Goal: Contribute content: Contribute content

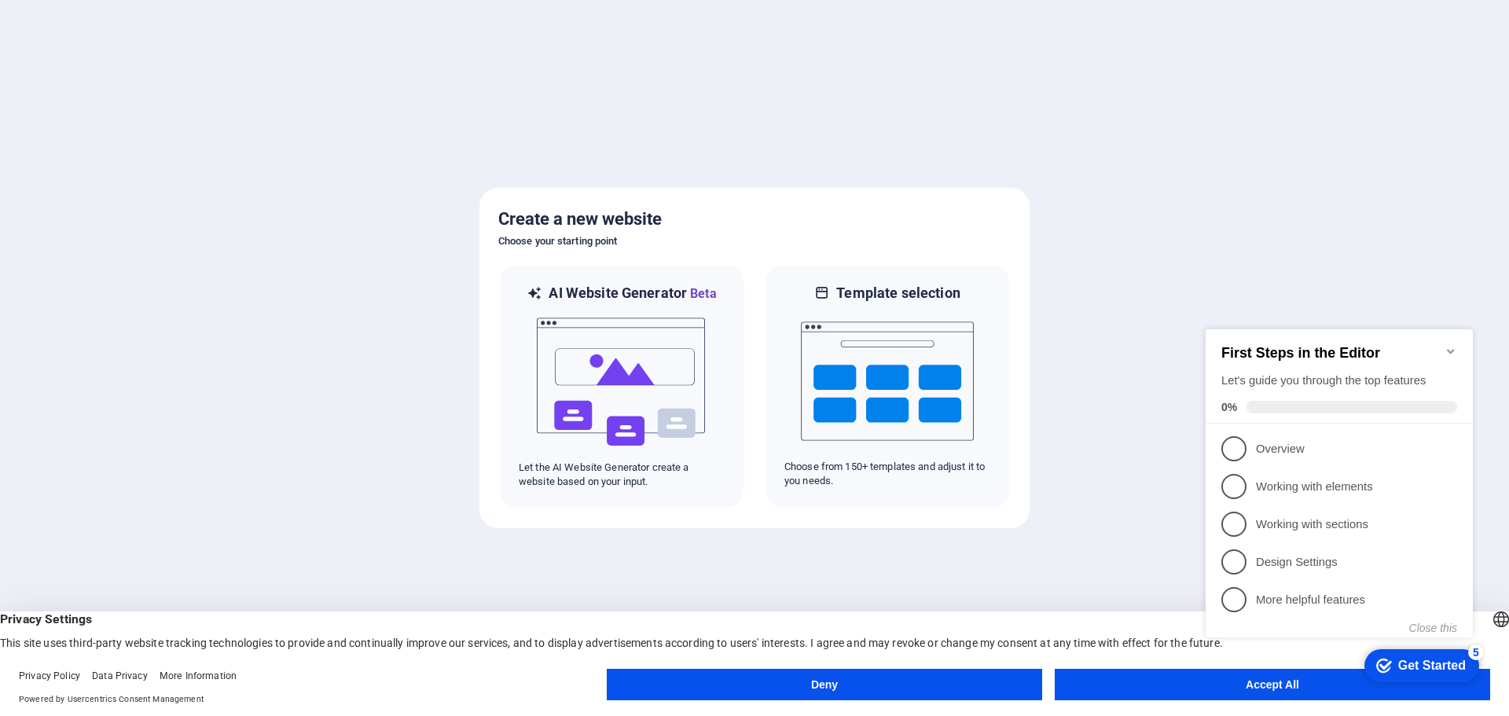
click at [1133, 681] on button "Accept All" at bounding box center [1271, 684] width 435 height 31
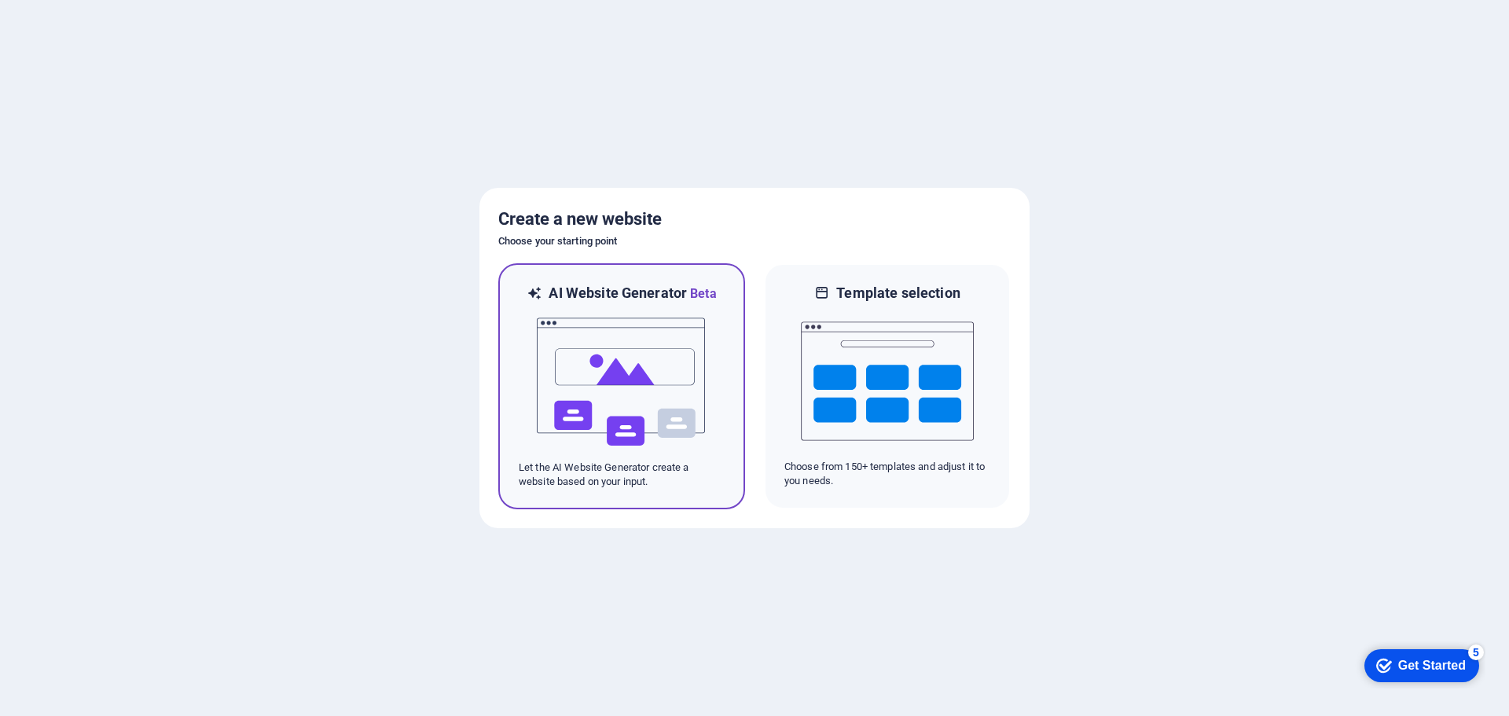
click at [555, 394] on img at bounding box center [621, 381] width 173 height 157
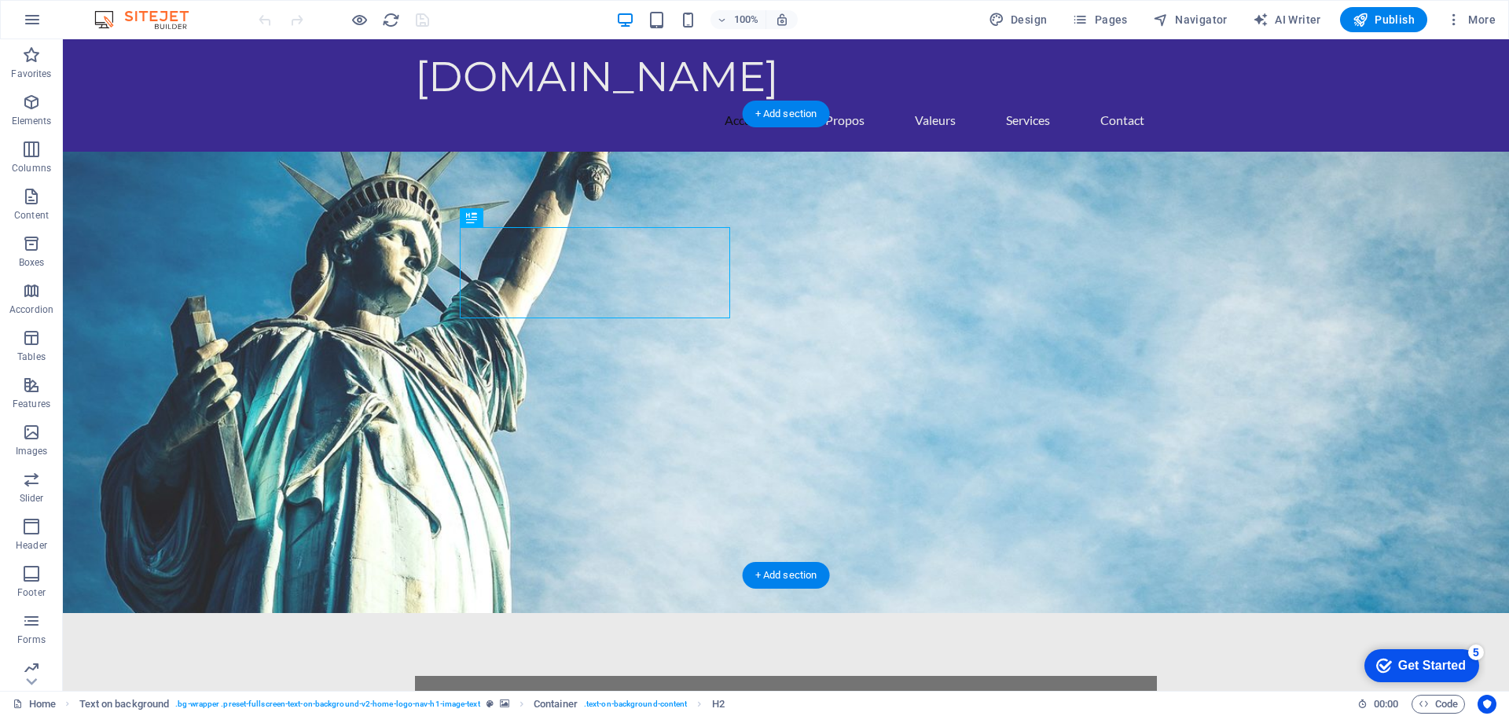
click at [332, 216] on figure at bounding box center [786, 382] width 1446 height 461
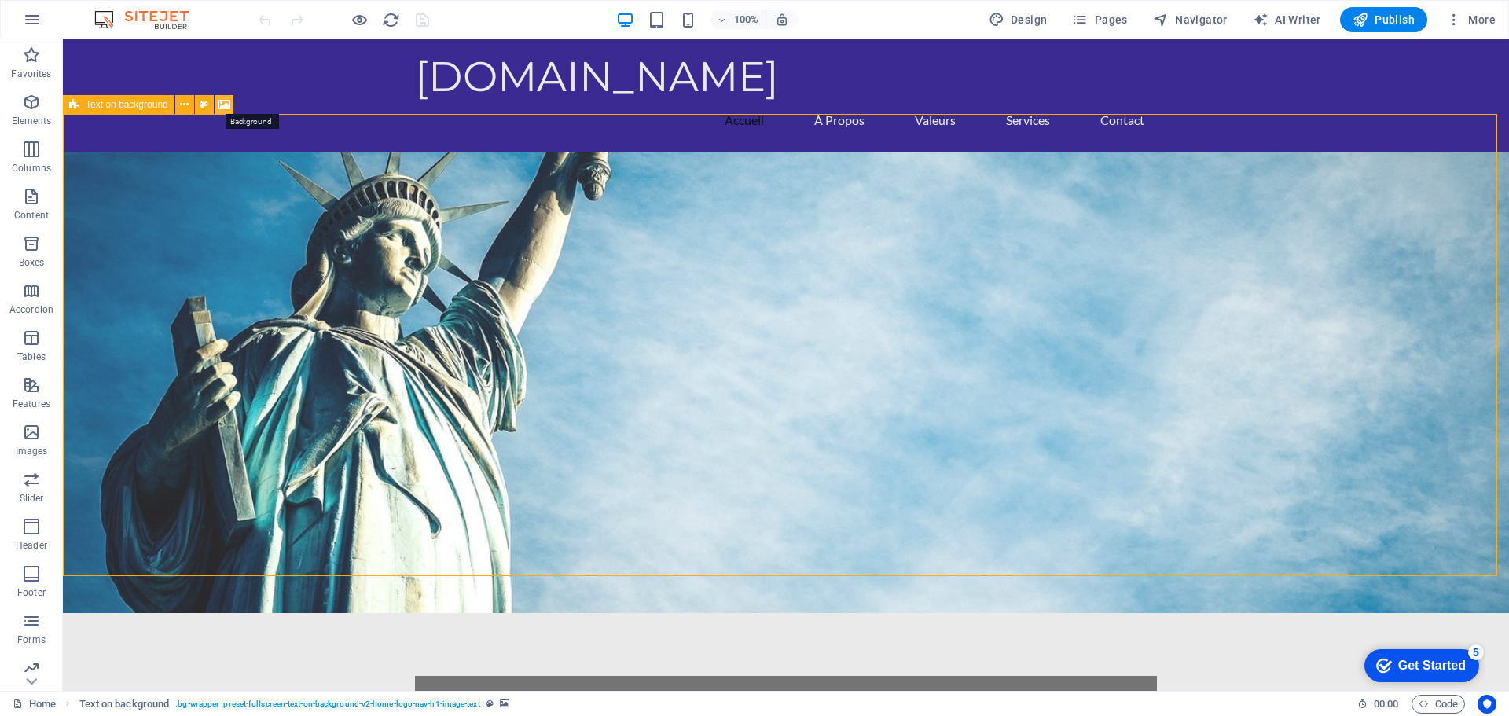
click at [220, 105] on icon at bounding box center [224, 105] width 12 height 17
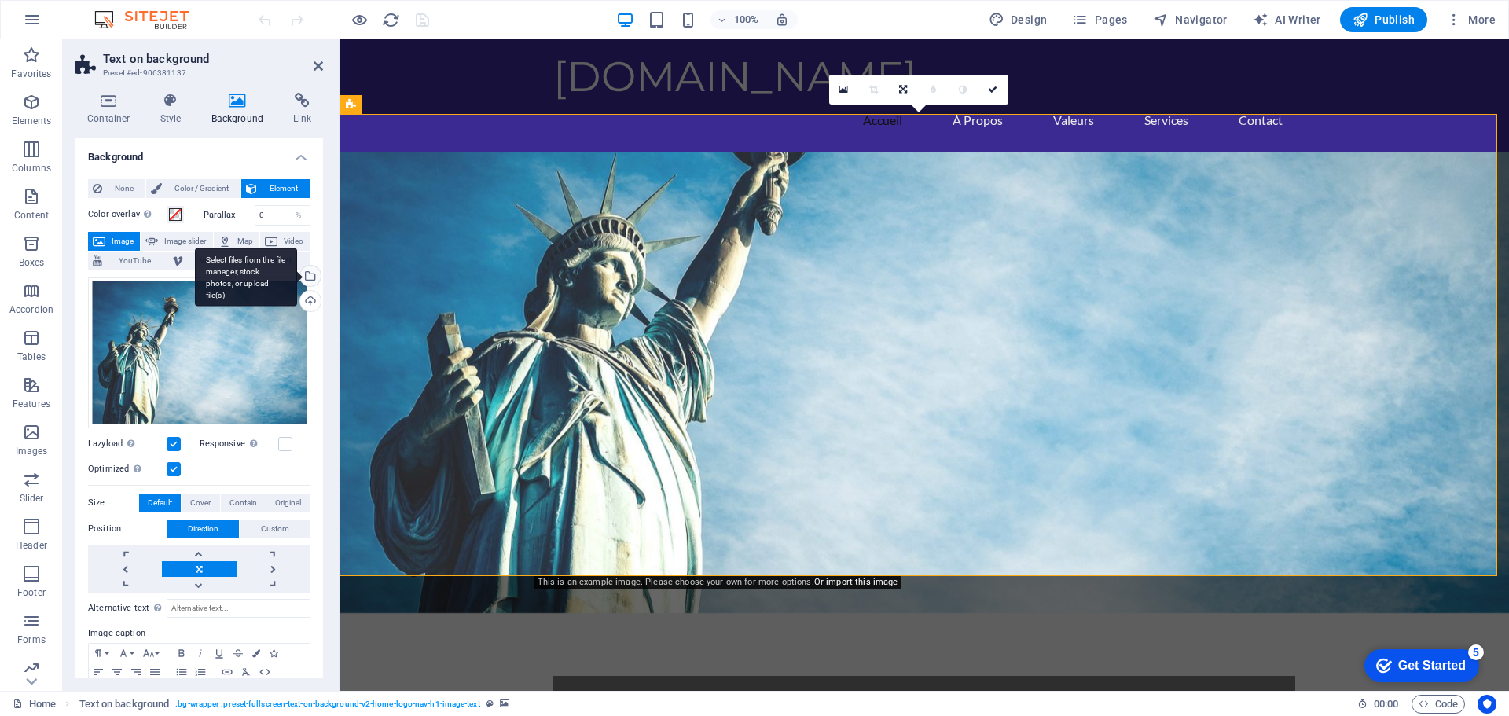
click at [306, 273] on div "Select files from the file manager, stock photos, or upload file(s)" at bounding box center [309, 278] width 24 height 24
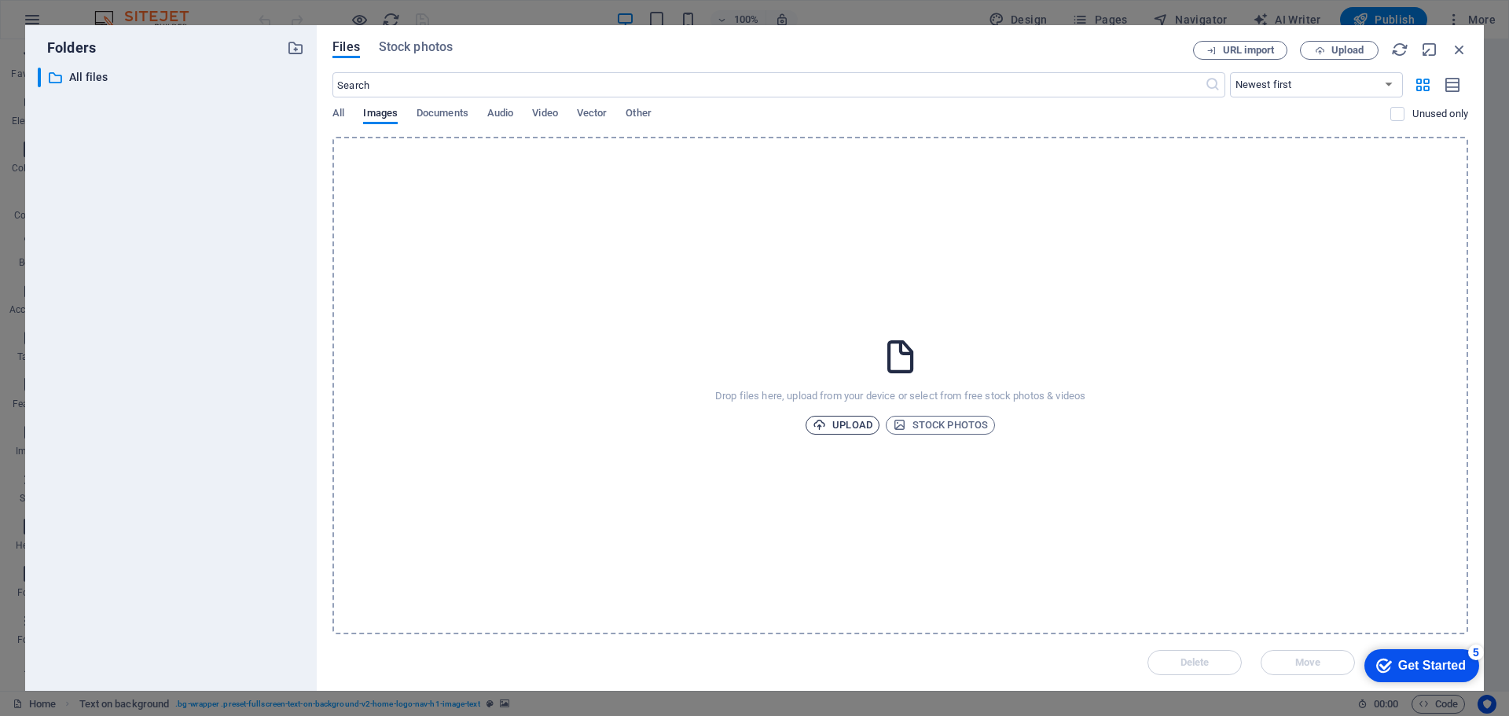
click at [838, 424] on span "Upload" at bounding box center [842, 425] width 60 height 19
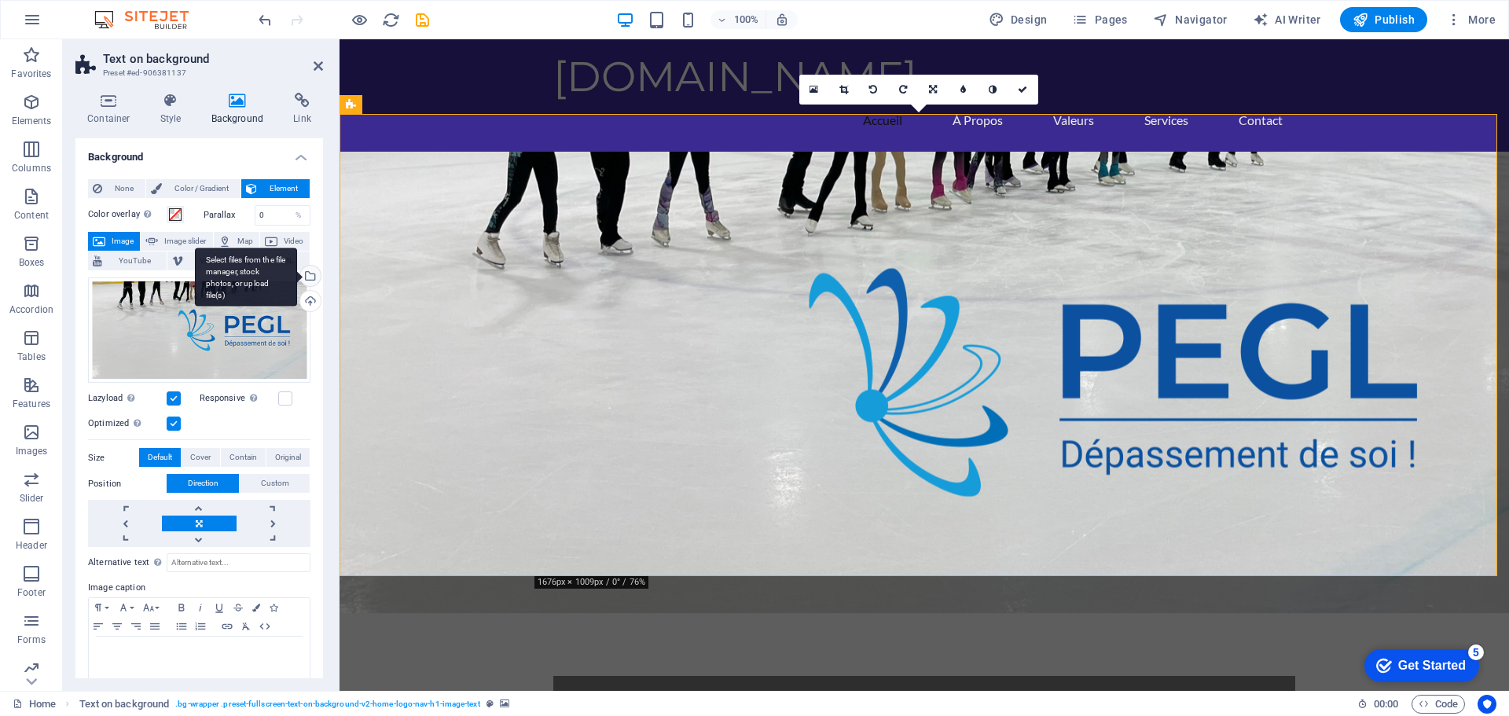
click at [306, 273] on div "Select files from the file manager, stock photos, or upload file(s)" at bounding box center [309, 278] width 24 height 24
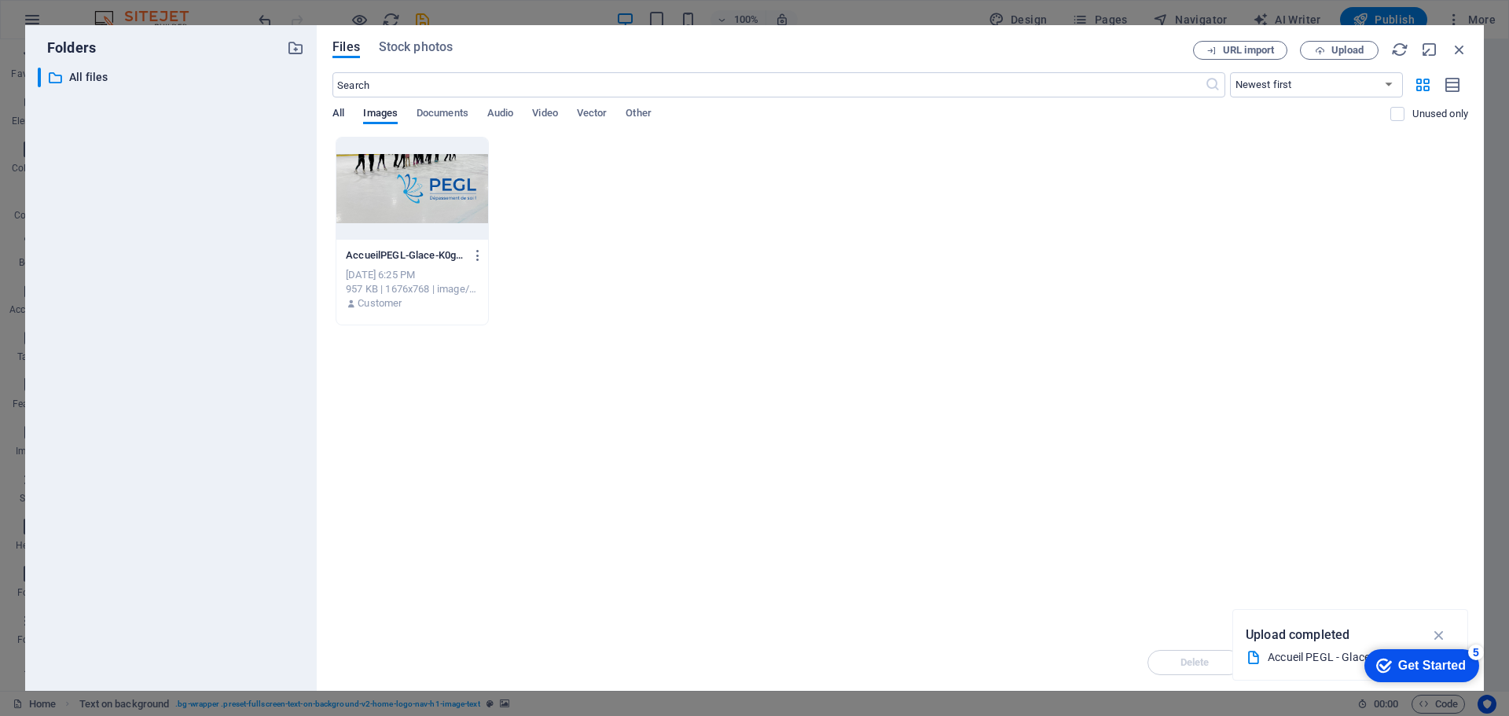
click at [337, 111] on span "All" at bounding box center [338, 115] width 12 height 22
click at [367, 112] on span "Images" at bounding box center [380, 115] width 35 height 22
click at [1326, 46] on span "Upload" at bounding box center [1339, 51] width 64 height 10
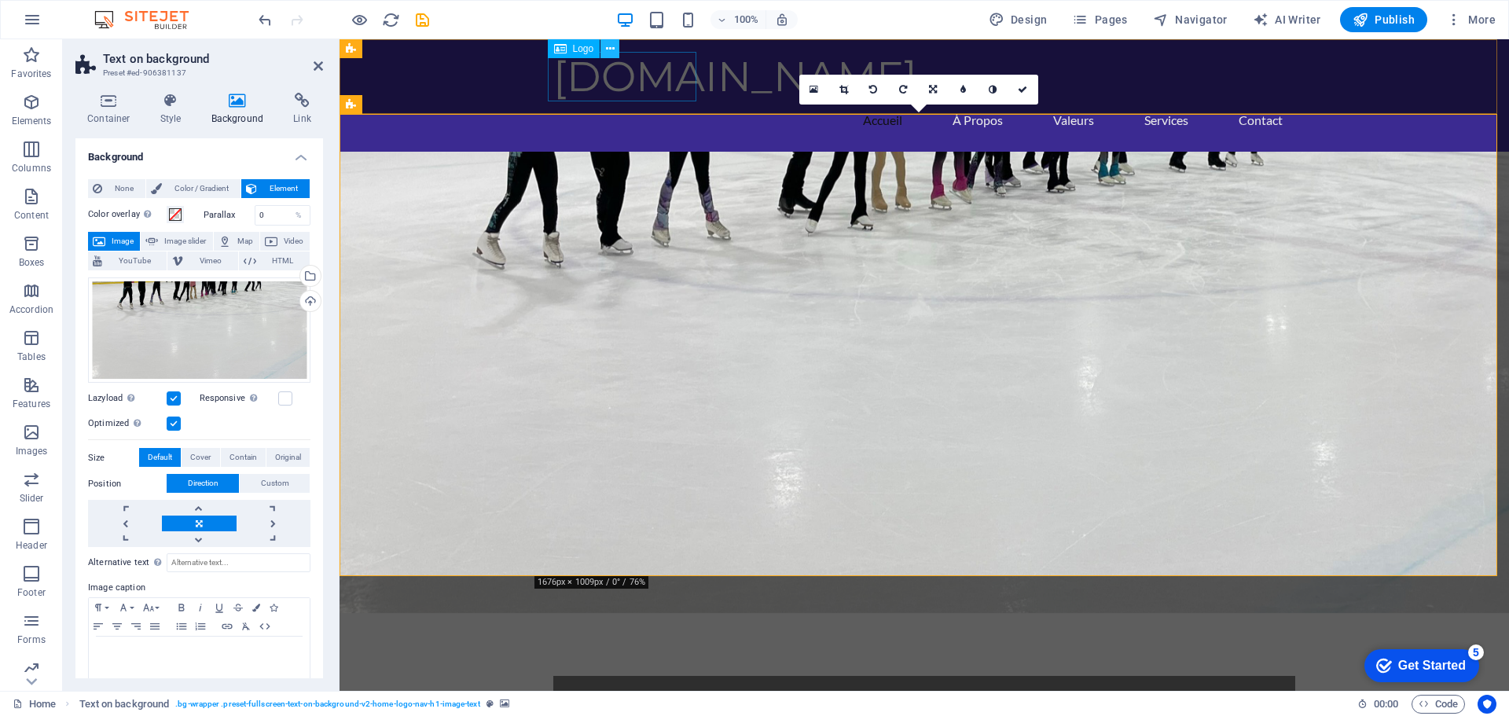
click at [611, 49] on icon at bounding box center [610, 49] width 9 height 17
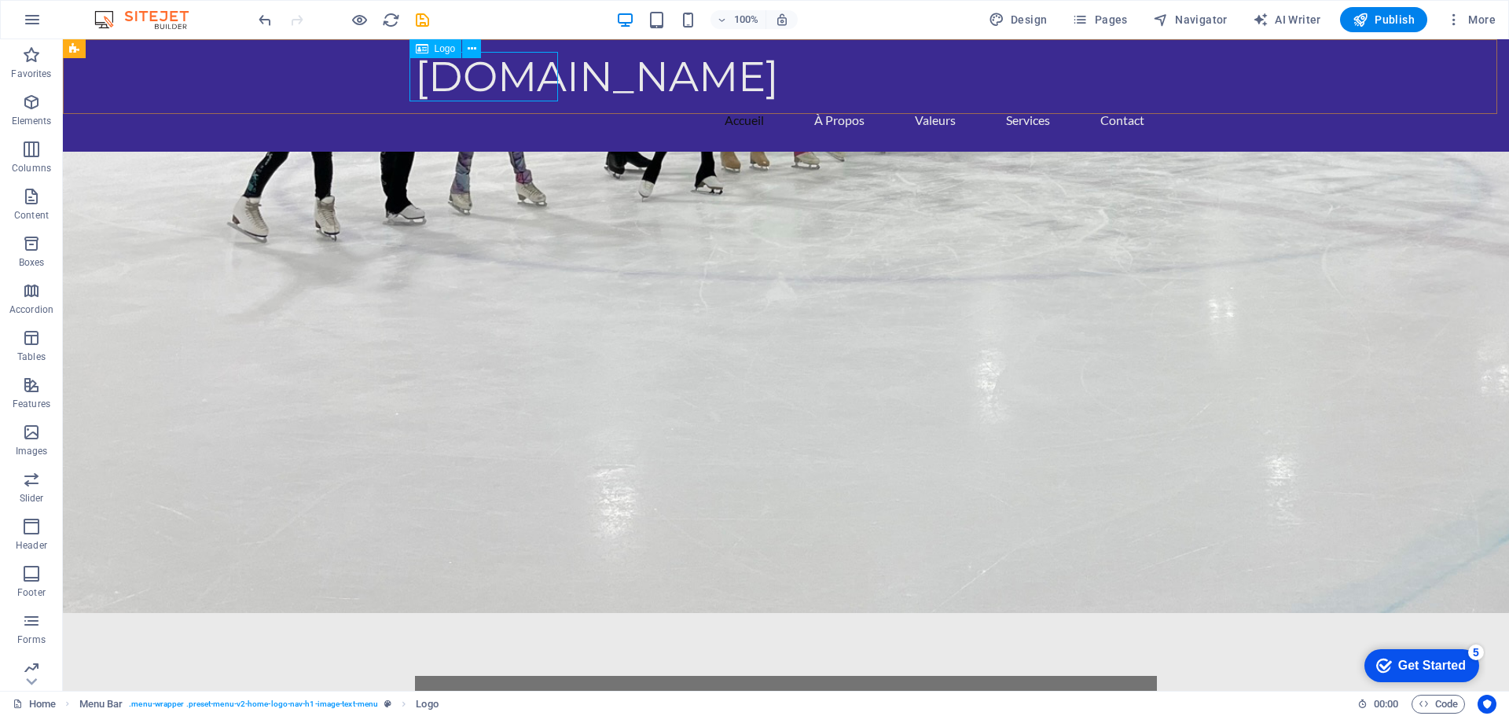
click at [426, 47] on icon at bounding box center [422, 48] width 13 height 19
click at [141, 50] on icon at bounding box center [143, 49] width 9 height 17
click at [440, 50] on span "Logo" at bounding box center [445, 48] width 21 height 9
click at [471, 48] on icon at bounding box center [472, 49] width 9 height 17
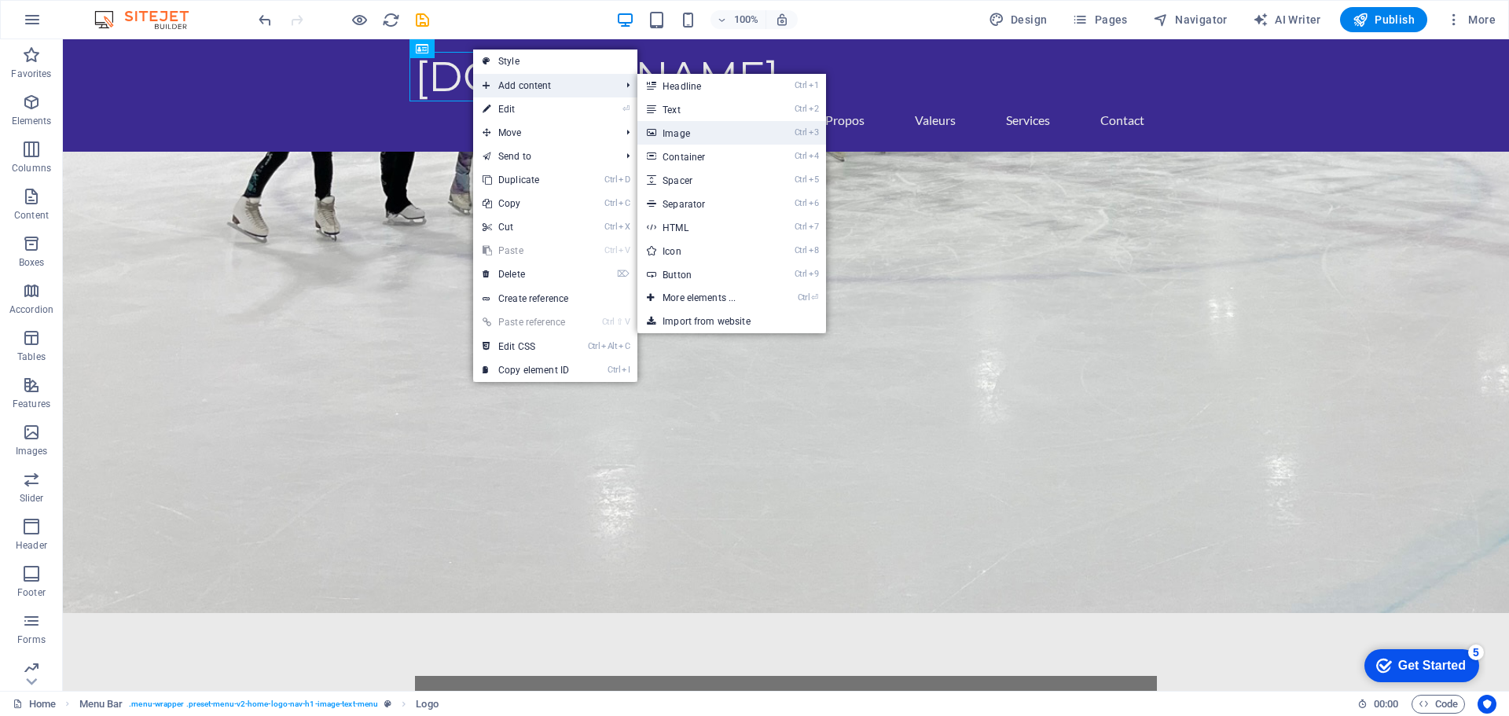
click at [683, 133] on link "Ctrl 3 Image" at bounding box center [702, 133] width 130 height 24
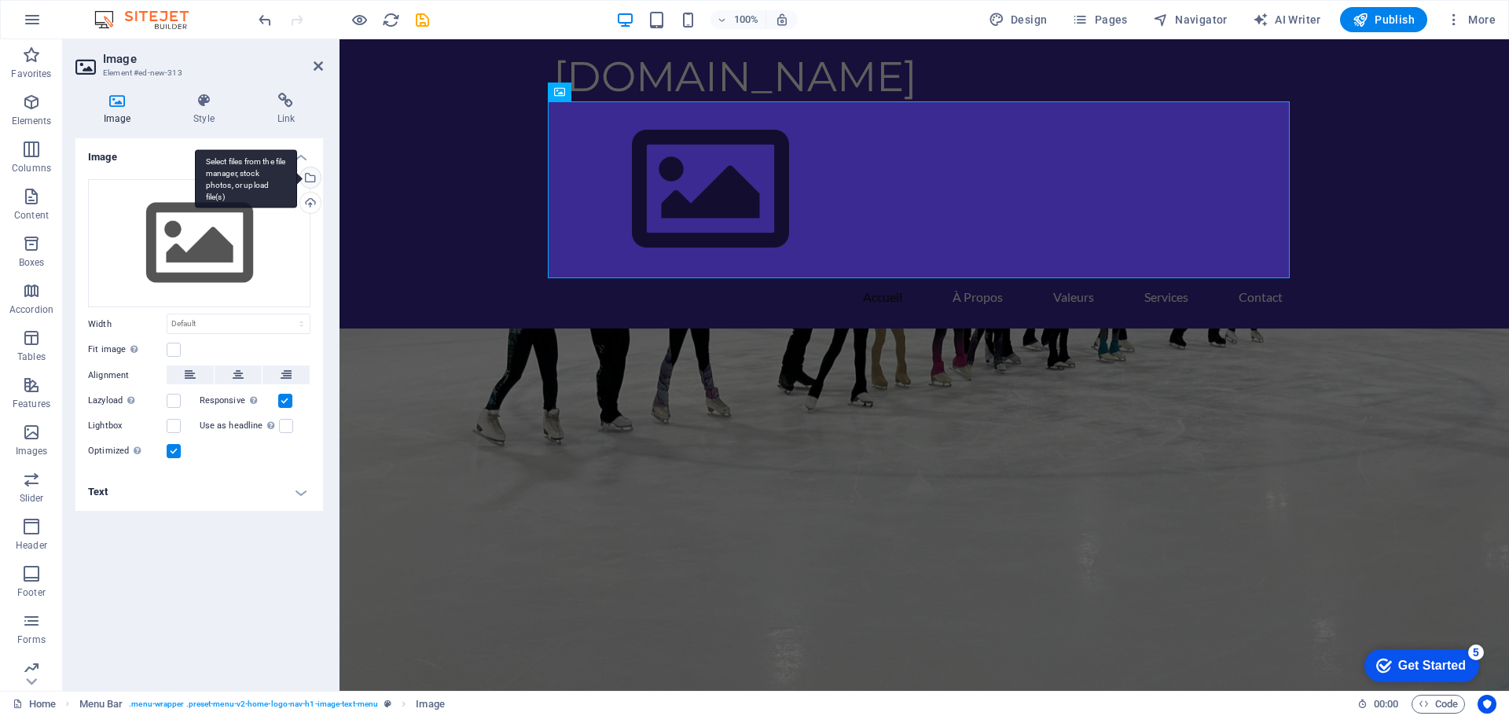
click at [313, 175] on div "Select files from the file manager, stock photos, or upload file(s)" at bounding box center [309, 179] width 24 height 24
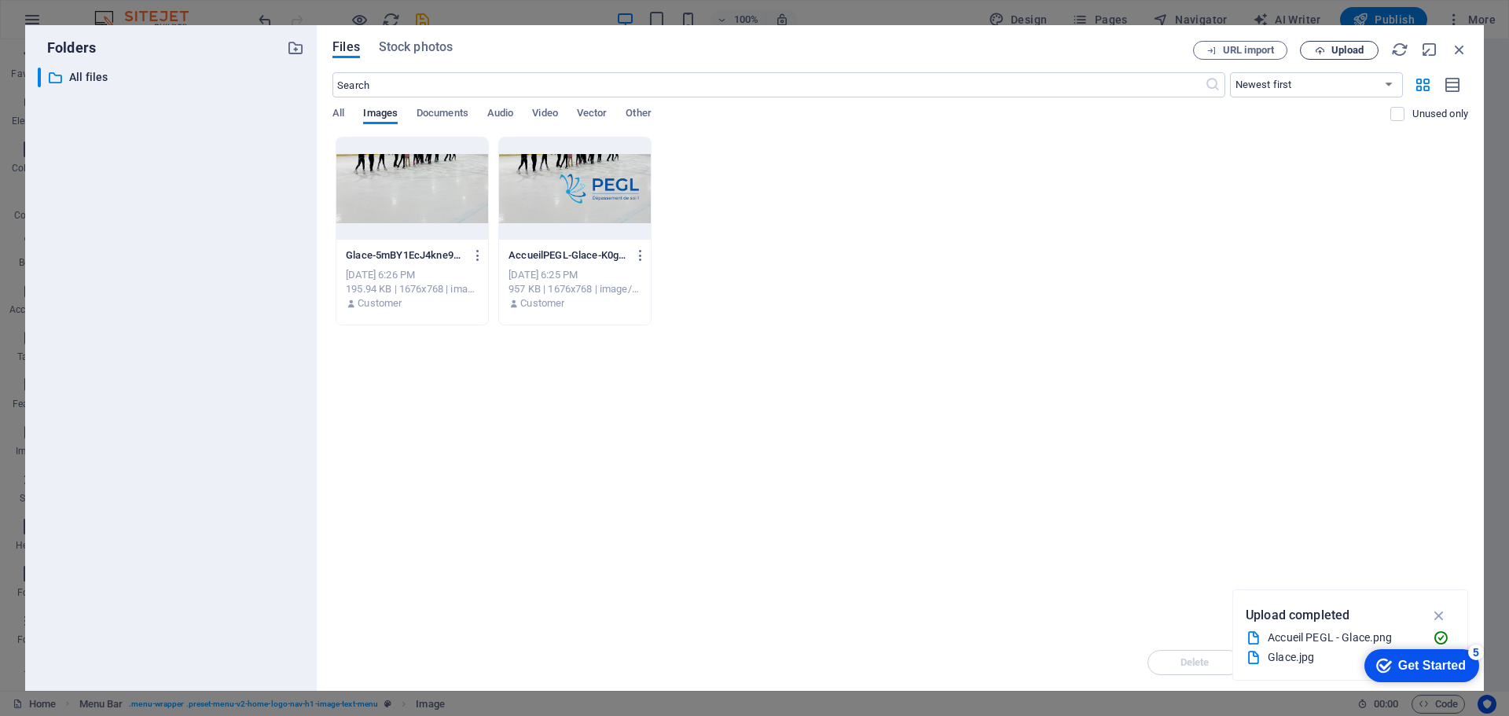
click at [1333, 49] on span "Upload" at bounding box center [1347, 50] width 32 height 9
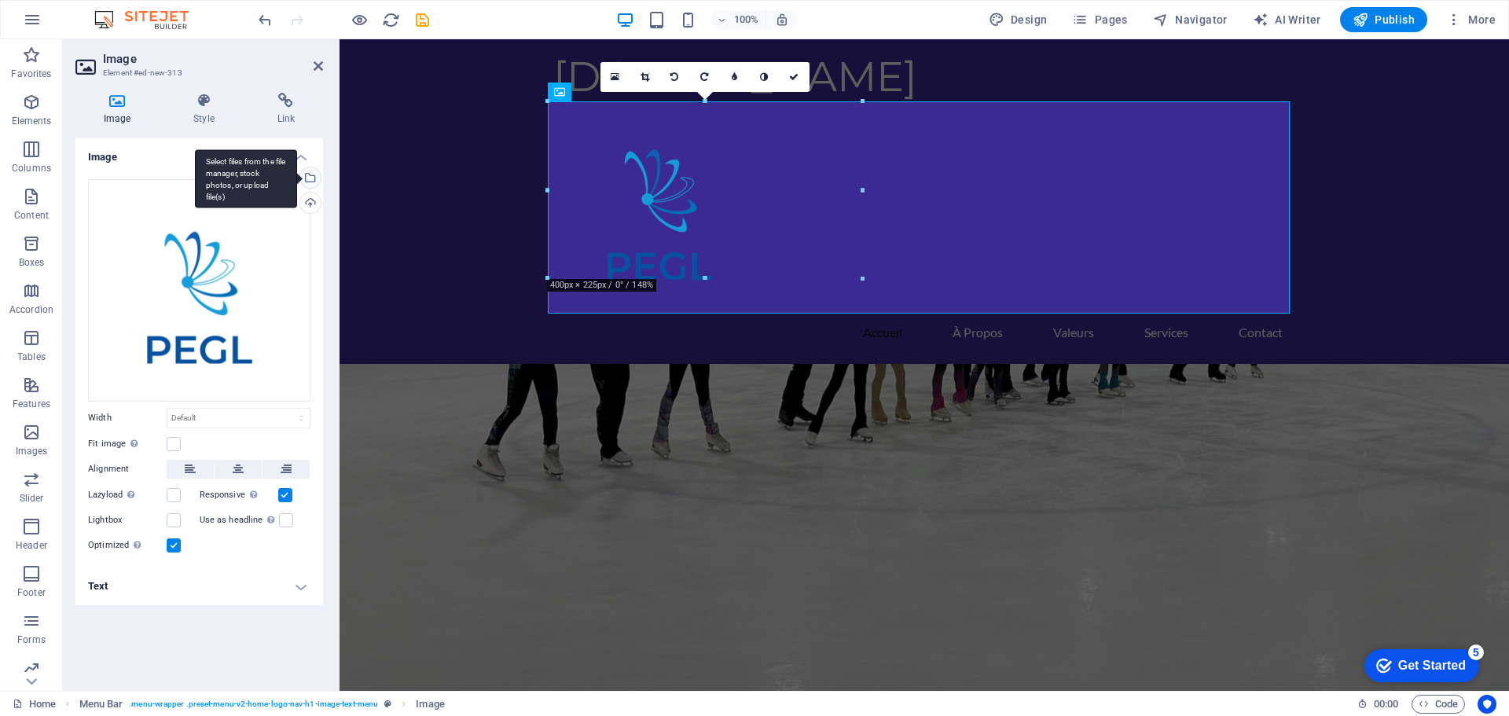
click at [297, 174] on div "Select files from the file manager, stock photos, or upload file(s)" at bounding box center [246, 178] width 102 height 59
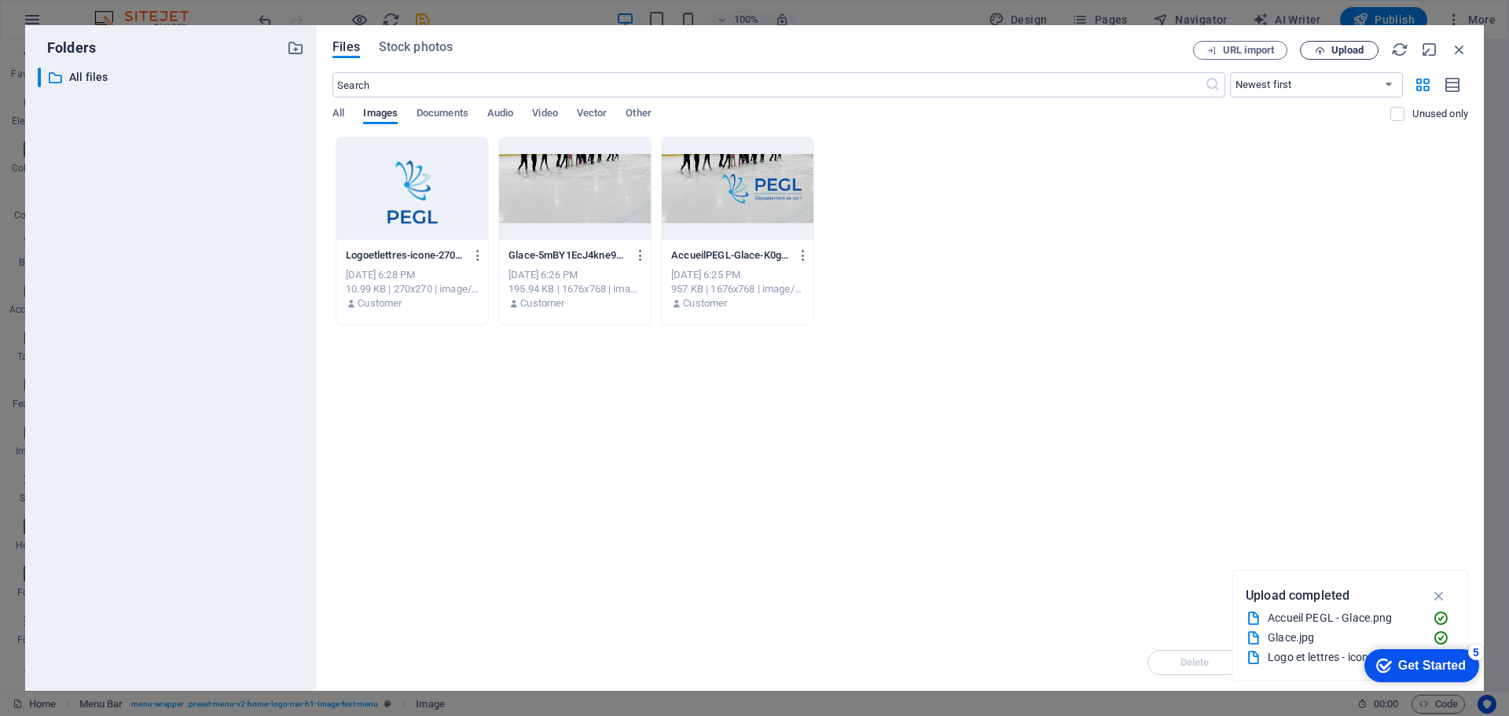
click at [1340, 46] on span "Upload" at bounding box center [1347, 50] width 32 height 9
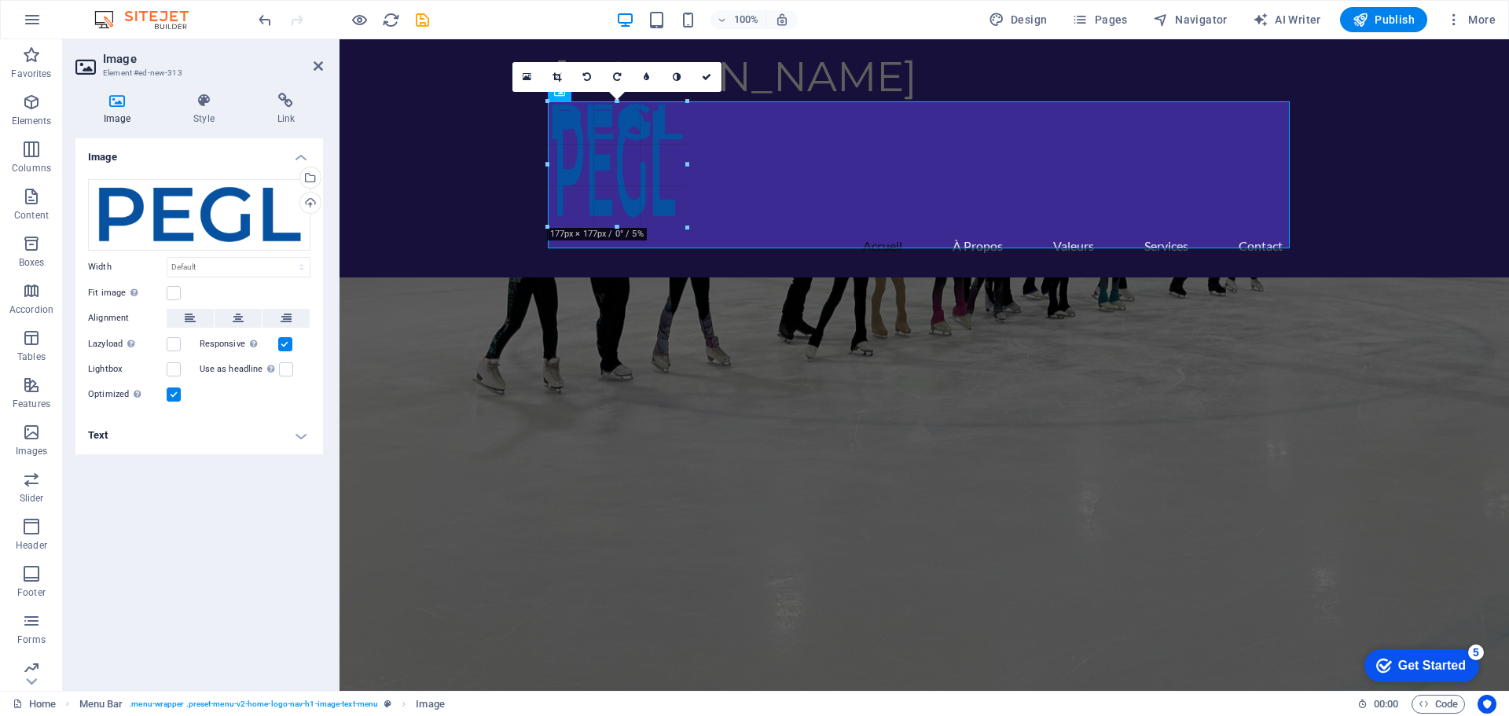
drag, startPoint x: 757, startPoint y: 314, endPoint x: 670, endPoint y: 166, distance: 171.8
type input "163"
select select "px"
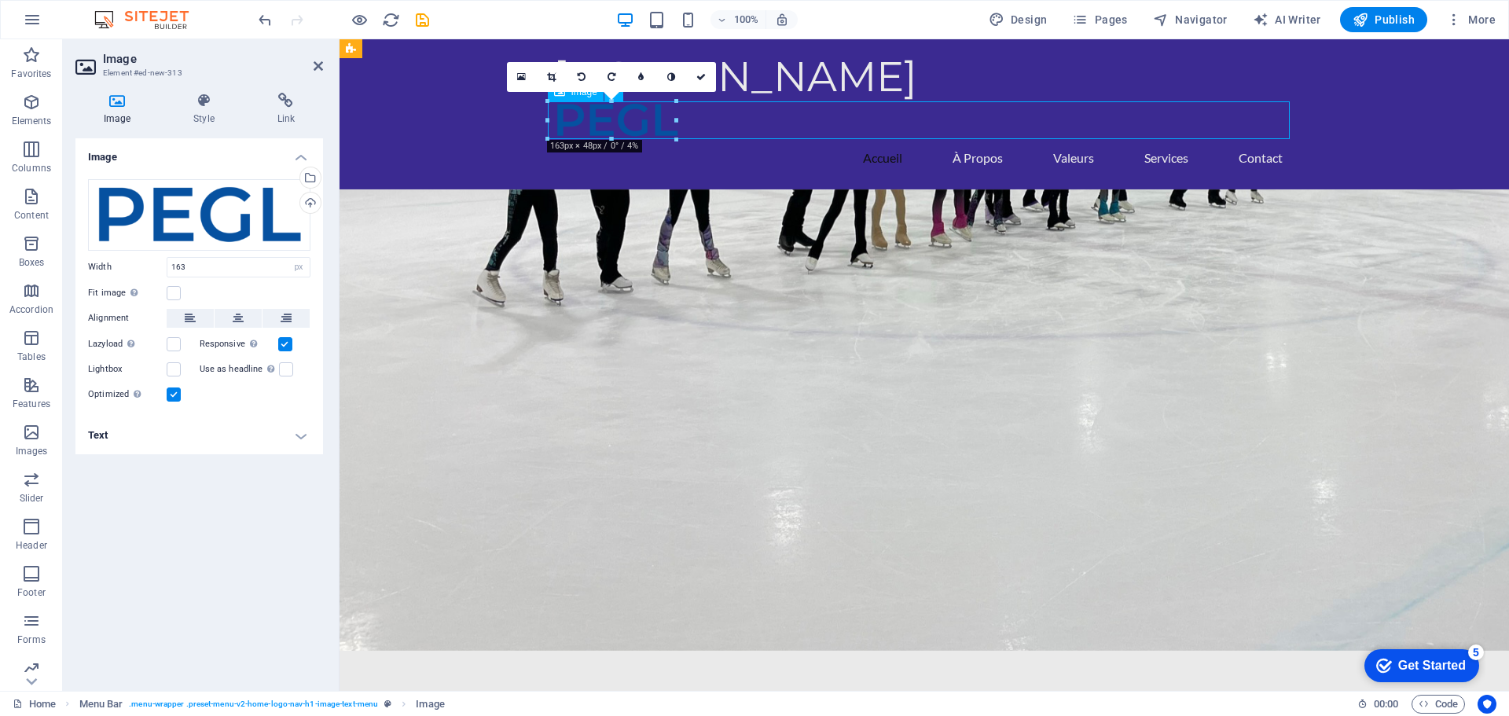
drag, startPoint x: 619, startPoint y: 126, endPoint x: 619, endPoint y: 115, distance: 11.0
click at [619, 115] on figure at bounding box center [924, 120] width 742 height 38
click at [618, 120] on figure at bounding box center [924, 120] width 742 height 38
drag, startPoint x: 618, startPoint y: 120, endPoint x: 619, endPoint y: 110, distance: 10.2
click at [619, 110] on figure at bounding box center [924, 120] width 742 height 38
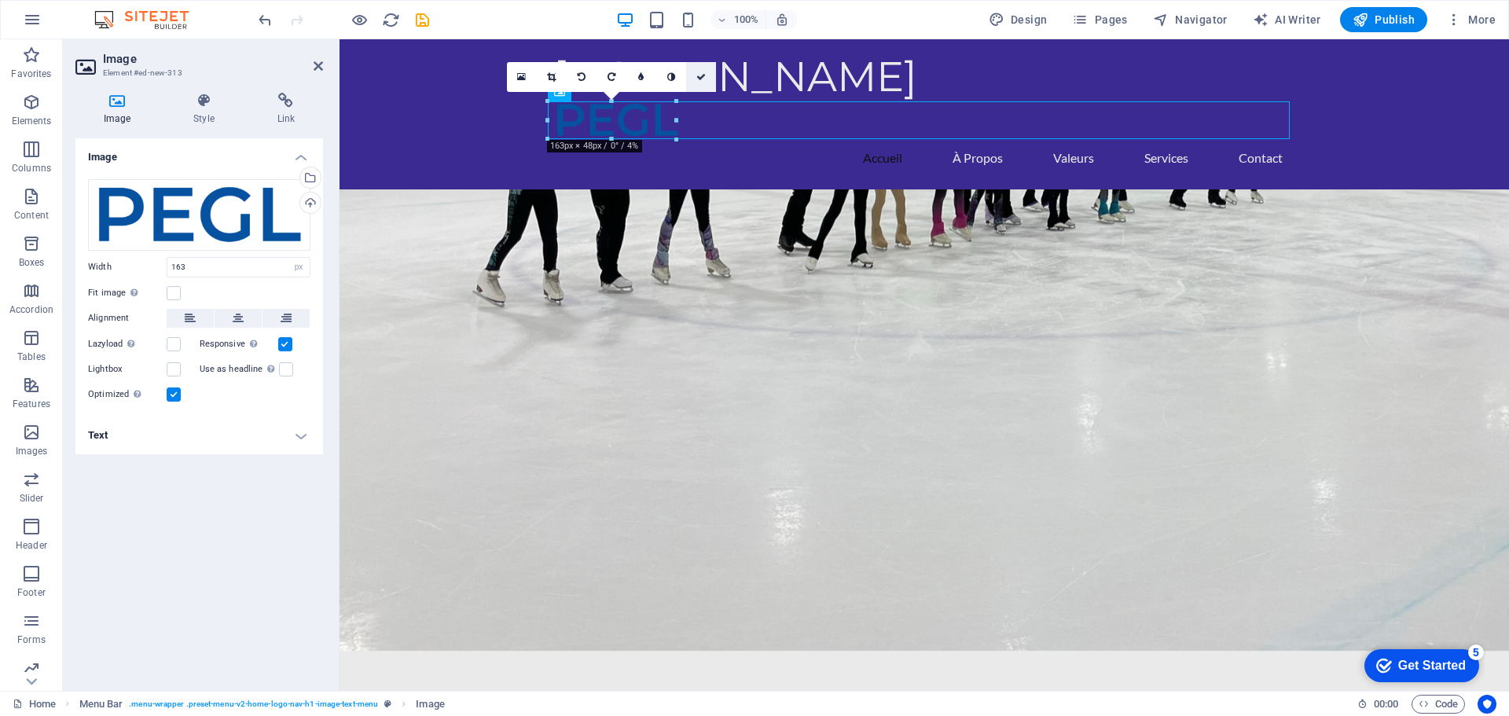
click at [705, 76] on icon at bounding box center [700, 76] width 9 height 9
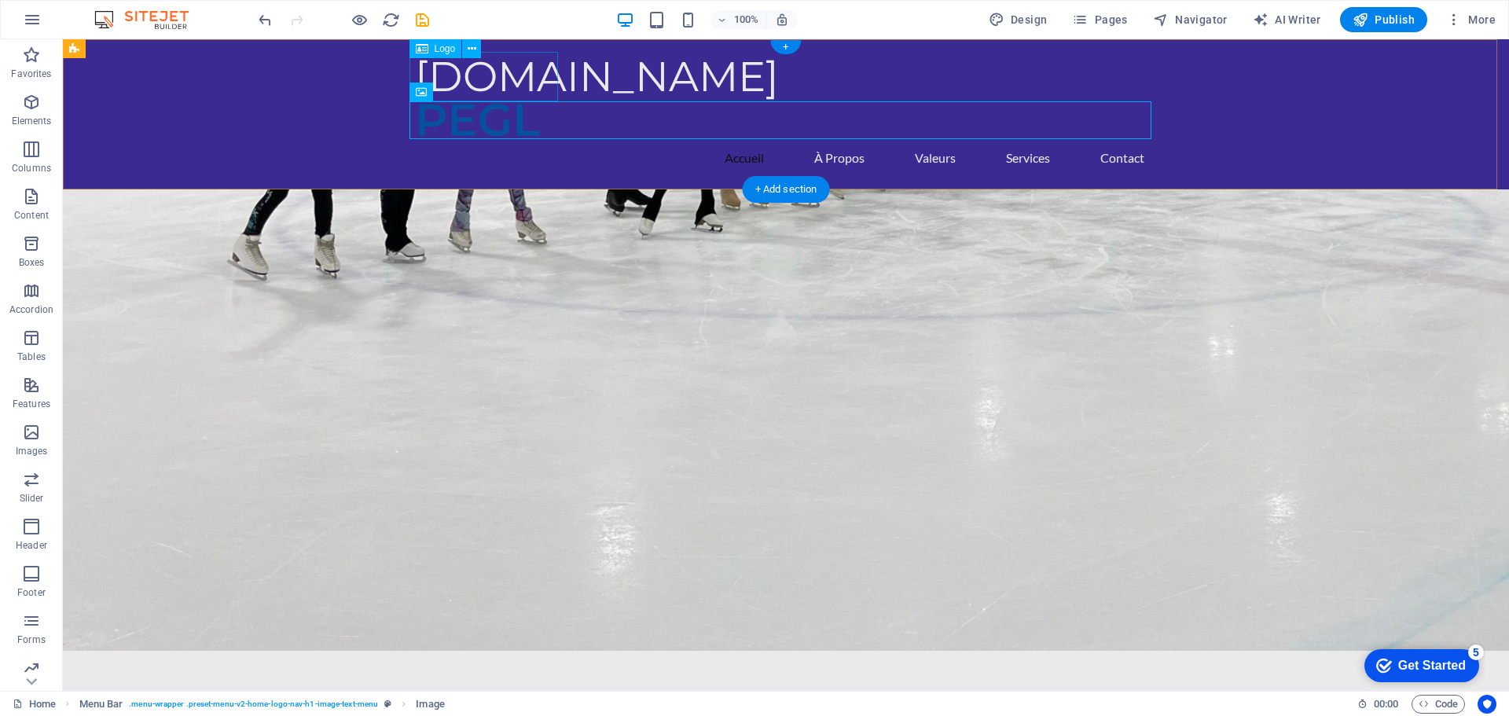
click at [503, 80] on div "[DOMAIN_NAME]" at bounding box center [786, 77] width 742 height 50
click at [487, 115] on figure at bounding box center [786, 120] width 742 height 38
click at [497, 82] on div "[DOMAIN_NAME]" at bounding box center [786, 77] width 742 height 50
click at [469, 51] on icon at bounding box center [472, 49] width 9 height 17
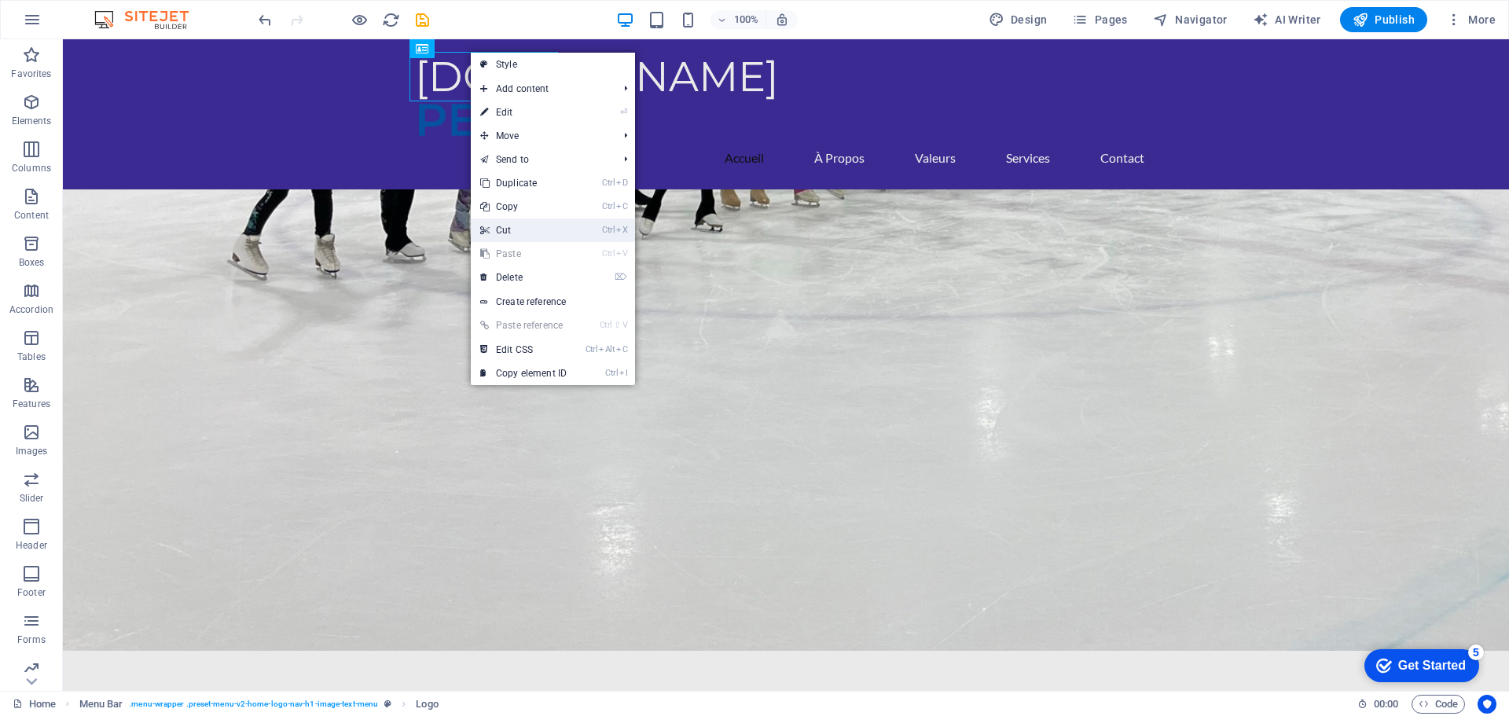
click at [520, 226] on link "Ctrl X Cut" at bounding box center [523, 230] width 105 height 24
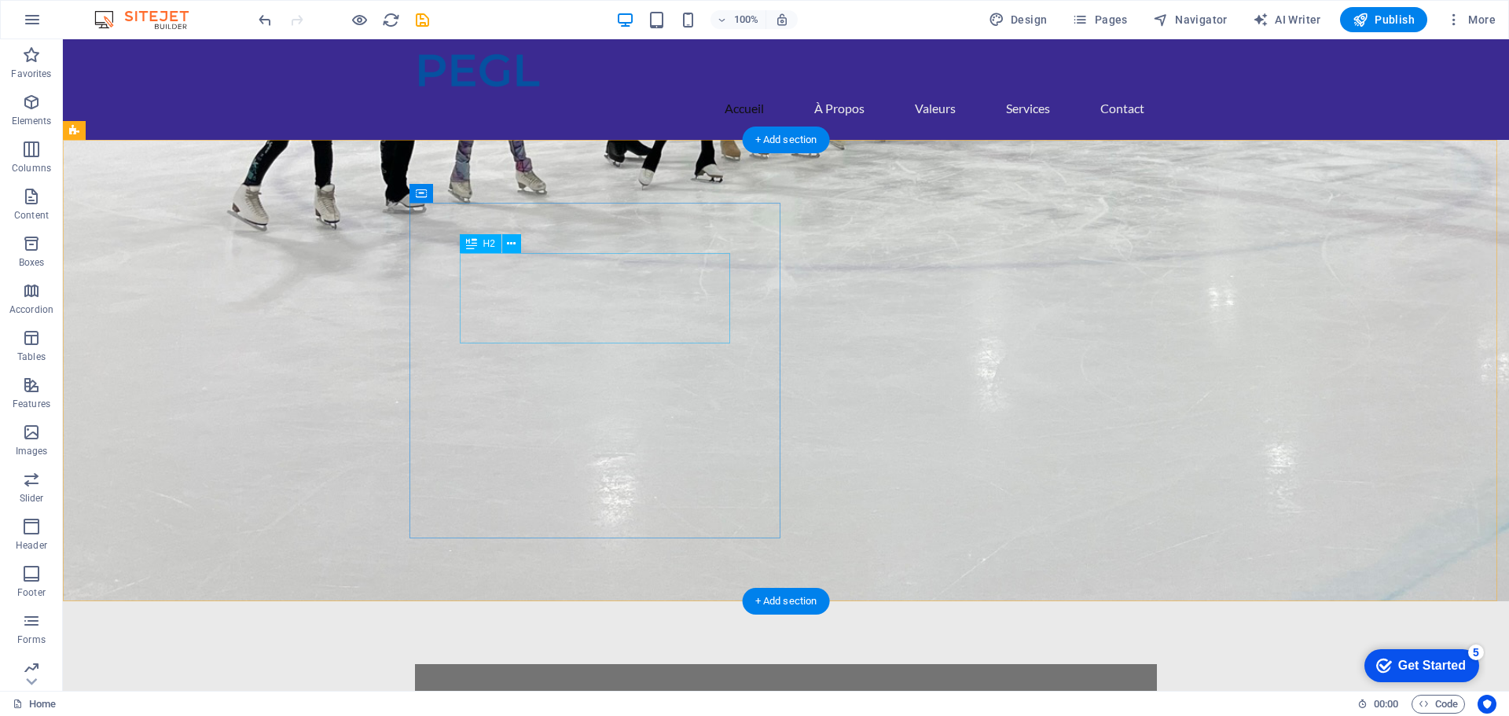
click at [482, 714] on div "Welcome to Patinage Élite Grand Longueuil" at bounding box center [785, 729] width 641 height 30
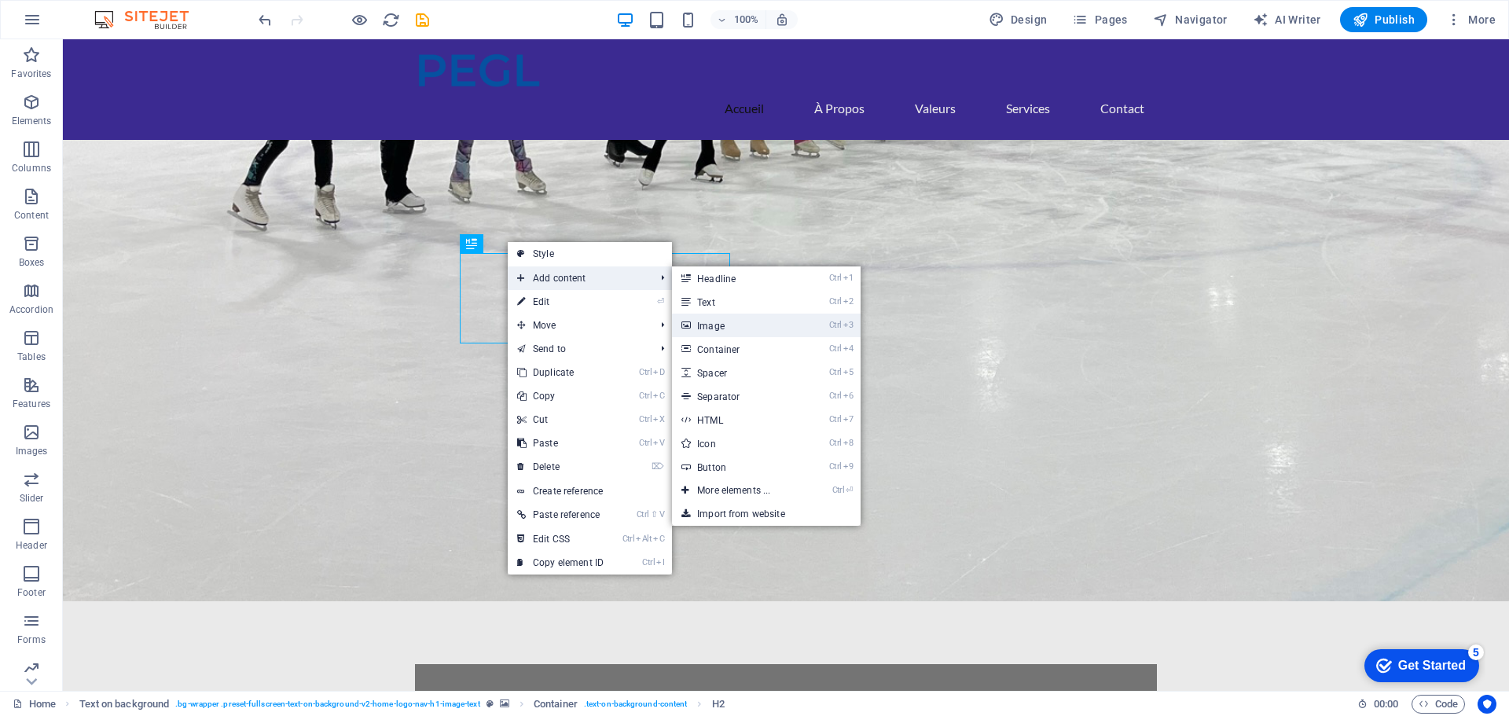
click at [706, 321] on link "Ctrl 3 Image" at bounding box center [737, 326] width 130 height 24
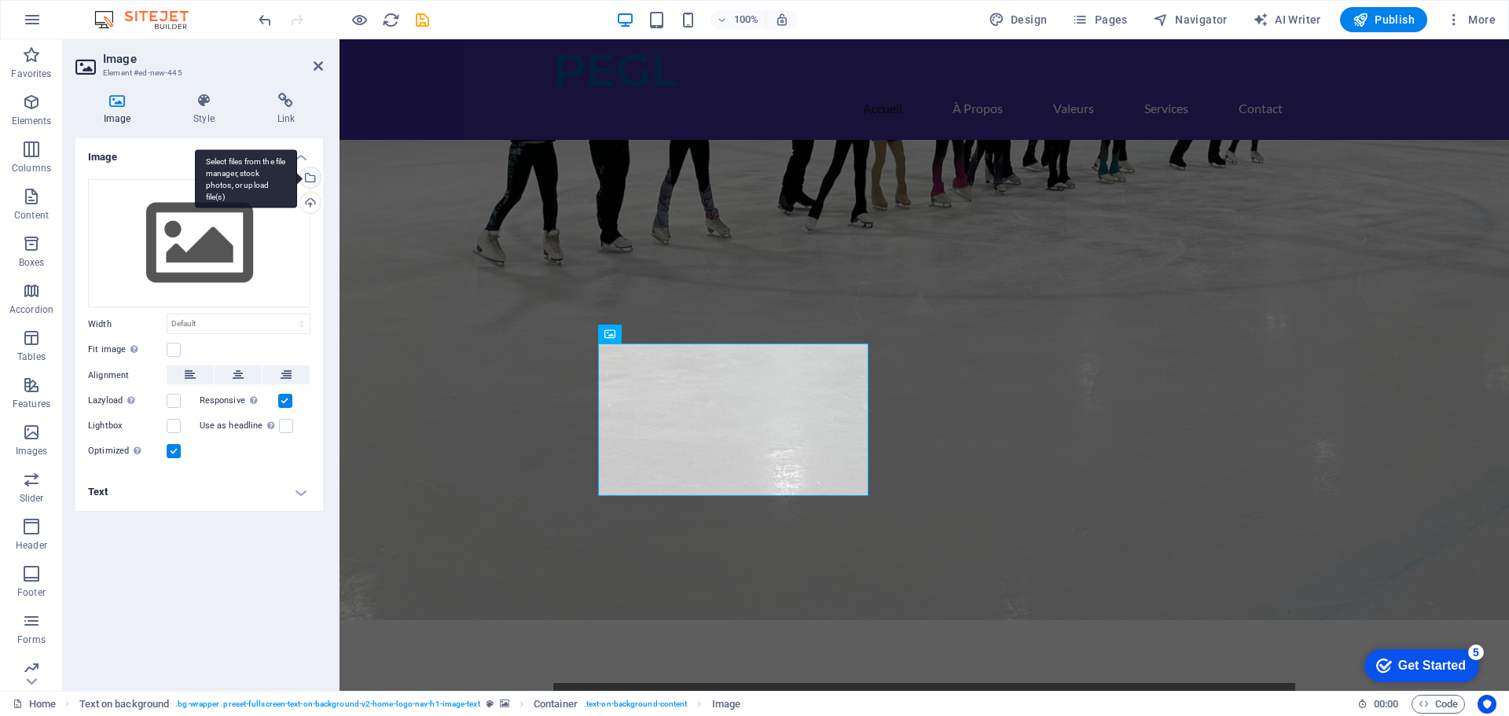
click at [310, 176] on div "Select files from the file manager, stock photos, or upload file(s)" at bounding box center [309, 179] width 24 height 24
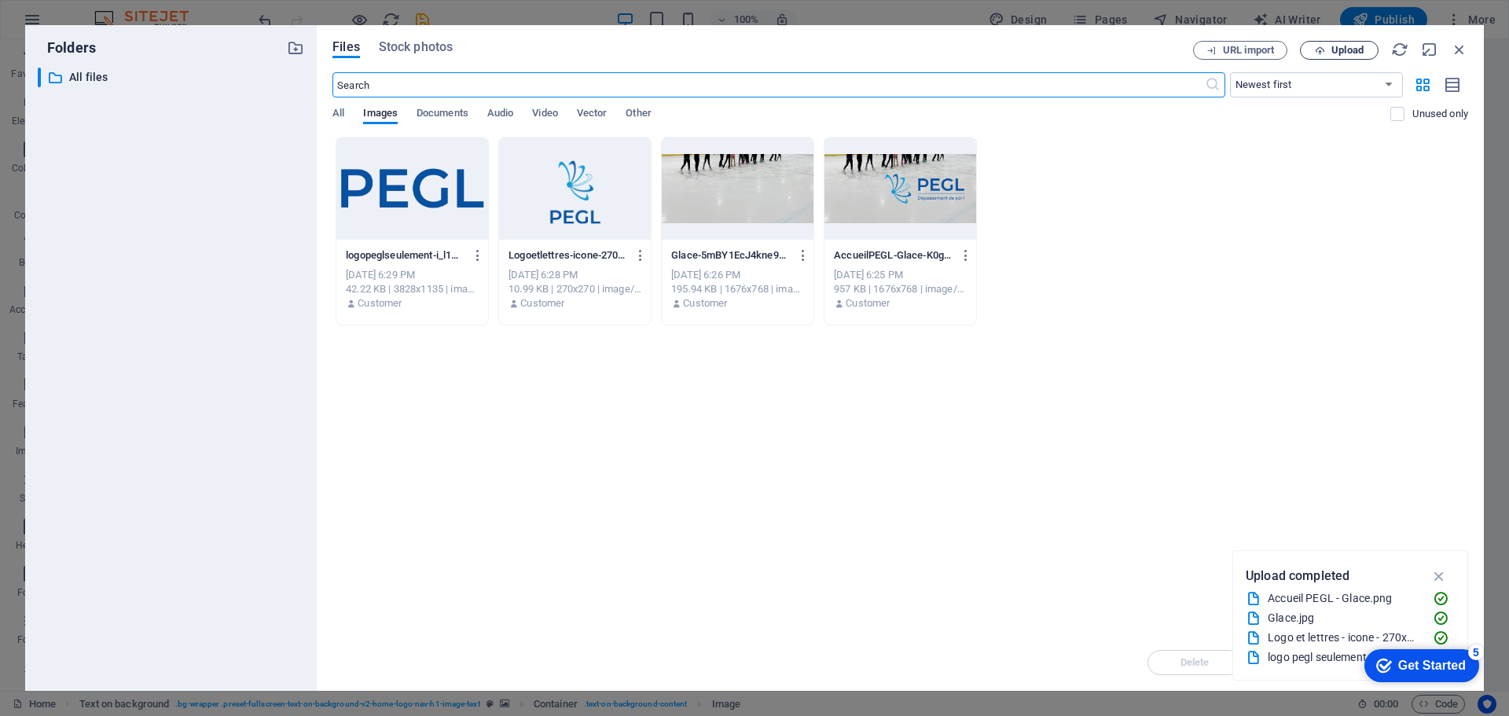
click at [1329, 49] on span "Upload" at bounding box center [1339, 51] width 64 height 10
click at [1054, 329] on div "Drop files here to upload them instantly logopeglseulement-i_l1O9GBDdsxdsuFwTbV…" at bounding box center [899, 385] width 1135 height 497
click at [1337, 49] on span "Upload" at bounding box center [1347, 50] width 32 height 9
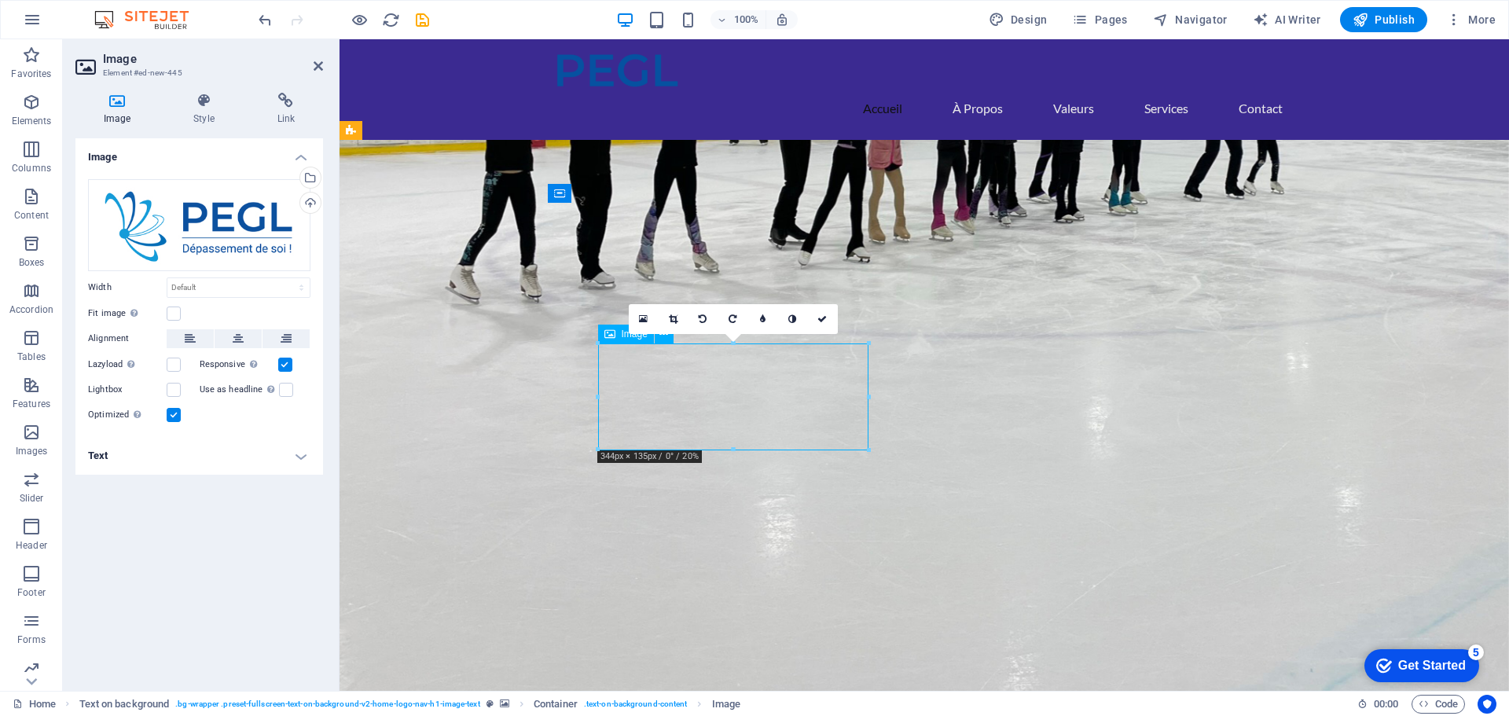
drag, startPoint x: 761, startPoint y: 428, endPoint x: 761, endPoint y: 414, distance: 14.1
drag, startPoint x: 760, startPoint y: 434, endPoint x: 762, endPoint y: 420, distance: 14.3
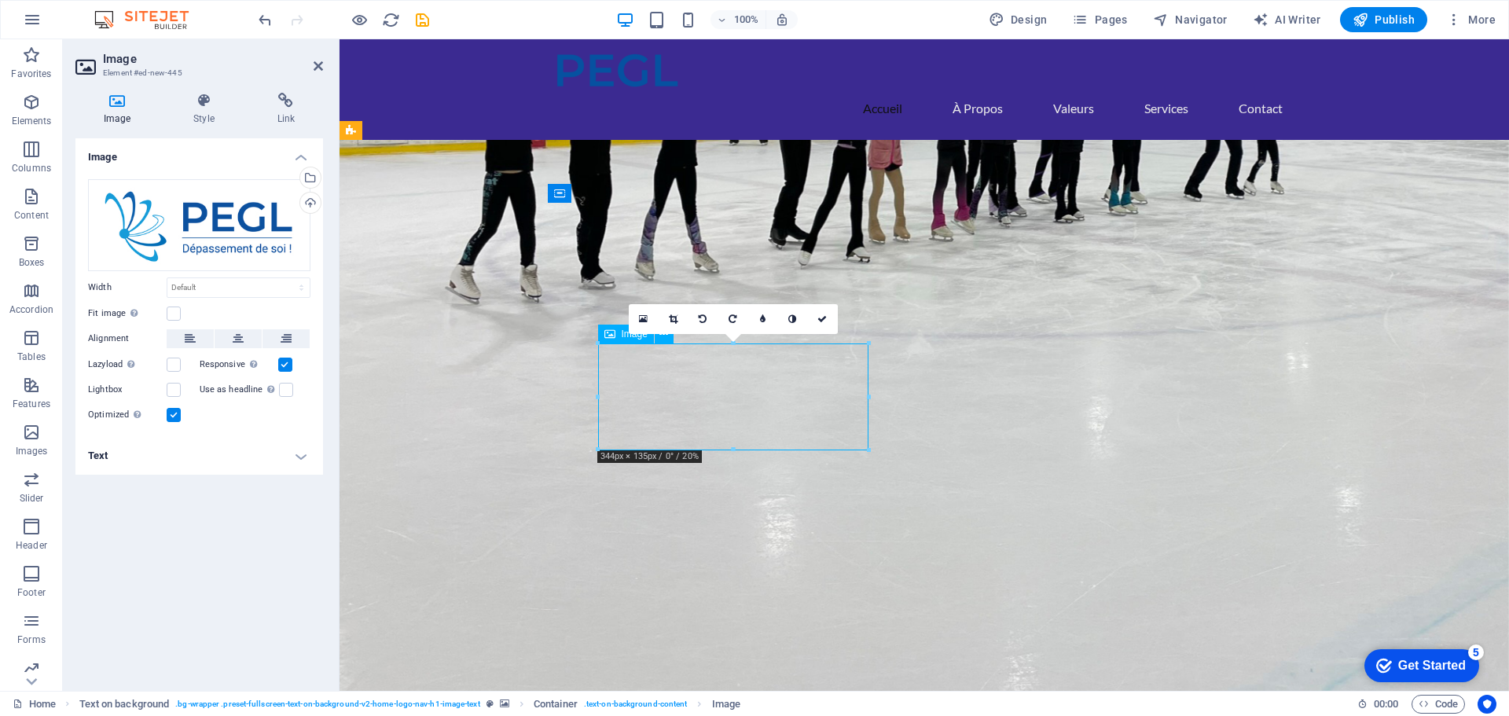
drag, startPoint x: 750, startPoint y: 423, endPoint x: 755, endPoint y: 353, distance: 70.1
click at [824, 317] on icon at bounding box center [821, 318] width 9 height 9
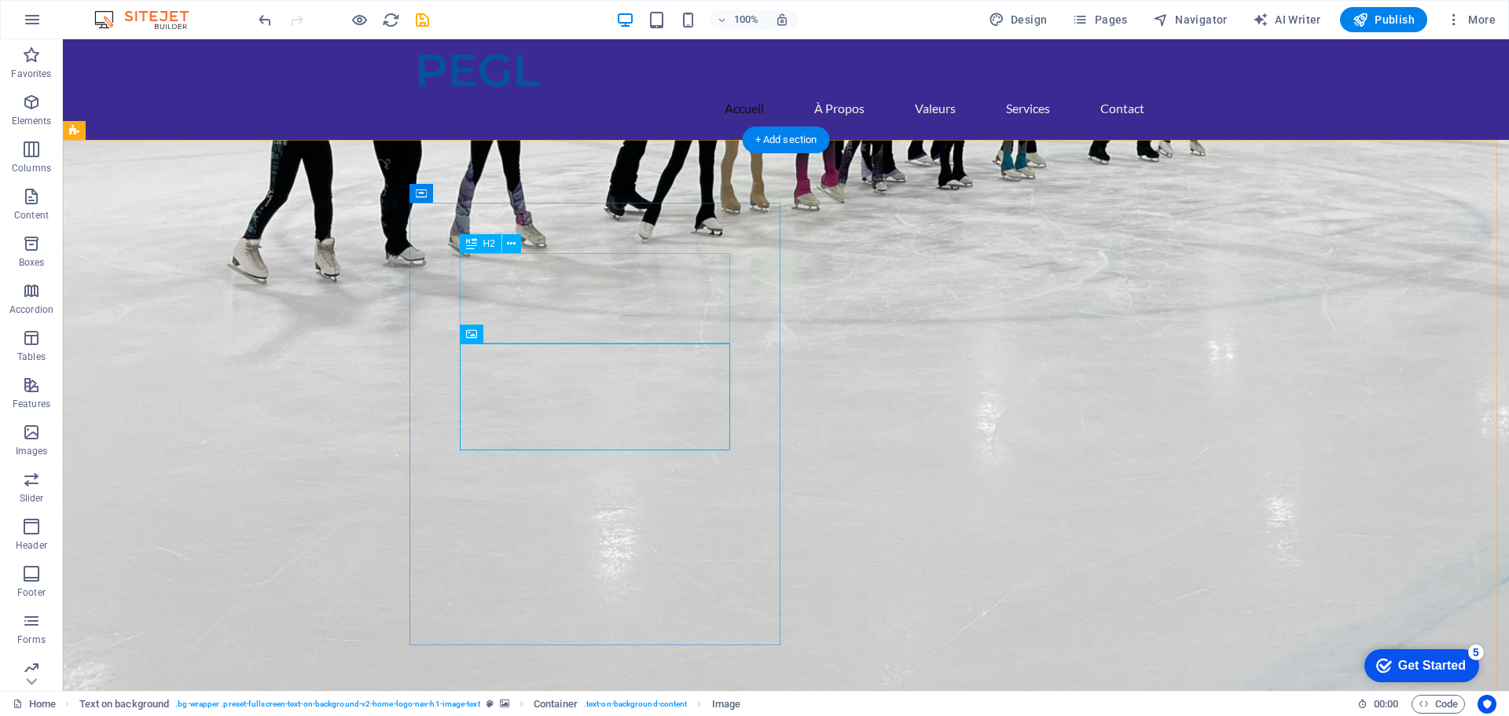
drag, startPoint x: 590, startPoint y: 319, endPoint x: 527, endPoint y: 316, distance: 62.9
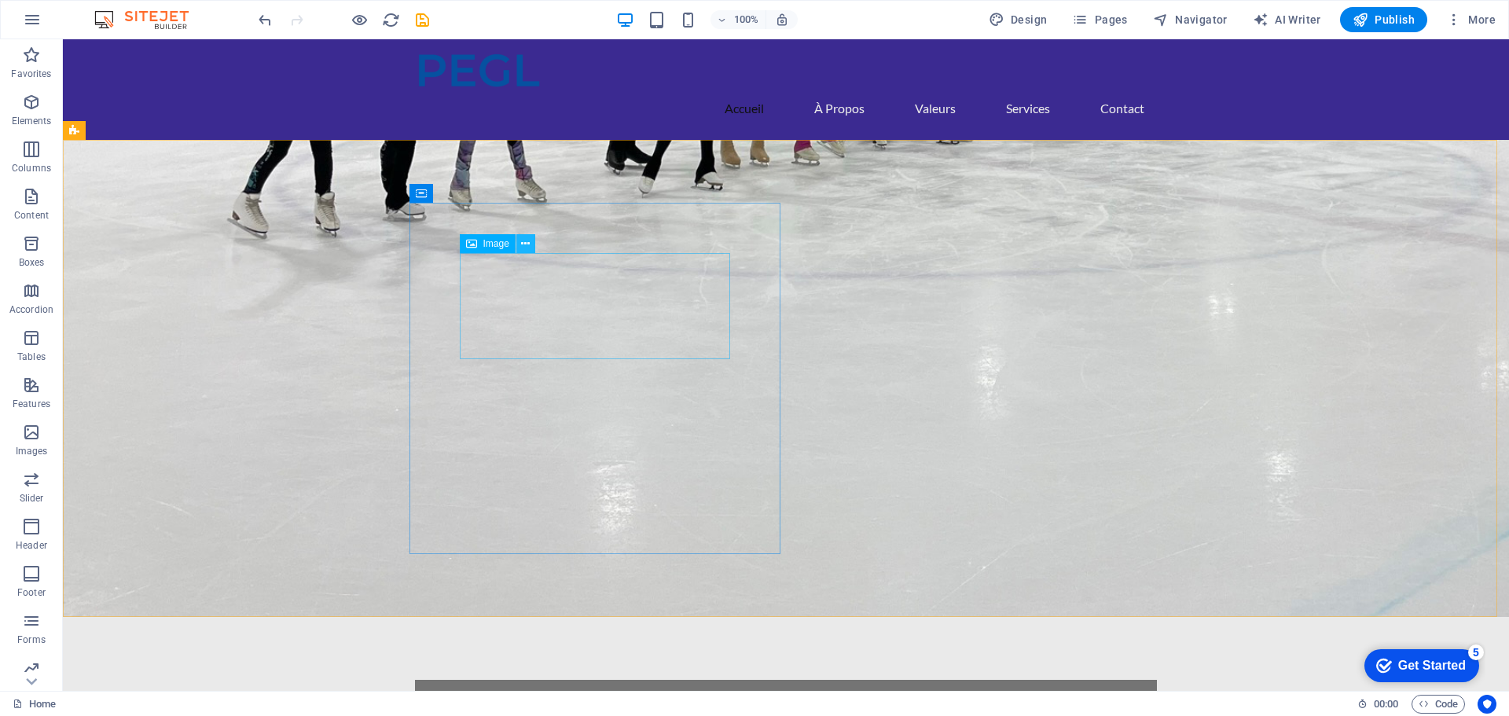
click at [530, 243] on icon at bounding box center [525, 244] width 9 height 17
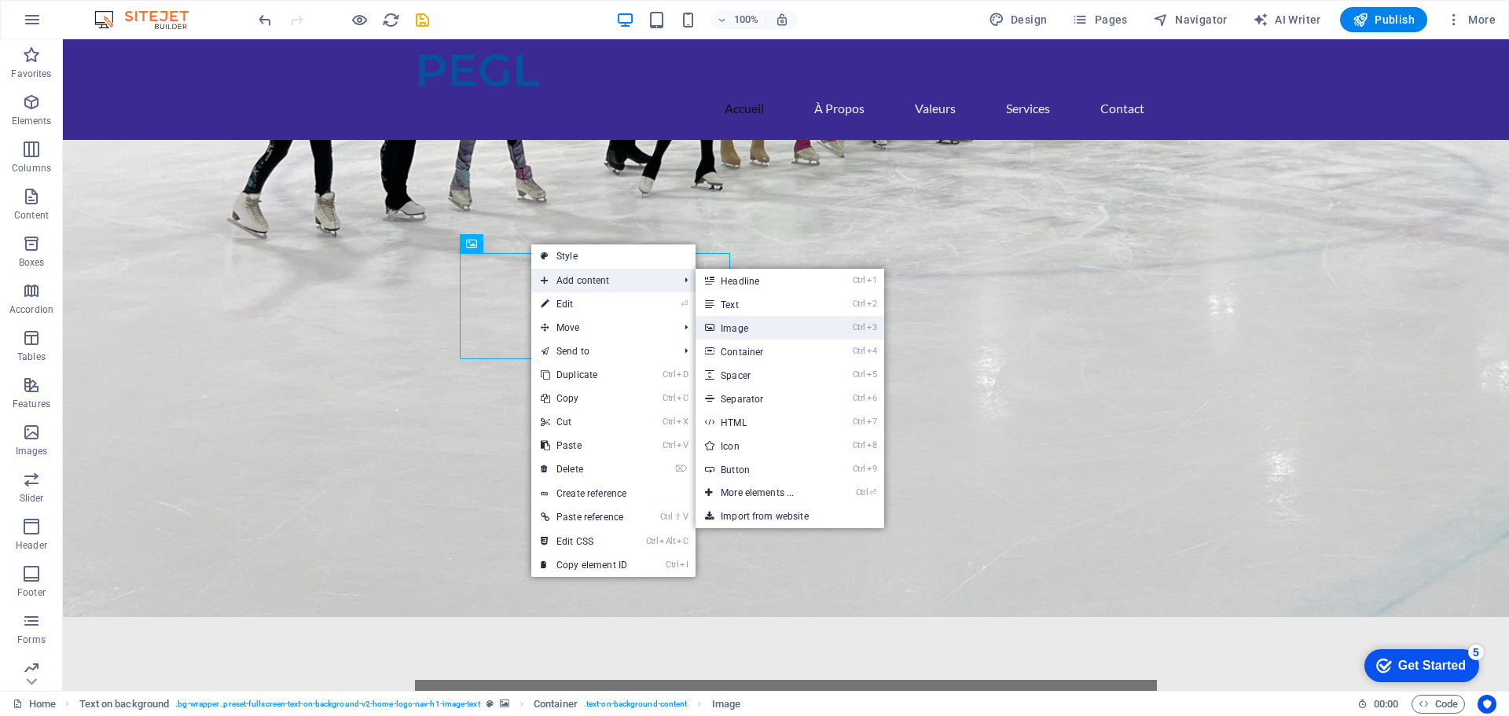
click at [726, 322] on link "Ctrl 3 Image" at bounding box center [760, 328] width 130 height 24
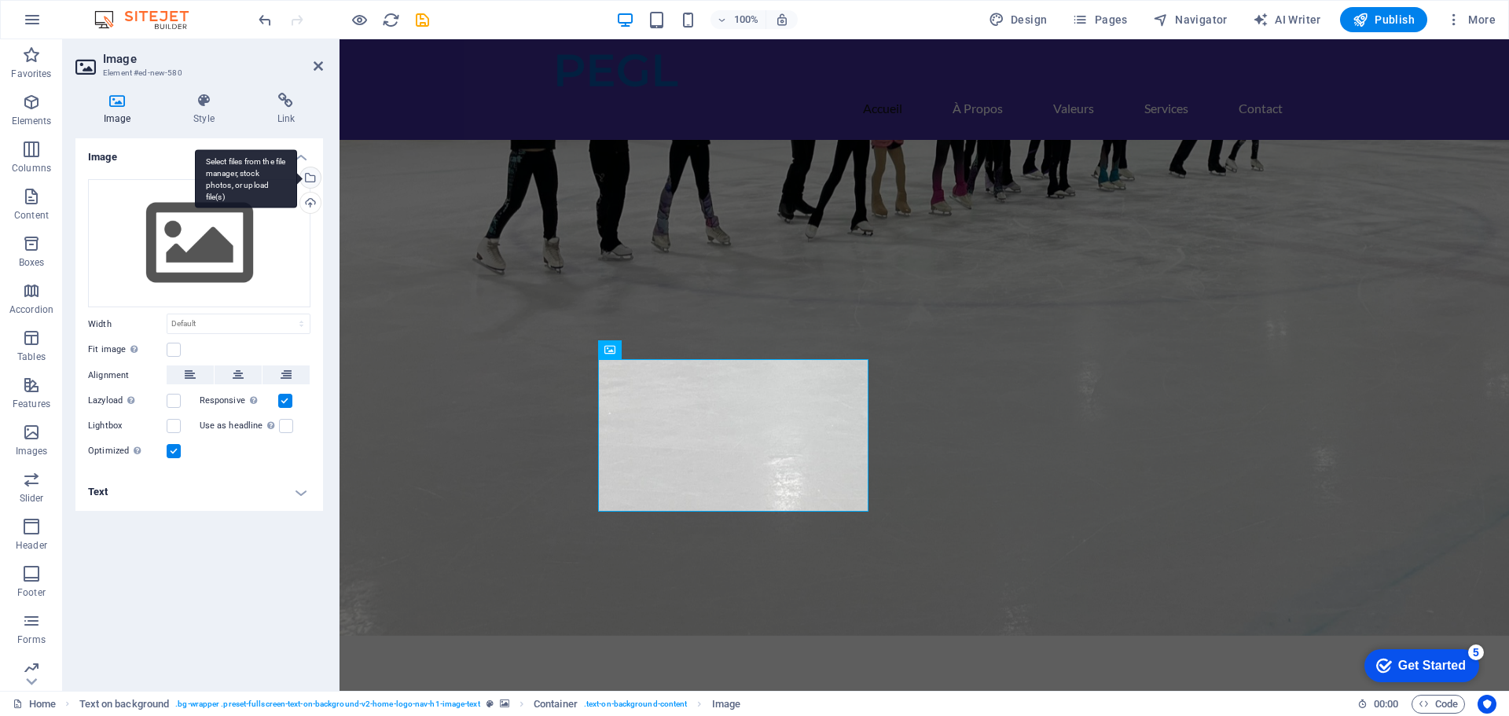
click at [311, 180] on div "Select files from the file manager, stock photos, or upload file(s)" at bounding box center [309, 179] width 24 height 24
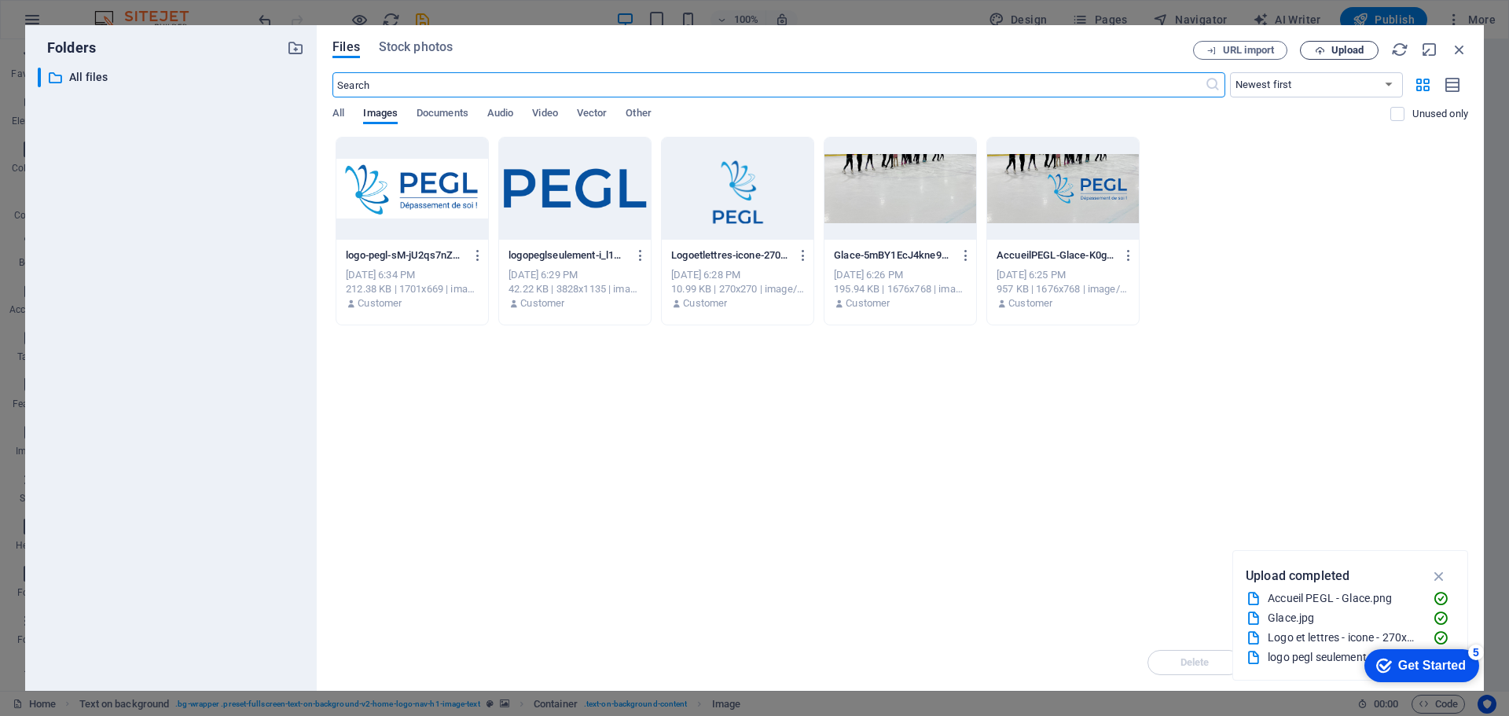
click at [1313, 47] on span "Upload" at bounding box center [1339, 51] width 64 height 10
click at [1462, 48] on icon "button" at bounding box center [1458, 49] width 17 height 17
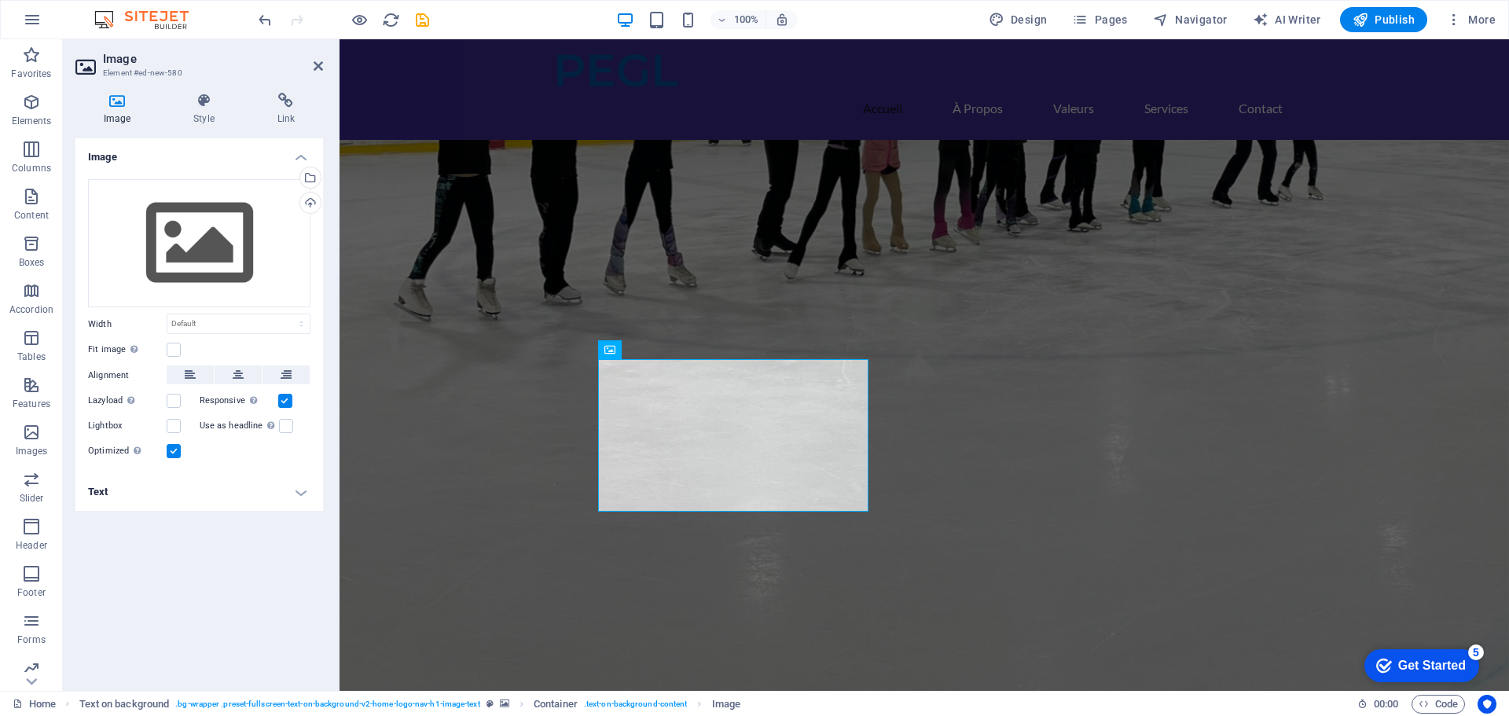
click at [989, 361] on figure at bounding box center [923, 454] width 1169 height 629
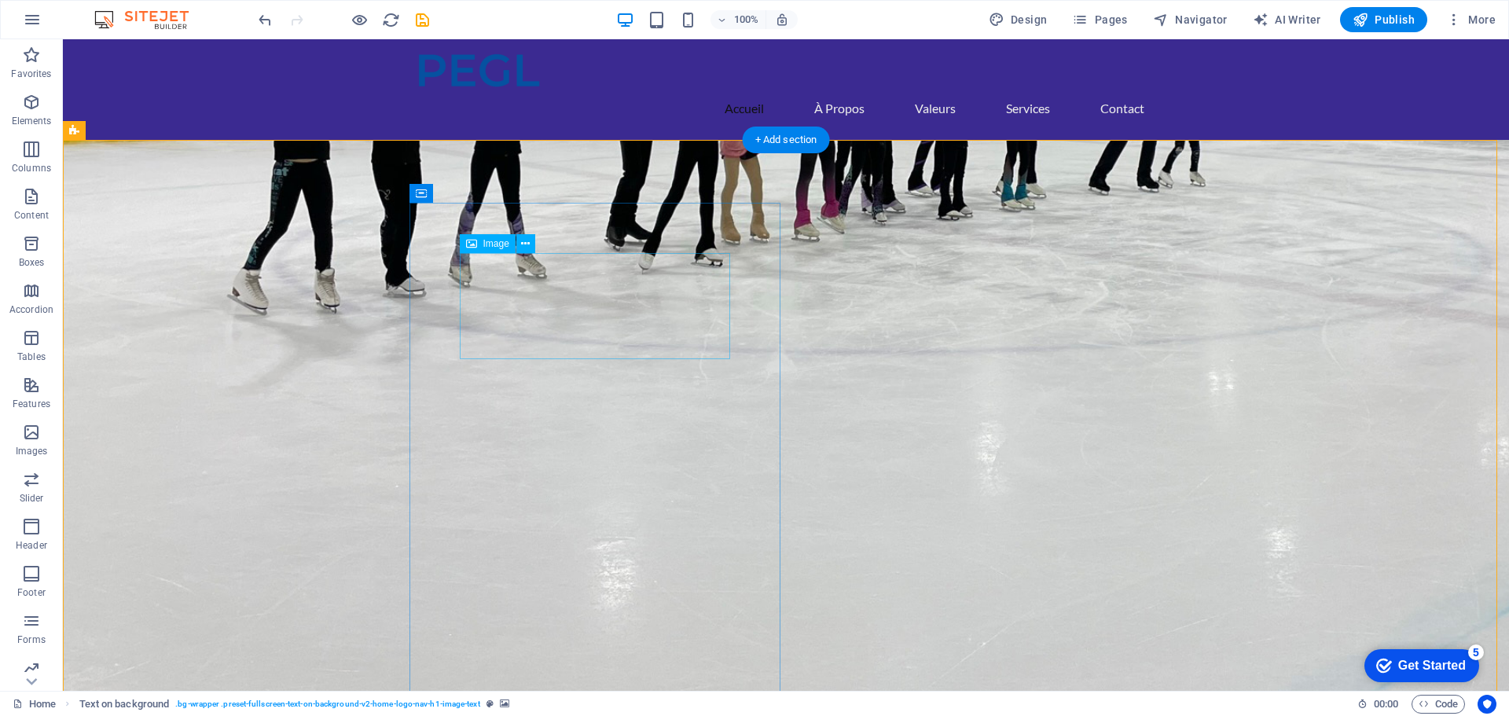
click at [470, 245] on icon at bounding box center [471, 243] width 11 height 19
click at [518, 247] on button at bounding box center [525, 243] width 19 height 19
click at [1004, 277] on figure at bounding box center [786, 454] width 1446 height 629
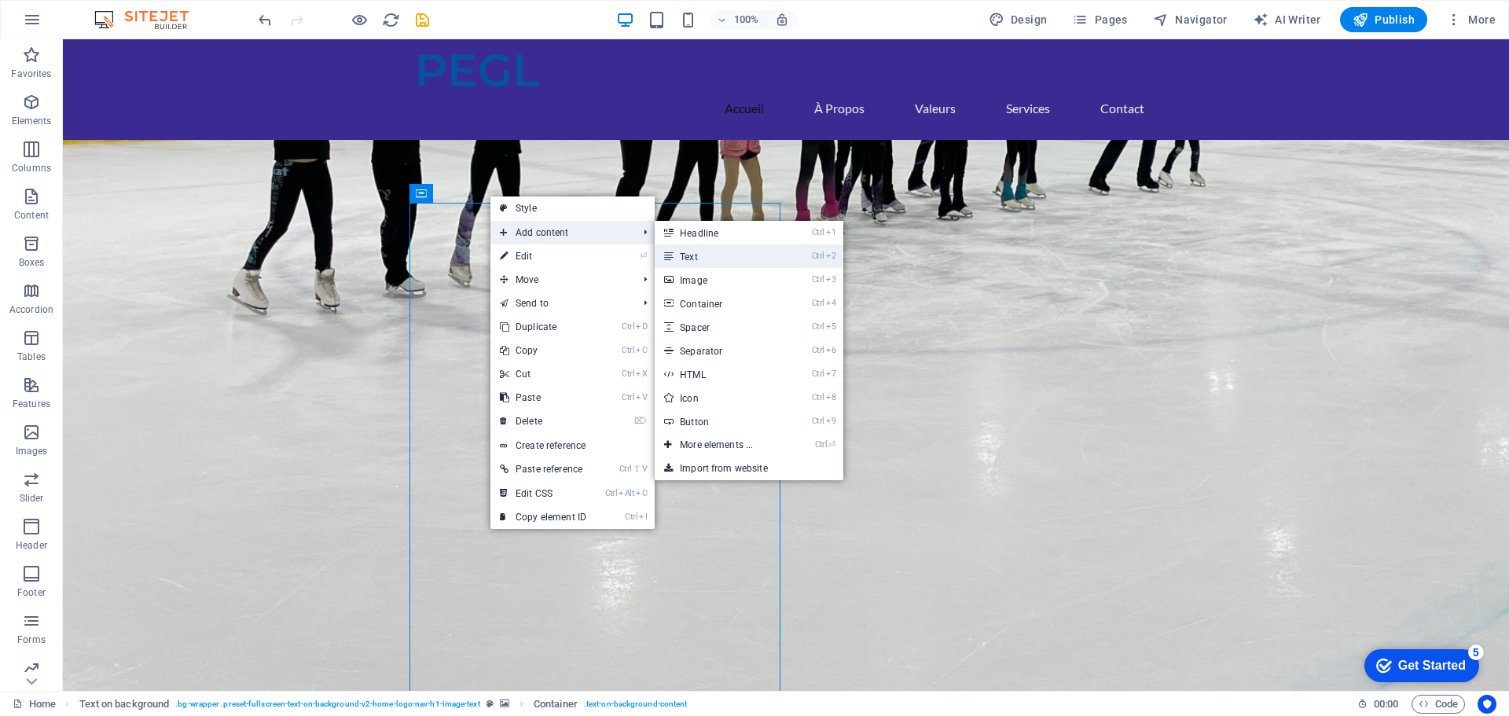
click at [677, 249] on link "Ctrl 2 Text" at bounding box center [720, 256] width 130 height 24
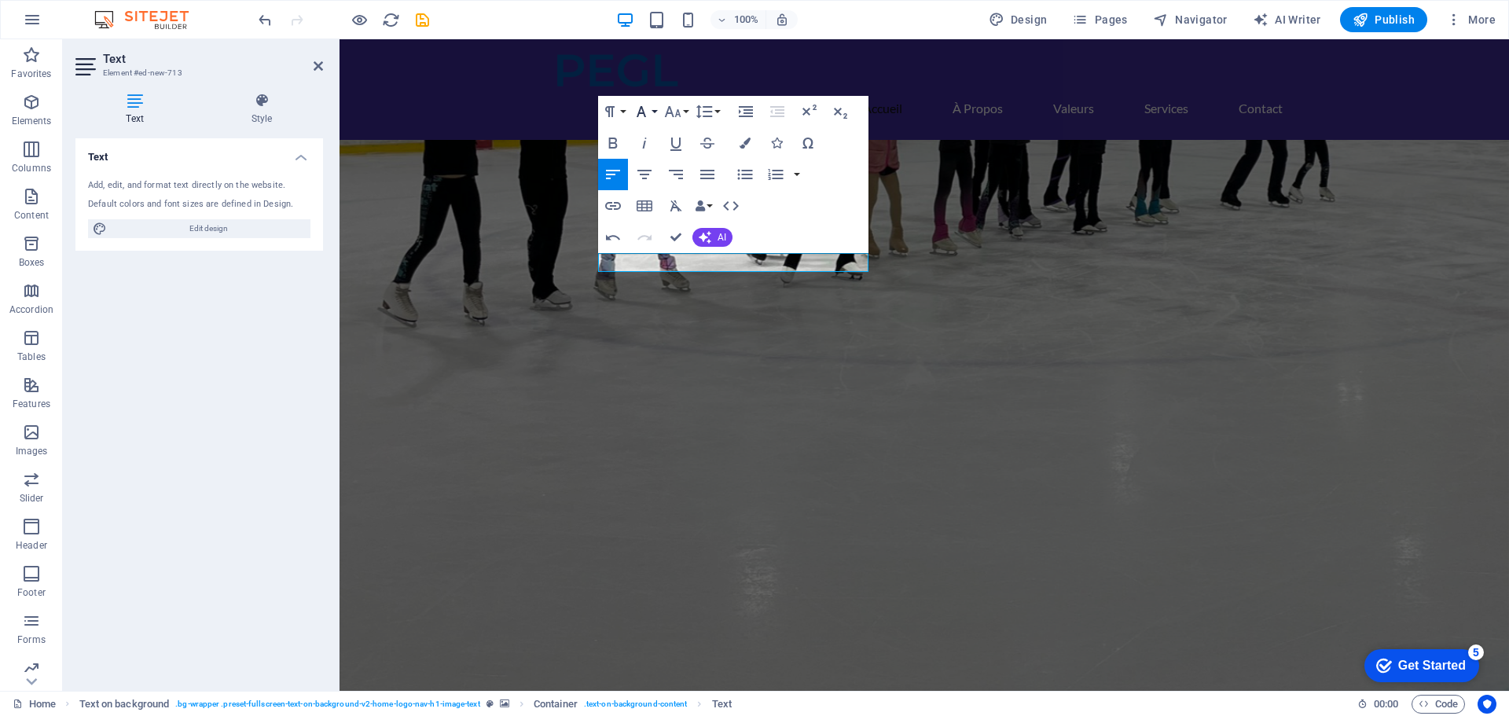
click at [652, 113] on button "Font Family" at bounding box center [644, 111] width 30 height 31
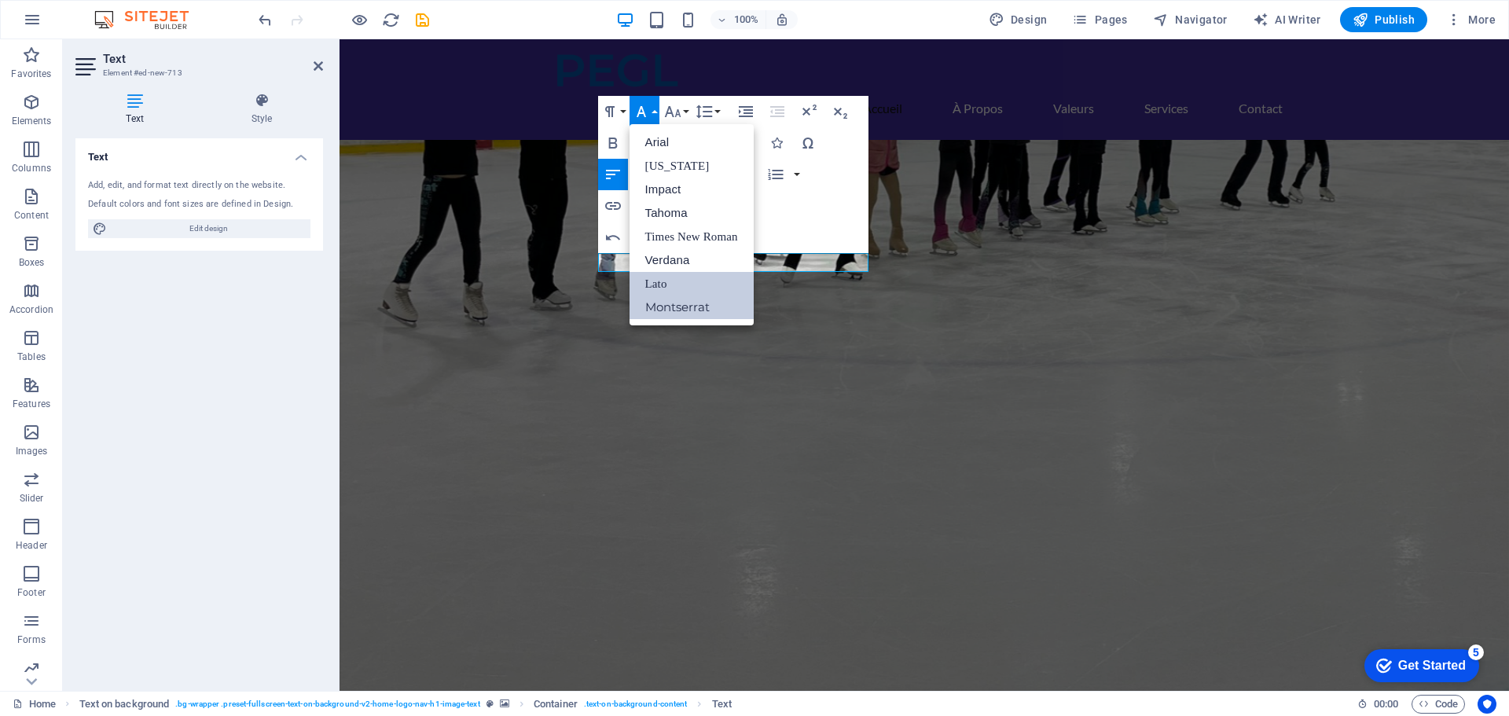
click at [672, 300] on link "Montserrat" at bounding box center [691, 307] width 124 height 24
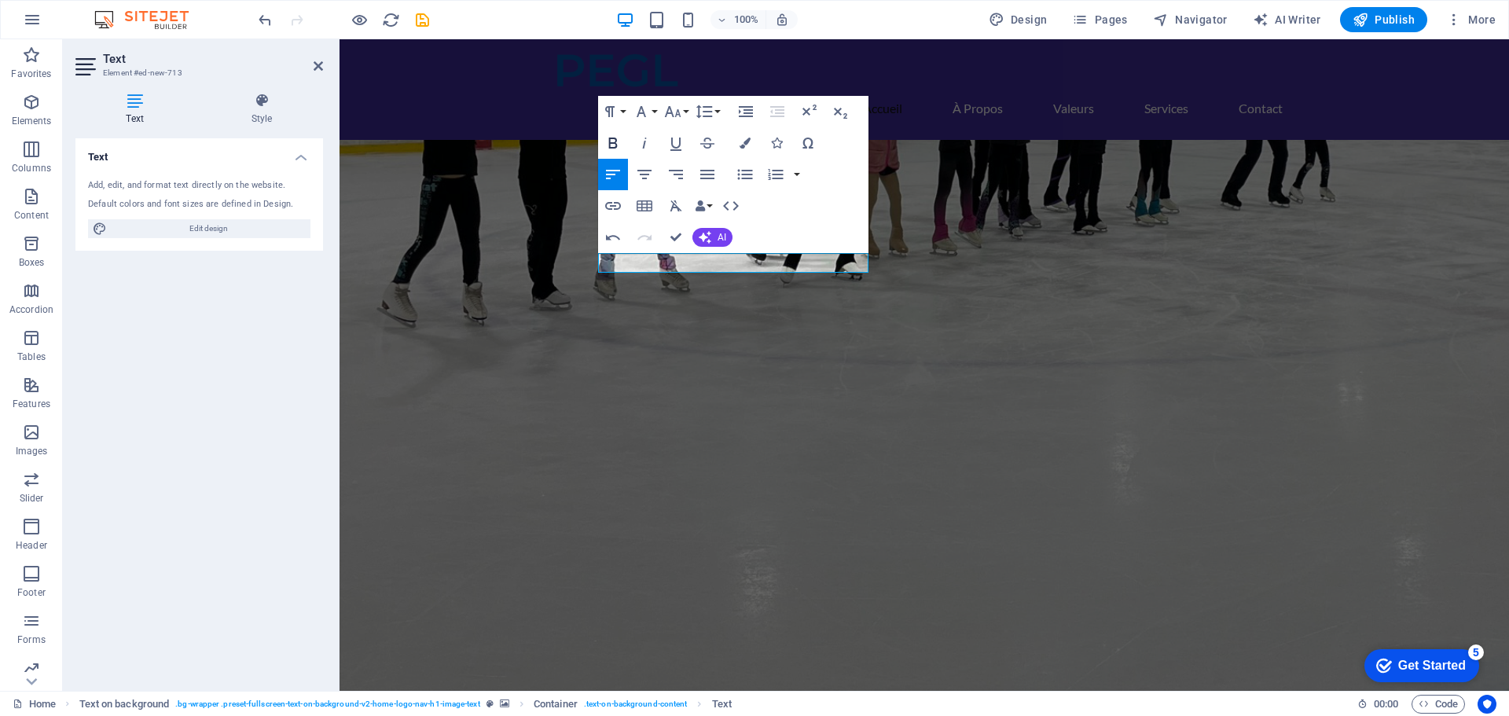
click at [607, 137] on icon "button" at bounding box center [612, 143] width 19 height 19
click at [744, 143] on icon "button" at bounding box center [744, 143] width 11 height 11
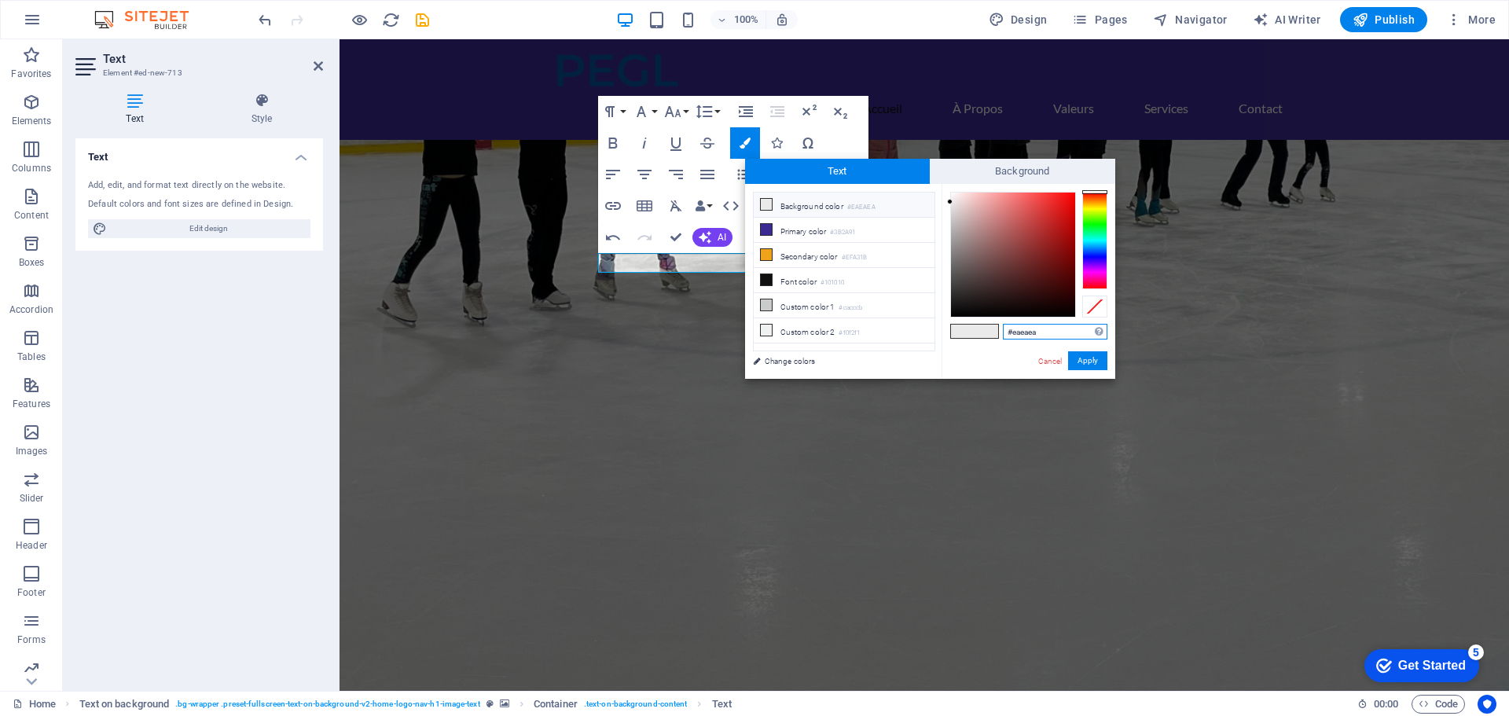
click at [1035, 336] on input "#eaeaea" at bounding box center [1055, 332] width 105 height 16
type input "159cdb"
click at [1093, 356] on button "Apply" at bounding box center [1087, 360] width 39 height 19
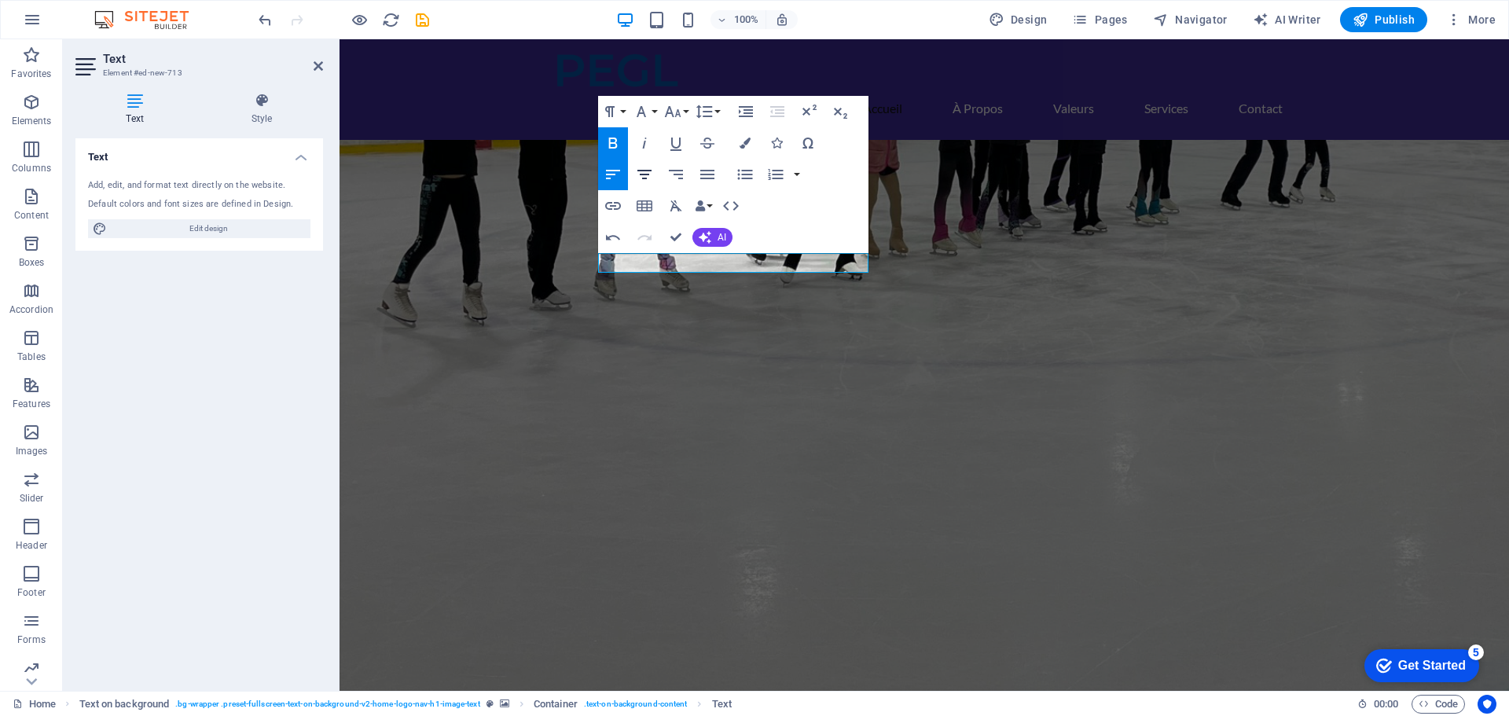
click at [640, 173] on icon "button" at bounding box center [644, 174] width 19 height 19
click at [680, 109] on icon "button" at bounding box center [672, 111] width 19 height 19
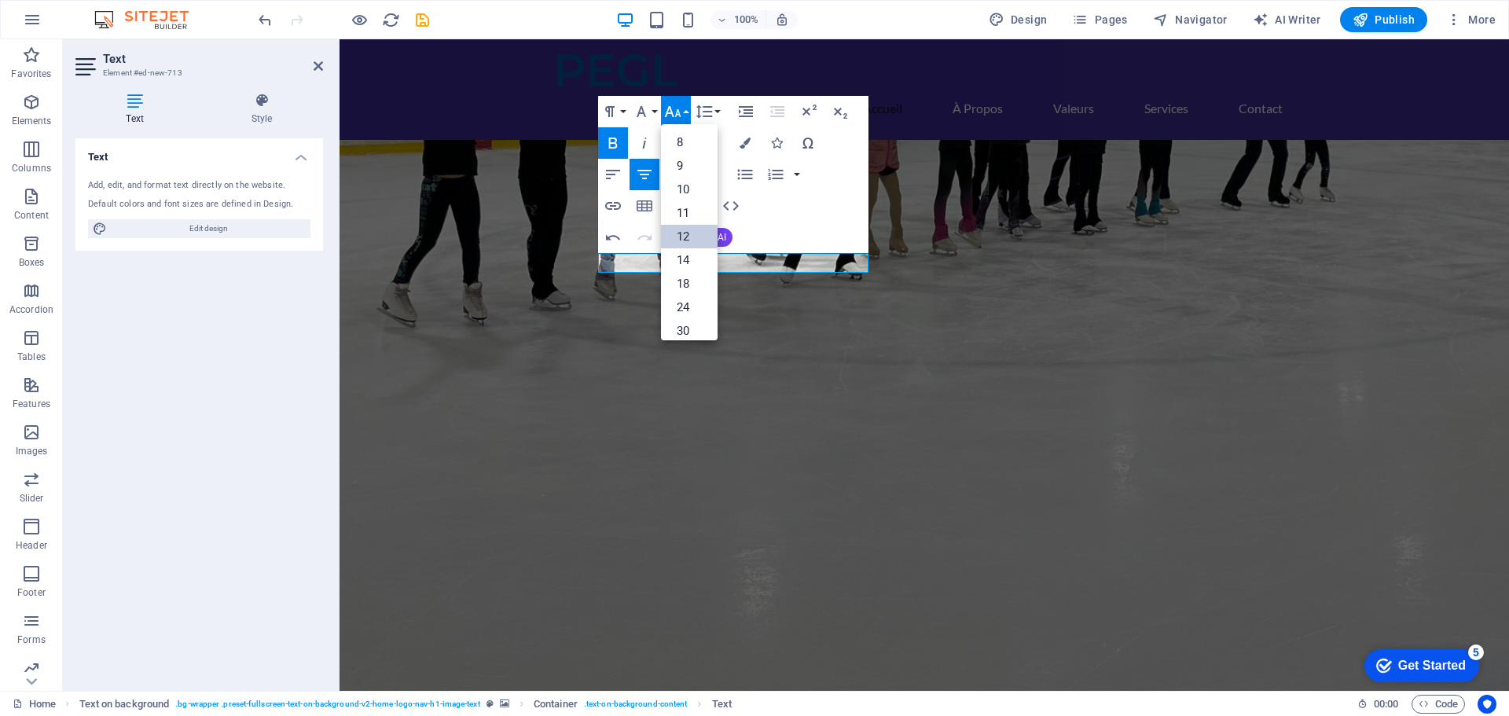
click at [681, 232] on link "12" at bounding box center [689, 237] width 57 height 24
click at [676, 114] on icon "button" at bounding box center [672, 111] width 17 height 11
click at [685, 281] on link "18" at bounding box center [689, 284] width 57 height 24
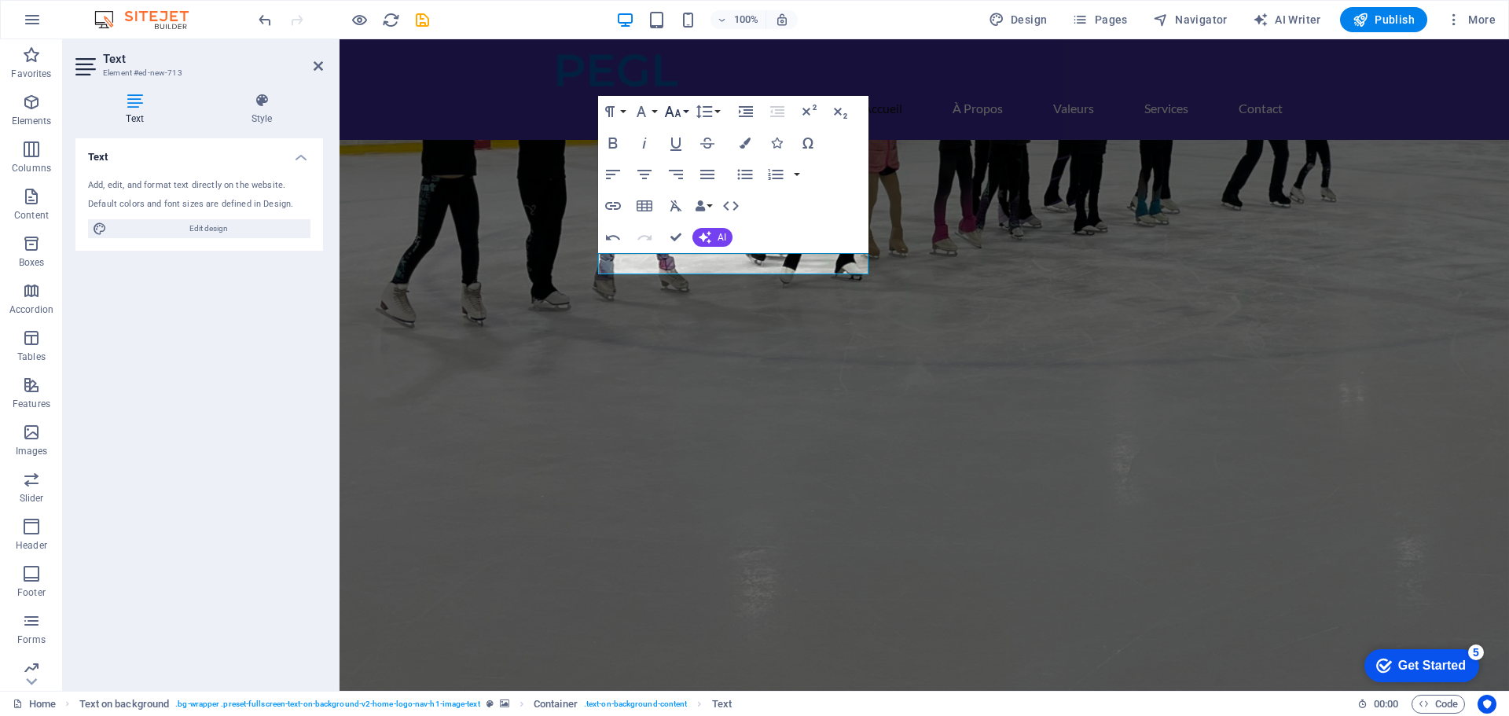
click at [671, 108] on icon "button" at bounding box center [672, 111] width 19 height 19
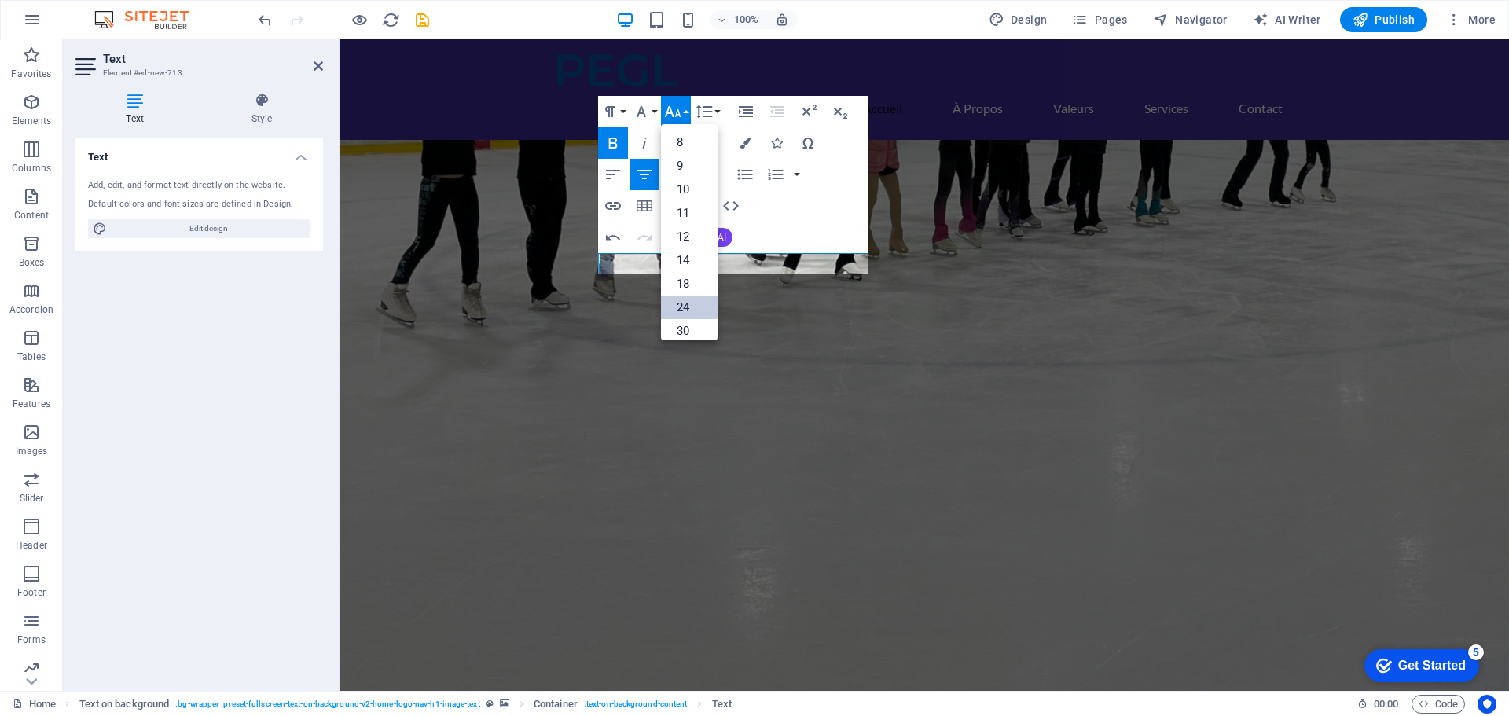
click at [689, 303] on link "24" at bounding box center [689, 307] width 57 height 24
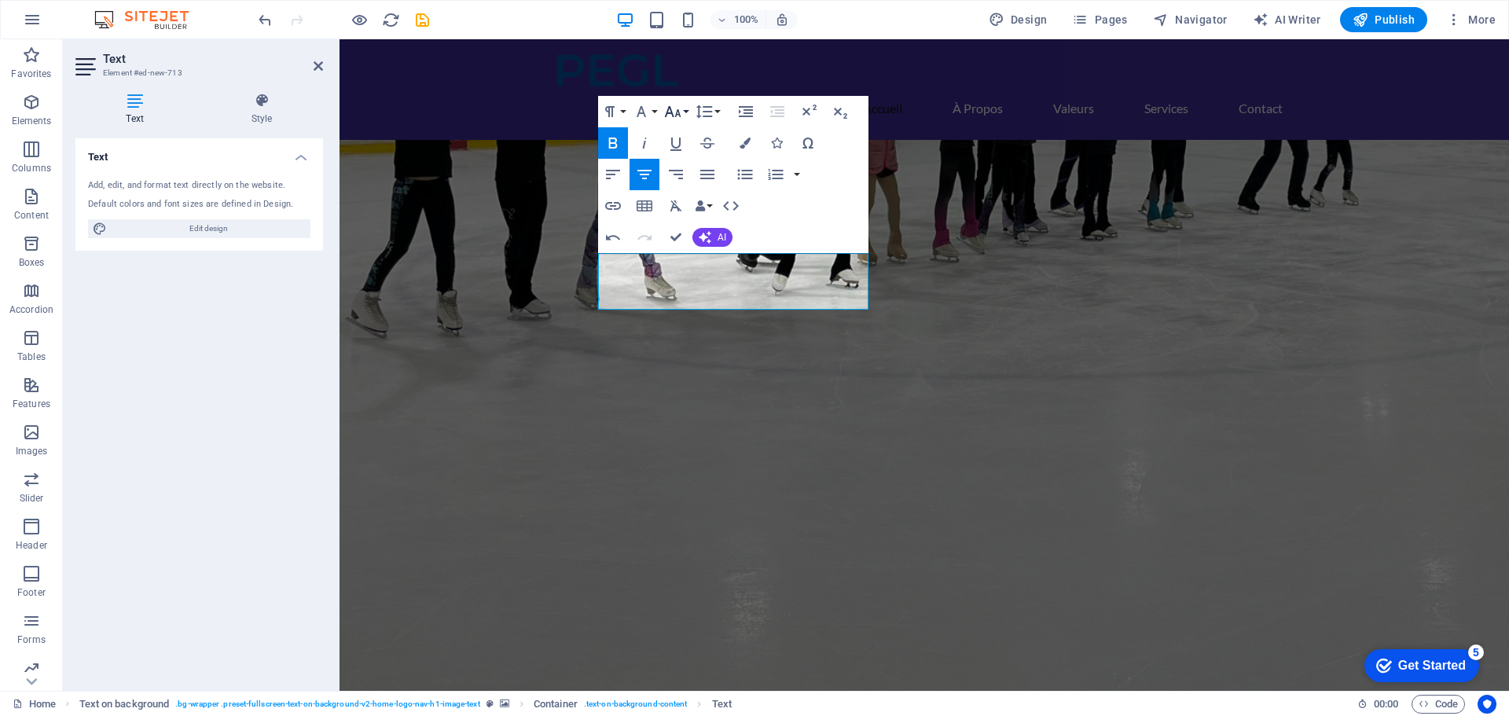
click at [676, 113] on icon "button" at bounding box center [672, 111] width 17 height 11
click at [690, 278] on link "18" at bounding box center [689, 284] width 57 height 24
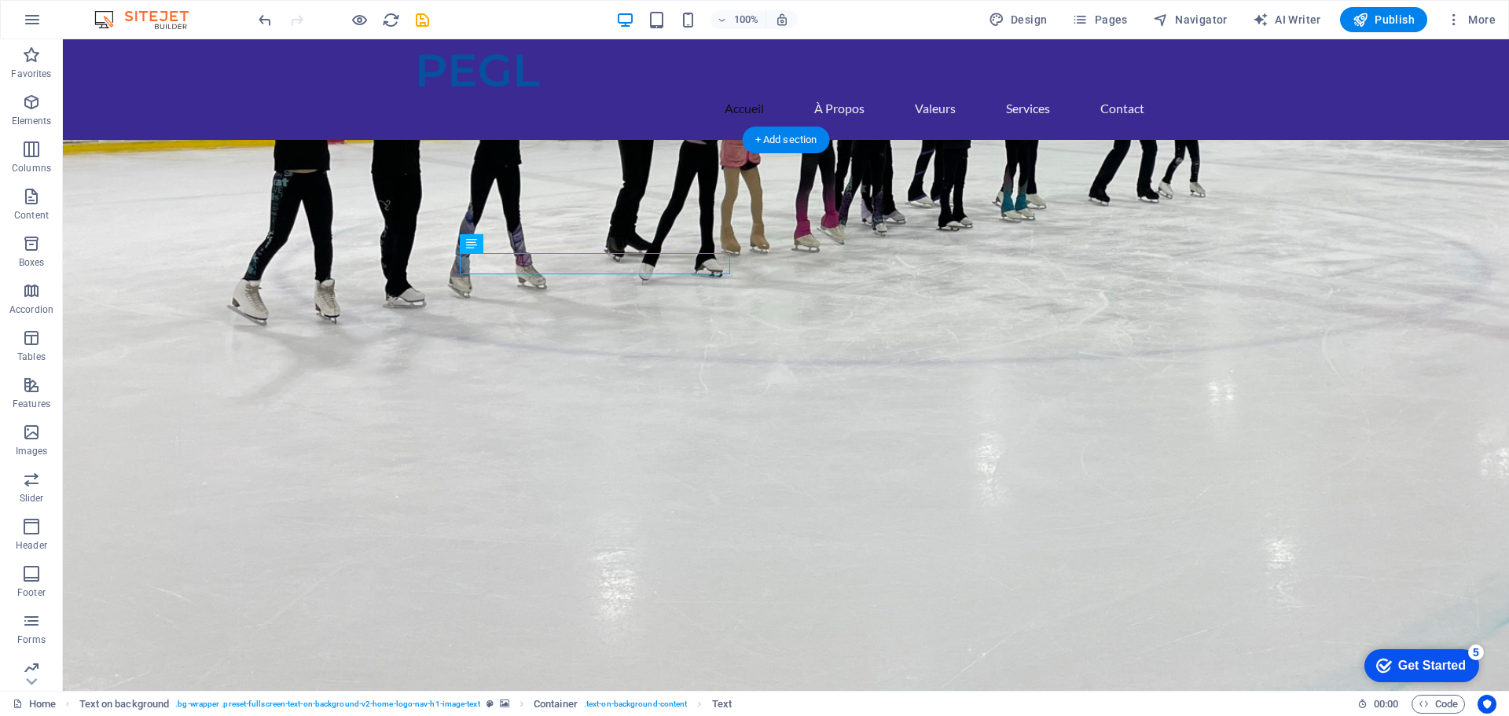
click at [1051, 372] on figure at bounding box center [786, 465] width 1446 height 651
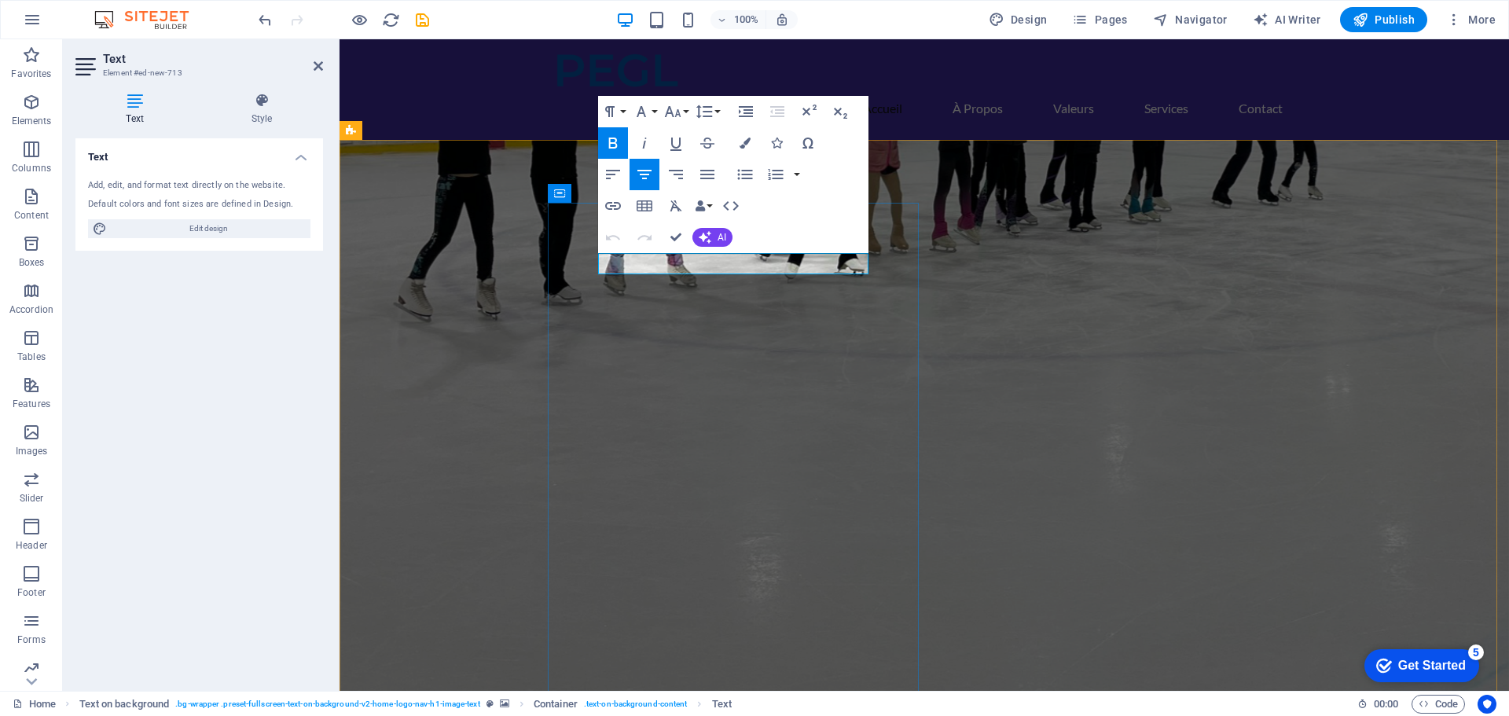
click at [807, 112] on icon "button" at bounding box center [808, 111] width 19 height 19
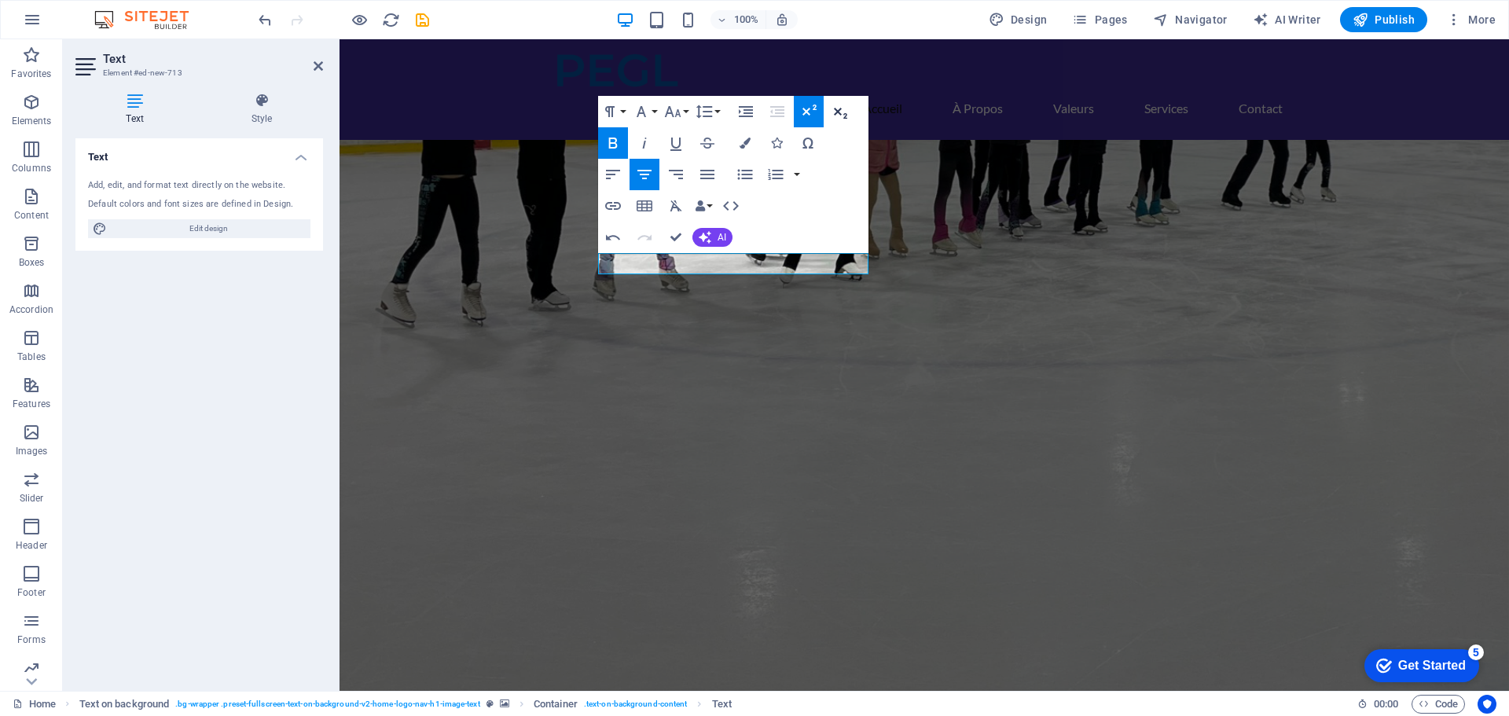
click at [838, 114] on icon "button" at bounding box center [840, 111] width 19 height 19
click at [743, 146] on icon "button" at bounding box center [744, 143] width 11 height 11
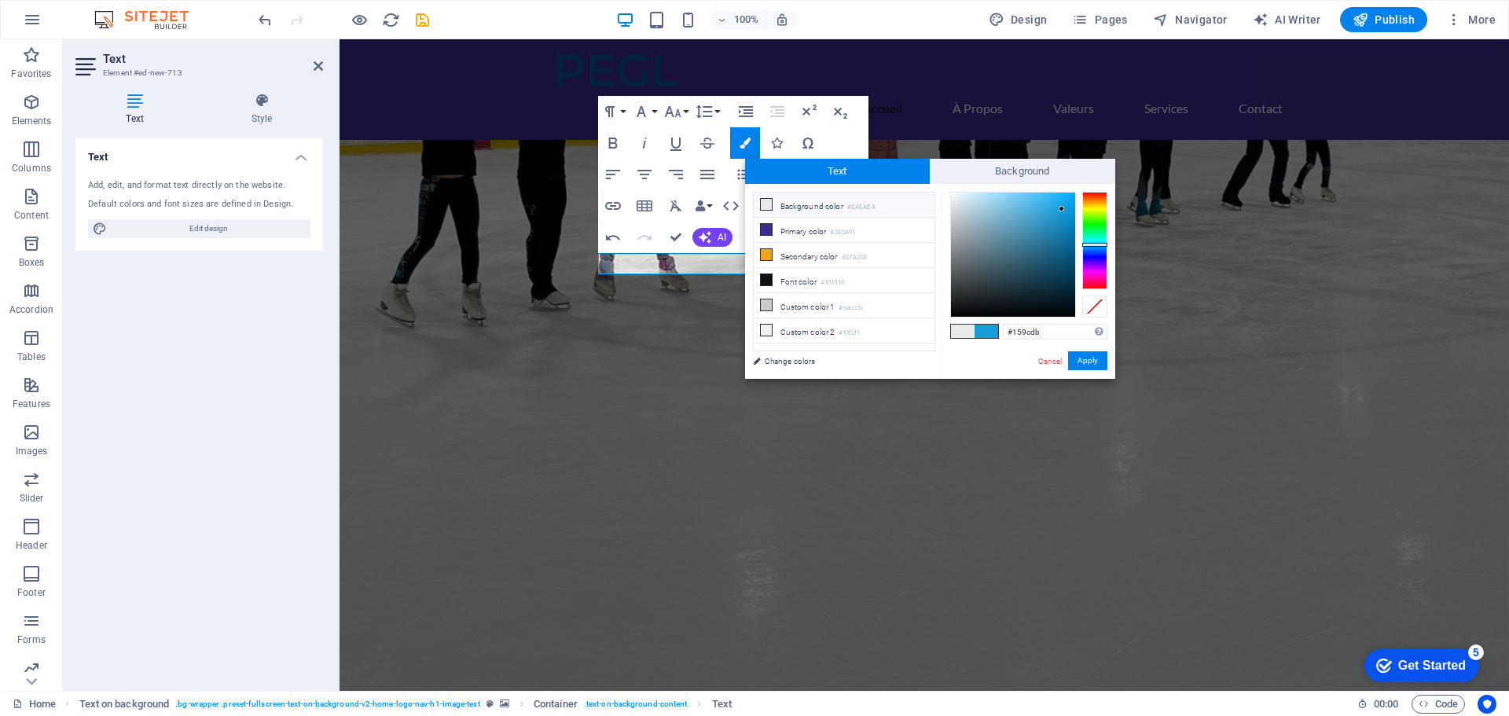
click at [823, 207] on li "Background color #EAEAEA" at bounding box center [844, 205] width 181 height 25
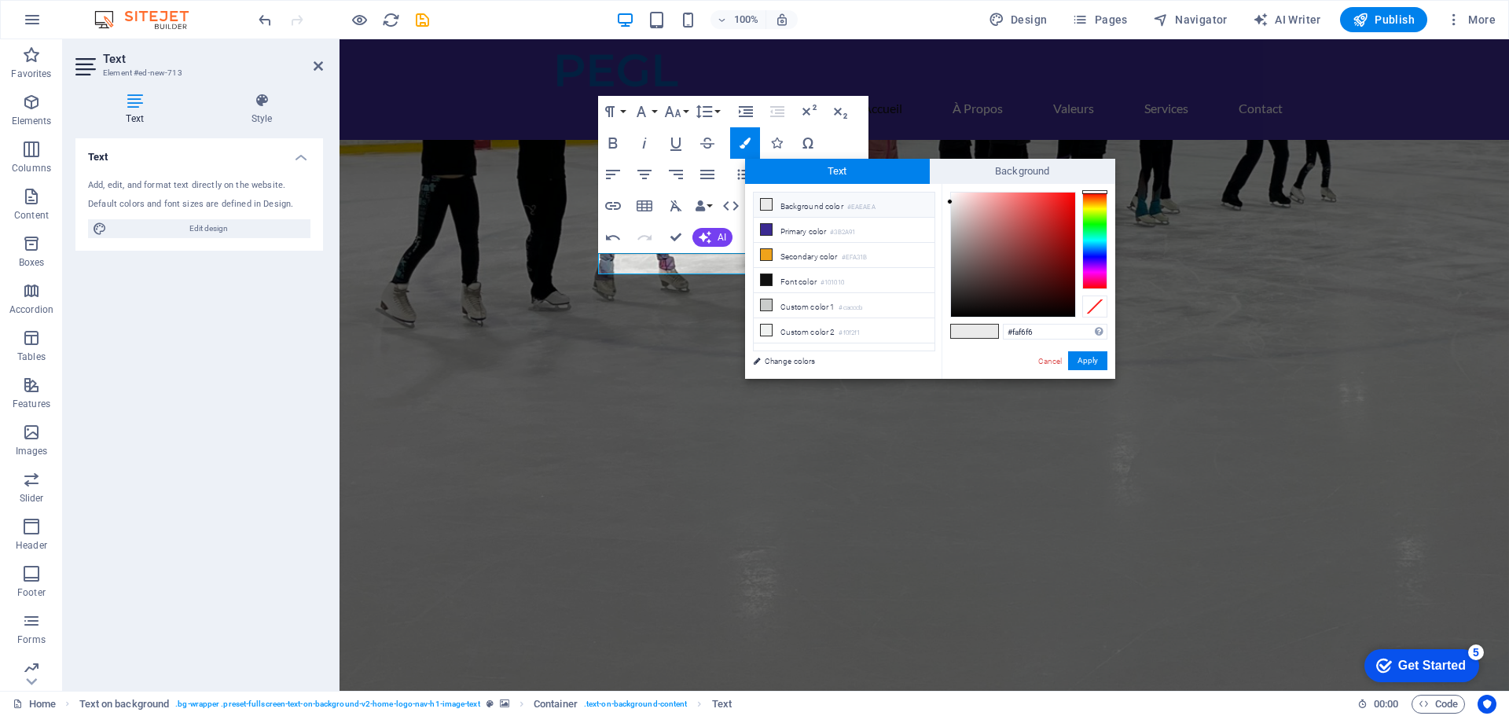
click at [952, 194] on div at bounding box center [1013, 255] width 124 height 124
type input "#ffffff"
click at [947, 191] on div at bounding box center [950, 192] width 6 height 6
click at [1090, 362] on button "Apply" at bounding box center [1087, 360] width 39 height 19
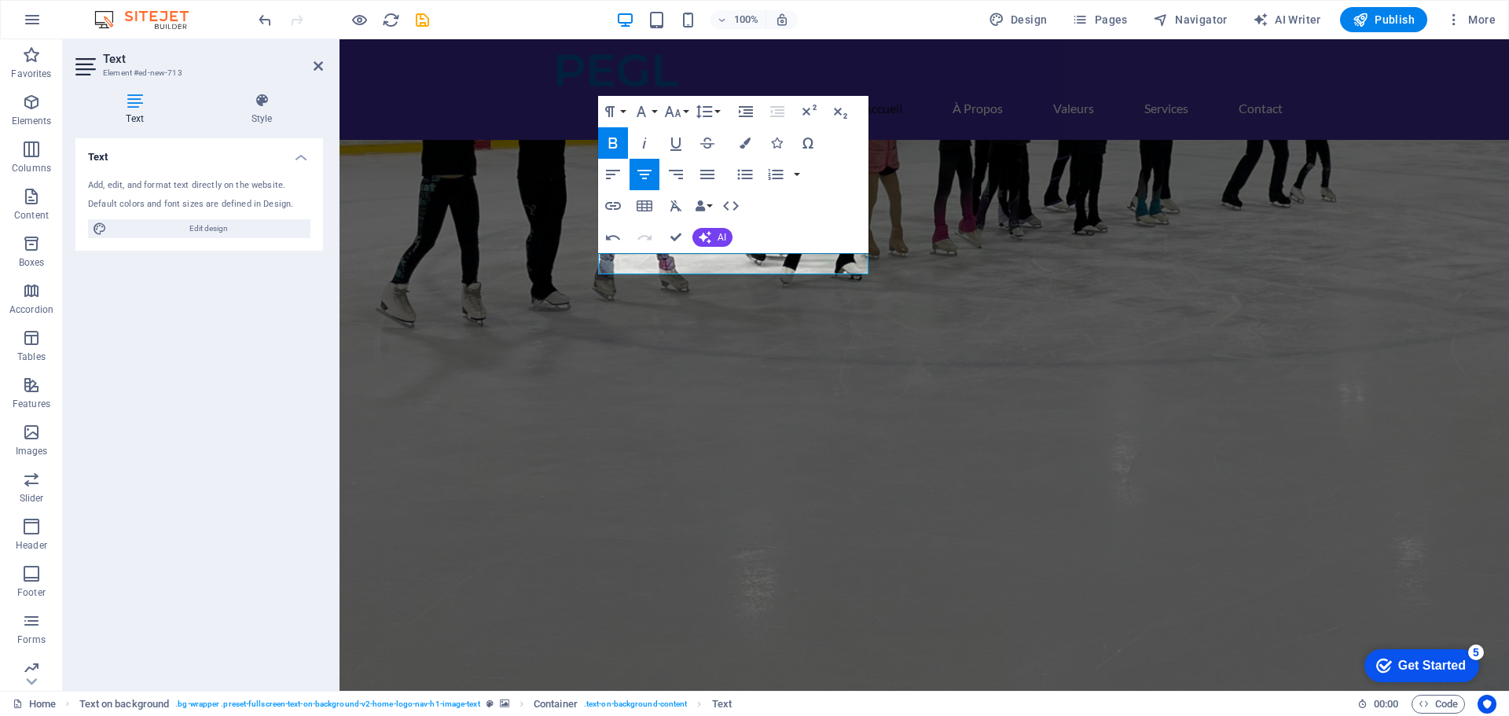
click at [967, 321] on figure at bounding box center [923, 465] width 1169 height 651
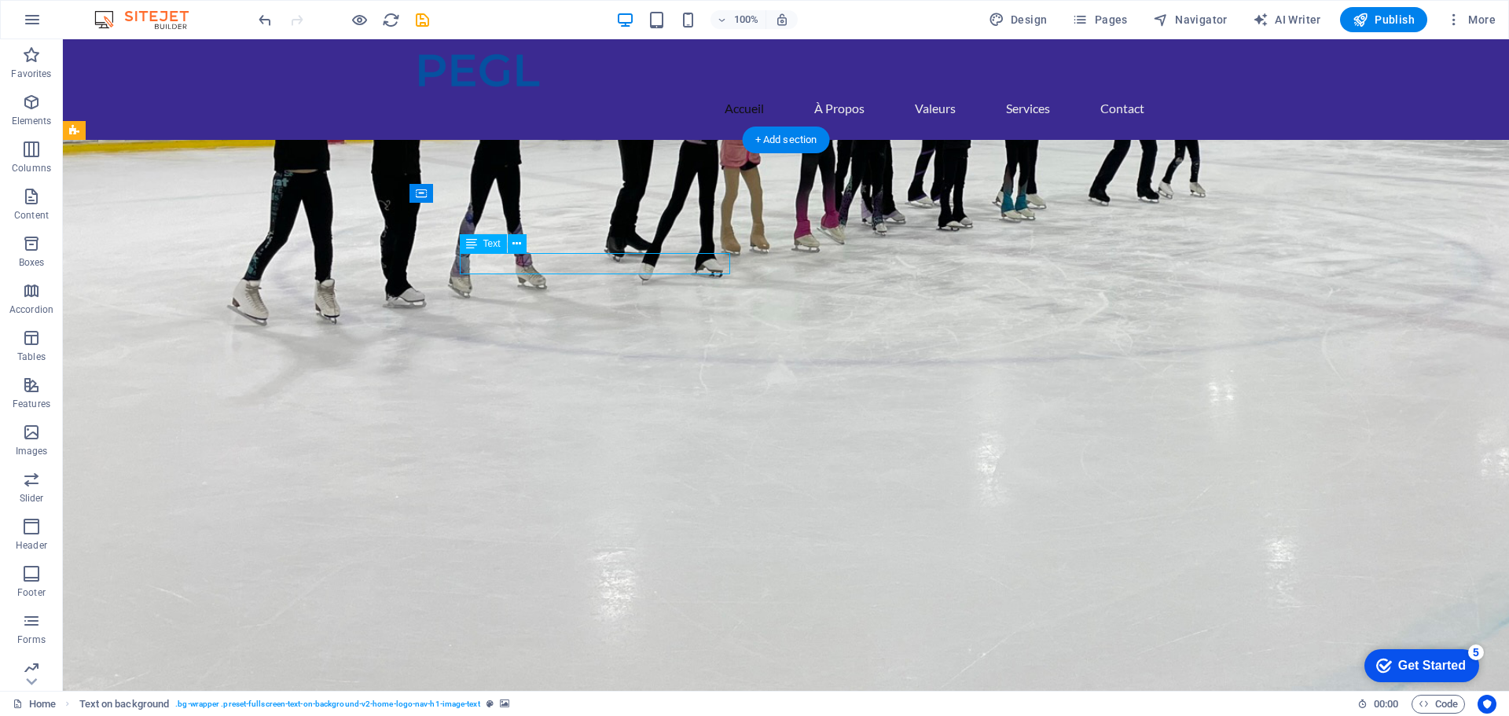
click at [972, 327] on figure at bounding box center [786, 465] width 1446 height 651
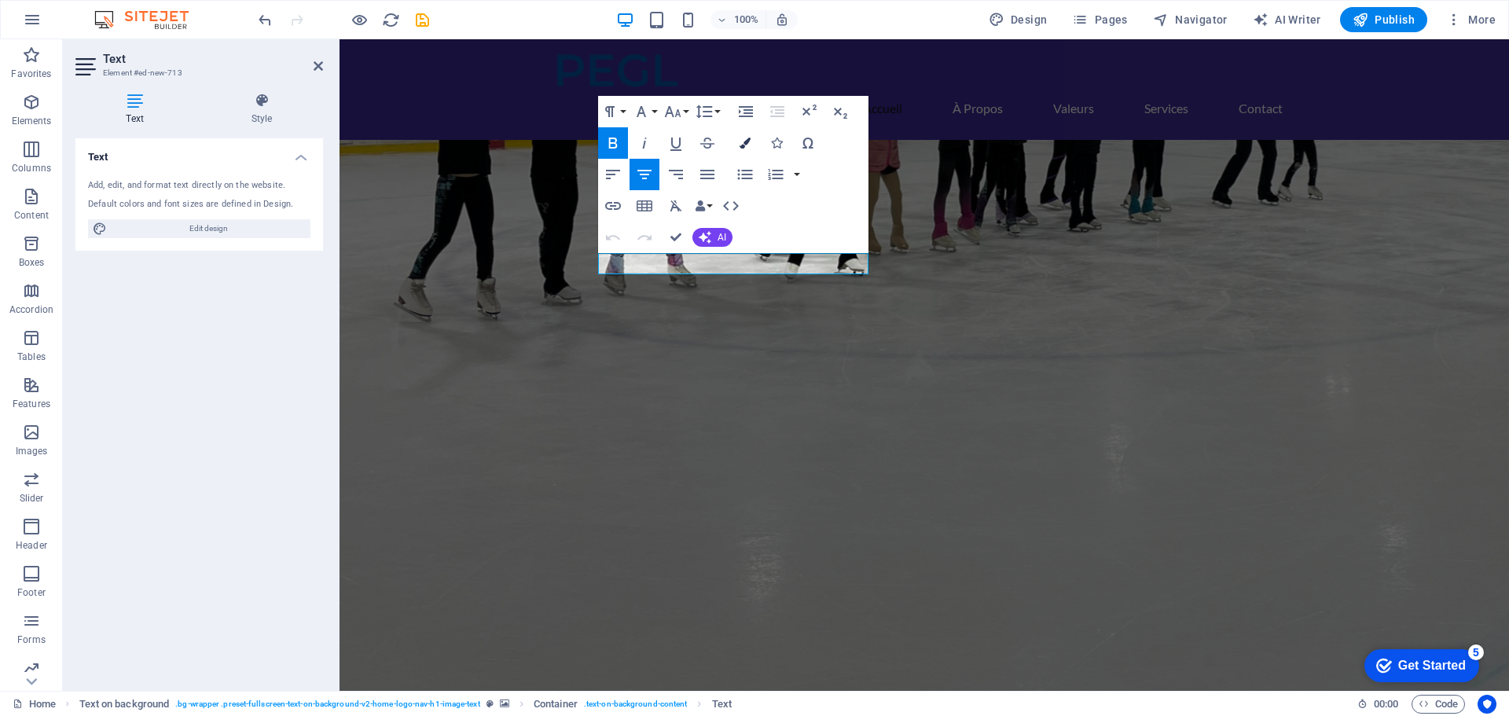
click at [737, 142] on button "Colors" at bounding box center [745, 142] width 30 height 31
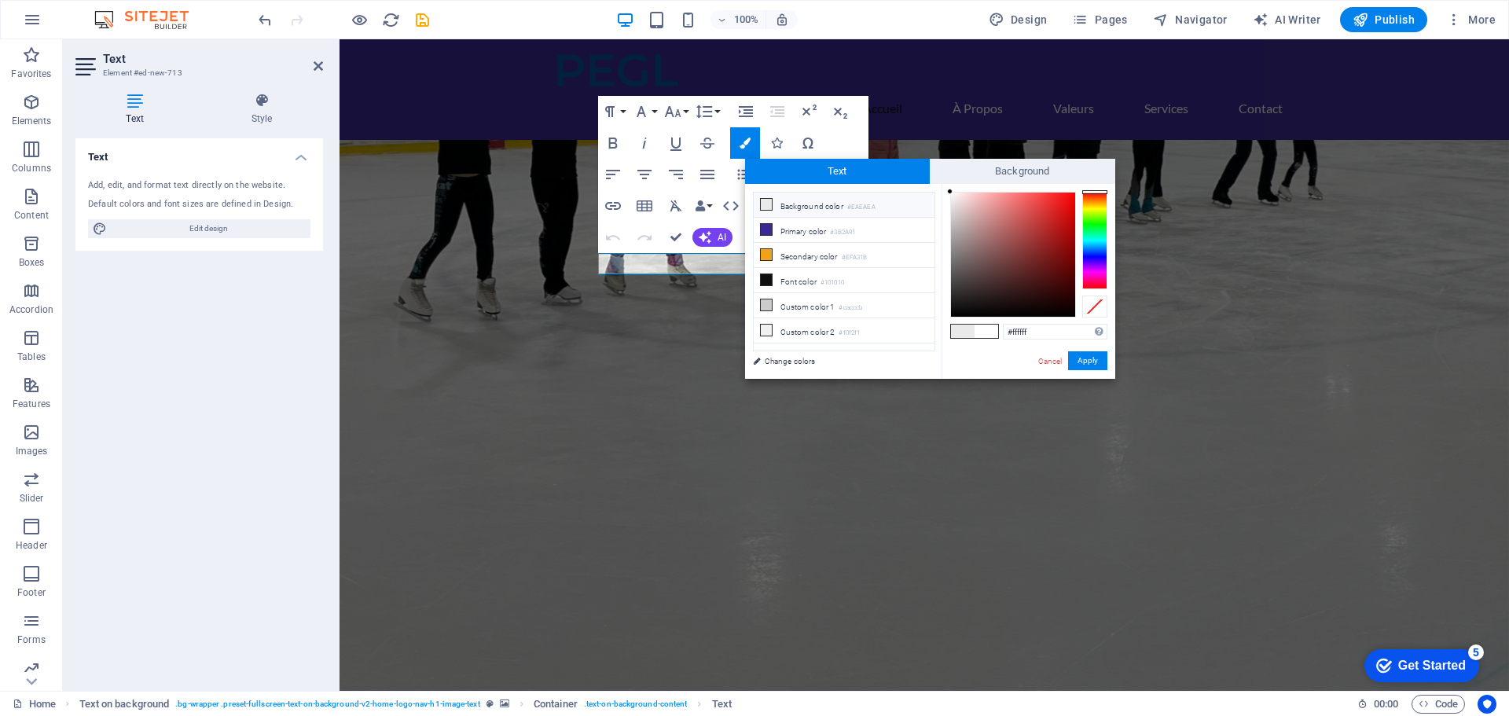
click at [812, 207] on li "Background color #EAEAEA" at bounding box center [844, 205] width 181 height 25
drag, startPoint x: 950, startPoint y: 200, endPoint x: 949, endPoint y: 186, distance: 13.4
click at [949, 186] on div "#ffffff Supported formats #0852ed rgb(8, 82, 237) rgba(8, 82, 237, 90%) hsv(221…" at bounding box center [1028, 395] width 174 height 423
click at [1091, 360] on button "Apply" at bounding box center [1087, 360] width 39 height 19
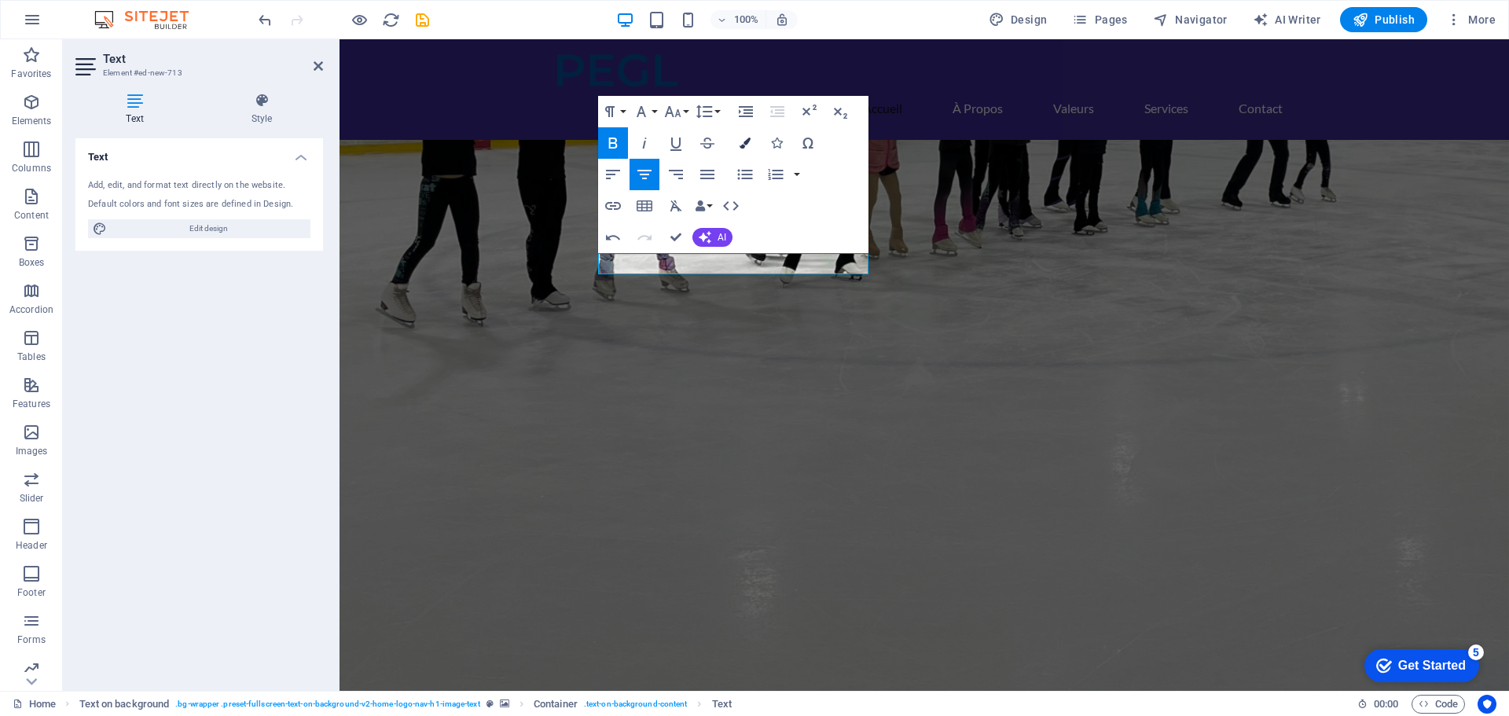
click at [739, 141] on icon "button" at bounding box center [744, 143] width 11 height 11
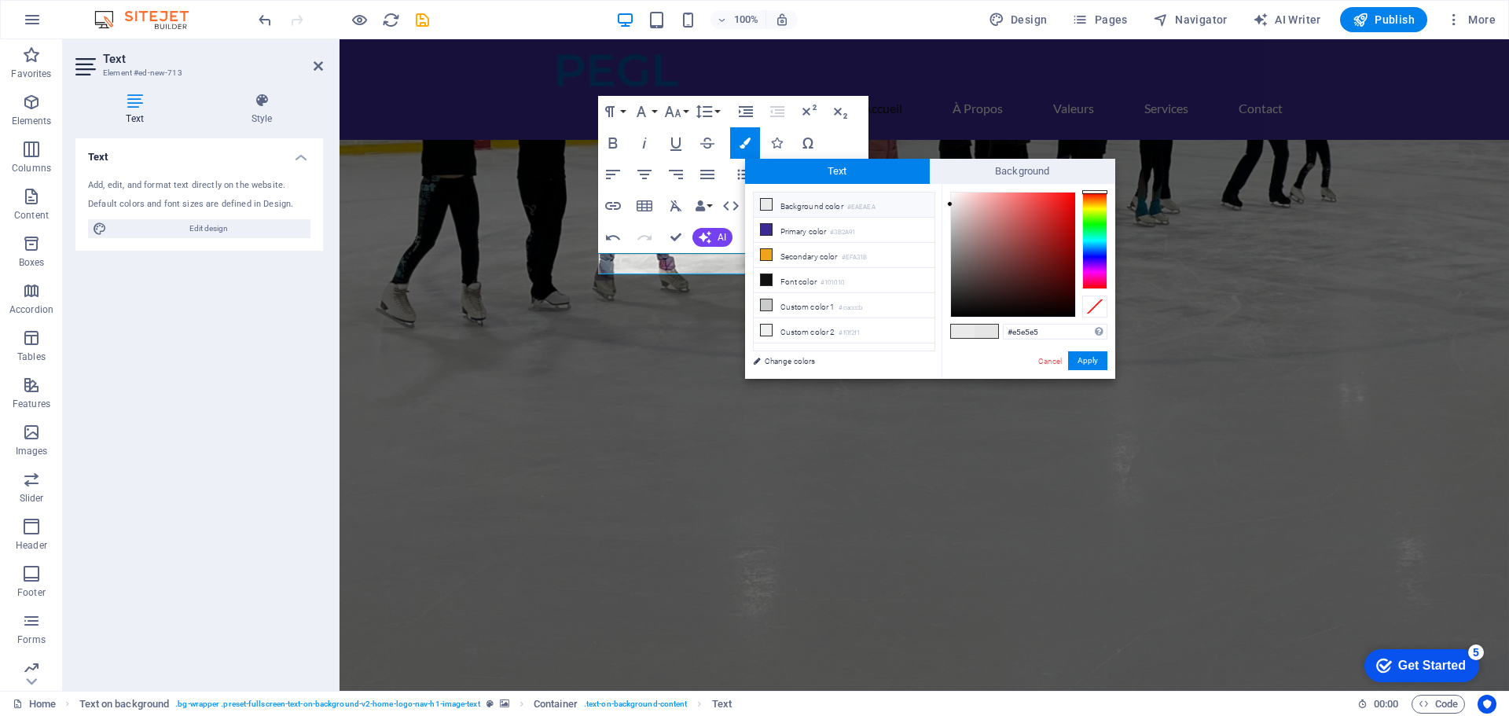
click at [827, 204] on li "Background color #EAEAEA" at bounding box center [844, 205] width 181 height 25
type input "#000000"
click at [768, 360] on link "Change colors" at bounding box center [836, 361] width 182 height 20
select select "px"
select select "200"
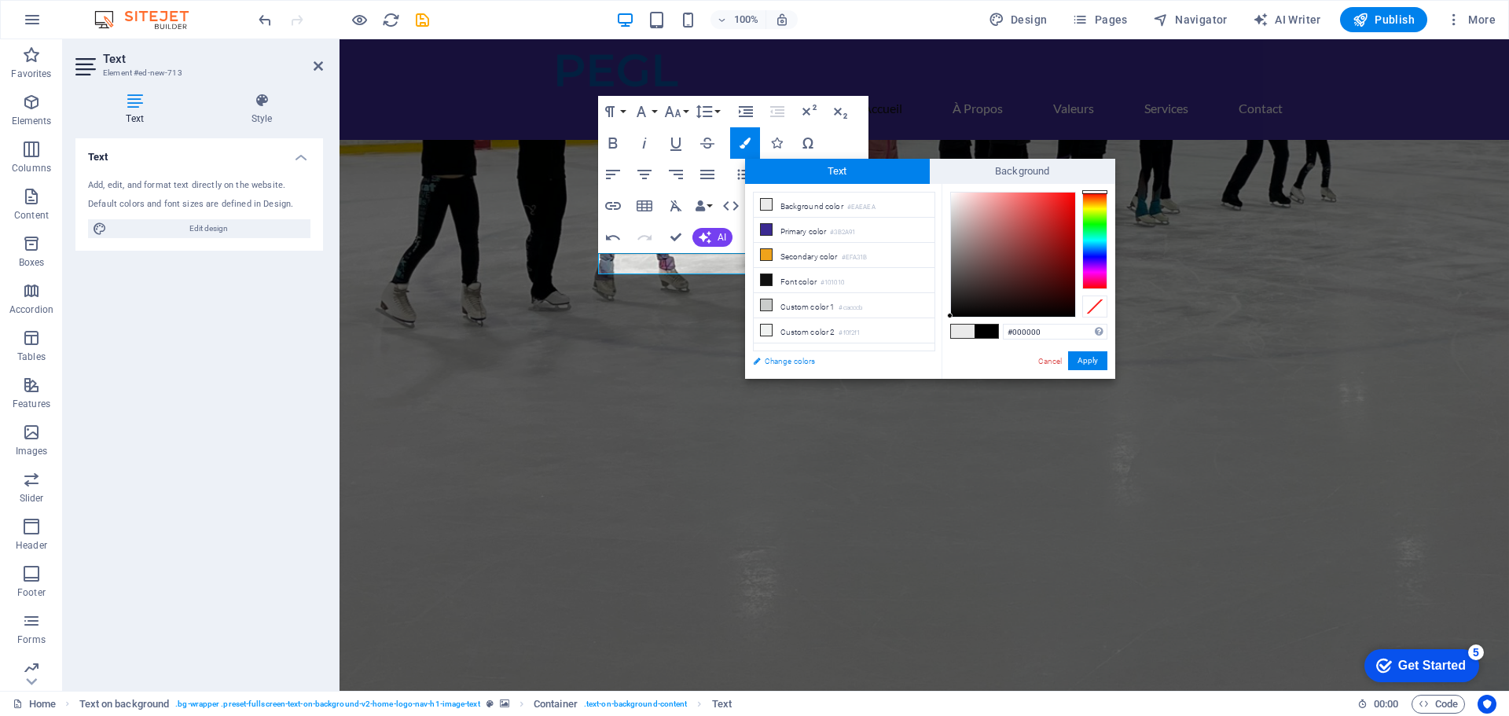
select select "px"
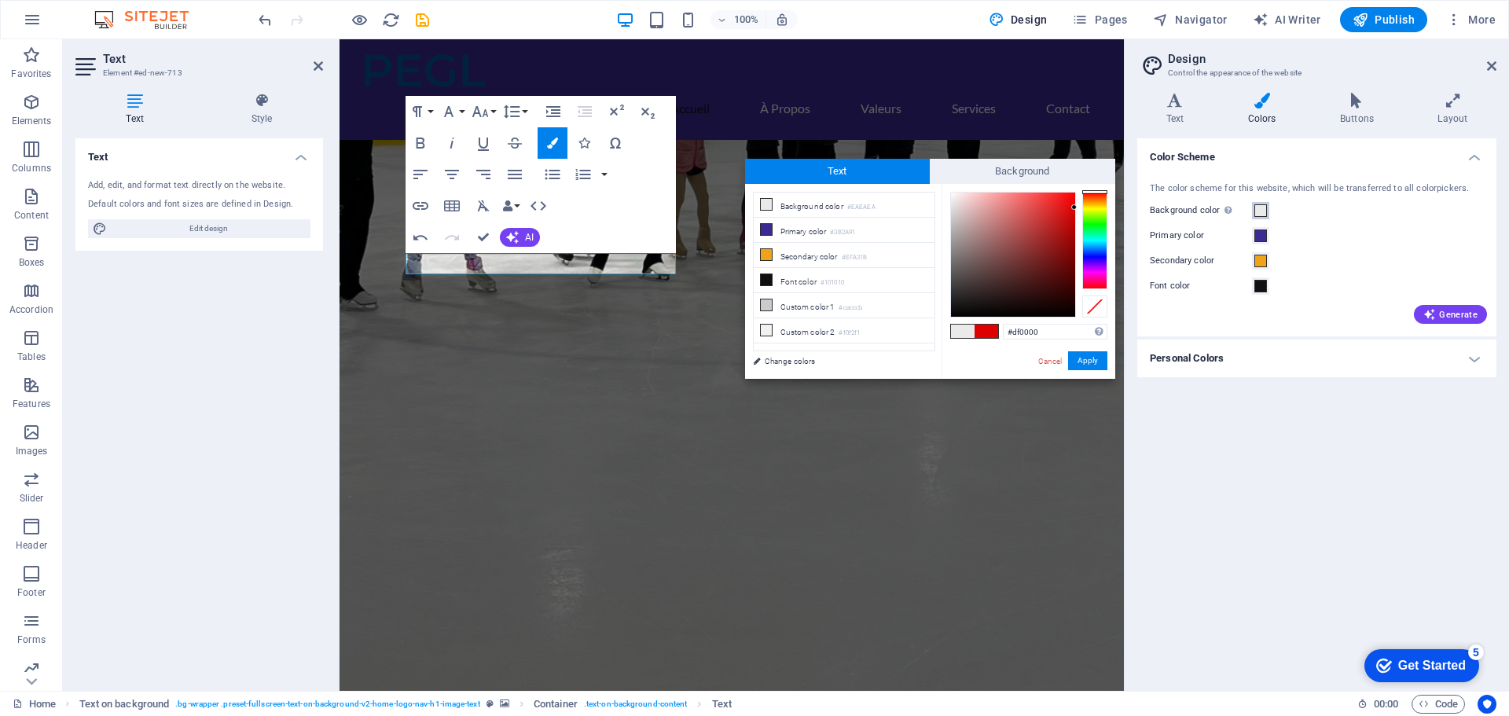
type input "#db0000"
click at [1258, 209] on span at bounding box center [1260, 210] width 13 height 13
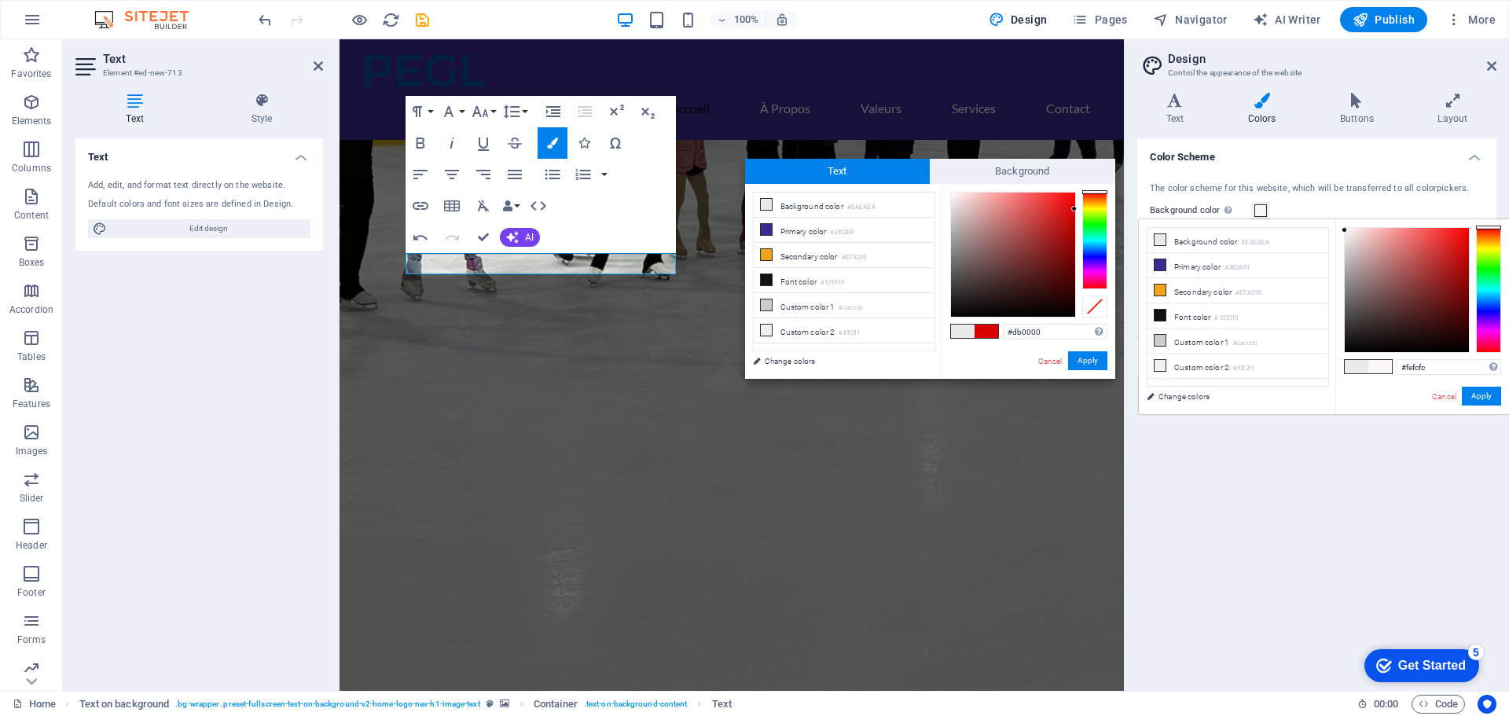
type input "#fffdfd"
click at [1344, 227] on div at bounding box center [1407, 290] width 126 height 126
click at [1480, 395] on button "Apply" at bounding box center [1480, 396] width 39 height 19
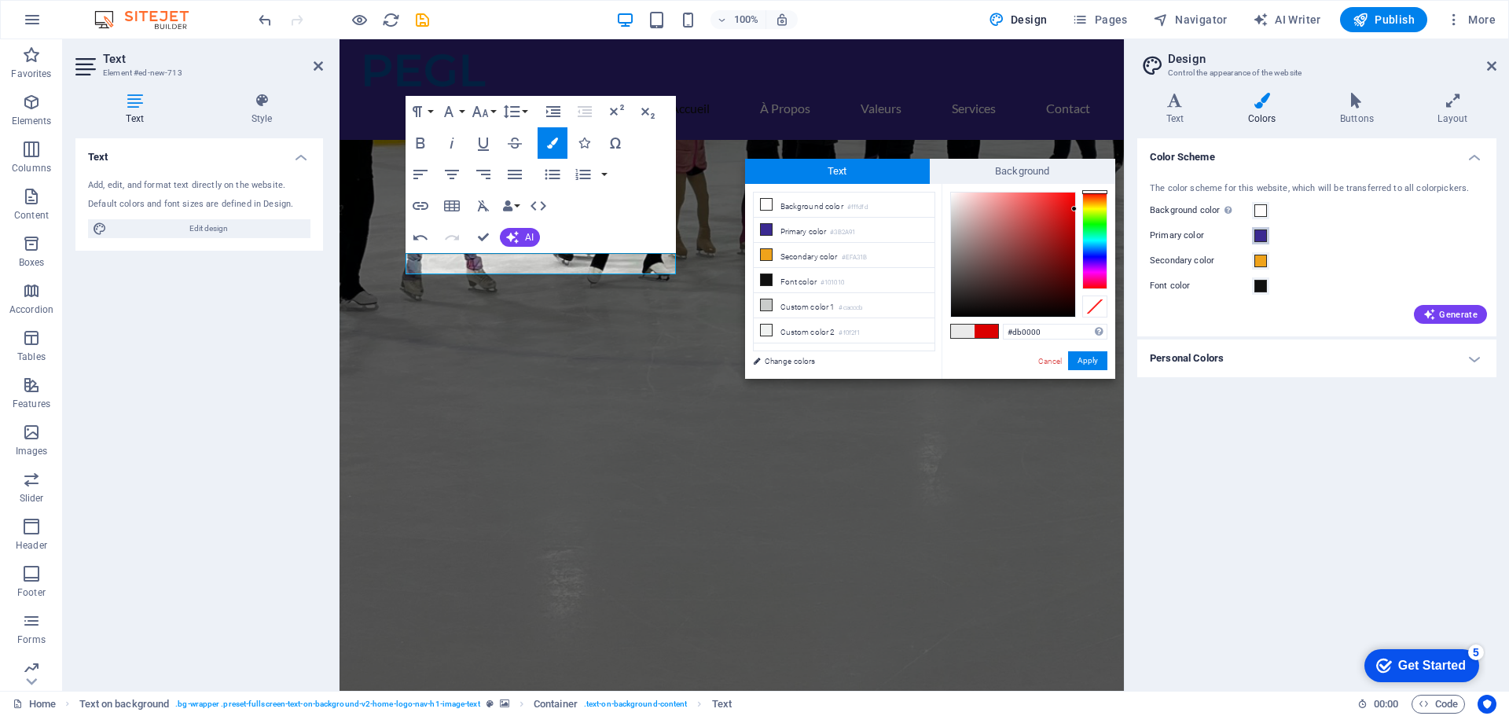
click at [1256, 237] on span at bounding box center [1260, 235] width 13 height 13
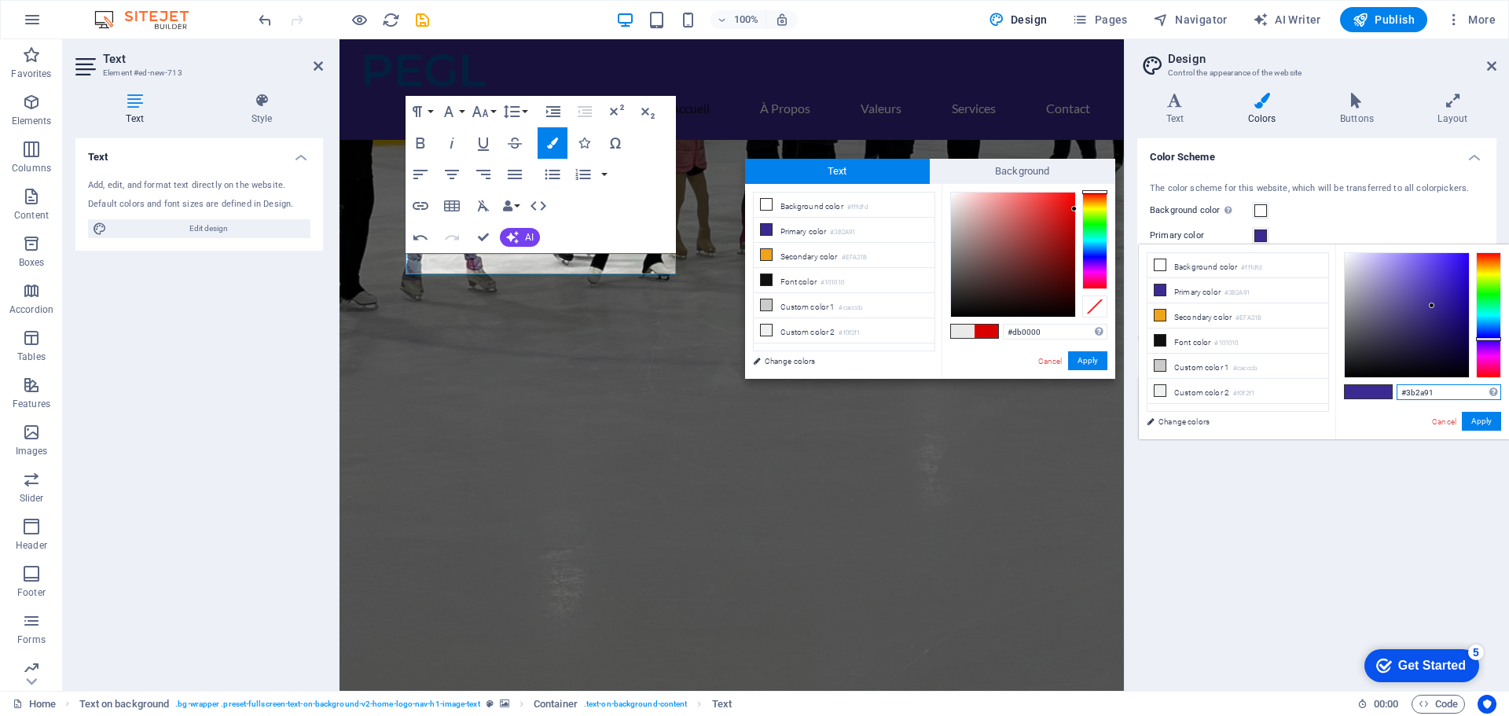
click at [1428, 393] on input "#3b2a91" at bounding box center [1448, 392] width 105 height 16
type input "#0f58a1"
click at [1489, 420] on button "Apply" at bounding box center [1480, 421] width 39 height 19
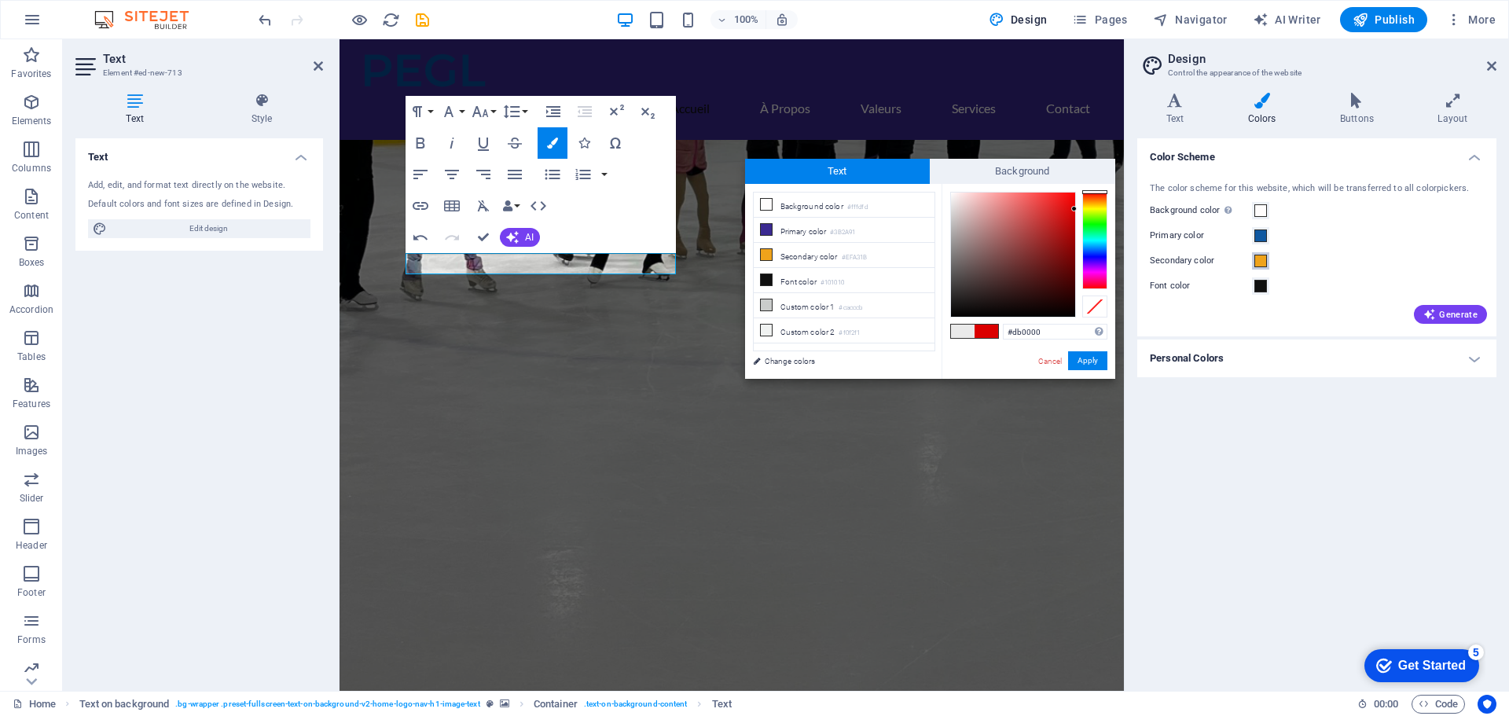
click at [1256, 259] on span at bounding box center [1260, 261] width 13 height 13
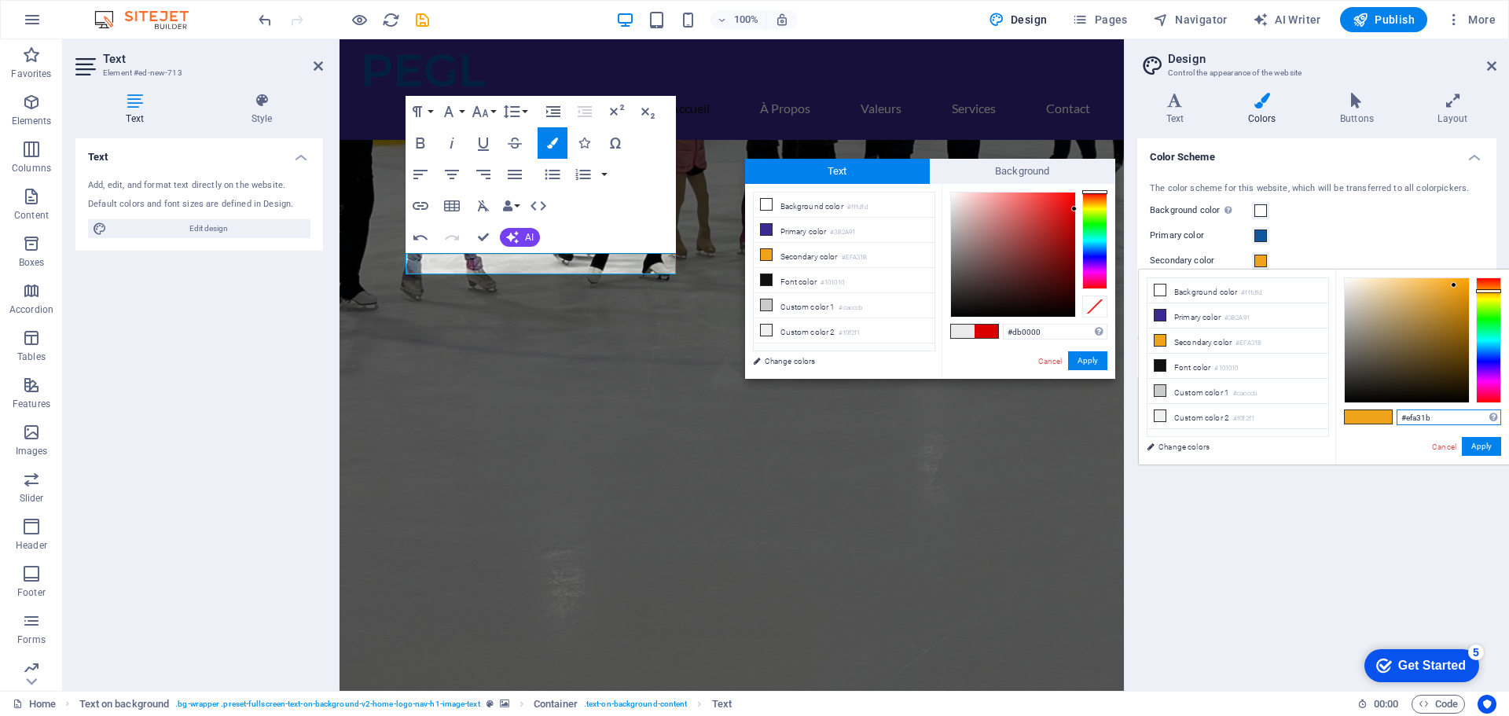
click at [1428, 421] on input "#efa31b" at bounding box center [1448, 417] width 105 height 16
click at [1429, 420] on input "#efa31b" at bounding box center [1448, 417] width 105 height 16
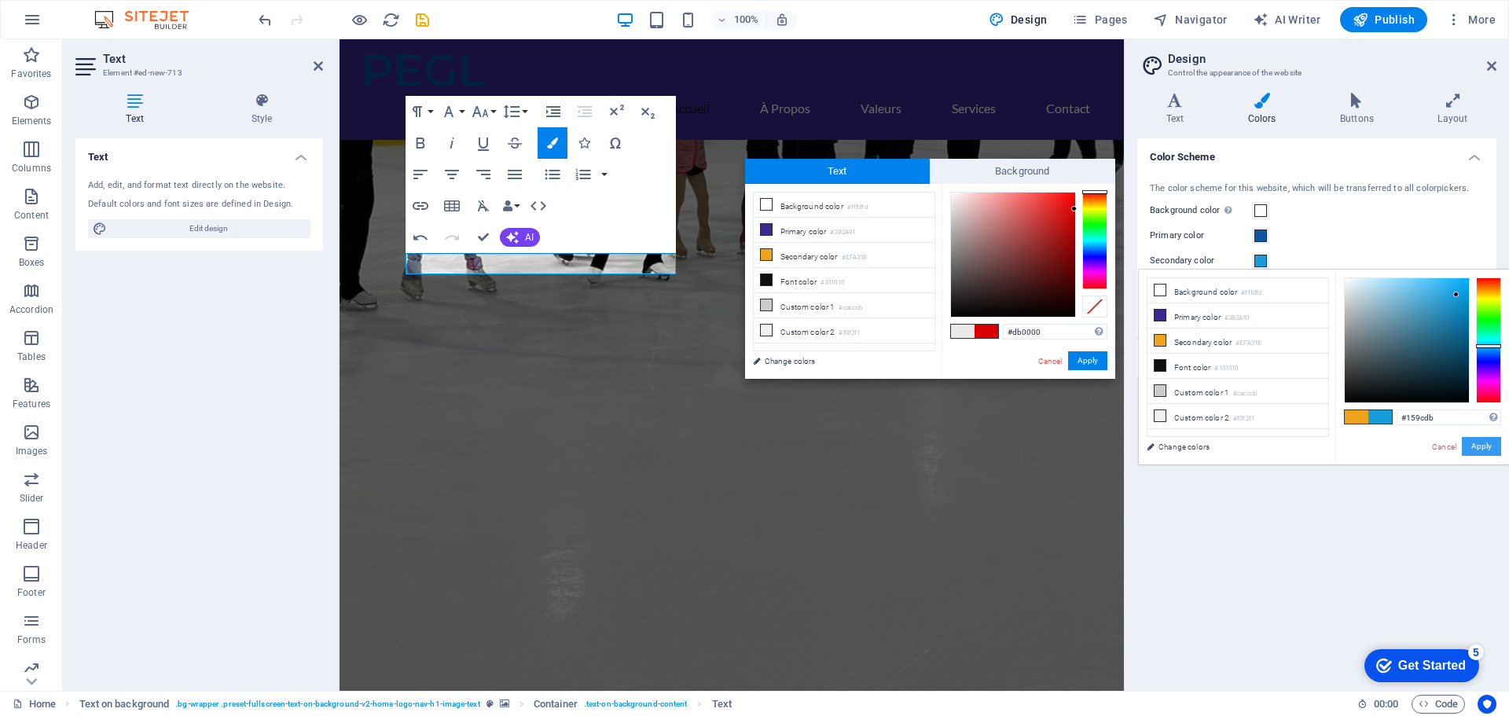
click at [1473, 448] on button "Apply" at bounding box center [1480, 446] width 39 height 19
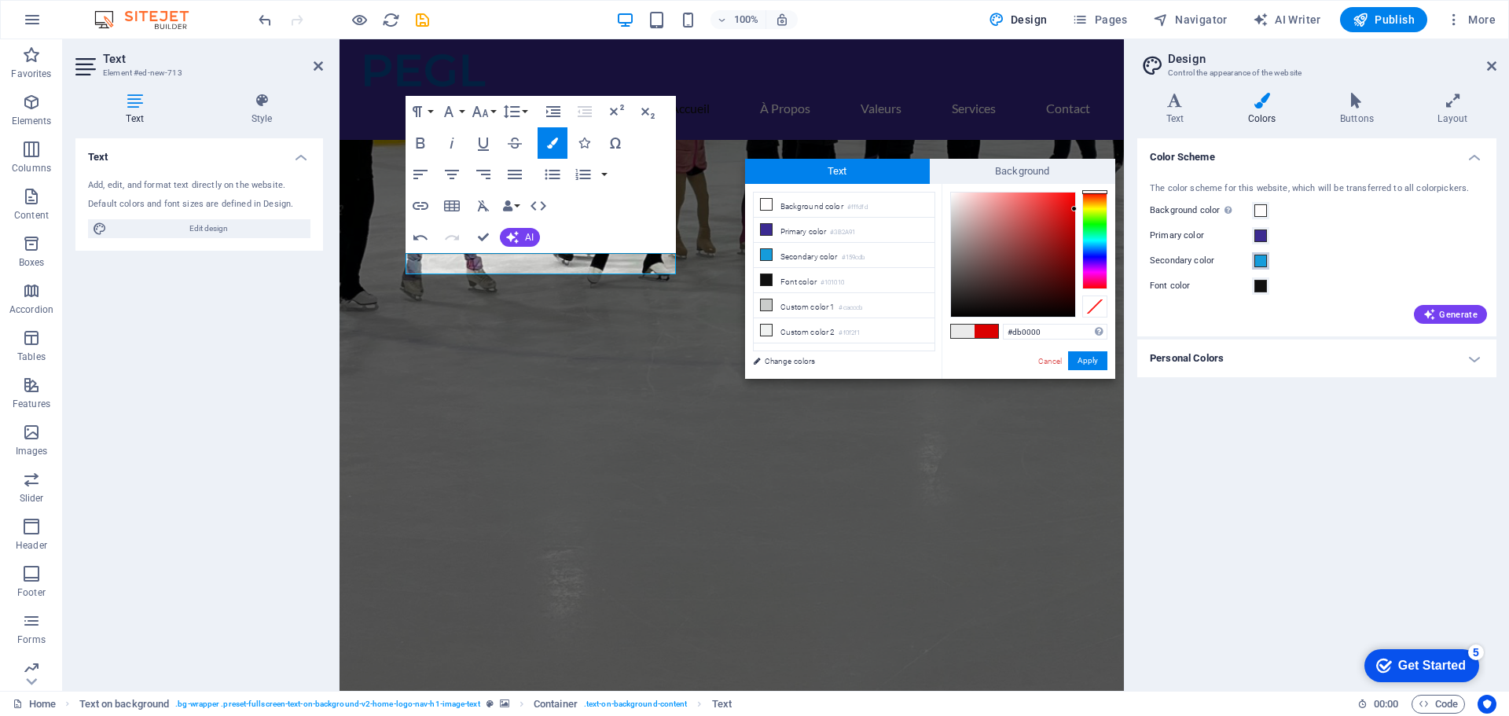
click at [1256, 259] on span at bounding box center [1260, 261] width 13 height 13
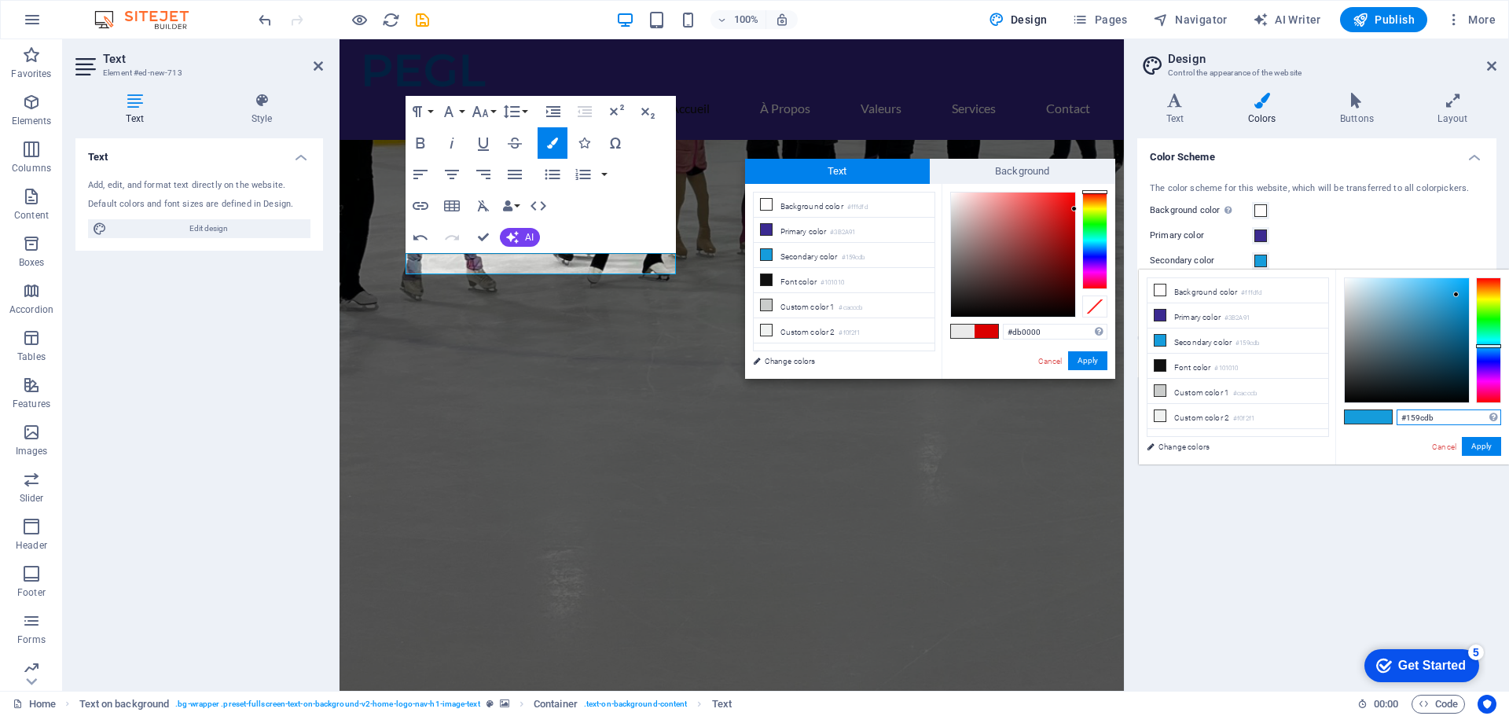
drag, startPoint x: 1440, startPoint y: 417, endPoint x: 1353, endPoint y: 411, distance: 87.4
click at [1353, 411] on div "#159cdb Supported formats #0852ed rgb(8, 82, 237) rgba(8, 82, 237, 90%) hsv(221…" at bounding box center [1422, 481] width 174 height 423
type input "#5eb8e2"
click at [1483, 442] on button "Apply" at bounding box center [1480, 446] width 39 height 19
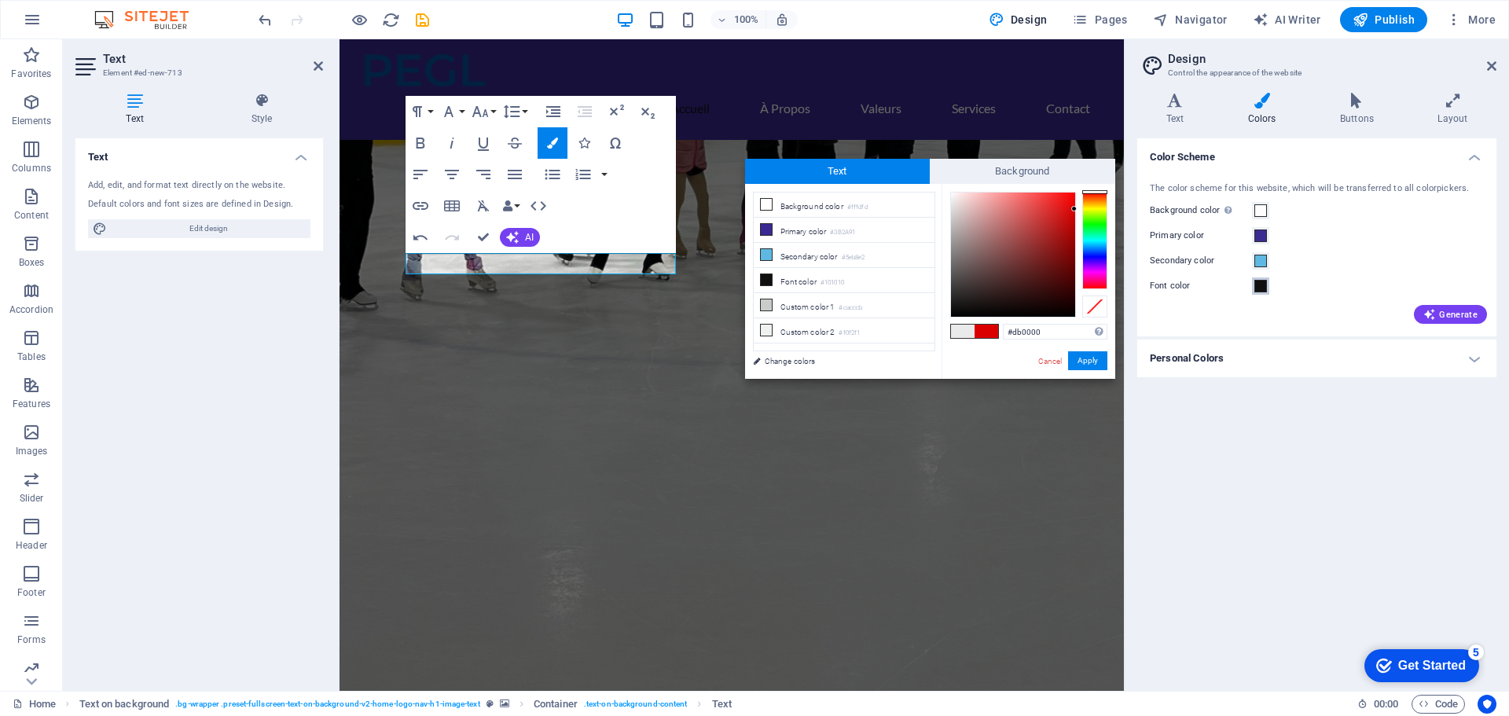
click at [1256, 288] on span at bounding box center [1260, 286] width 13 height 13
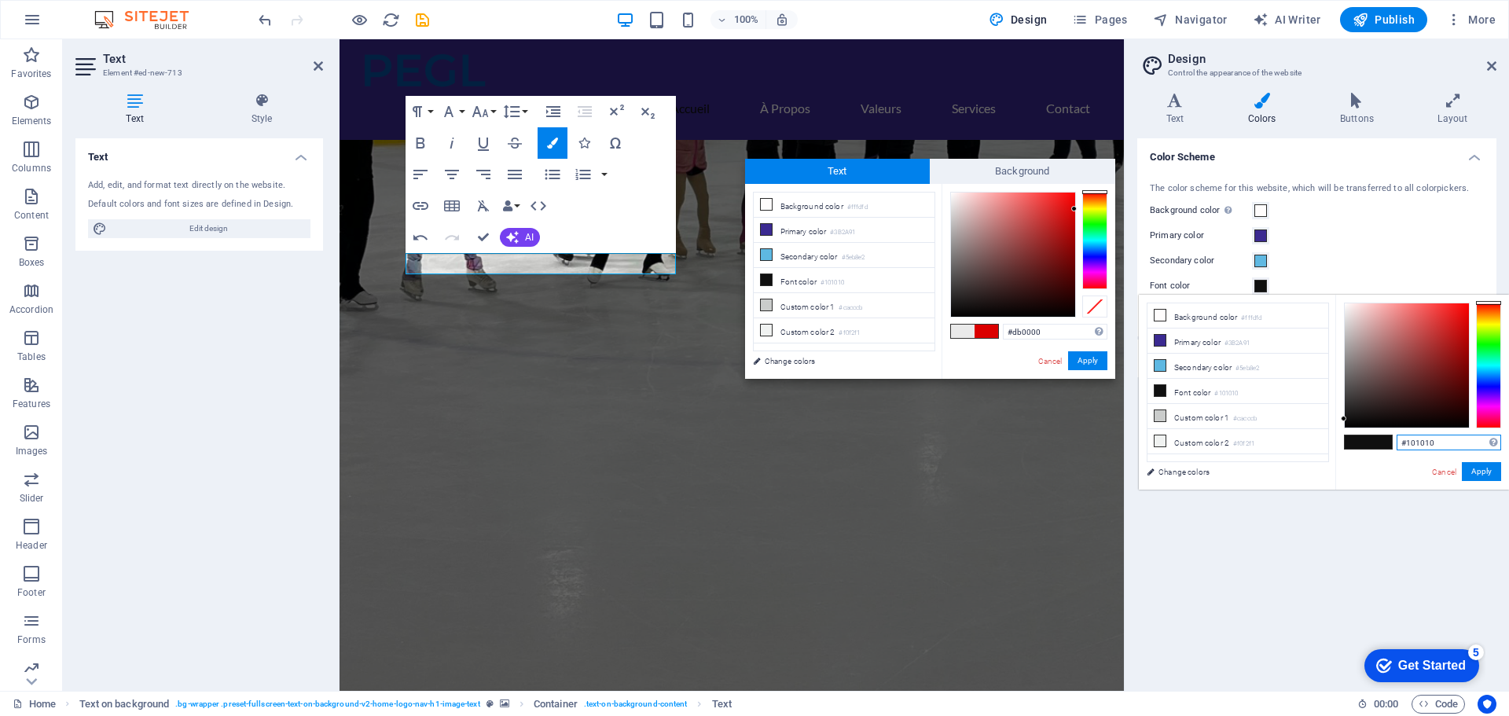
drag, startPoint x: 1447, startPoint y: 446, endPoint x: 1380, endPoint y: 445, distance: 66.8
click at [1381, 445] on div "#101010 Supported formats #0852ed rgb(8, 82, 237) rgba(8, 82, 237, 90%) hsv(221…" at bounding box center [1422, 506] width 174 height 423
paste input "59cdb"
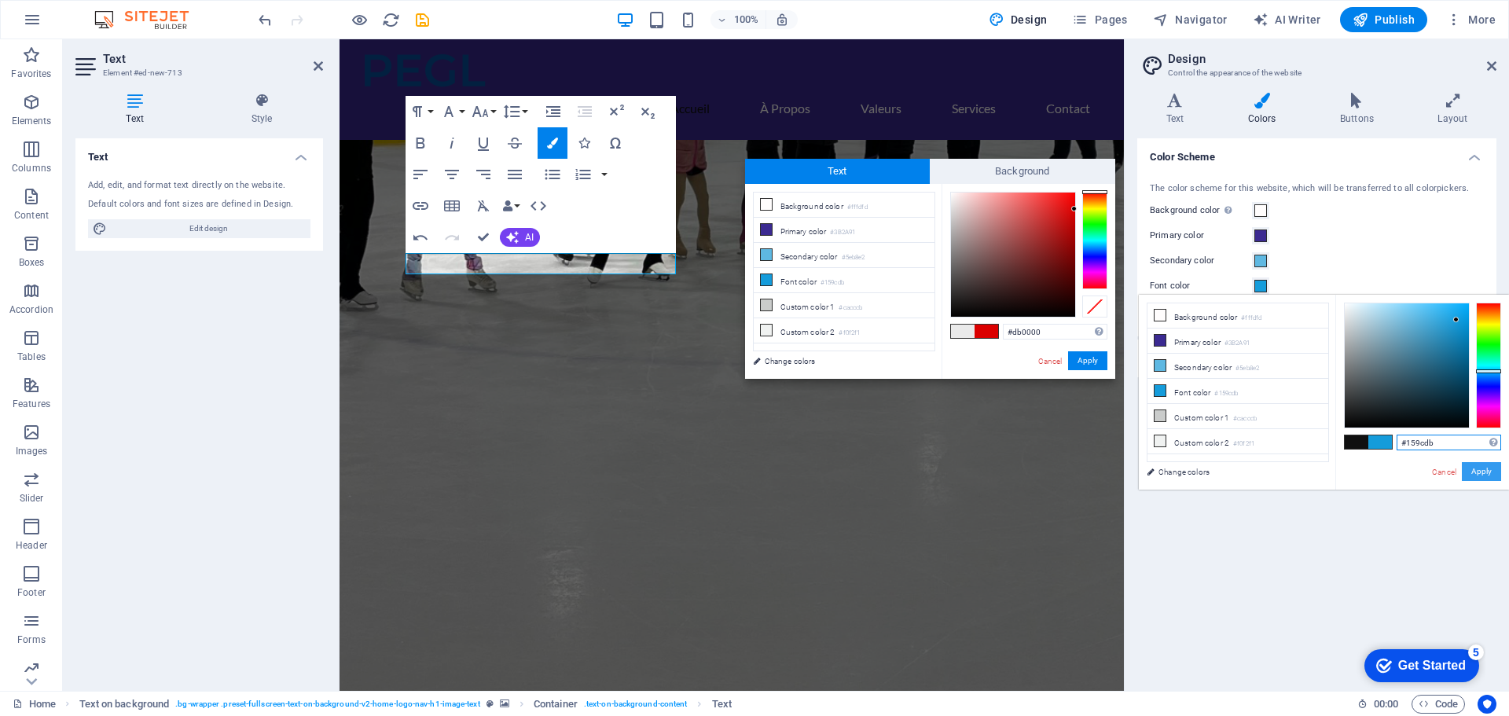
type input "#159cdb"
click at [1482, 471] on button "Apply" at bounding box center [1480, 471] width 39 height 19
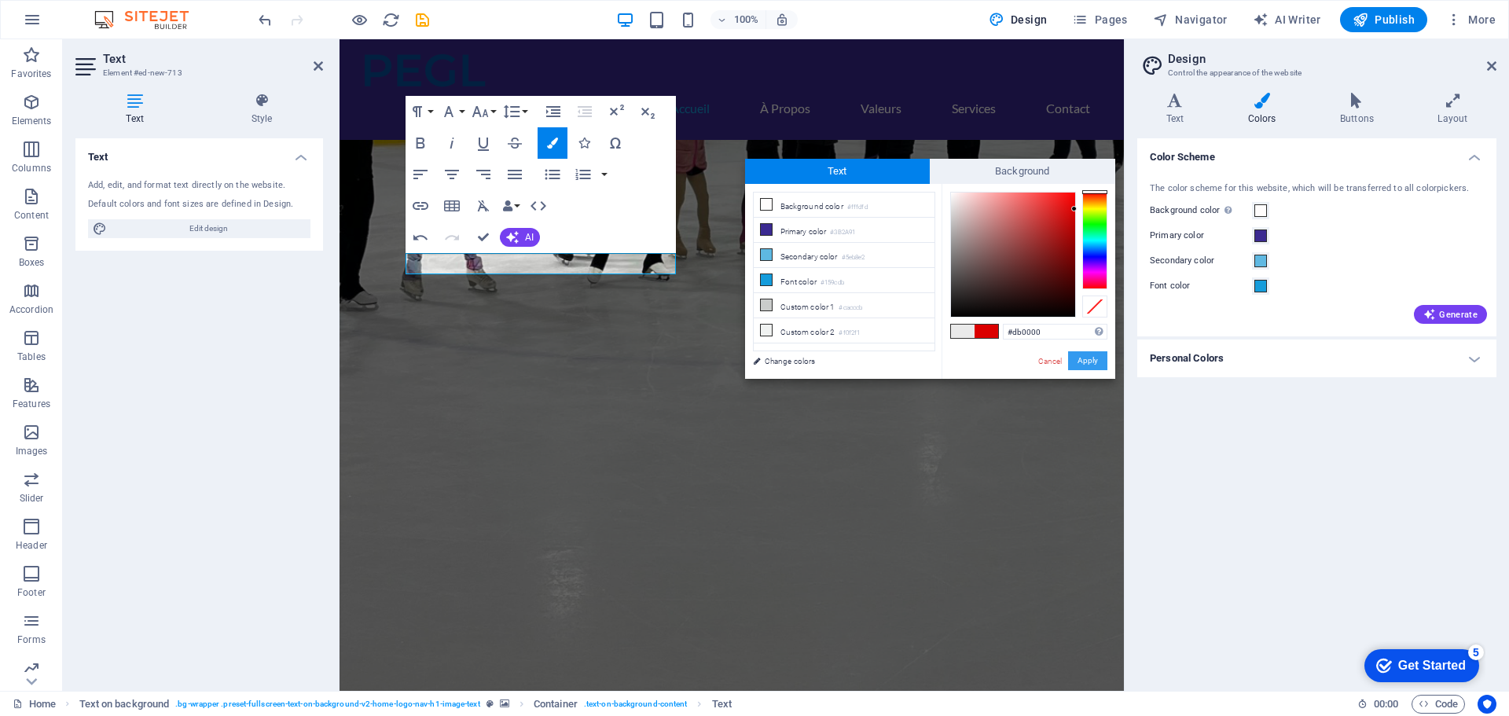
click at [1091, 365] on button "Apply" at bounding box center [1087, 360] width 39 height 19
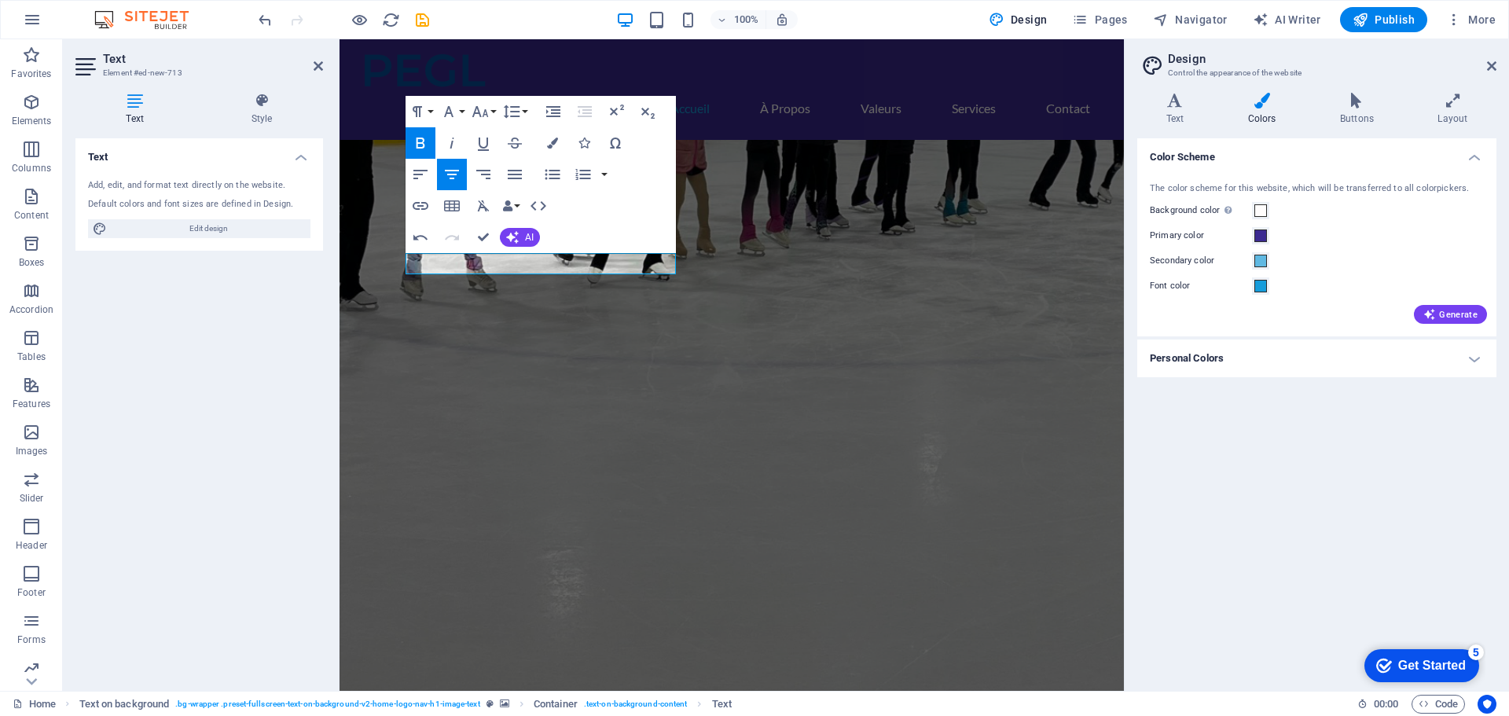
click at [770, 323] on figure at bounding box center [731, 465] width 784 height 651
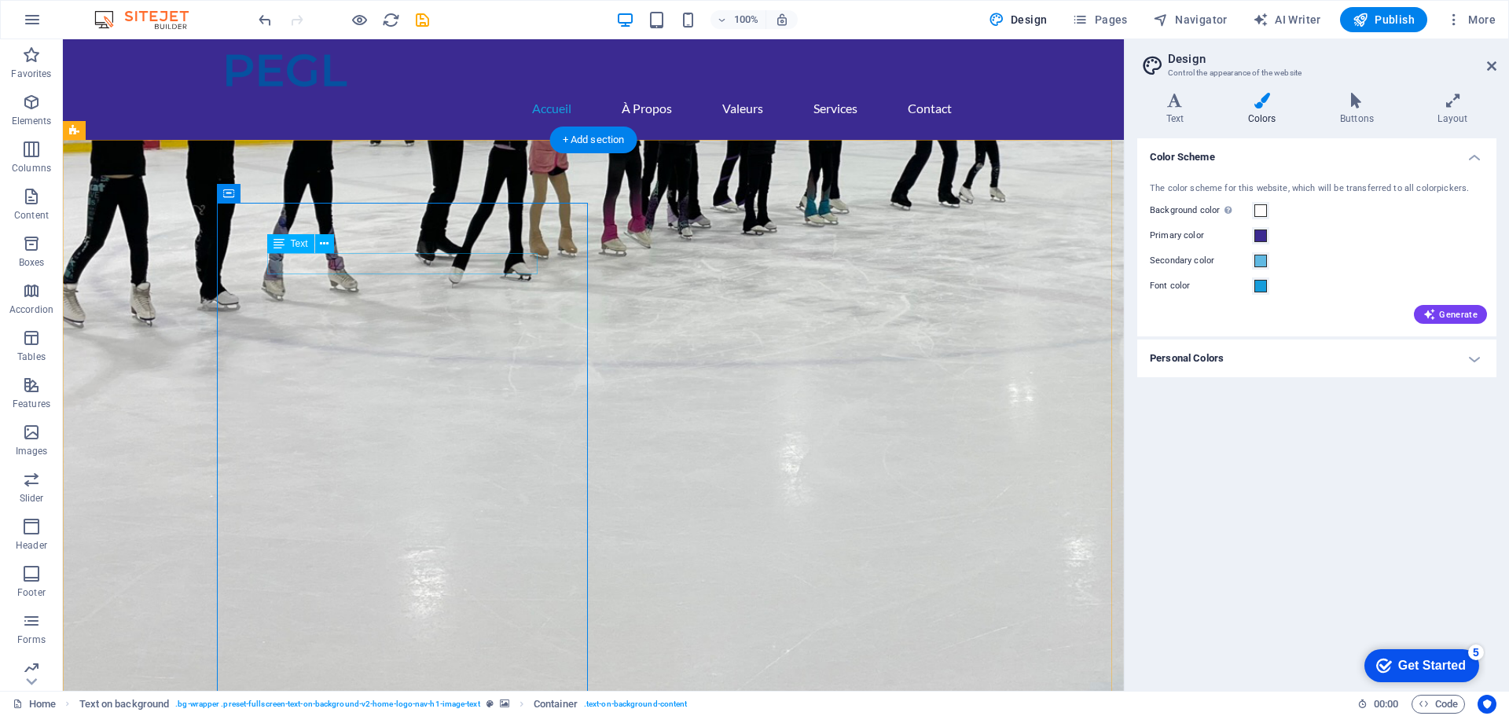
drag, startPoint x: 482, startPoint y: 259, endPoint x: 205, endPoint y: 257, distance: 276.6
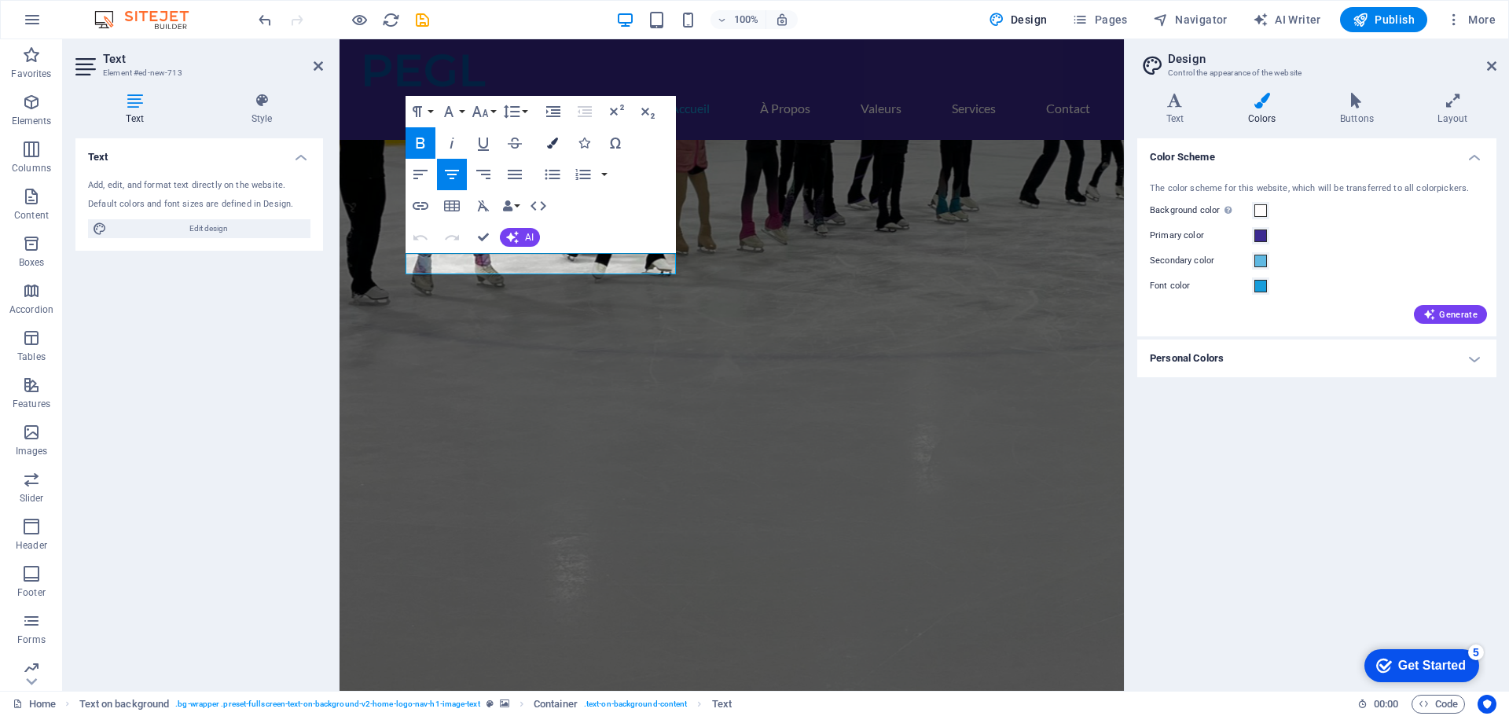
click at [549, 146] on icon "button" at bounding box center [552, 143] width 11 height 11
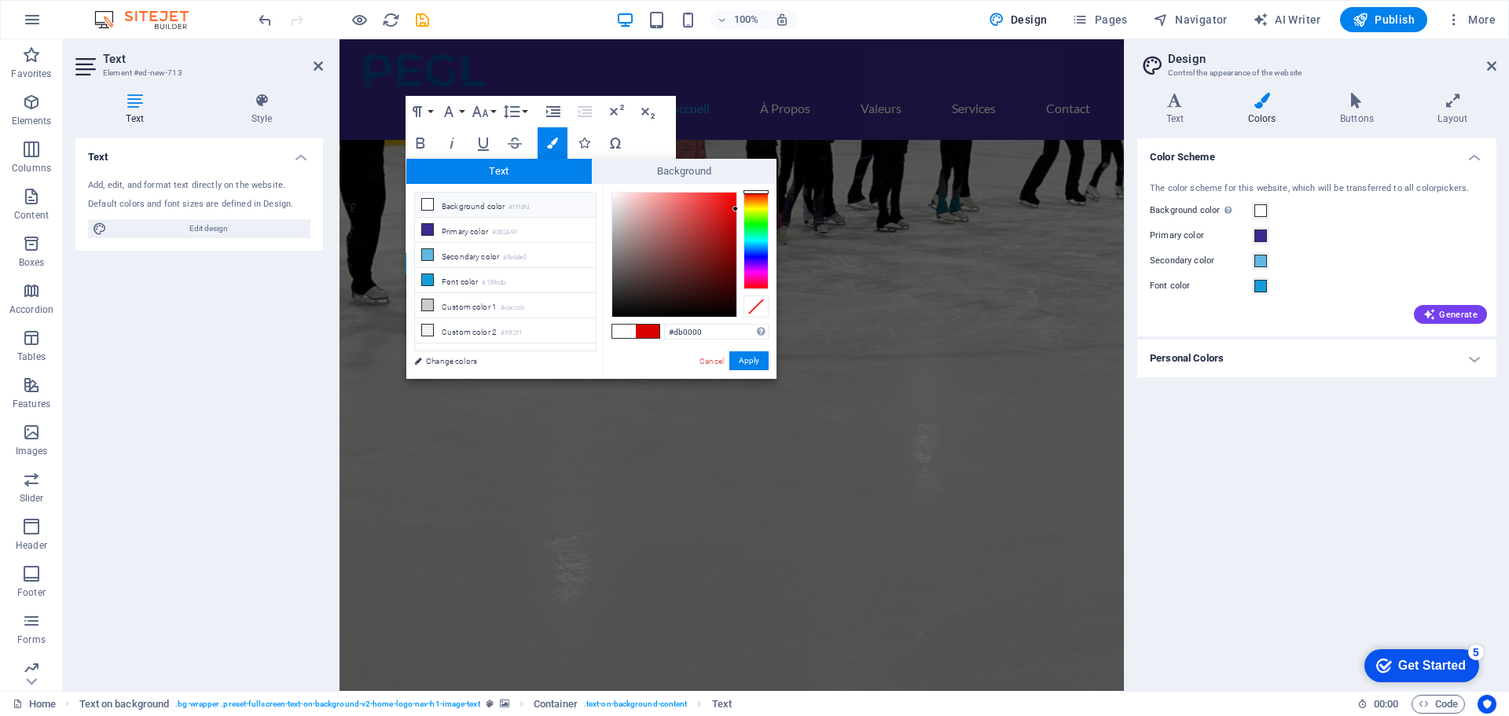
click at [493, 204] on li "Background color #fffdfd" at bounding box center [505, 205] width 181 height 25
click at [476, 281] on li "Font color #159cdb" at bounding box center [505, 280] width 181 height 25
type input "#159cdb"
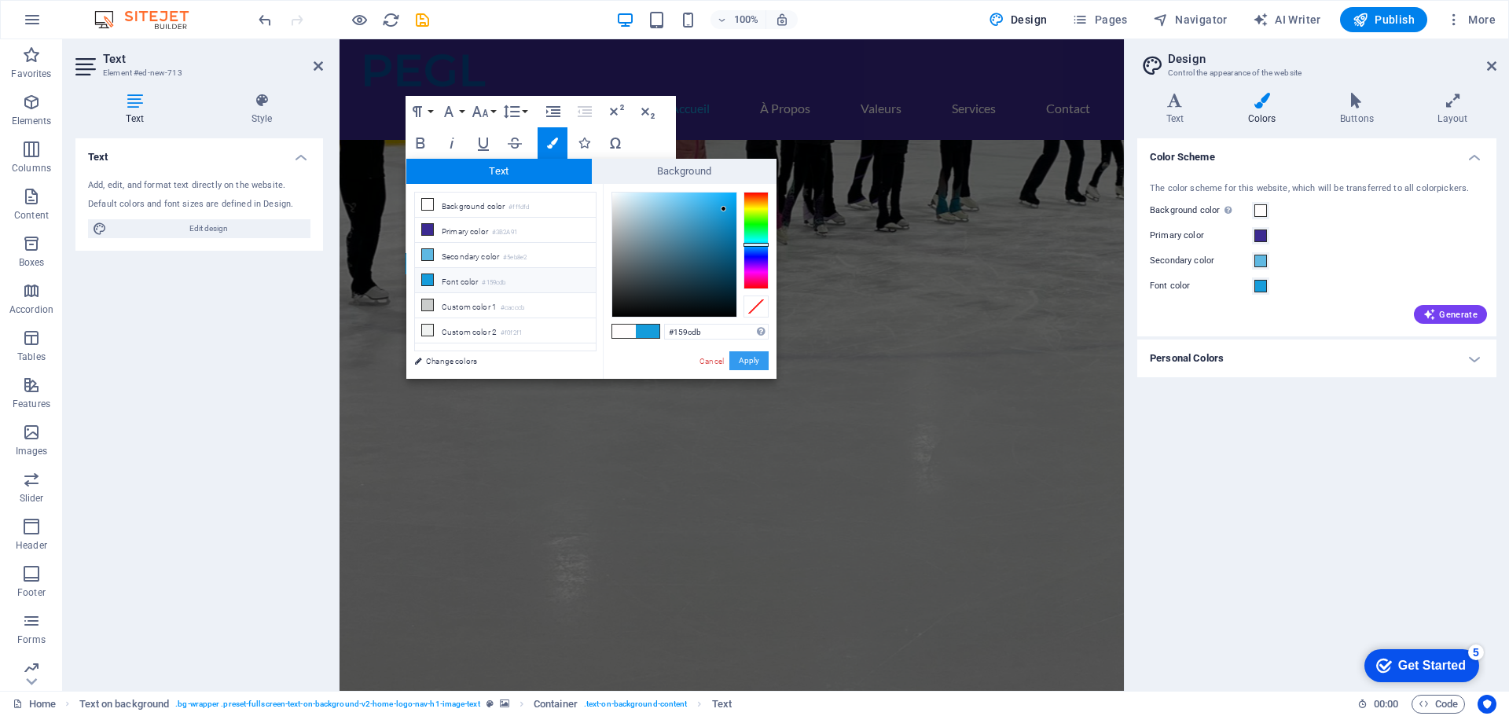
drag, startPoint x: 748, startPoint y: 360, endPoint x: 409, endPoint y: 321, distance: 340.9
click at [748, 360] on button "Apply" at bounding box center [748, 360] width 39 height 19
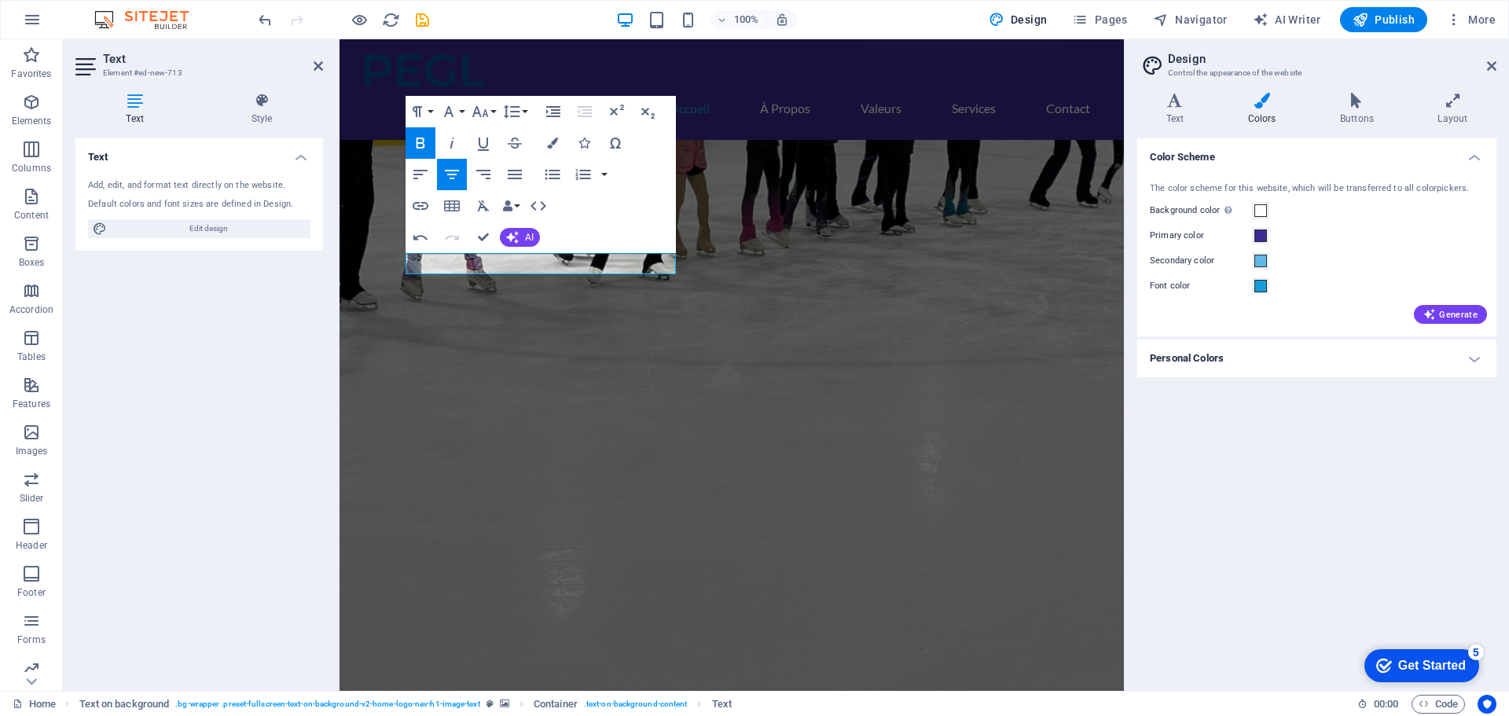
click at [767, 354] on figure at bounding box center [731, 465] width 784 height 651
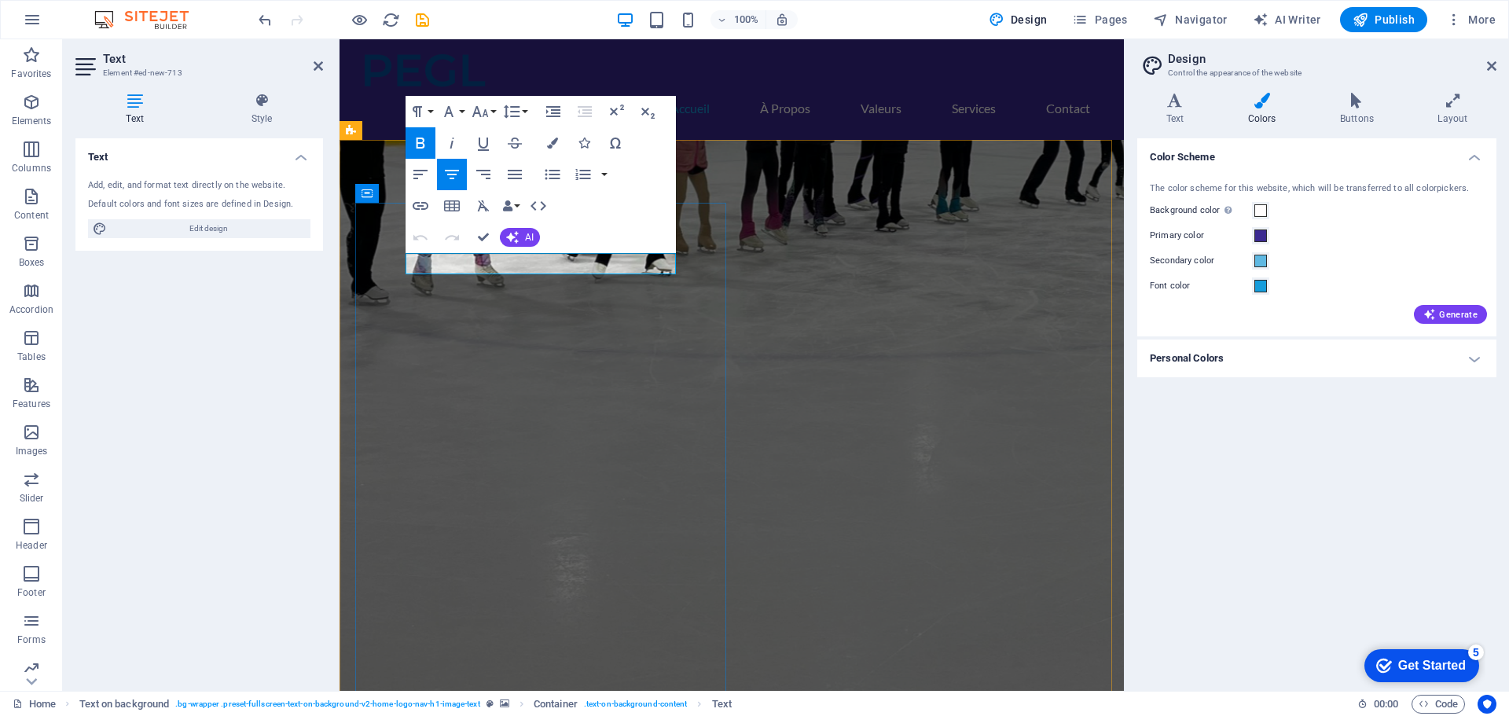
click at [547, 145] on icon "button" at bounding box center [552, 143] width 11 height 11
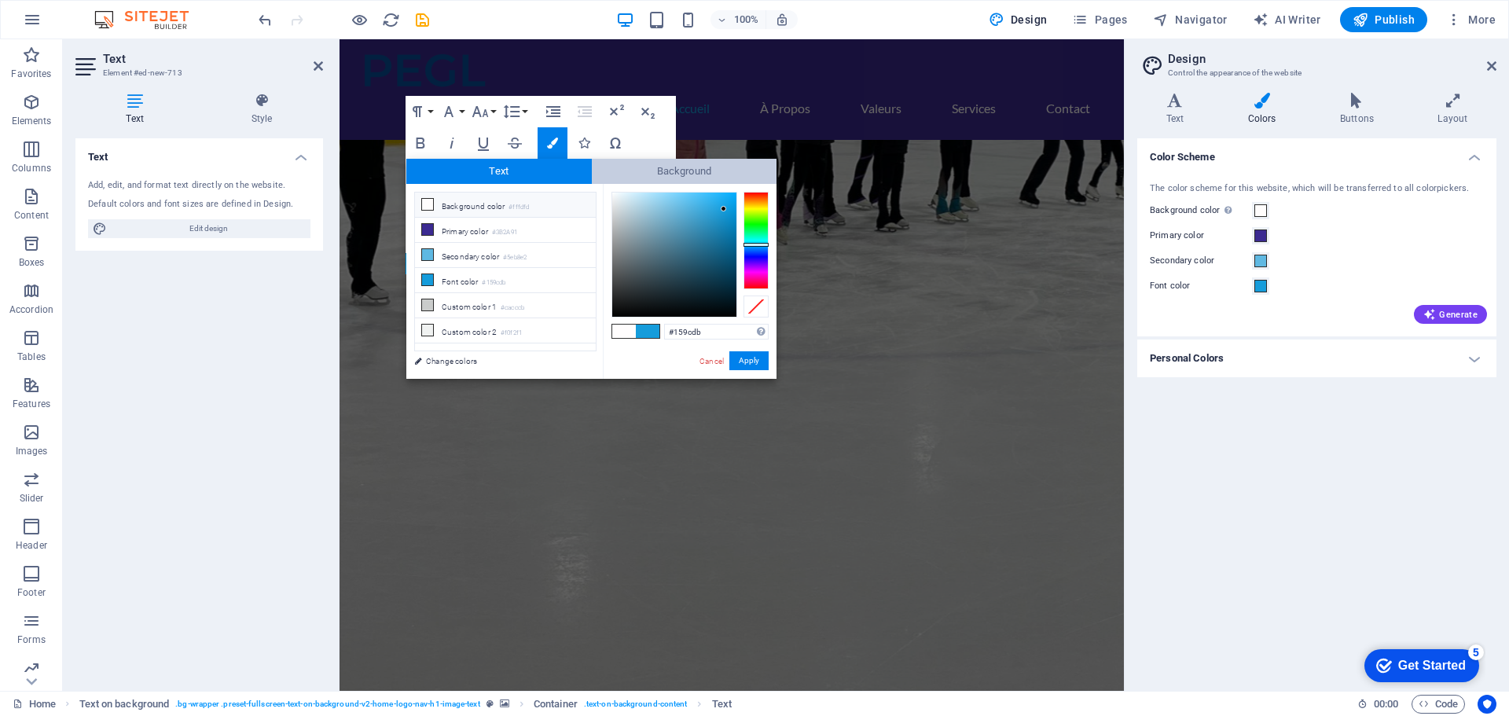
click at [646, 170] on span "Background" at bounding box center [684, 171] width 185 height 25
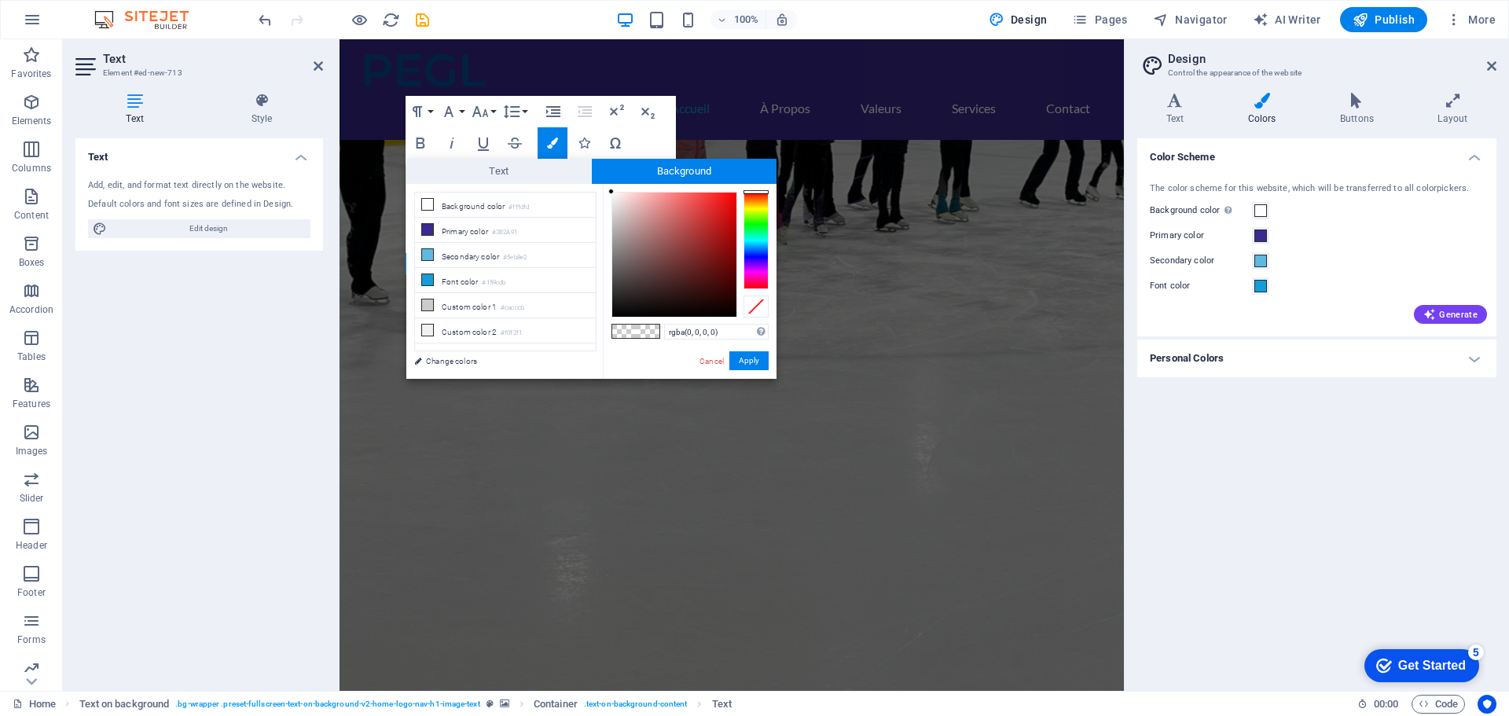
click at [640, 331] on span at bounding box center [648, 331] width 24 height 13
click at [612, 192] on div at bounding box center [611, 192] width 6 height 6
type input "#fffdfd"
click at [762, 361] on button "Apply" at bounding box center [748, 360] width 39 height 19
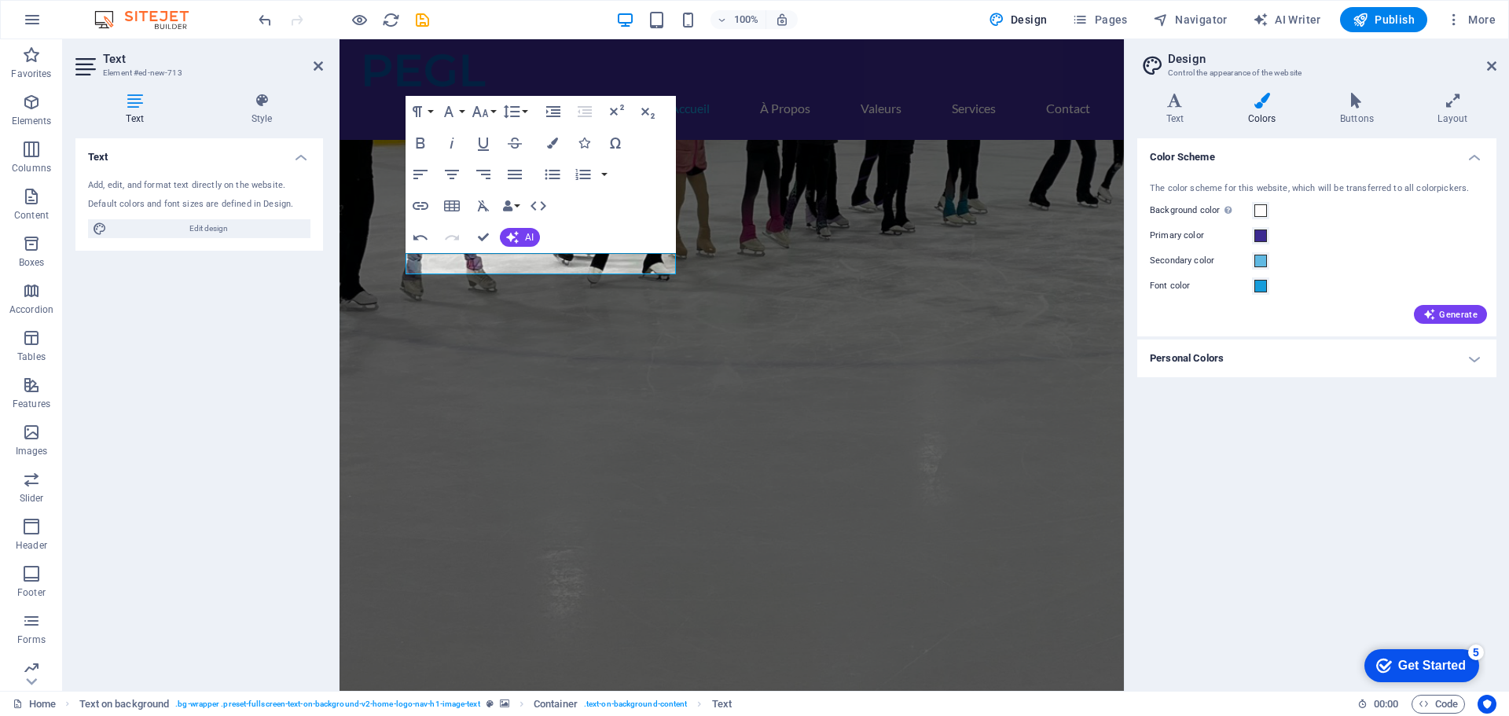
click at [765, 361] on figure at bounding box center [731, 465] width 784 height 651
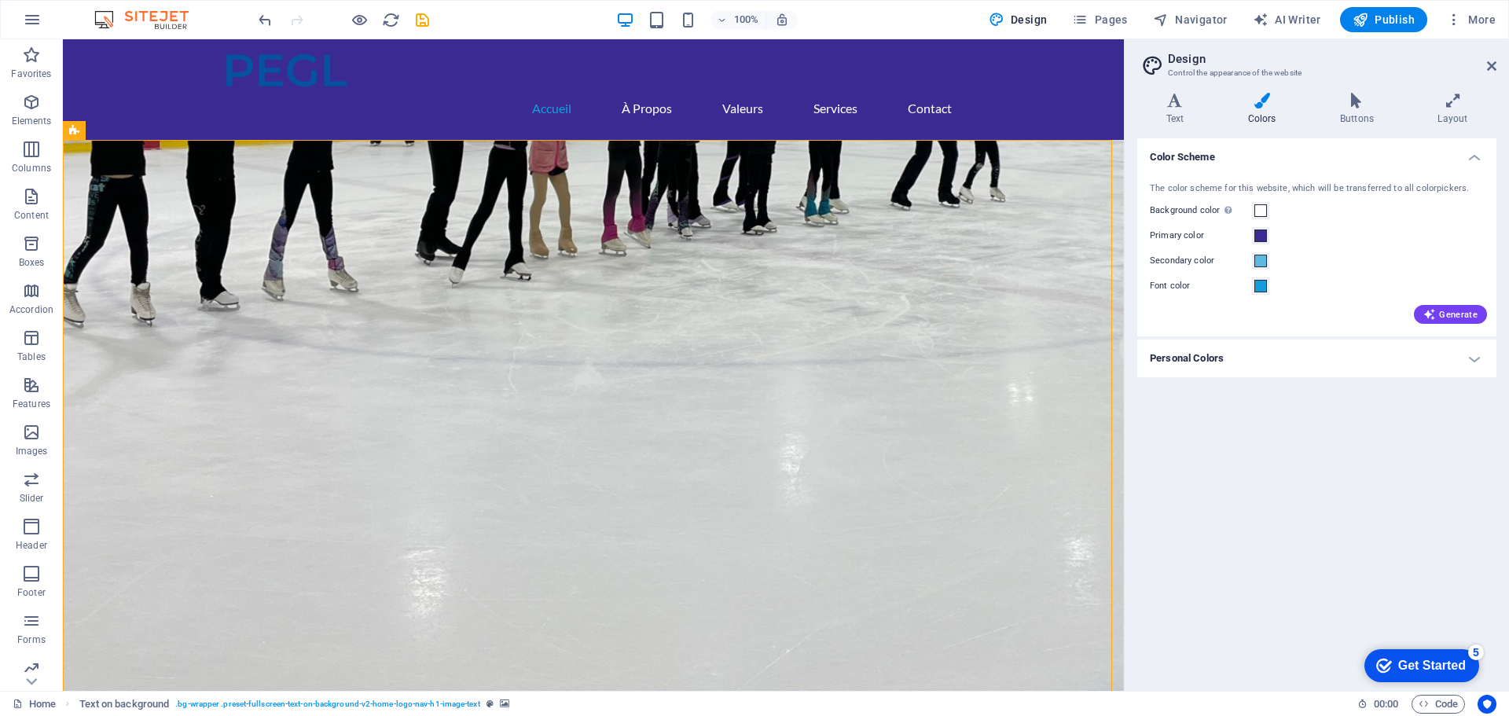
click at [698, 348] on figure at bounding box center [593, 465] width 1061 height 651
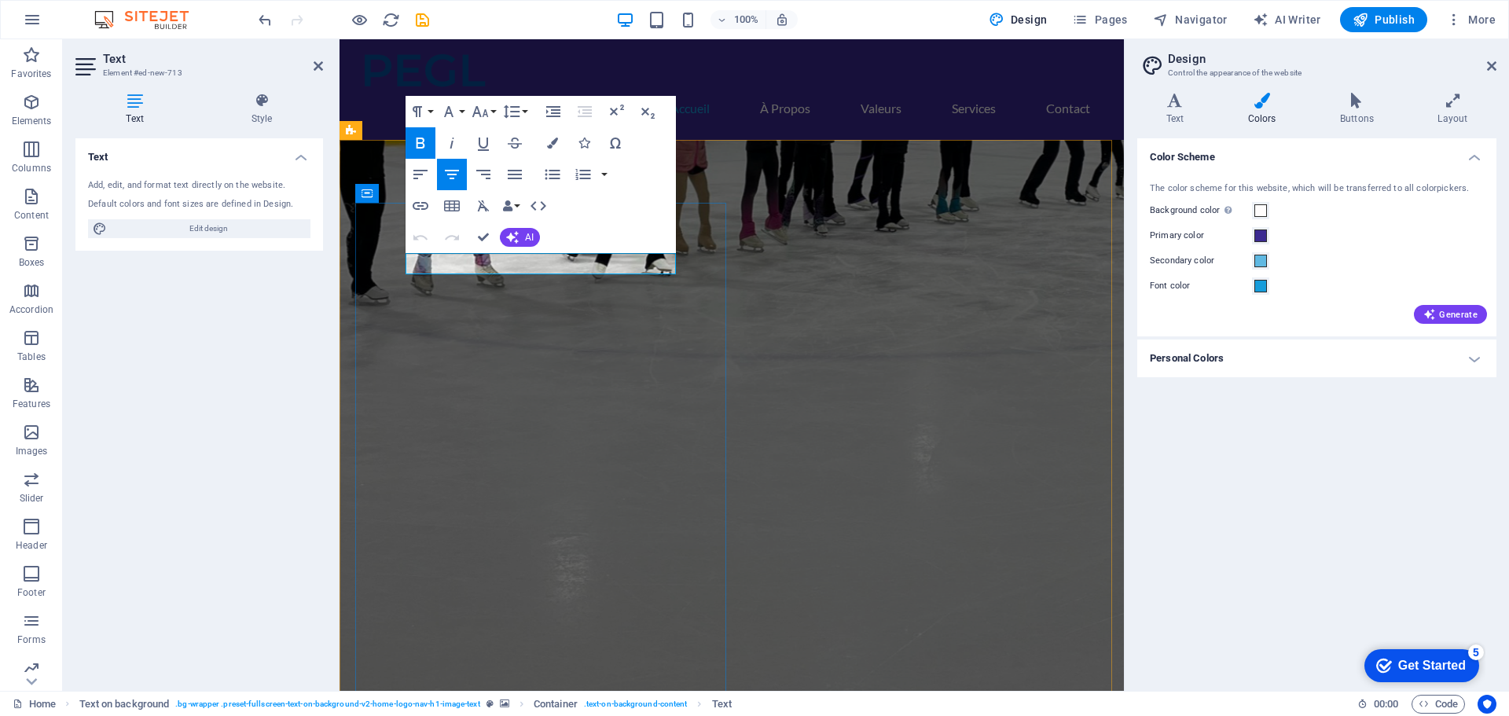
click at [547, 141] on icon "button" at bounding box center [552, 143] width 11 height 11
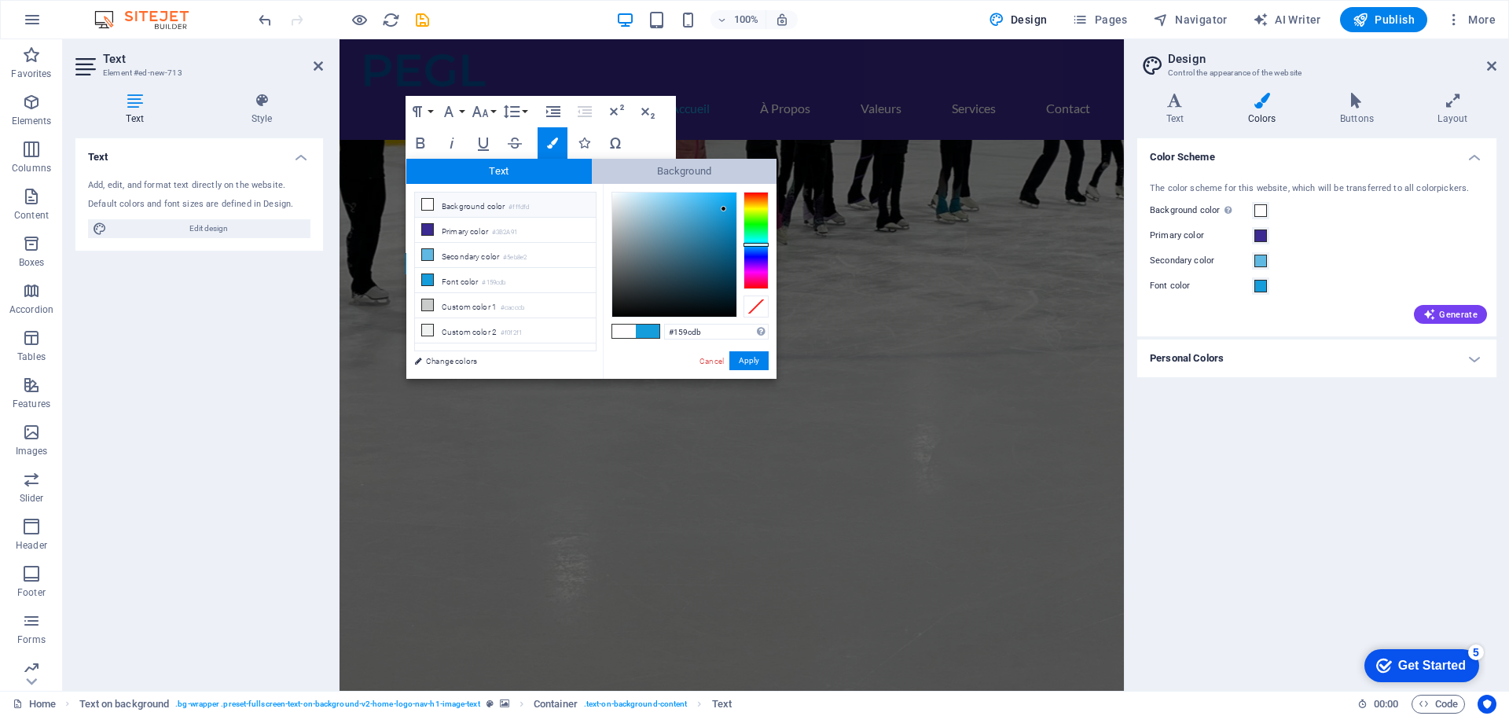
click at [672, 174] on span "Background" at bounding box center [684, 171] width 185 height 25
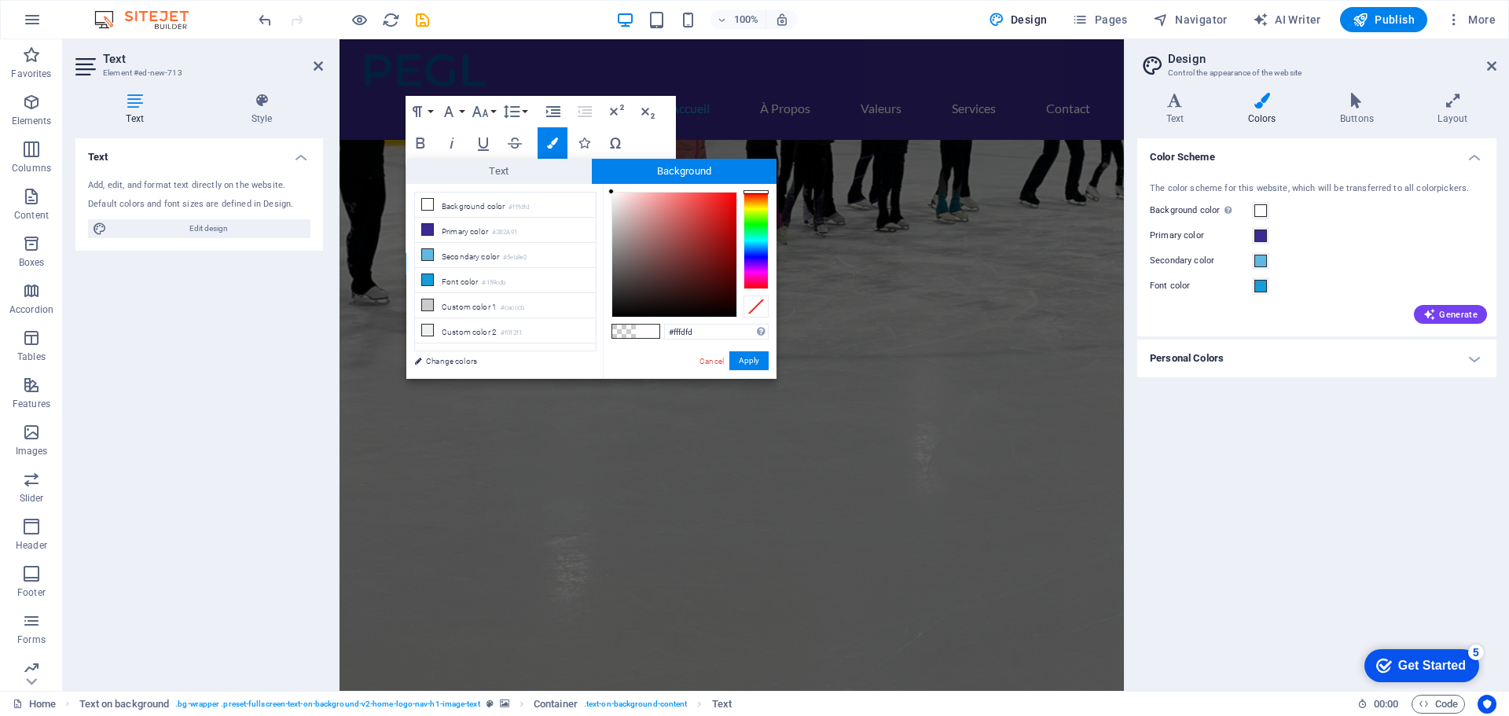
click at [623, 334] on span at bounding box center [624, 331] width 24 height 13
type input "rgba(0, 0, 0, 0)"
drag, startPoint x: 751, startPoint y: 365, endPoint x: 411, endPoint y: 325, distance: 342.5
click at [751, 365] on button "Apply" at bounding box center [748, 360] width 39 height 19
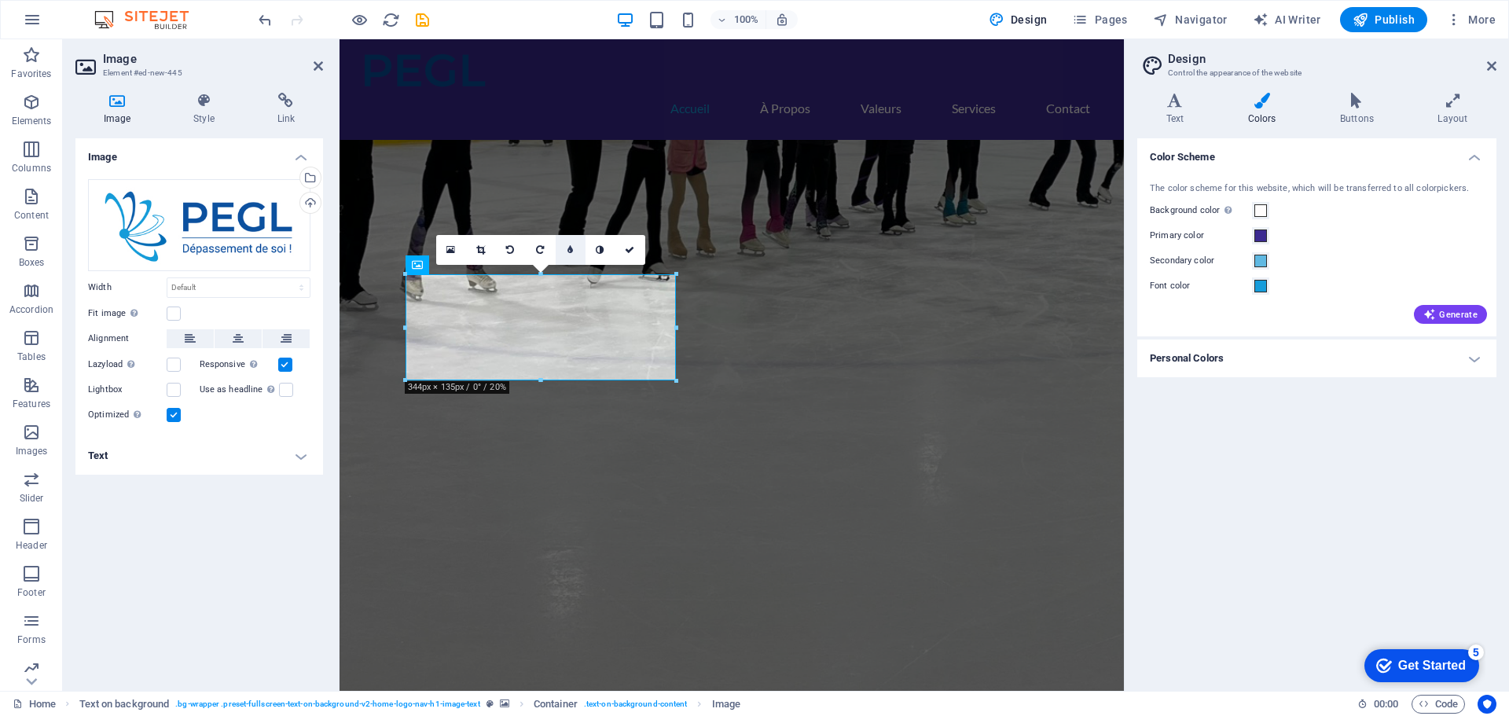
click at [570, 250] on icon at bounding box center [570, 249] width 6 height 9
click at [561, 254] on icon at bounding box center [559, 249] width 6 height 9
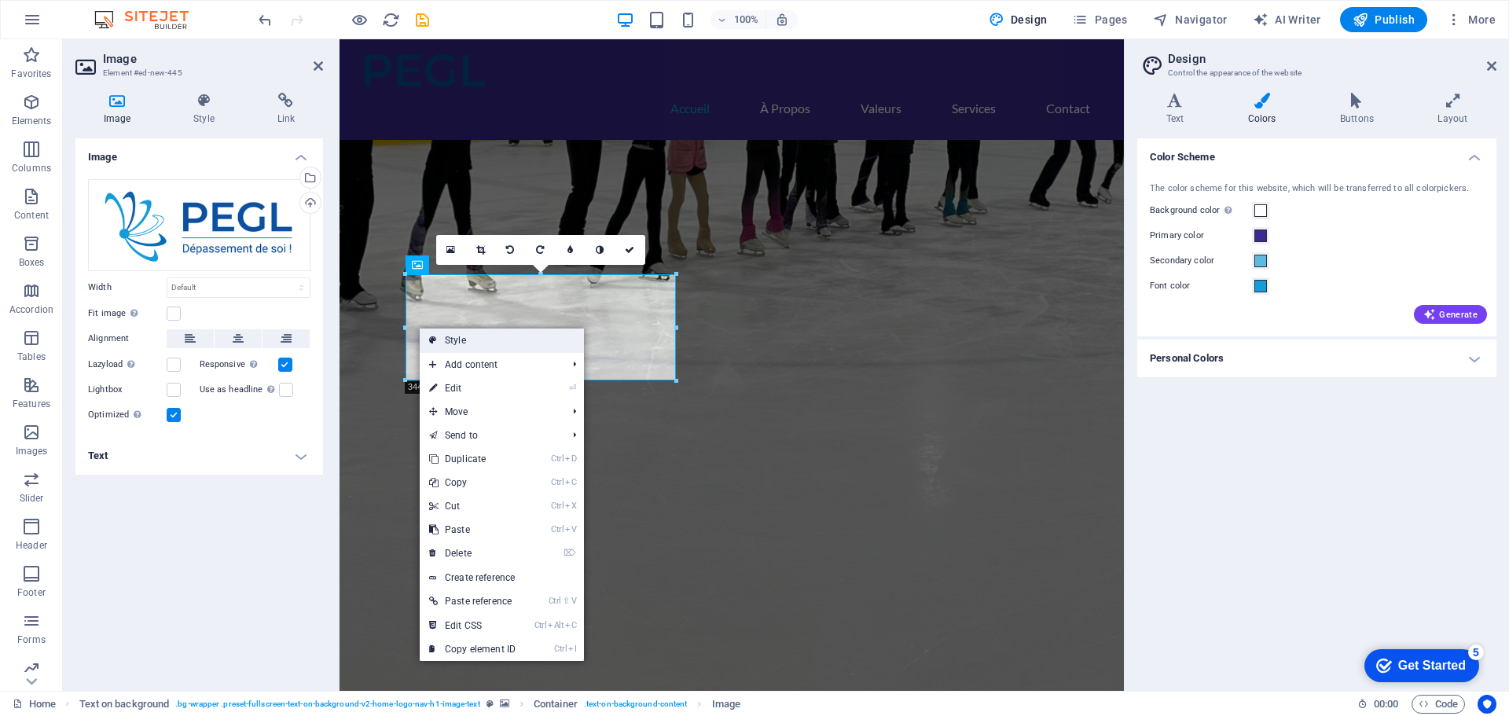
click at [443, 340] on link "Style" at bounding box center [502, 340] width 164 height 24
select select "%"
select select "rem"
select select "px"
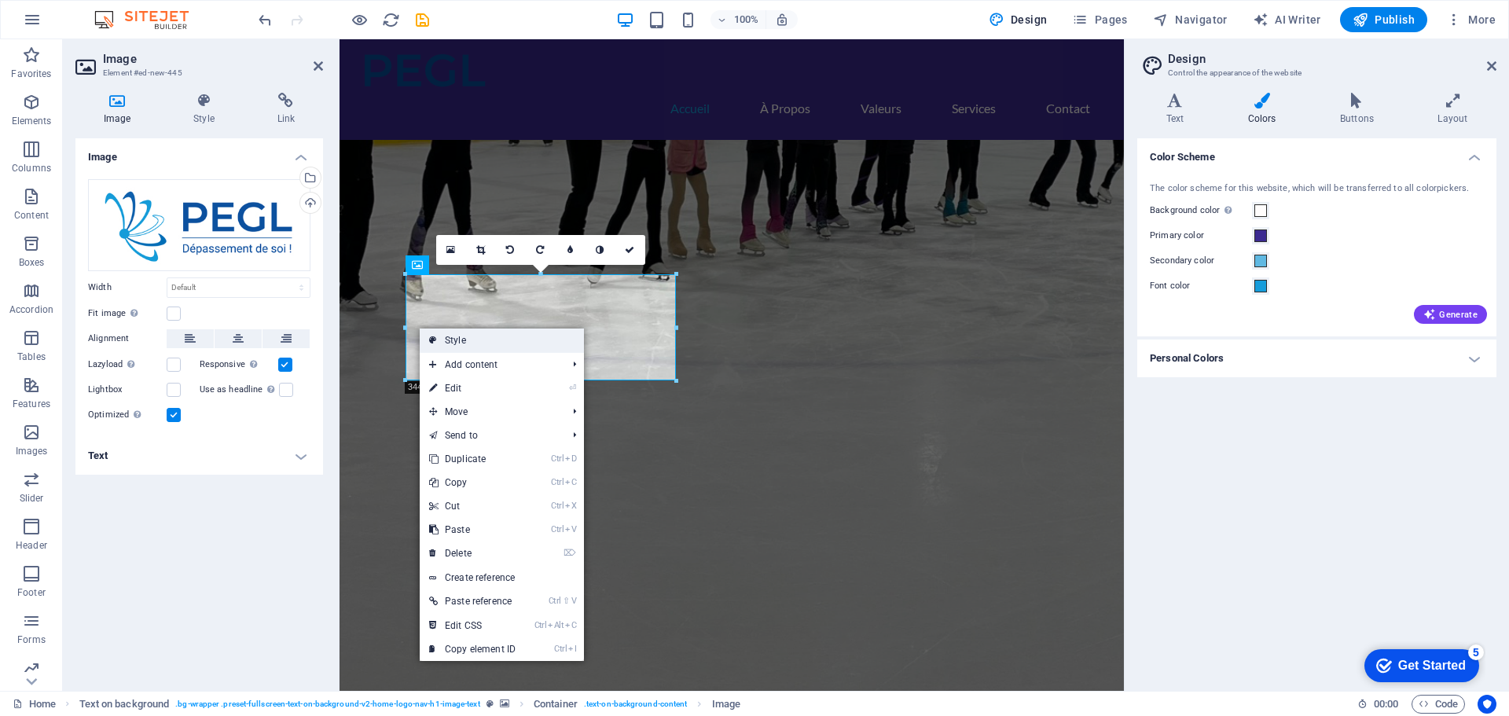
select select "preset-fullscreen-text-on-background-v2-home-logo-nav-h1-image-text"
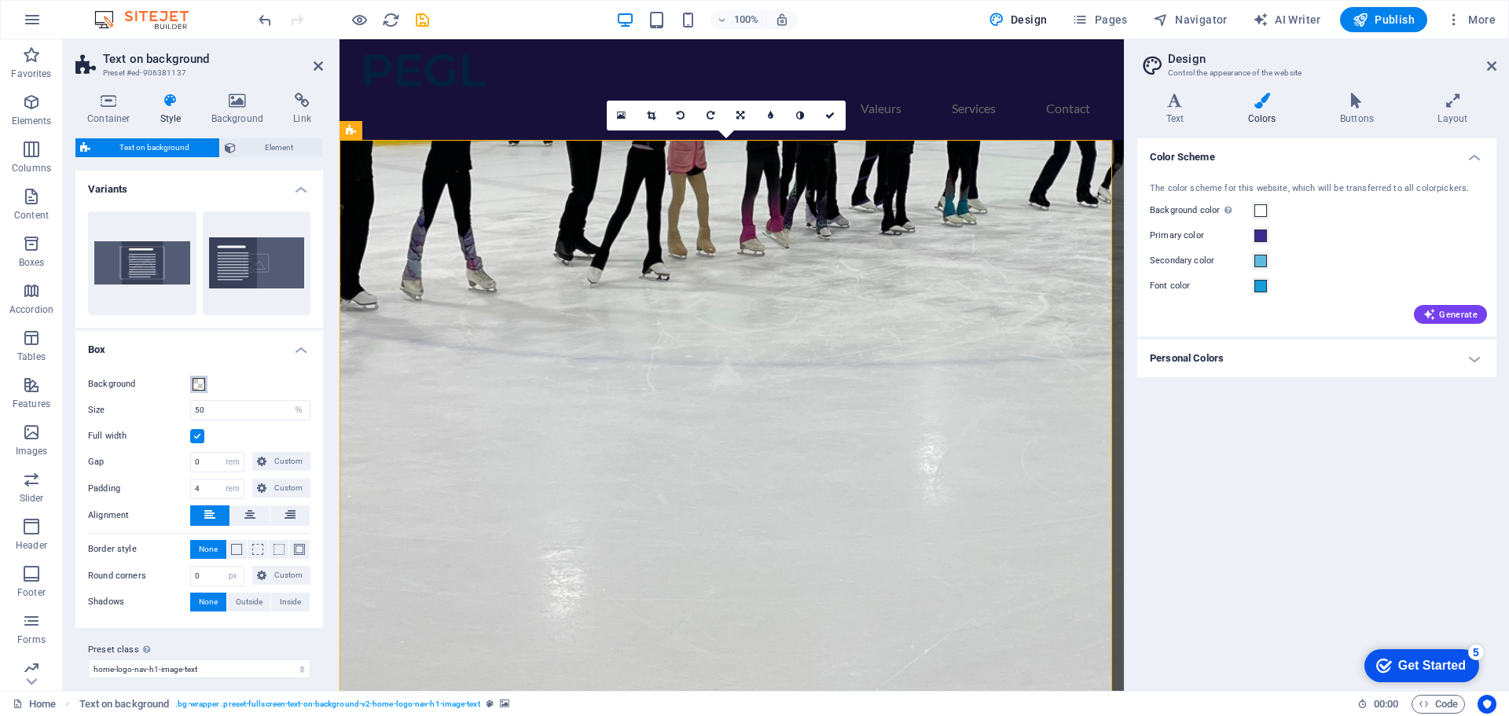
click at [201, 384] on span at bounding box center [199, 384] width 13 height 13
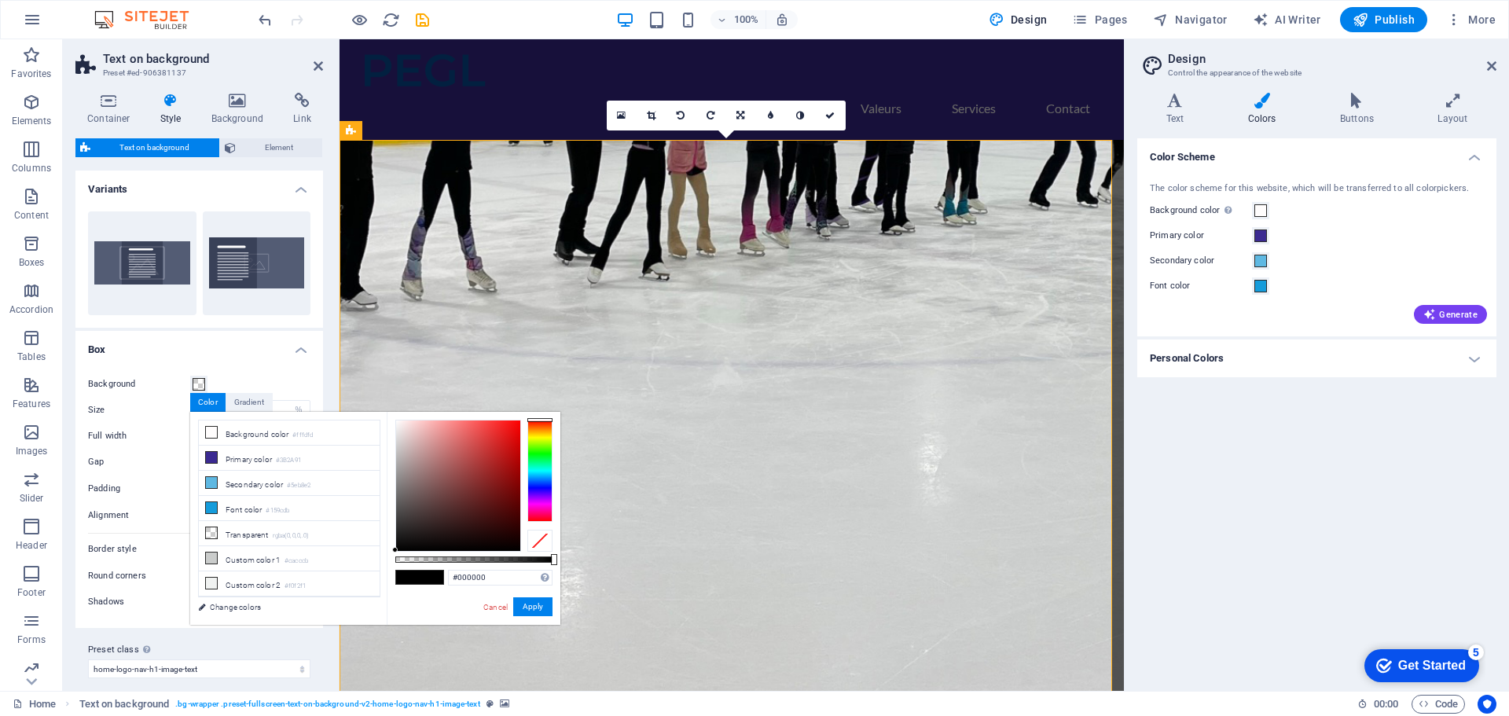
click at [425, 572] on span at bounding box center [432, 576] width 24 height 13
click at [417, 578] on span at bounding box center [408, 576] width 24 height 13
click at [497, 609] on link "Cancel" at bounding box center [496, 607] width 28 height 12
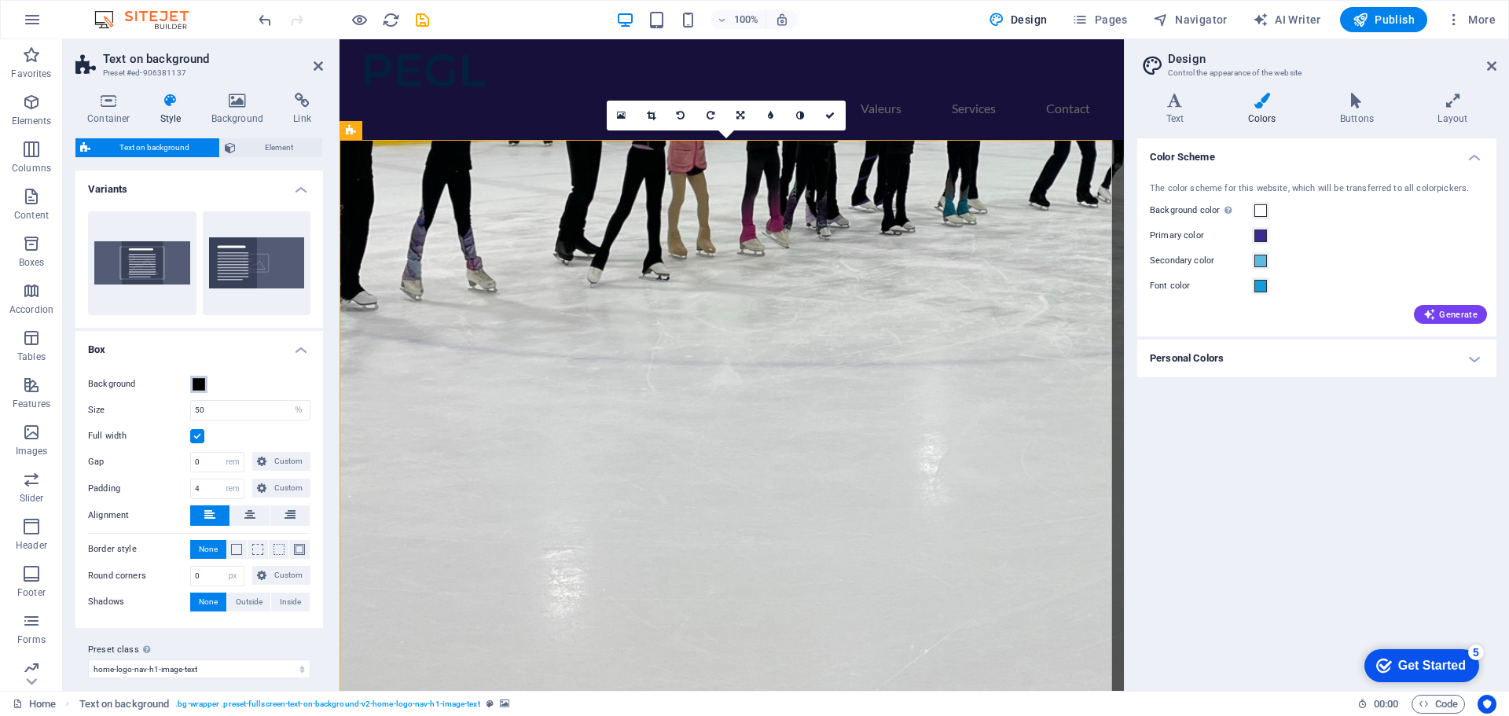
click at [200, 387] on span at bounding box center [199, 384] width 13 height 13
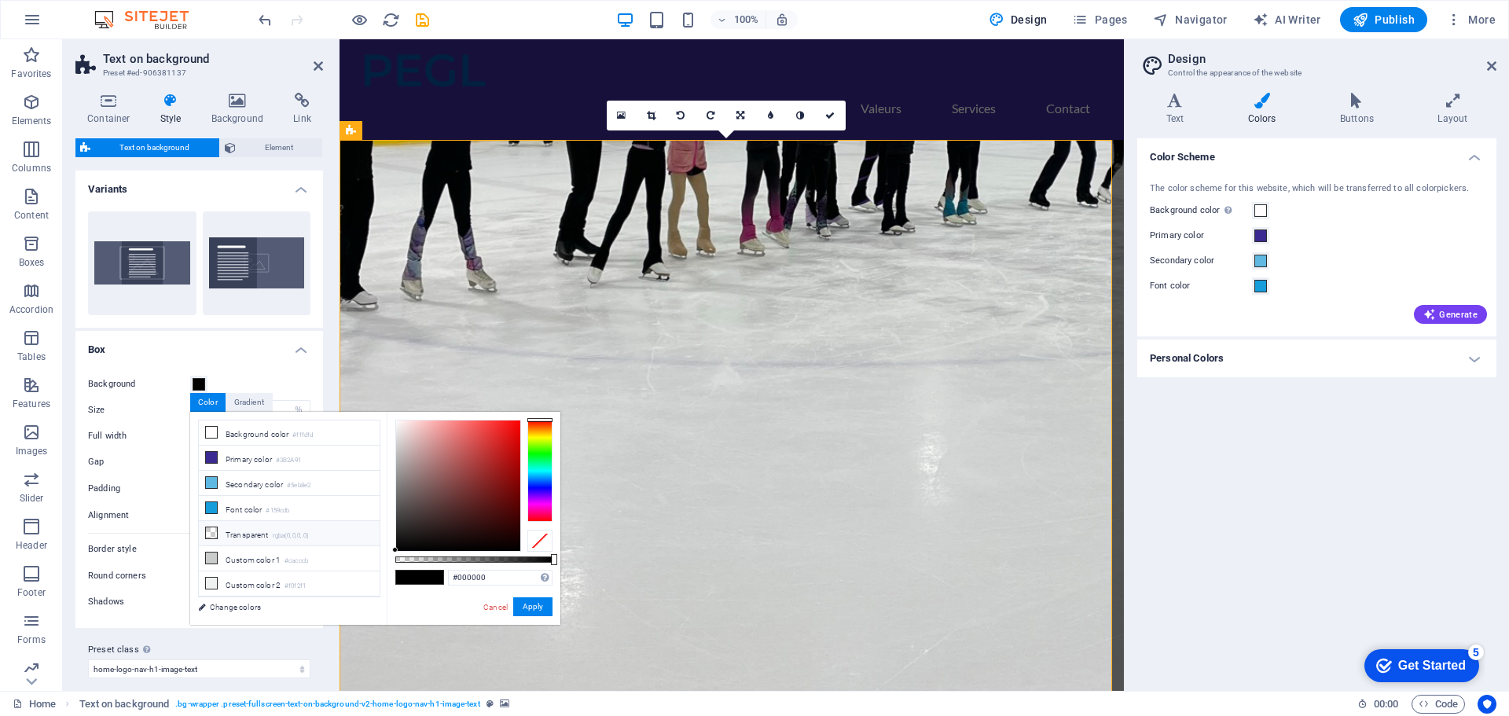
click at [233, 529] on li "Transparent rgba(0,0,0,.0)" at bounding box center [289, 533] width 181 height 25
click at [260, 530] on li "Transparent rgba(0,0,0,.0)" at bounding box center [289, 533] width 181 height 25
type input "rgba(0, 0, 0, 0)"
click at [530, 605] on button "Apply" at bounding box center [532, 606] width 39 height 19
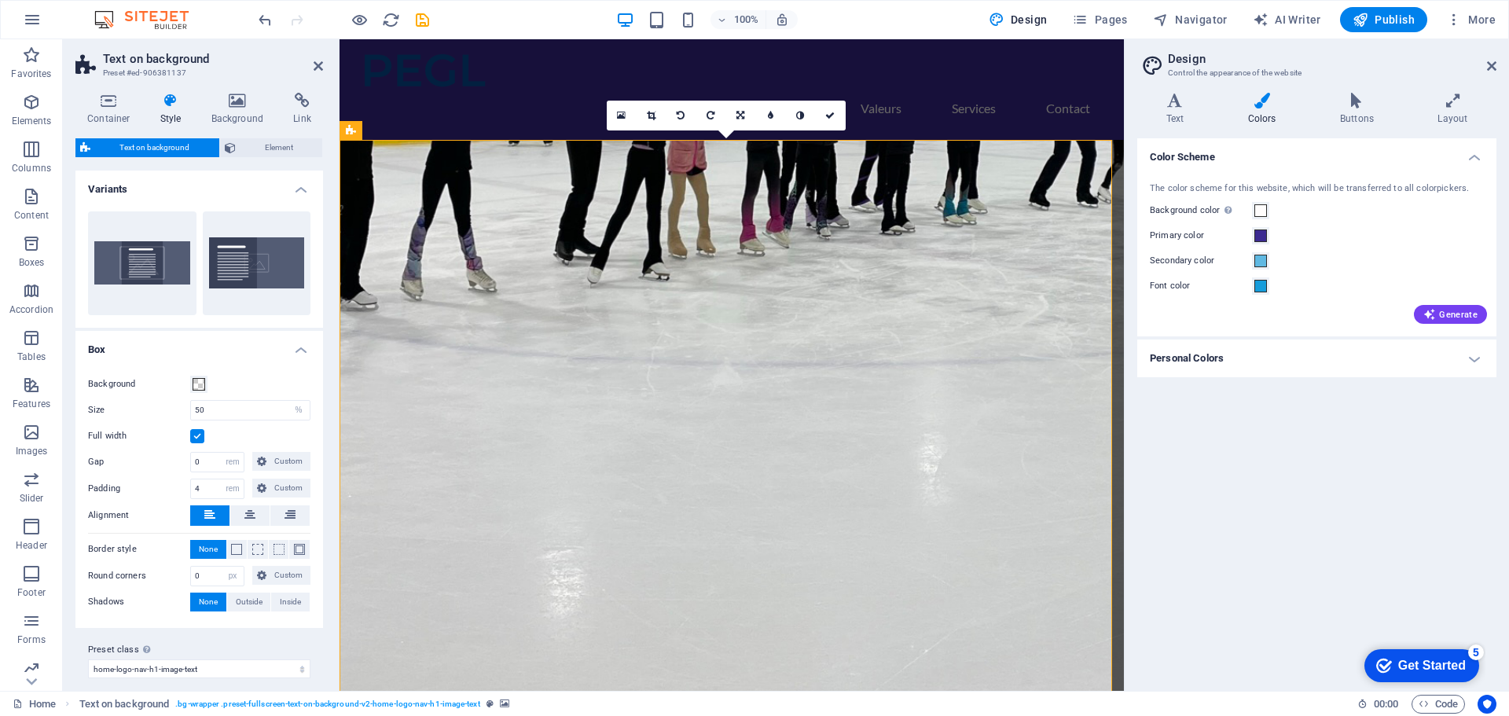
click at [805, 402] on figure at bounding box center [731, 465] width 784 height 651
click at [472, 265] on icon at bounding box center [471, 265] width 9 height 17
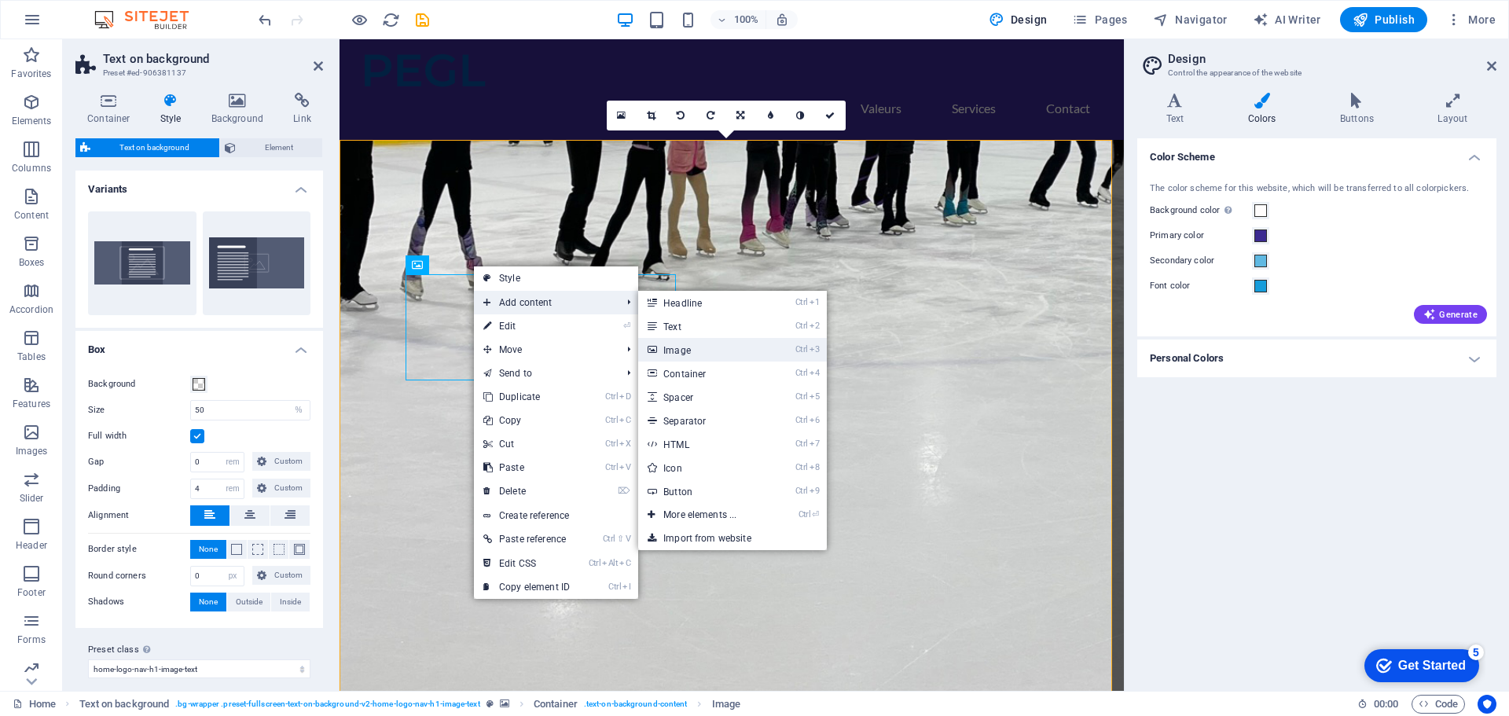
click at [688, 349] on link "Ctrl 3 Image" at bounding box center [703, 350] width 130 height 24
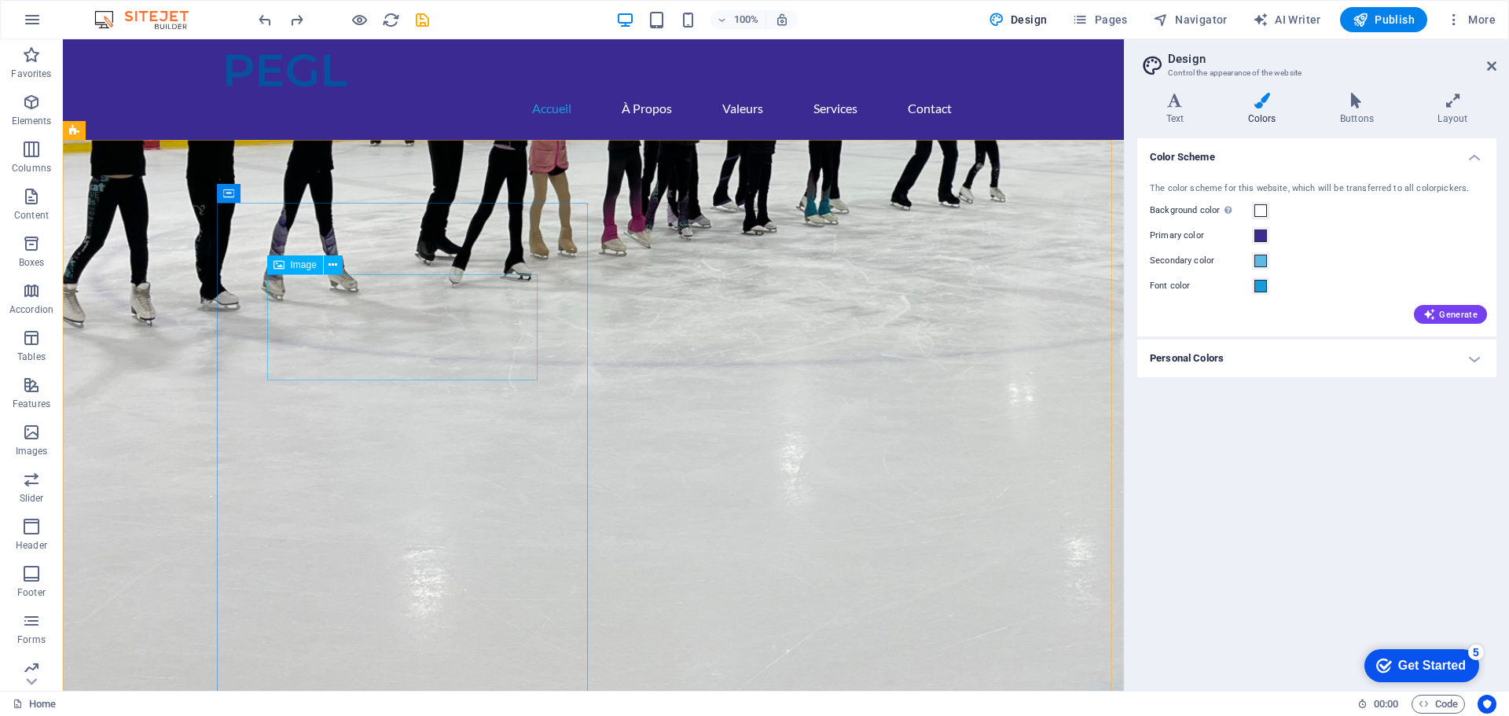
click at [299, 265] on span "Image" at bounding box center [304, 264] width 26 height 9
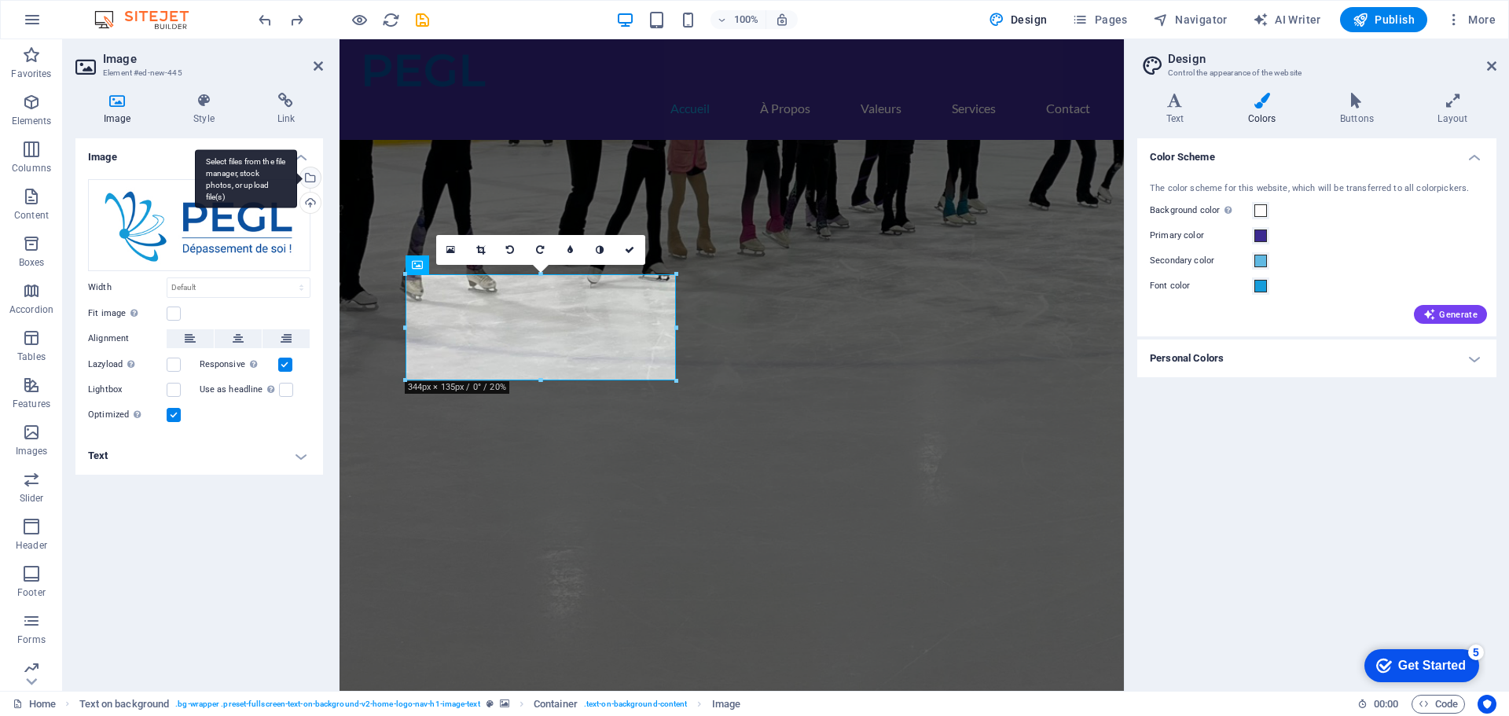
click at [313, 179] on div "Select files from the file manager, stock photos, or upload file(s)" at bounding box center [309, 179] width 24 height 24
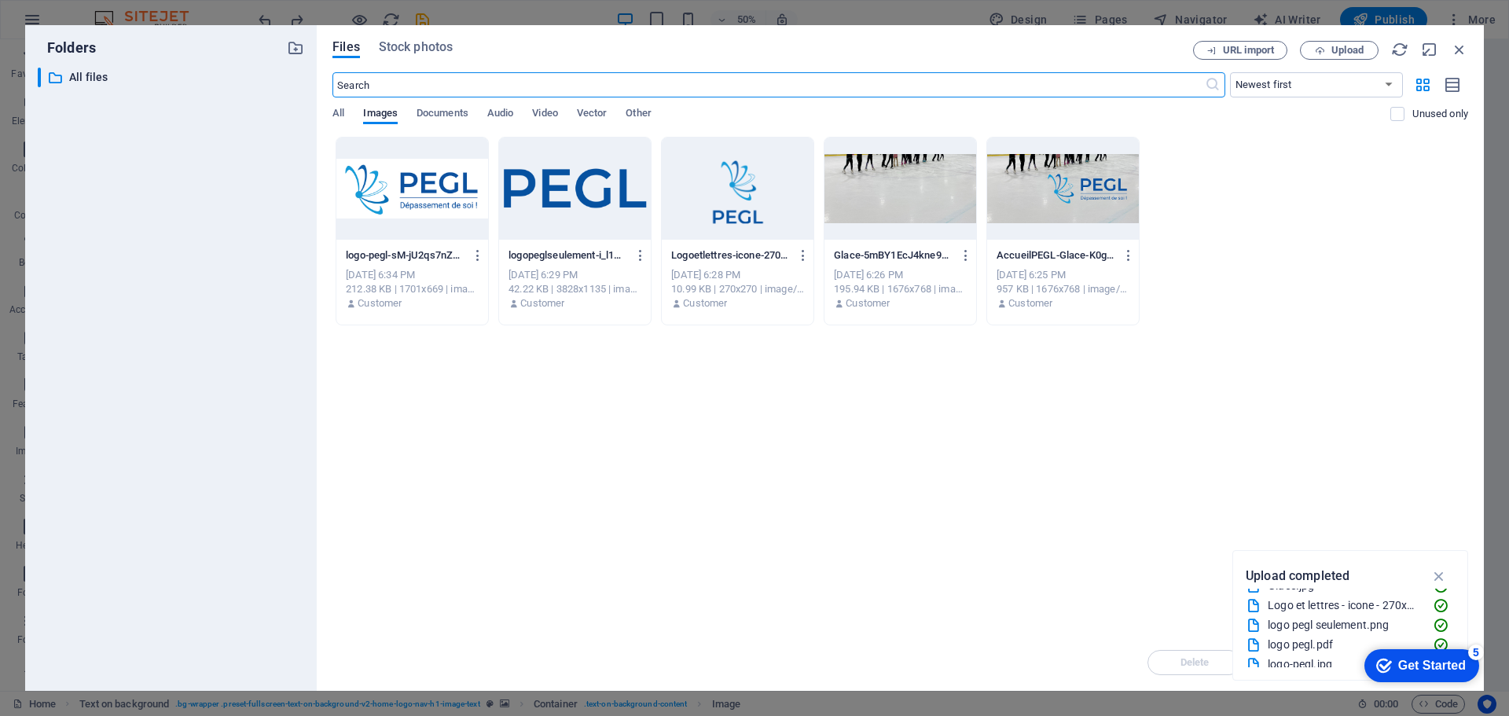
scroll to position [39, 0]
click at [1320, 51] on icon "button" at bounding box center [1320, 51] width 10 height 10
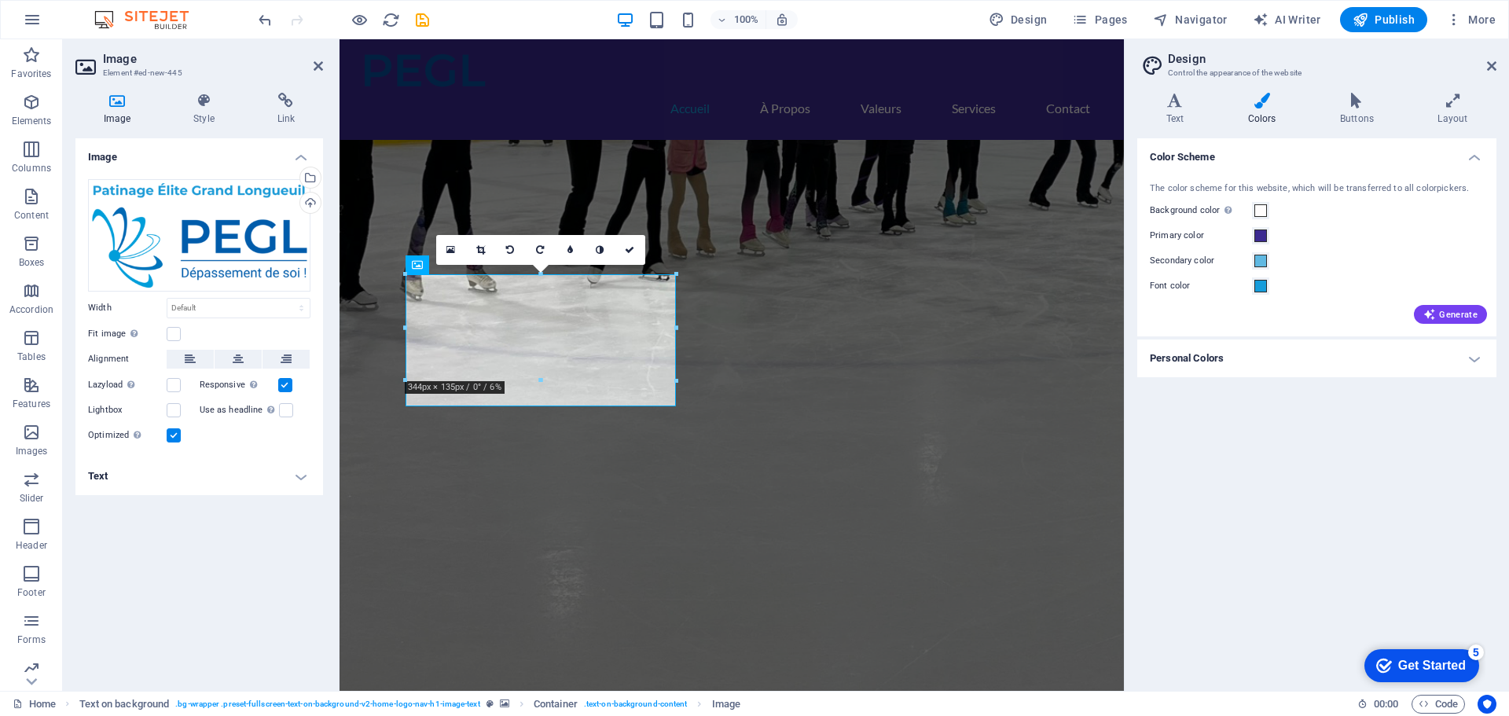
click at [840, 437] on figure at bounding box center [731, 465] width 784 height 651
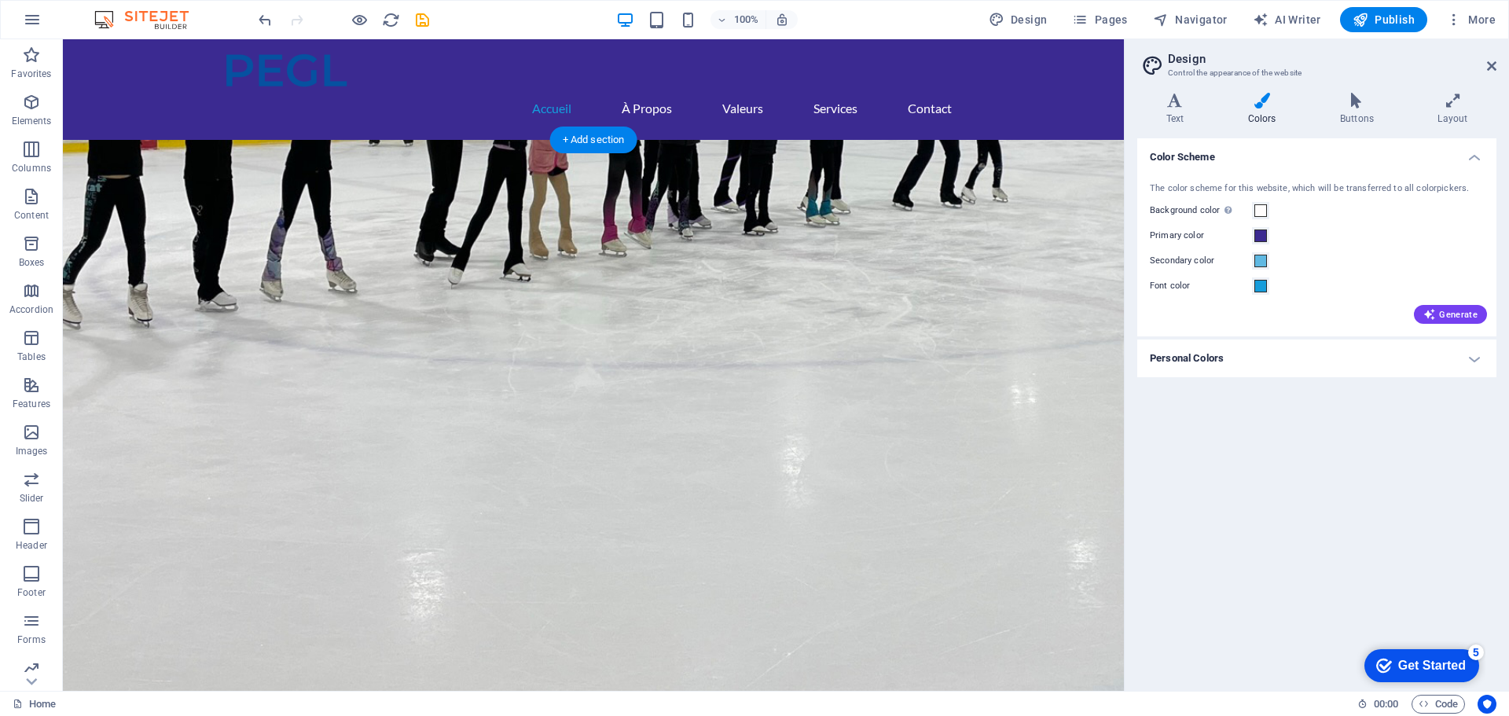
click at [669, 329] on figure at bounding box center [593, 467] width 1061 height 655
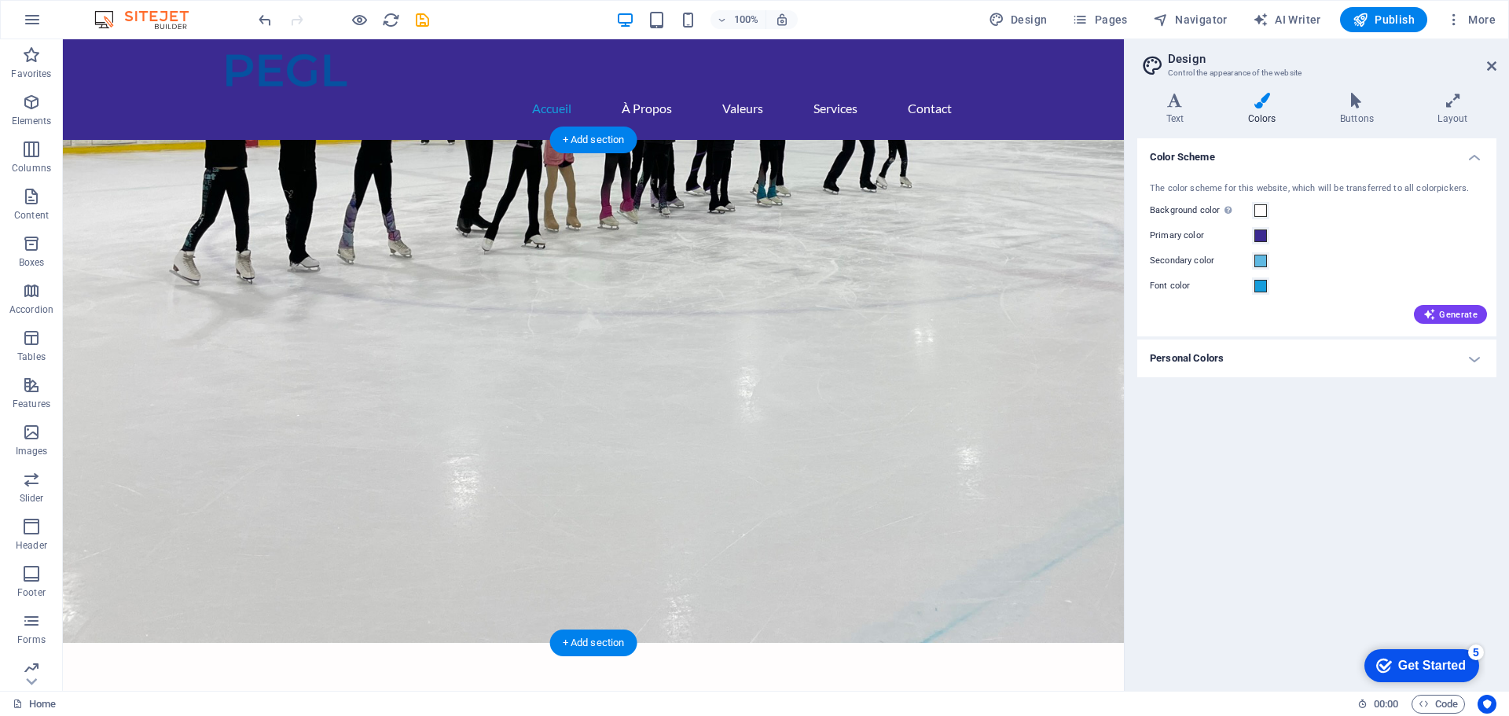
click at [697, 405] on figure at bounding box center [593, 391] width 1061 height 503
drag, startPoint x: 325, startPoint y: 239, endPoint x: 265, endPoint y: 215, distance: 64.2
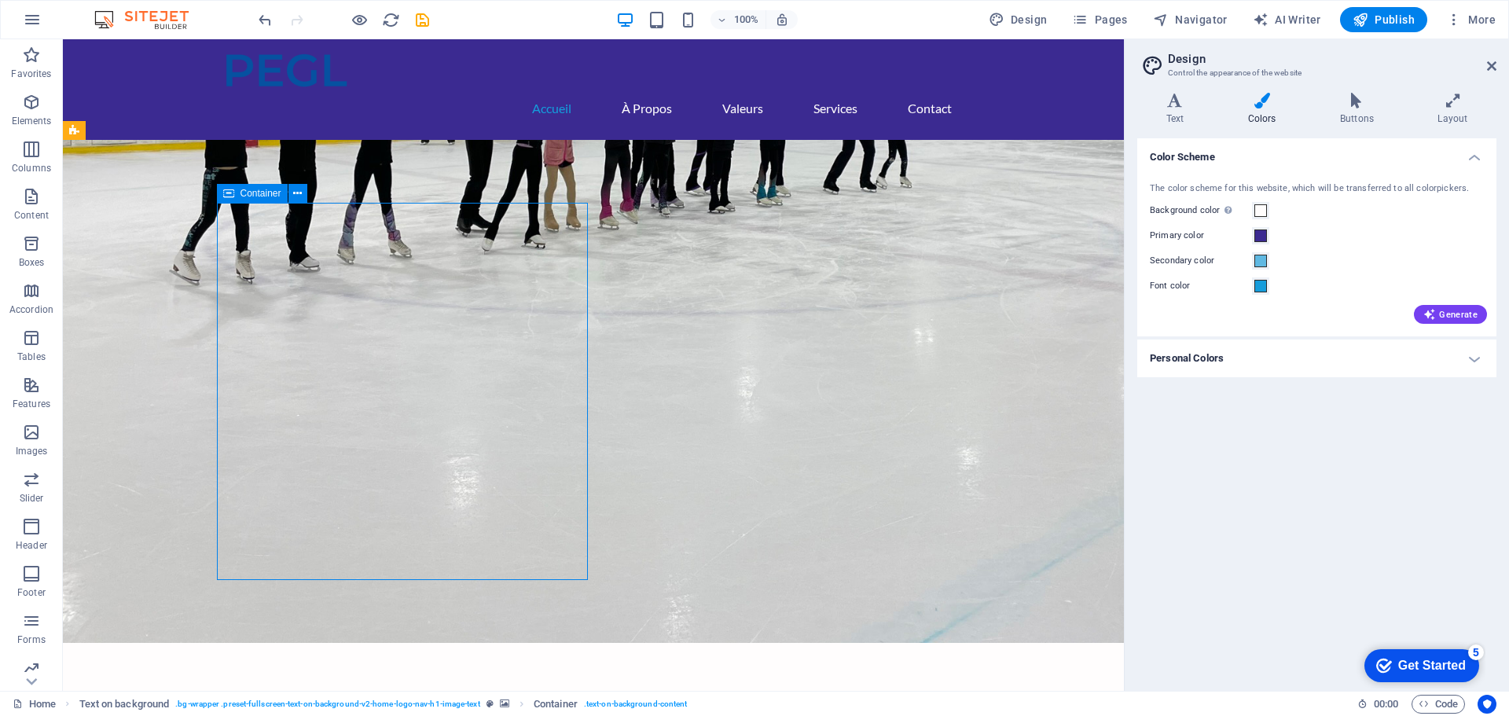
drag, startPoint x: 230, startPoint y: 190, endPoint x: 203, endPoint y: 207, distance: 32.5
drag, startPoint x: 586, startPoint y: 391, endPoint x: 529, endPoint y: 344, distance: 74.2
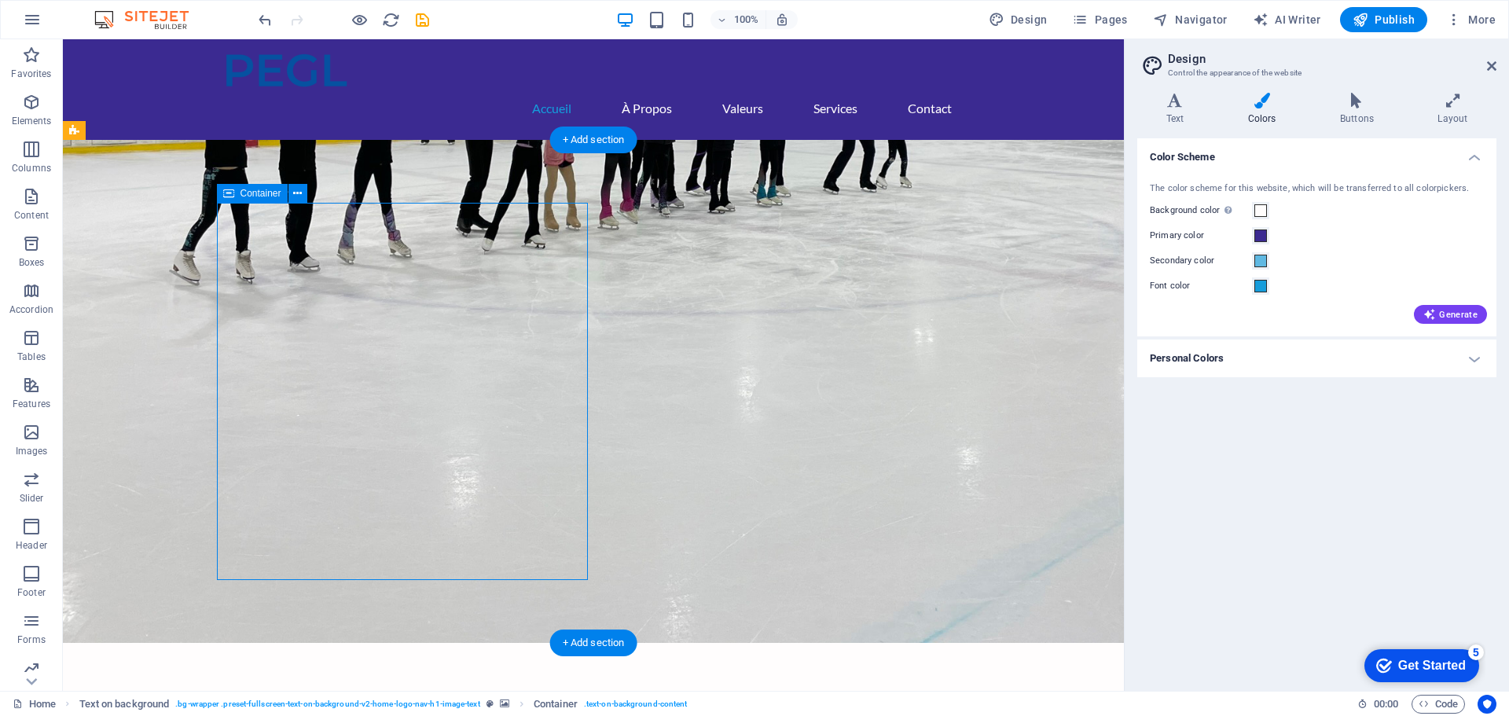
drag, startPoint x: 245, startPoint y: 243, endPoint x: 277, endPoint y: 205, distance: 49.1
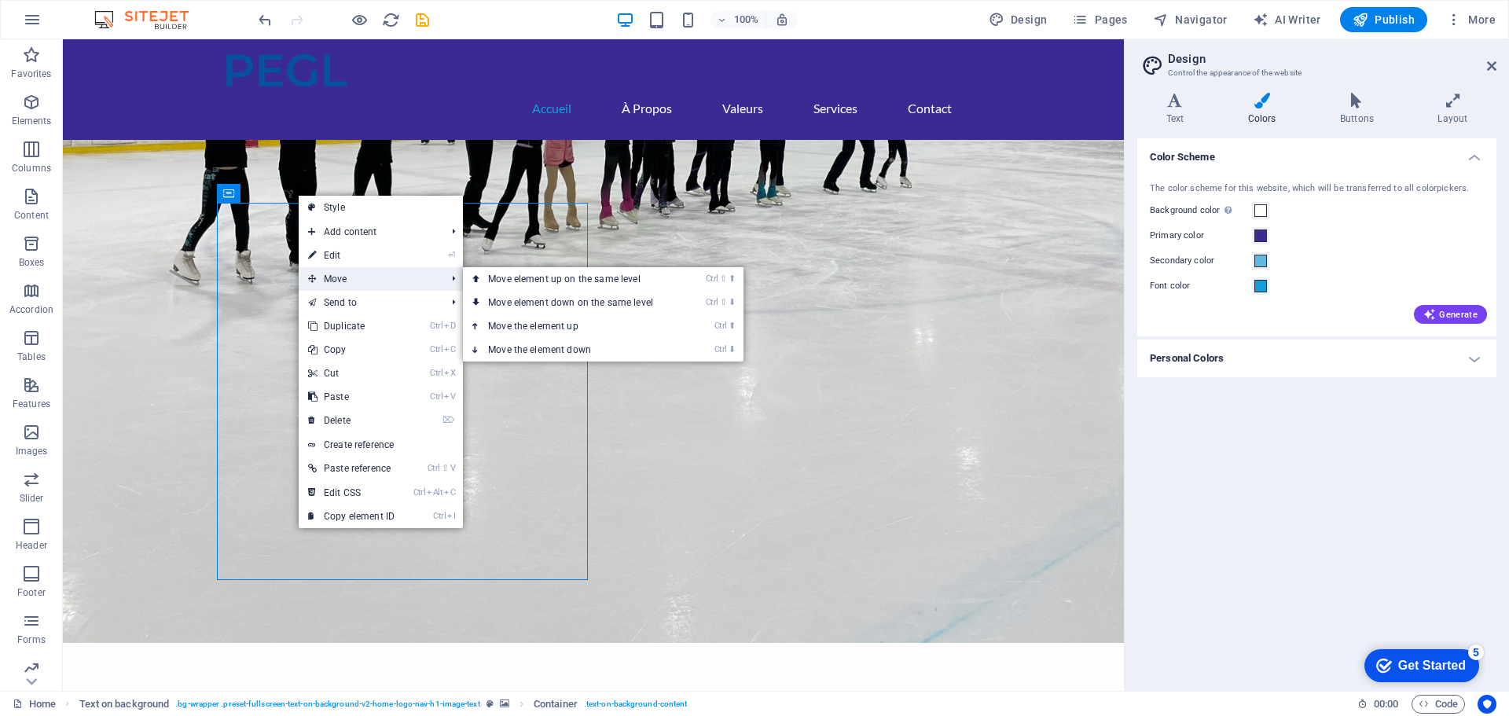
click at [326, 273] on span "Move" at bounding box center [369, 279] width 141 height 24
click at [569, 345] on link "Ctrl ⬇ Move the element down" at bounding box center [574, 350] width 222 height 24
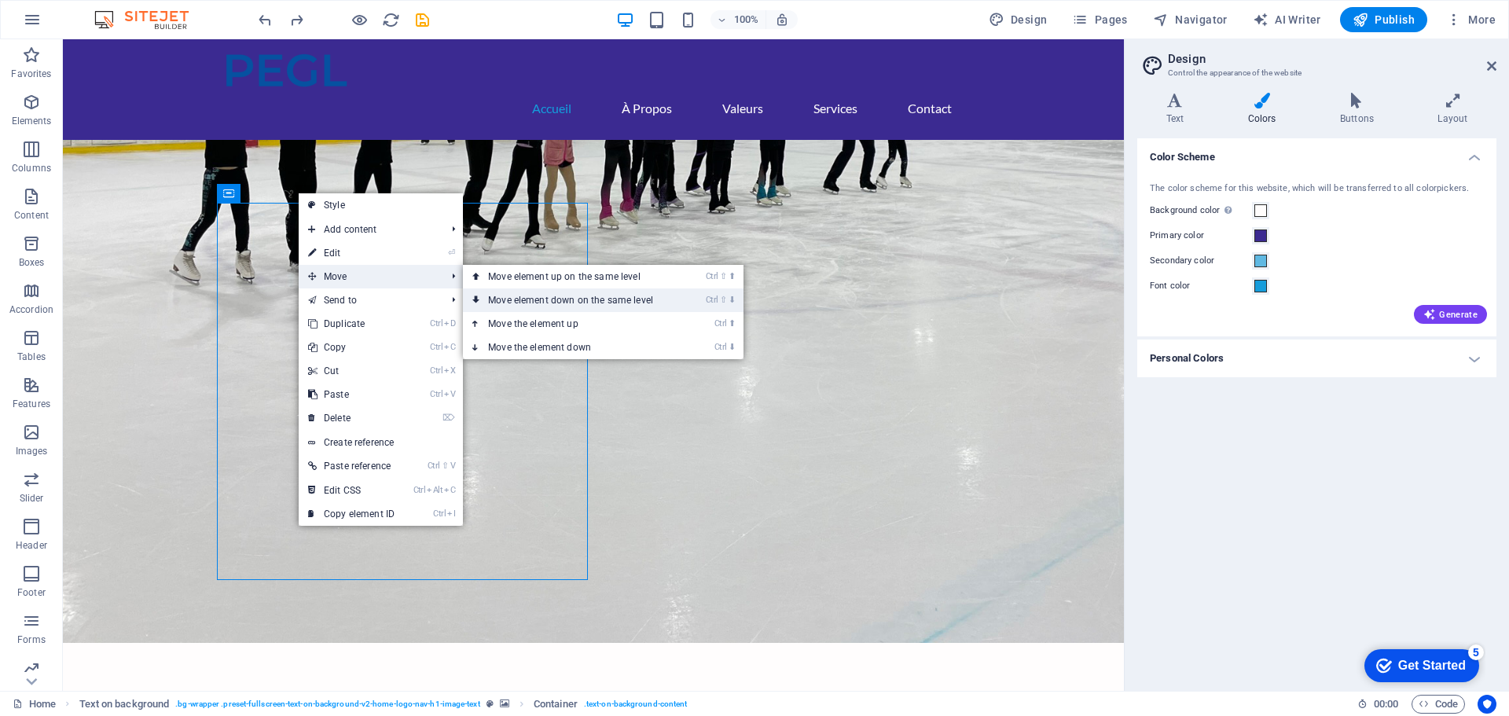
click at [560, 302] on link "Ctrl ⇧ ⬇ Move element down on the same level" at bounding box center [574, 300] width 222 height 24
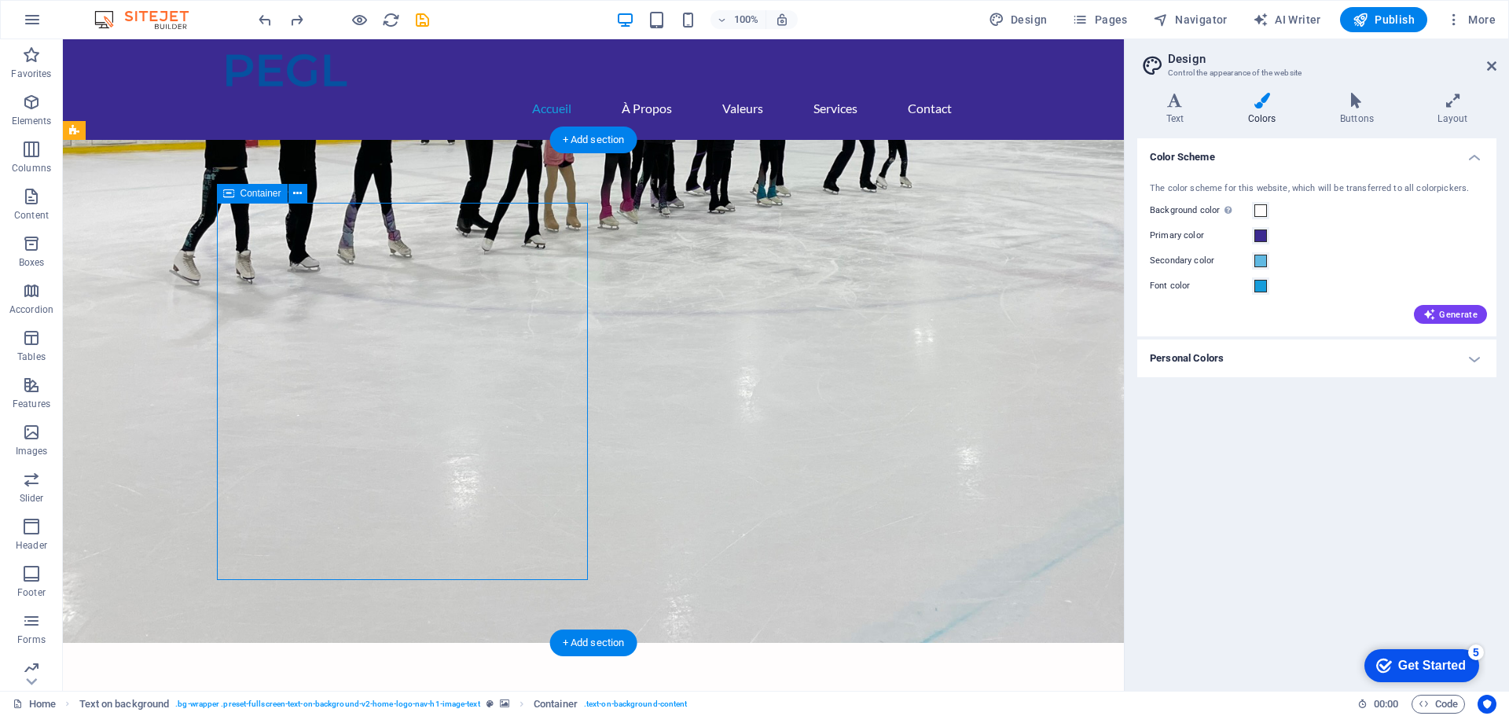
drag, startPoint x: 235, startPoint y: 305, endPoint x: 240, endPoint y: 325, distance: 21.2
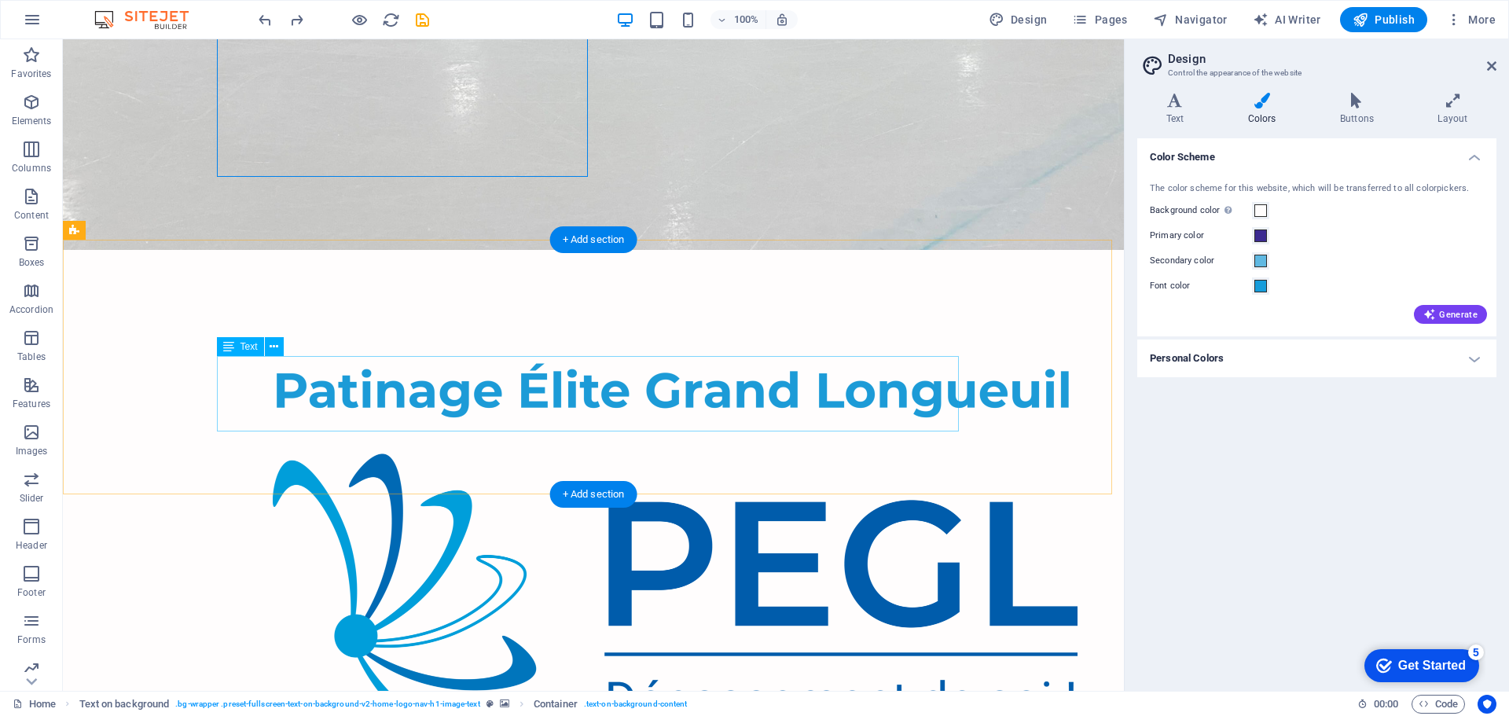
scroll to position [0, 0]
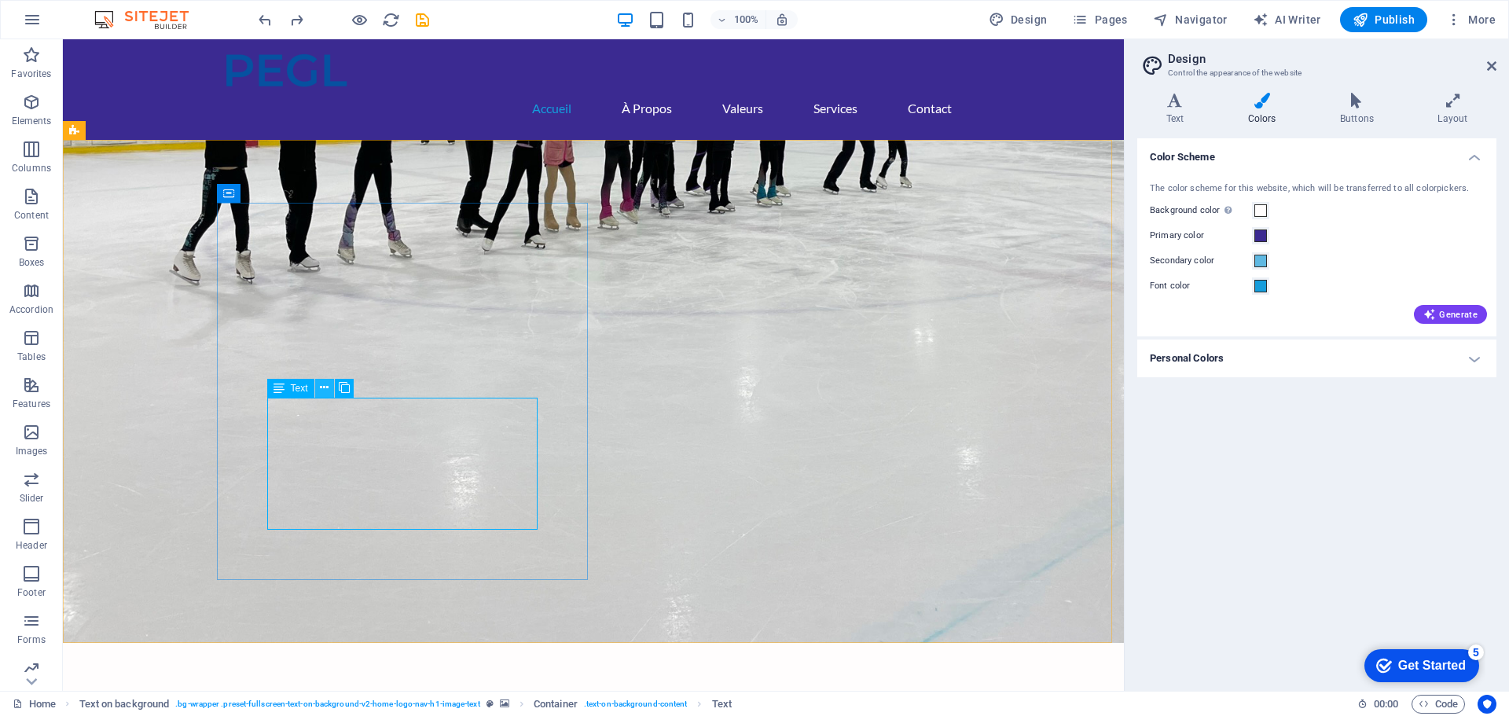
click at [324, 387] on icon at bounding box center [324, 388] width 9 height 17
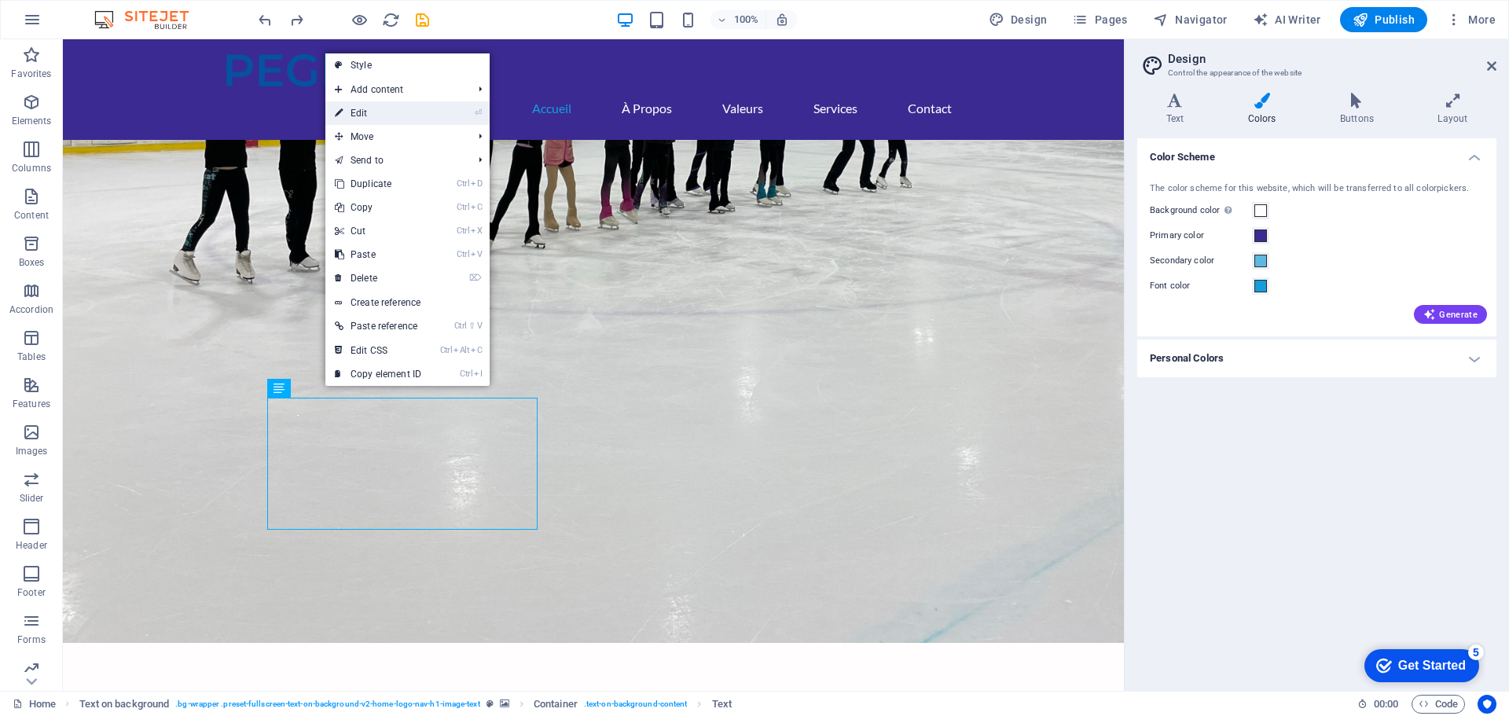
click at [369, 112] on link "⏎ Edit" at bounding box center [377, 113] width 105 height 24
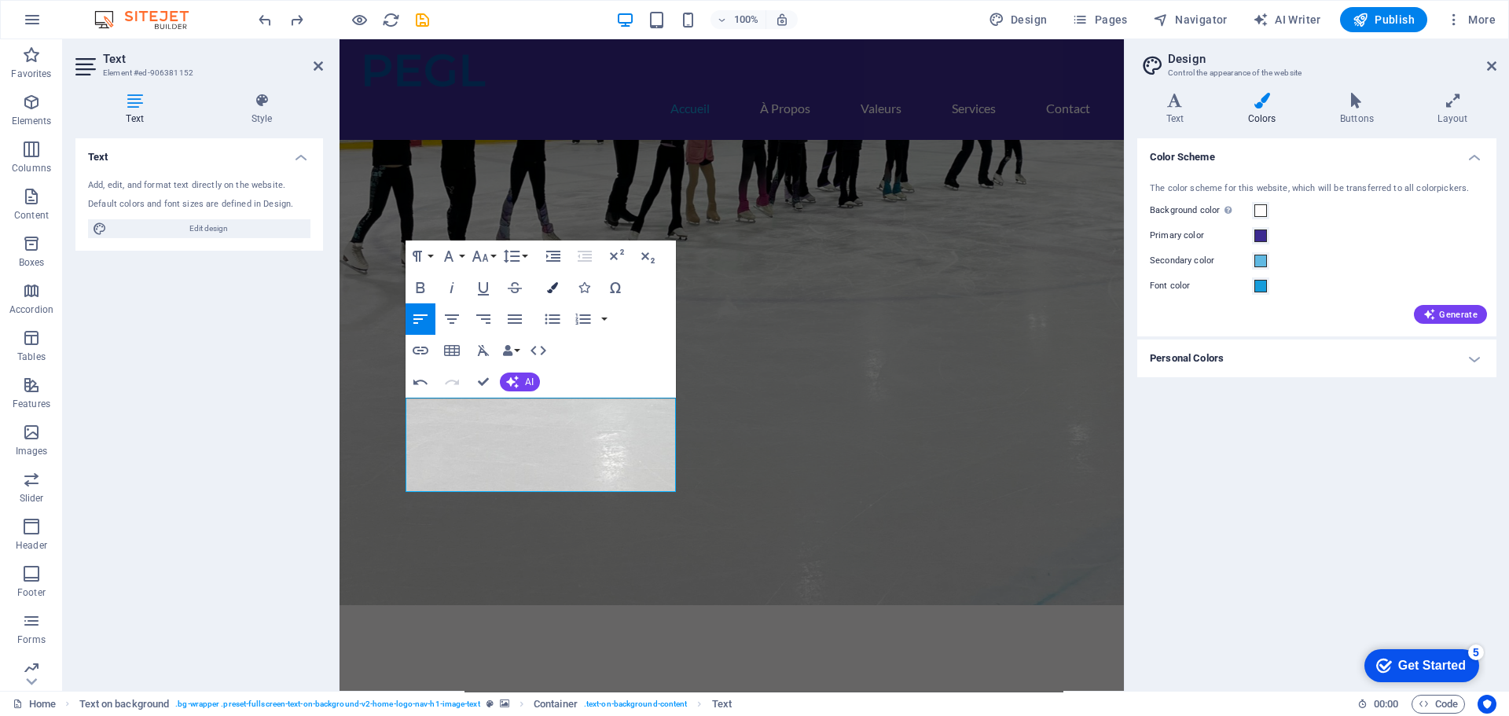
click at [545, 288] on button "Colors" at bounding box center [552, 287] width 30 height 31
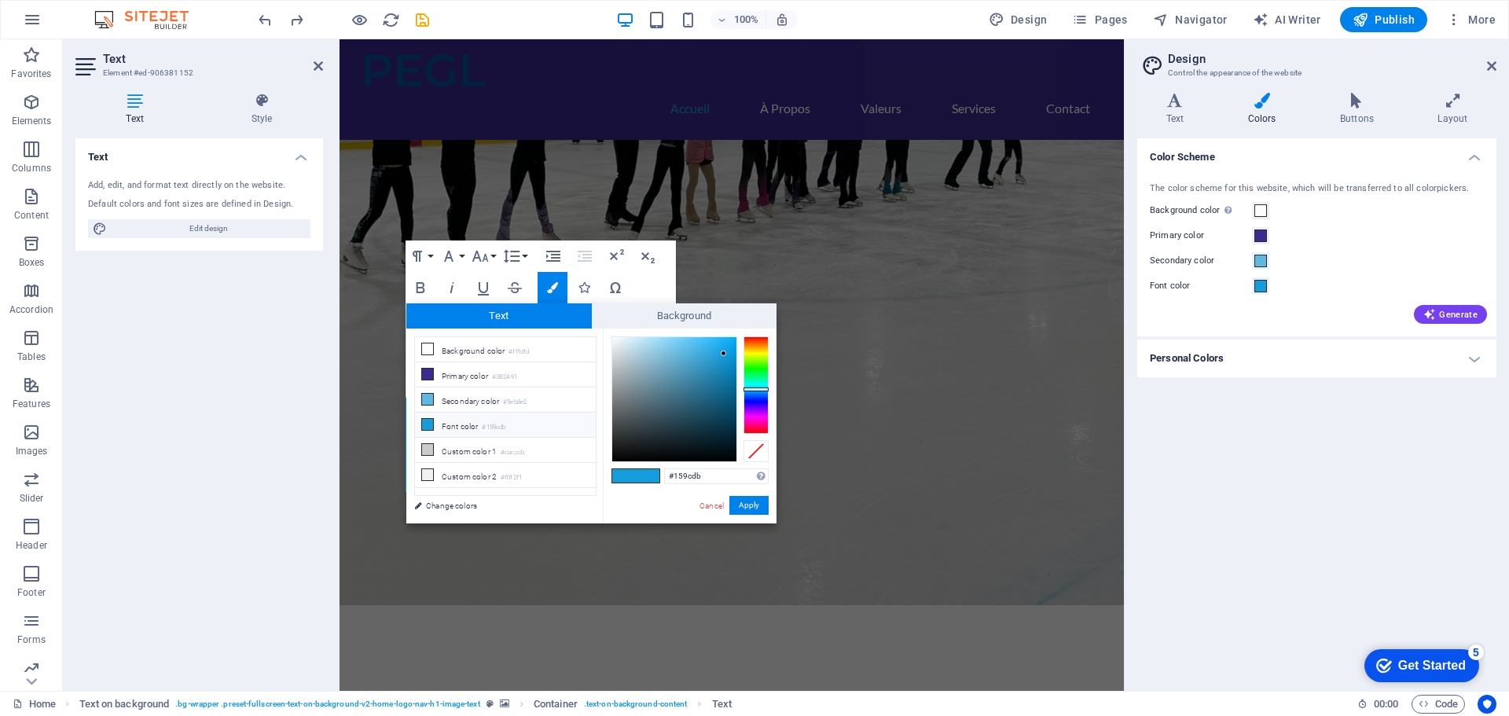
click at [505, 422] on small "#159cdb" at bounding box center [494, 427] width 24 height 11
click at [615, 453] on div at bounding box center [674, 399] width 124 height 124
type input "#38393a"
drag, startPoint x: 614, startPoint y: 449, endPoint x: 615, endPoint y: 432, distance: 16.5
click at [615, 432] on div at bounding box center [674, 399] width 124 height 124
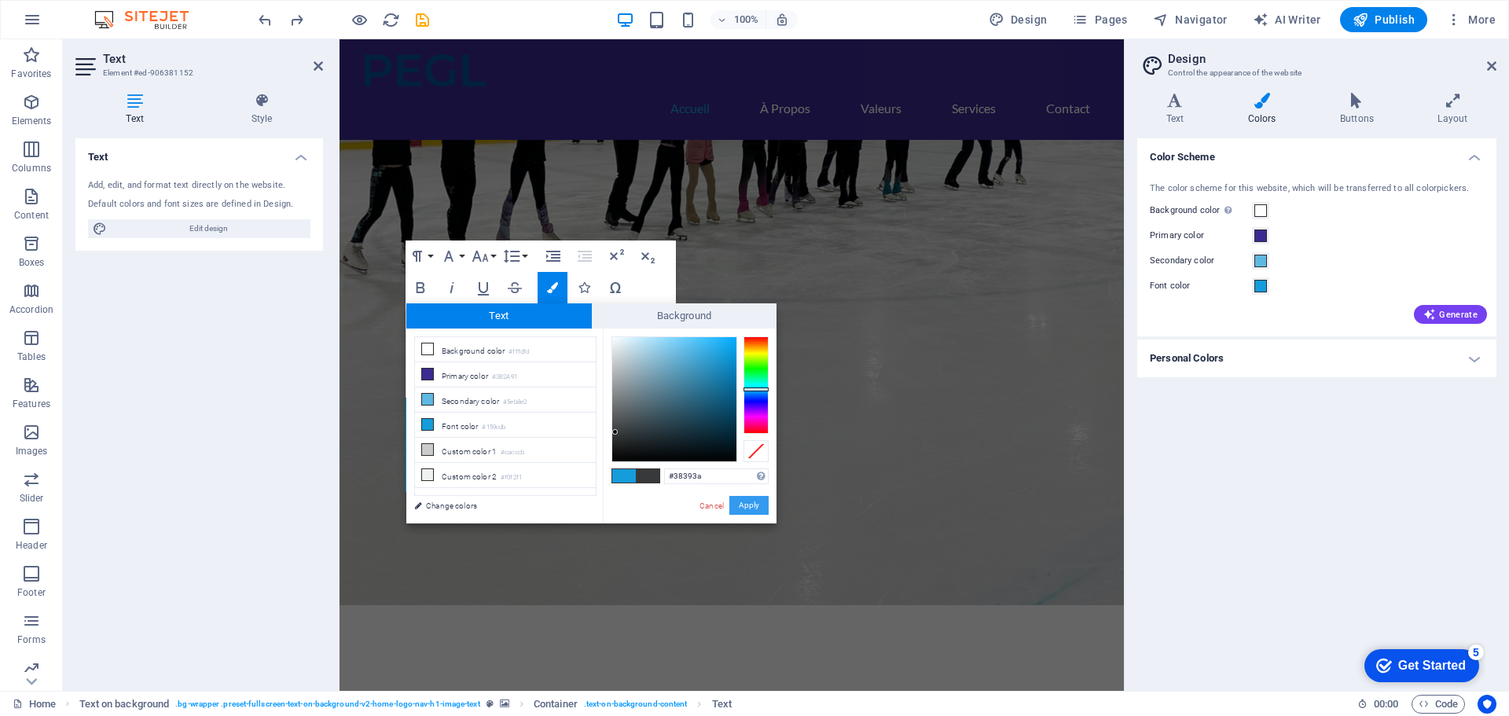
drag, startPoint x: 742, startPoint y: 500, endPoint x: 403, endPoint y: 460, distance: 340.9
click at [742, 500] on button "Apply" at bounding box center [748, 505] width 39 height 19
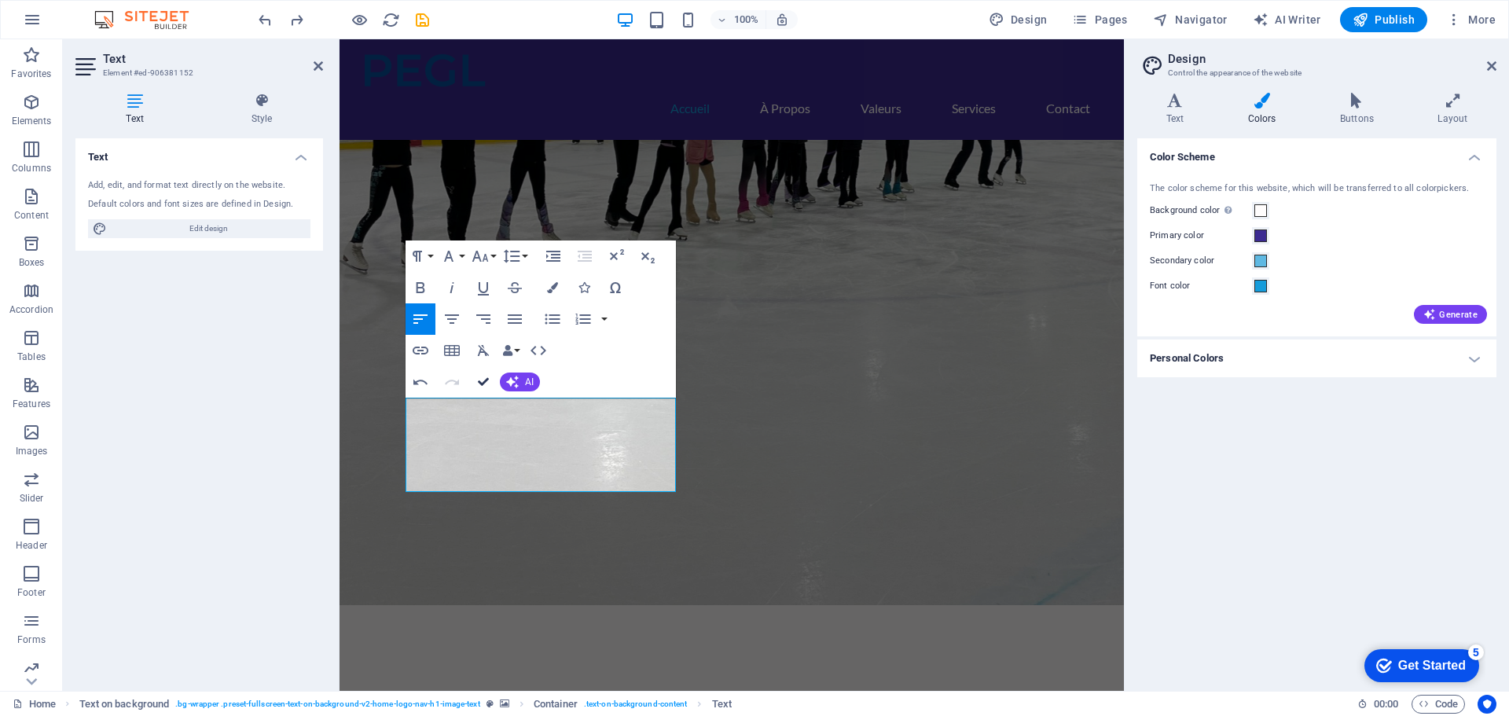
drag, startPoint x: 486, startPoint y: 377, endPoint x: 424, endPoint y: 338, distance: 73.5
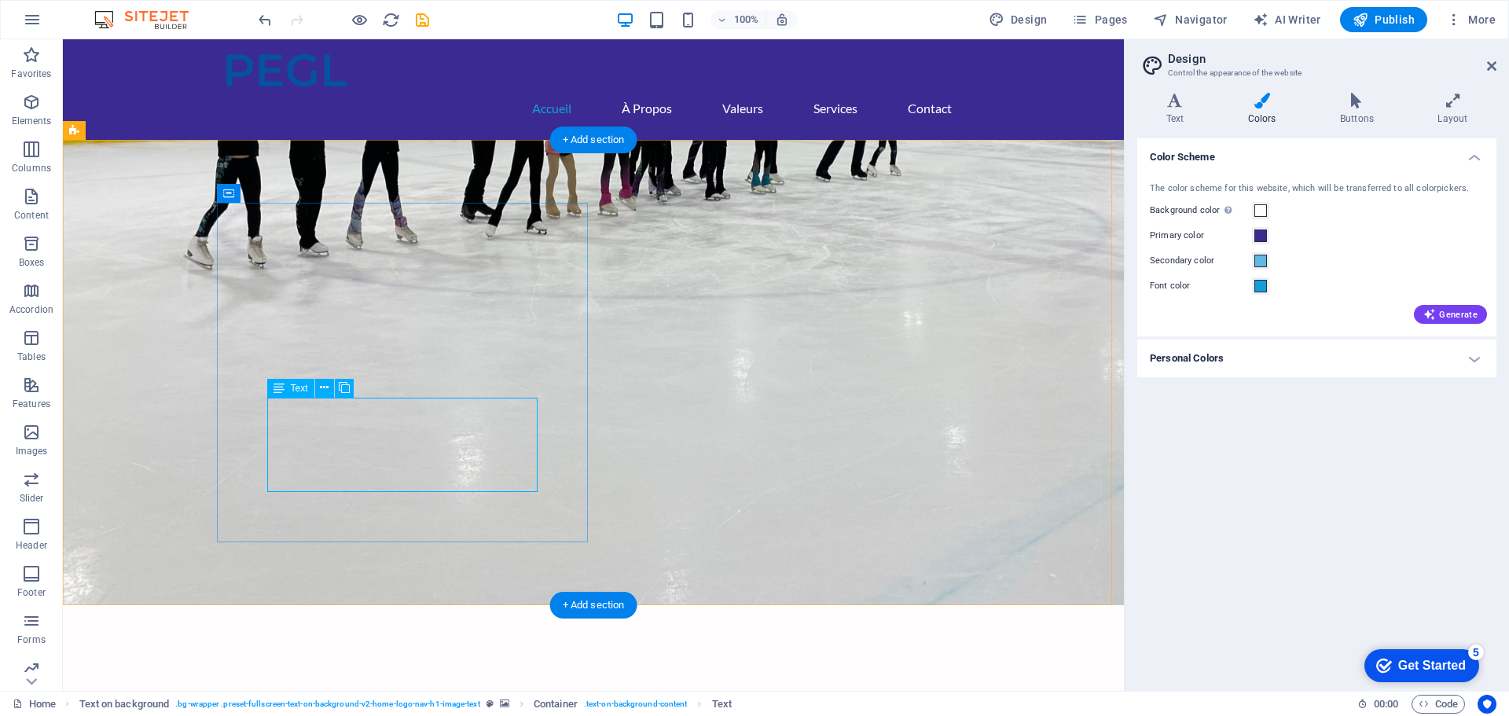
click at [318, 387] on button at bounding box center [324, 388] width 19 height 19
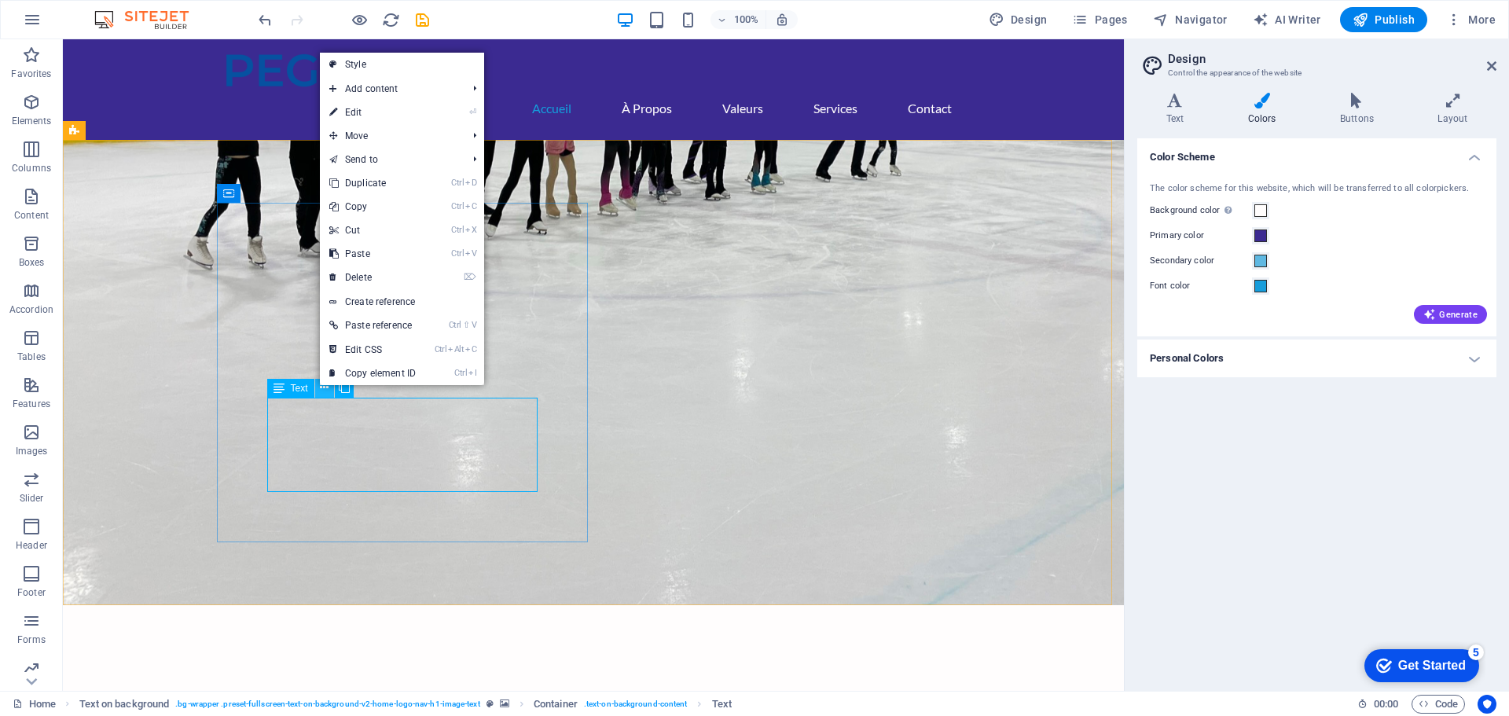
click at [318, 387] on button at bounding box center [324, 388] width 19 height 19
click at [356, 115] on link "⏎ Edit" at bounding box center [372, 113] width 105 height 24
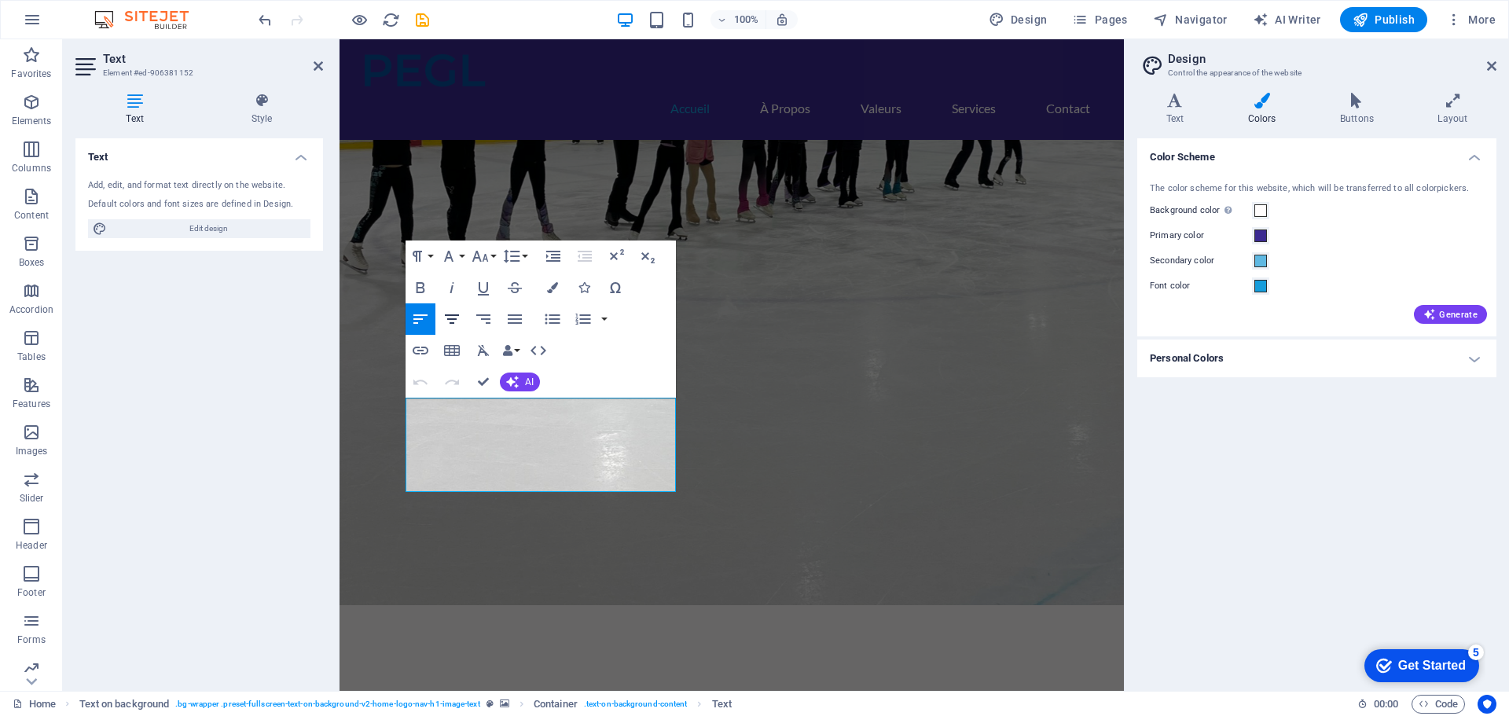
click at [453, 317] on icon "button" at bounding box center [451, 319] width 19 height 19
click at [481, 256] on icon "button" at bounding box center [480, 256] width 19 height 19
click at [494, 424] on link "18" at bounding box center [496, 428] width 57 height 24
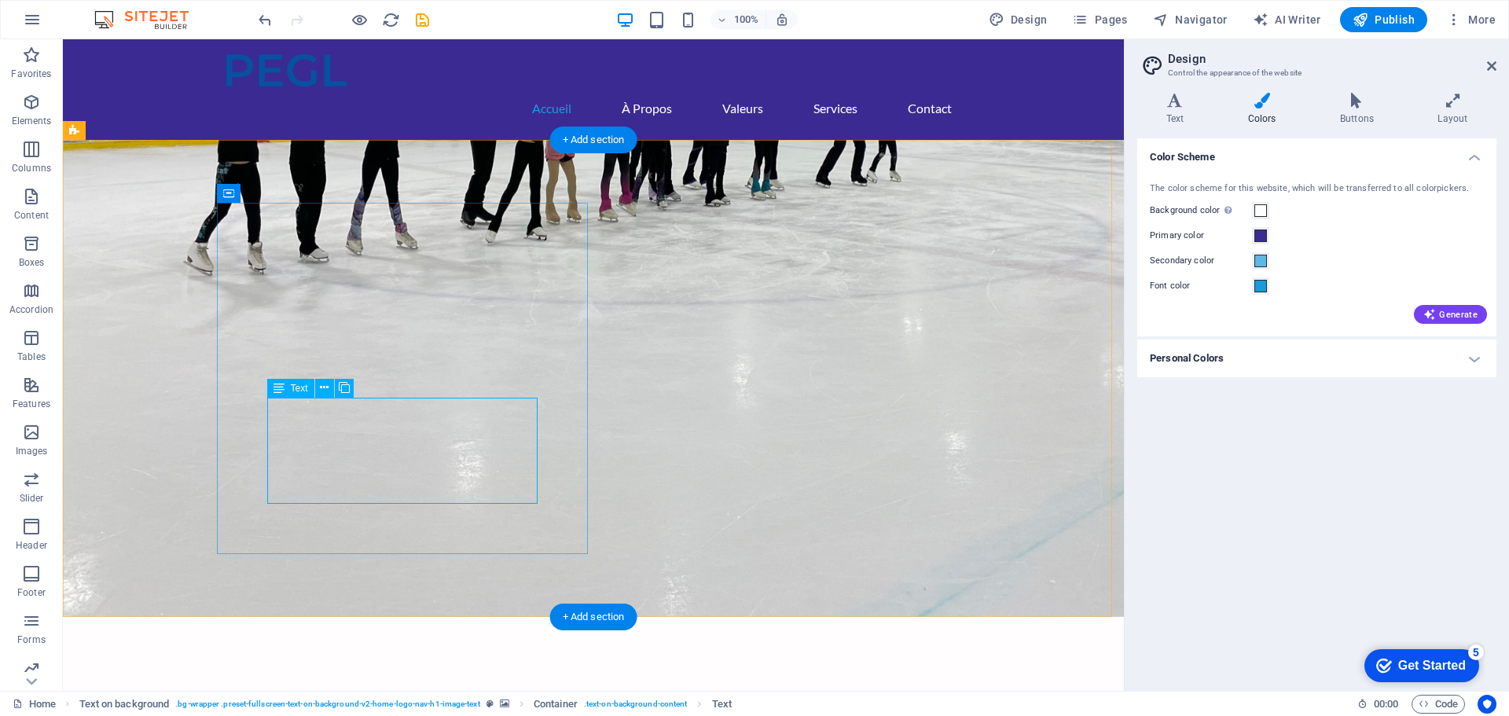
click at [324, 384] on icon at bounding box center [324, 388] width 9 height 17
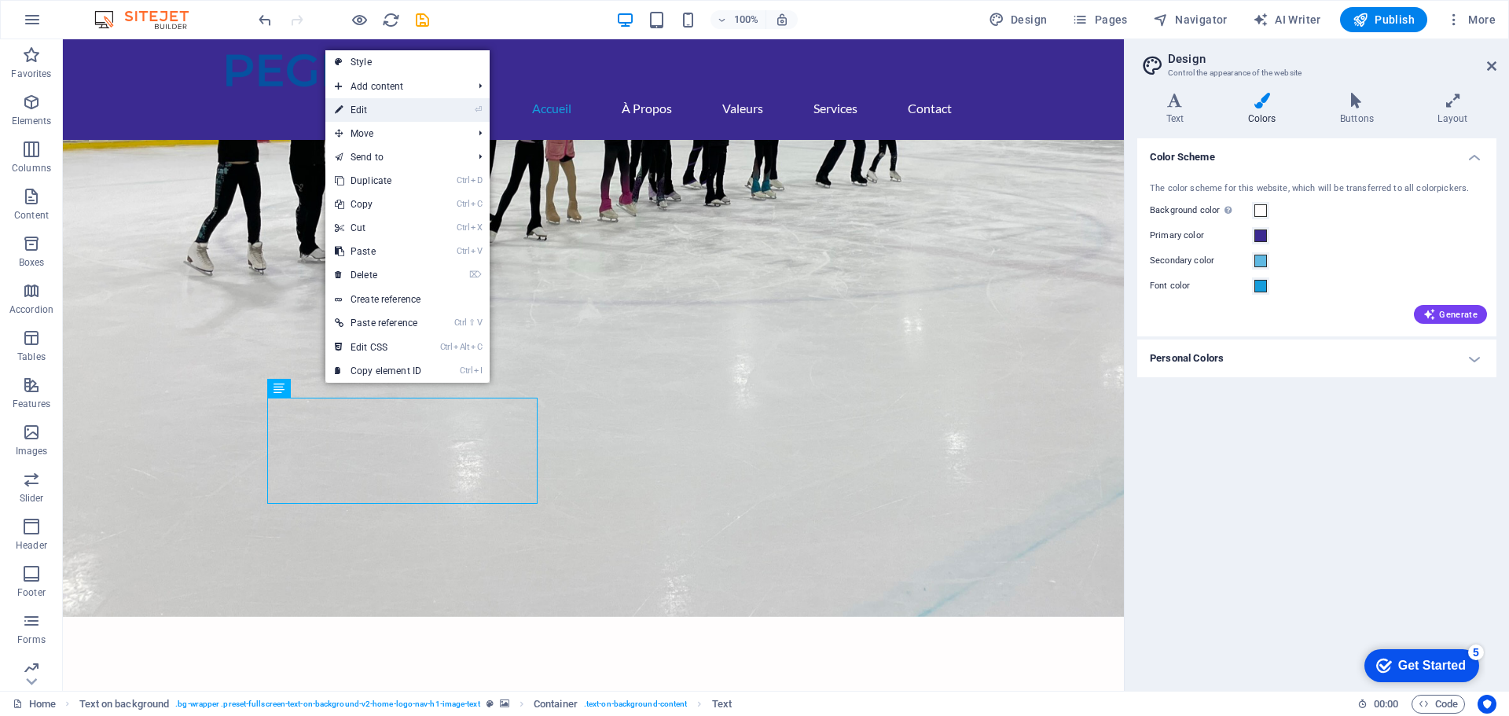
drag, startPoint x: 377, startPoint y: 107, endPoint x: 52, endPoint y: 68, distance: 327.6
click at [377, 107] on link "⏎ Edit" at bounding box center [377, 110] width 105 height 24
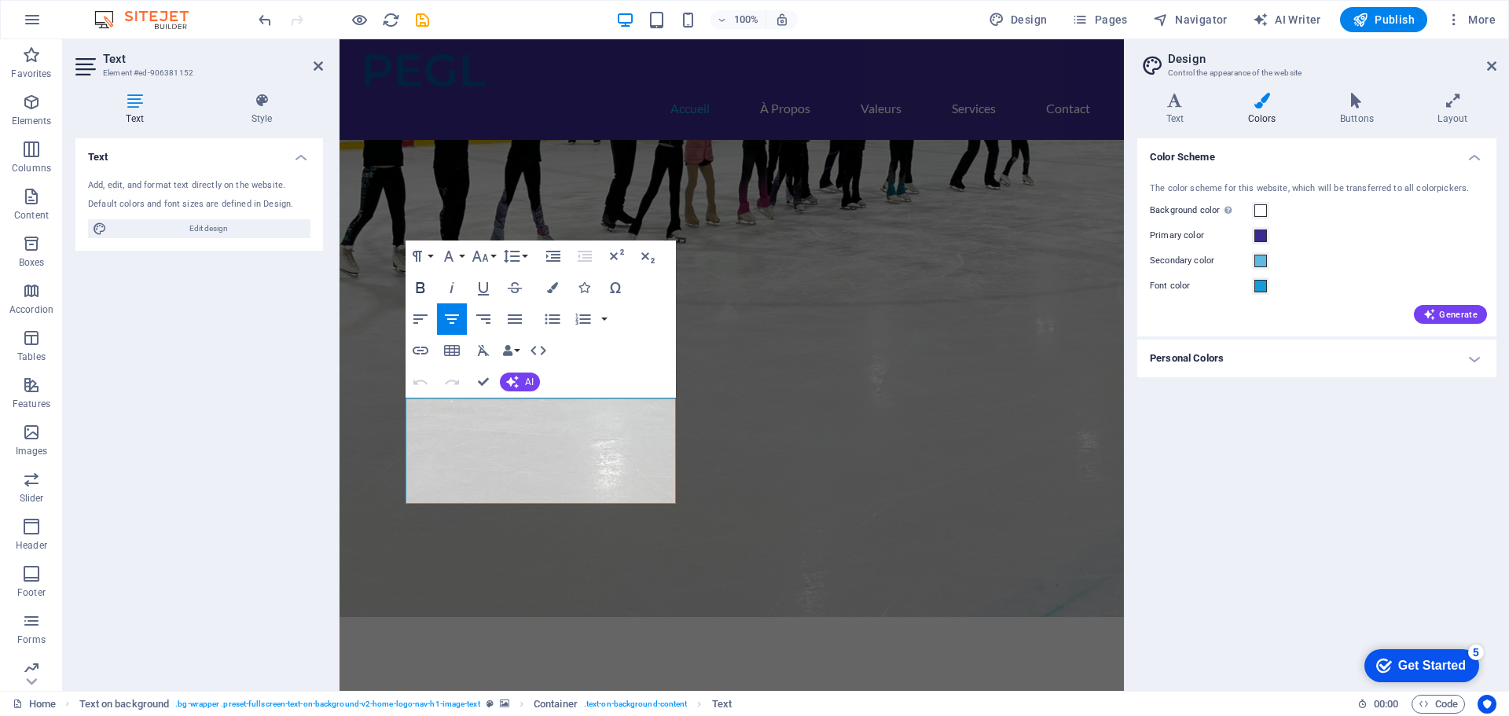
click at [421, 285] on icon "button" at bounding box center [420, 287] width 19 height 19
click at [478, 254] on icon "button" at bounding box center [479, 256] width 17 height 11
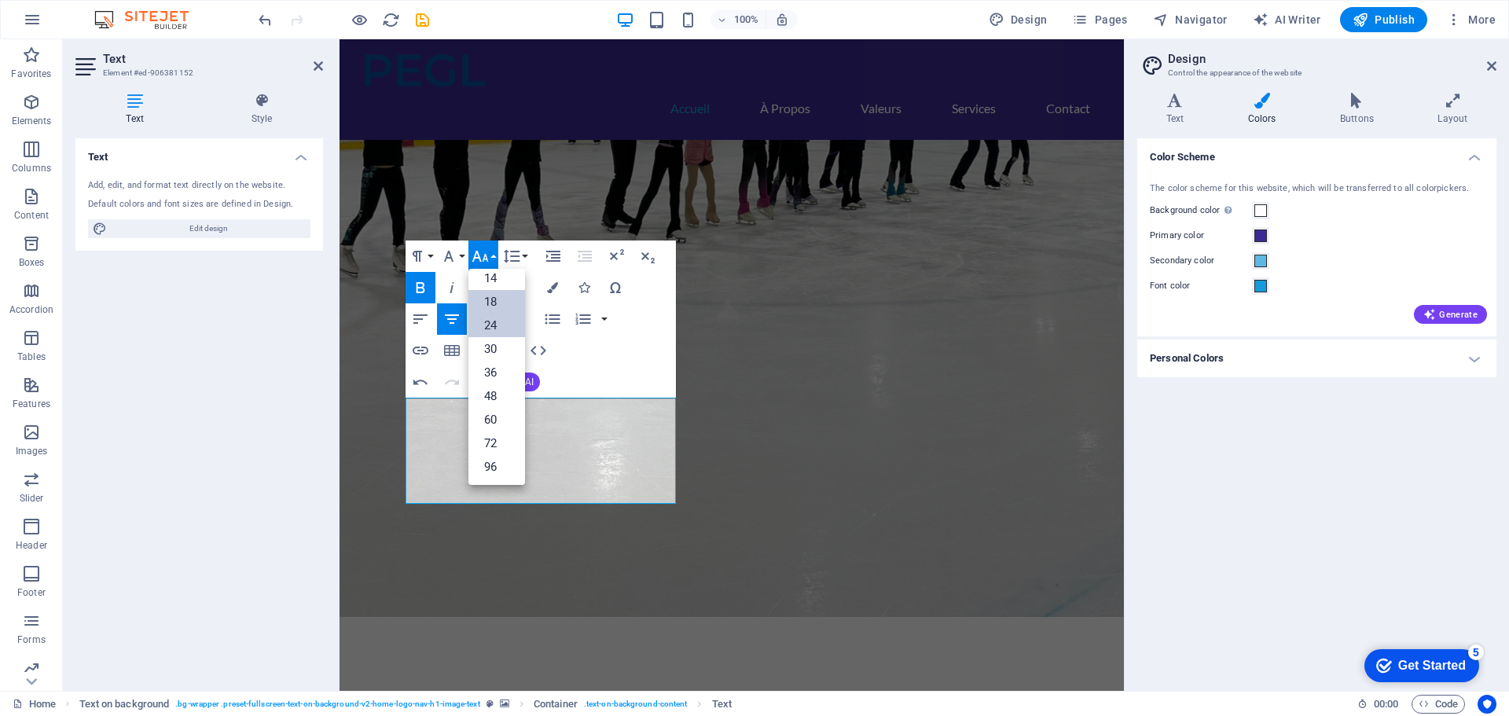
click at [490, 321] on link "24" at bounding box center [496, 326] width 57 height 24
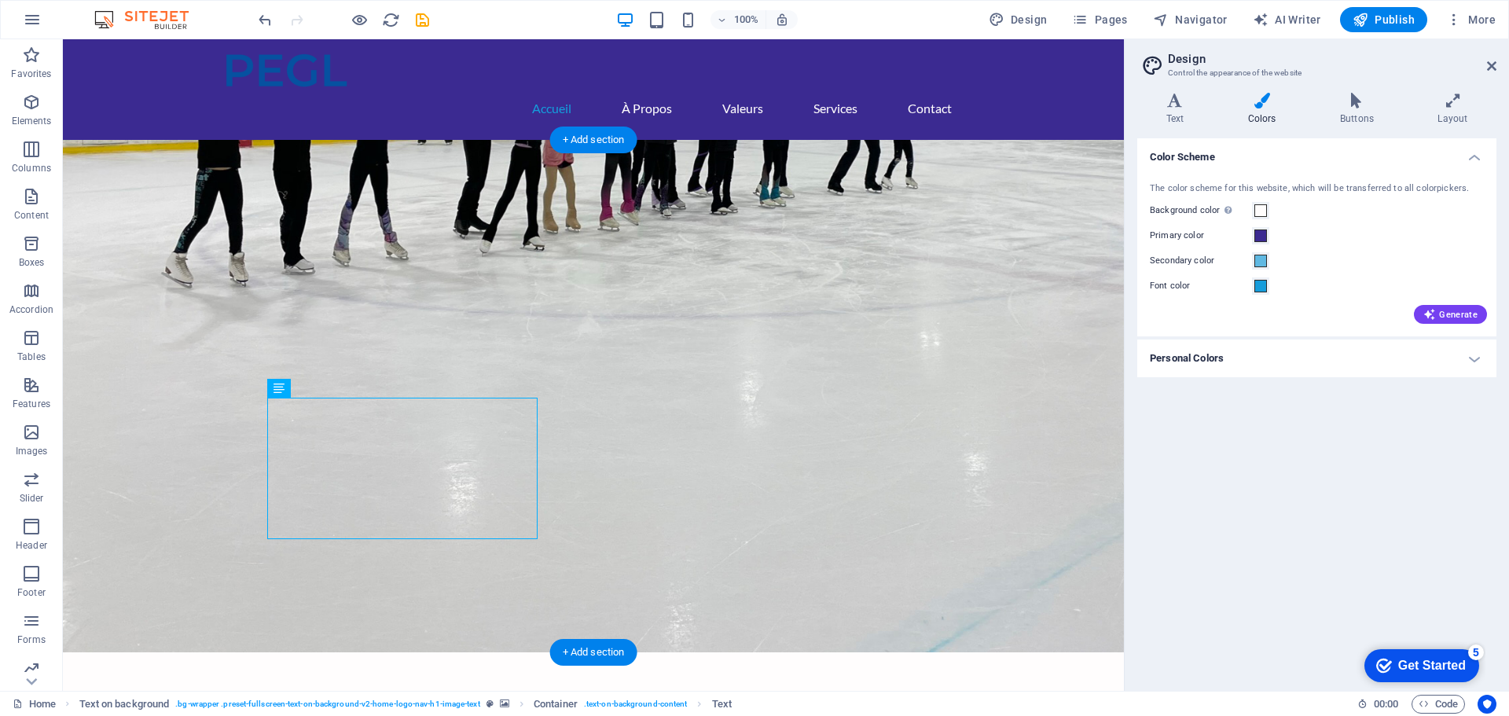
click at [725, 424] on figure at bounding box center [593, 396] width 1061 height 512
click at [323, 383] on icon at bounding box center [324, 388] width 9 height 17
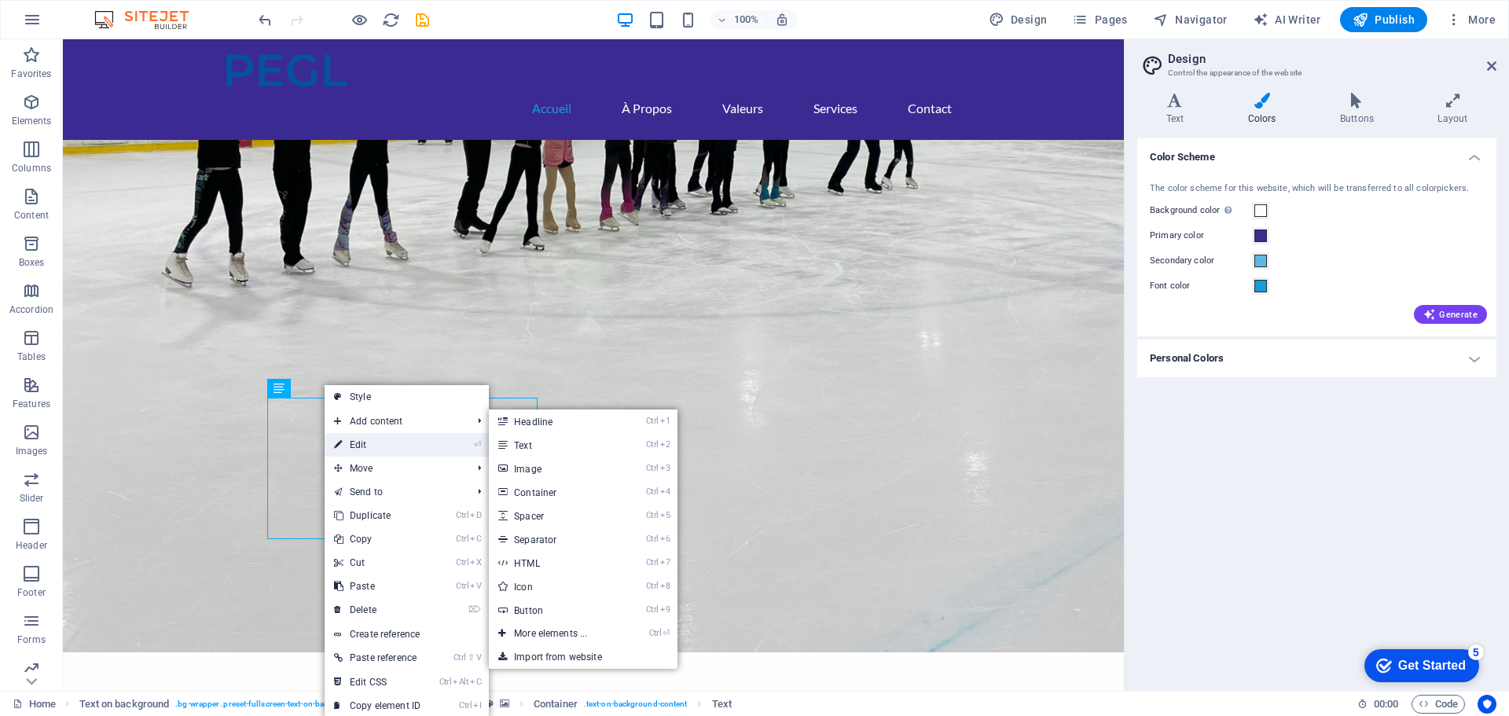
click at [361, 439] on link "⏎ Edit" at bounding box center [377, 445] width 105 height 24
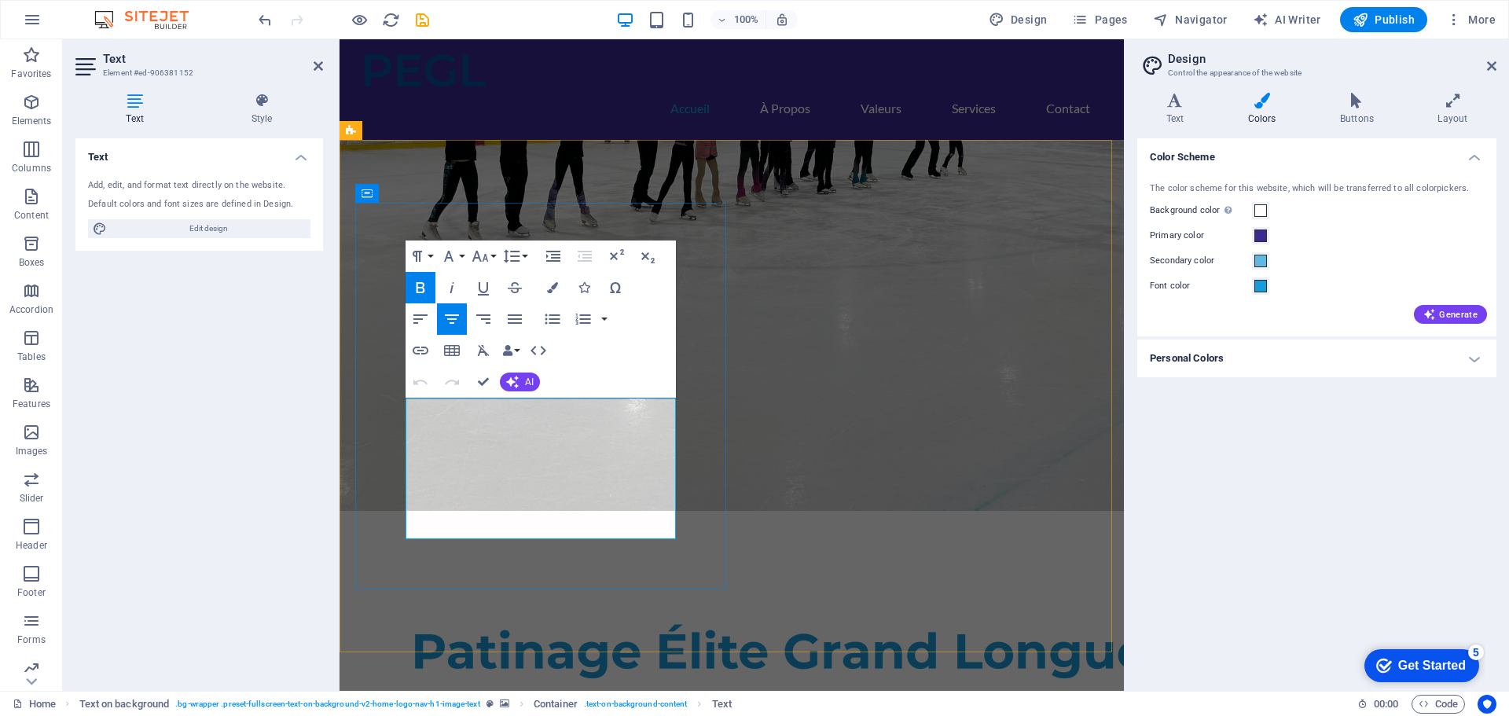
drag, startPoint x: 418, startPoint y: 464, endPoint x: 421, endPoint y: 474, distance: 10.7
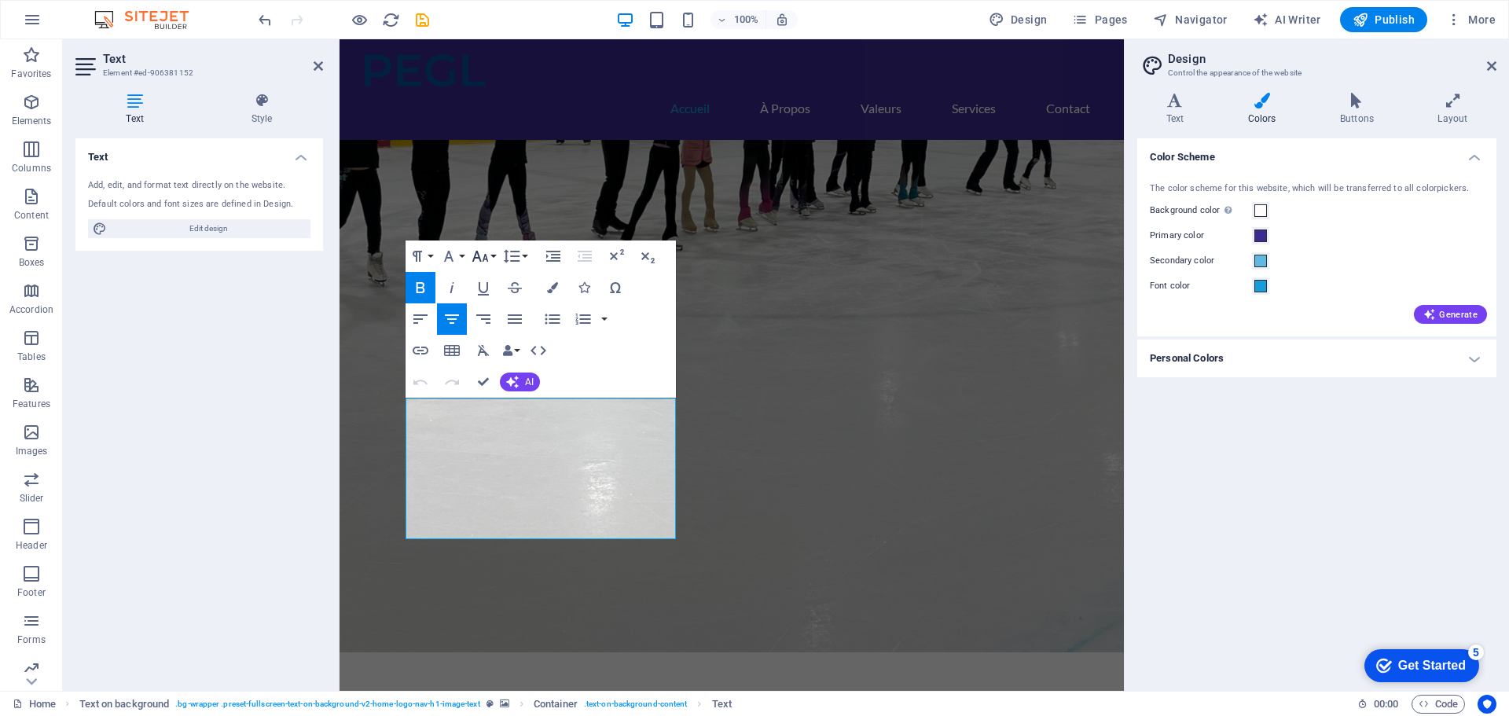
click at [479, 252] on icon "button" at bounding box center [480, 256] width 19 height 19
click at [488, 303] on link "18" at bounding box center [496, 302] width 57 height 24
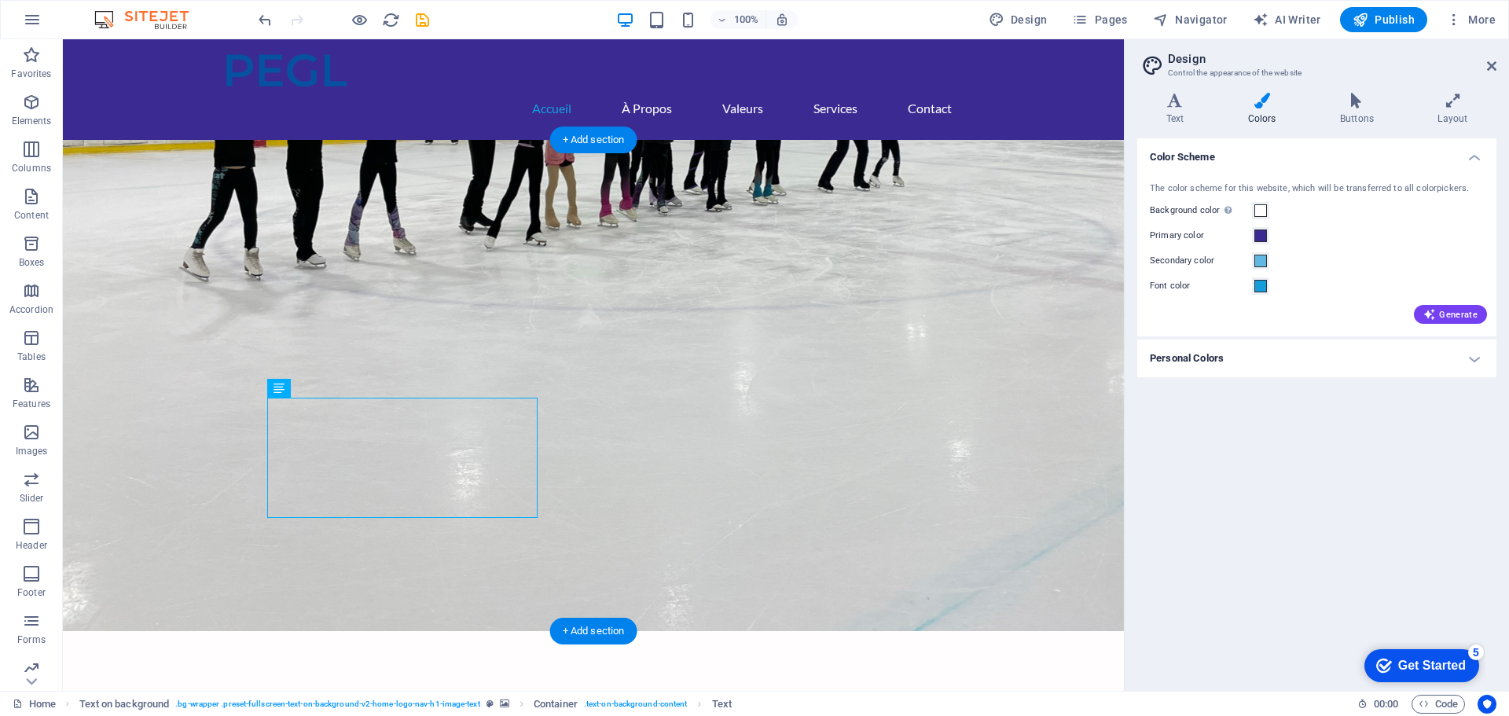
click at [705, 420] on figure at bounding box center [593, 385] width 1061 height 491
click at [316, 387] on button at bounding box center [324, 388] width 19 height 19
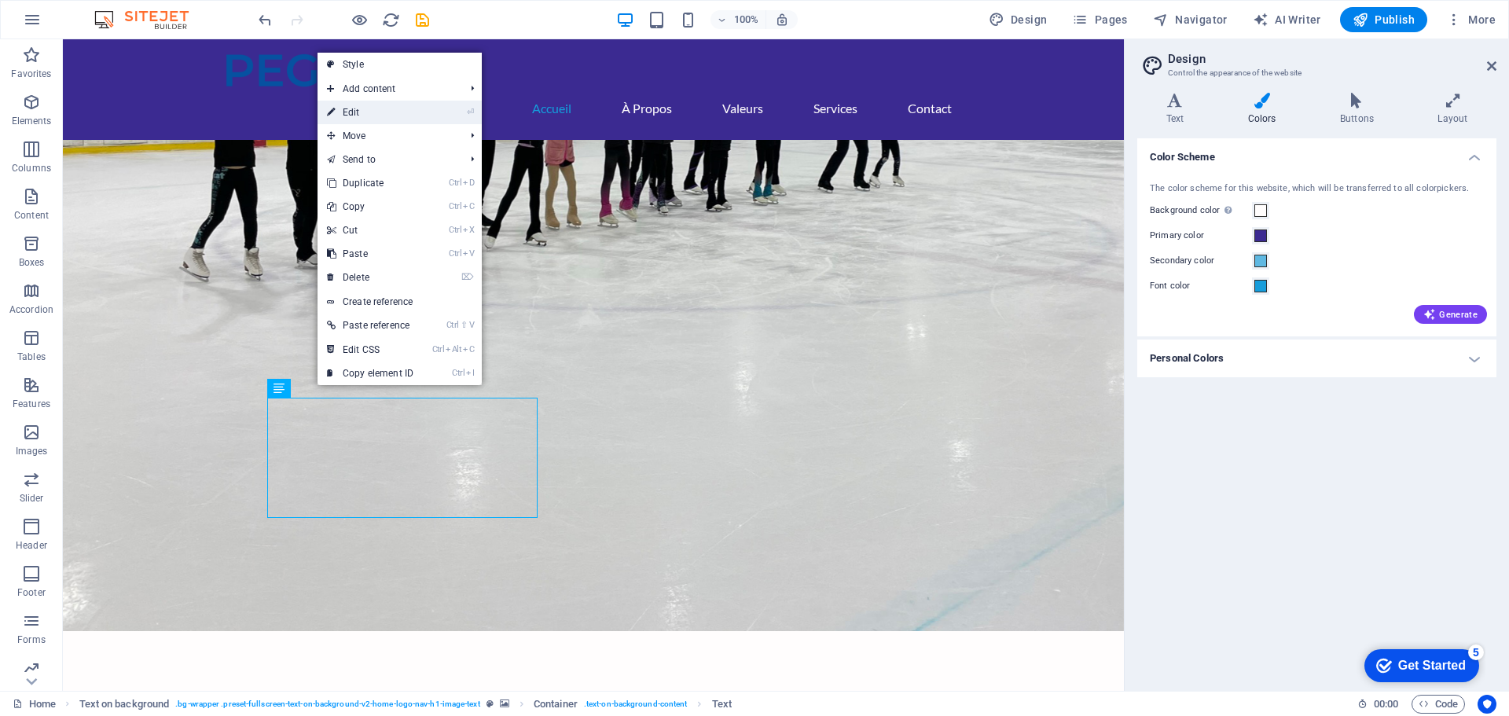
click at [335, 106] on icon at bounding box center [331, 113] width 8 height 24
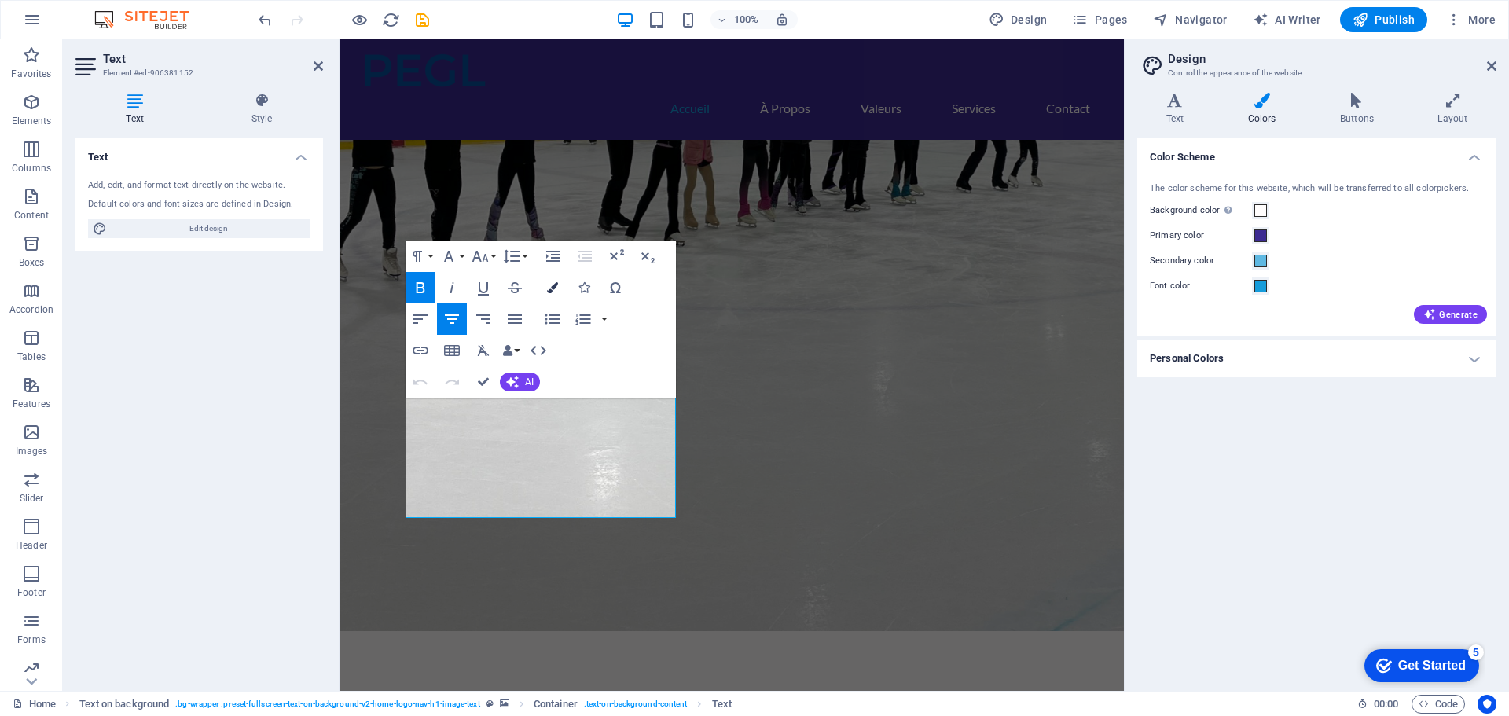
click at [545, 287] on button "Colors" at bounding box center [552, 287] width 30 height 31
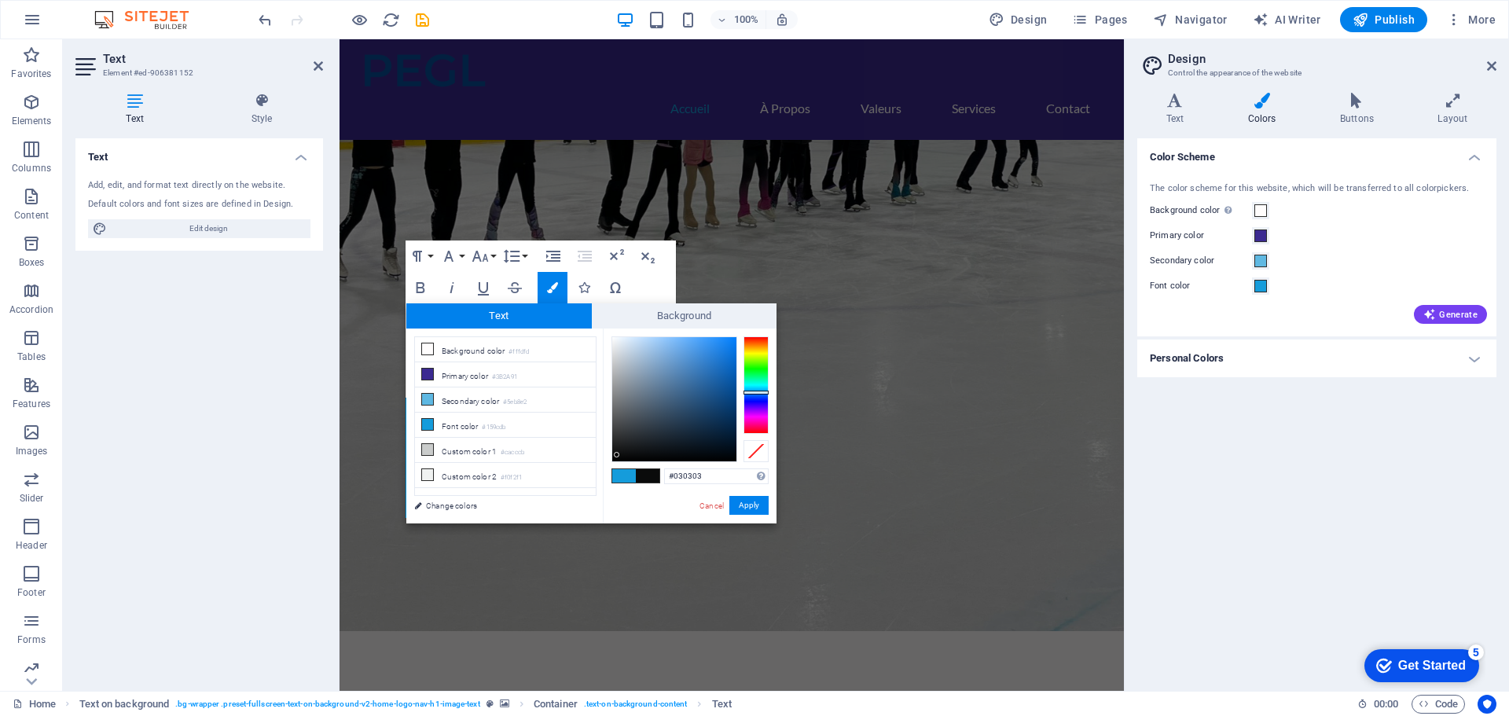
type input "#010101"
drag, startPoint x: 615, startPoint y: 431, endPoint x: 614, endPoint y: 460, distance: 28.3
click at [614, 460] on div at bounding box center [614, 460] width 6 height 6
drag, startPoint x: 747, startPoint y: 508, endPoint x: 407, endPoint y: 468, distance: 342.5
click at [747, 508] on button "Apply" at bounding box center [748, 505] width 39 height 19
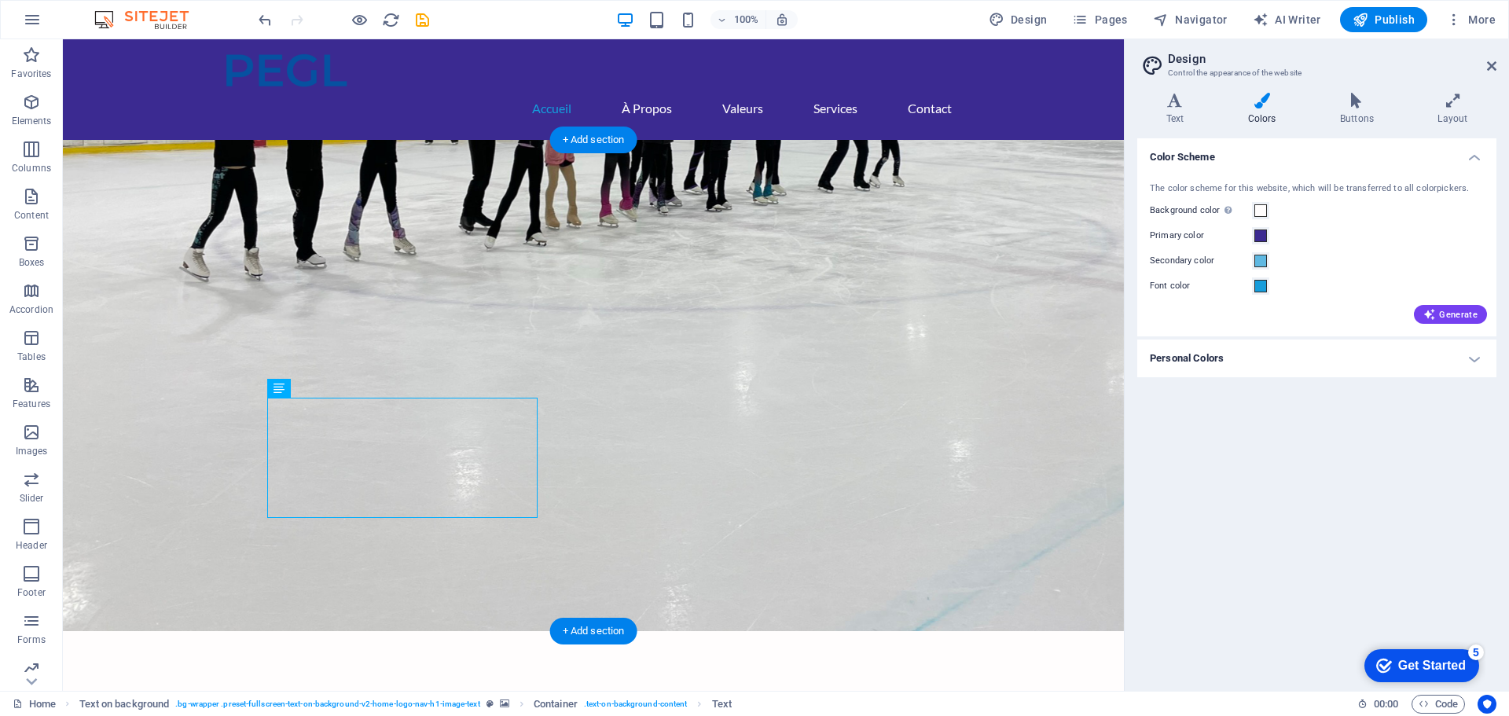
click at [715, 432] on figure at bounding box center [593, 385] width 1061 height 491
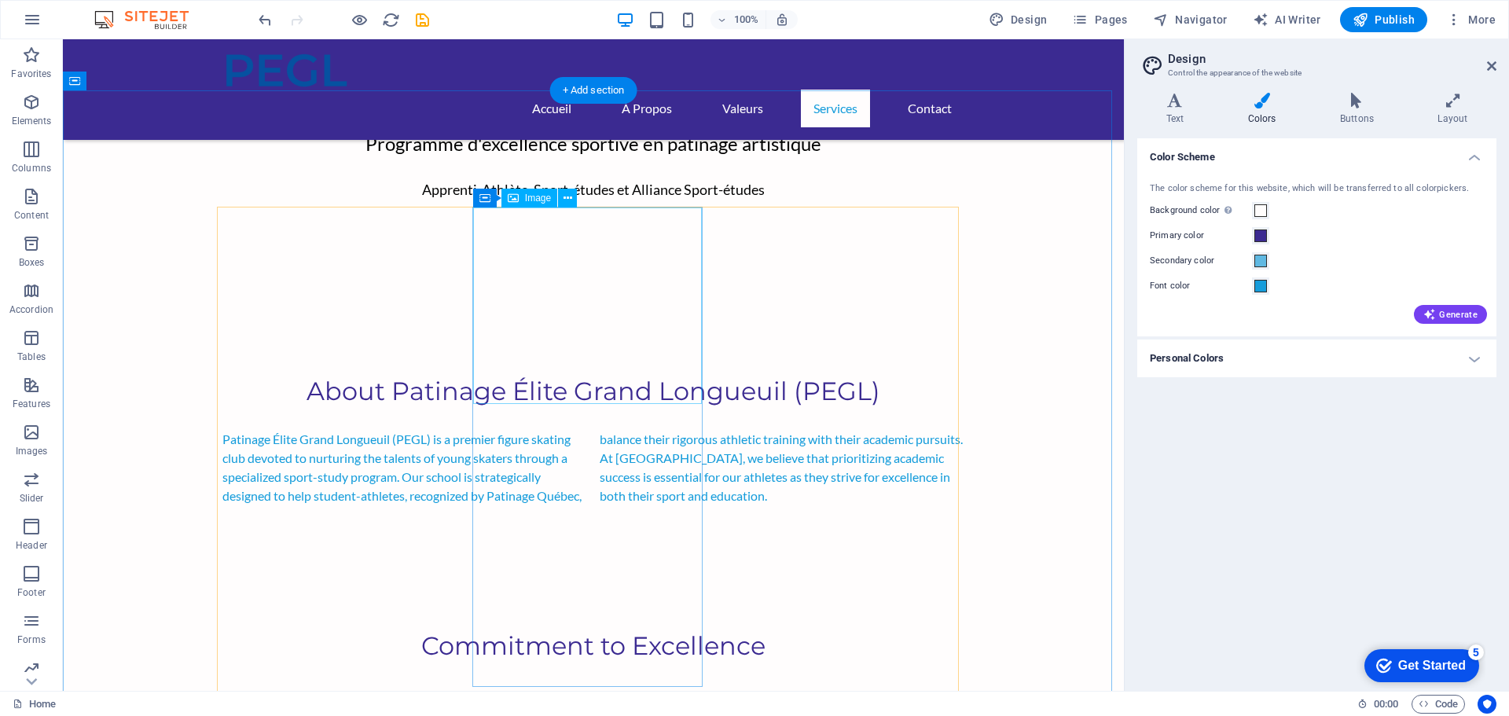
scroll to position [1021, 0]
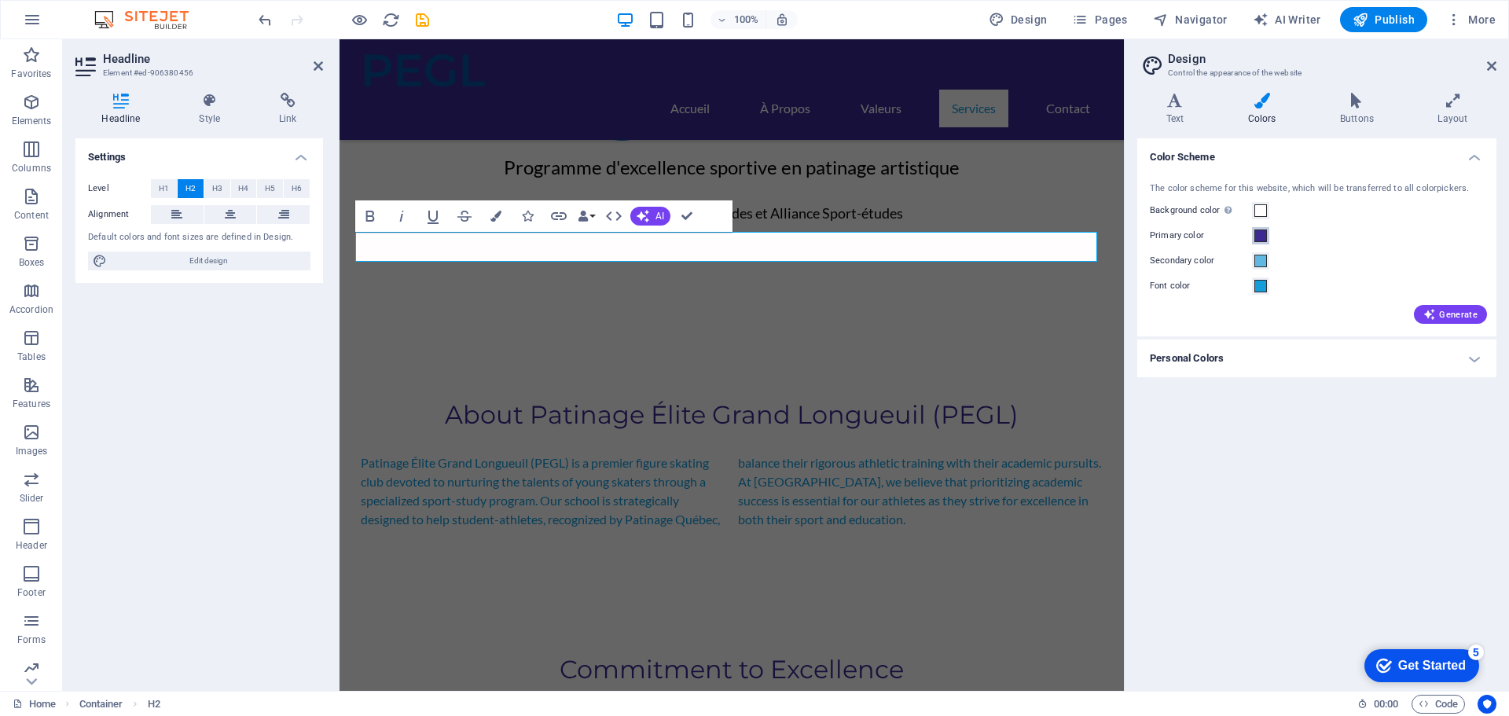
click at [1259, 233] on span at bounding box center [1260, 235] width 13 height 13
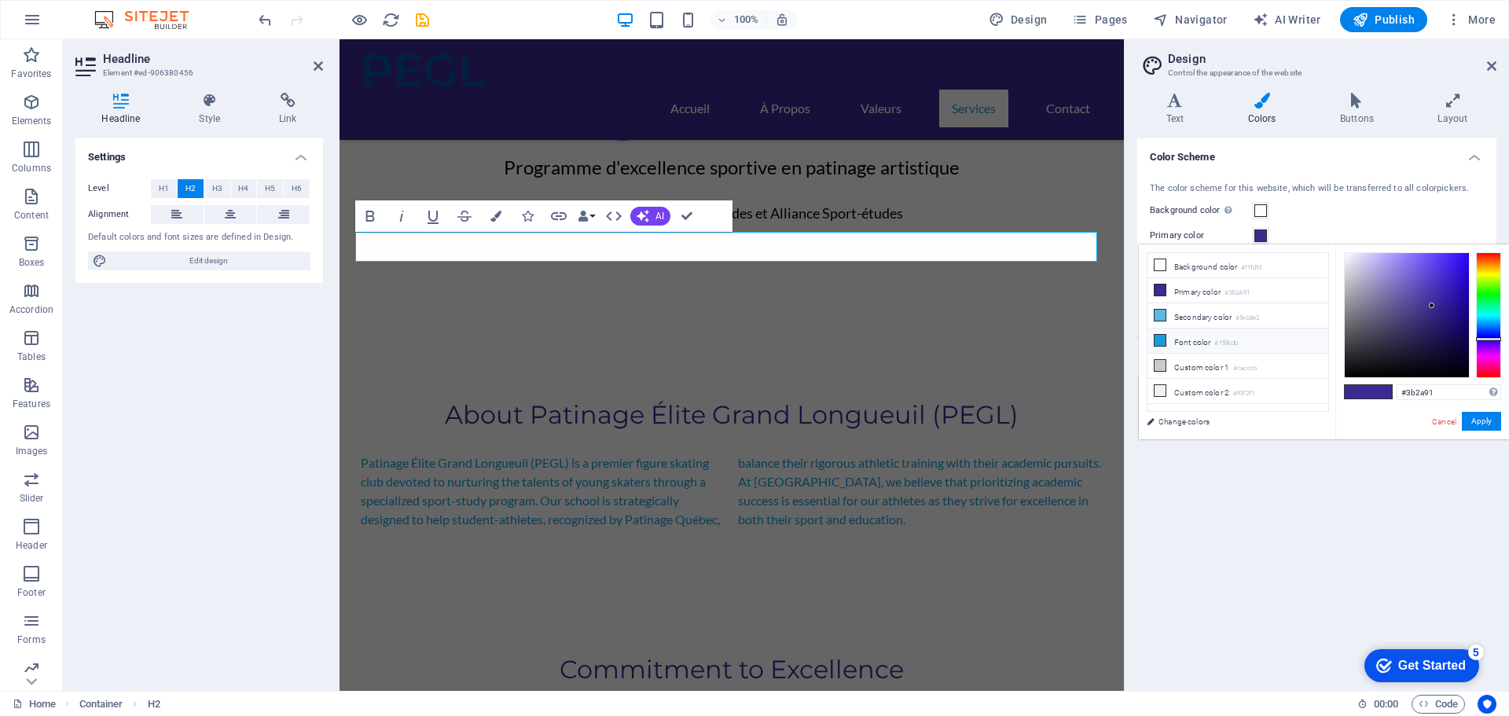
click at [1197, 335] on li "Font color #159cdb" at bounding box center [1237, 340] width 181 height 25
type input "#159cdb"
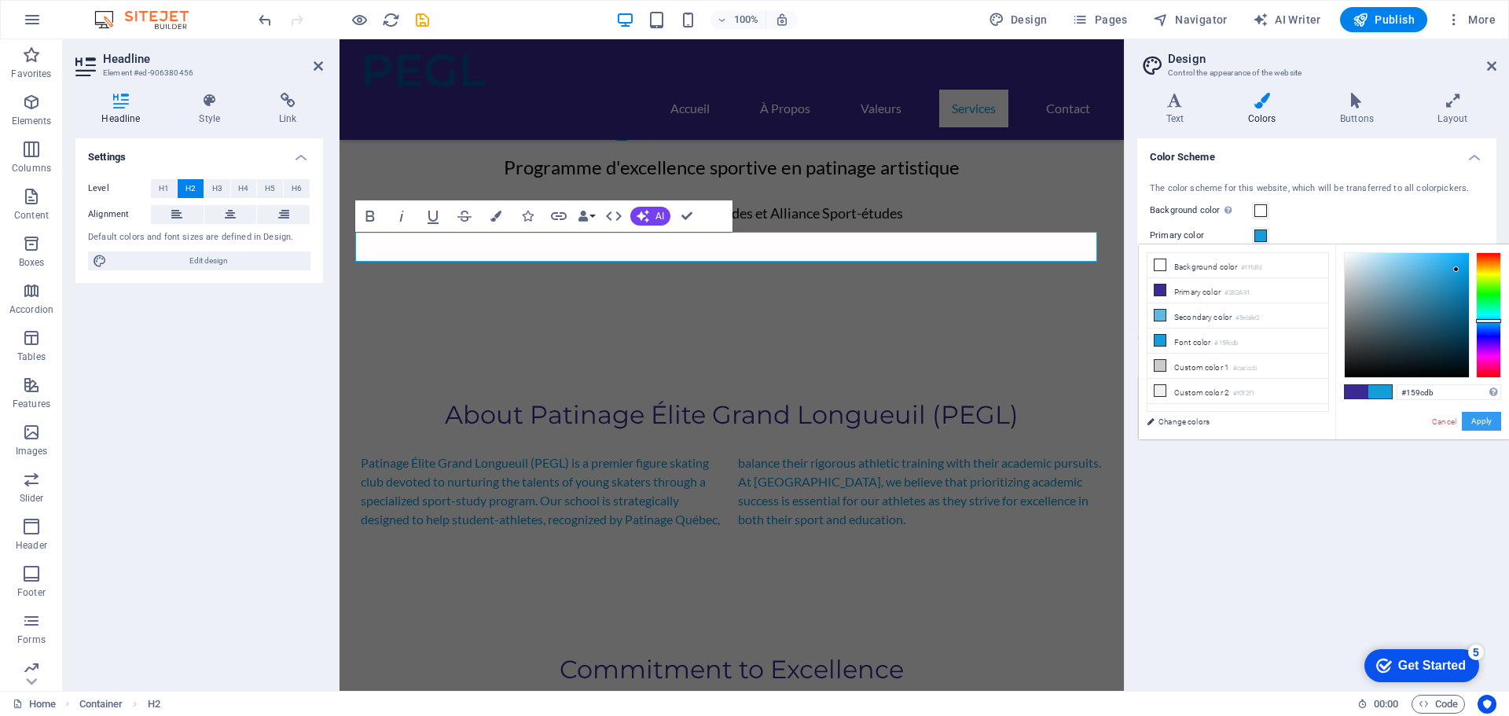
click at [1481, 426] on button "Apply" at bounding box center [1480, 421] width 39 height 19
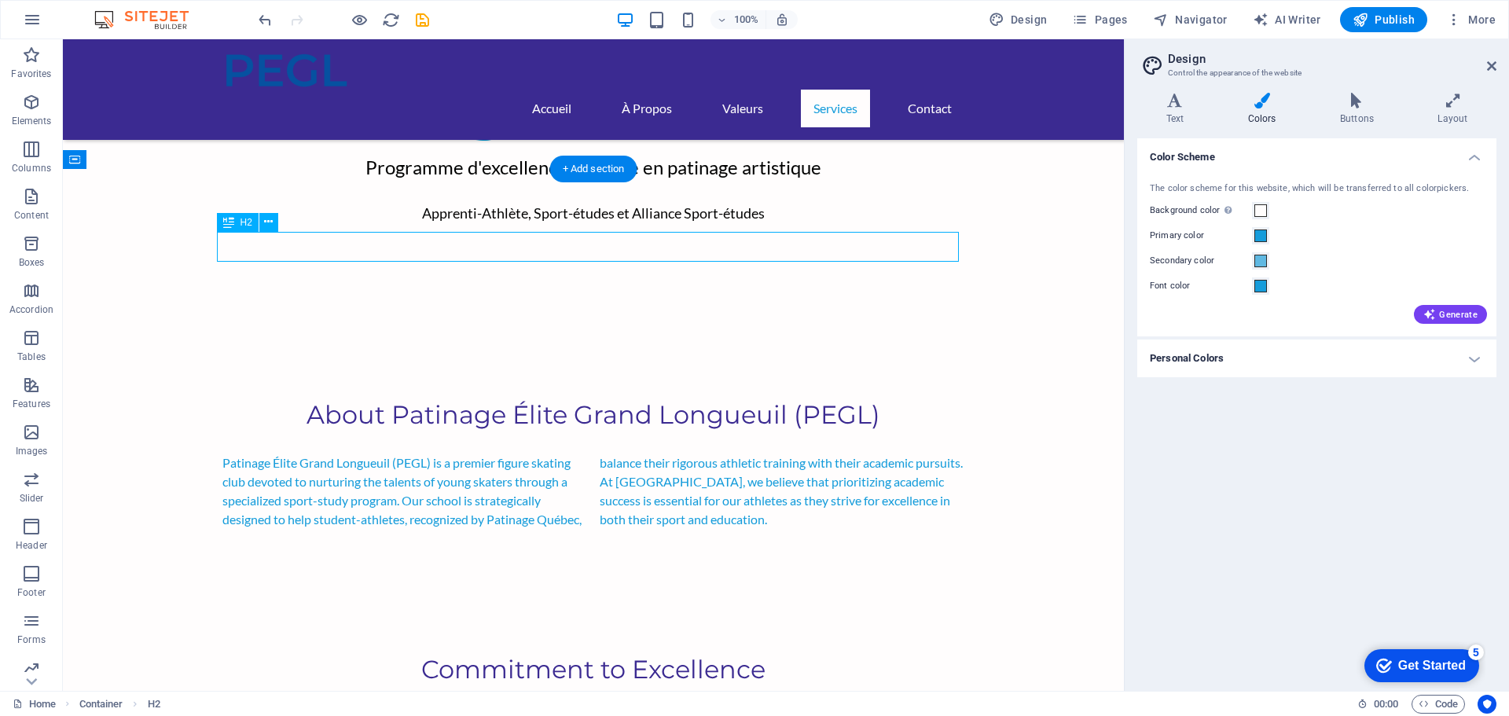
drag, startPoint x: 603, startPoint y: 247, endPoint x: 329, endPoint y: 246, distance: 274.2
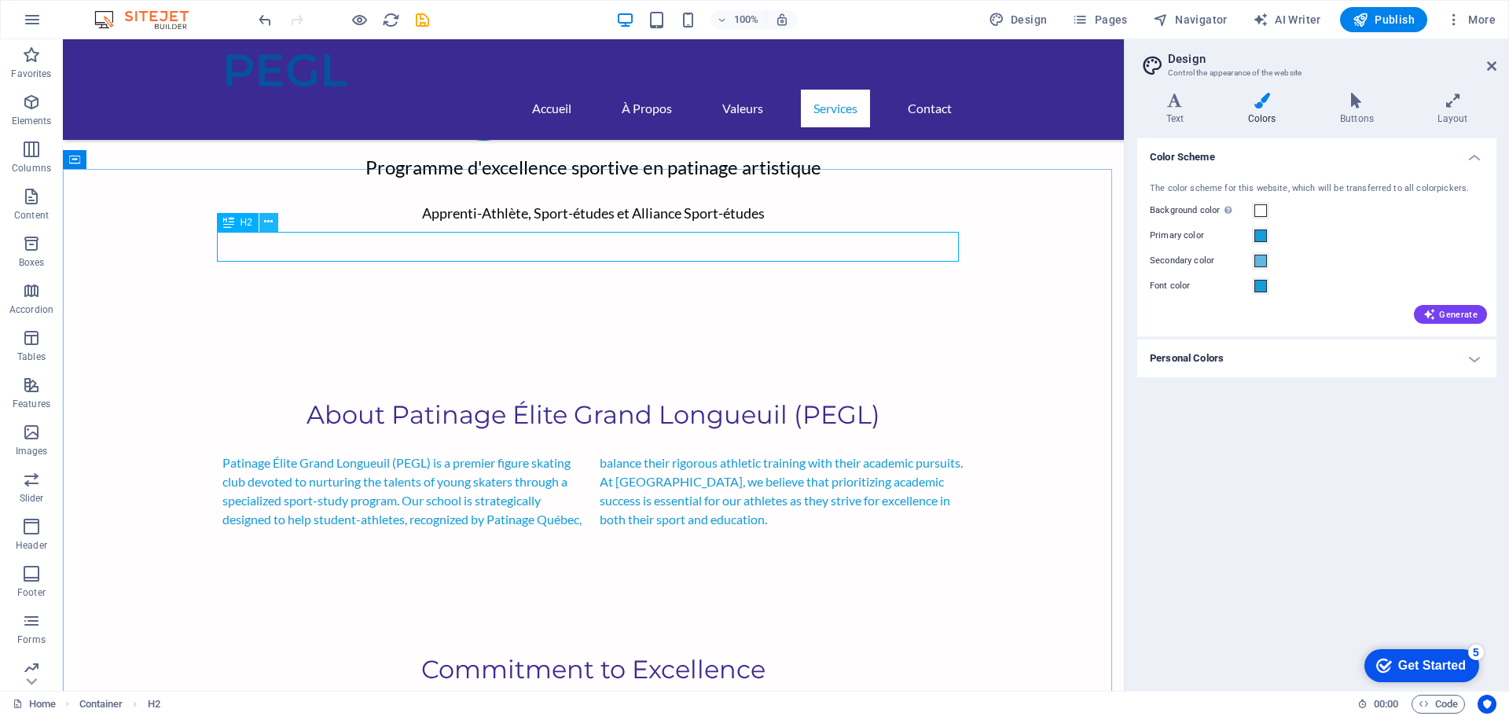
click at [263, 221] on button at bounding box center [268, 222] width 19 height 19
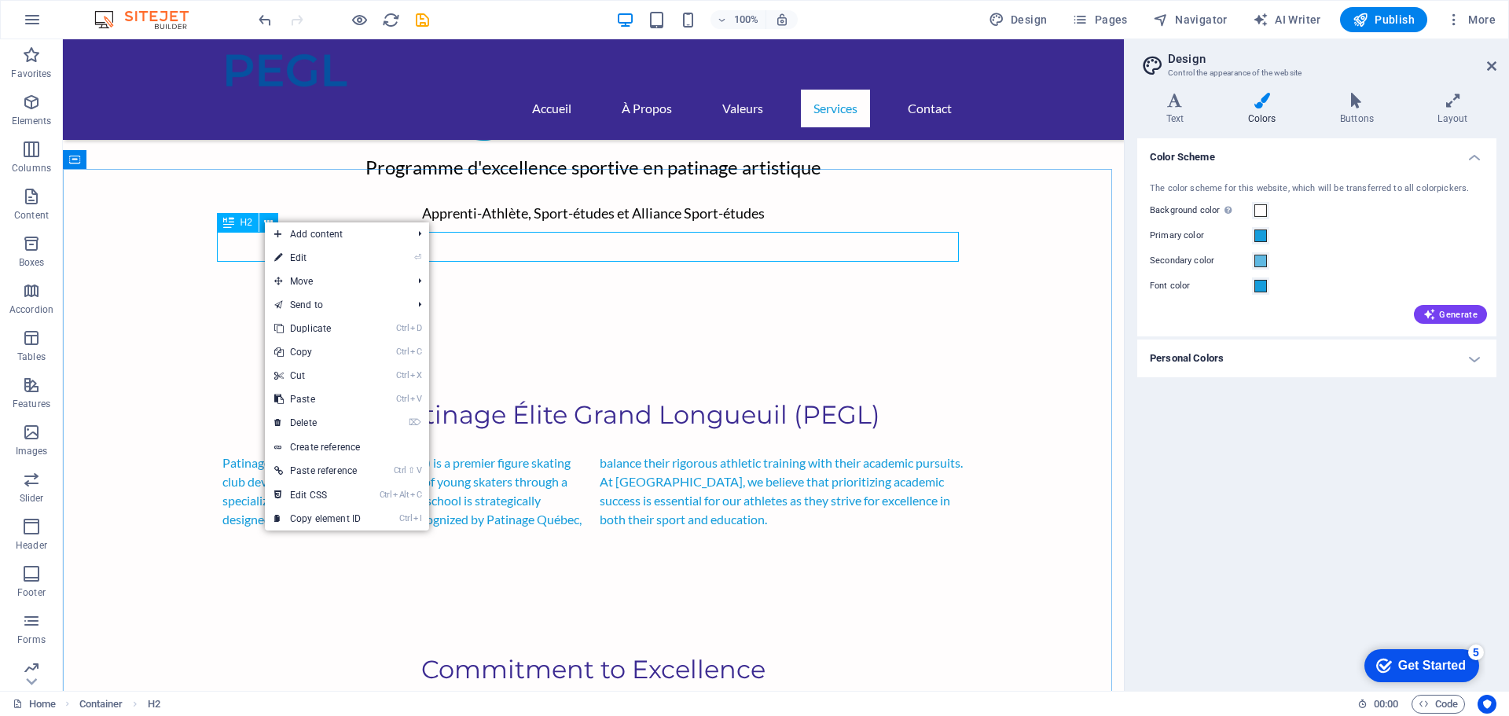
click at [237, 224] on div "H2" at bounding box center [238, 222] width 42 height 19
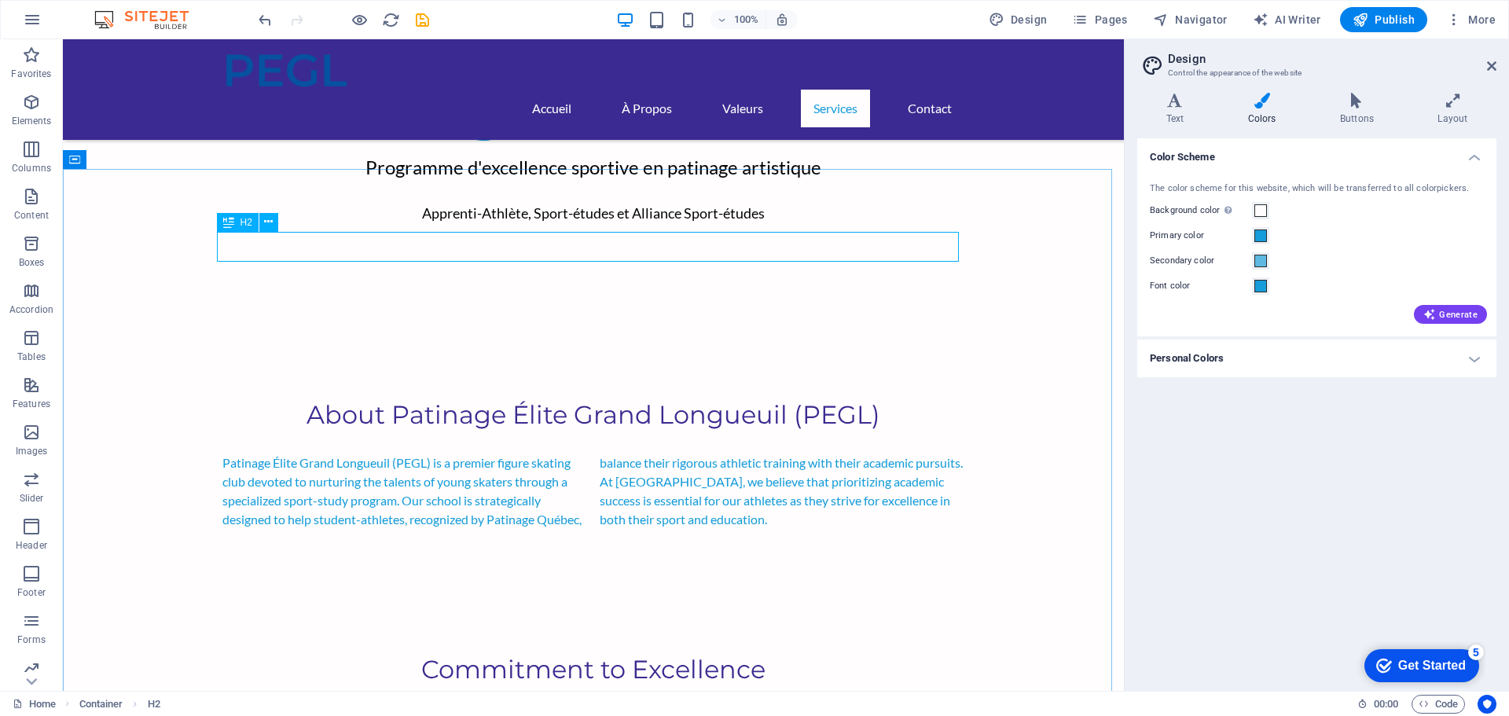
click at [243, 222] on span "H2" at bounding box center [246, 222] width 12 height 9
click at [240, 221] on div "H2" at bounding box center [238, 222] width 42 height 19
click at [268, 222] on icon at bounding box center [268, 222] width 9 height 17
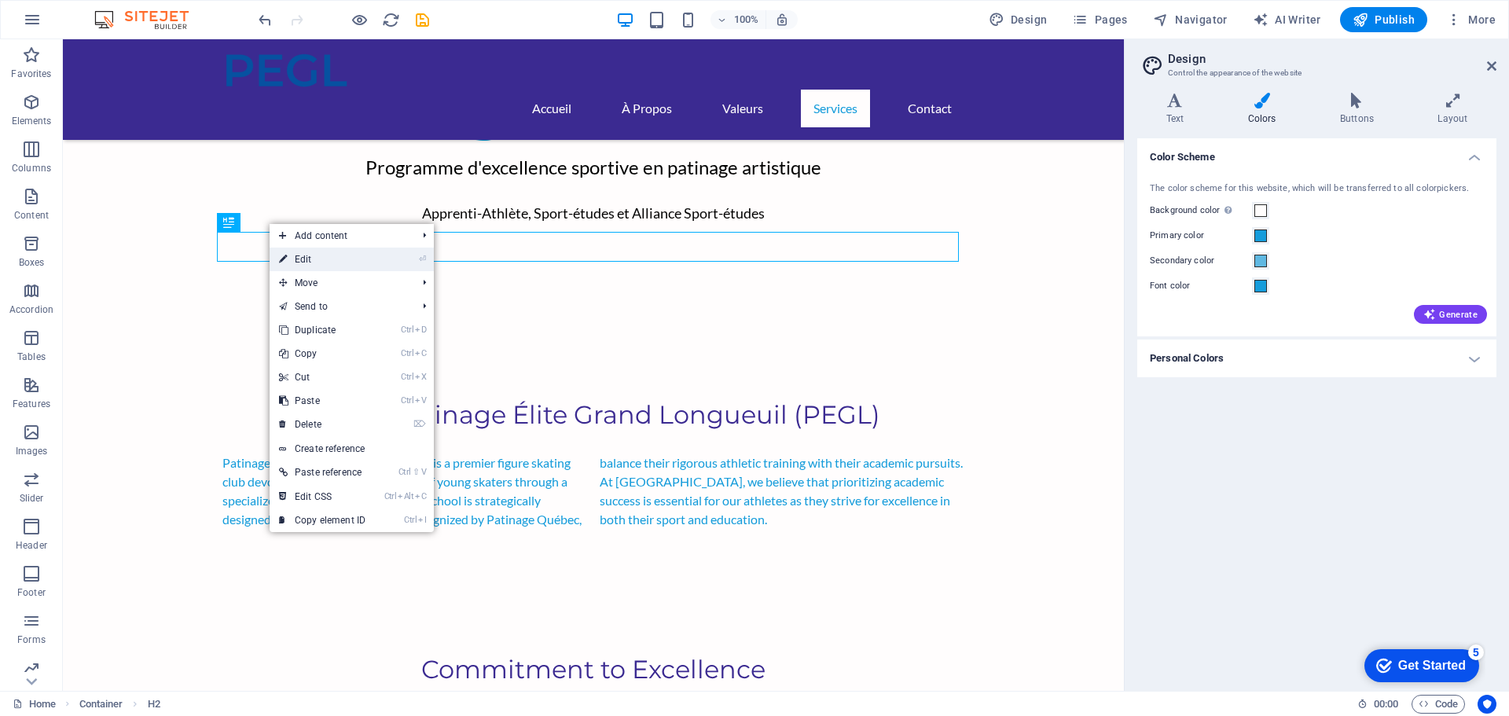
click at [305, 256] on link "⏎ Edit" at bounding box center [322, 260] width 105 height 24
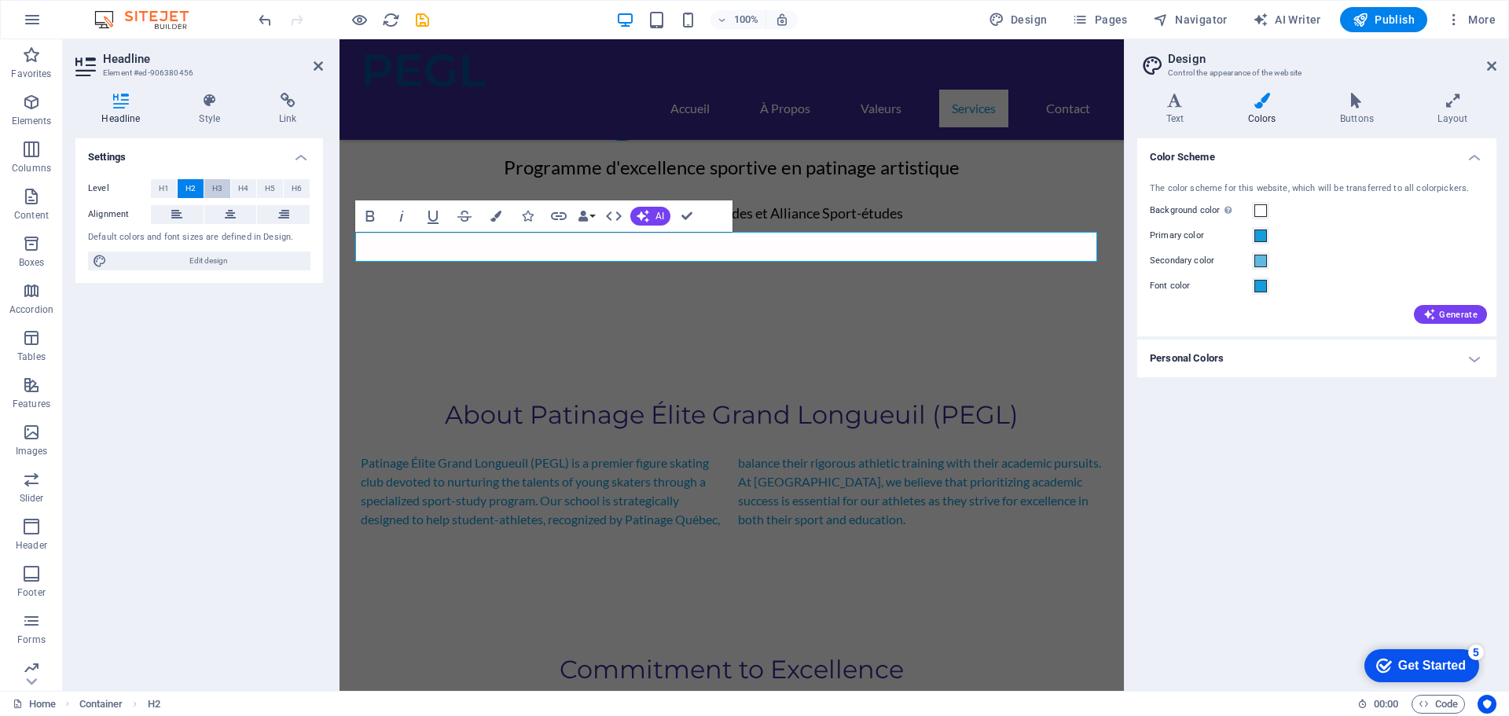
click at [215, 185] on span "H3" at bounding box center [217, 188] width 10 height 19
click at [186, 186] on span "H2" at bounding box center [190, 188] width 10 height 19
click at [167, 184] on span "H1" at bounding box center [164, 188] width 10 height 19
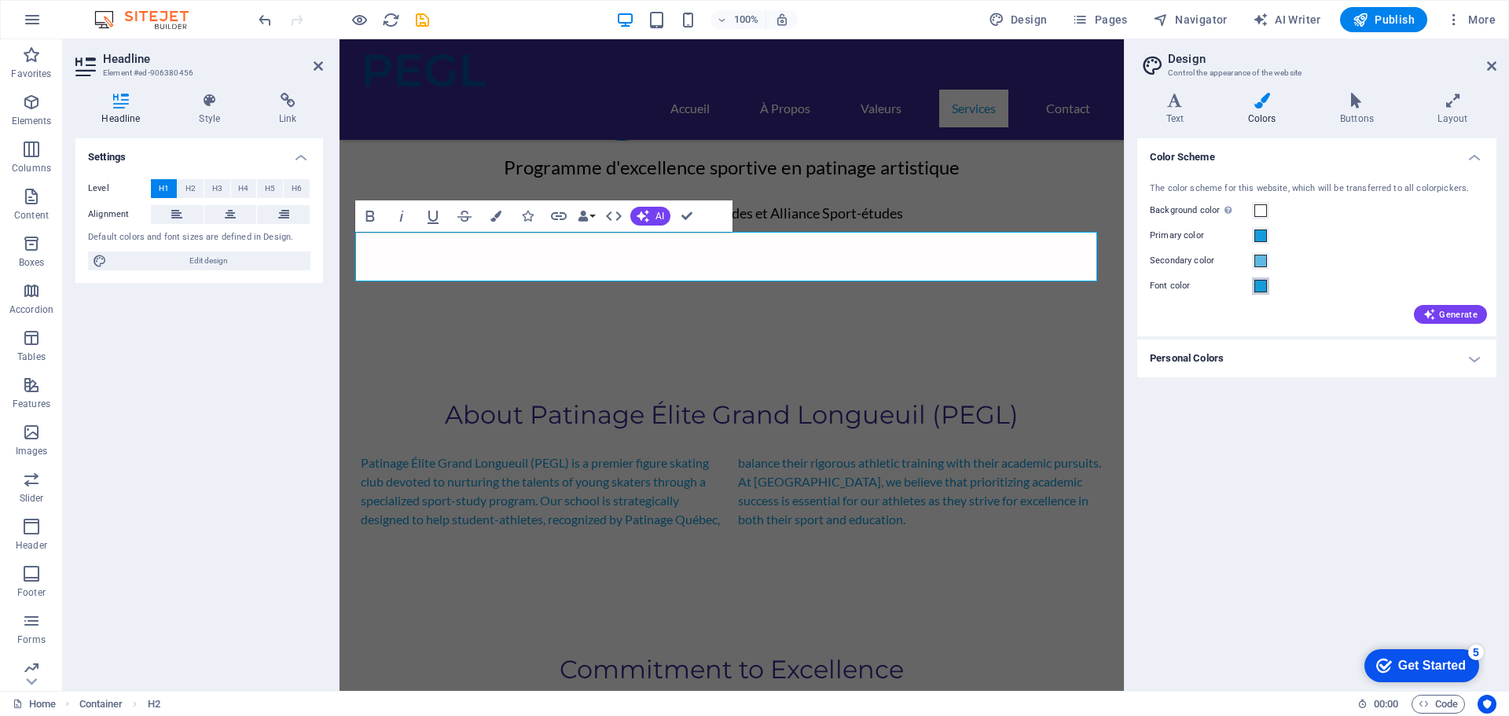
click at [1260, 284] on span at bounding box center [1260, 286] width 13 height 13
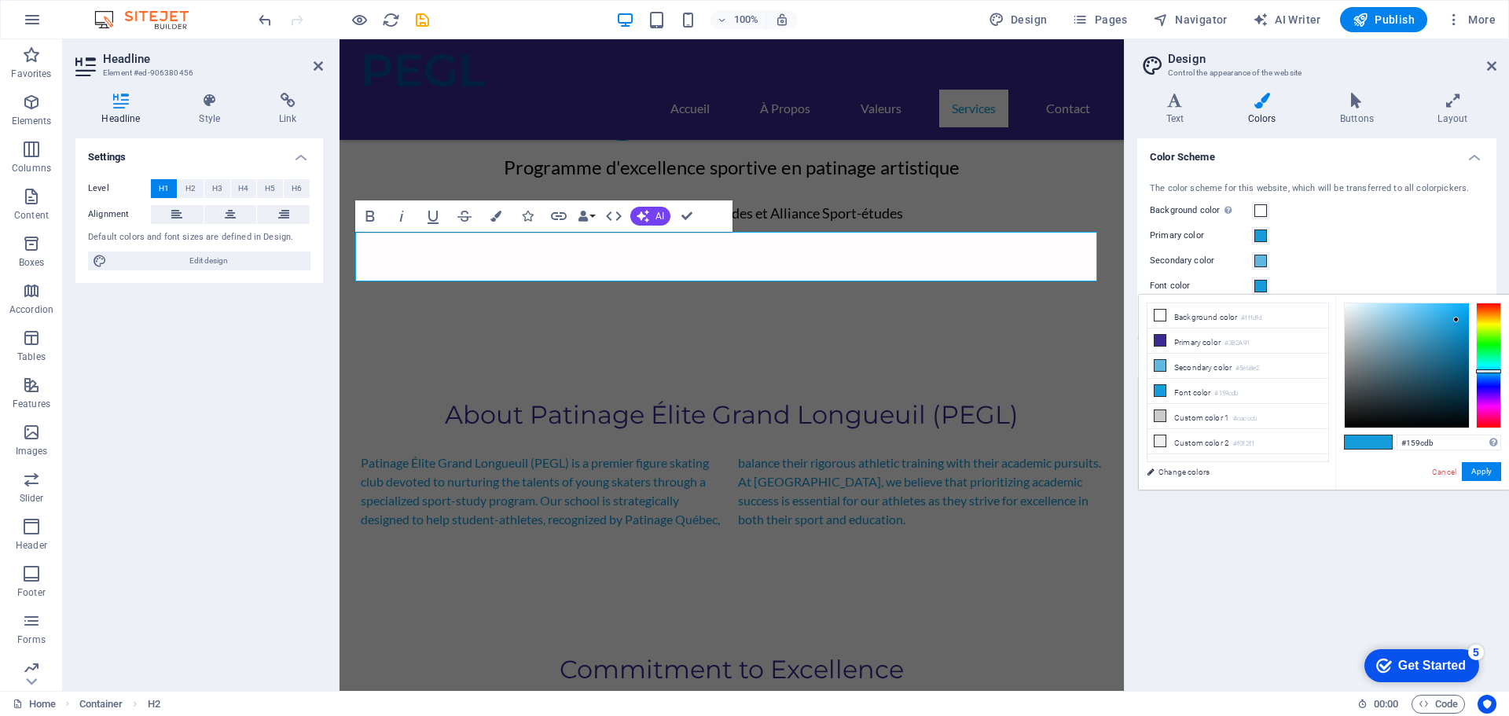
click at [1259, 284] on span at bounding box center [1260, 286] width 13 height 13
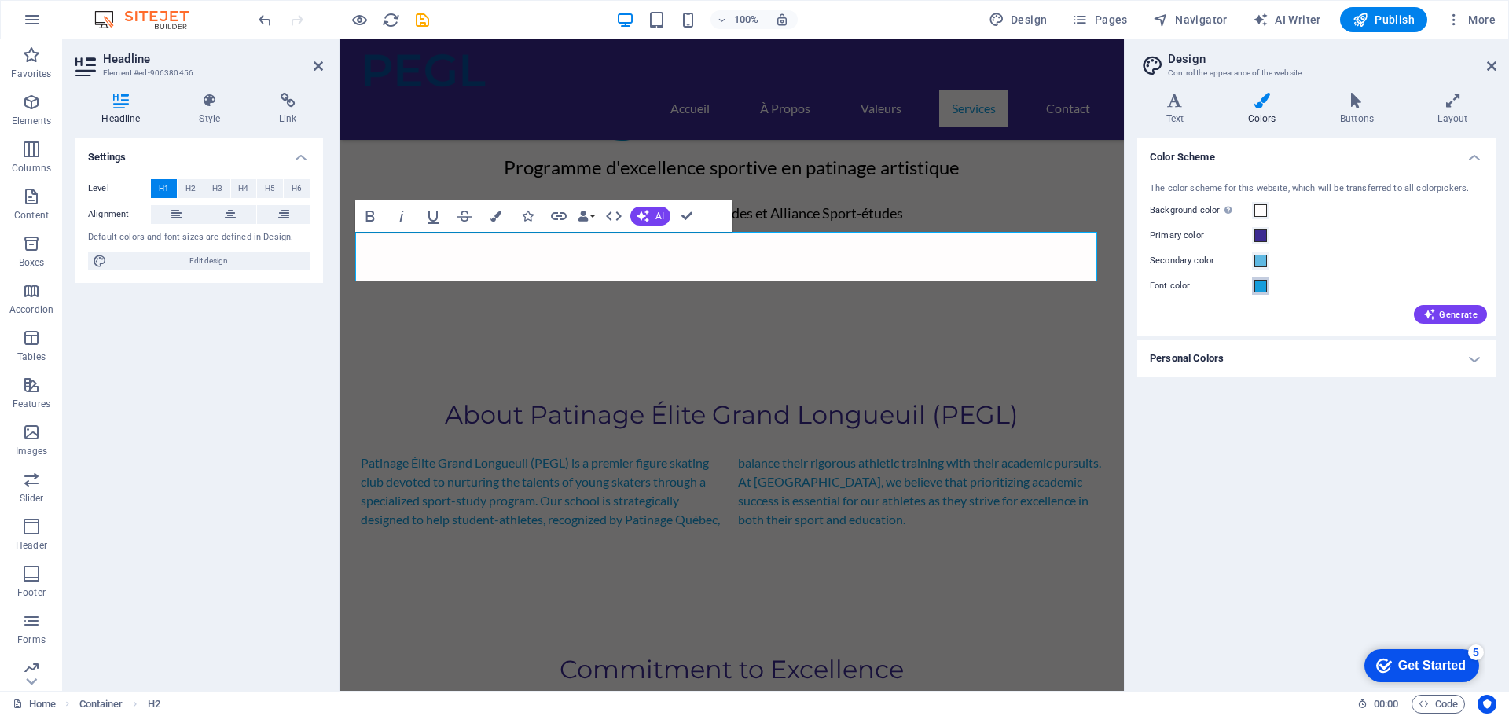
click at [1258, 284] on span at bounding box center [1260, 286] width 13 height 13
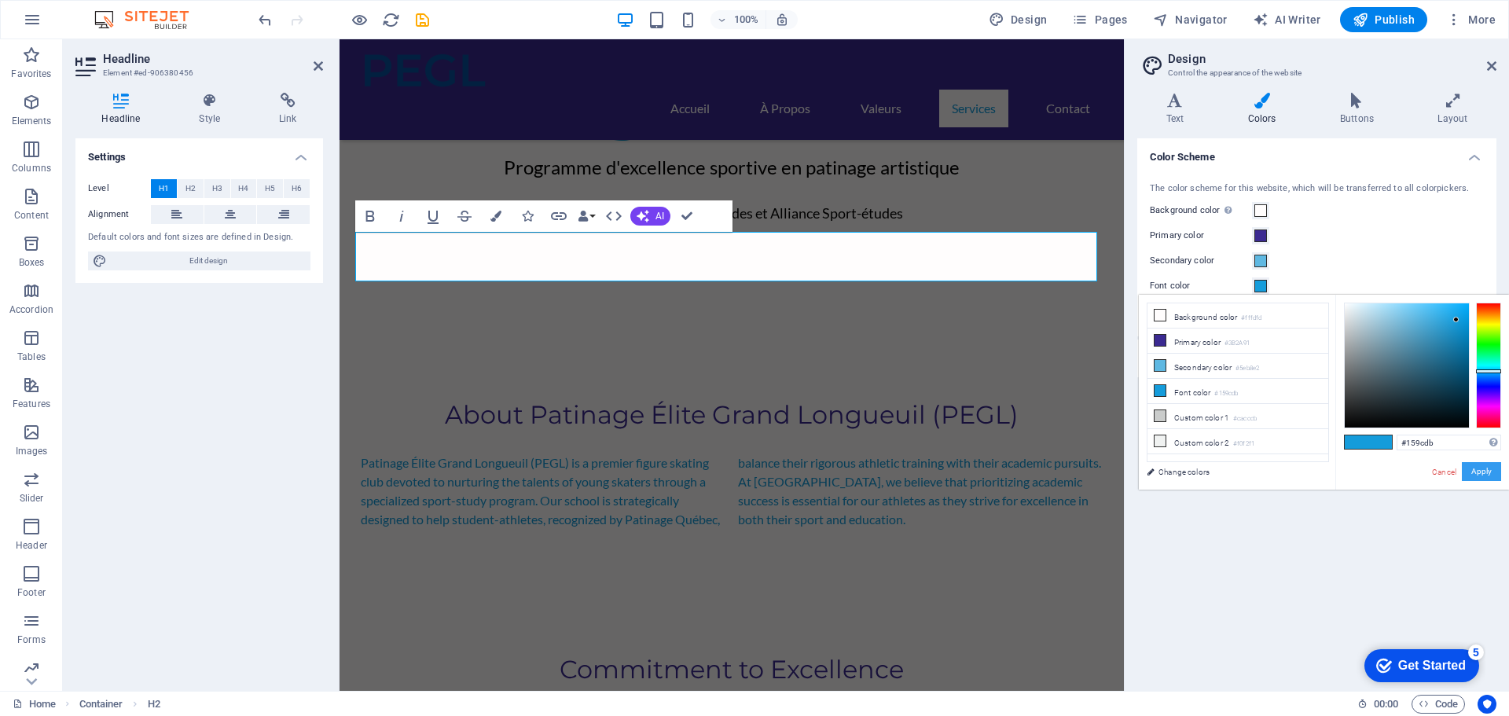
click at [1476, 470] on button "Apply" at bounding box center [1480, 471] width 39 height 19
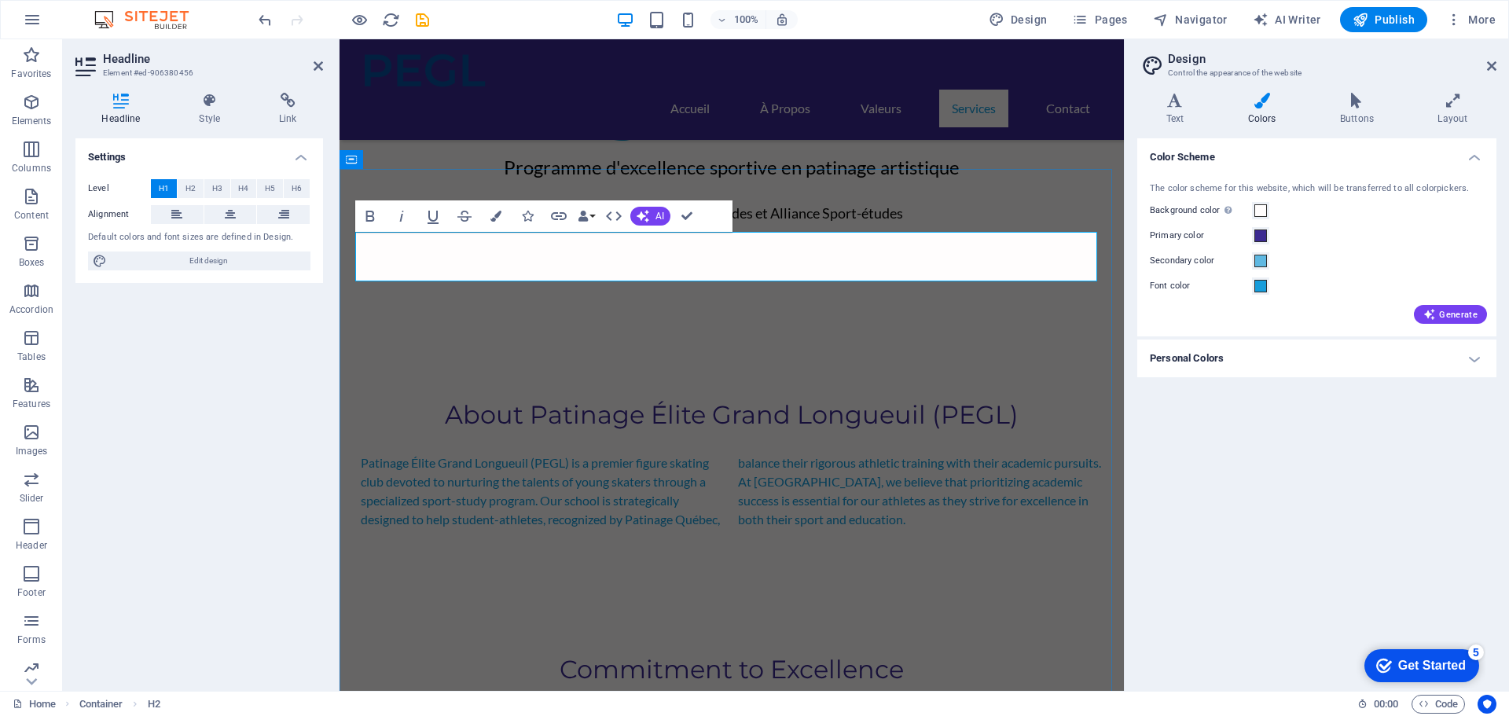
click at [1256, 282] on span at bounding box center [1260, 286] width 13 height 13
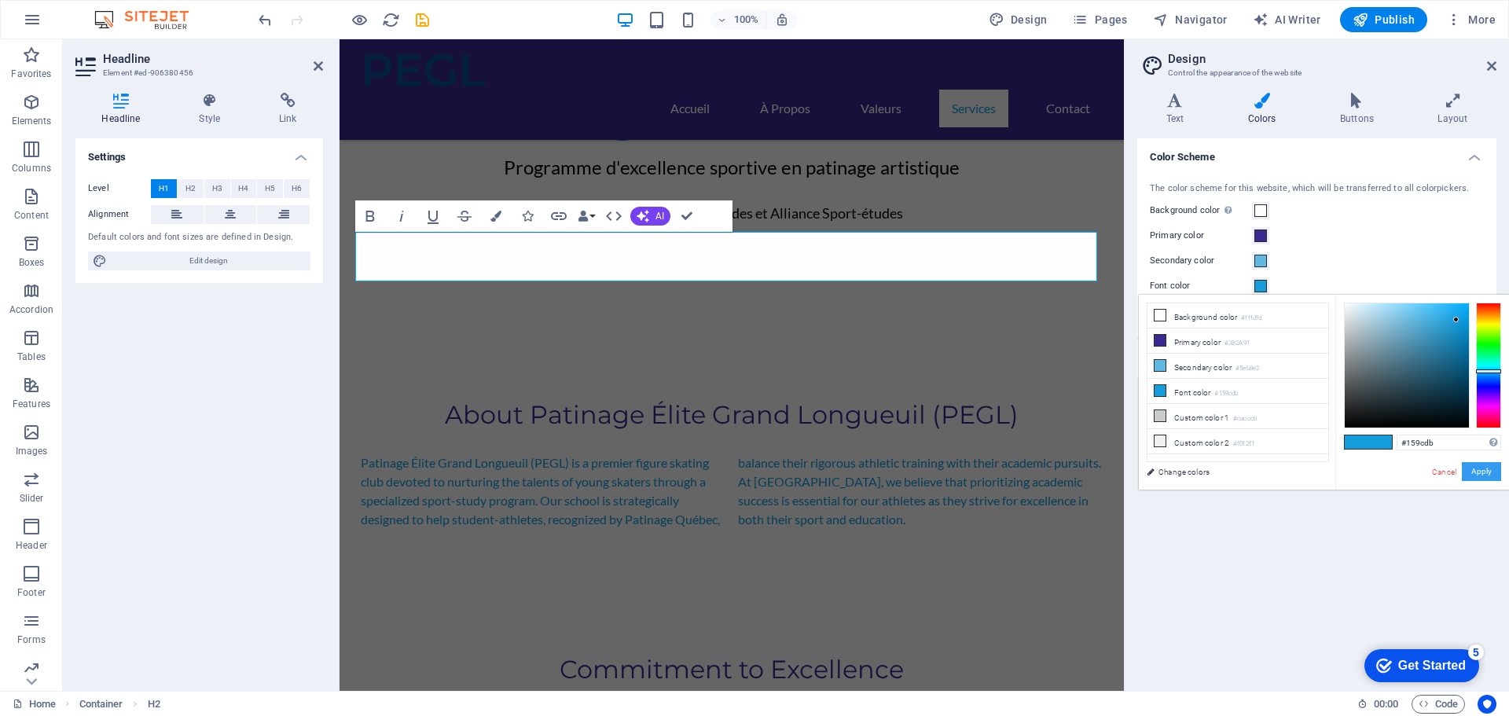
click at [1483, 472] on button "Apply" at bounding box center [1480, 471] width 39 height 19
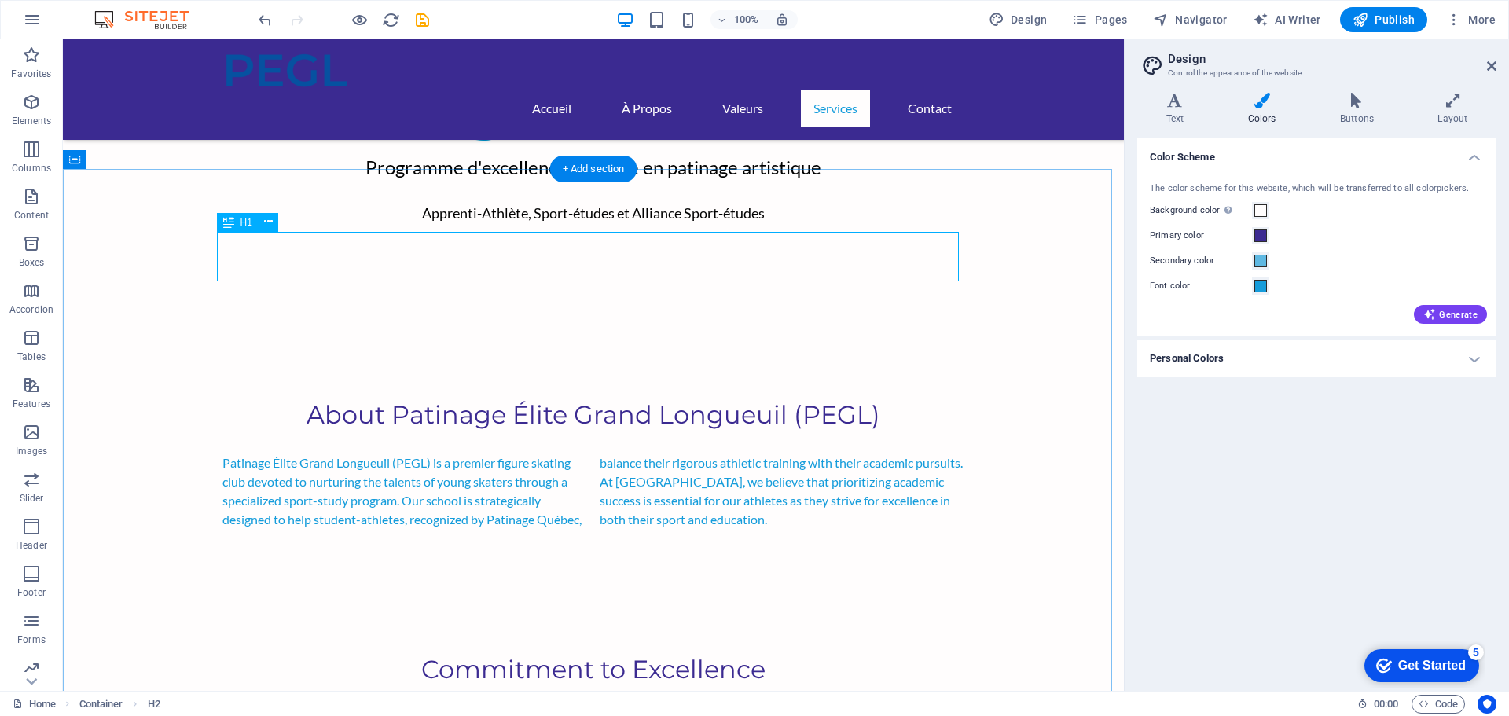
click at [266, 222] on icon at bounding box center [268, 222] width 9 height 17
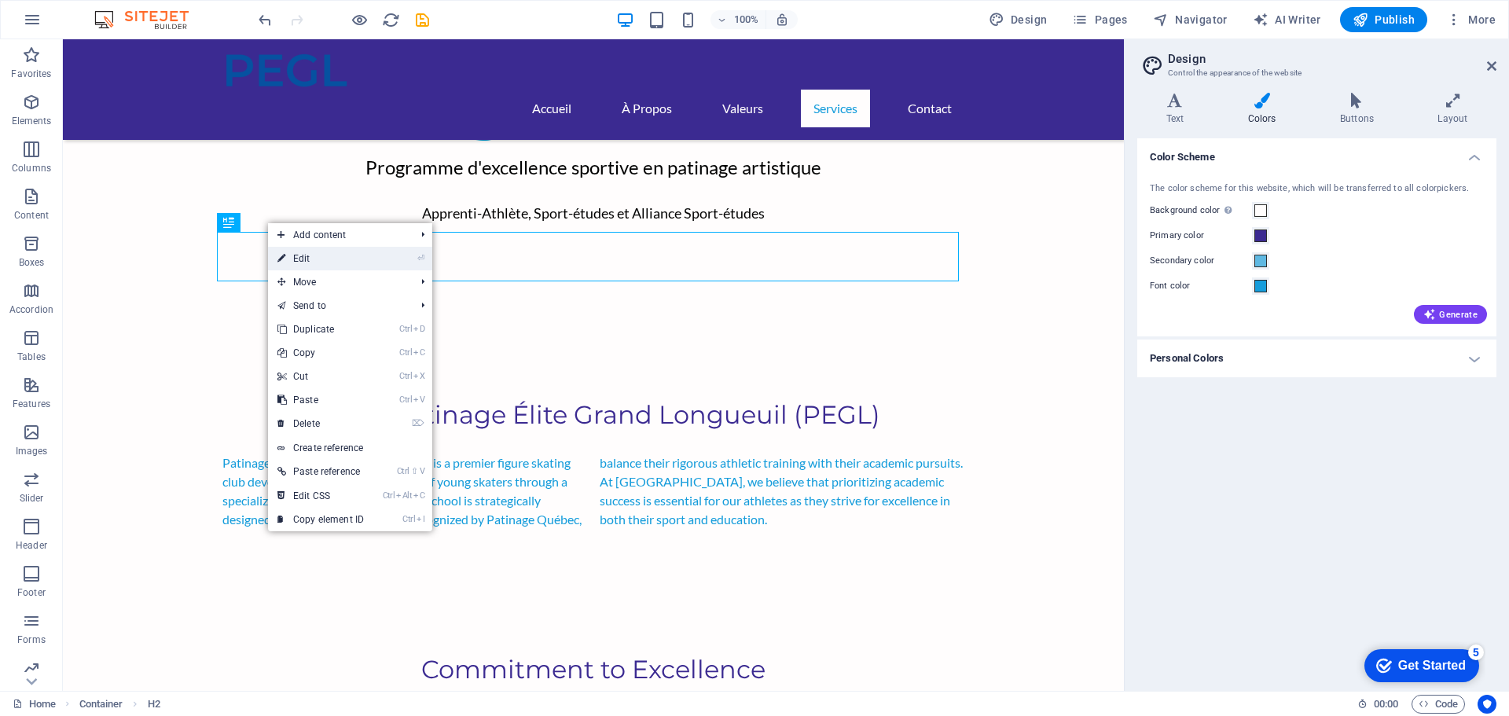
click at [341, 262] on link "⏎ Edit" at bounding box center [320, 259] width 105 height 24
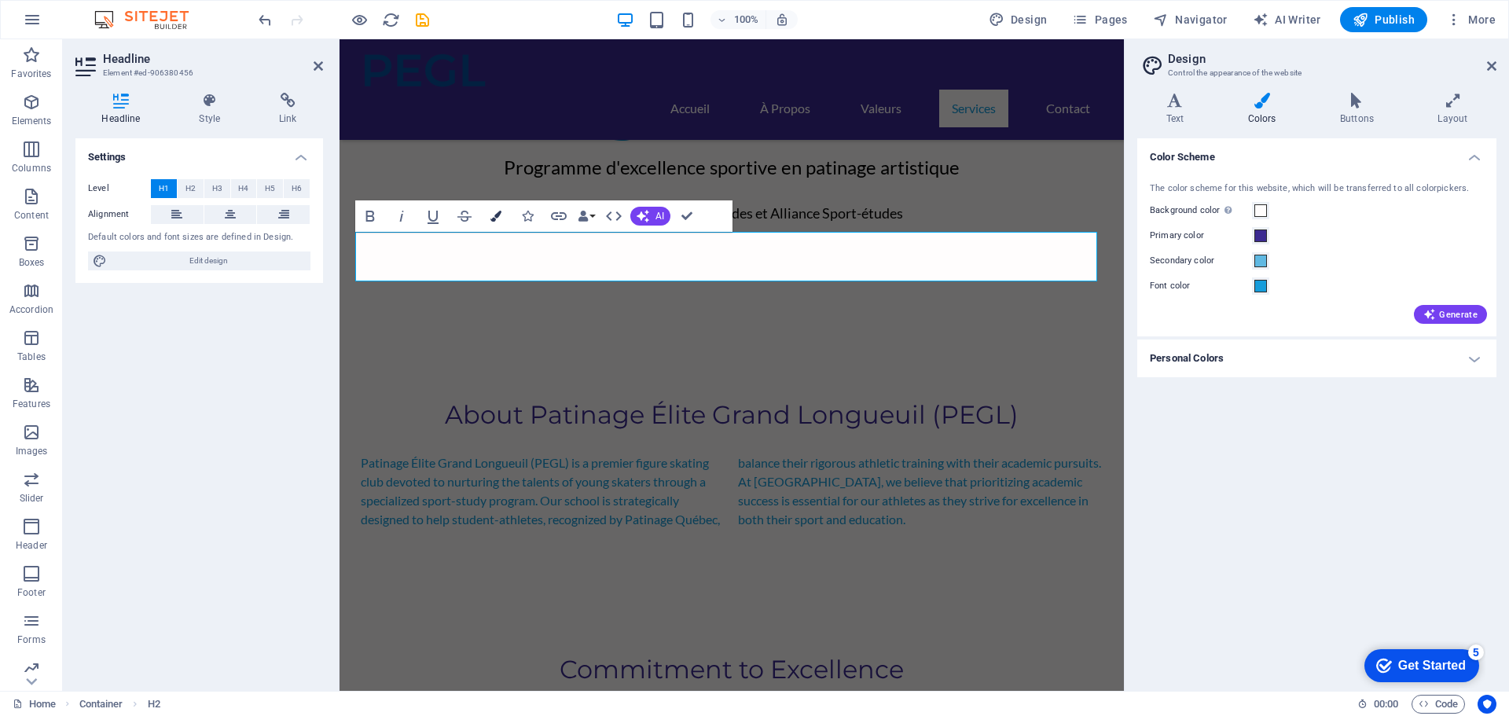
click at [493, 215] on icon "button" at bounding box center [495, 216] width 11 height 11
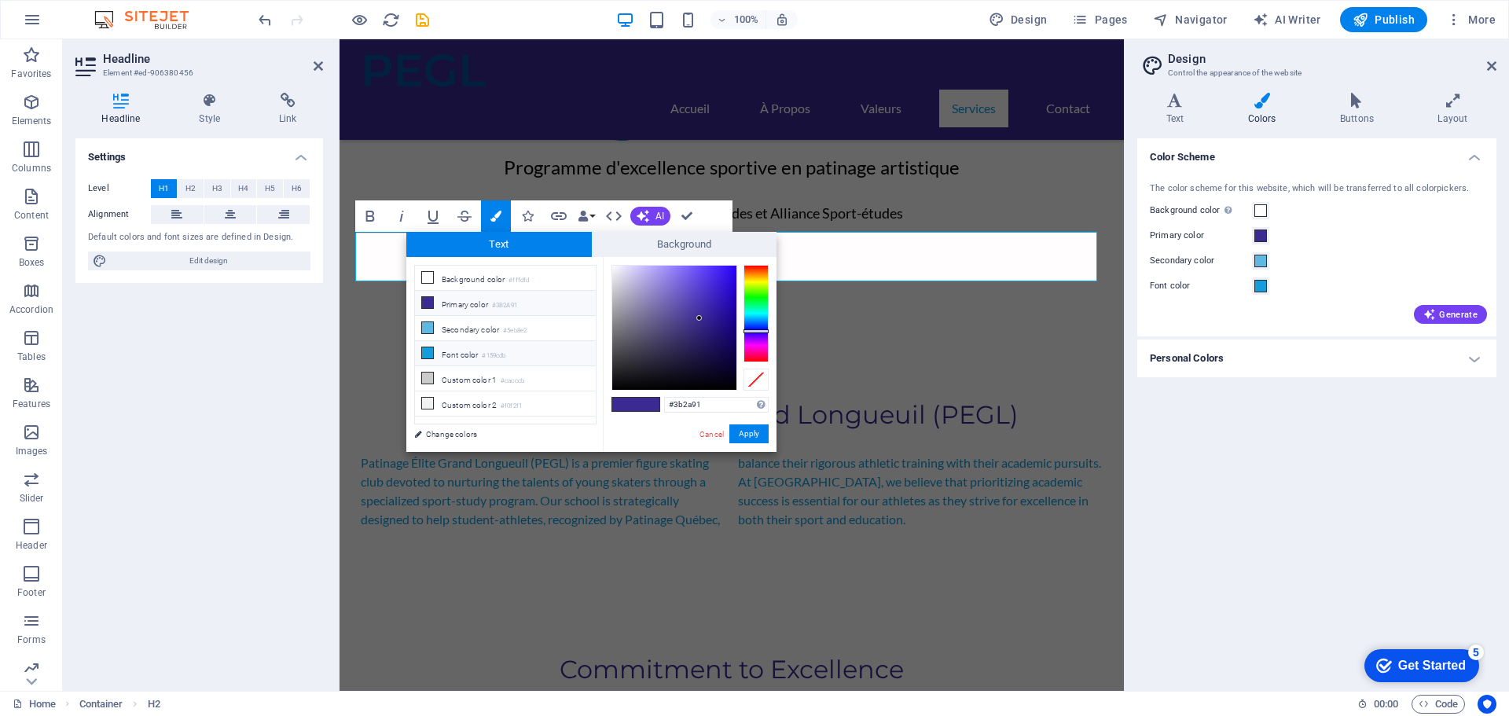
click at [465, 350] on li "Font color #159cdb" at bounding box center [505, 353] width 181 height 25
type input "#159cdb"
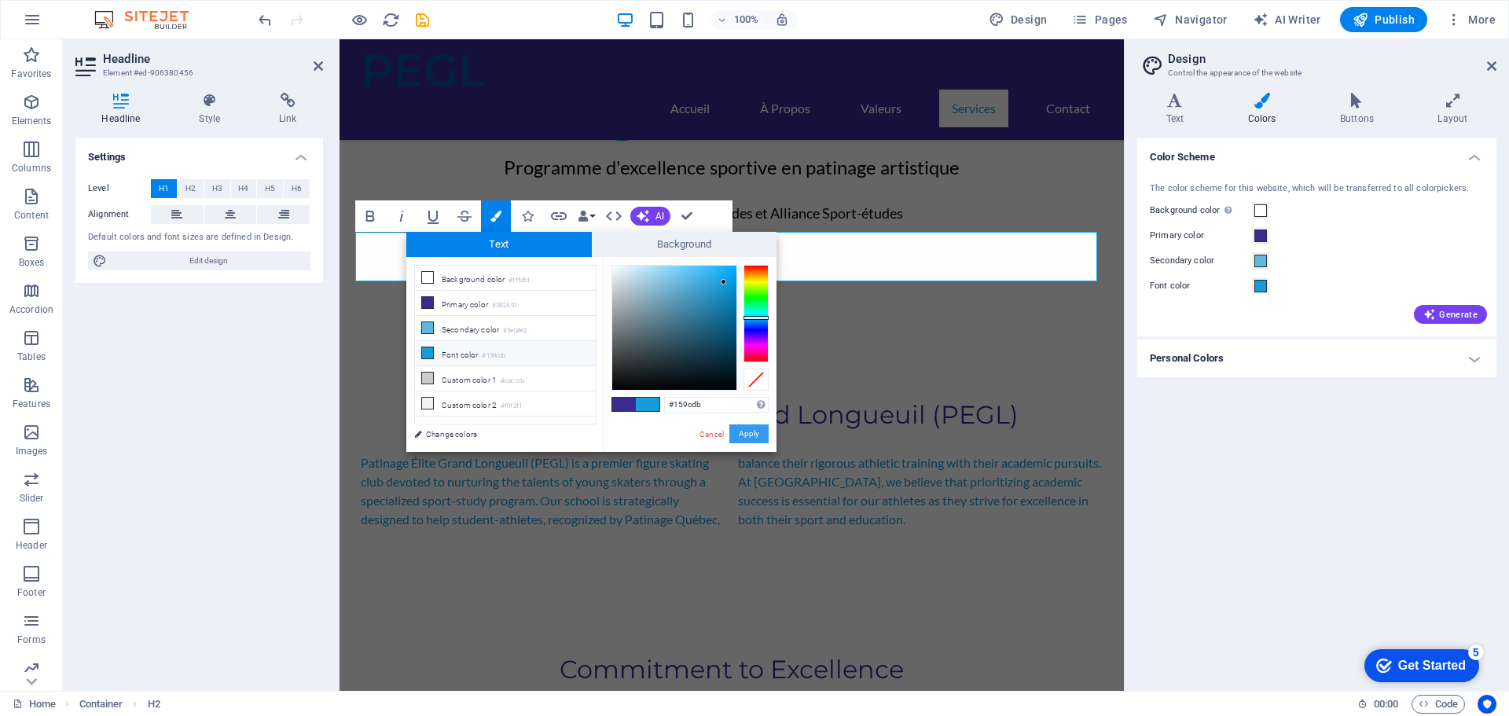
click at [751, 436] on button "Apply" at bounding box center [748, 433] width 39 height 19
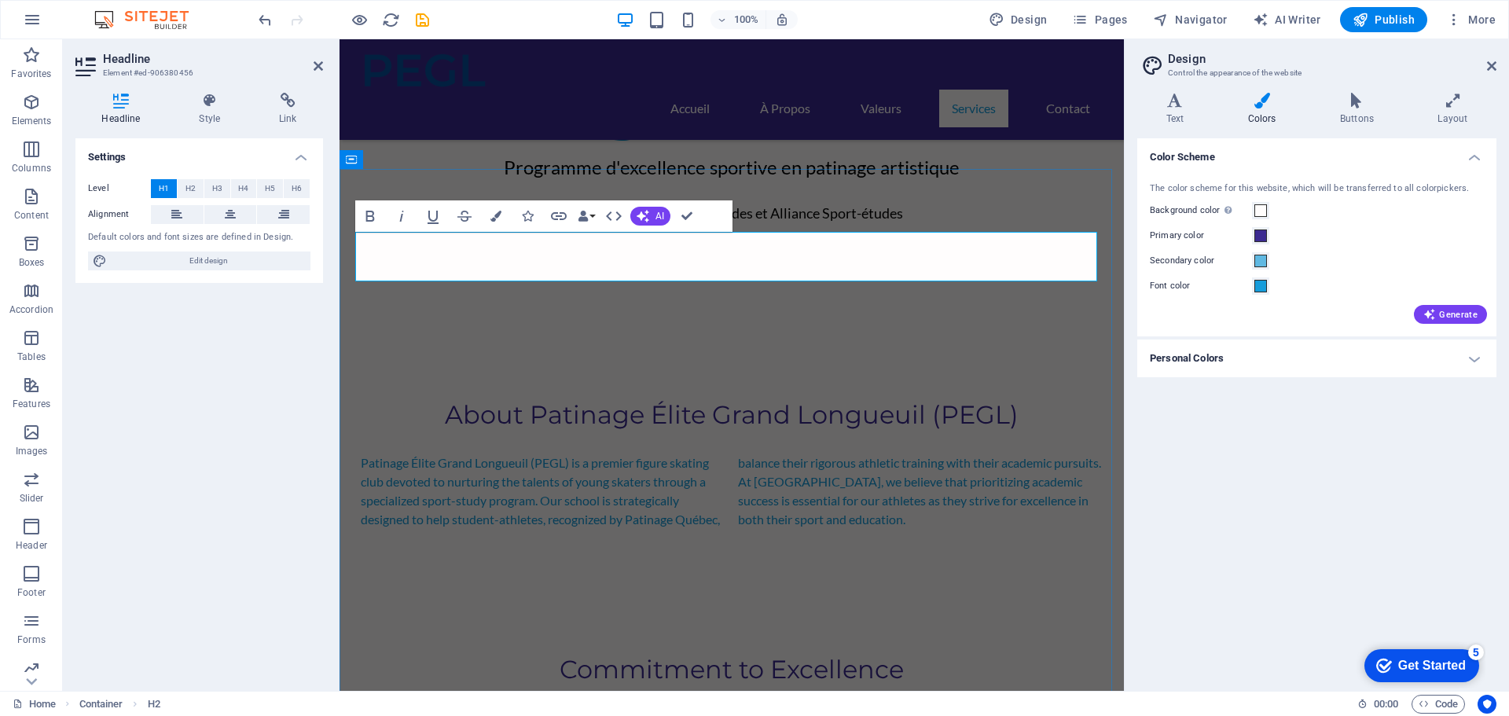
click at [370, 215] on icon "button" at bounding box center [370, 216] width 19 height 19
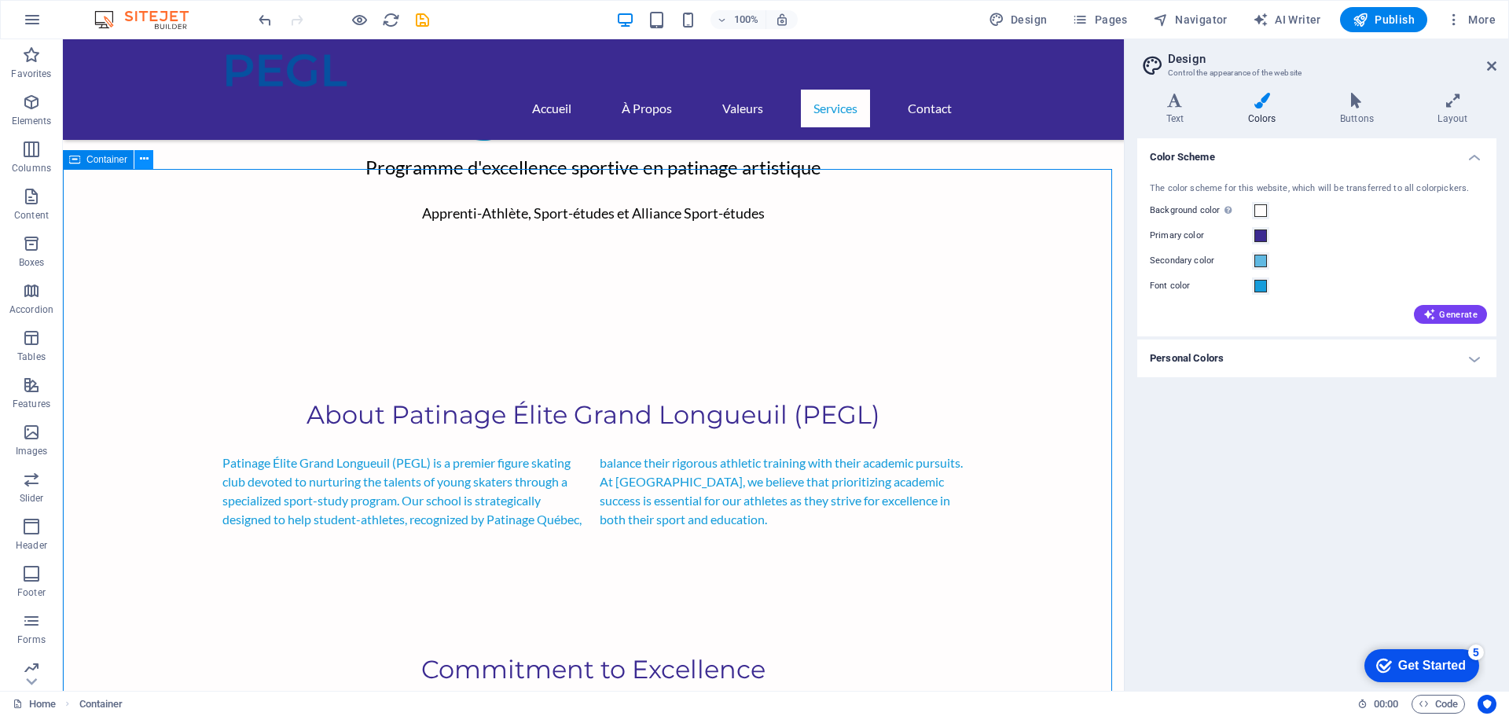
click at [147, 160] on icon at bounding box center [144, 159] width 9 height 17
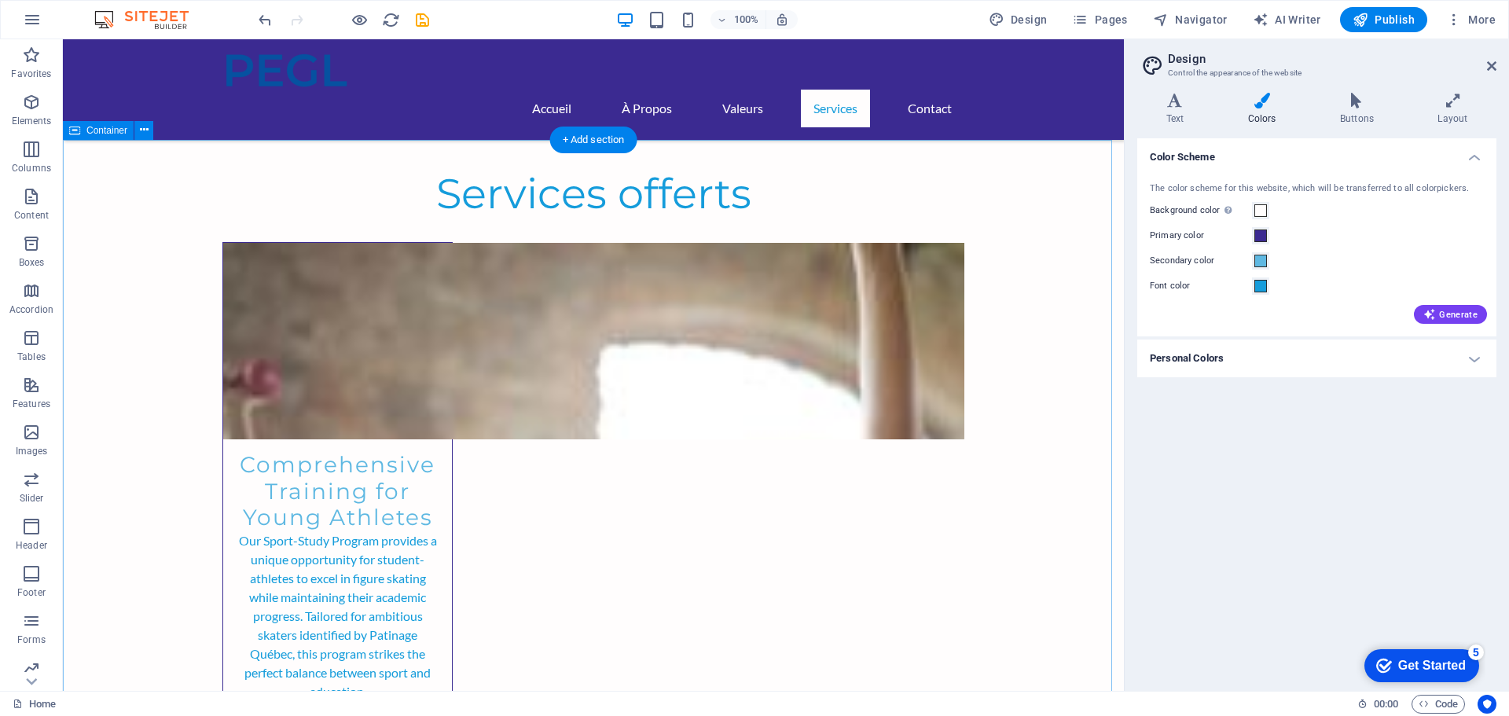
scroll to position [2043, 0]
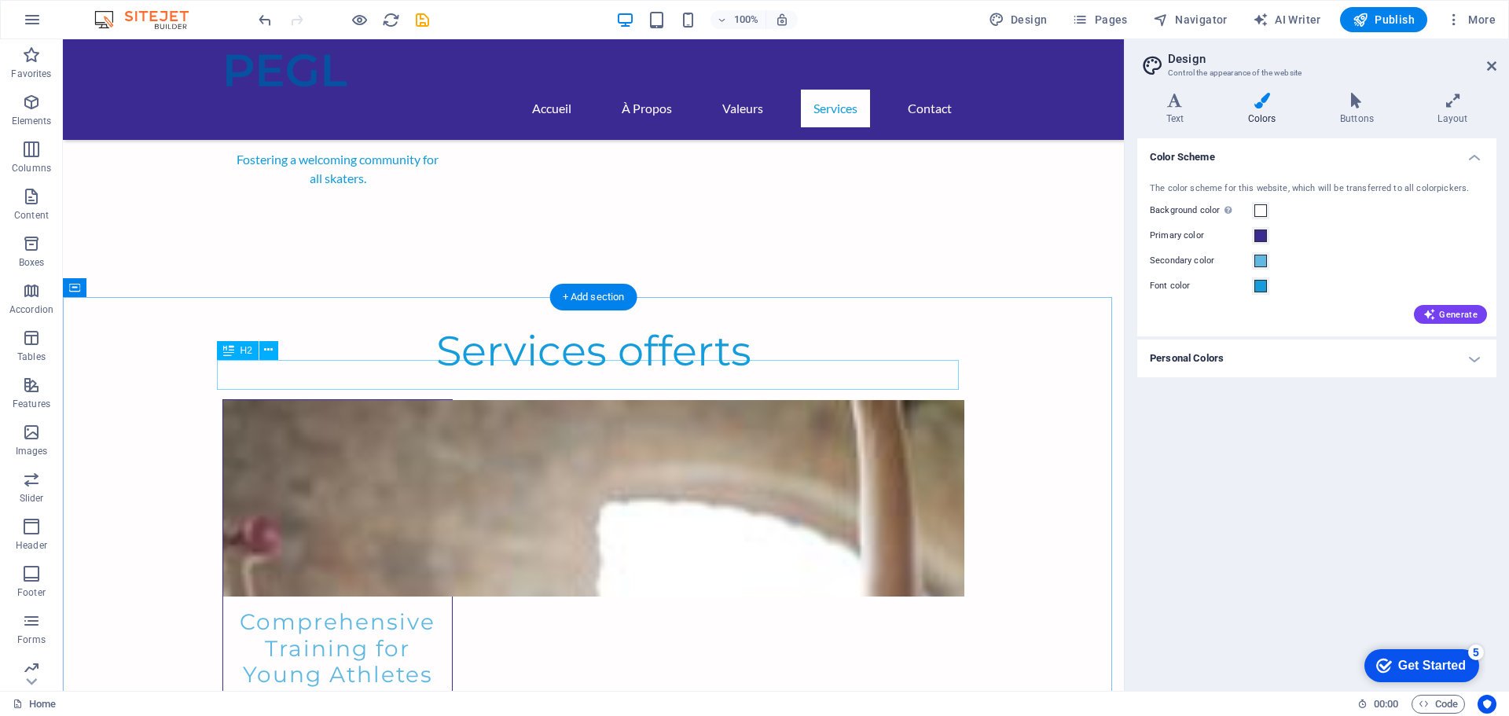
click at [266, 350] on icon at bounding box center [268, 350] width 9 height 17
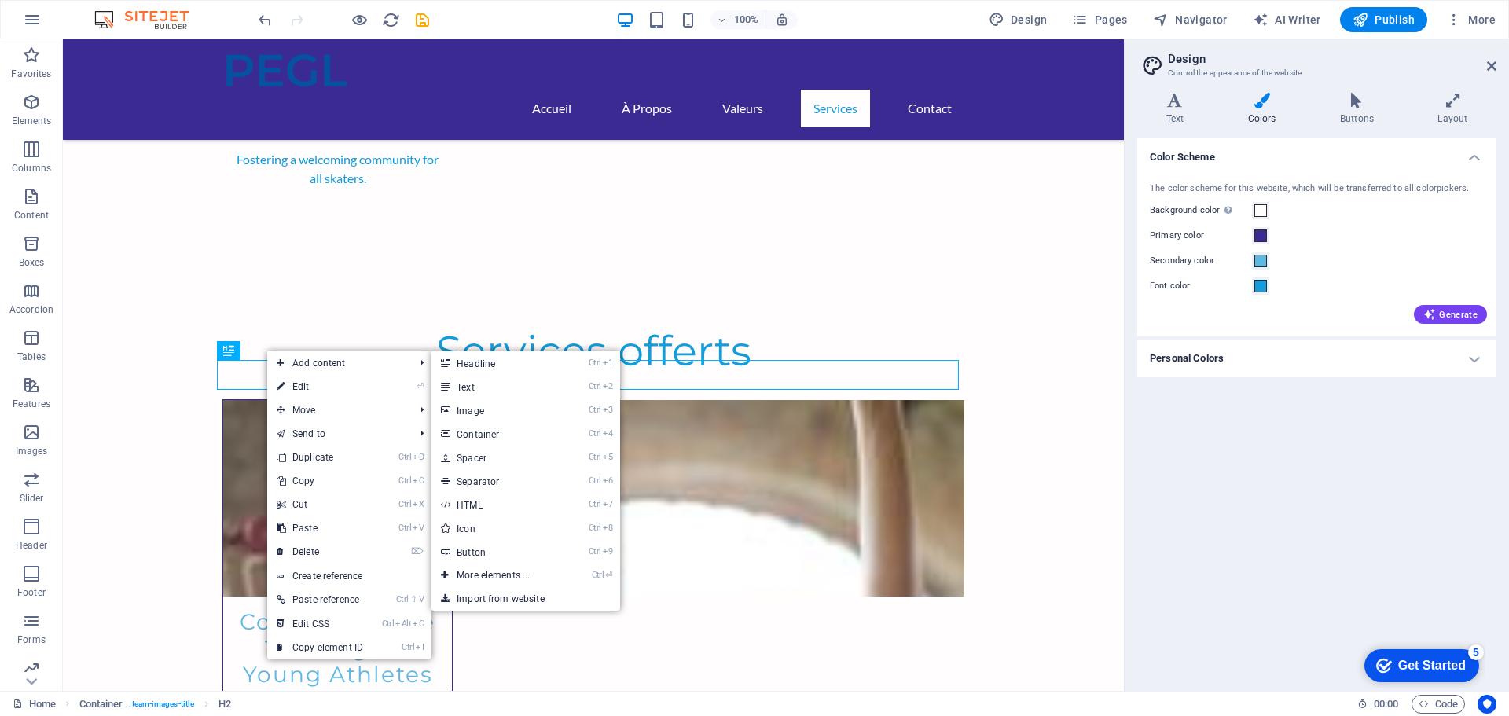
click at [288, 386] on link "⏎ Edit" at bounding box center [319, 387] width 105 height 24
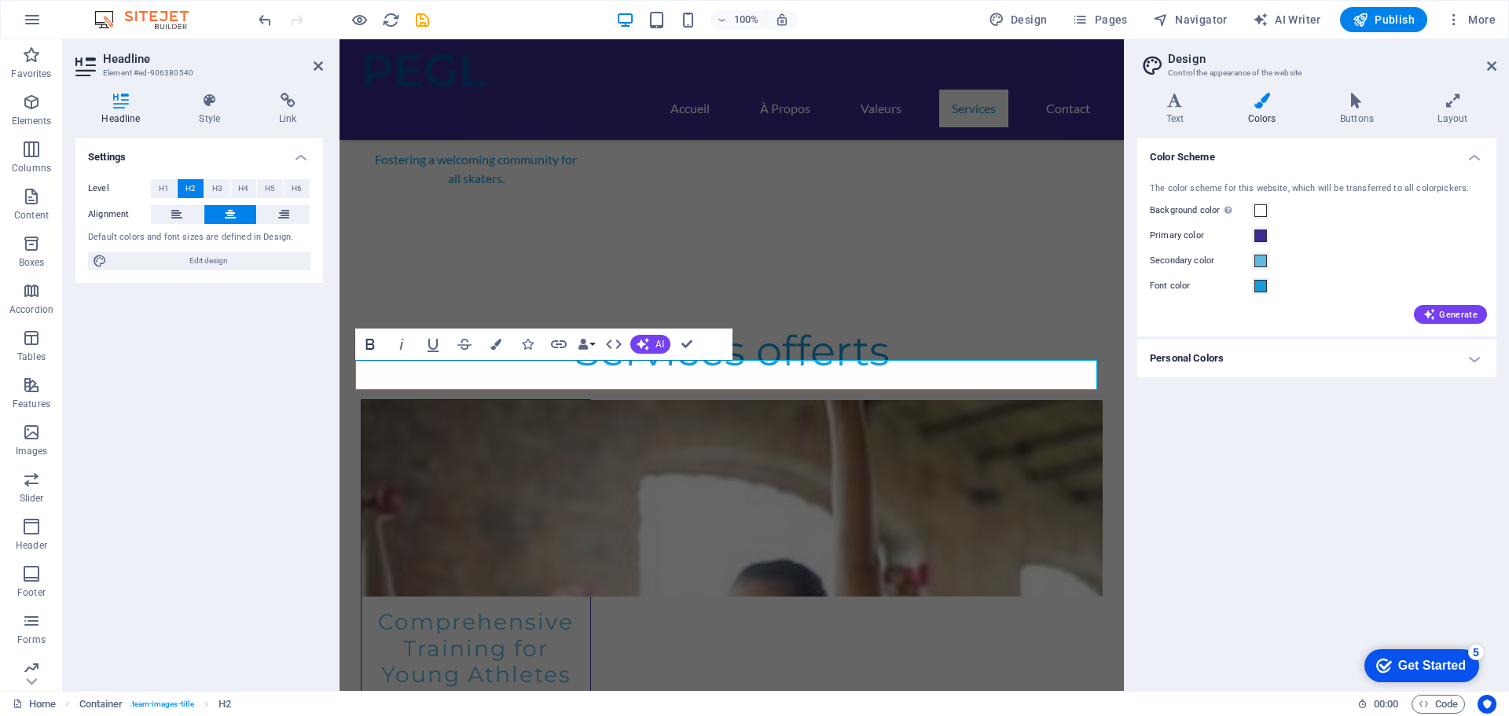
click at [361, 342] on icon "button" at bounding box center [370, 344] width 19 height 19
click at [163, 185] on span "H1" at bounding box center [164, 188] width 10 height 19
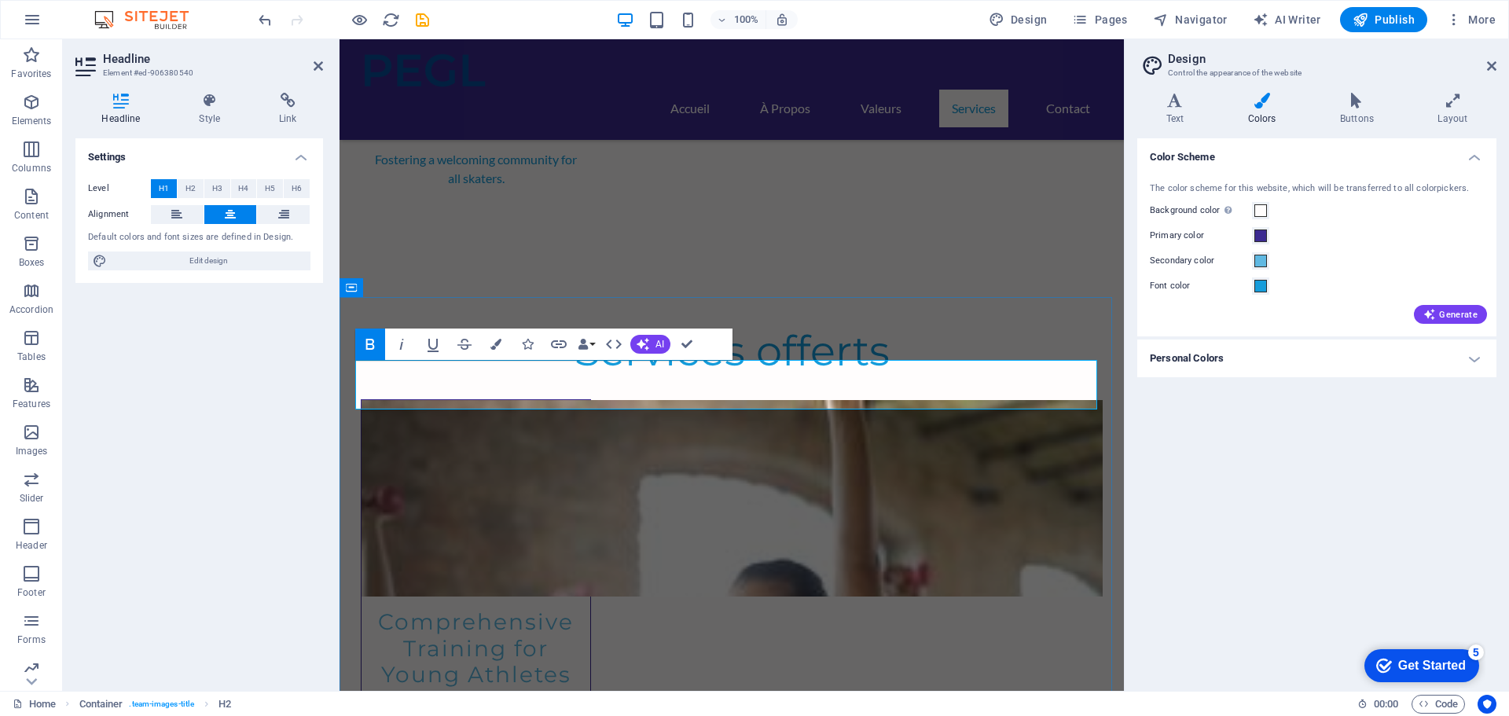
click at [378, 348] on icon "button" at bounding box center [370, 344] width 19 height 19
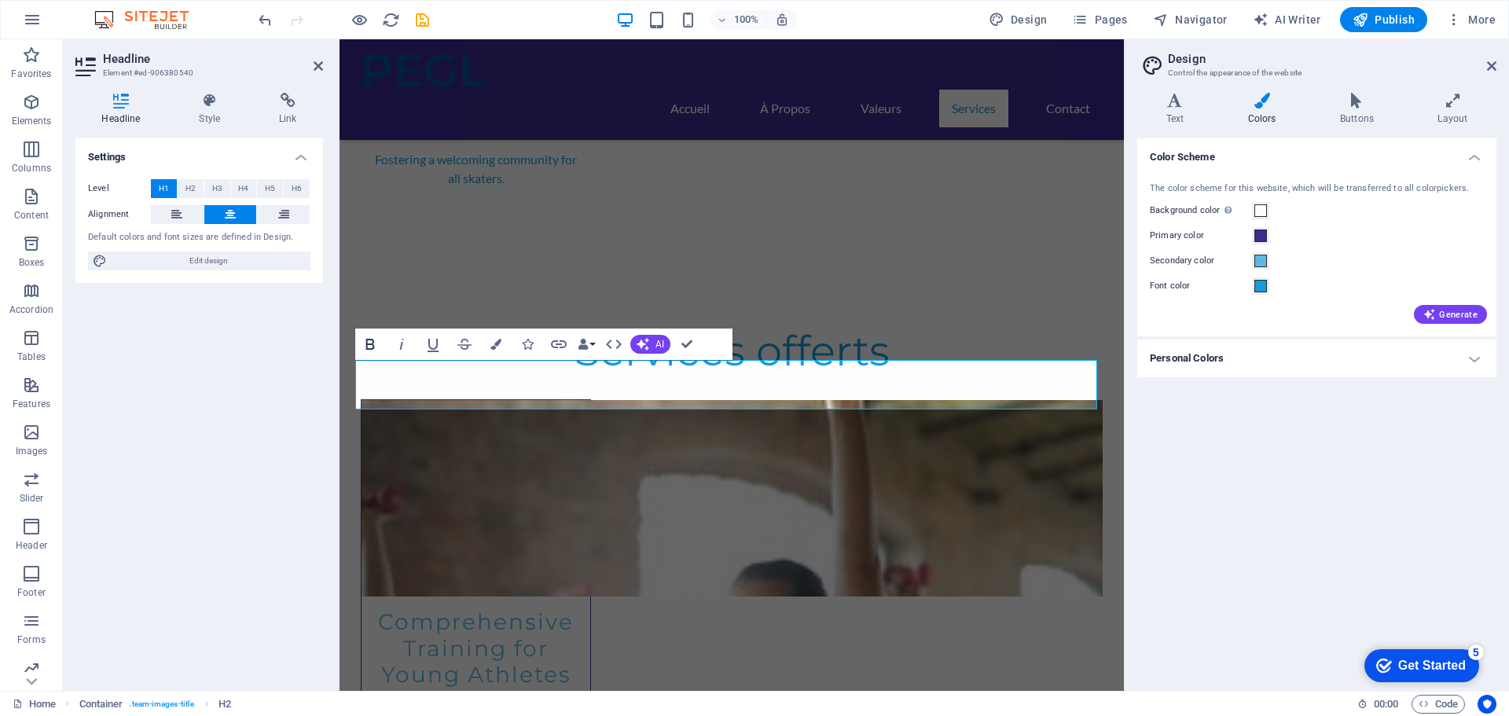
click at [376, 348] on icon "button" at bounding box center [370, 344] width 19 height 19
click at [491, 345] on icon "button" at bounding box center [495, 344] width 11 height 11
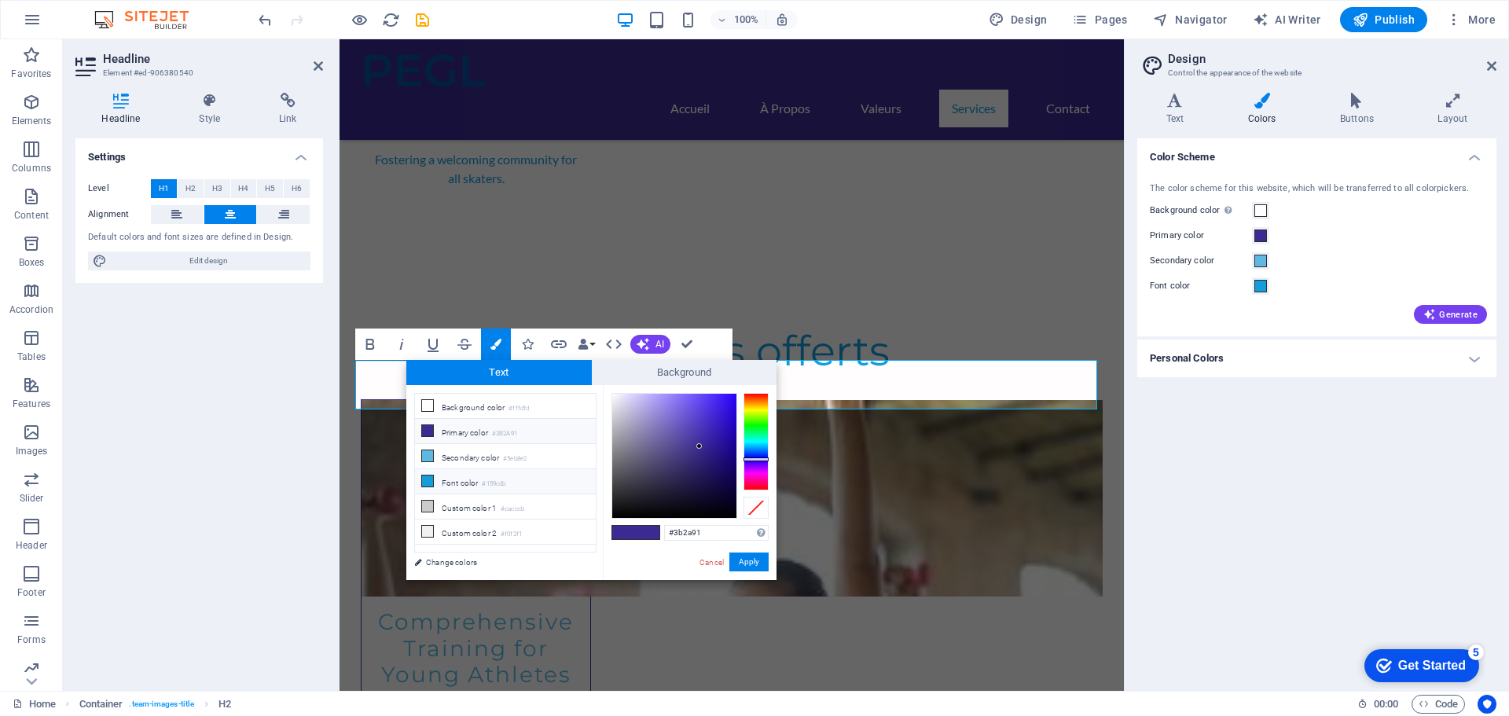
click at [471, 481] on li "Font color #159cdb" at bounding box center [505, 481] width 181 height 25
type input "#159cdb"
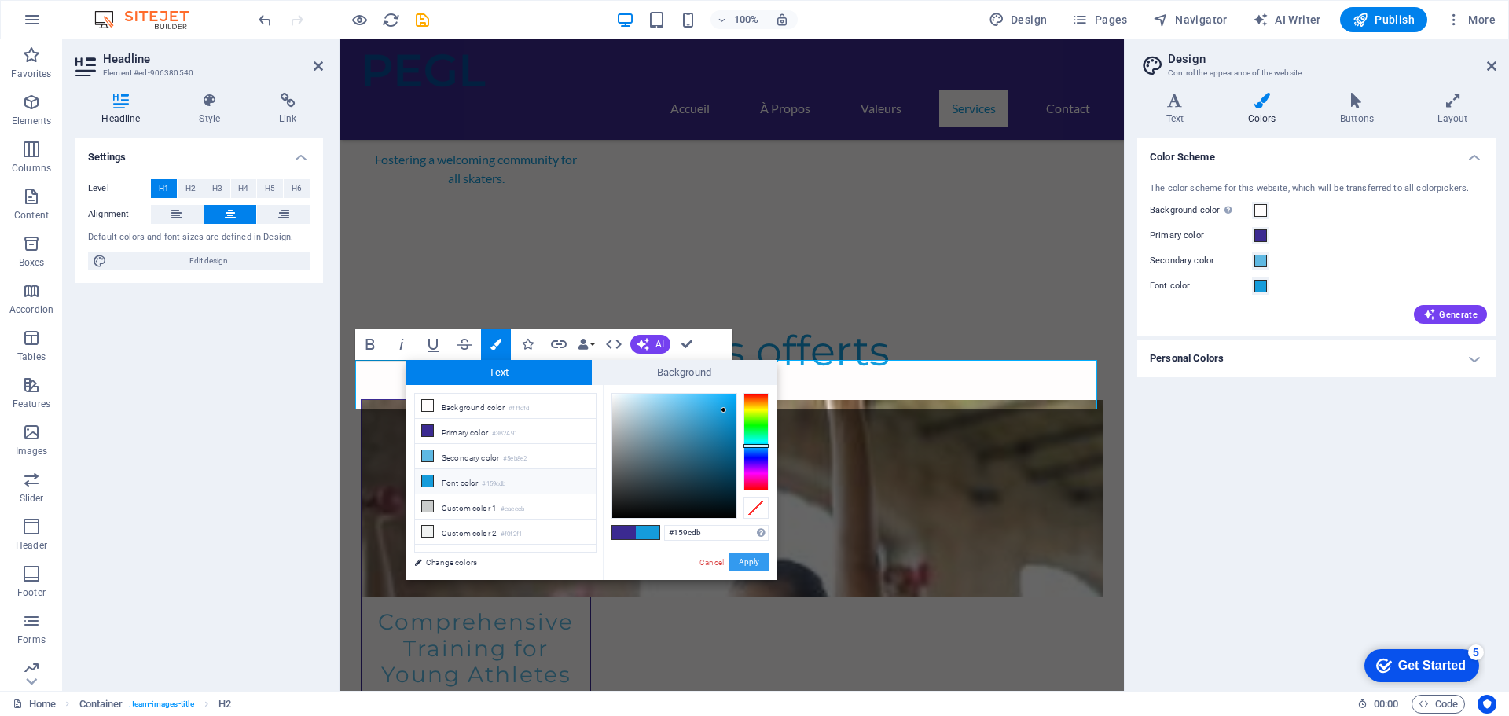
click at [754, 561] on button "Apply" at bounding box center [748, 561] width 39 height 19
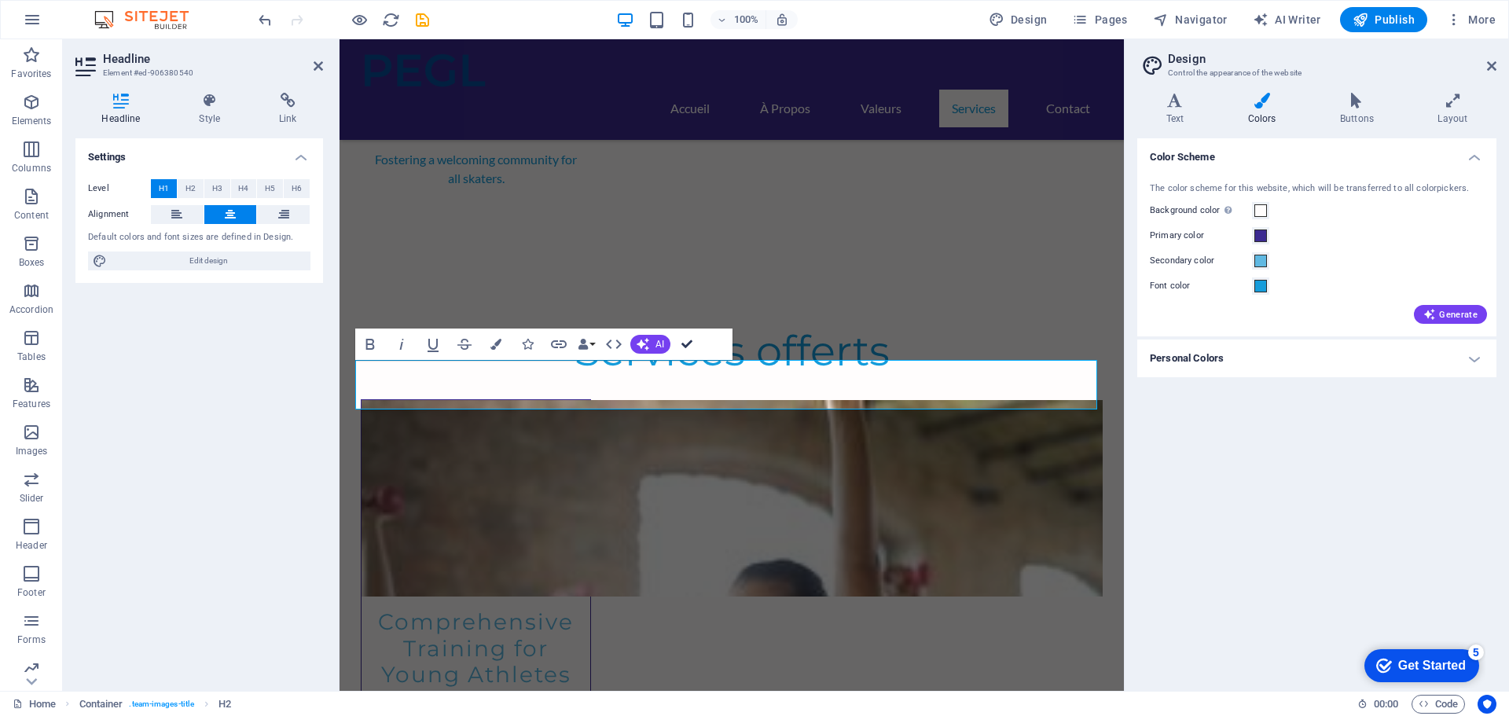
drag, startPoint x: 623, startPoint y: 303, endPoint x: 686, endPoint y: 342, distance: 74.1
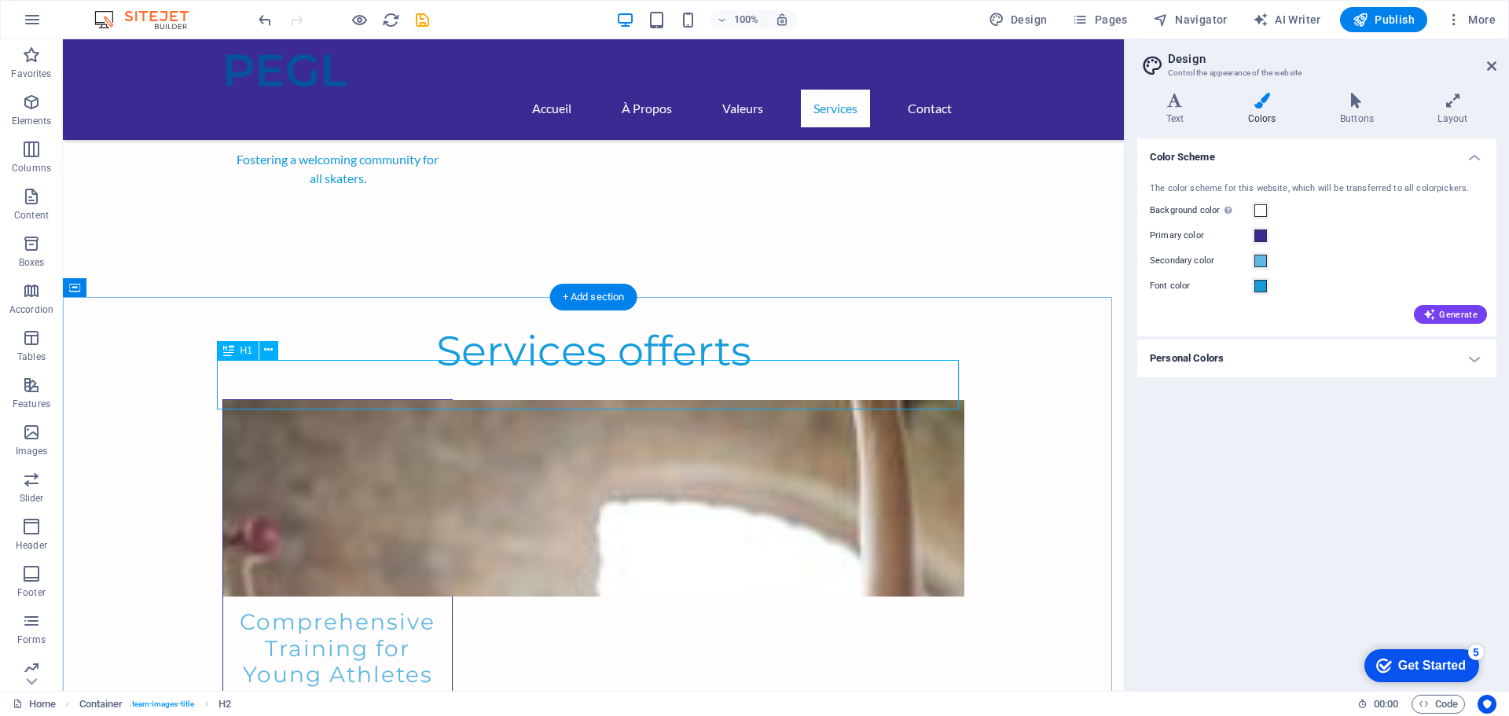
click at [266, 348] on icon at bounding box center [268, 350] width 9 height 17
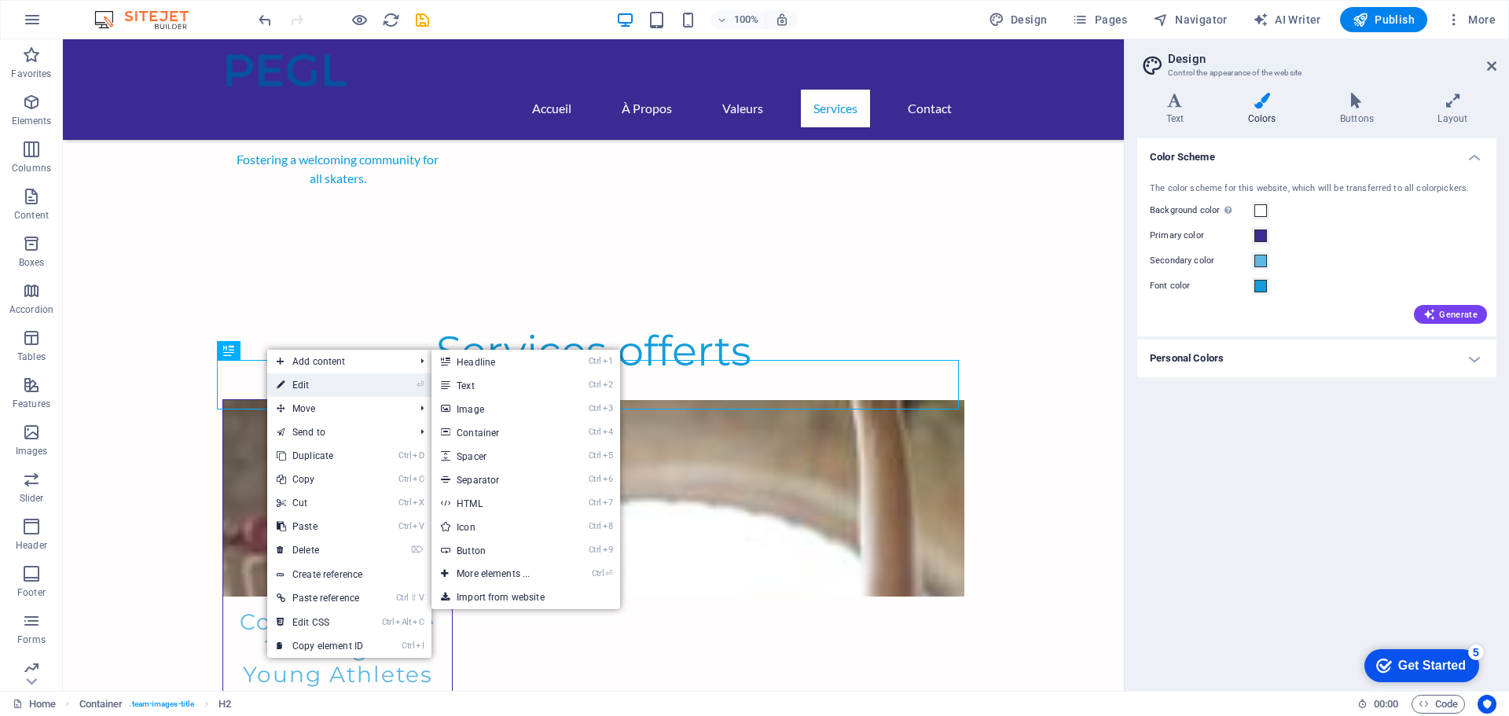
click at [313, 387] on link "⏎ Edit" at bounding box center [319, 385] width 105 height 24
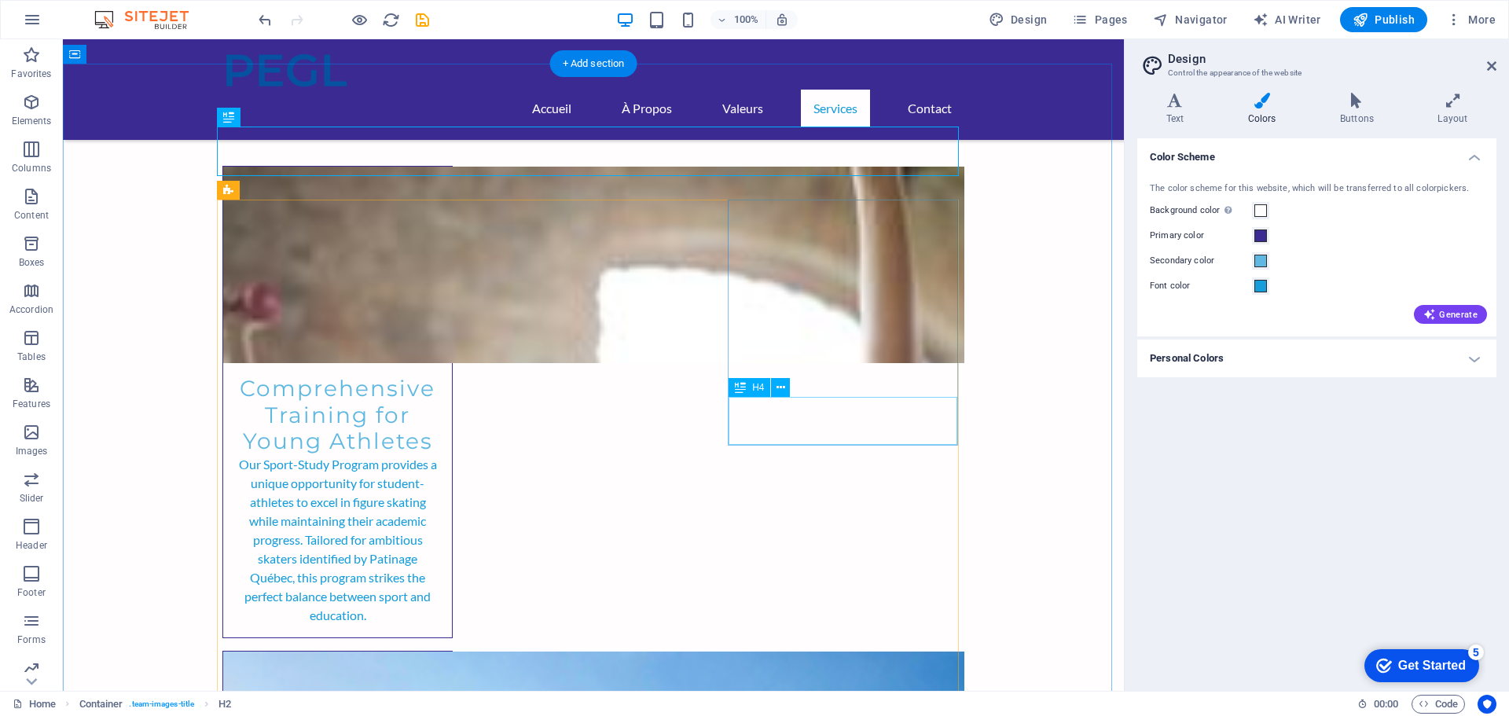
scroll to position [2200, 0]
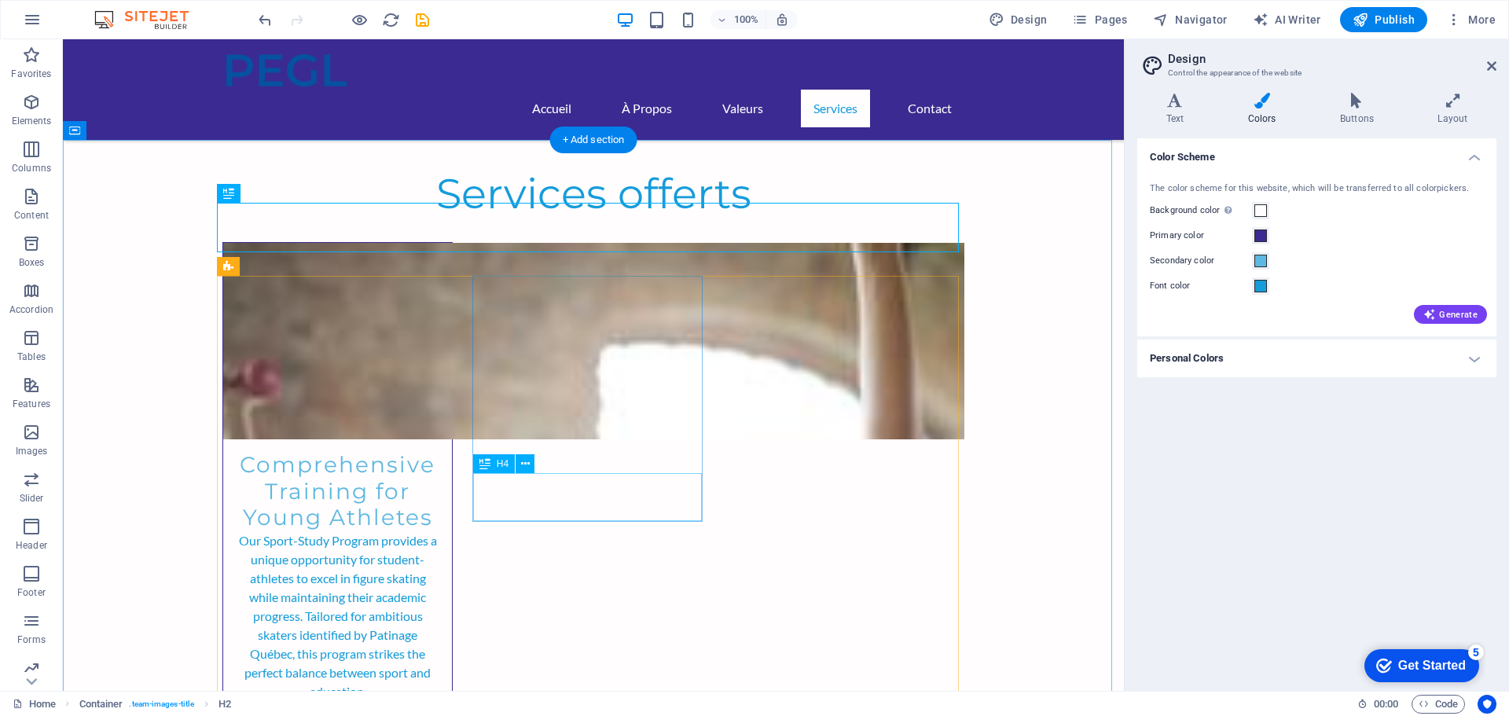
click at [526, 463] on icon at bounding box center [525, 464] width 9 height 17
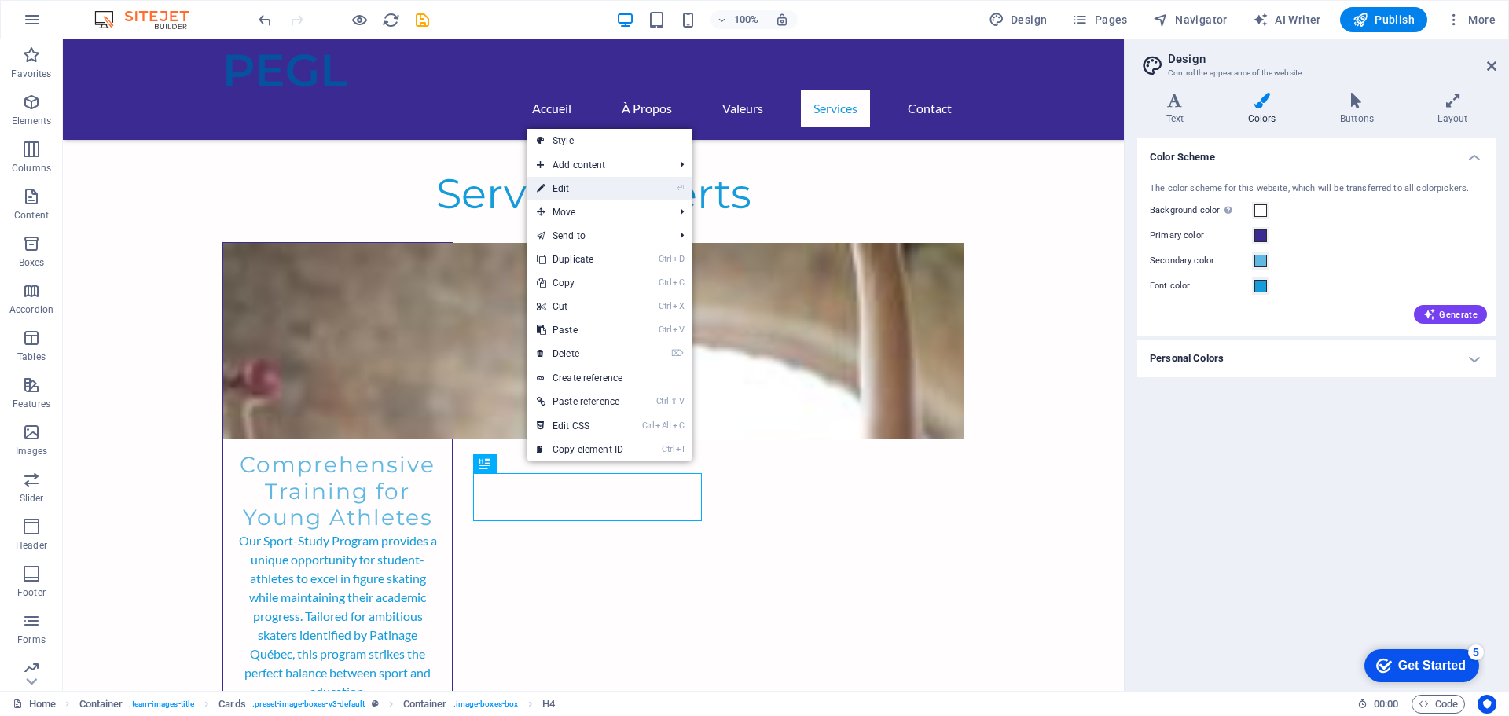
click at [612, 190] on link "⏎ Edit" at bounding box center [579, 189] width 105 height 24
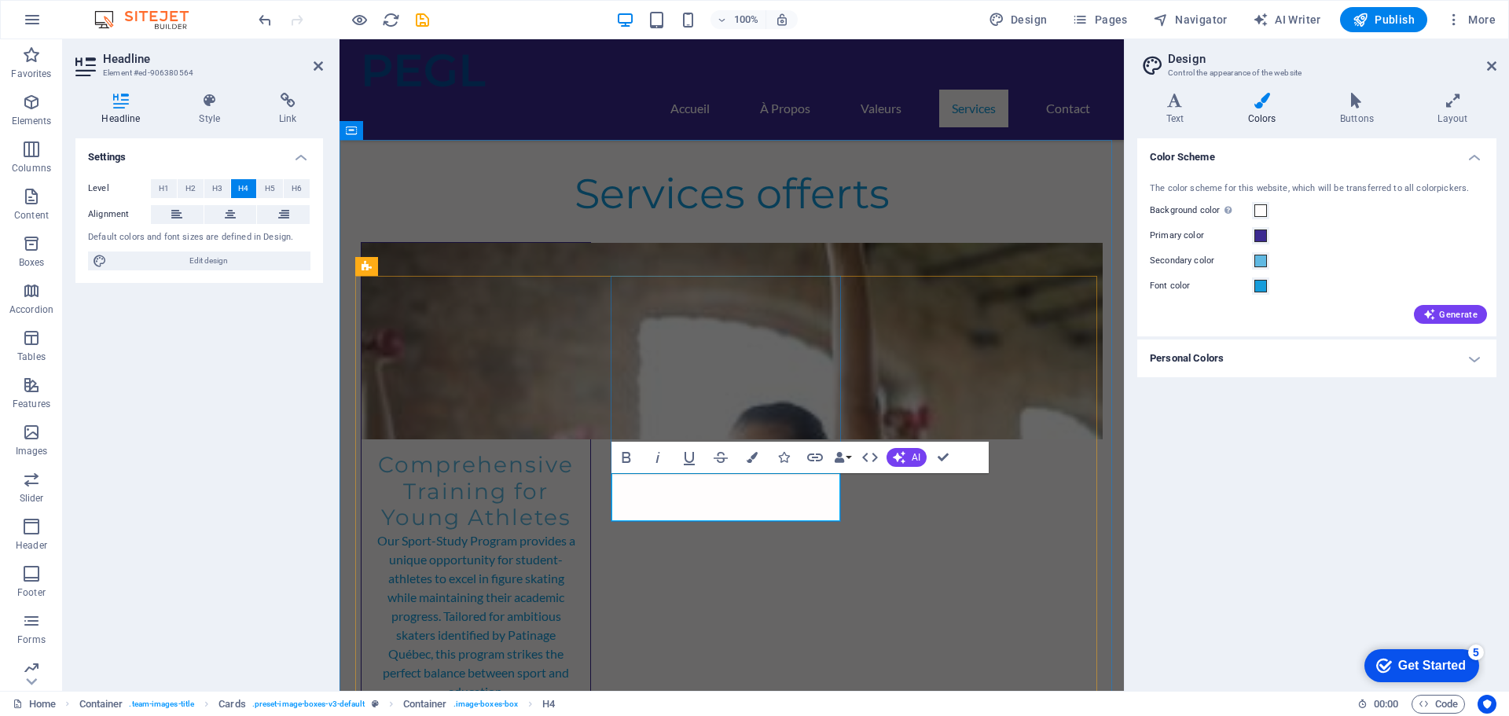
drag, startPoint x: 809, startPoint y: 490, endPoint x: 636, endPoint y: 477, distance: 174.1
click at [749, 455] on icon "button" at bounding box center [751, 457] width 11 height 11
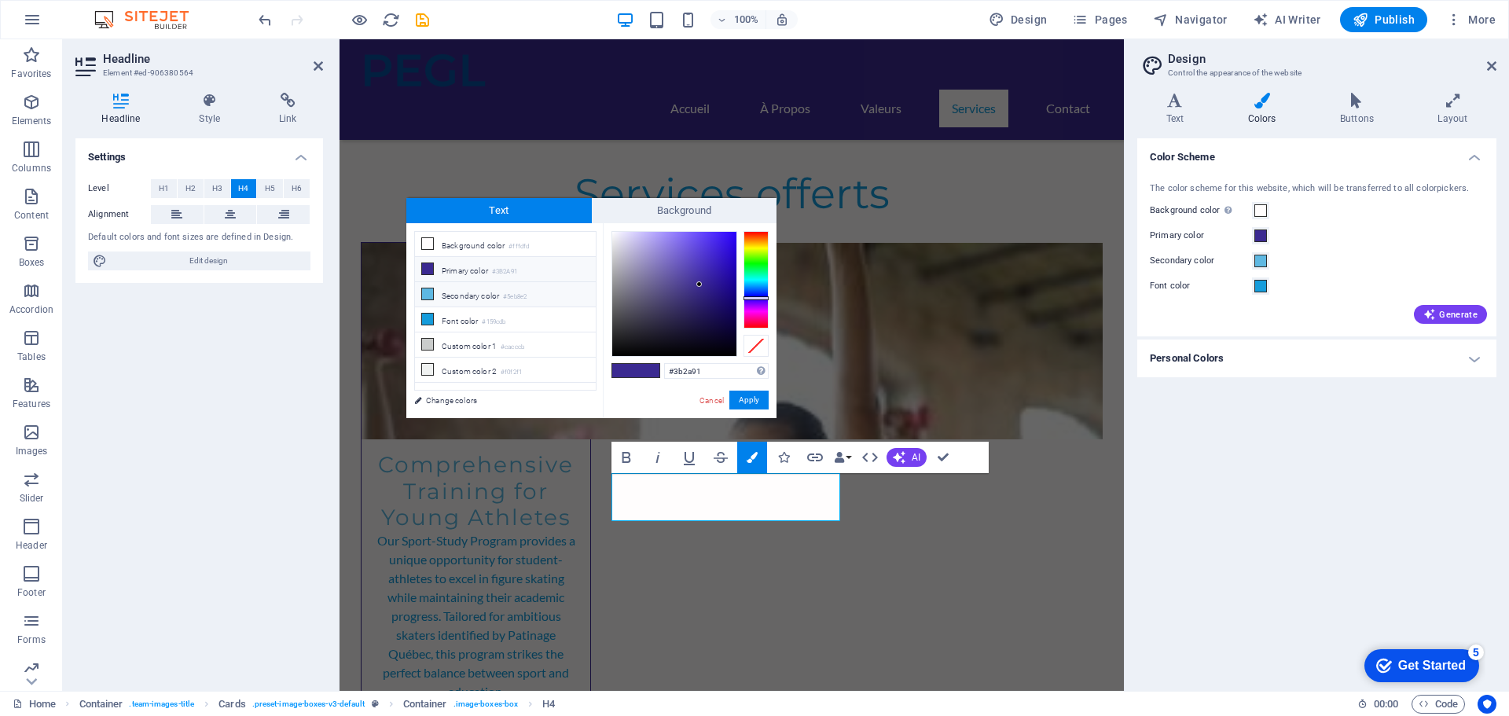
click at [494, 295] on li "Secondary color #5eb8e2" at bounding box center [505, 294] width 181 height 25
type input "#5eb8e2"
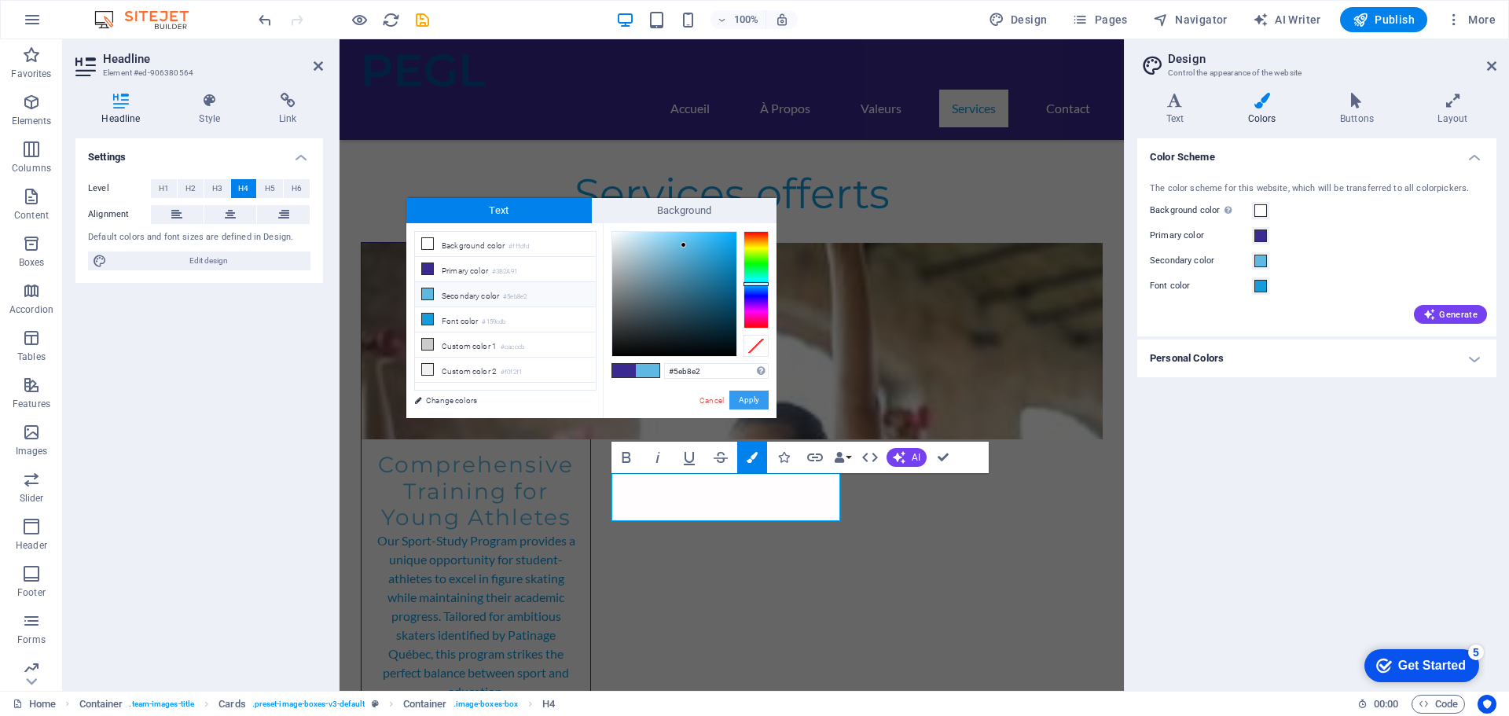
drag, startPoint x: 418, startPoint y: 363, endPoint x: 757, endPoint y: 402, distance: 341.7
click at [757, 402] on button "Apply" at bounding box center [748, 400] width 39 height 19
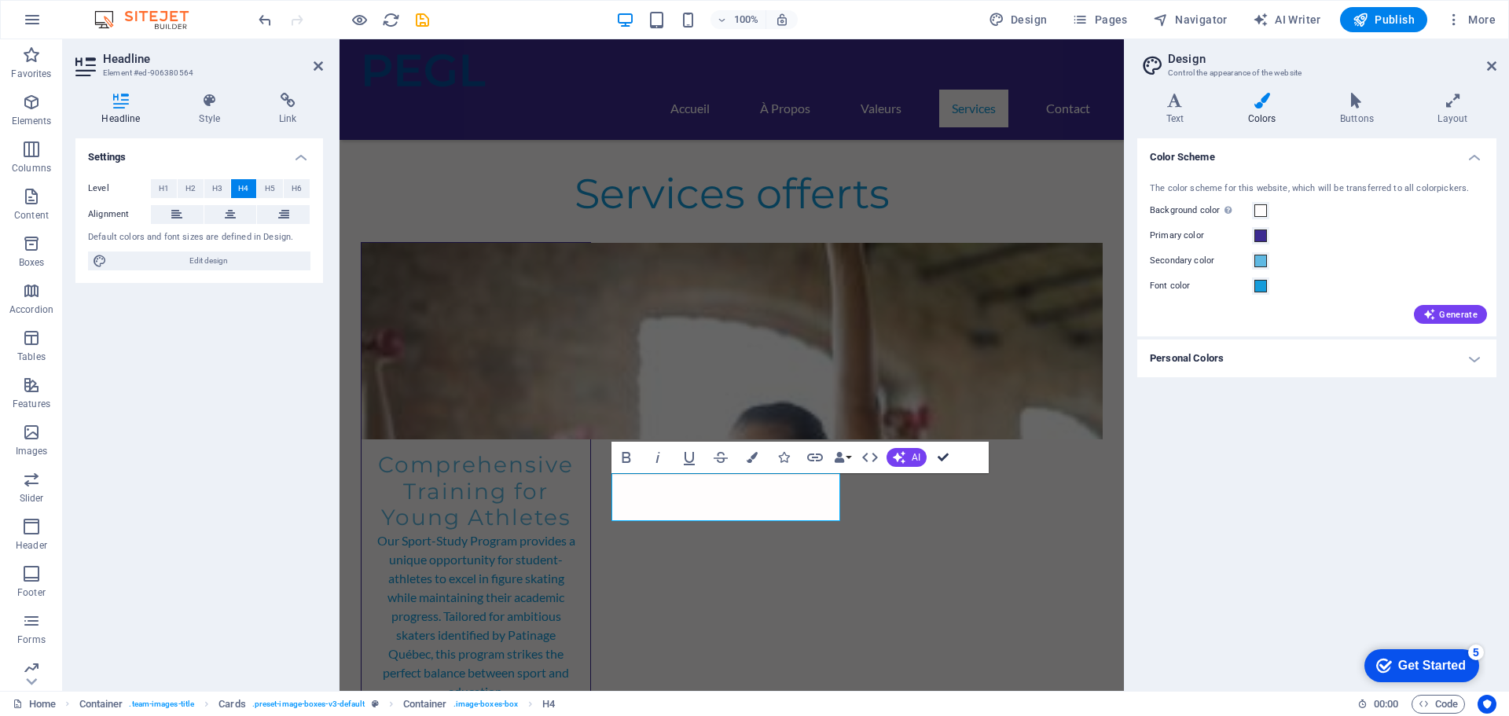
drag, startPoint x: 943, startPoint y: 458, endPoint x: 879, endPoint y: 419, distance: 74.8
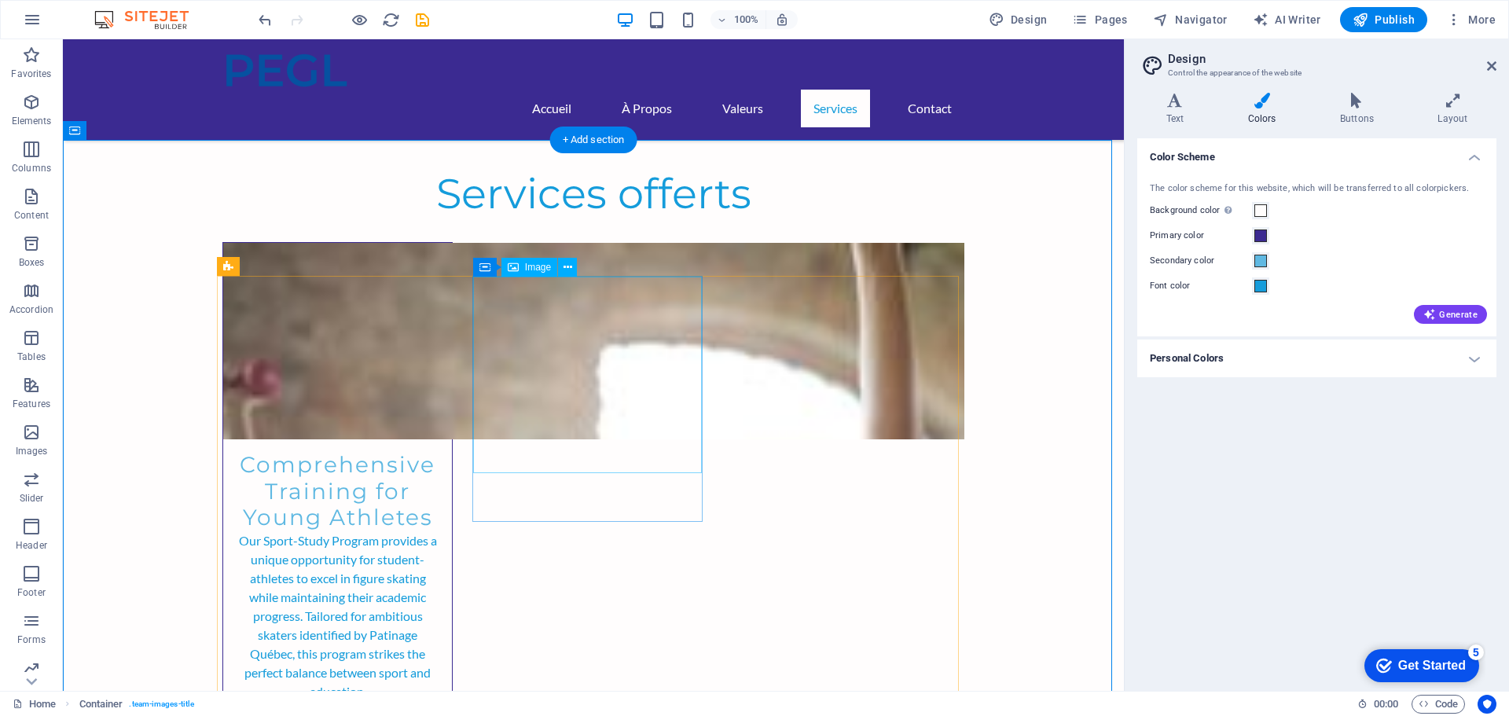
click at [537, 266] on span "Image" at bounding box center [538, 266] width 26 height 9
click at [562, 268] on button at bounding box center [567, 267] width 19 height 19
click at [550, 267] on icon at bounding box center [552, 267] width 9 height 17
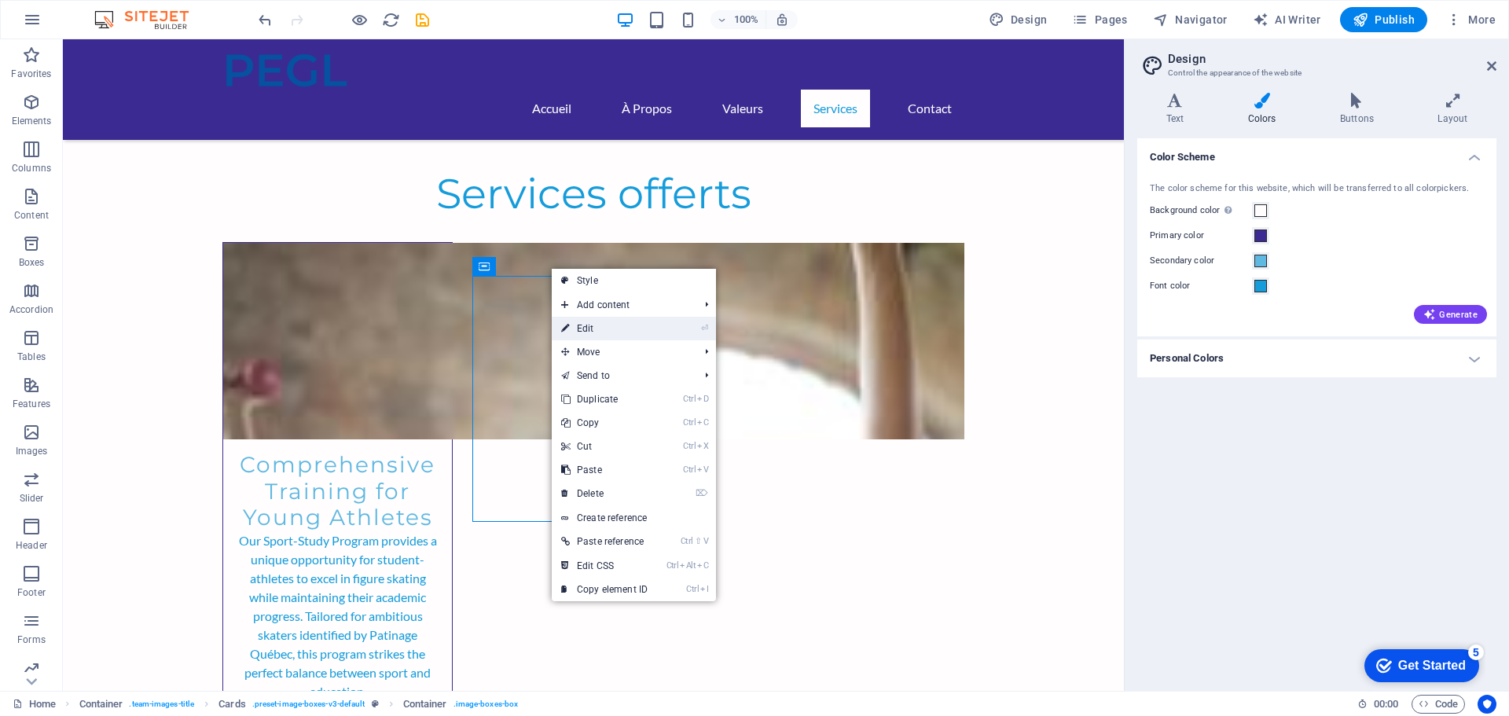
click at [603, 326] on link "⏎ Edit" at bounding box center [604, 329] width 105 height 24
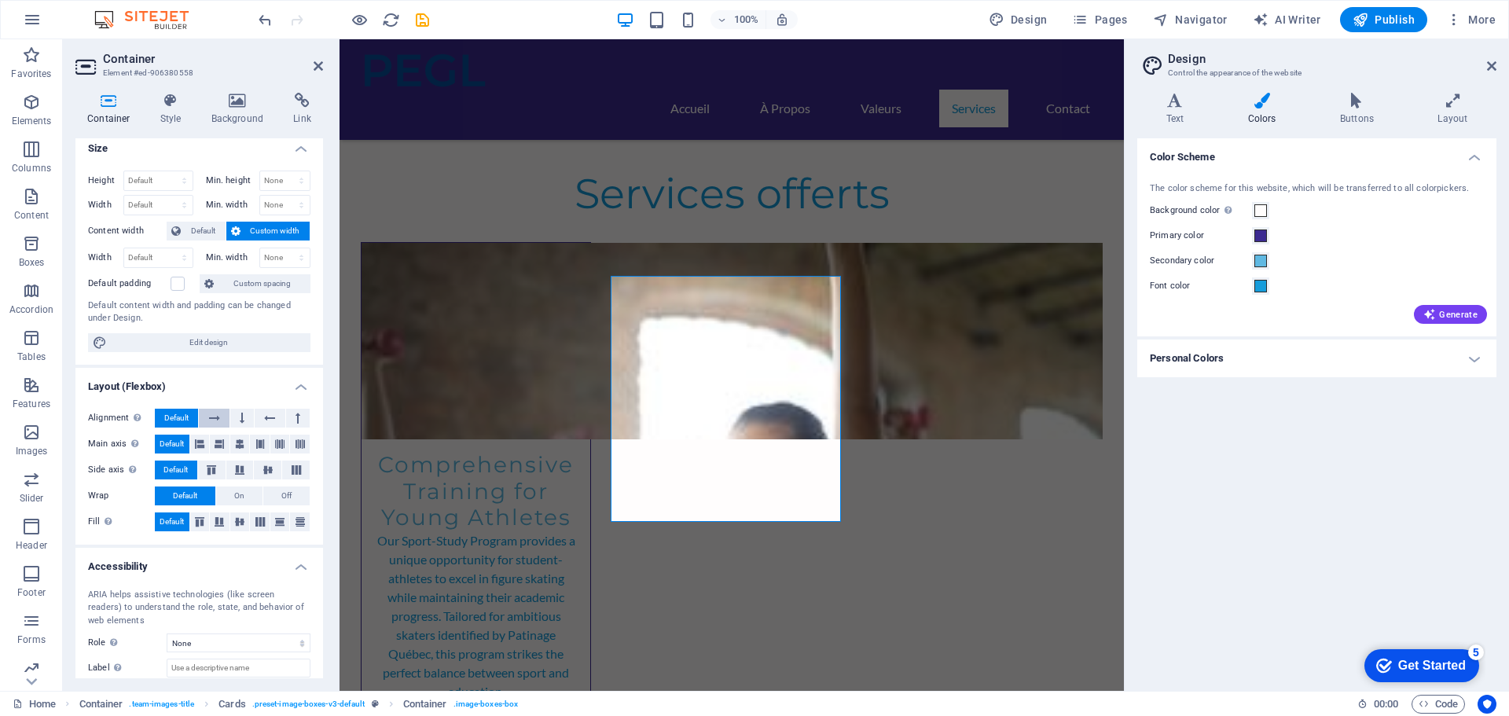
scroll to position [0, 0]
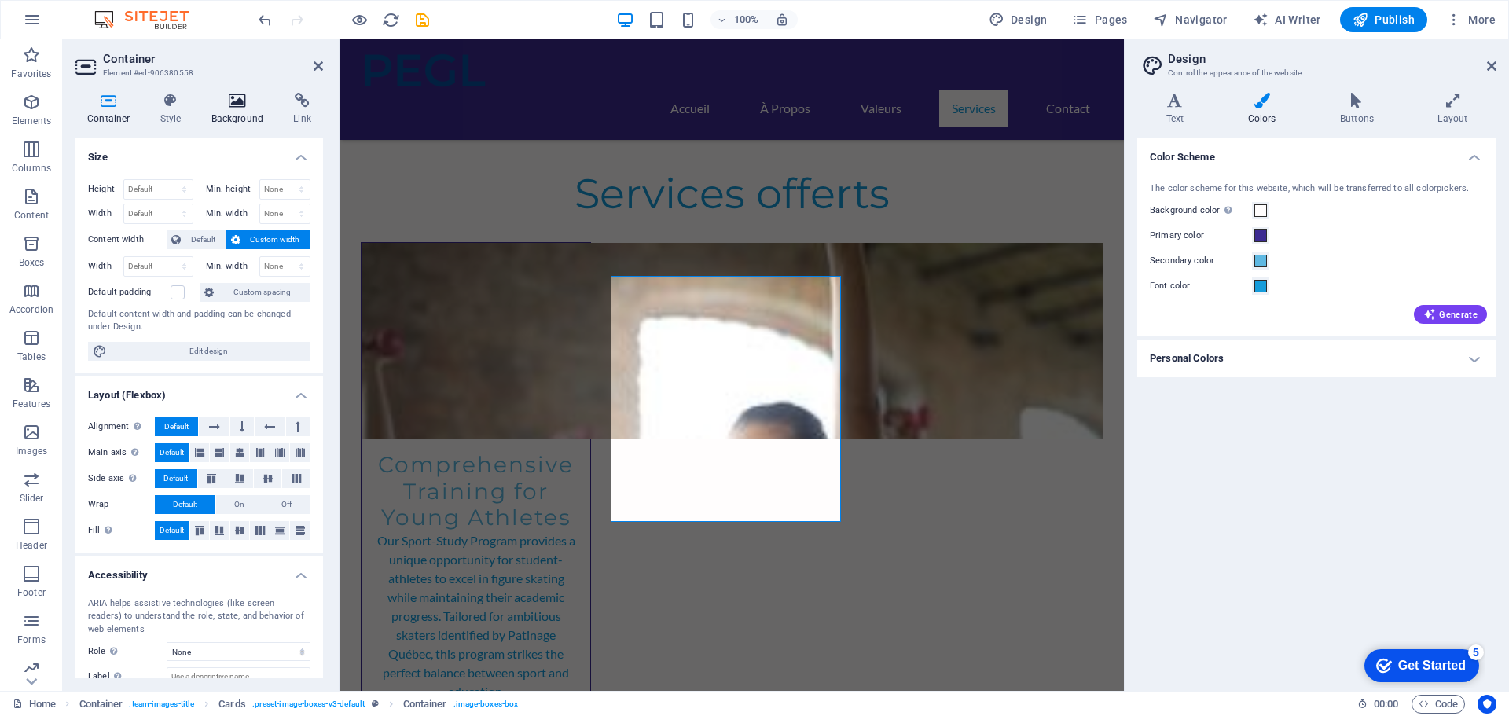
click at [246, 102] on icon at bounding box center [238, 101] width 76 height 16
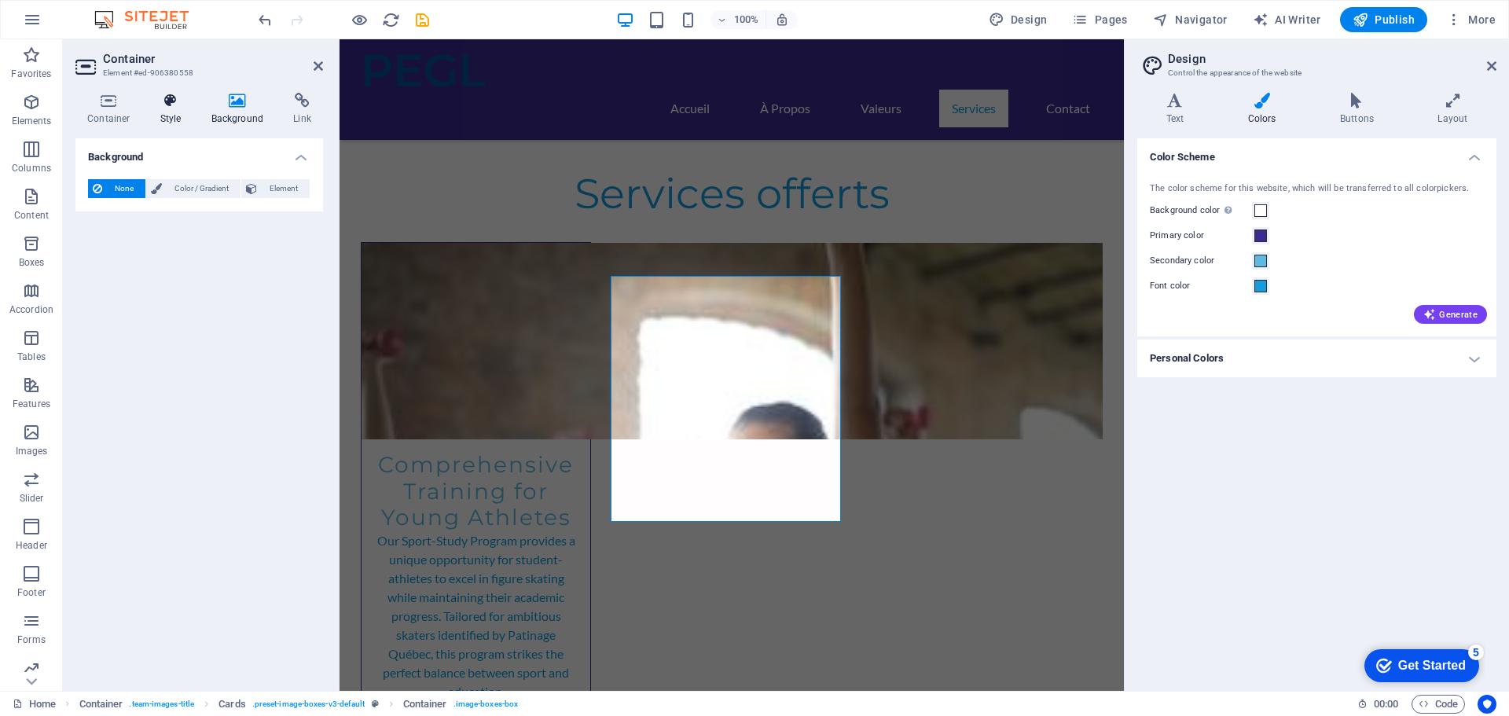
click at [178, 108] on icon at bounding box center [171, 101] width 45 height 16
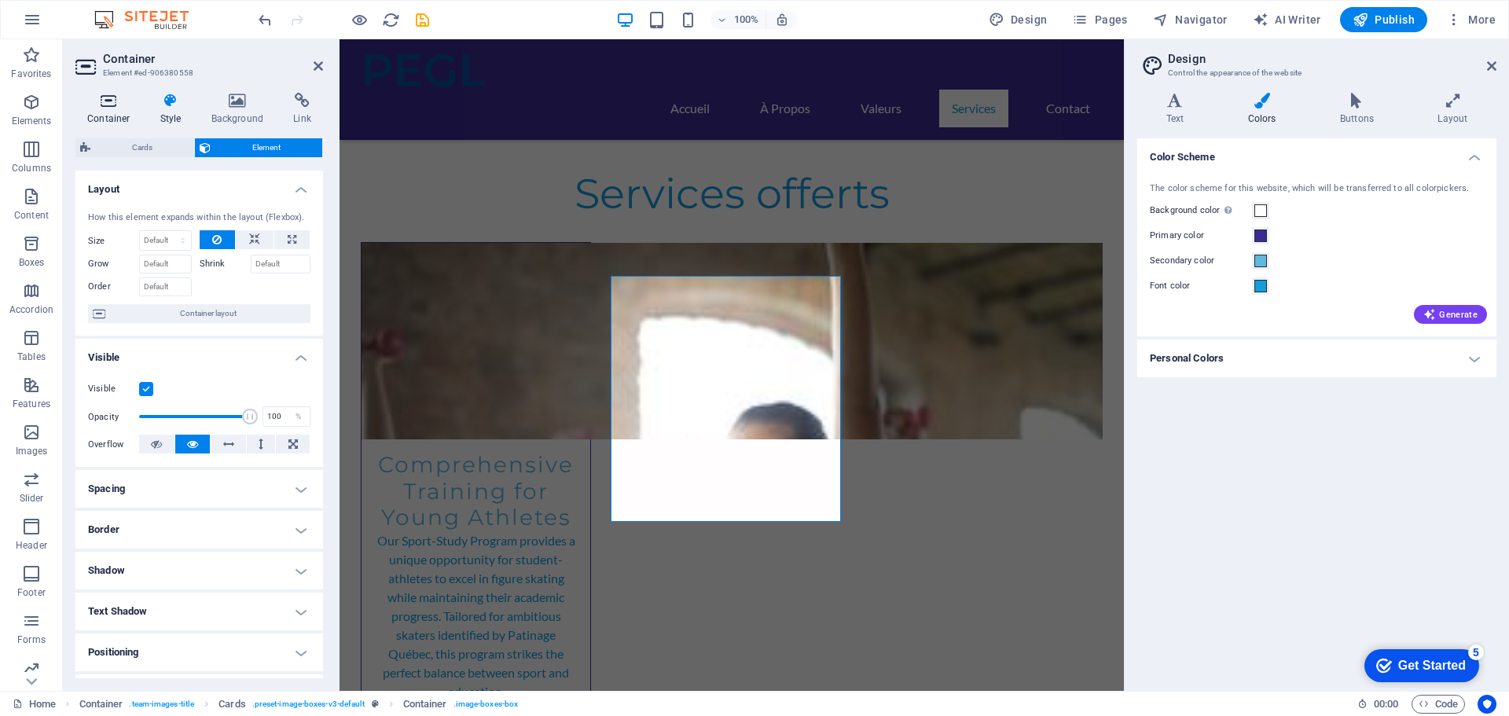
click at [102, 102] on icon at bounding box center [108, 101] width 67 height 16
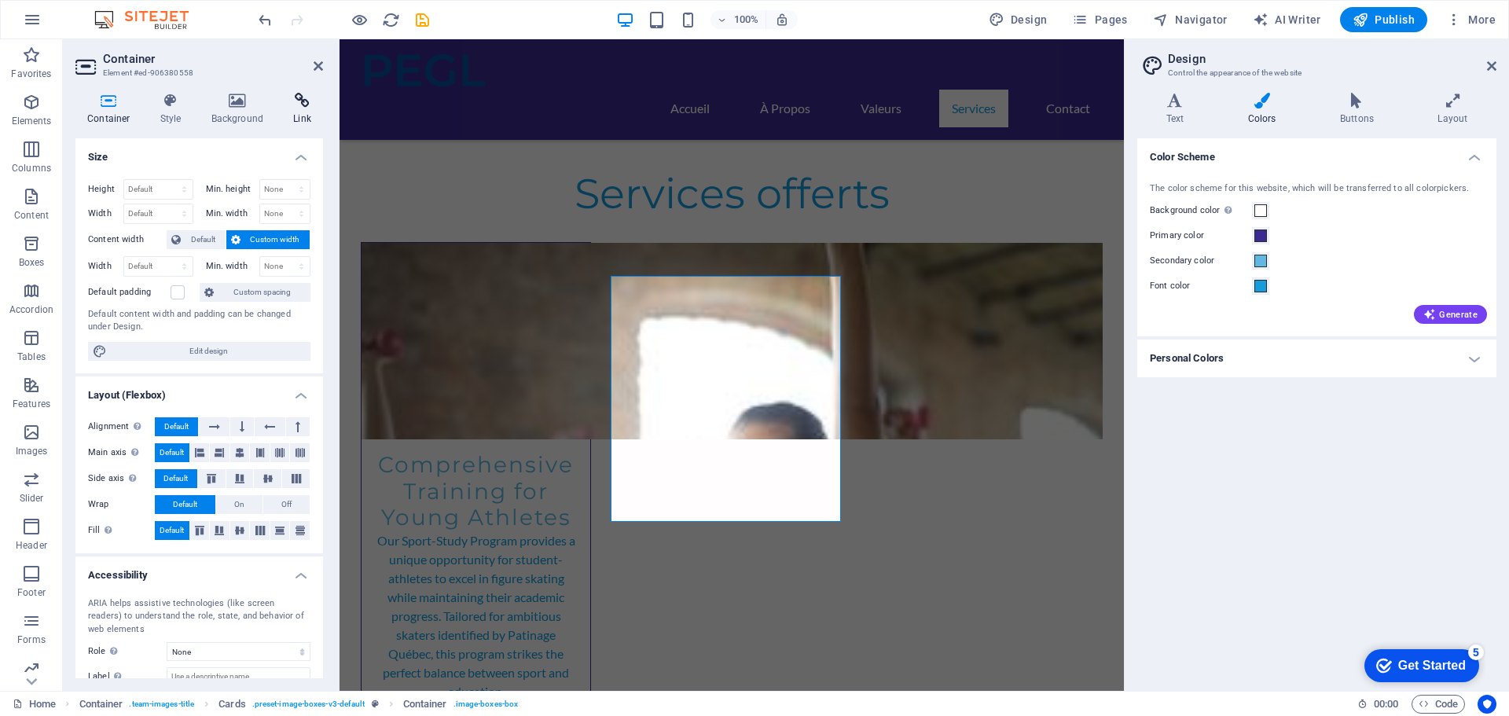
click at [298, 102] on icon at bounding box center [302, 101] width 42 height 16
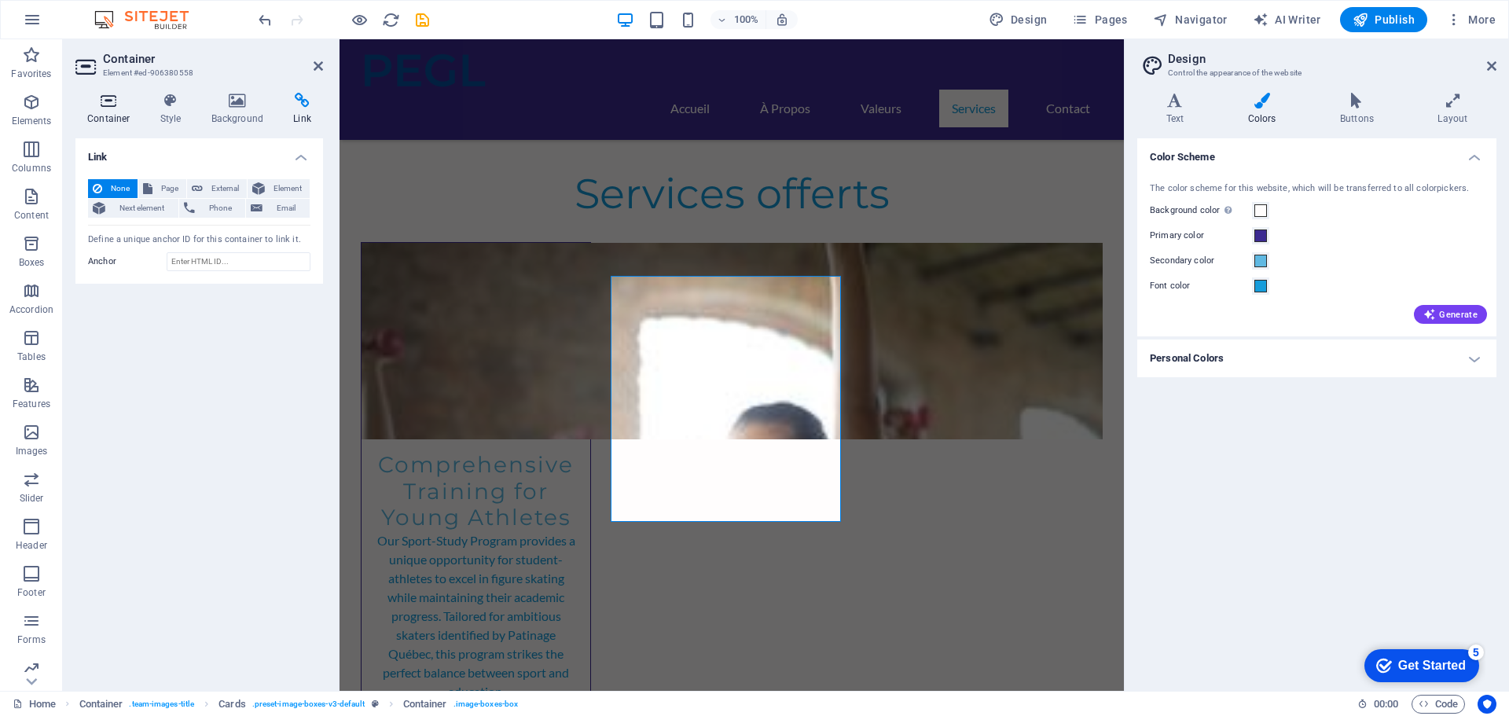
click at [108, 101] on icon at bounding box center [108, 101] width 67 height 16
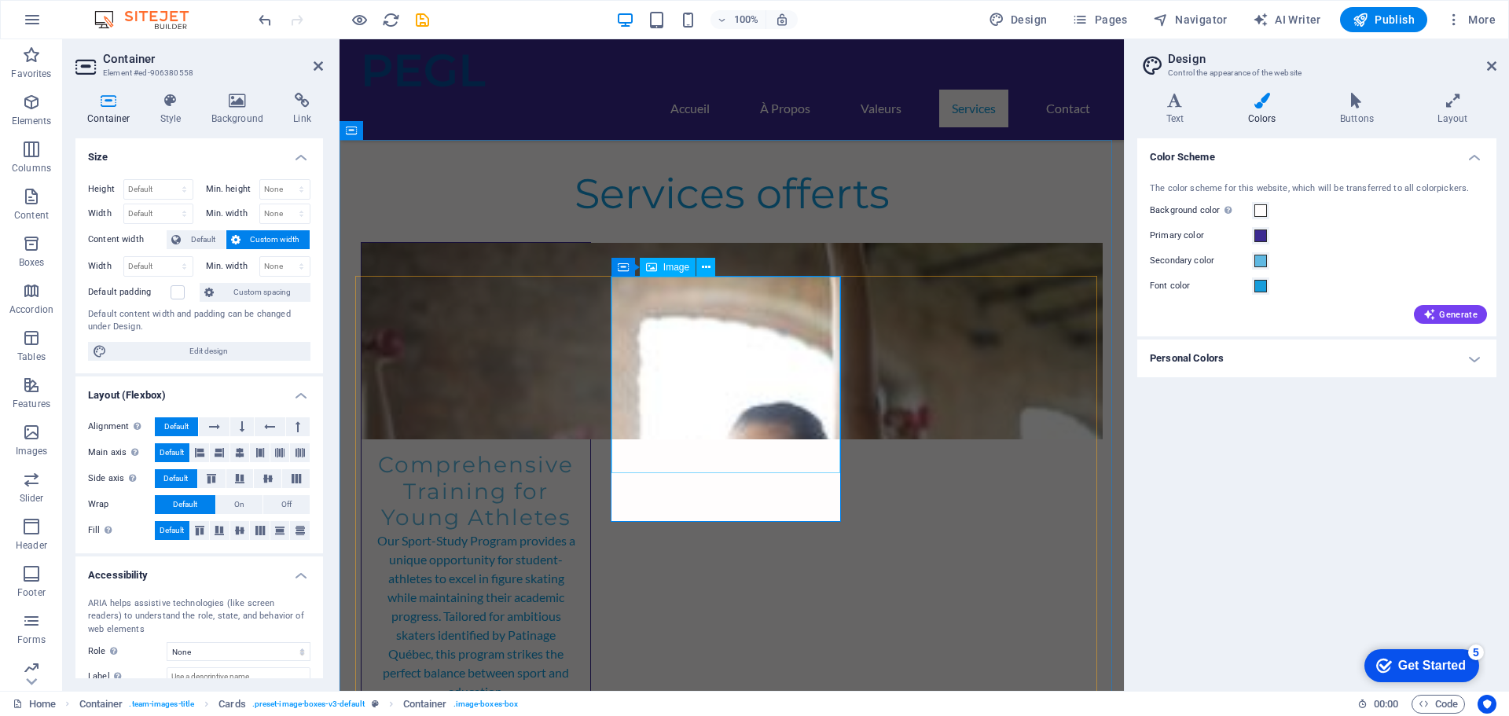
click at [706, 265] on icon at bounding box center [706, 267] width 9 height 17
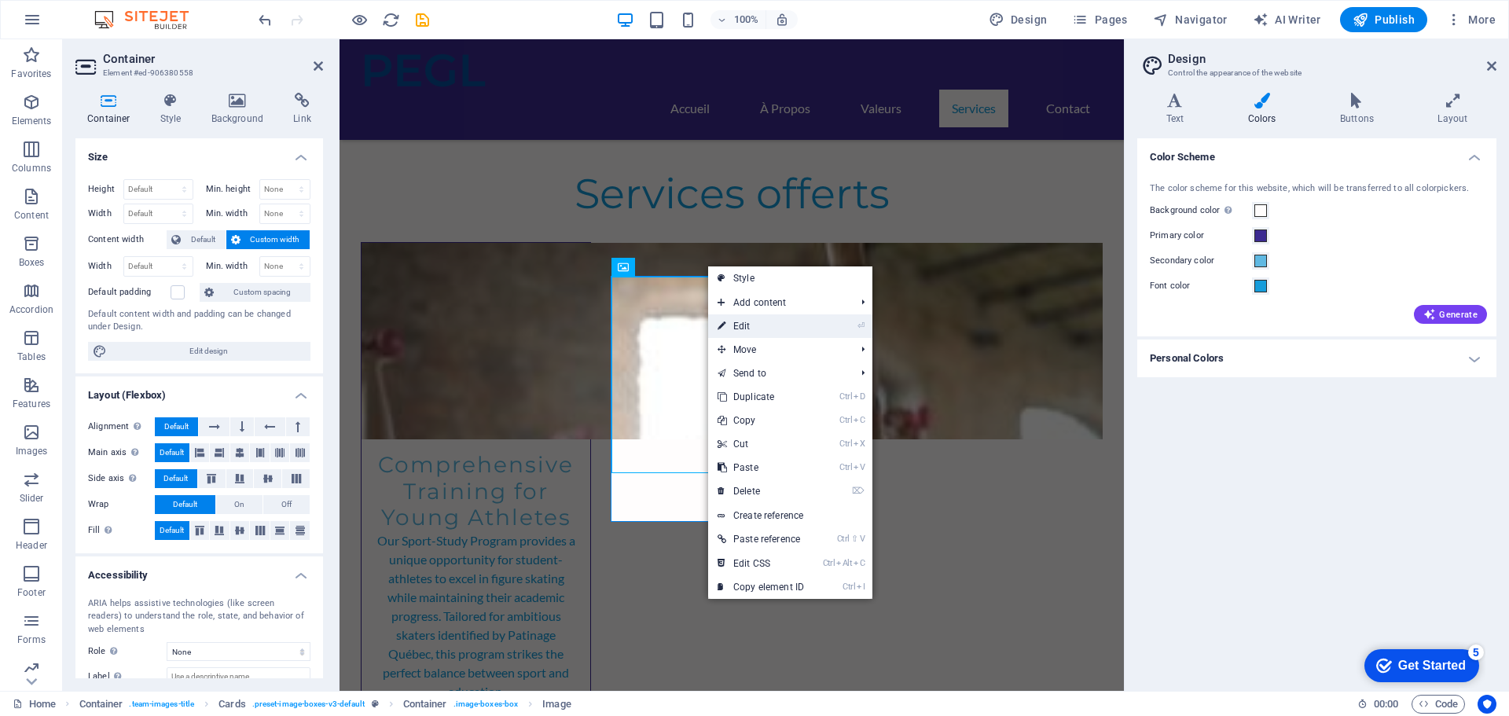
click at [741, 323] on link "⏎ Edit" at bounding box center [760, 326] width 105 height 24
select select "vw"
select select "px"
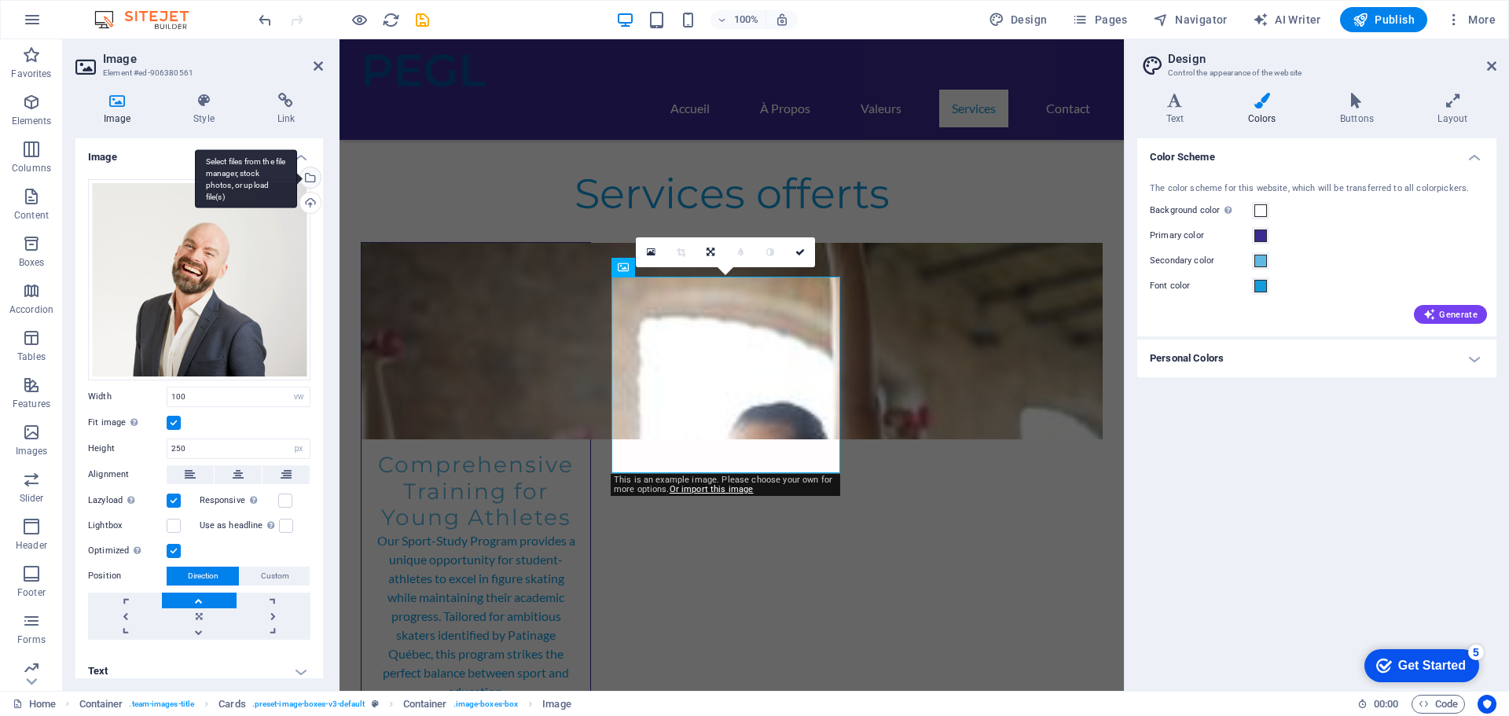
click at [297, 177] on div "Select files from the file manager, stock photos, or upload file(s)" at bounding box center [246, 178] width 102 height 59
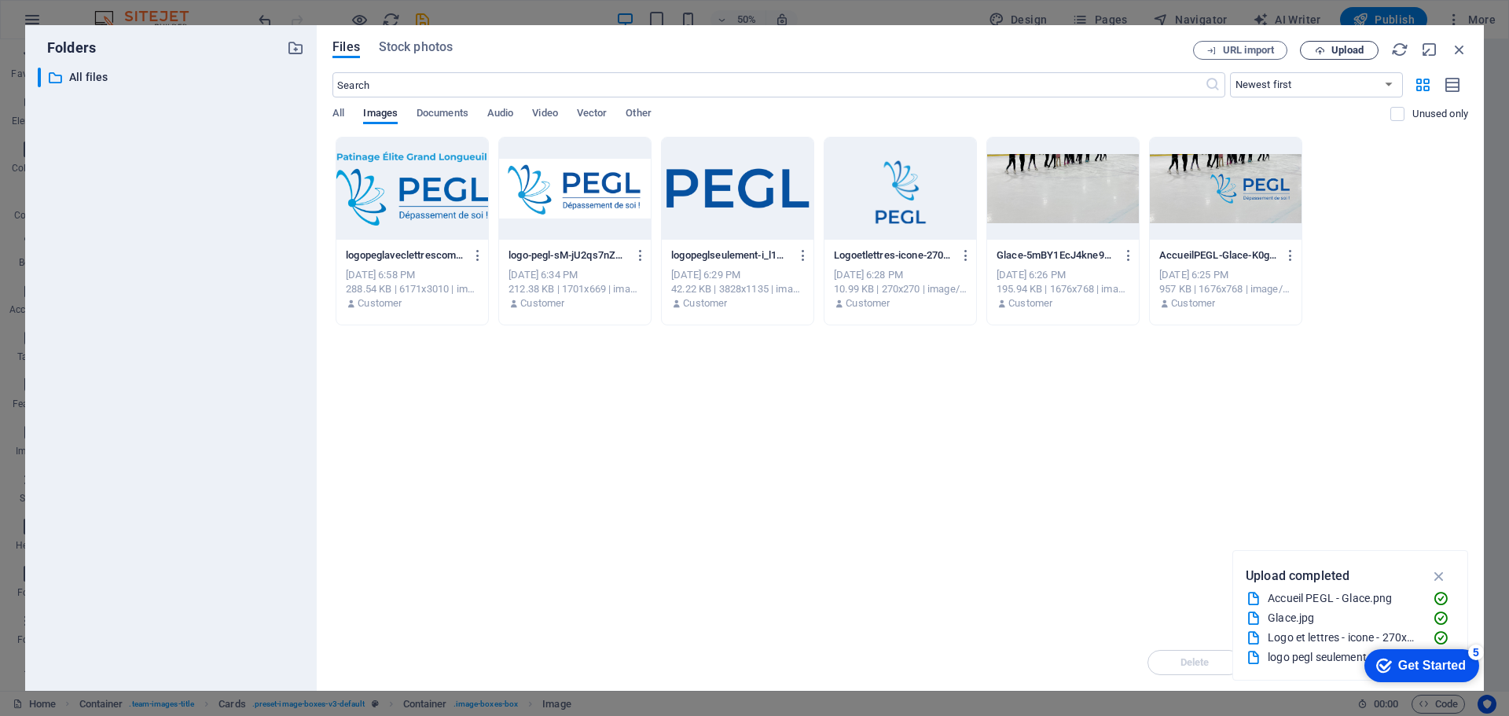
click at [1332, 50] on span "Upload" at bounding box center [1347, 50] width 32 height 9
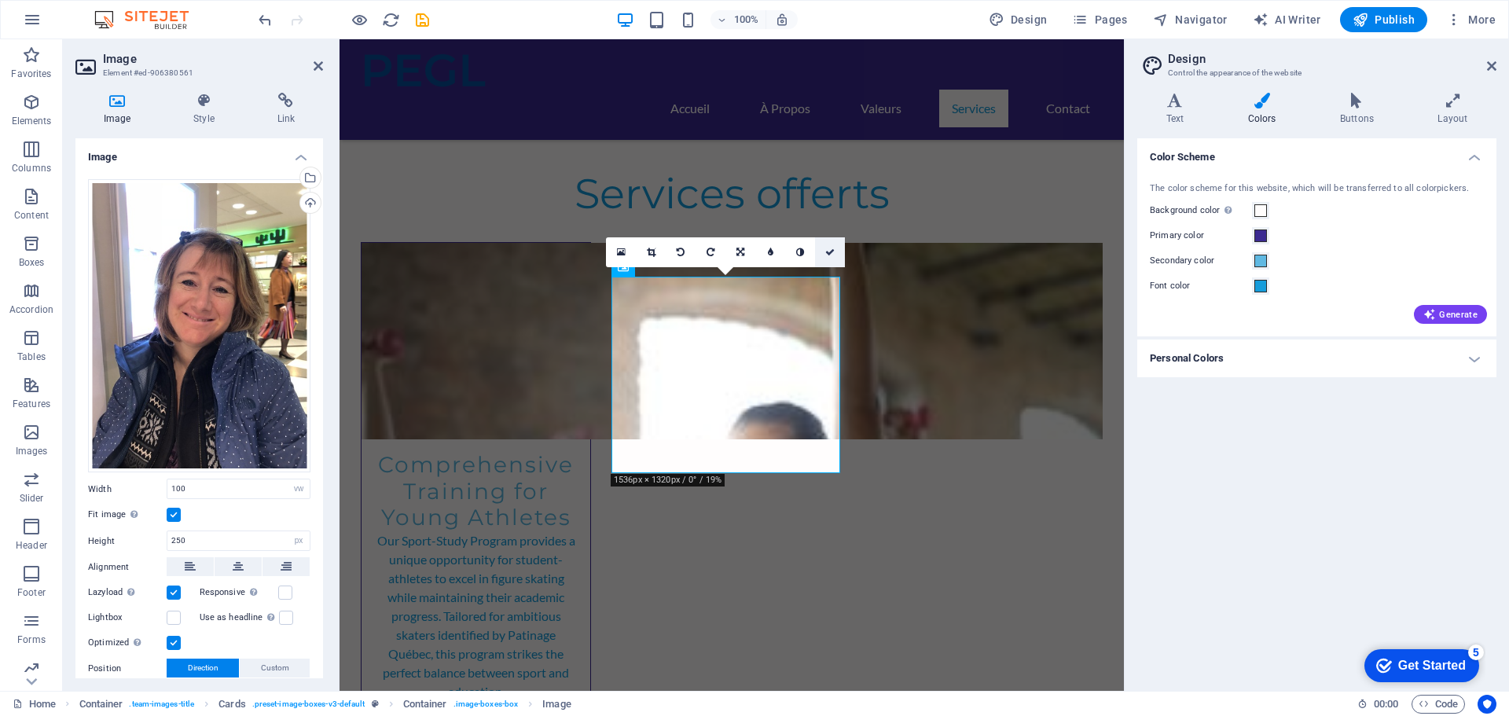
click at [830, 248] on icon at bounding box center [829, 252] width 9 height 9
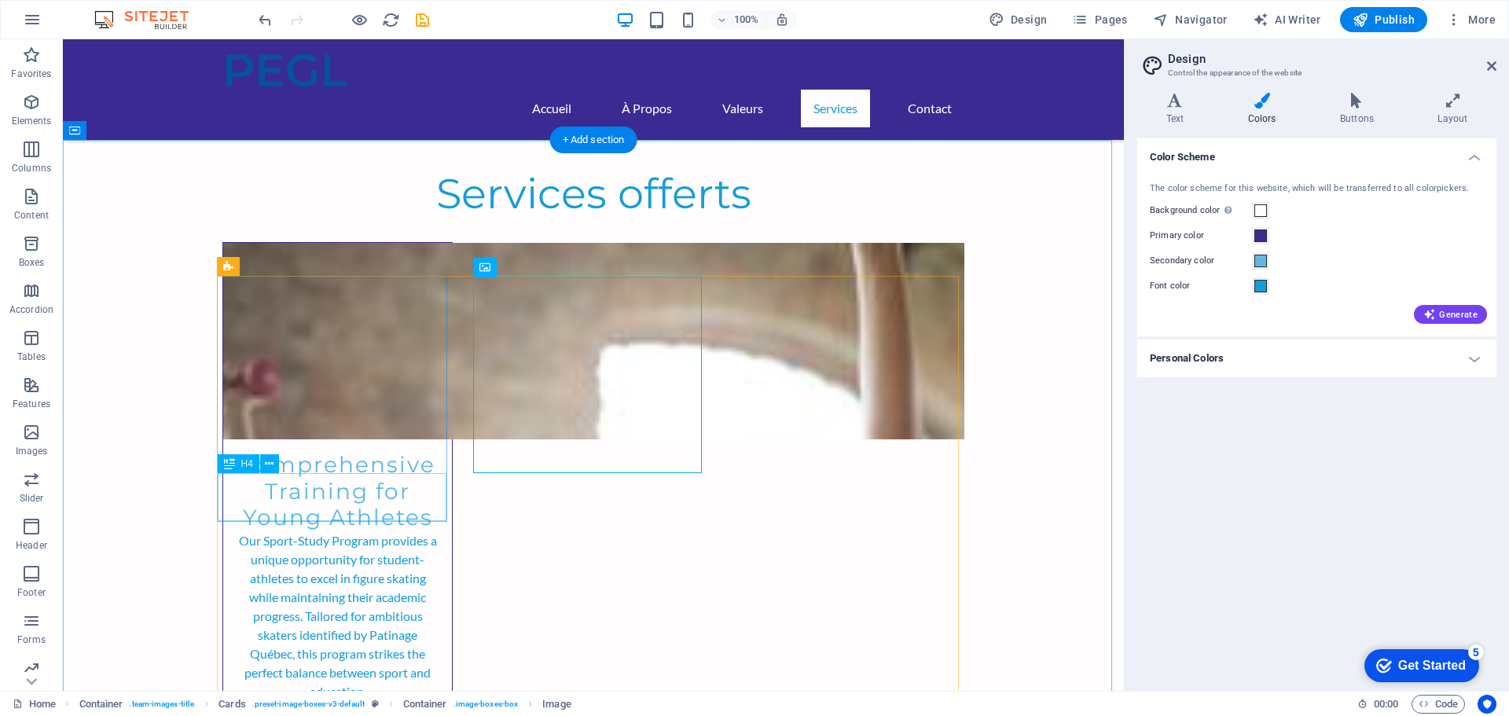
click at [268, 459] on icon at bounding box center [269, 464] width 9 height 17
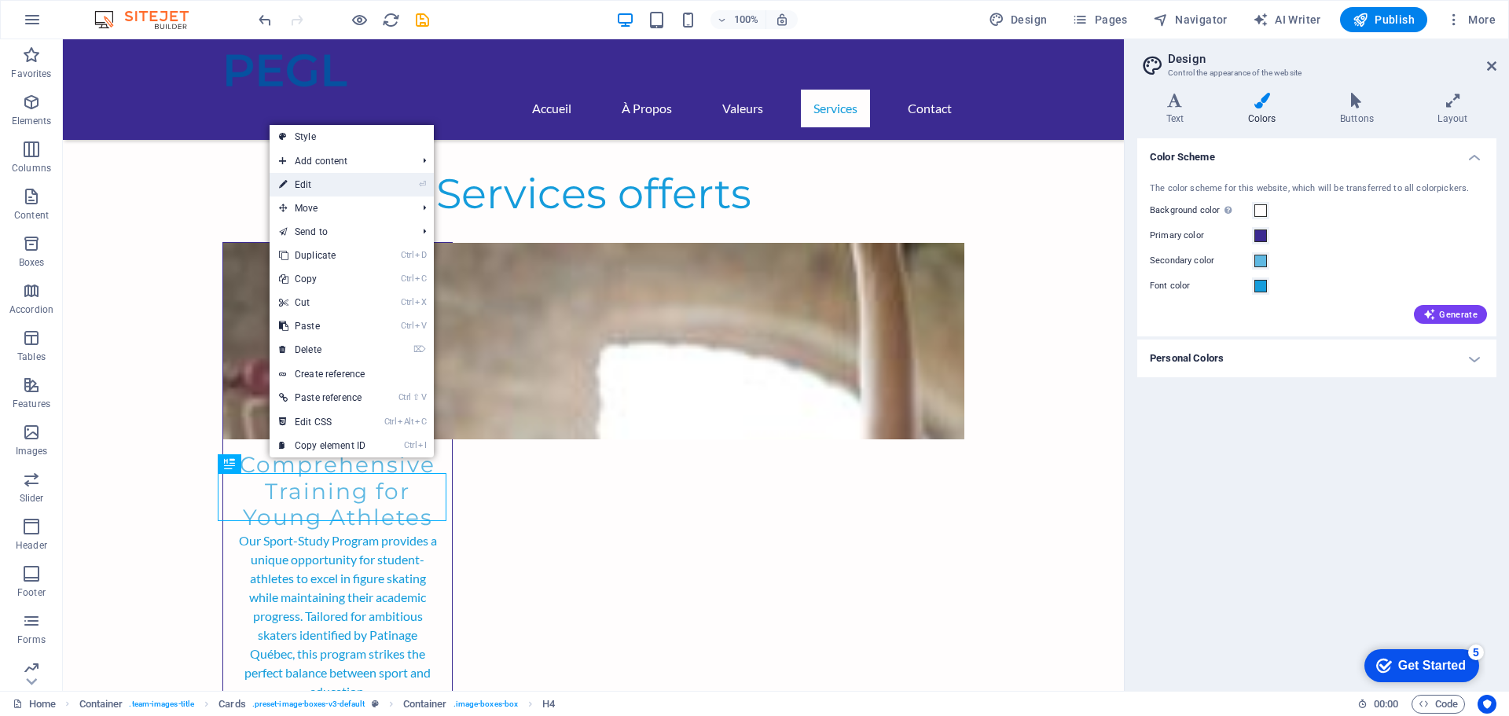
click at [320, 176] on link "⏎ Edit" at bounding box center [322, 185] width 105 height 24
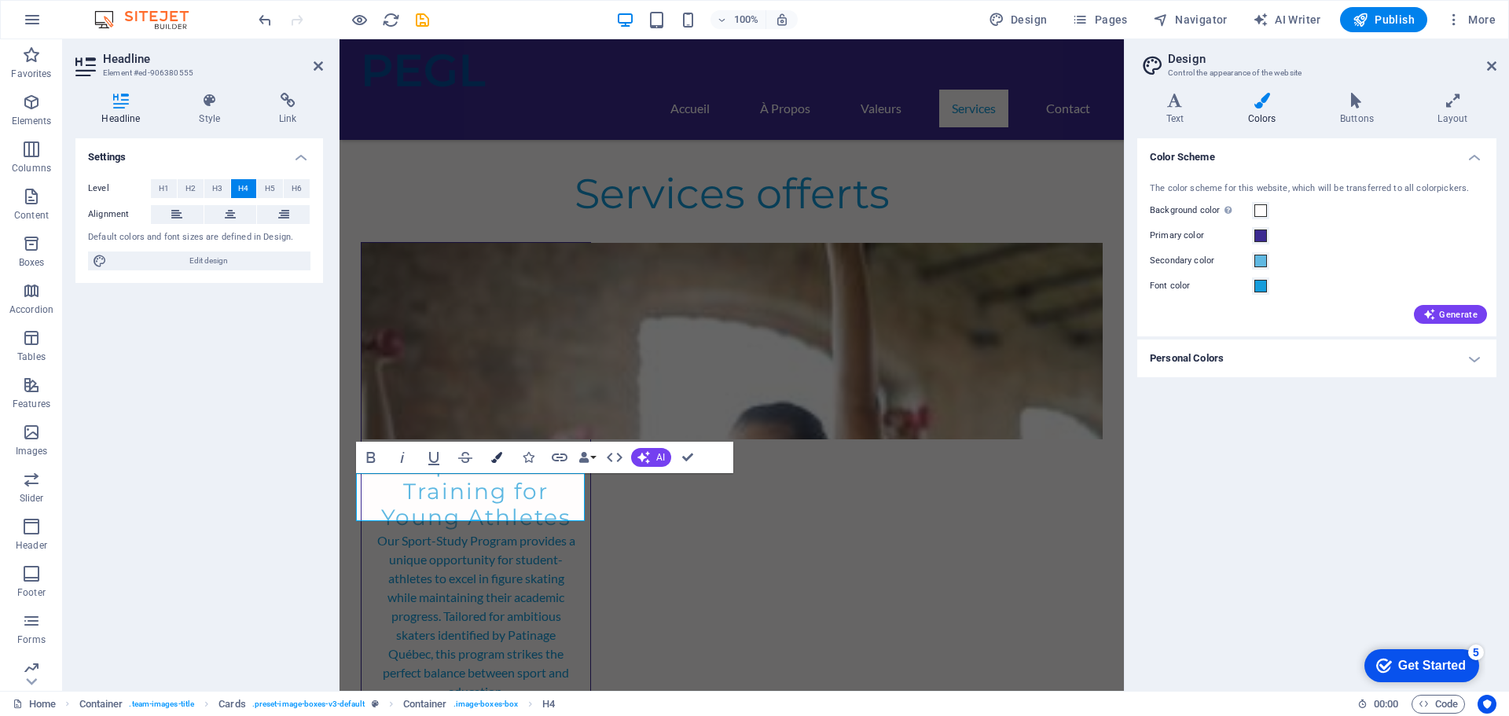
click at [497, 459] on icon "button" at bounding box center [496, 457] width 11 height 11
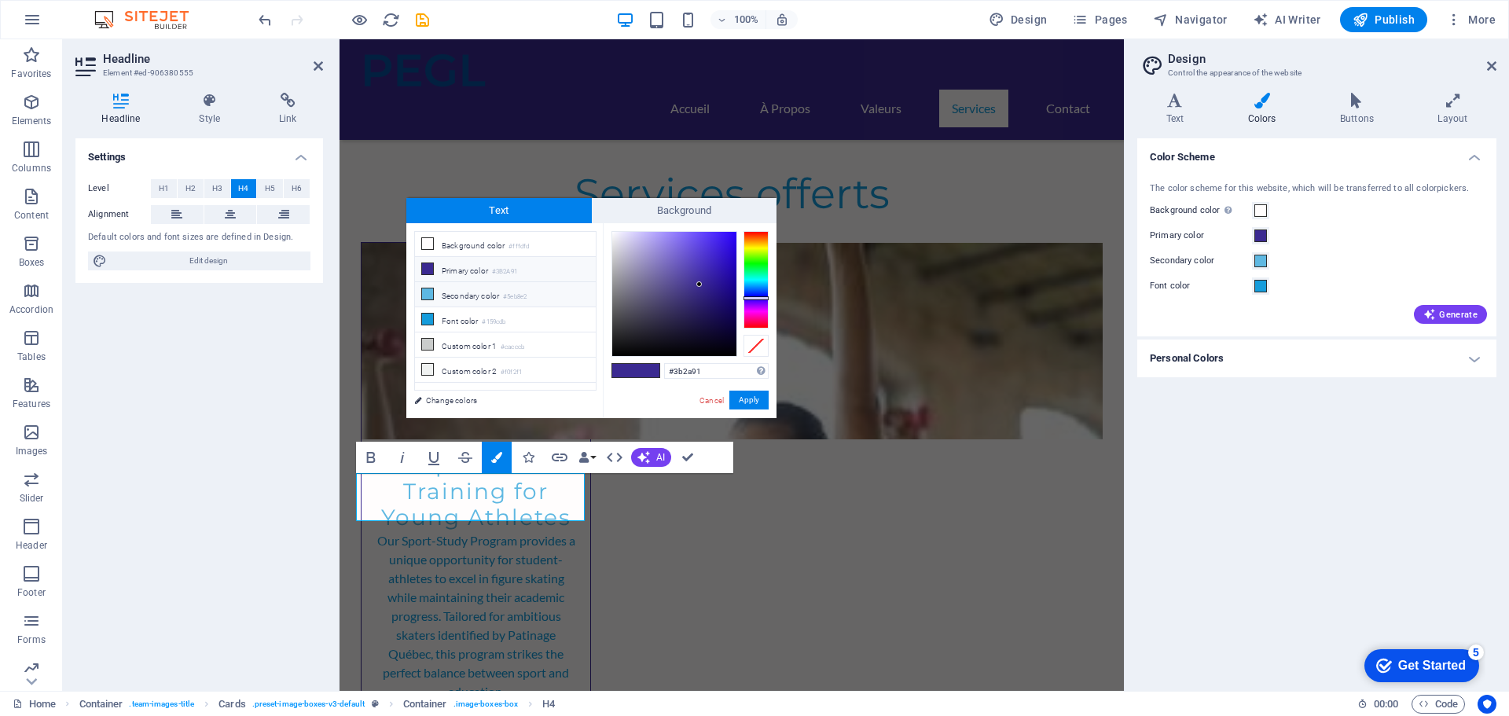
click at [480, 293] on li "Secondary color #5eb8e2" at bounding box center [505, 294] width 181 height 25
type input "#5eb8e2"
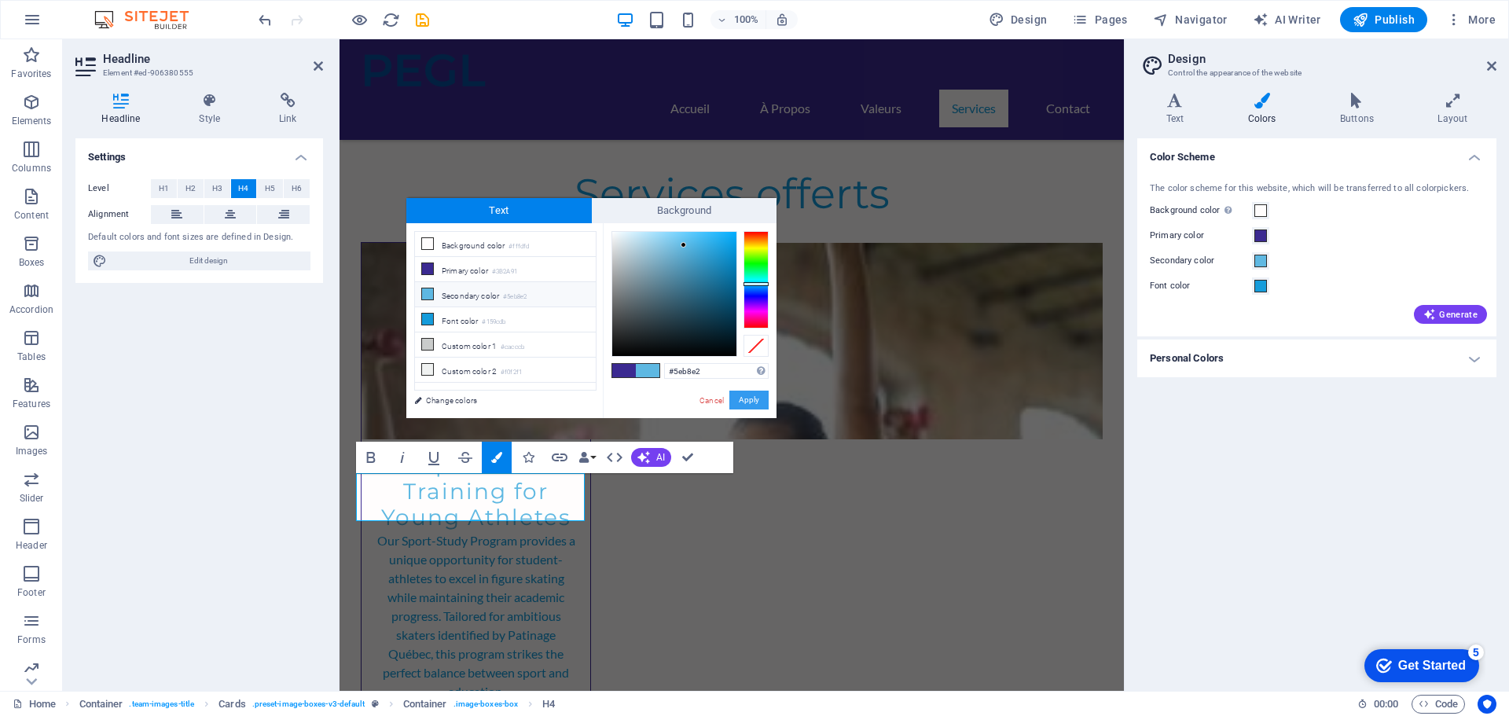
click at [757, 398] on button "Apply" at bounding box center [748, 400] width 39 height 19
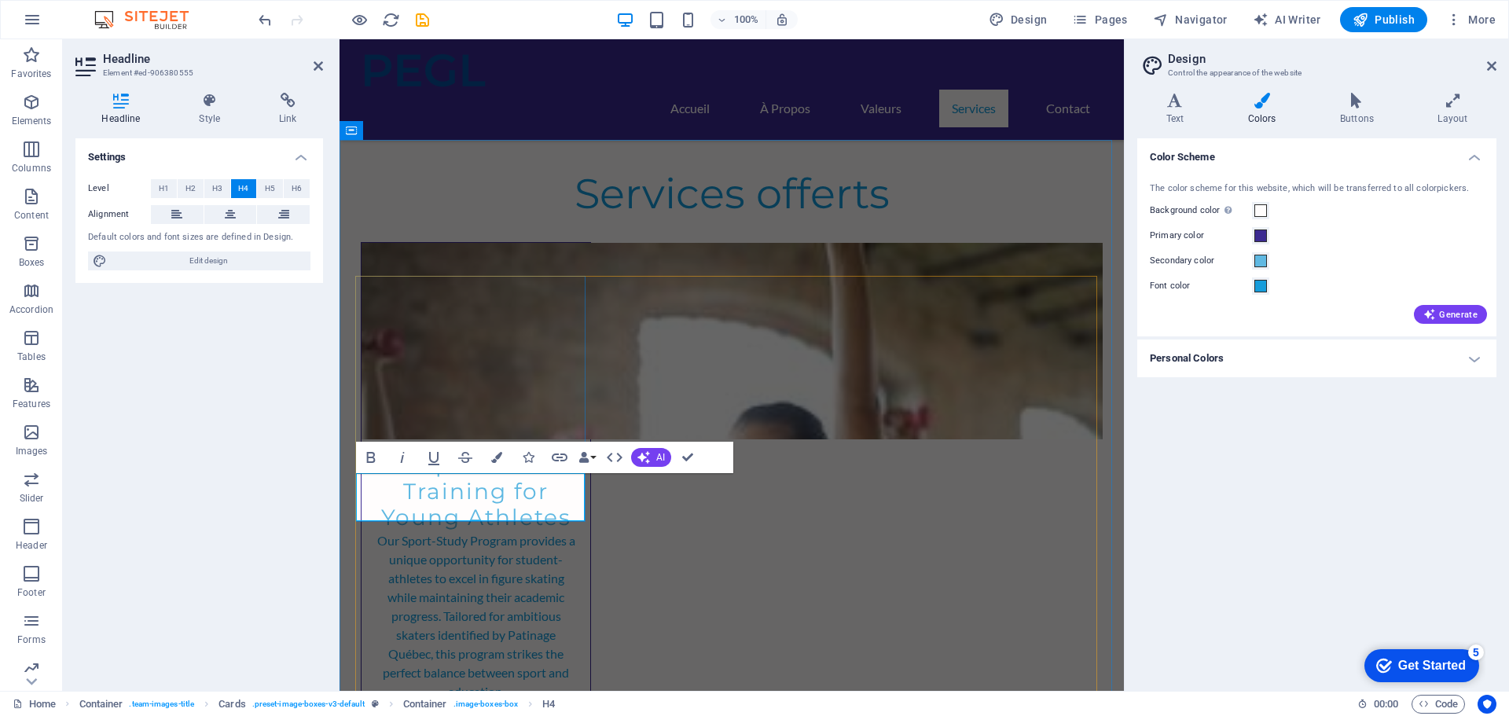
click at [365, 458] on icon "button" at bounding box center [370, 457] width 19 height 19
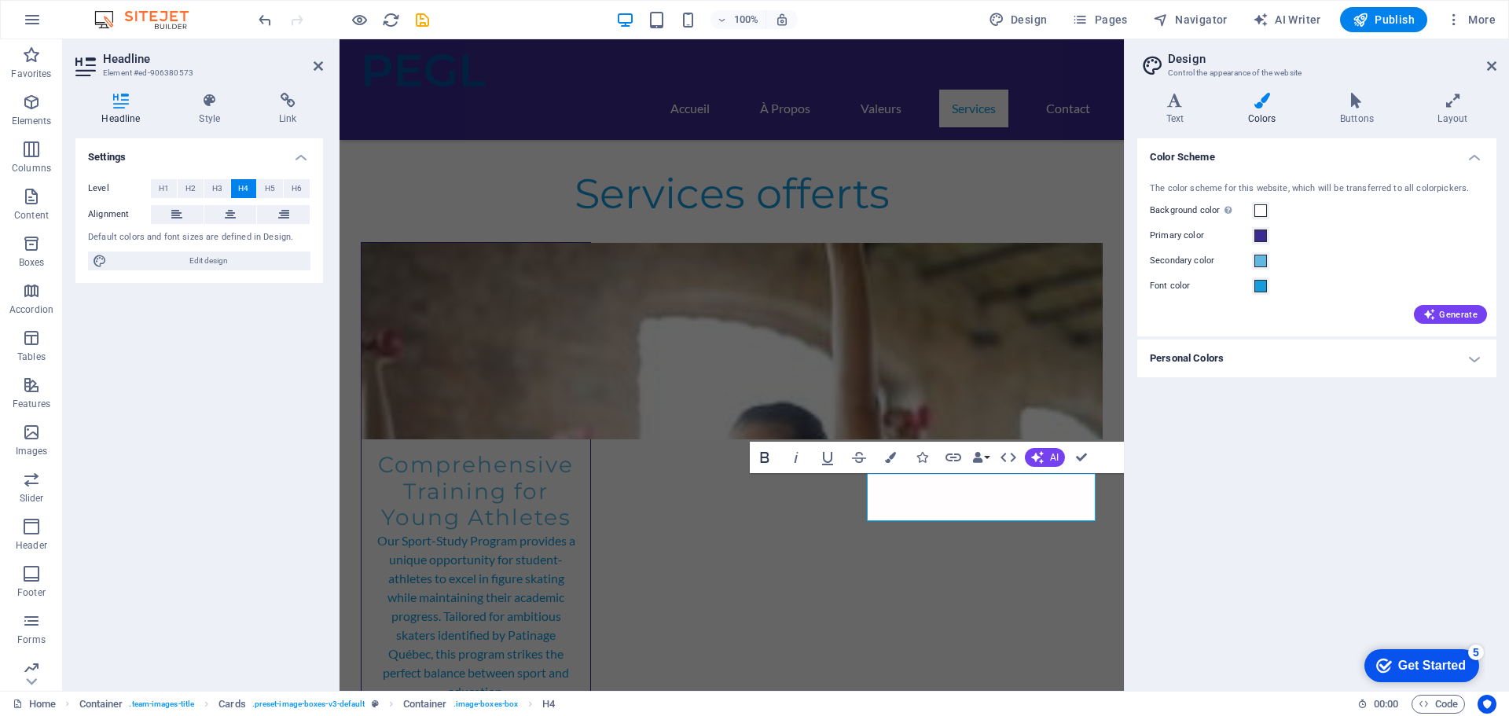
click at [761, 457] on icon "button" at bounding box center [765, 457] width 9 height 11
click at [890, 453] on icon "button" at bounding box center [890, 457] width 11 height 11
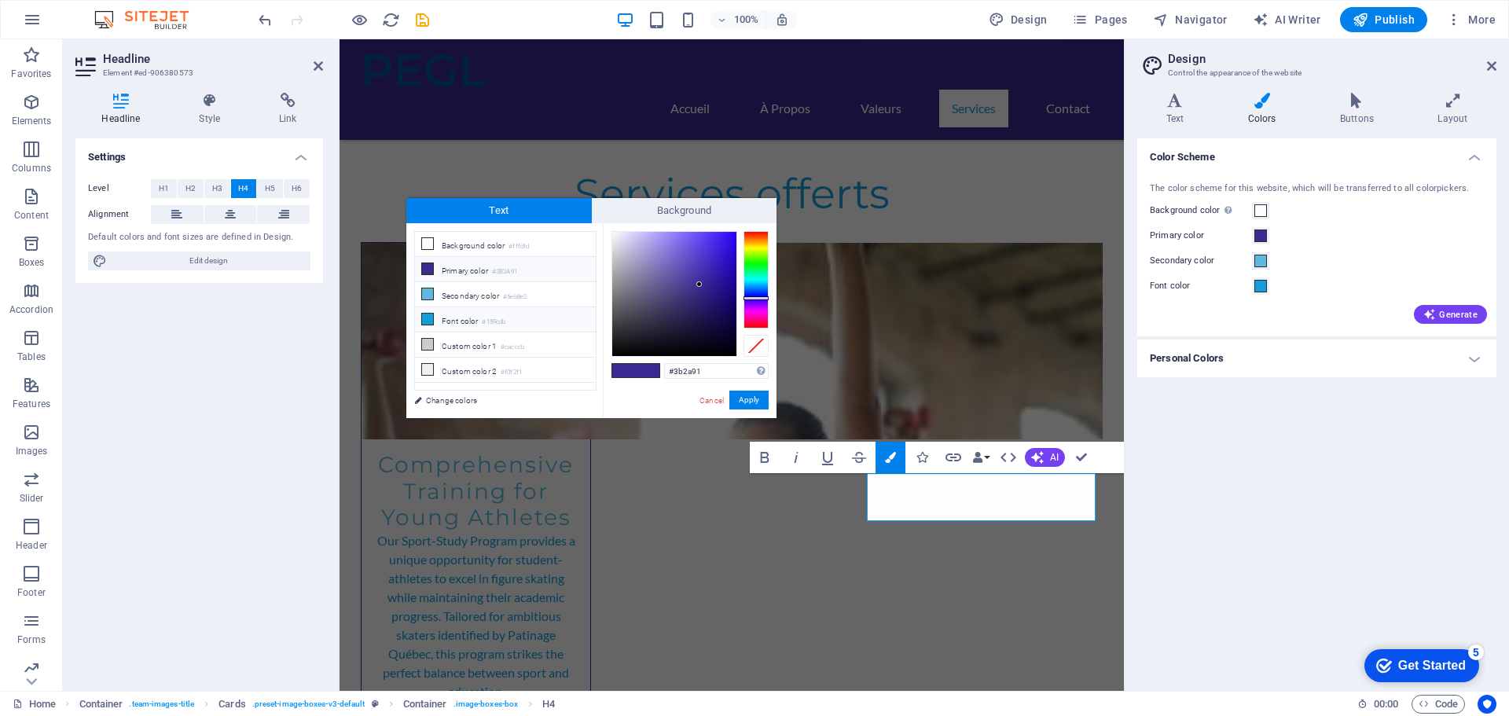
click at [487, 317] on small "#159cdb" at bounding box center [494, 322] width 24 height 11
type input "#159cdb"
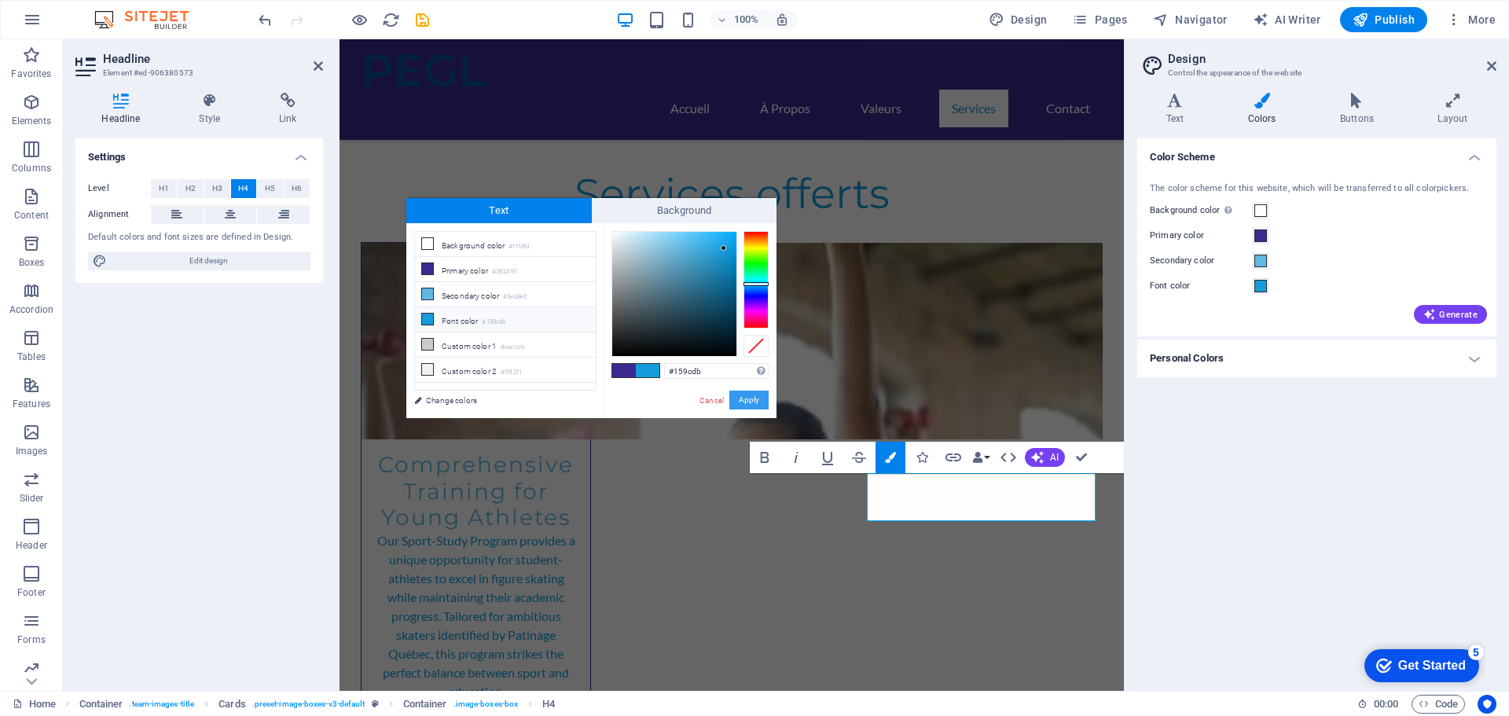
click at [758, 402] on button "Apply" at bounding box center [748, 400] width 39 height 19
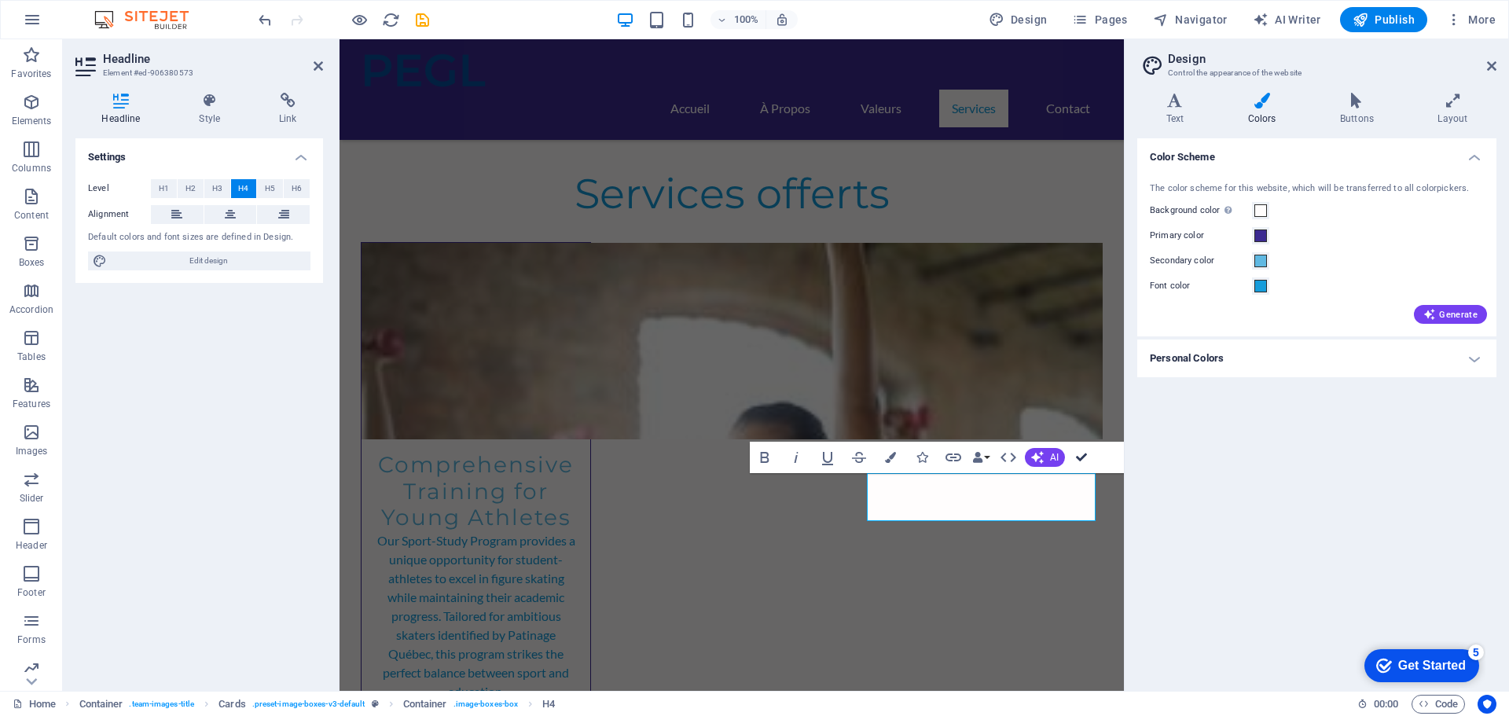
drag, startPoint x: 1085, startPoint y: 453, endPoint x: 1022, endPoint y: 414, distance: 74.1
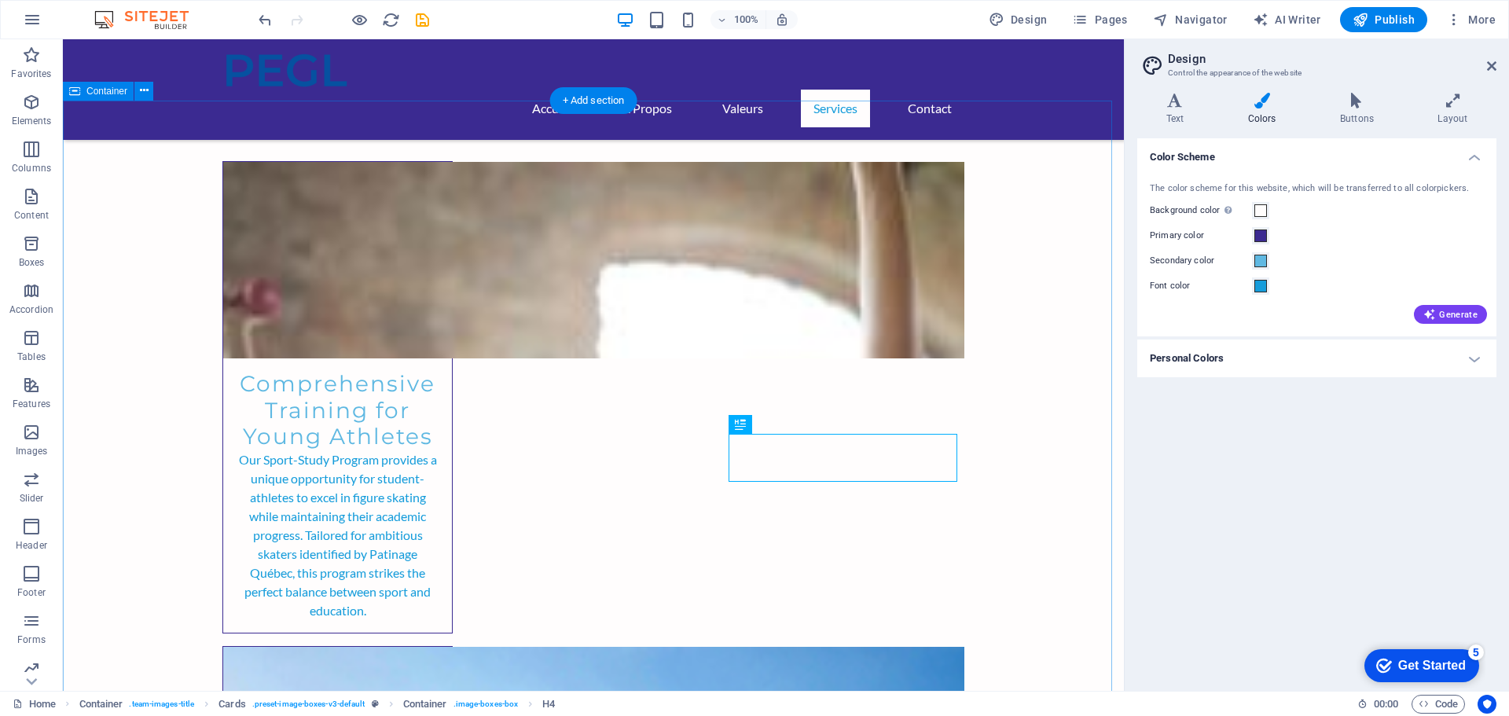
scroll to position [2357, 0]
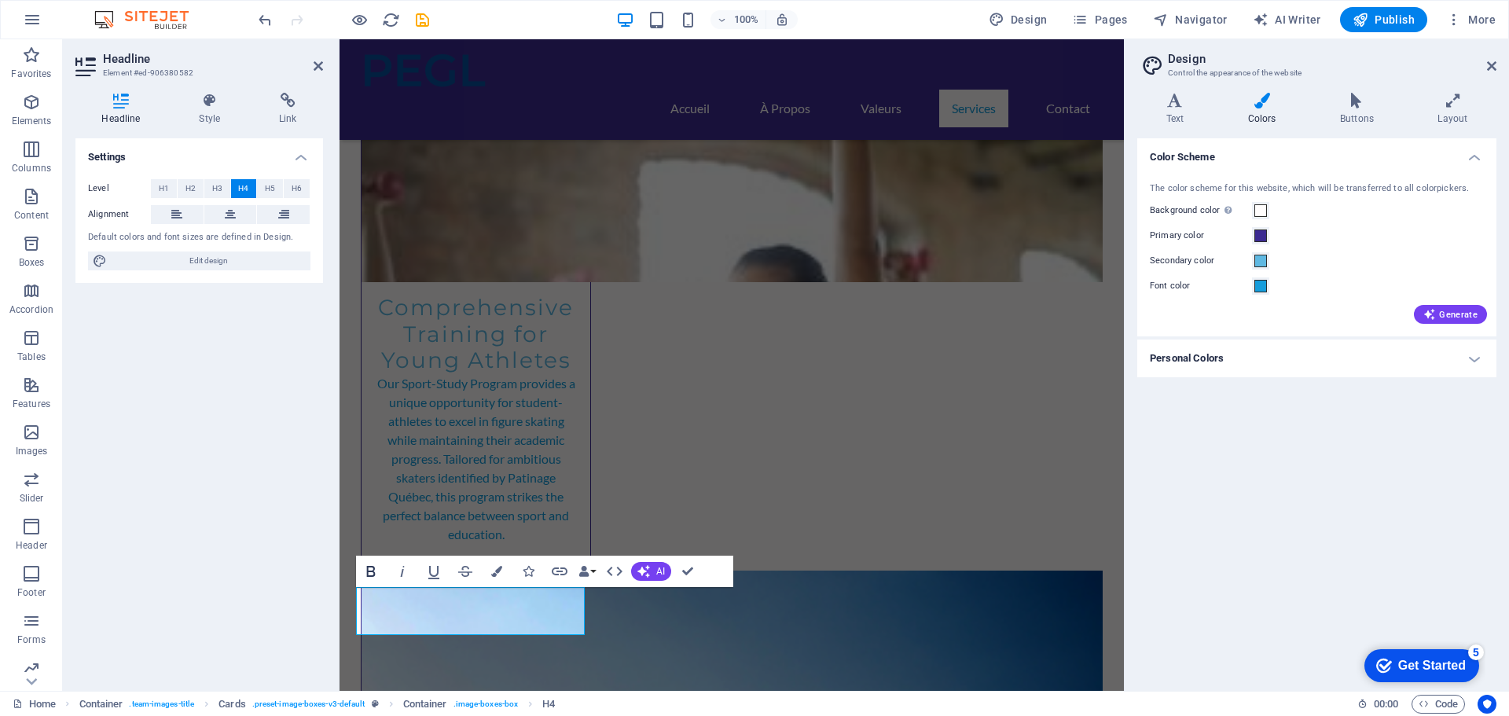
click at [374, 567] on icon "button" at bounding box center [370, 571] width 9 height 11
click at [496, 570] on icon "button" at bounding box center [496, 571] width 11 height 11
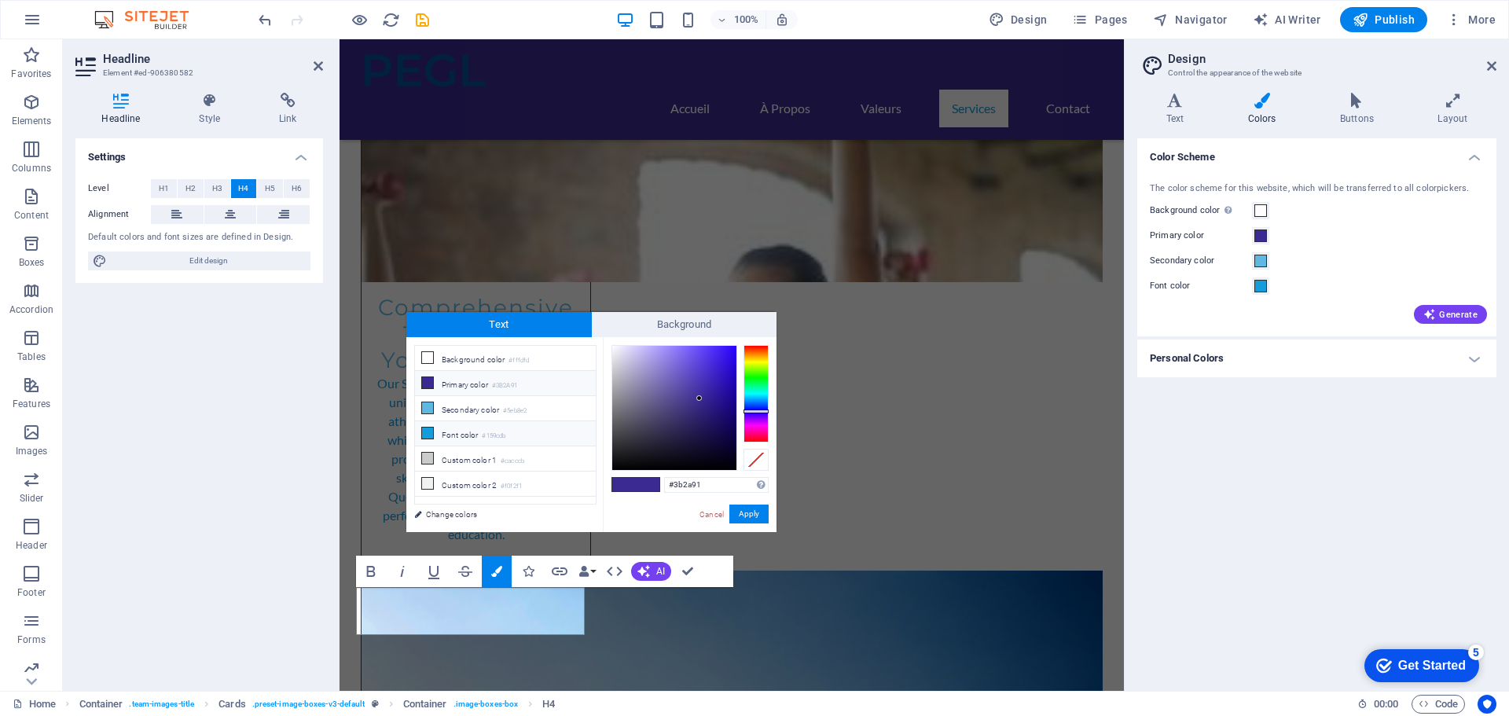
click at [473, 431] on li "Font color #159cdb" at bounding box center [505, 433] width 181 height 25
type input "#159cdb"
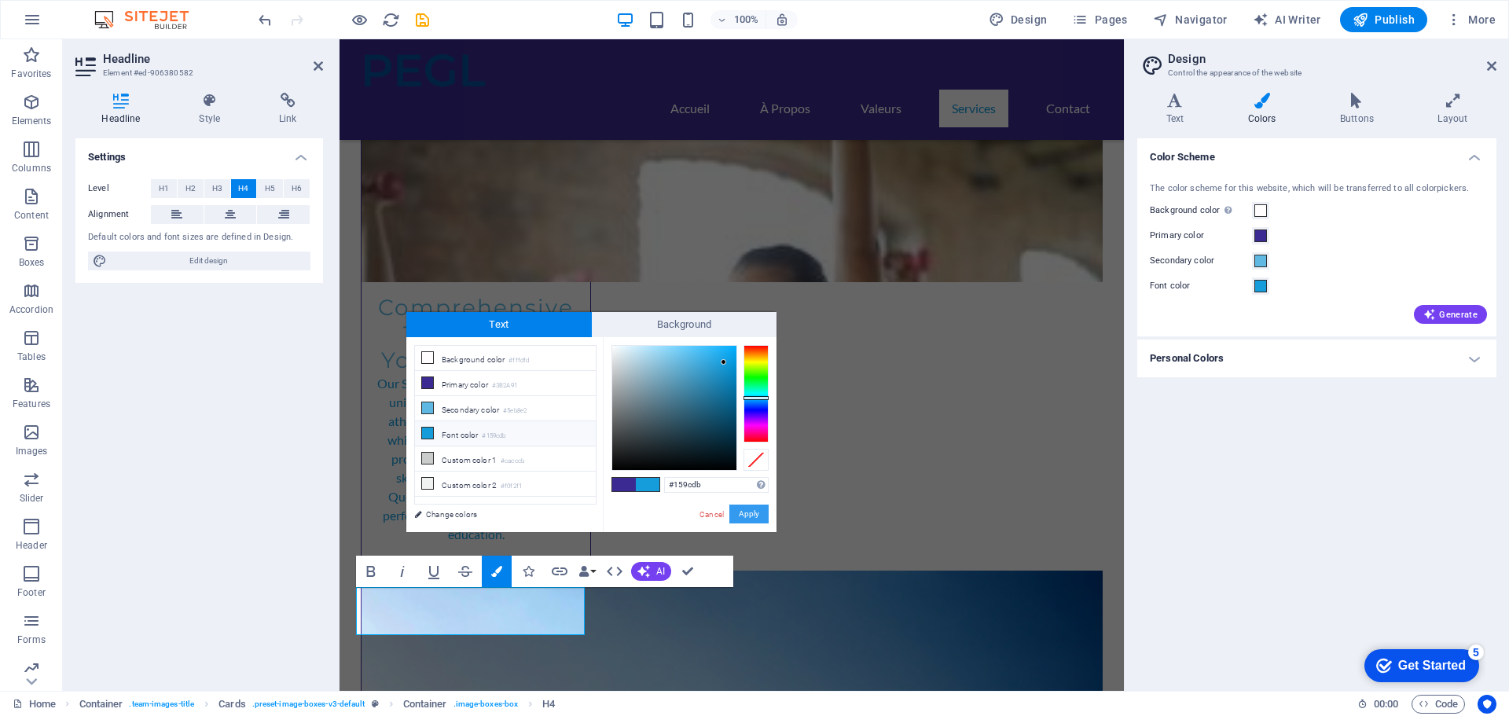
click at [750, 512] on button "Apply" at bounding box center [748, 513] width 39 height 19
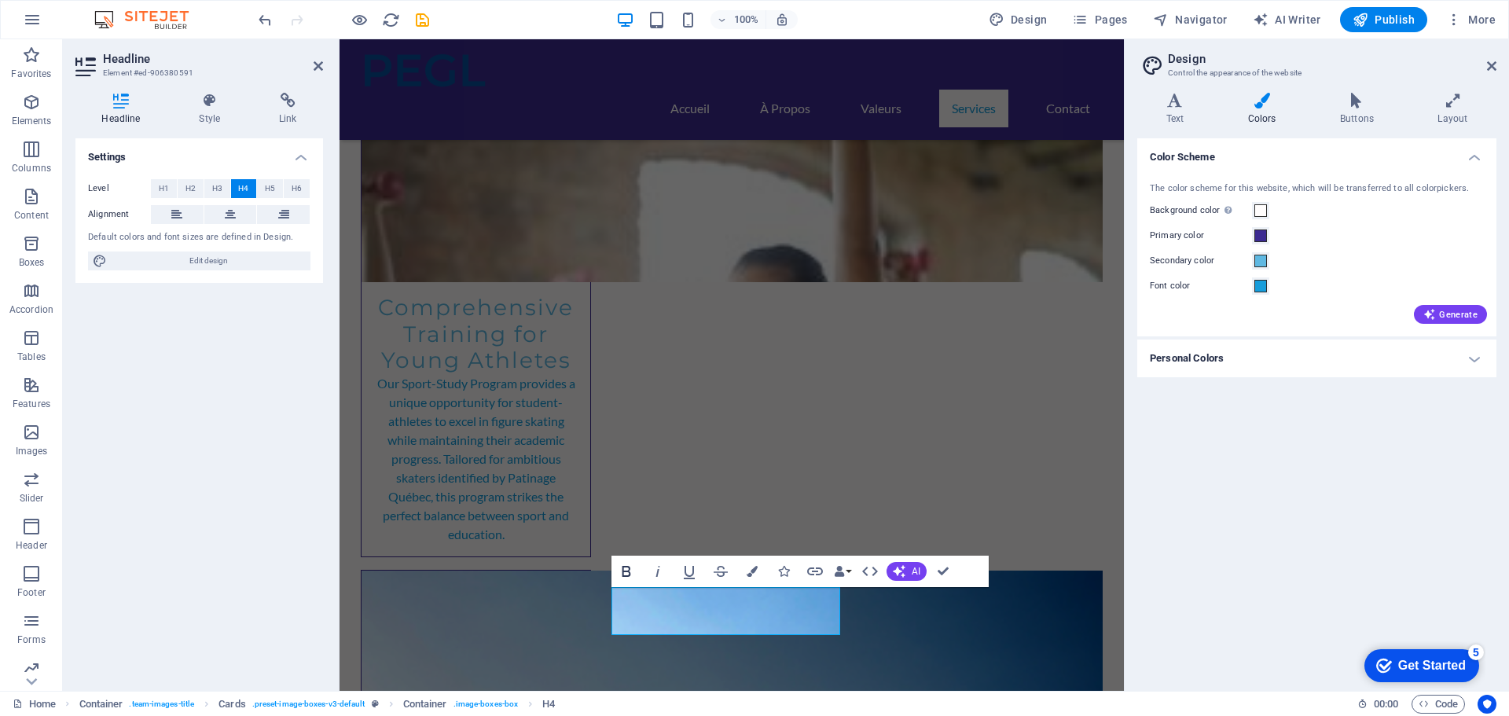
click at [625, 572] on icon "button" at bounding box center [626, 571] width 19 height 19
click at [756, 563] on button "Colors" at bounding box center [752, 571] width 30 height 31
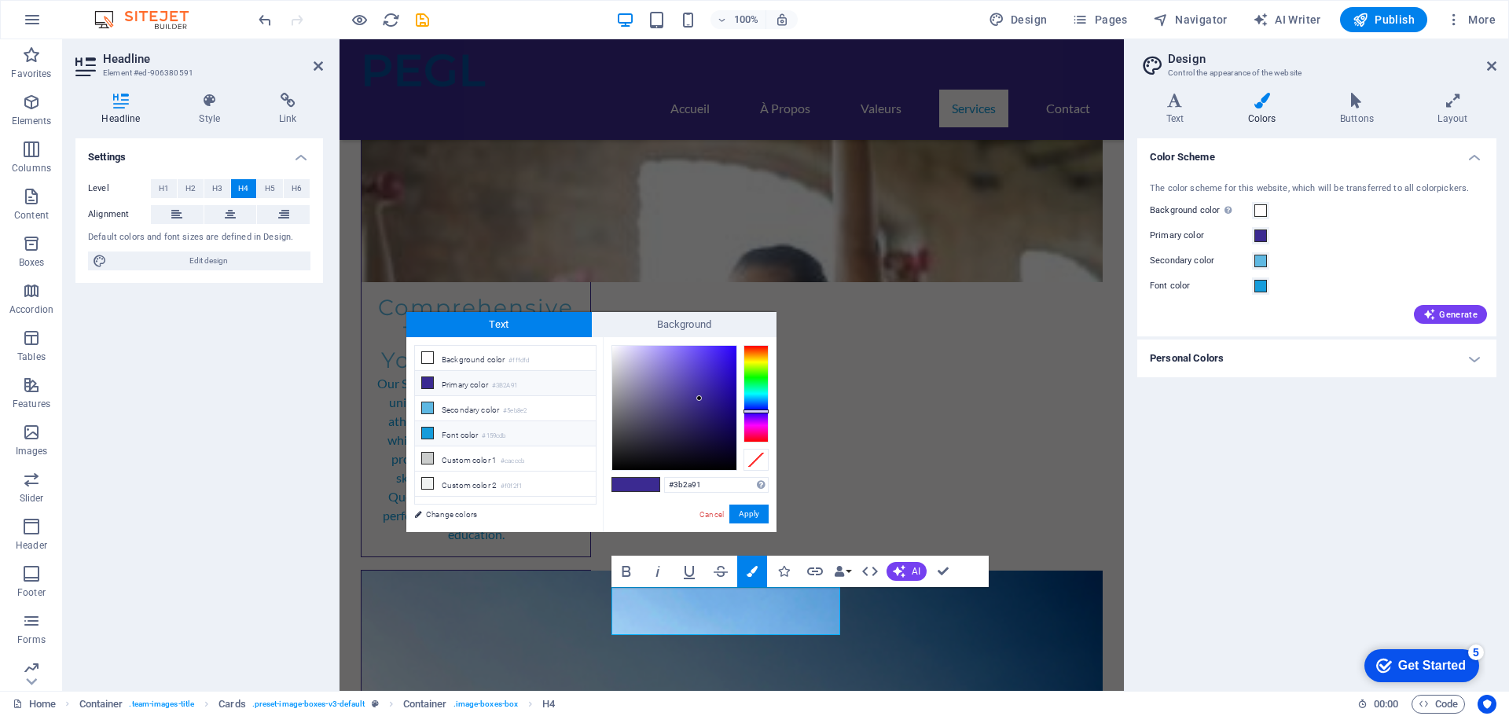
click at [504, 426] on li "Font color #159cdb" at bounding box center [505, 433] width 181 height 25
type input "#159cdb"
click at [466, 435] on li "Font color #159cdb" at bounding box center [505, 433] width 181 height 25
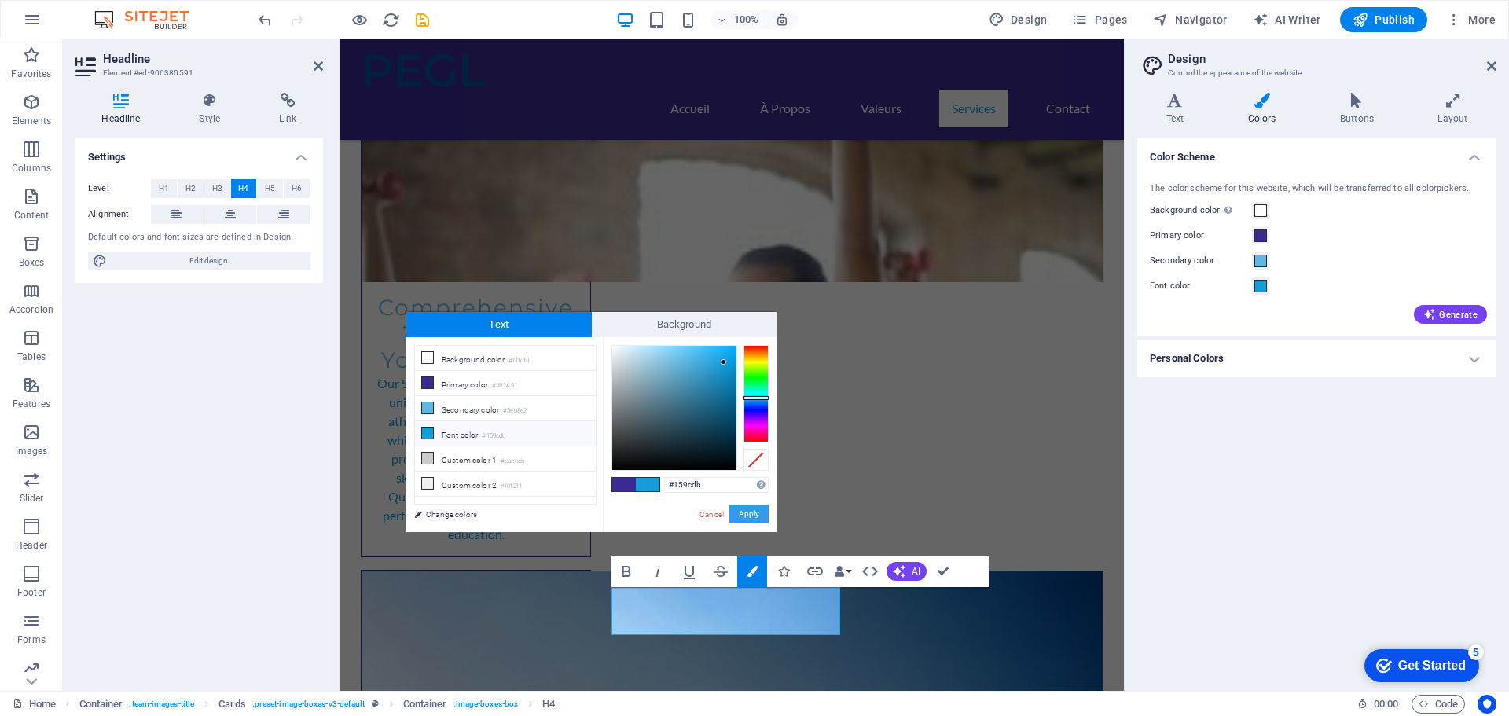
click at [750, 510] on button "Apply" at bounding box center [748, 513] width 39 height 19
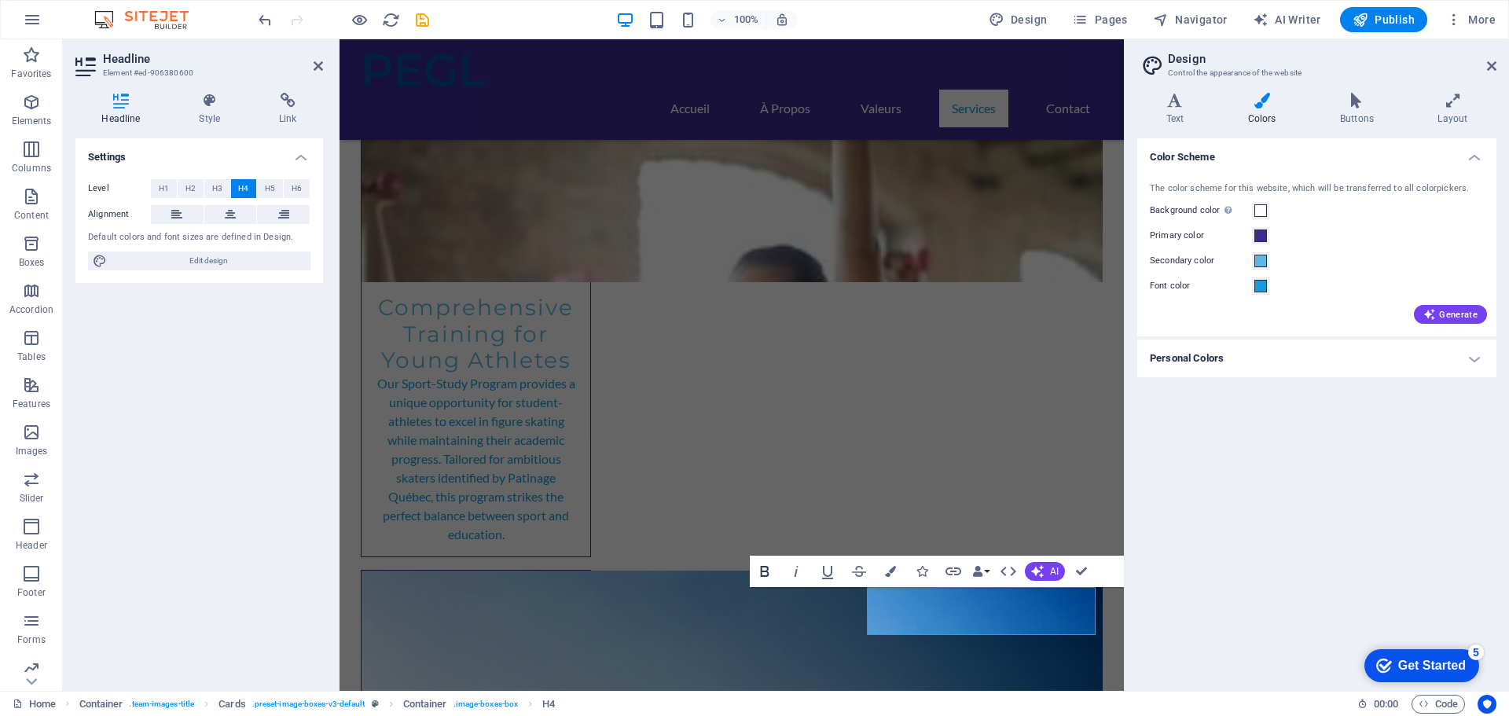
click at [762, 567] on icon "button" at bounding box center [764, 571] width 19 height 19
click at [893, 572] on icon "button" at bounding box center [890, 571] width 11 height 11
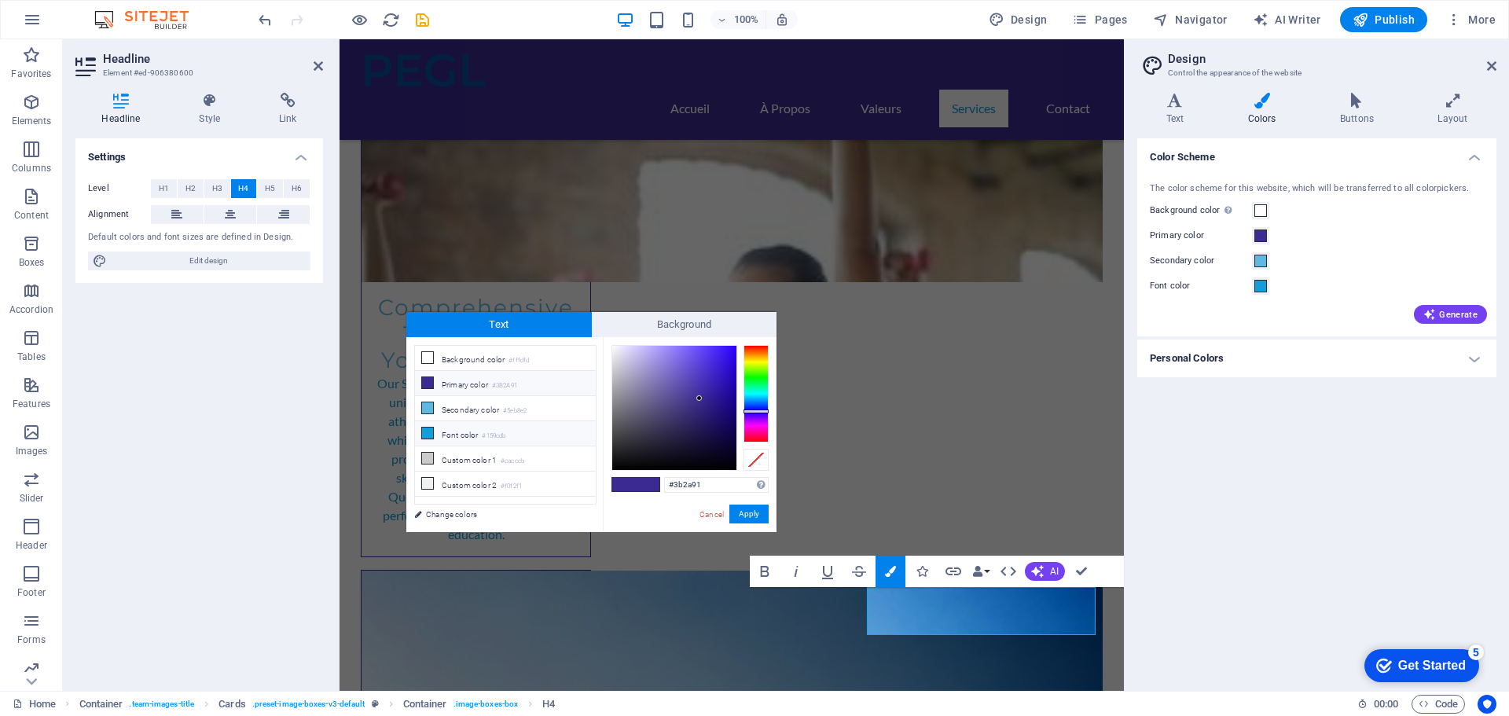
click at [482, 431] on li "Font color #159cdb" at bounding box center [505, 433] width 181 height 25
type input "#159cdb"
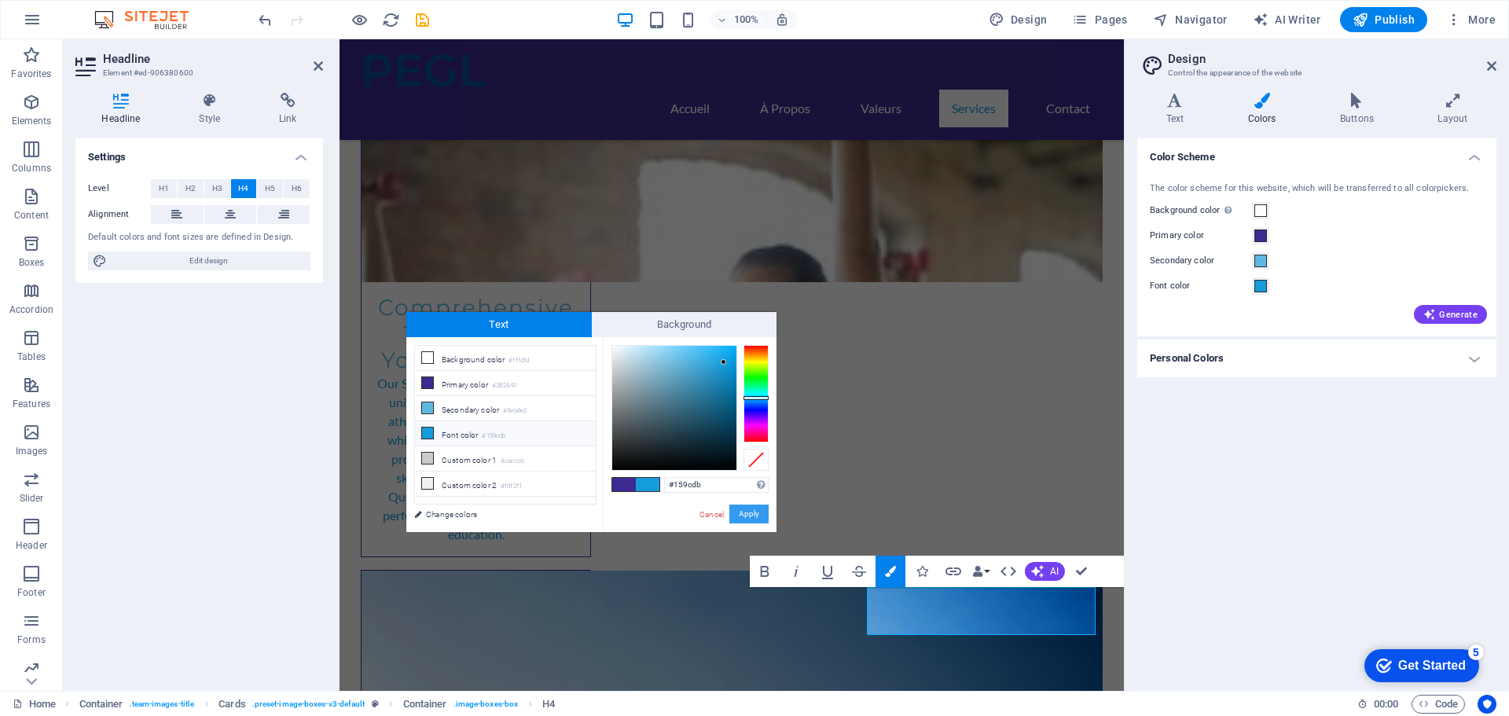
click at [761, 512] on button "Apply" at bounding box center [748, 513] width 39 height 19
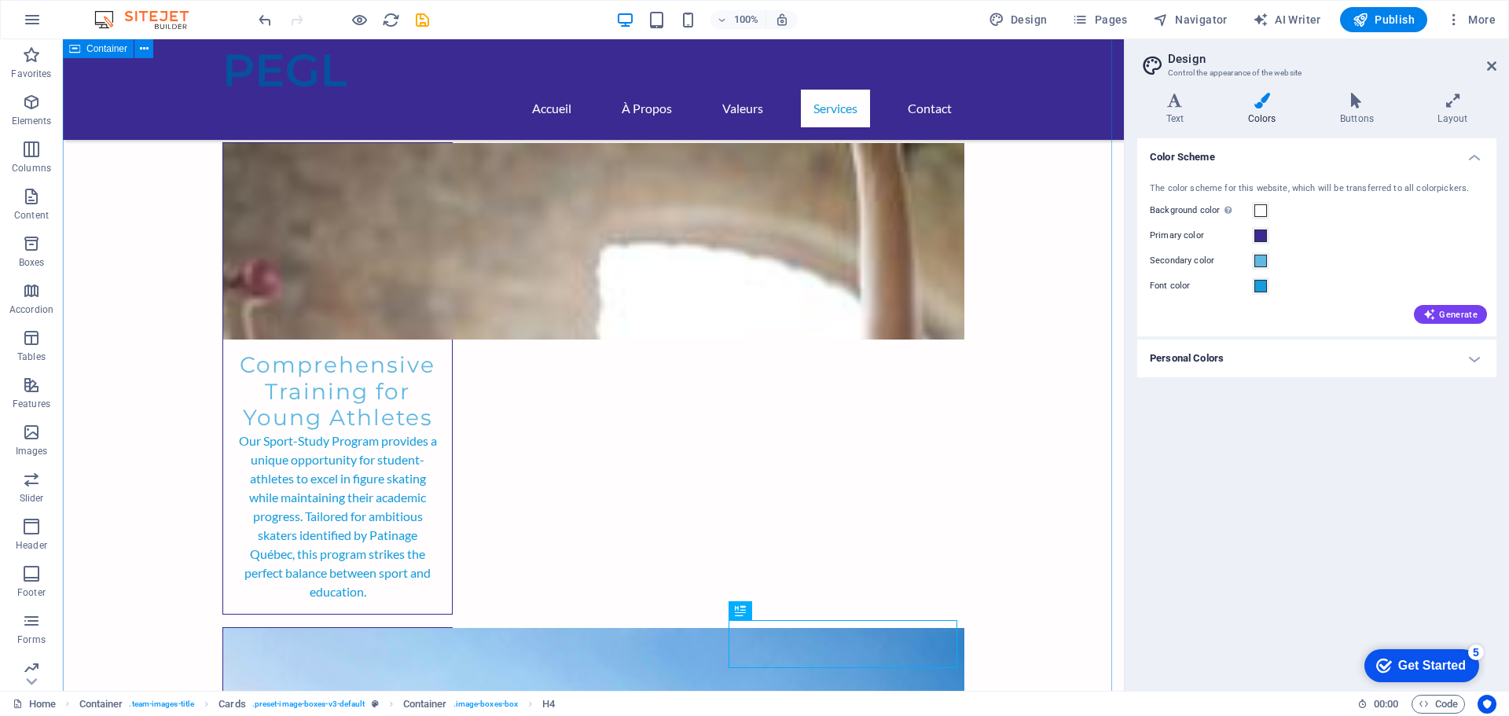
scroll to position [2279, 0]
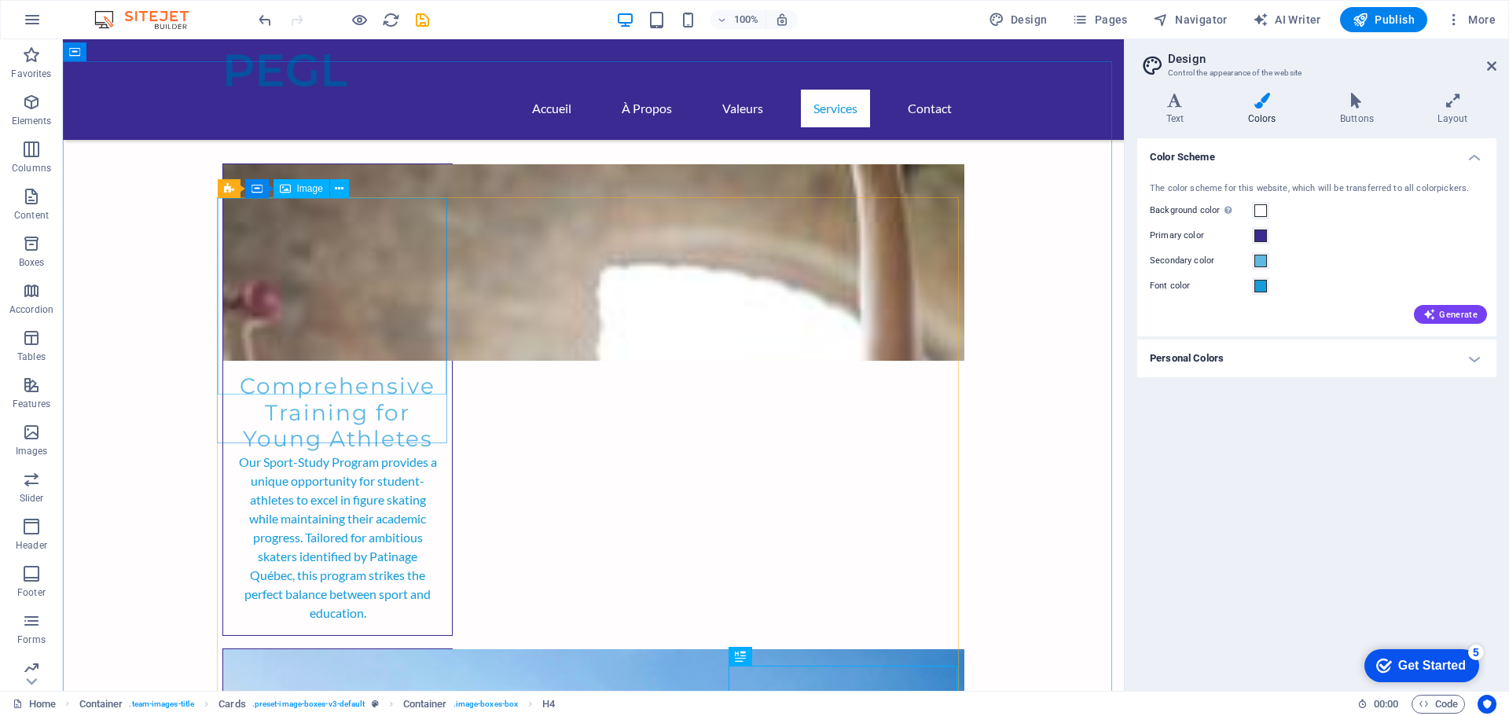
click at [293, 182] on div "Image" at bounding box center [301, 188] width 56 height 19
click at [299, 191] on span "Image" at bounding box center [310, 188] width 26 height 9
click at [341, 191] on icon at bounding box center [339, 189] width 9 height 17
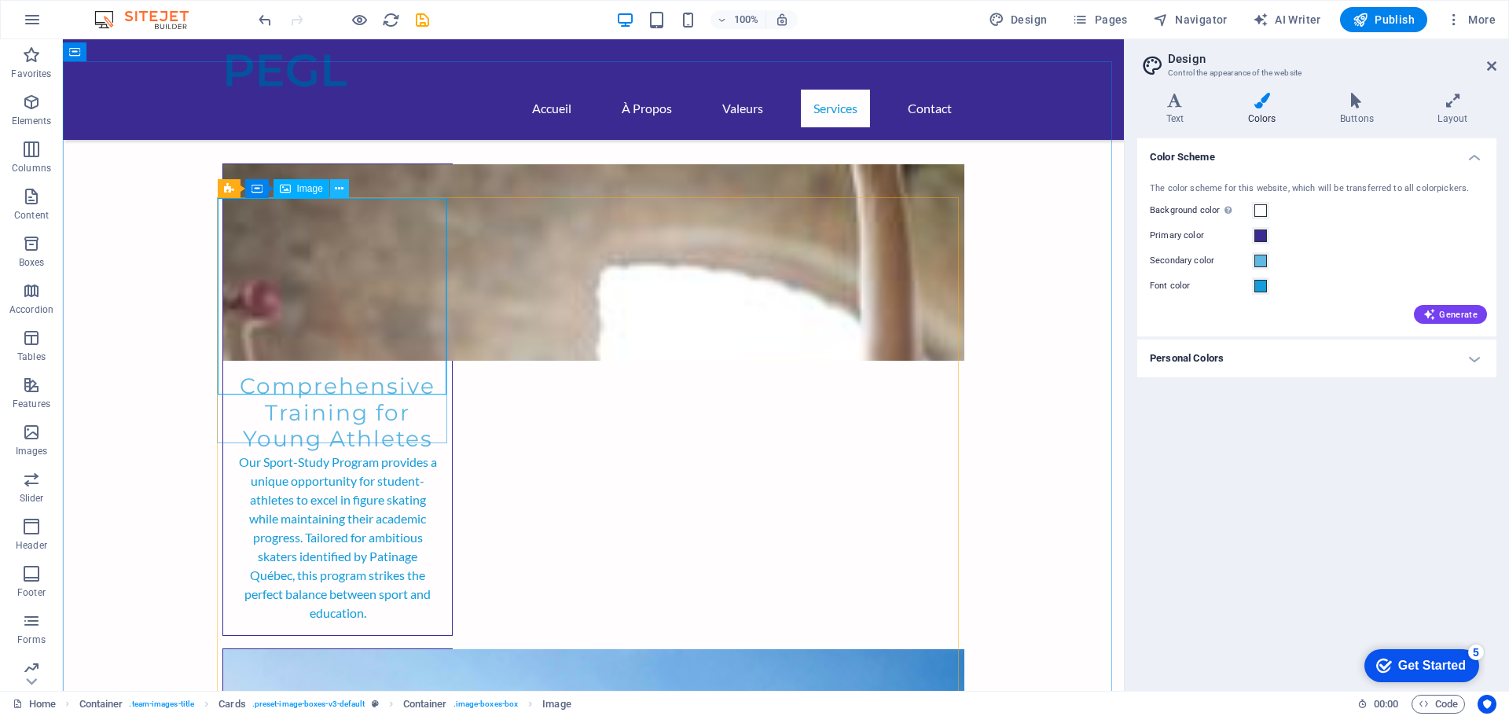
click at [332, 187] on button at bounding box center [339, 188] width 19 height 19
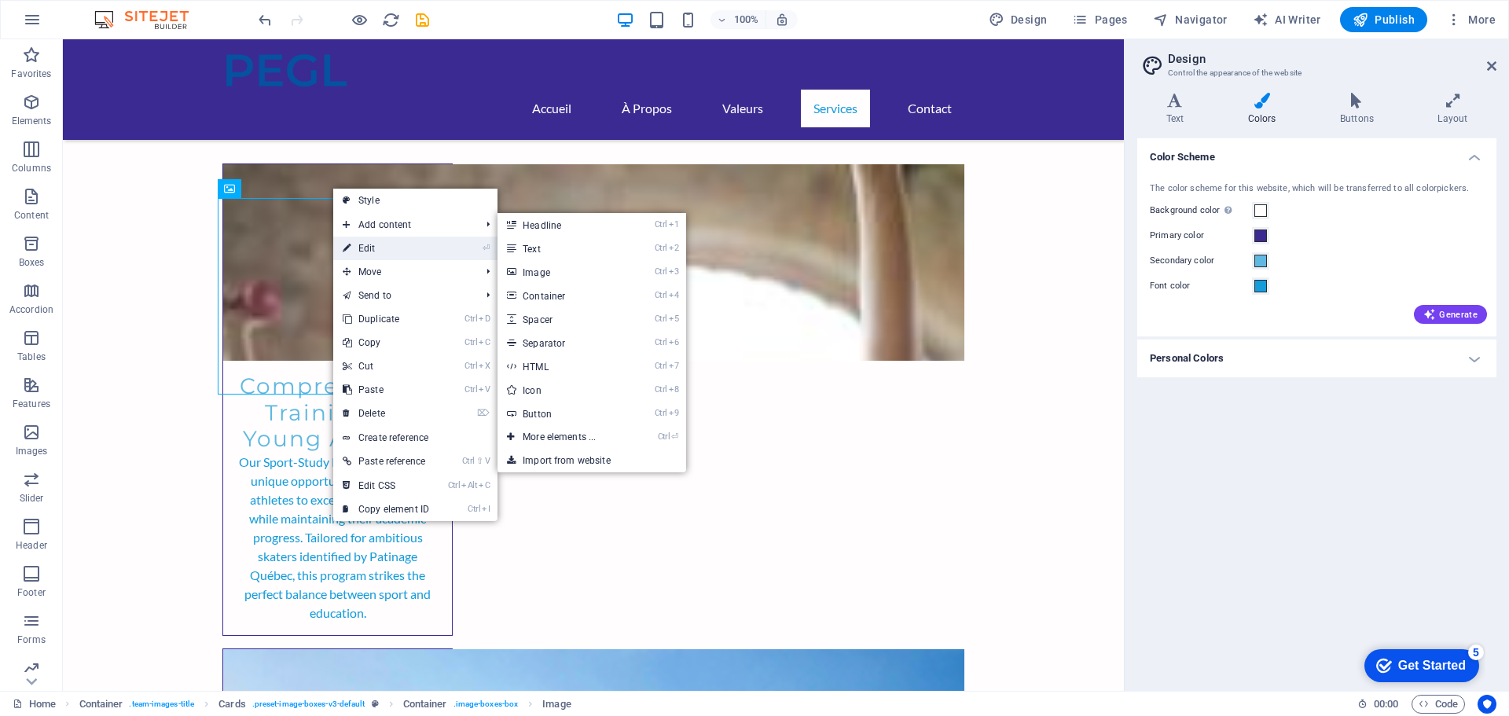
click at [349, 243] on icon at bounding box center [347, 249] width 8 height 24
select select "vw"
select select "px"
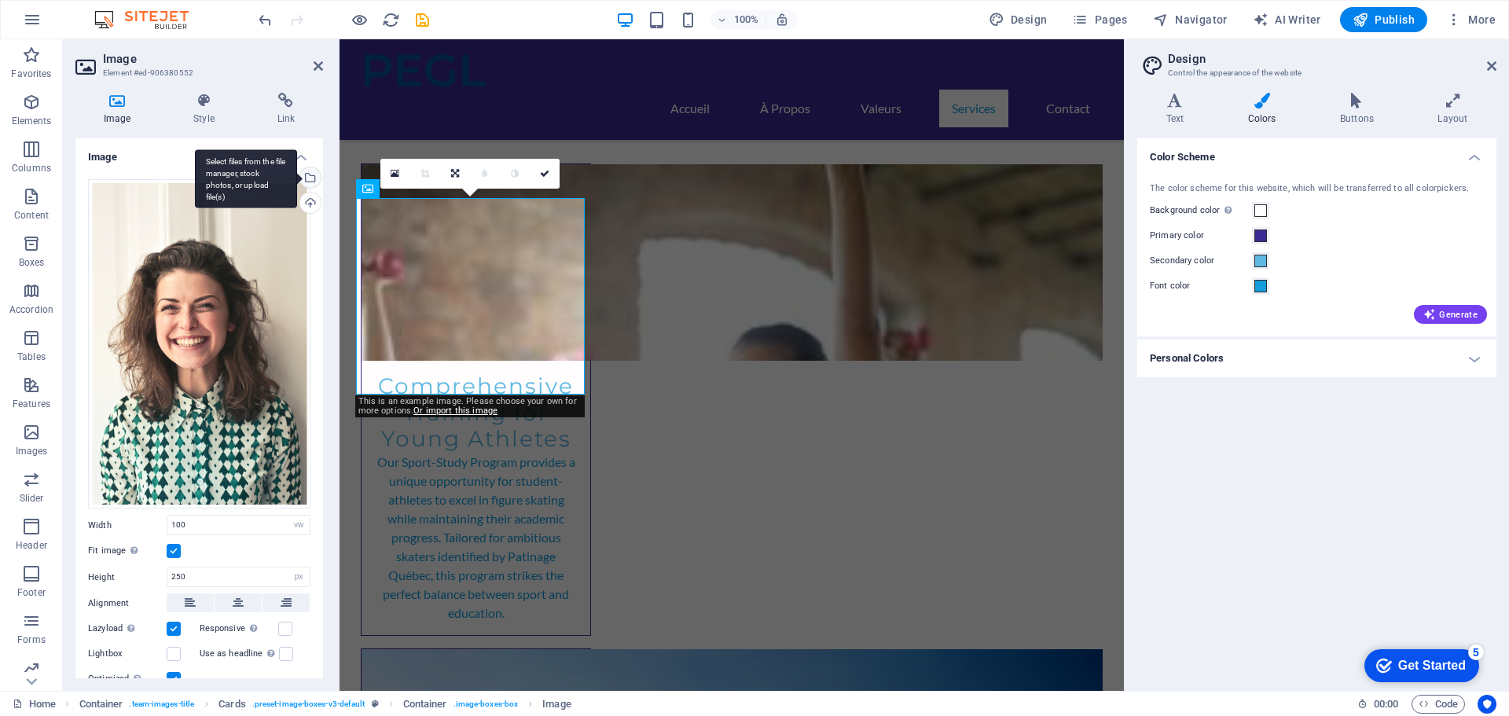
click at [310, 177] on div "Select files from the file manager, stock photos, or upload file(s)" at bounding box center [309, 179] width 24 height 24
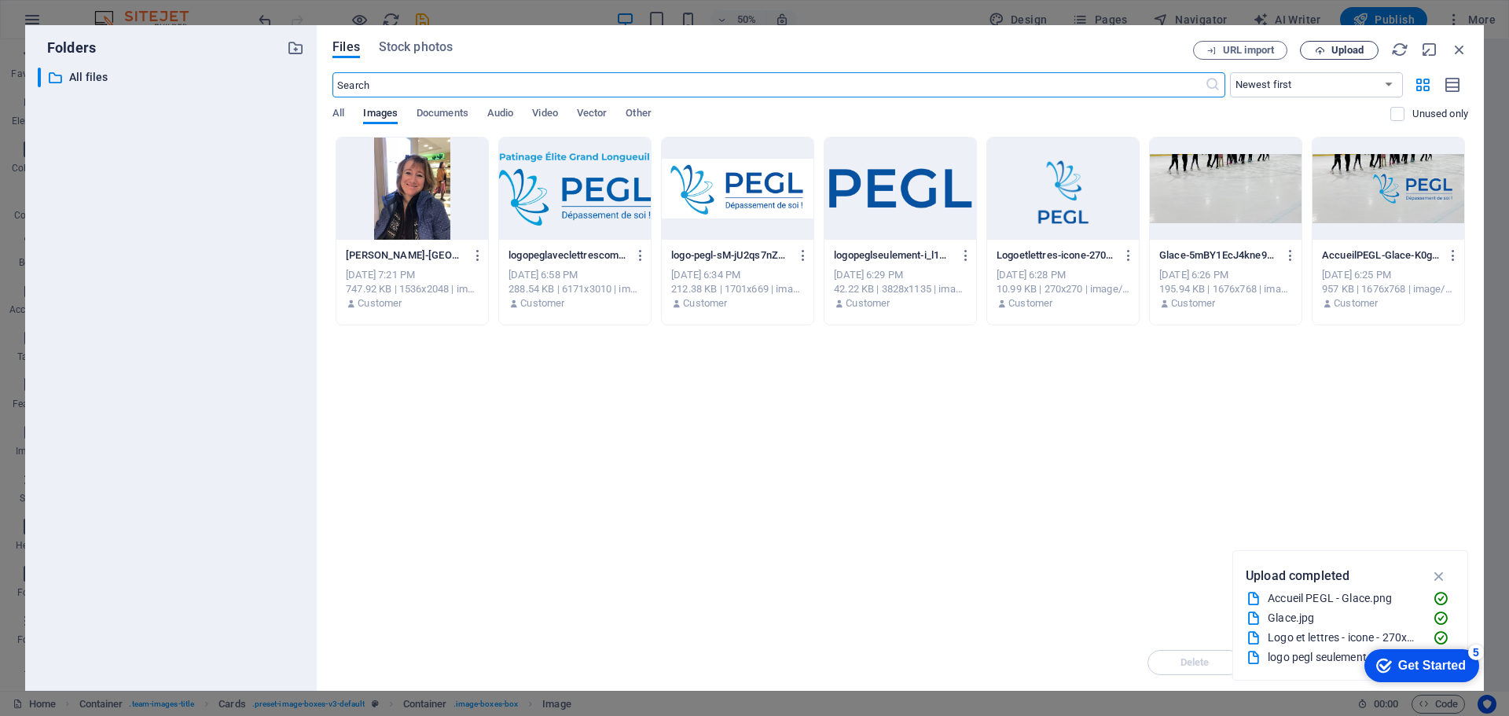
click at [1354, 46] on span "Upload" at bounding box center [1347, 50] width 32 height 9
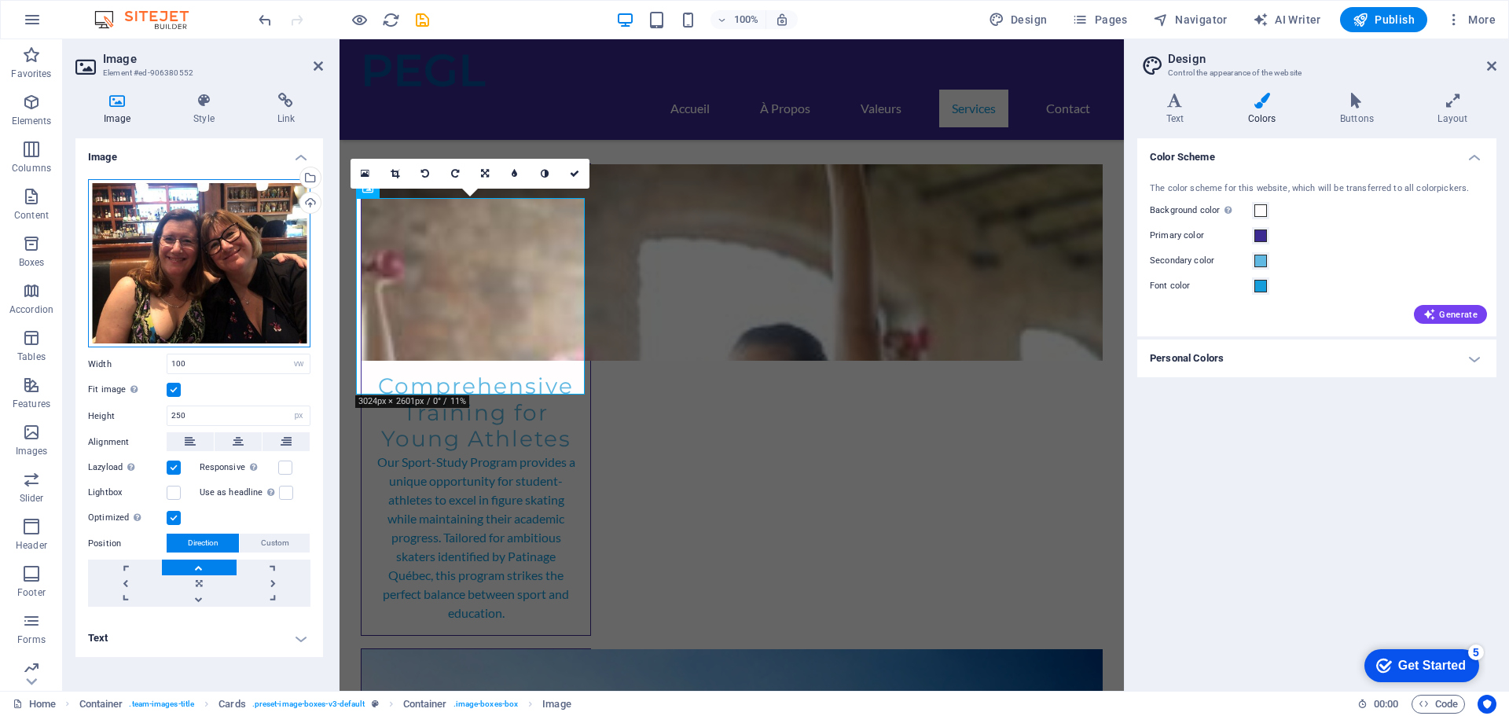
drag, startPoint x: 210, startPoint y: 284, endPoint x: 199, endPoint y: 281, distance: 11.4
click at [199, 281] on div "Drag files here, click to choose files or select files from Files or our free s…" at bounding box center [199, 263] width 222 height 169
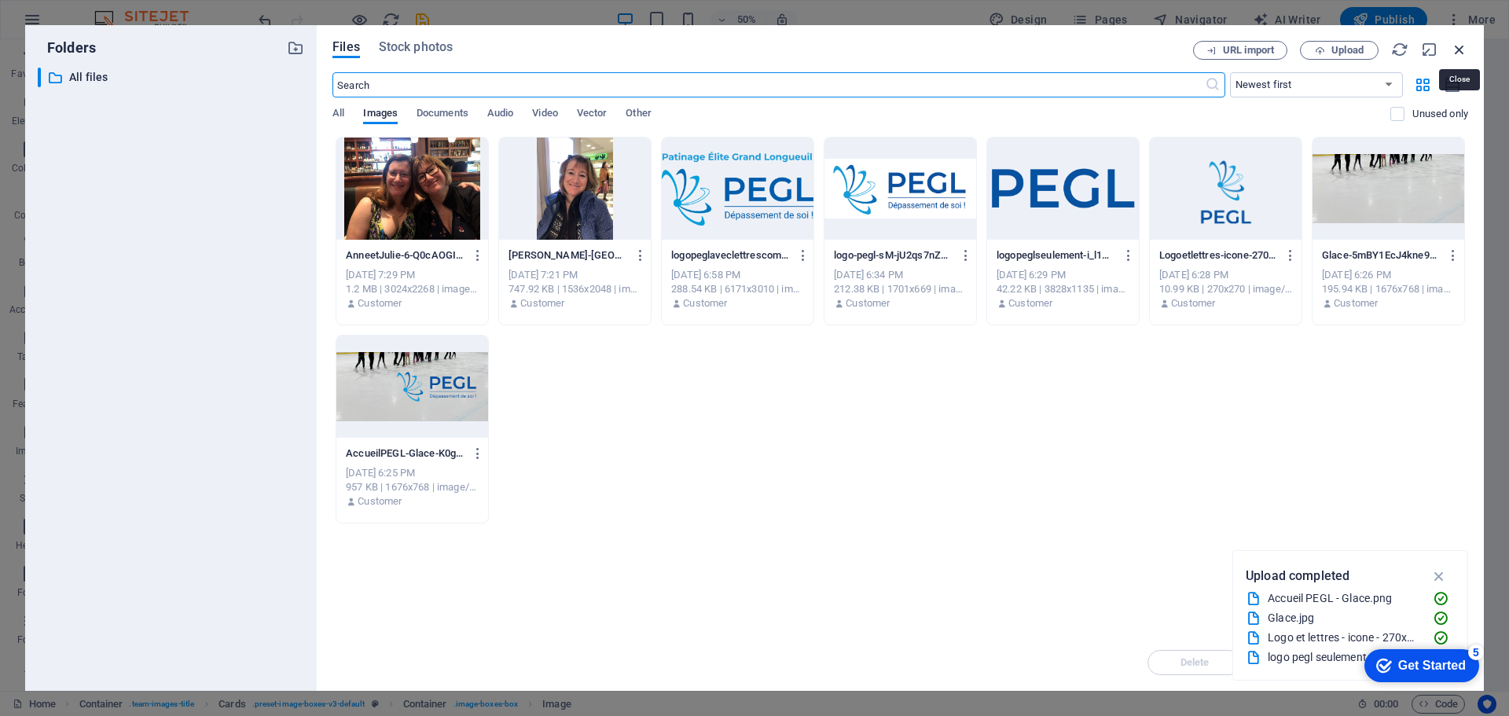
click at [1461, 52] on icon "button" at bounding box center [1458, 49] width 17 height 17
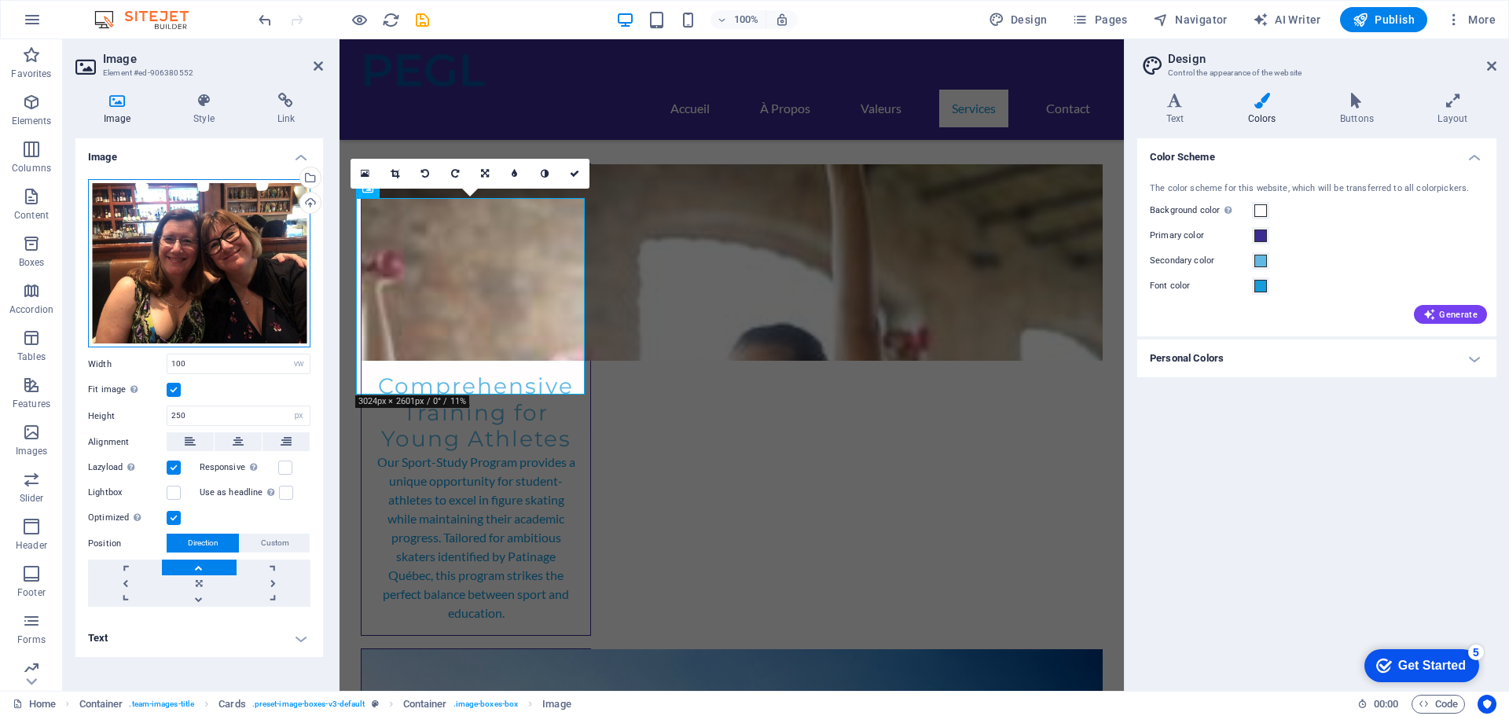
drag, startPoint x: 171, startPoint y: 244, endPoint x: 191, endPoint y: 240, distance: 20.7
click at [191, 240] on div "Drag files here, click to choose files or select files from Files or our free s…" at bounding box center [199, 263] width 222 height 169
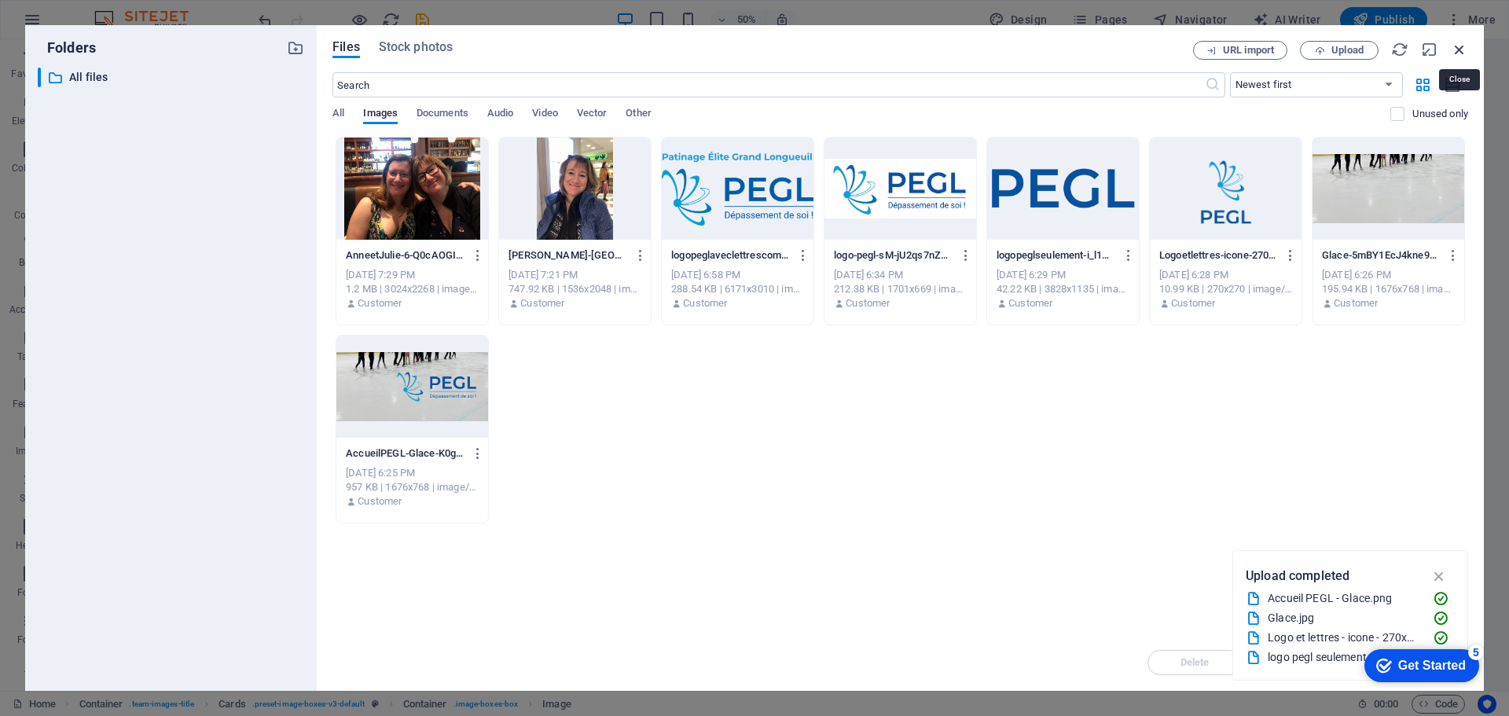
click at [1464, 45] on icon "button" at bounding box center [1458, 49] width 17 height 17
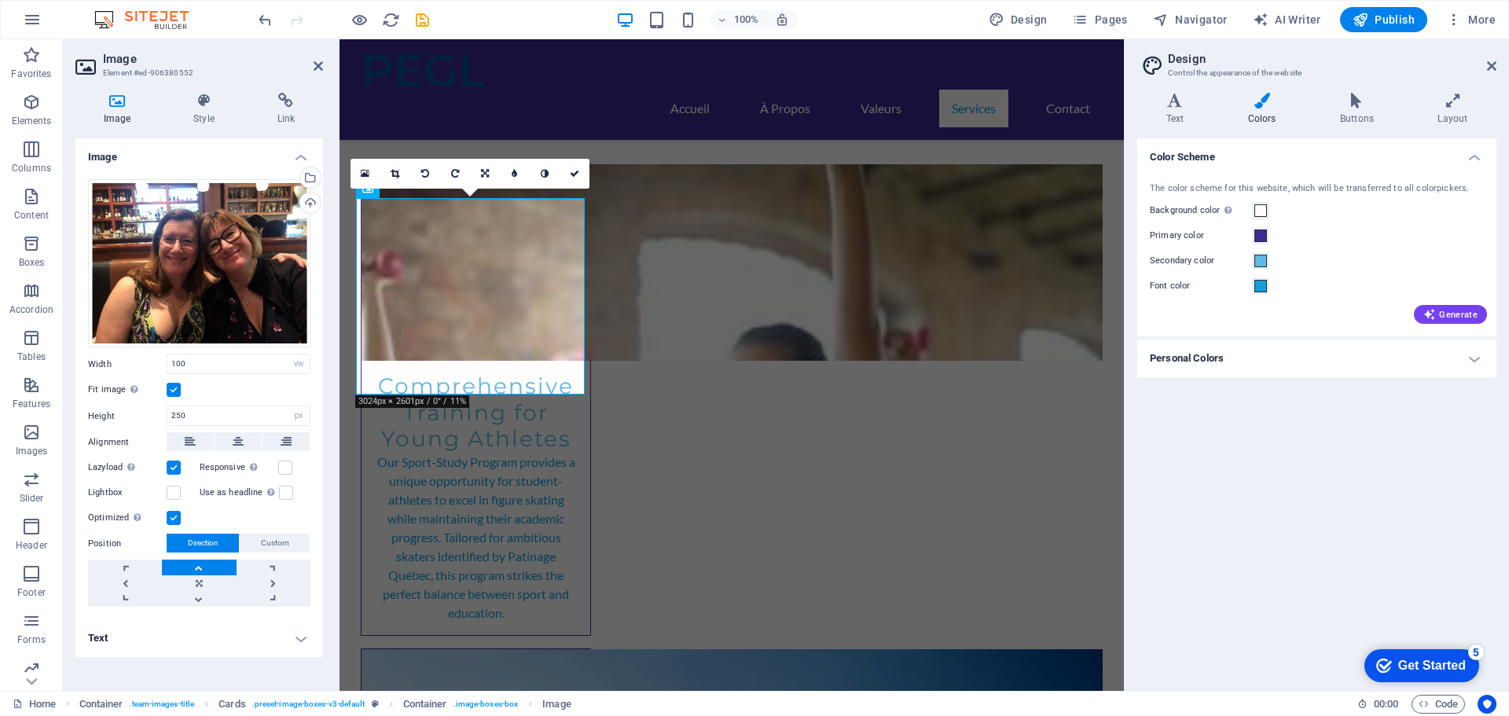
click at [171, 392] on label at bounding box center [174, 390] width 14 height 14
click at [0, 0] on input "Fit image Automatically fit image to a fixed width and height" at bounding box center [0, 0] width 0 height 0
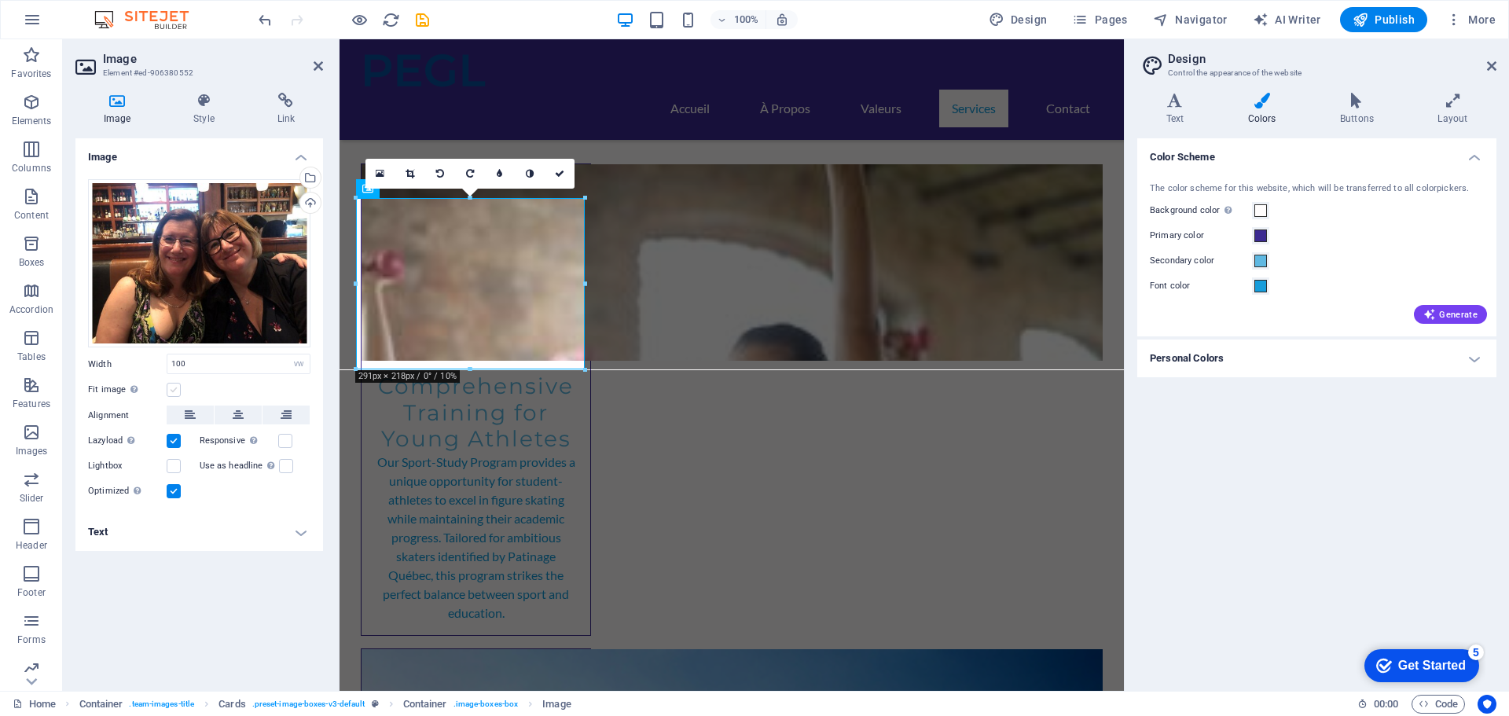
click at [178, 388] on label at bounding box center [174, 390] width 14 height 14
click at [0, 0] on input "Fit image Automatically fit image to a fixed width and height" at bounding box center [0, 0] width 0 height 0
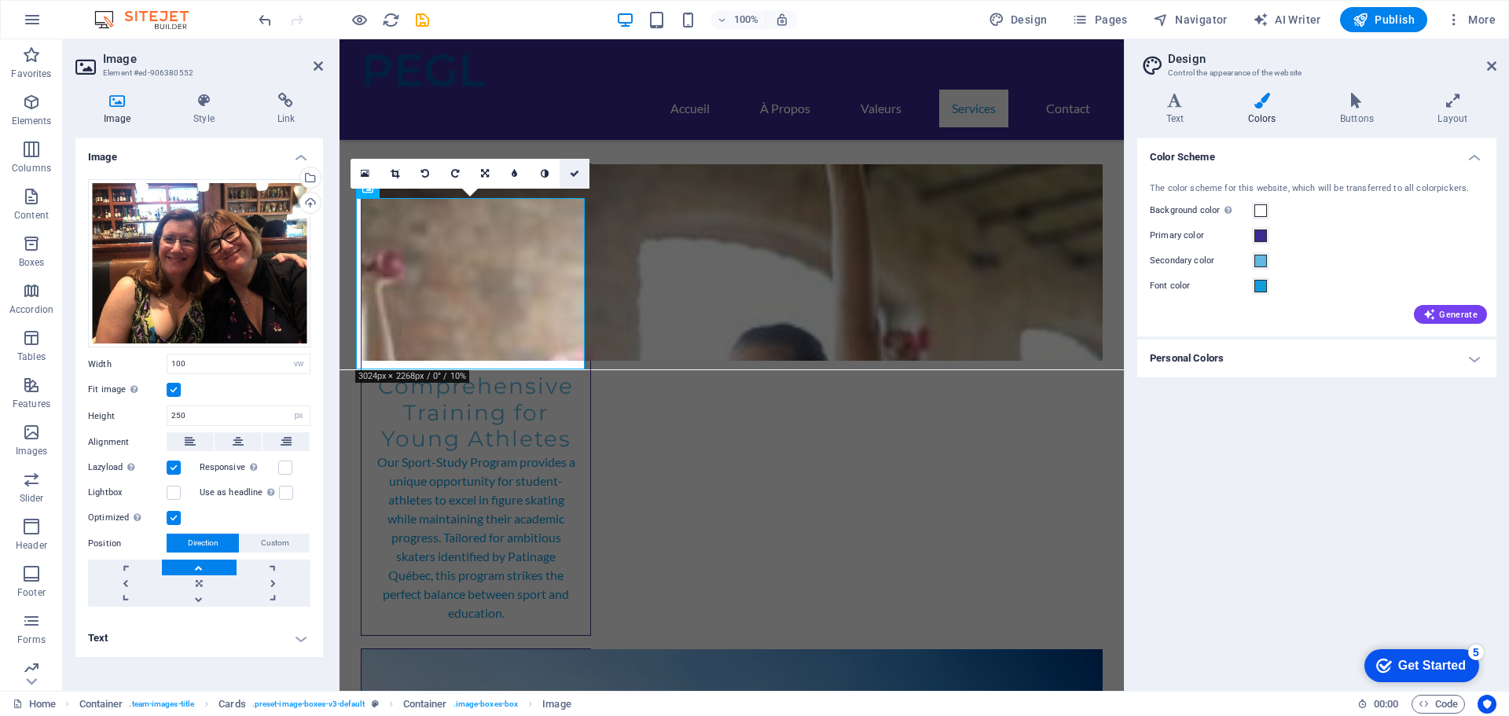
click at [575, 173] on icon at bounding box center [574, 173] width 9 height 9
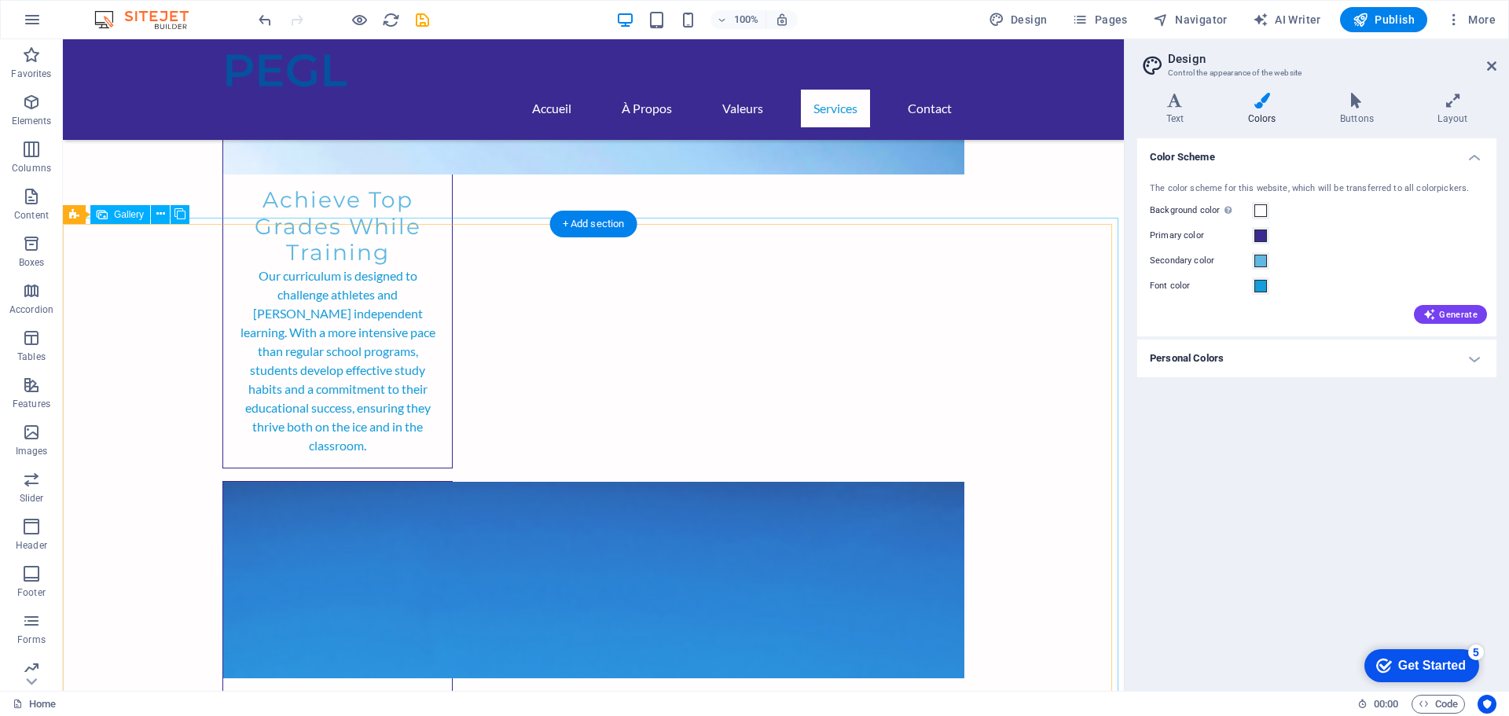
scroll to position [2986, 0]
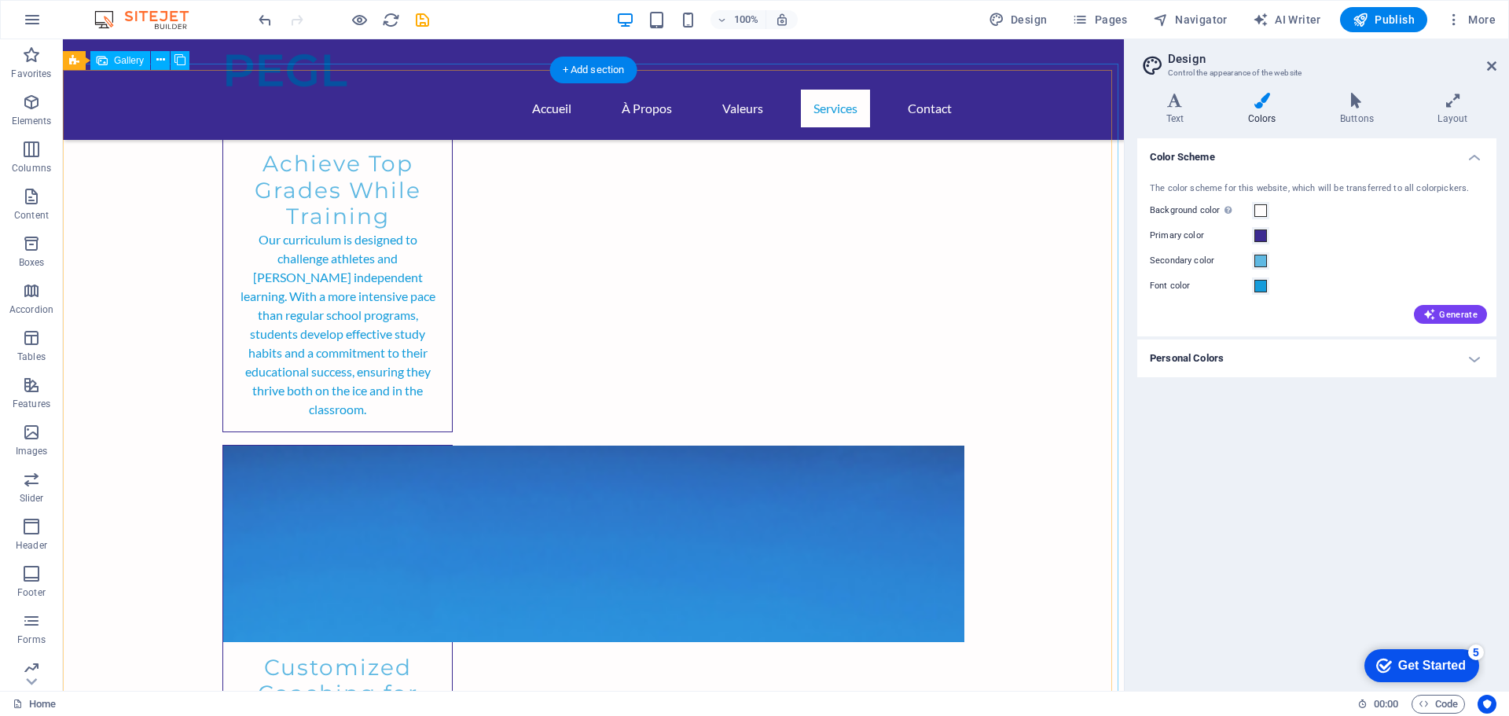
select select "px"
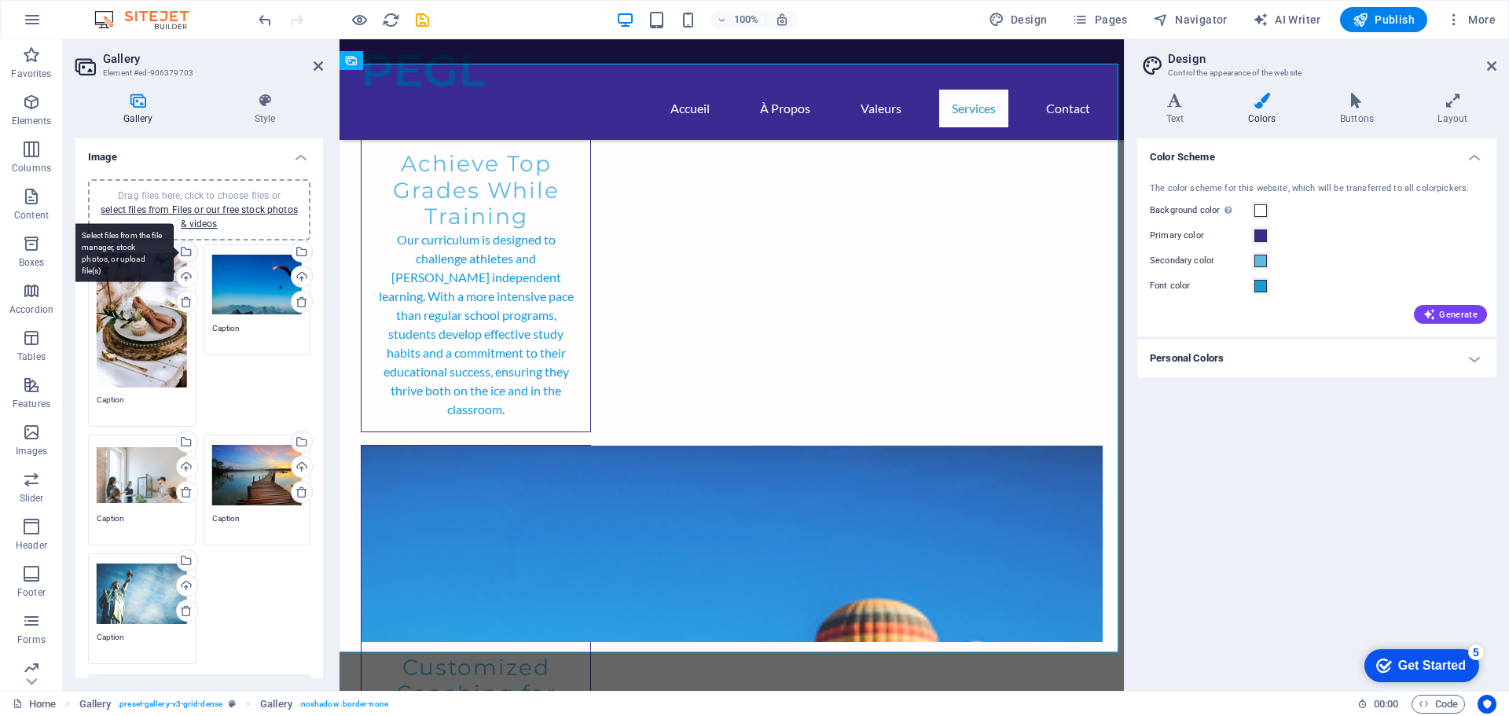
click at [184, 248] on div "Select files from the file manager, stock photos, or upload file(s)" at bounding box center [186, 253] width 24 height 24
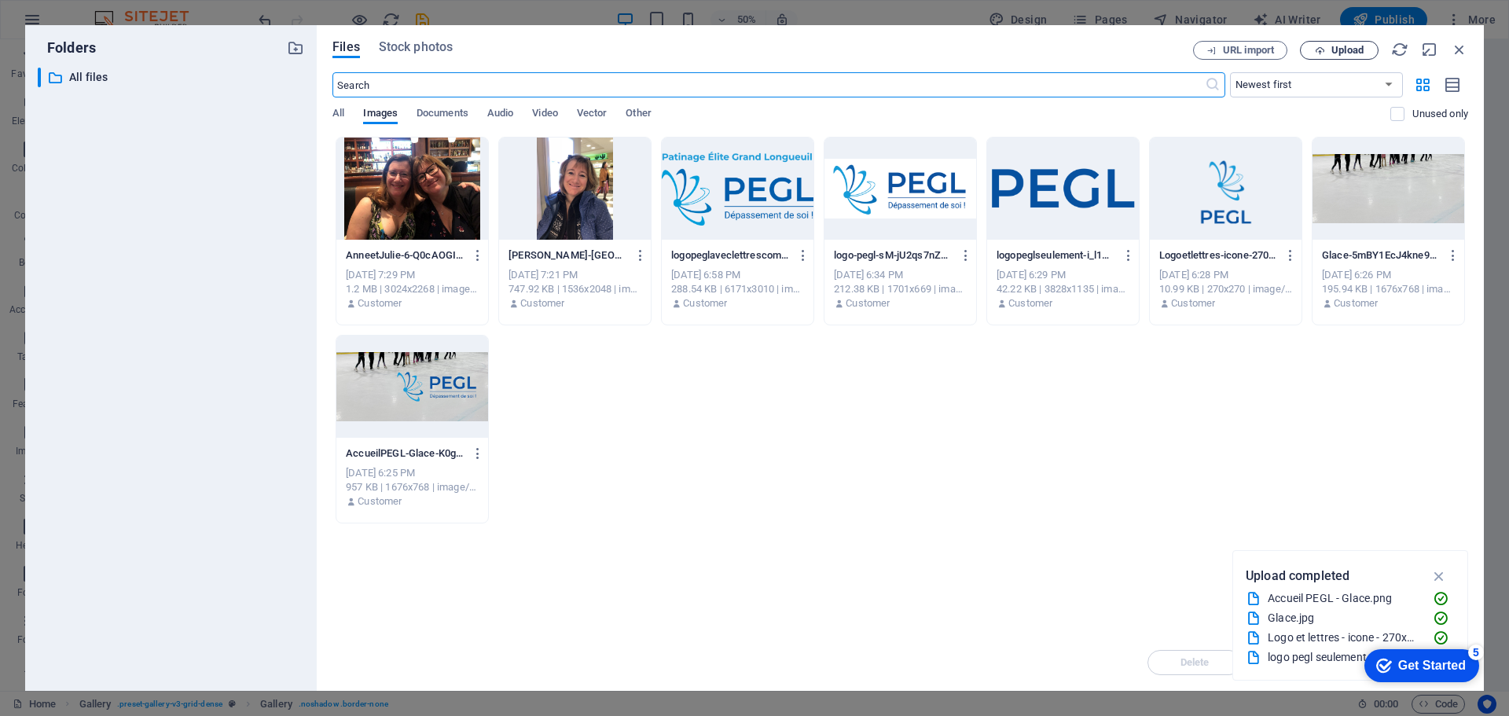
click at [1343, 55] on span "Upload" at bounding box center [1347, 50] width 32 height 9
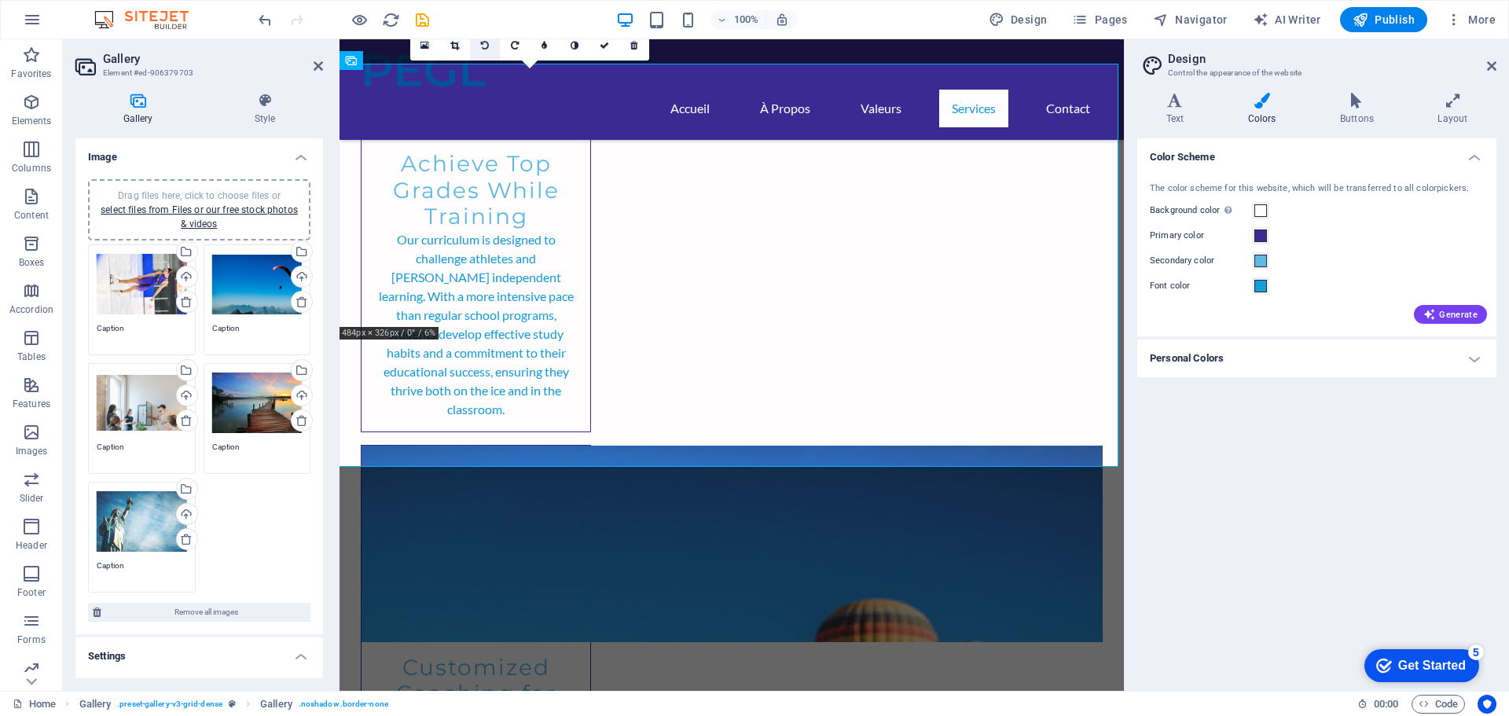
click at [486, 45] on icon at bounding box center [485, 45] width 8 height 9
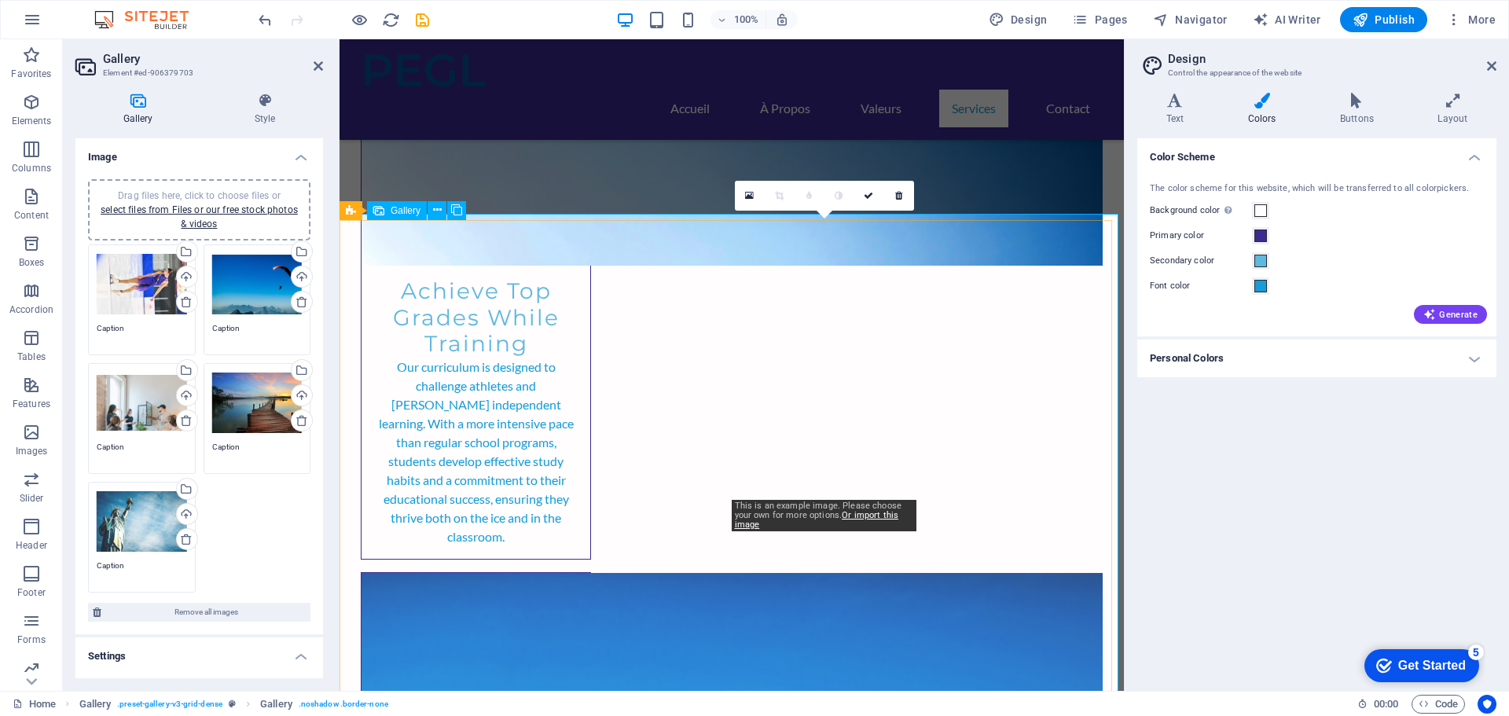
scroll to position [2829, 0]
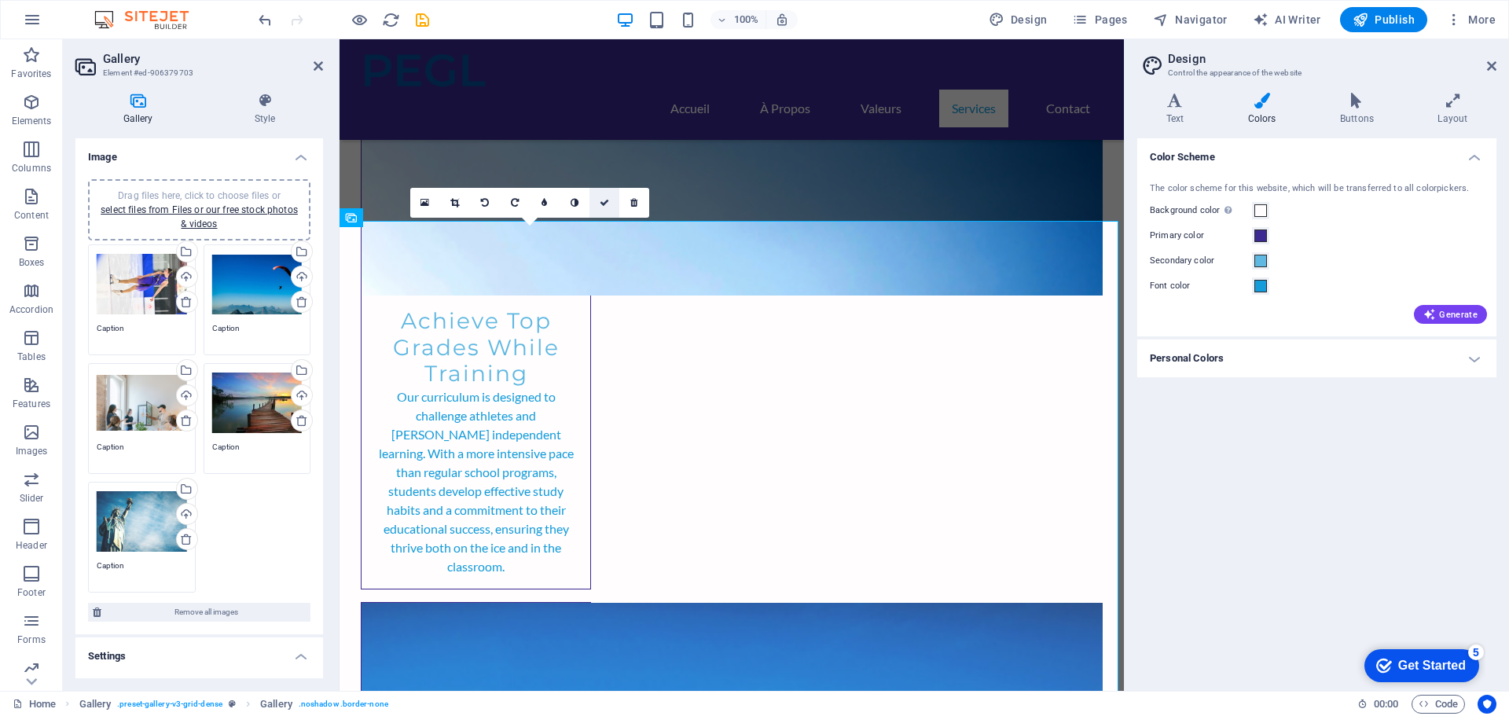
drag, startPoint x: 598, startPoint y: 200, endPoint x: 535, endPoint y: 163, distance: 72.9
click at [598, 200] on link at bounding box center [604, 203] width 30 height 30
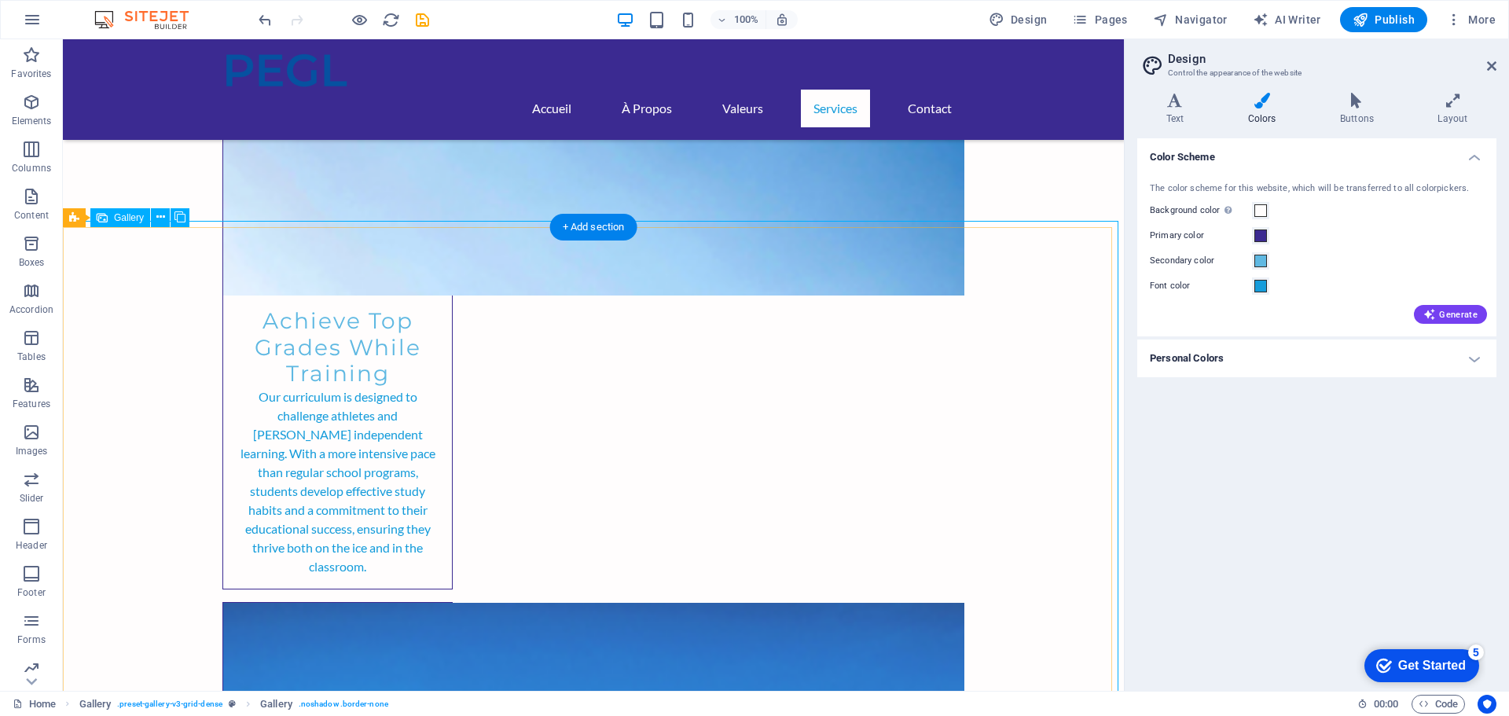
select select "px"
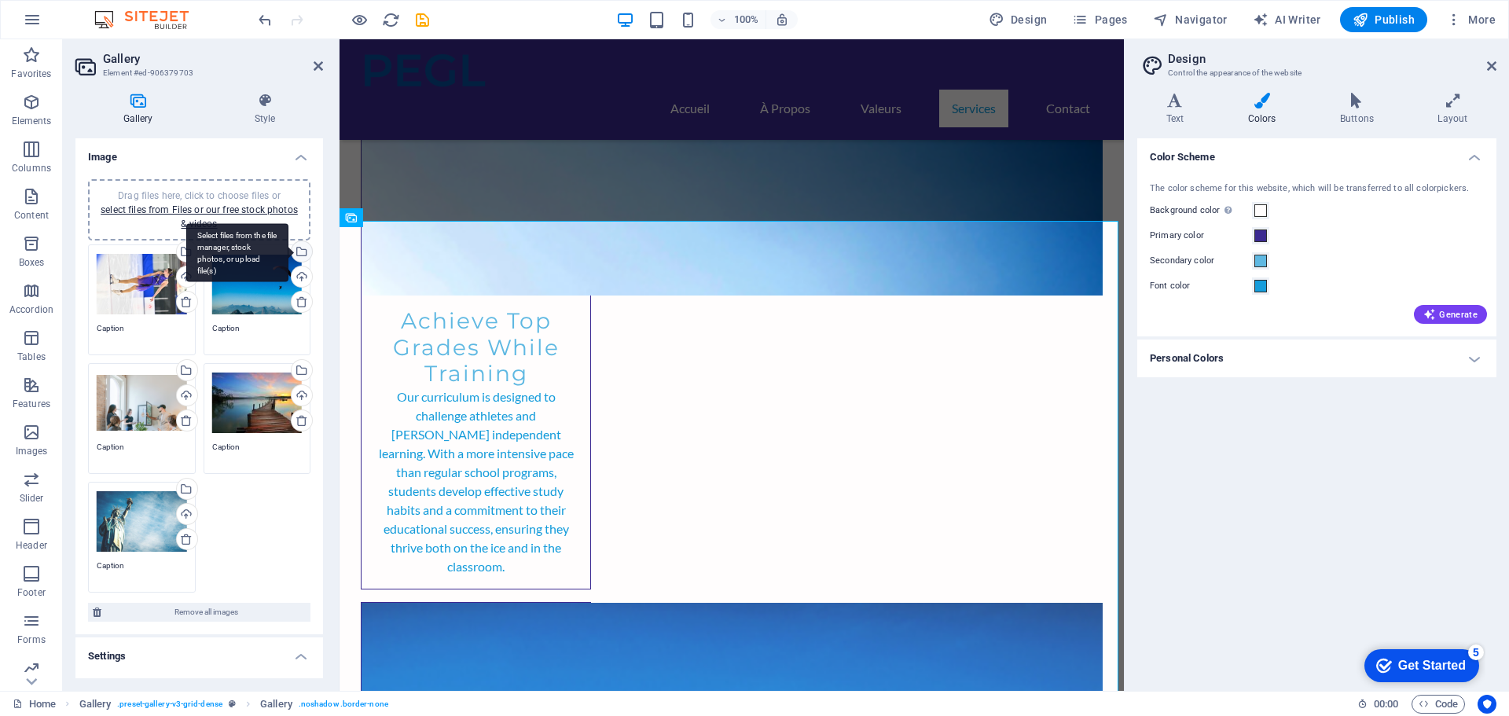
click at [288, 250] on div "Select files from the file manager, stock photos, or upload file(s)" at bounding box center [237, 252] width 102 height 59
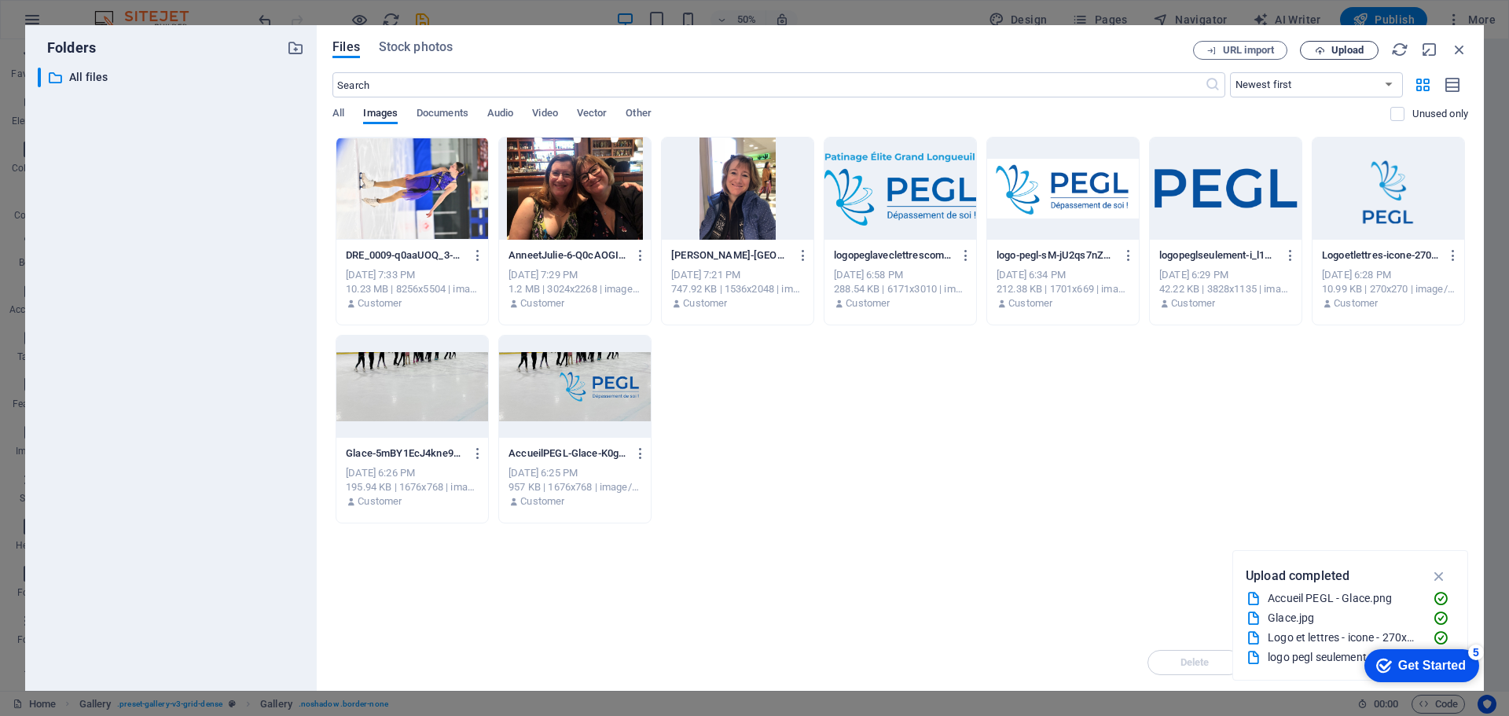
click at [1338, 50] on span "Upload" at bounding box center [1347, 50] width 32 height 9
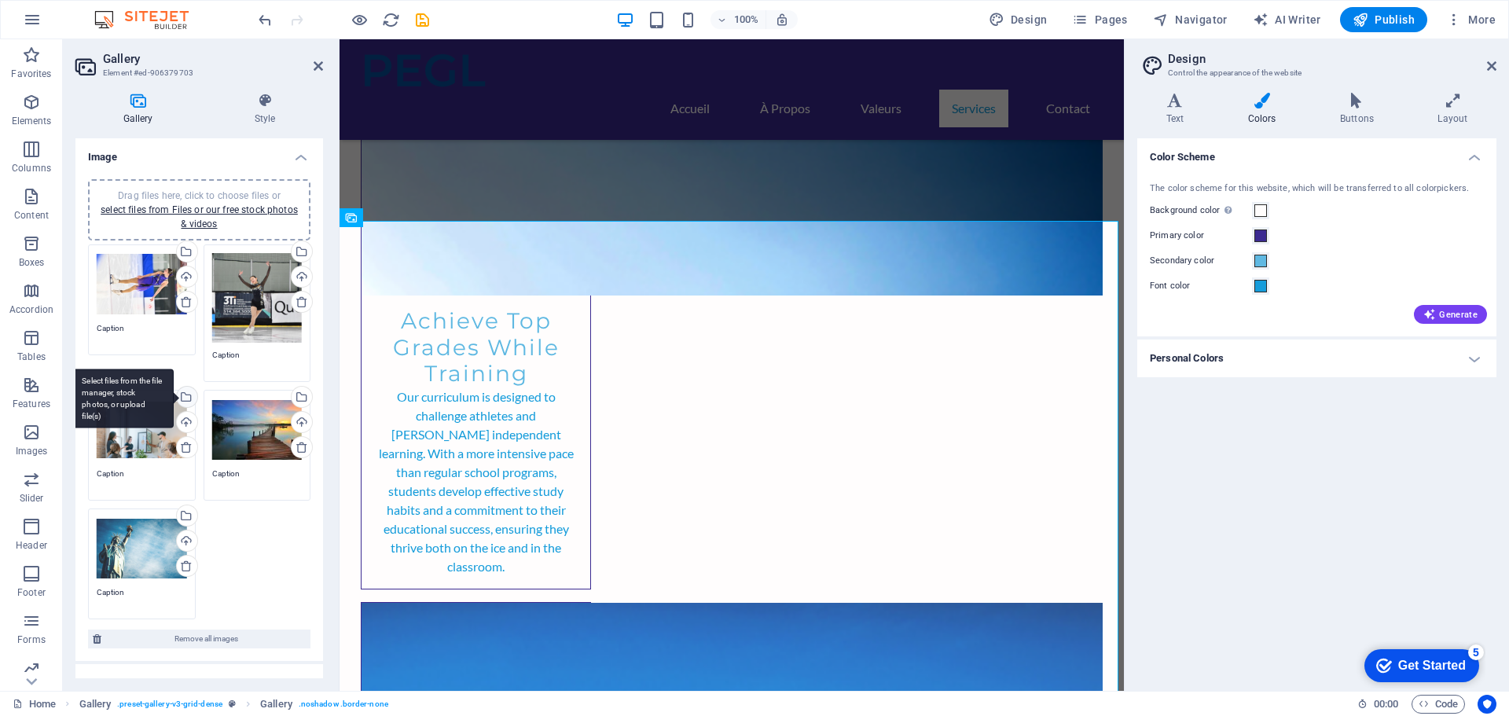
click at [174, 392] on div "Select files from the file manager, stock photos, or upload file(s)" at bounding box center [123, 398] width 102 height 59
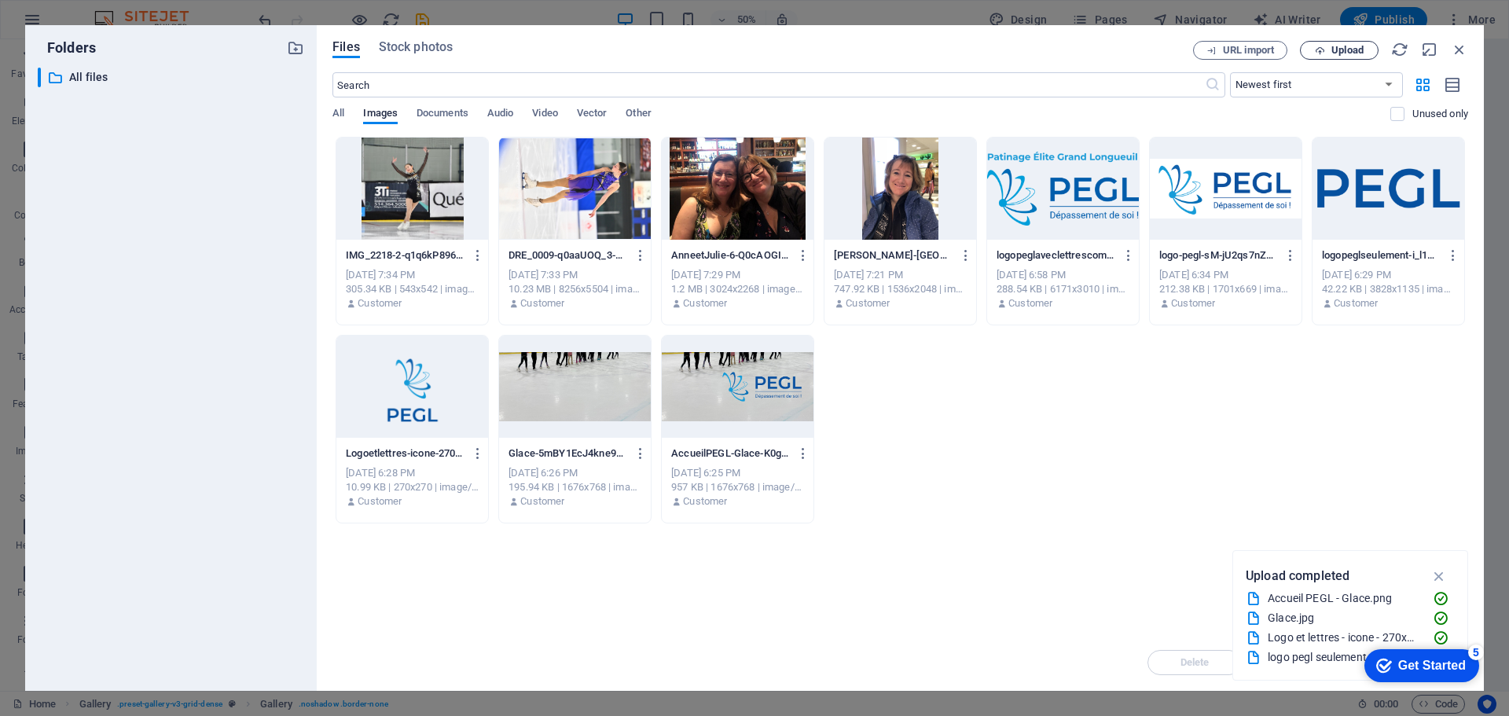
click at [1338, 46] on span "Upload" at bounding box center [1347, 50] width 32 height 9
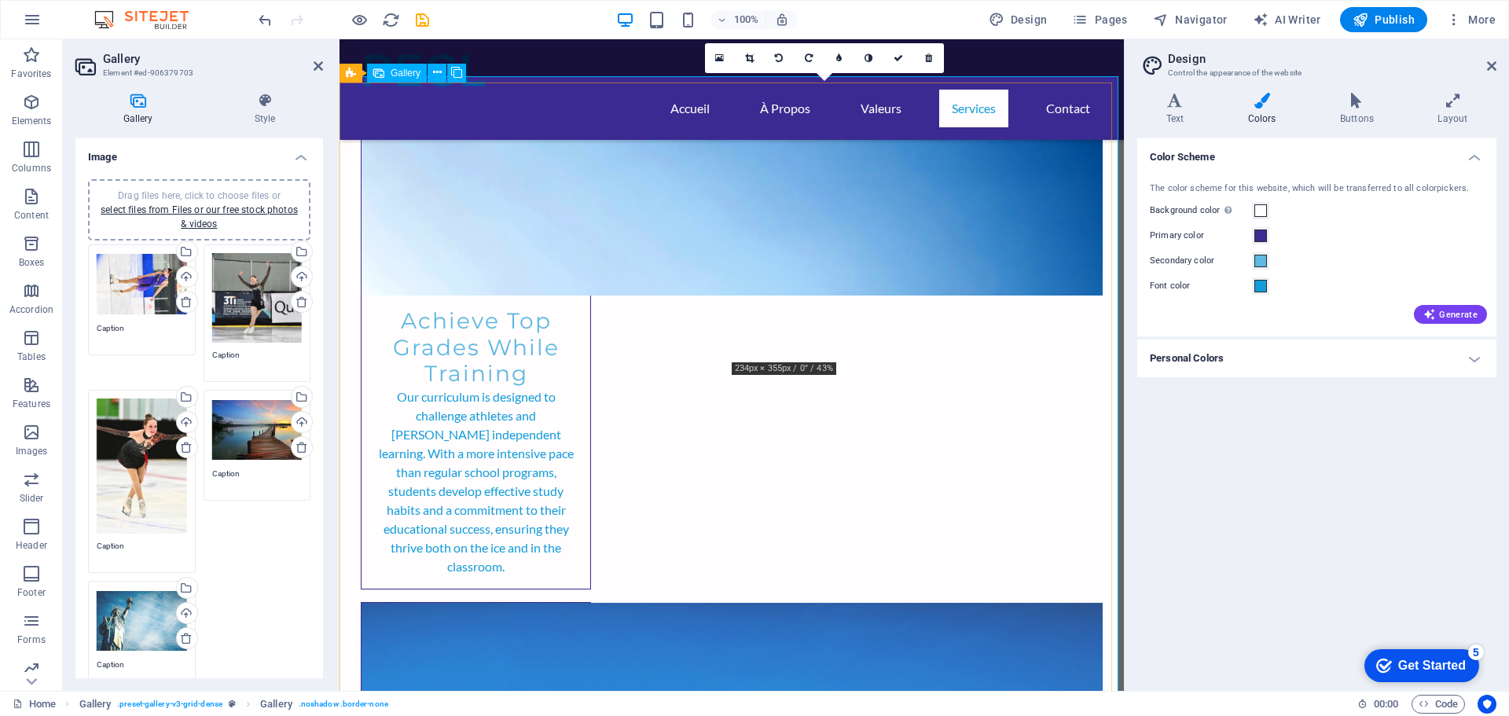
scroll to position [2986, 0]
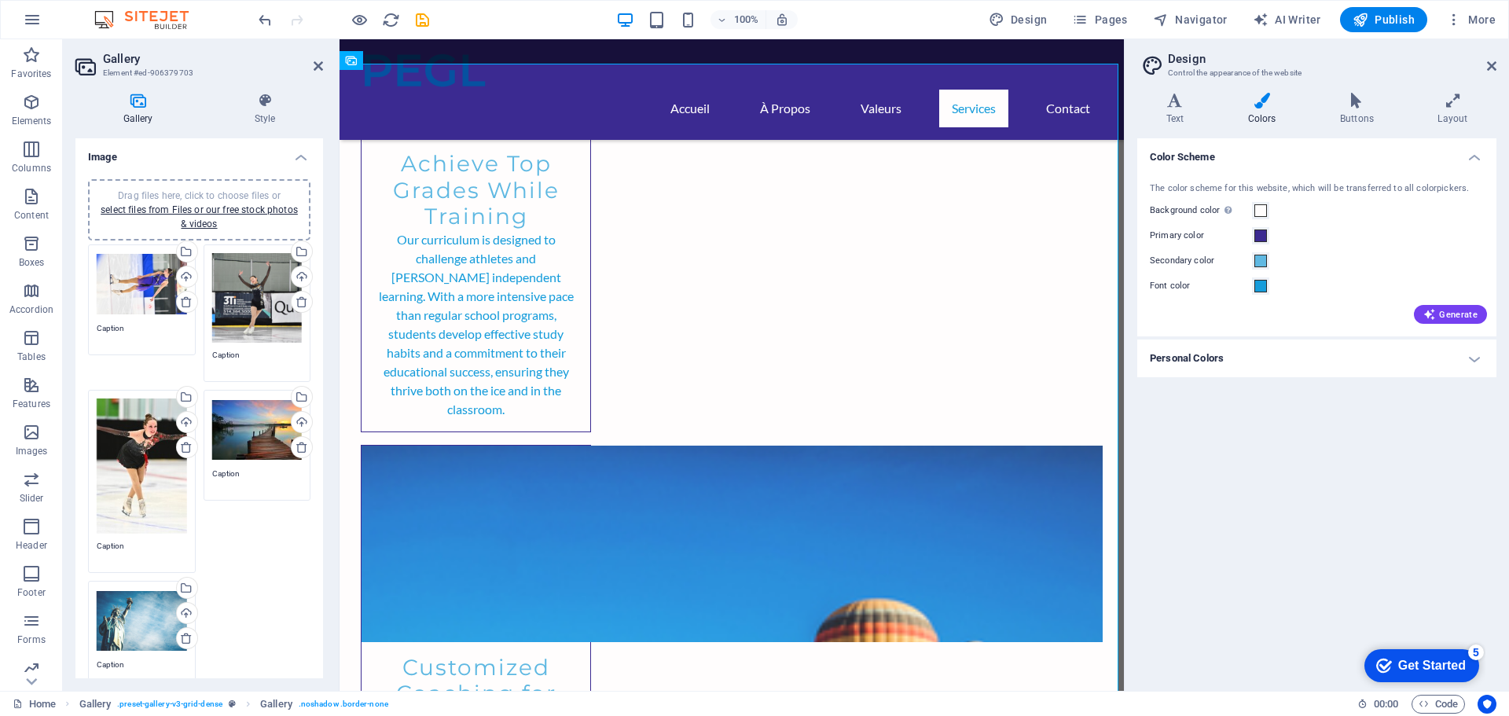
click at [251, 428] on div "Drag files here, click to choose files or select files from Files or our free s…" at bounding box center [257, 429] width 90 height 63
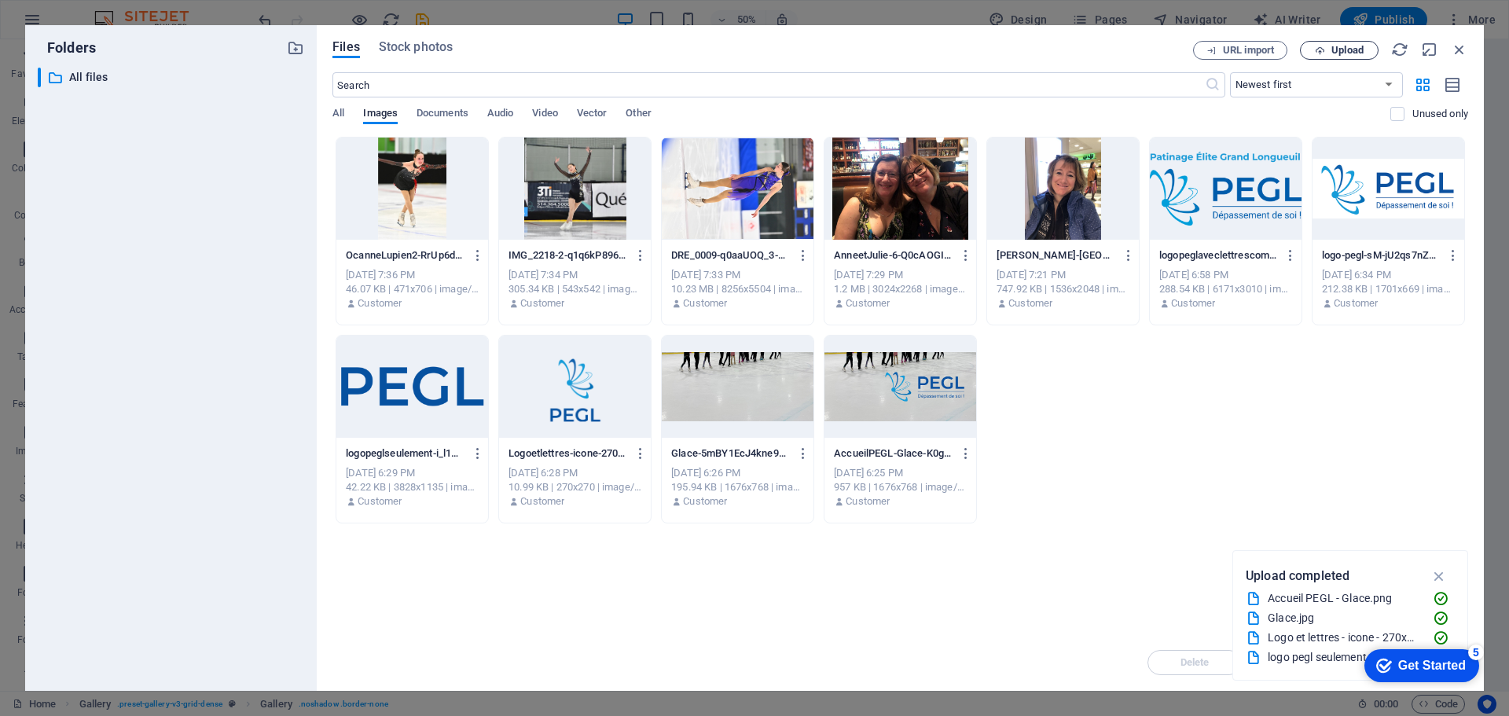
click at [1333, 53] on span "Upload" at bounding box center [1347, 50] width 32 height 9
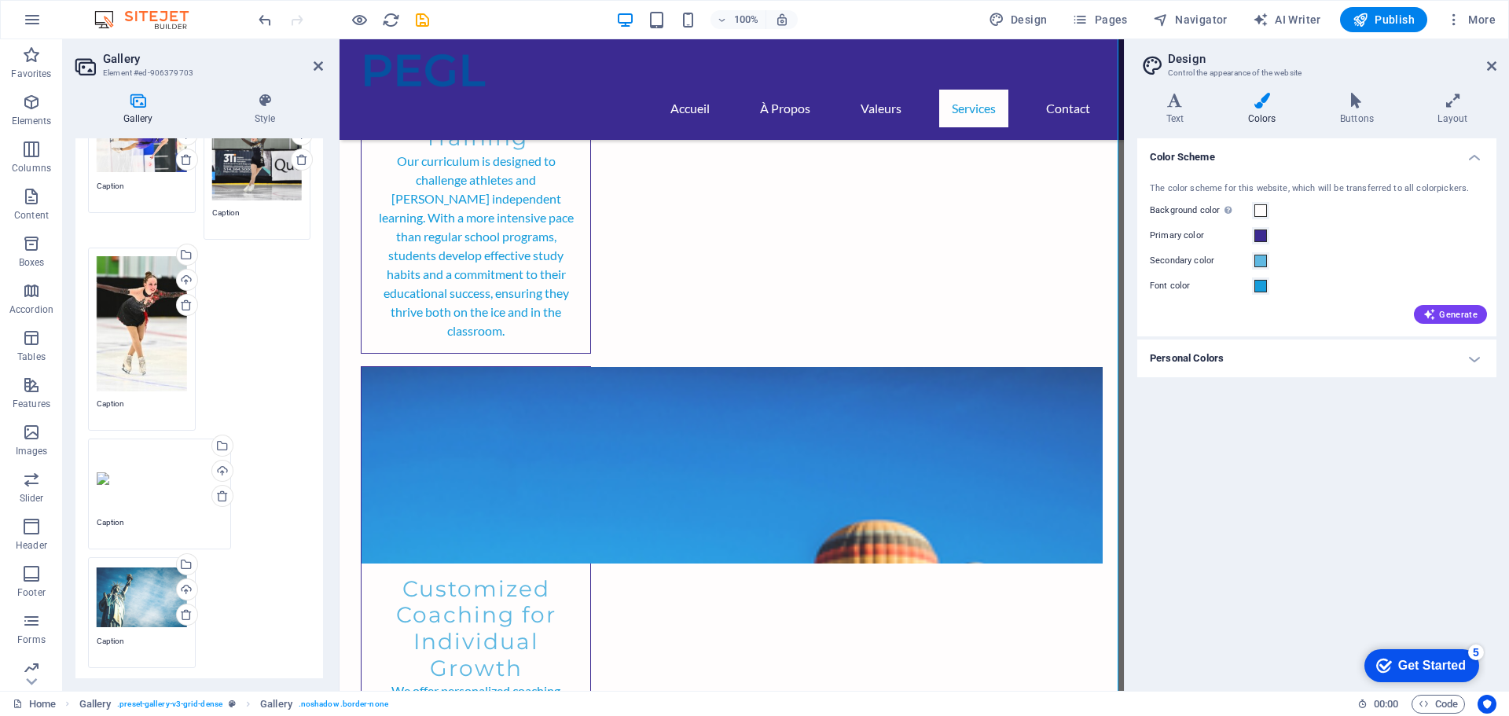
scroll to position [157, 0]
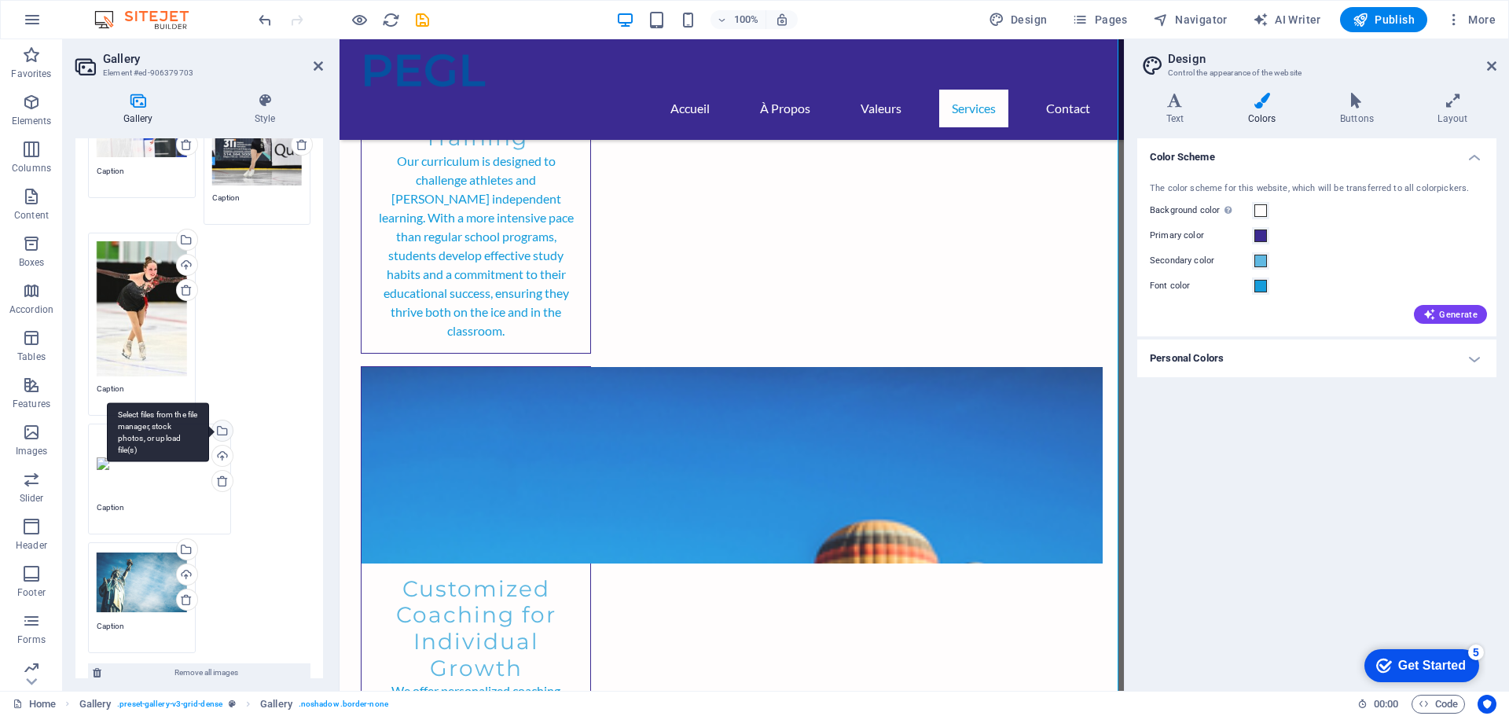
click at [209, 427] on div "Select files from the file manager, stock photos, or upload file(s)" at bounding box center [158, 431] width 102 height 59
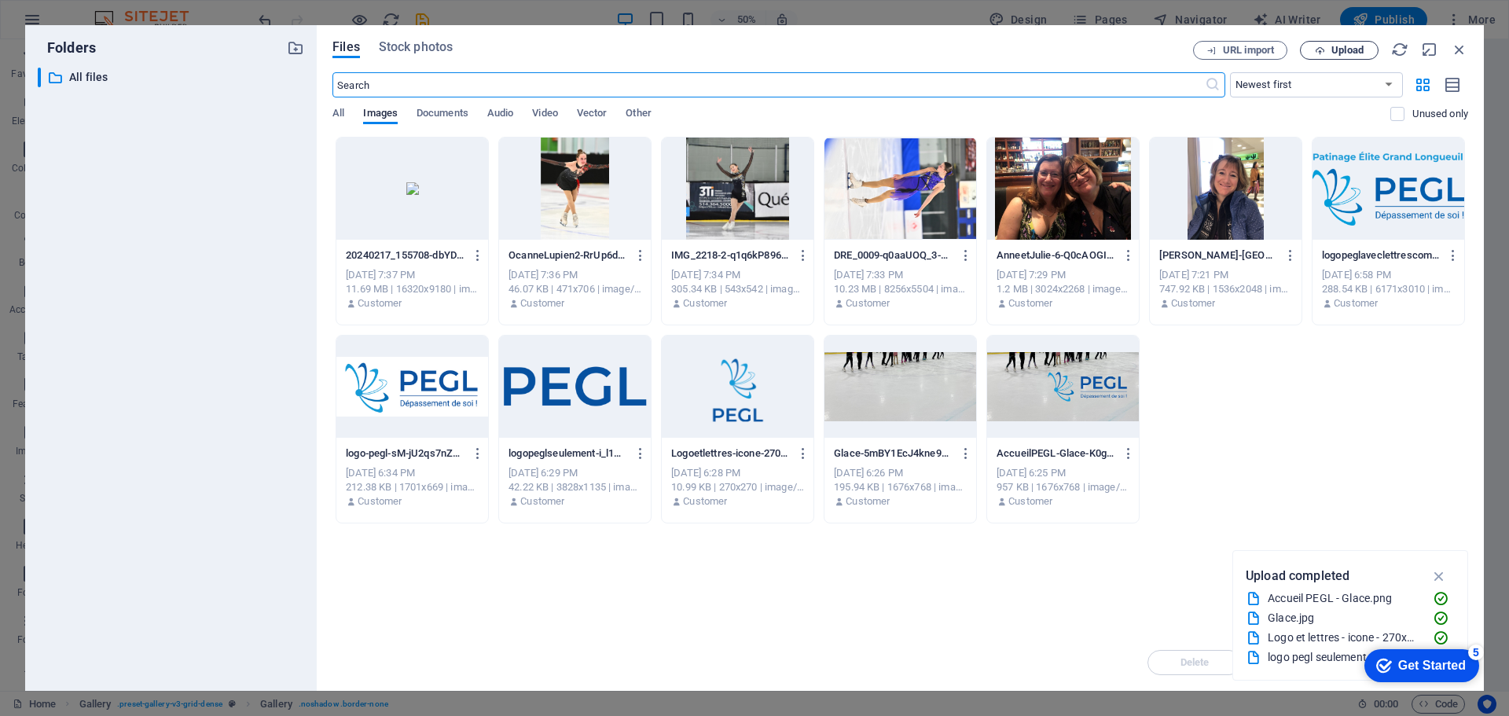
click at [1353, 50] on span "Upload" at bounding box center [1347, 50] width 32 height 9
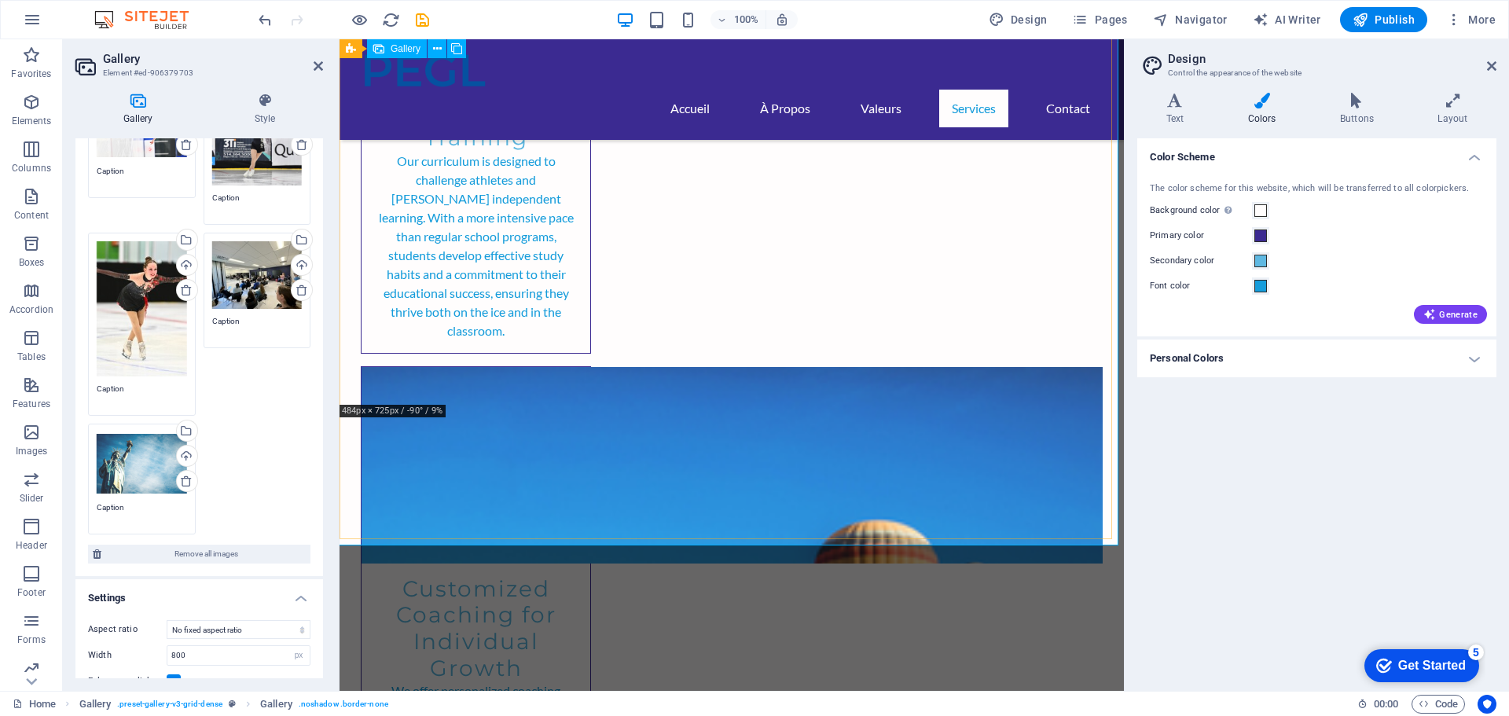
scroll to position [3222, 0]
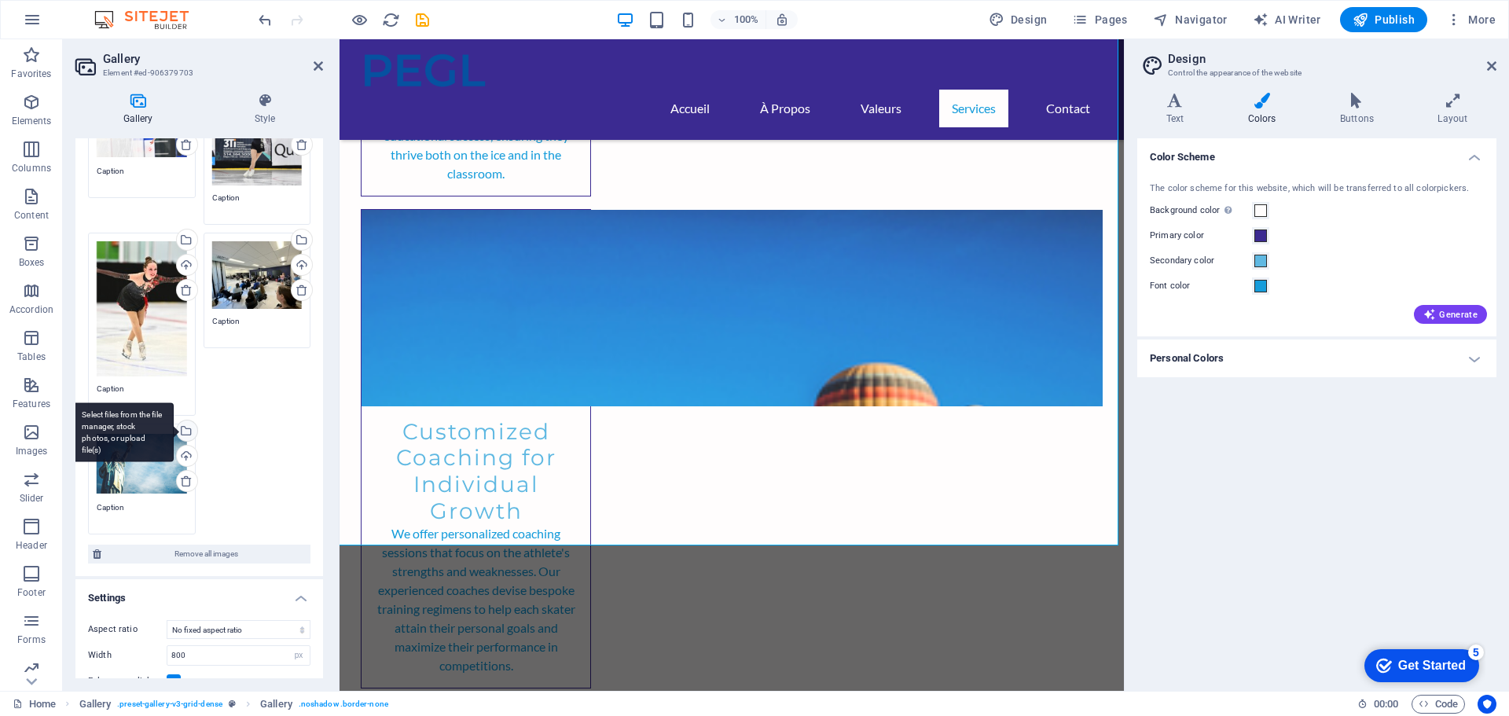
click at [186, 427] on div "Select files from the file manager, stock photos, or upload file(s)" at bounding box center [186, 432] width 24 height 24
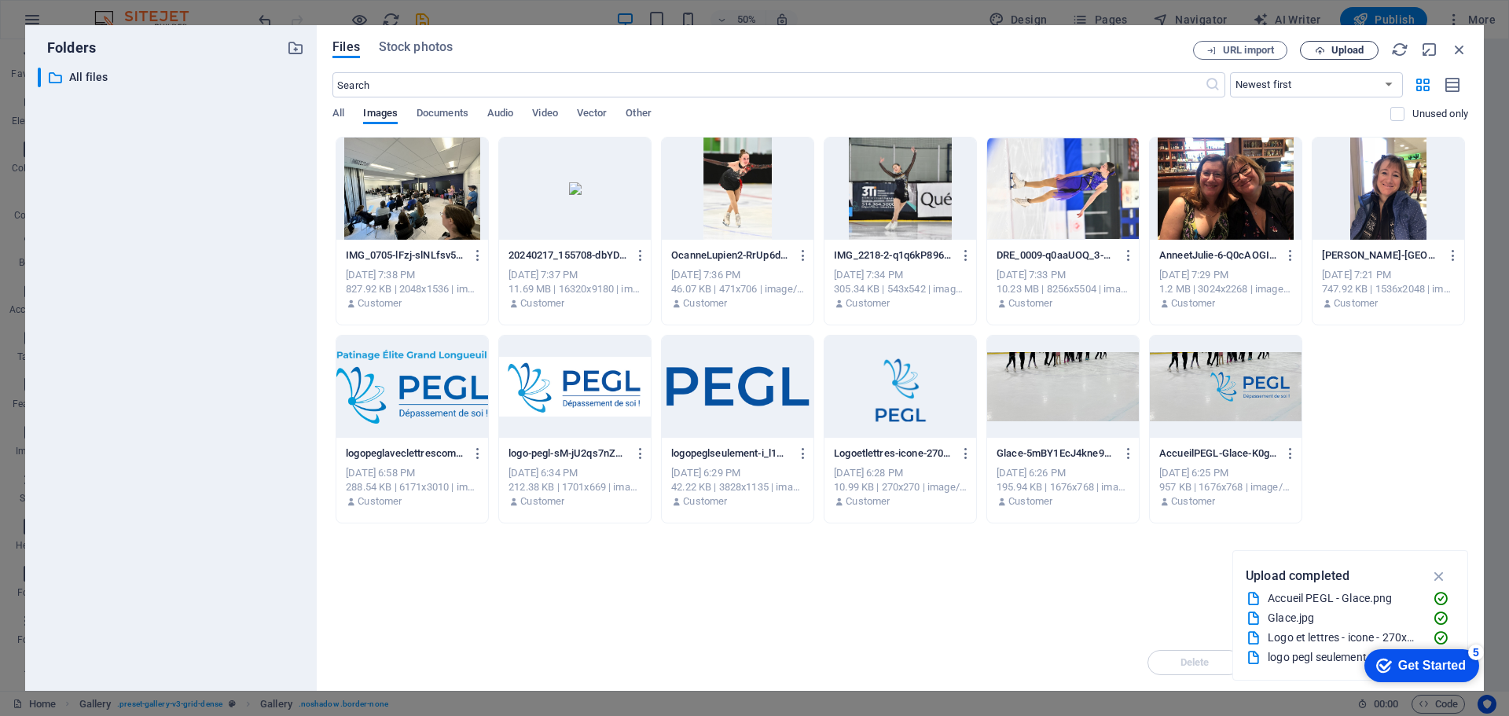
click at [1337, 46] on span "Upload" at bounding box center [1347, 50] width 32 height 9
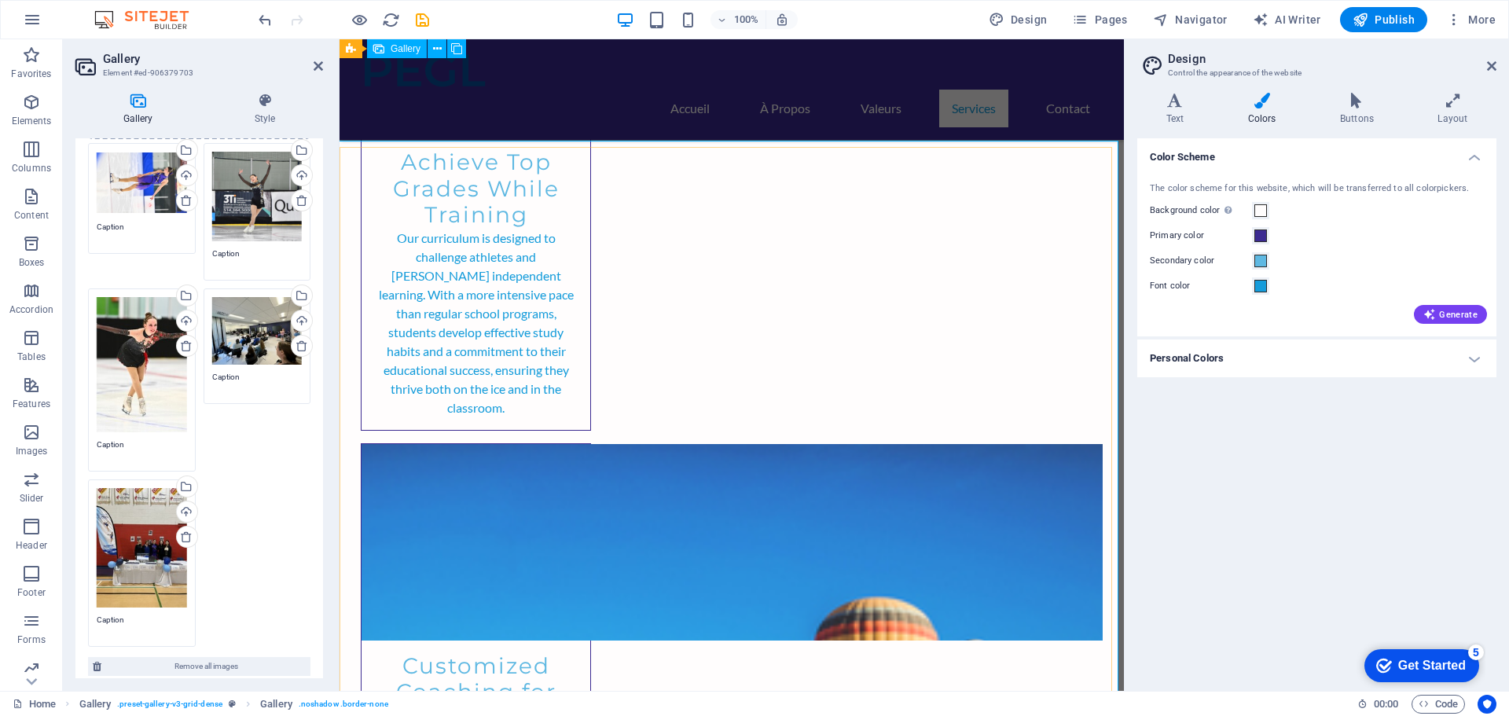
scroll to position [2907, 0]
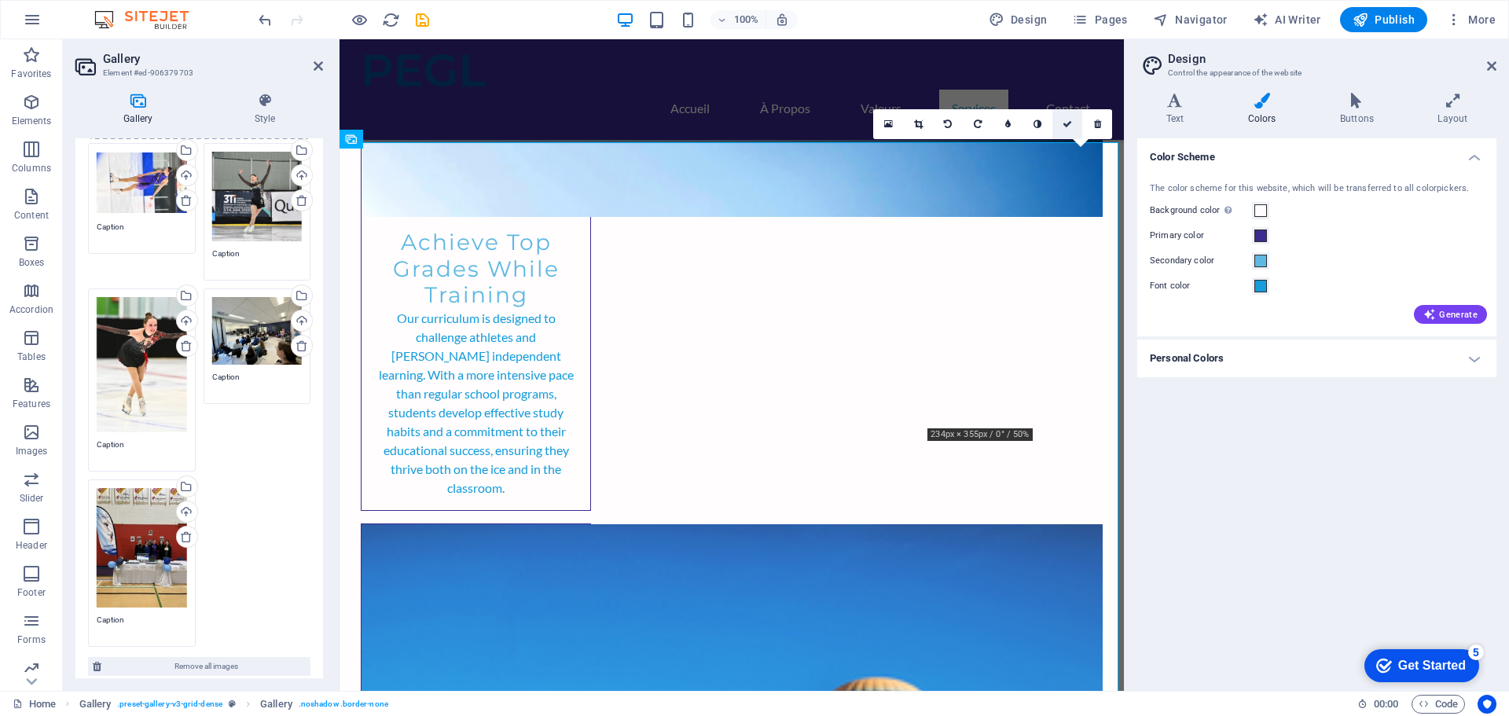
click at [1061, 123] on link at bounding box center [1067, 124] width 30 height 30
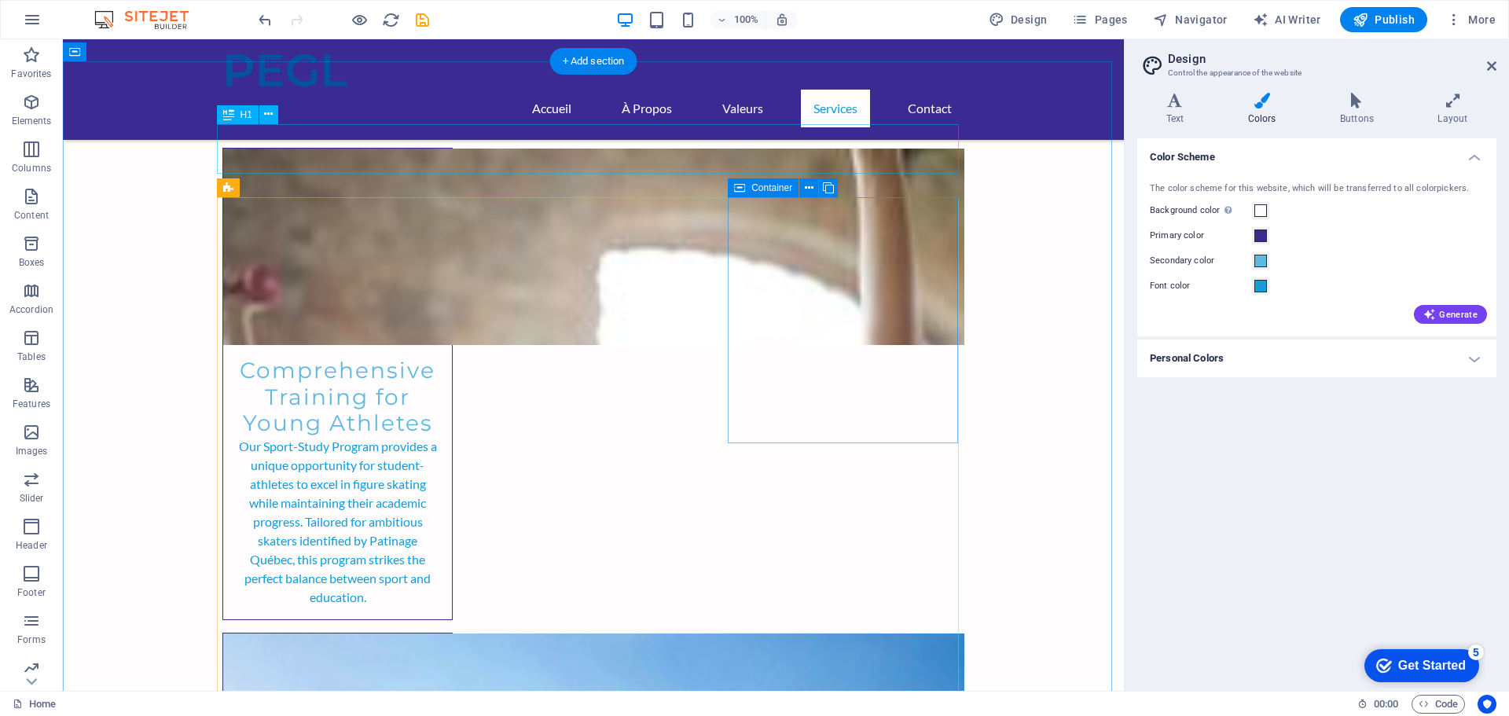
scroll to position [2279, 0]
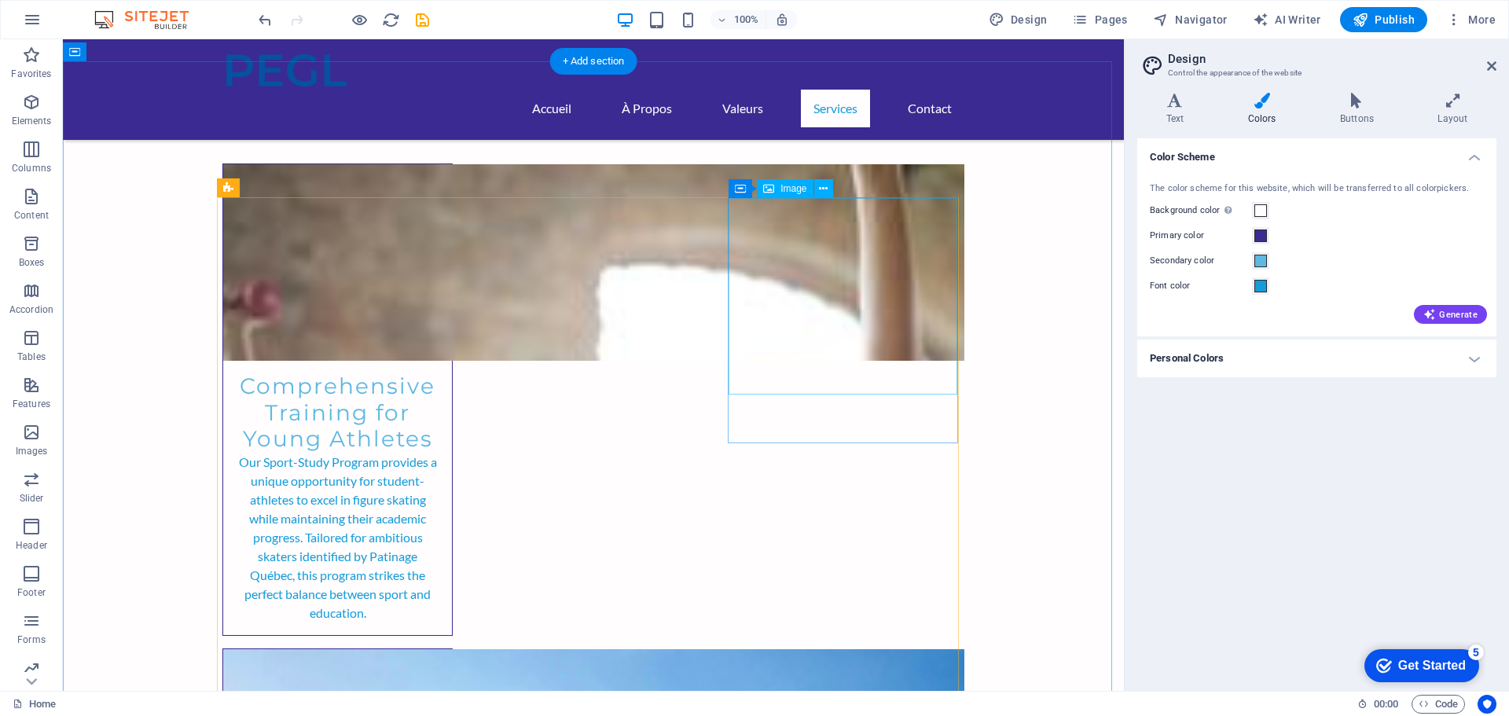
click at [824, 187] on icon at bounding box center [823, 189] width 9 height 17
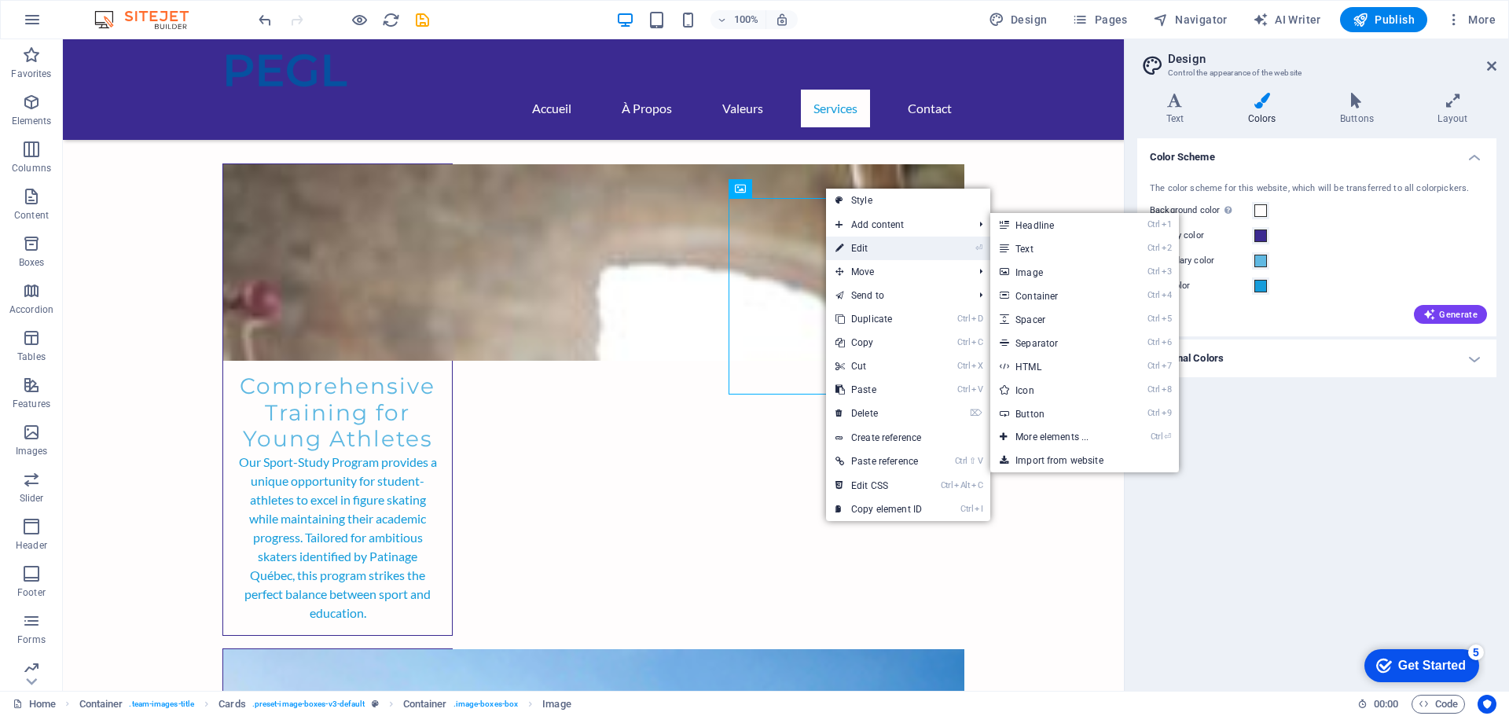
click at [860, 250] on link "⏎ Edit" at bounding box center [878, 249] width 105 height 24
select select "vw"
select select "px"
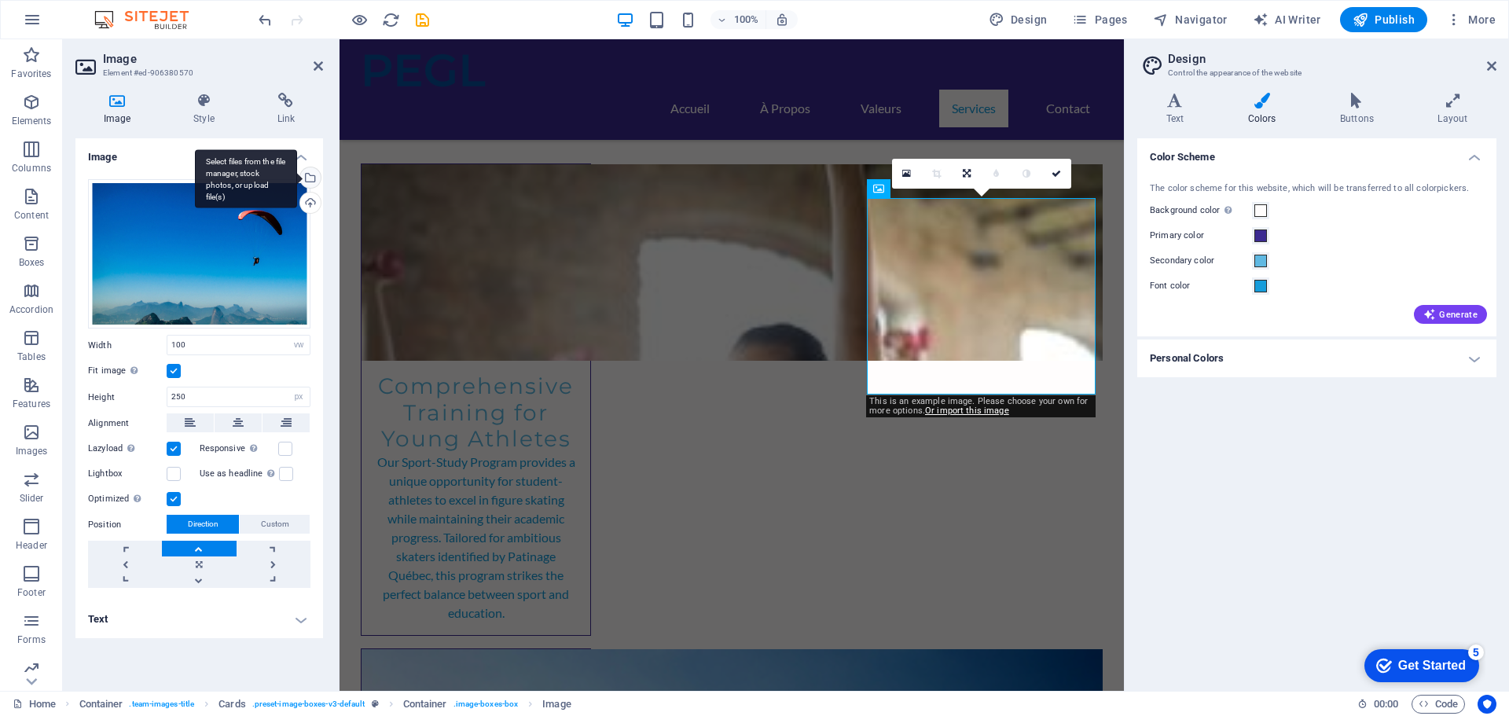
click at [314, 176] on div "Select files from the file manager, stock photos, or upload file(s)" at bounding box center [309, 179] width 24 height 24
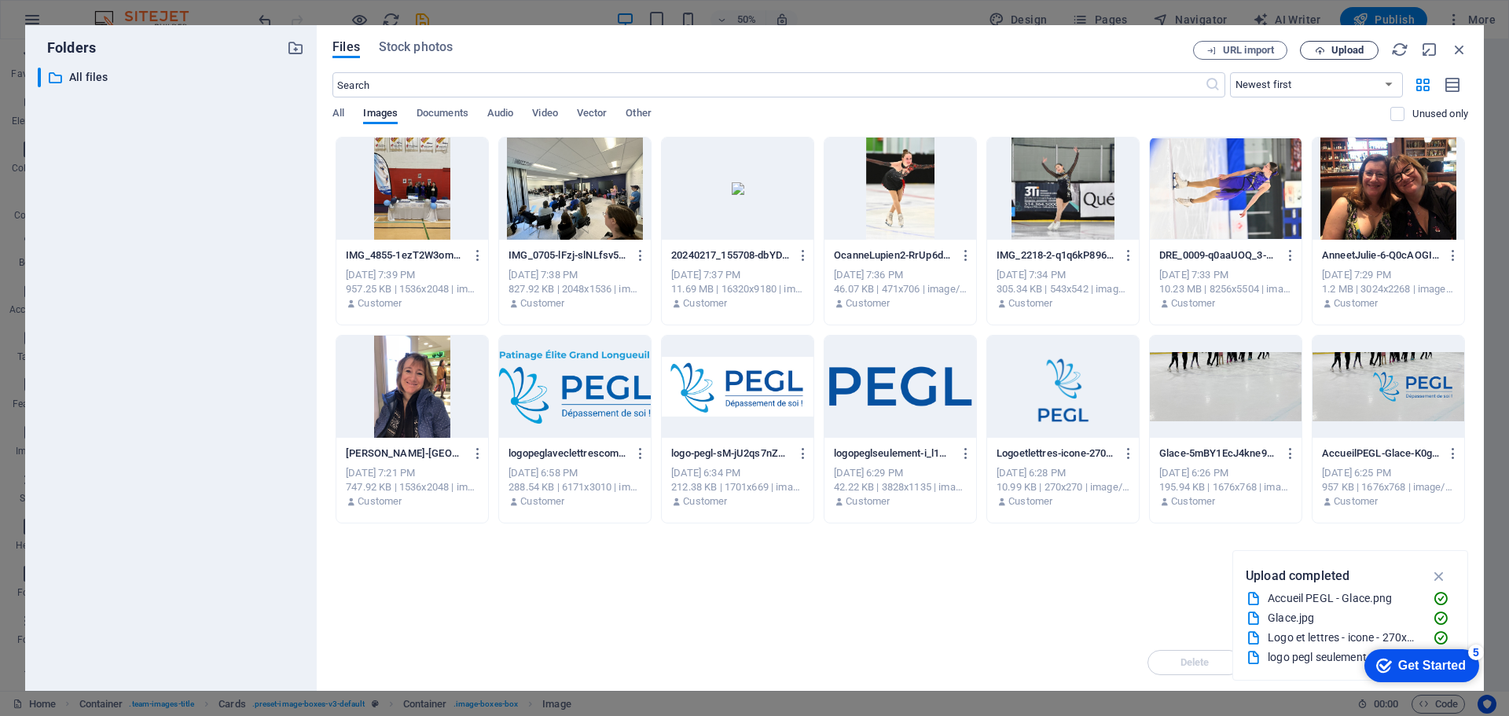
click at [1359, 46] on span "Upload" at bounding box center [1347, 50] width 32 height 9
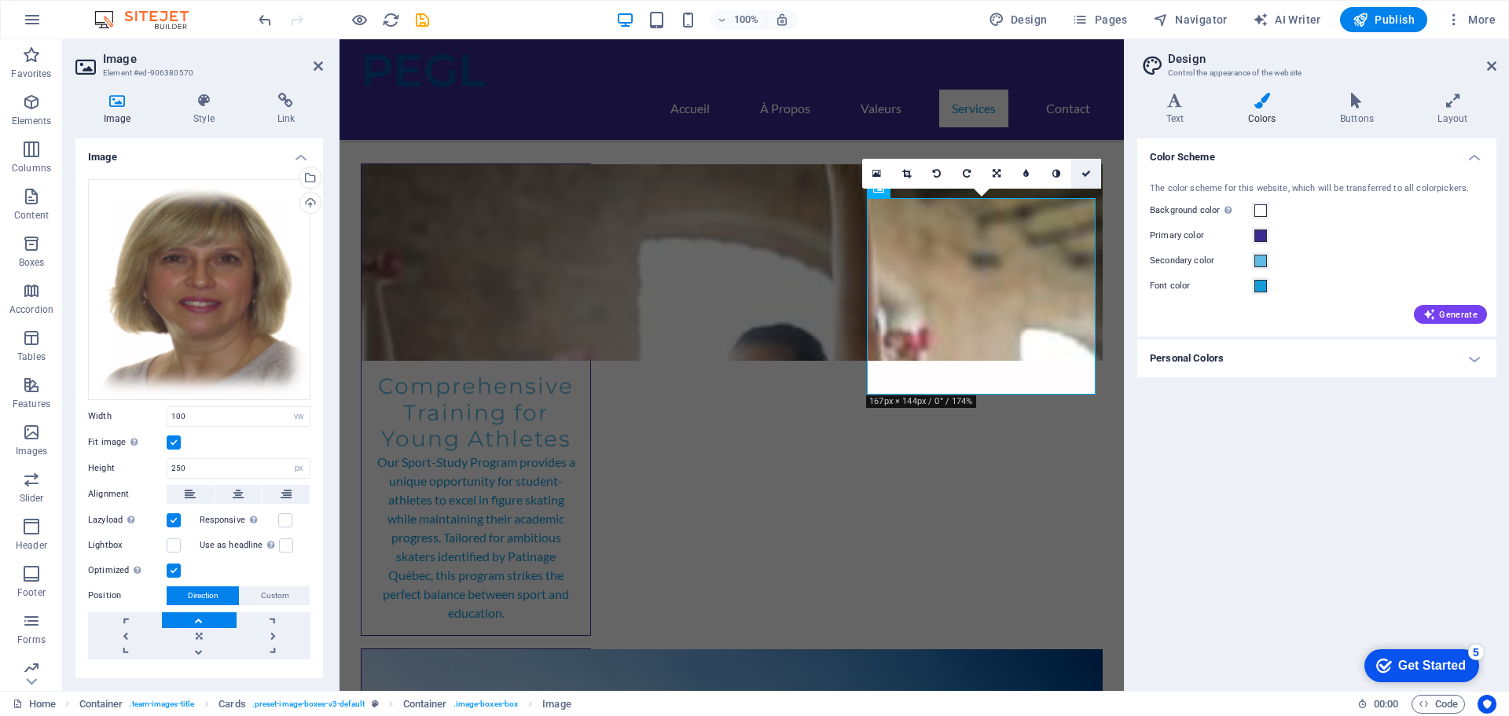
drag, startPoint x: 1025, startPoint y: 135, endPoint x: 1089, endPoint y: 173, distance: 74.0
click at [1089, 173] on icon at bounding box center [1085, 173] width 9 height 9
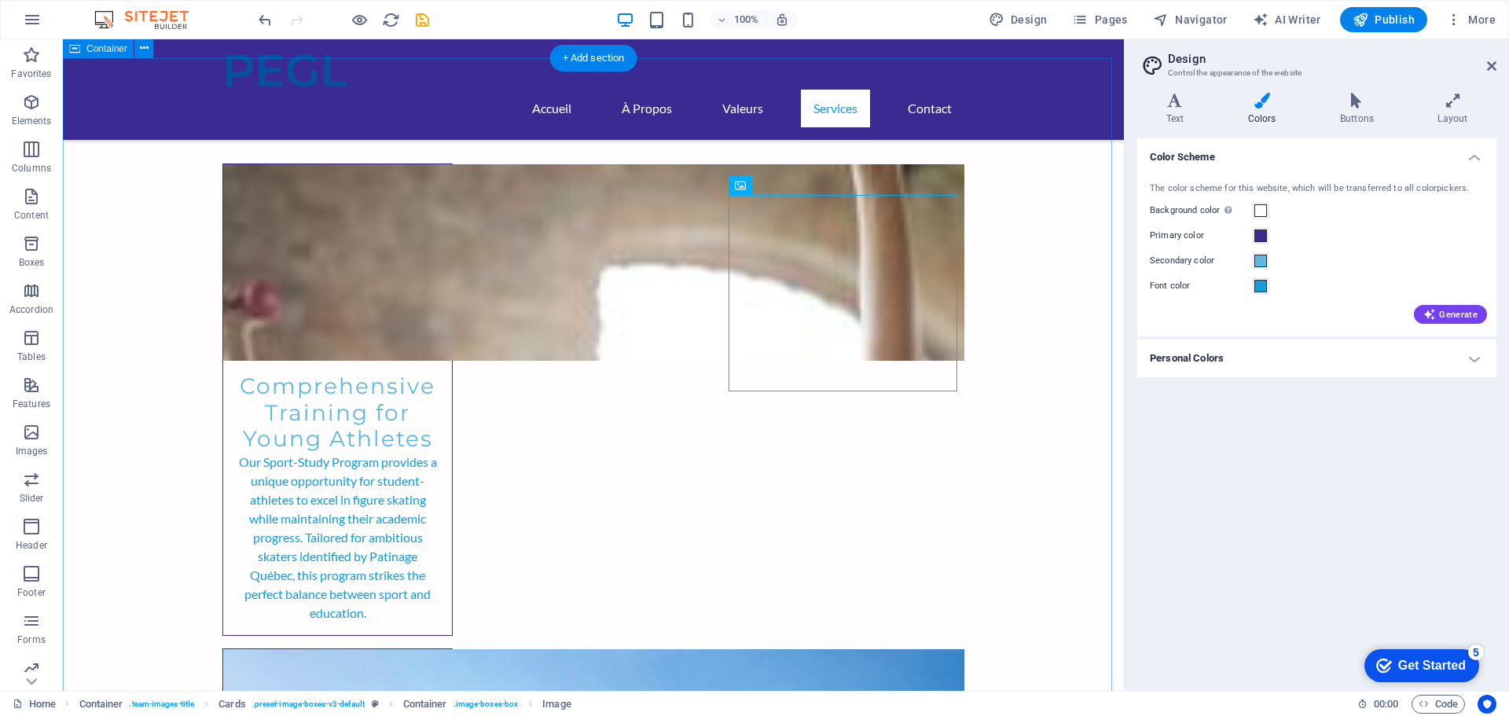
scroll to position [2357, 0]
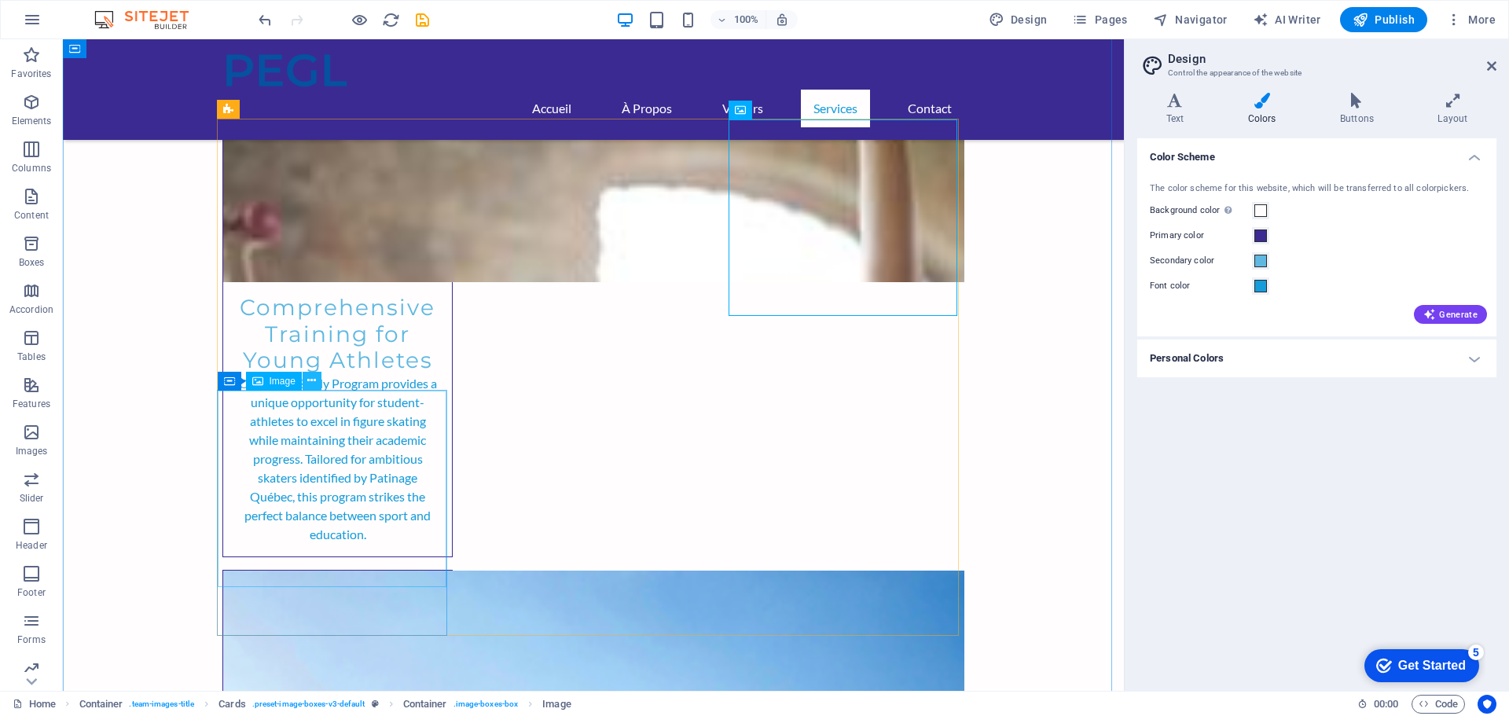
click at [309, 380] on icon at bounding box center [311, 380] width 9 height 17
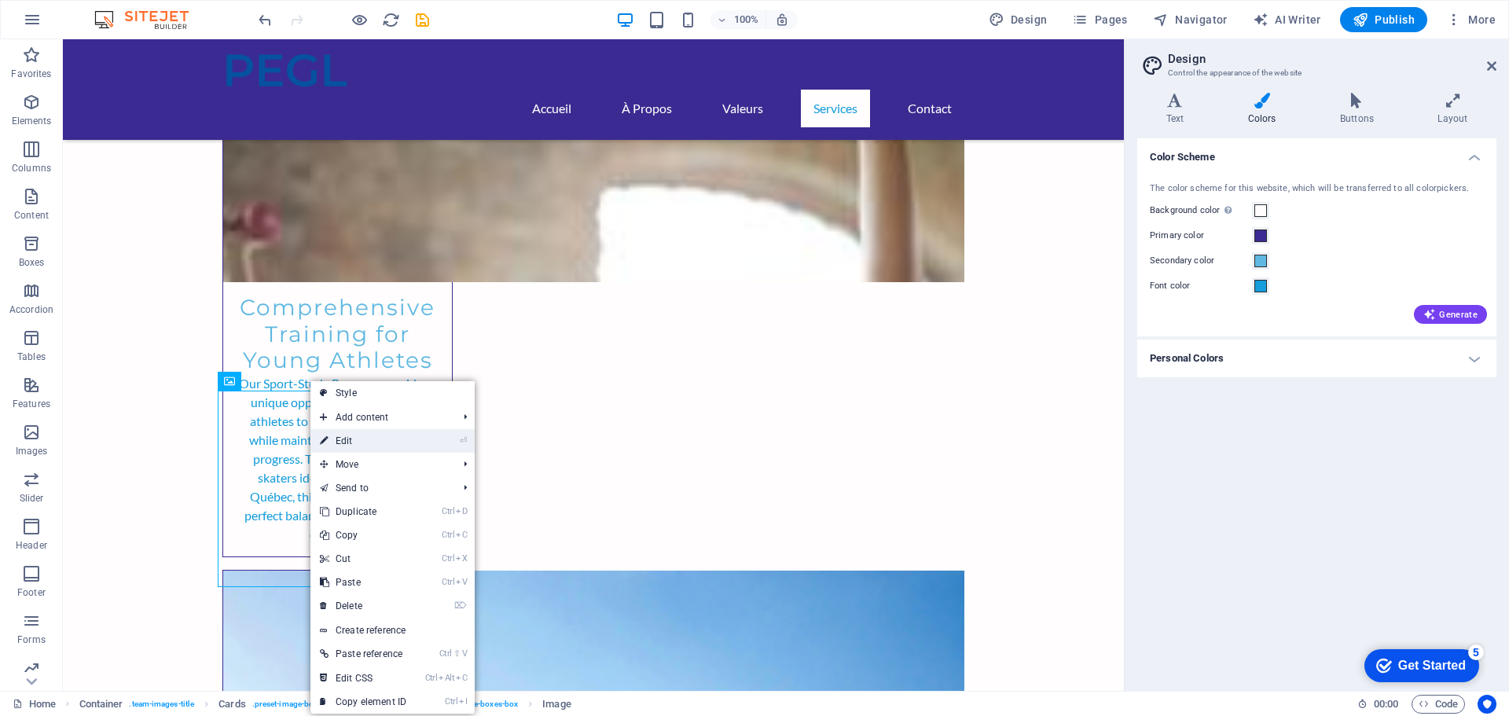
click at [354, 440] on link "⏎ Edit" at bounding box center [362, 441] width 105 height 24
select select "vw"
select select "px"
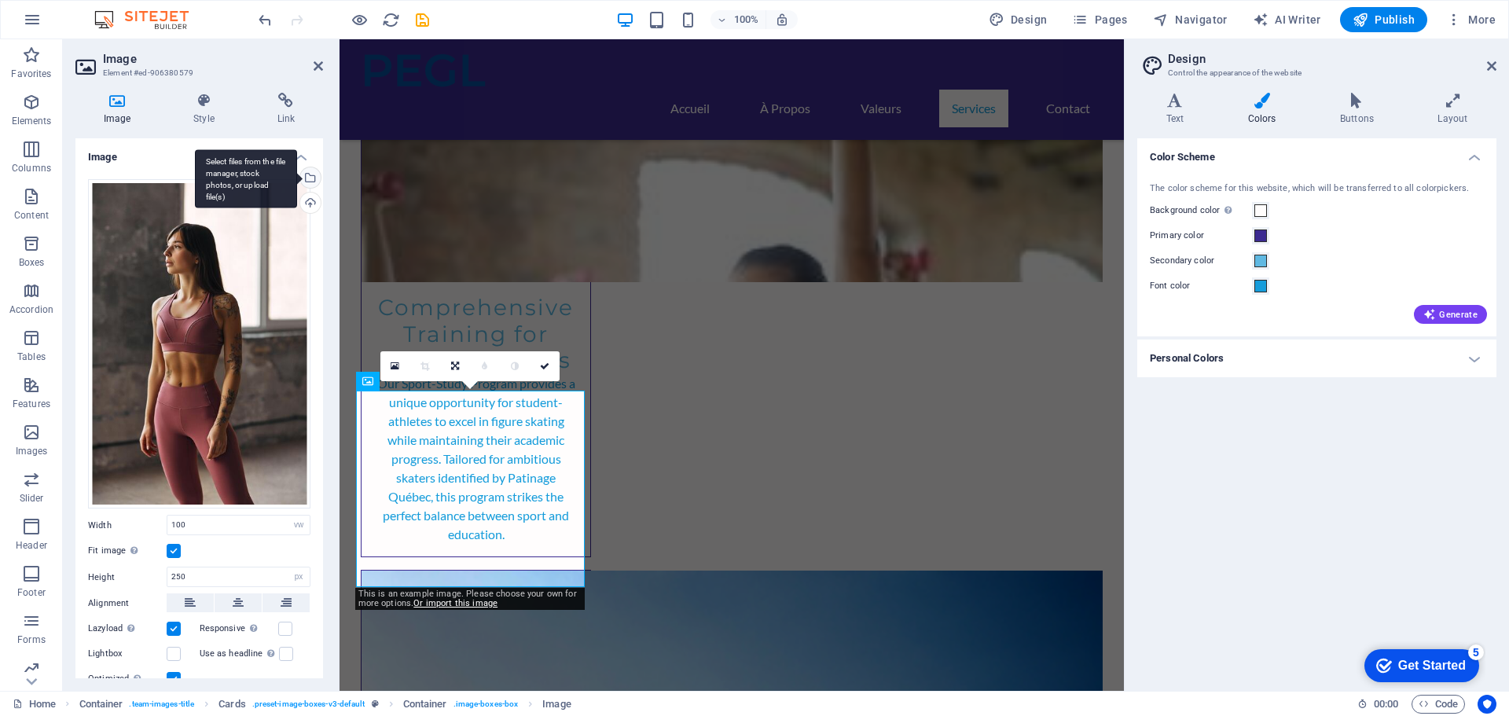
click at [306, 174] on div "Select files from the file manager, stock photos, or upload file(s)" at bounding box center [309, 179] width 24 height 24
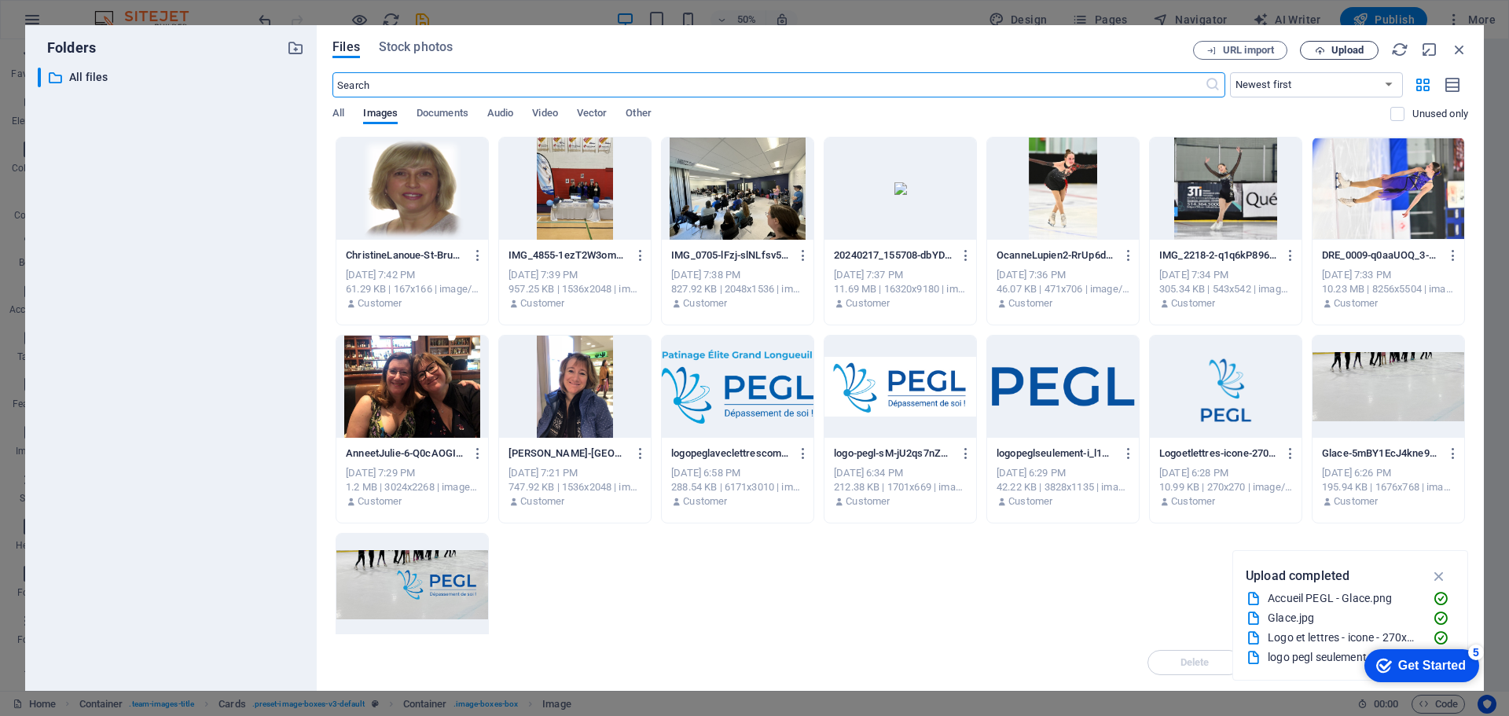
click at [1356, 50] on span "Upload" at bounding box center [1347, 50] width 32 height 9
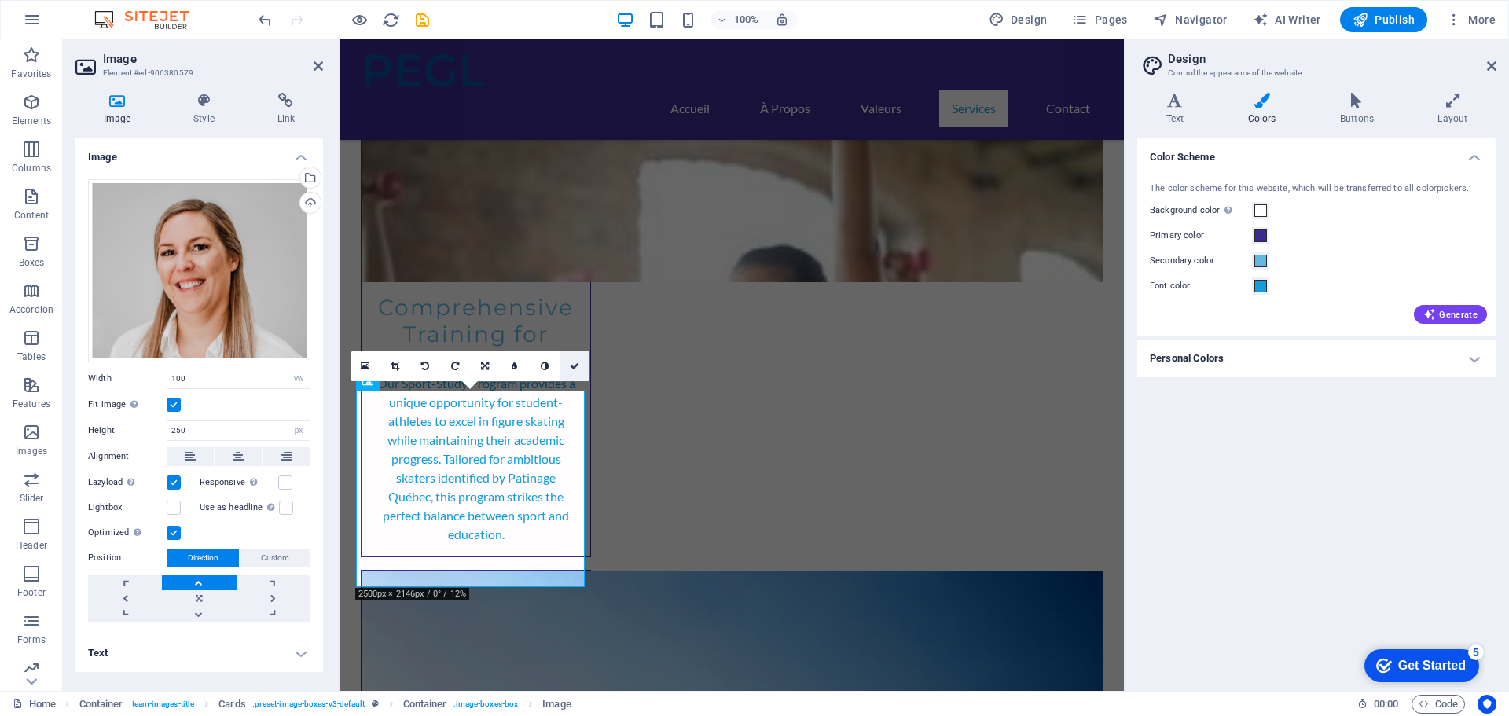
click at [575, 365] on icon at bounding box center [574, 365] width 9 height 9
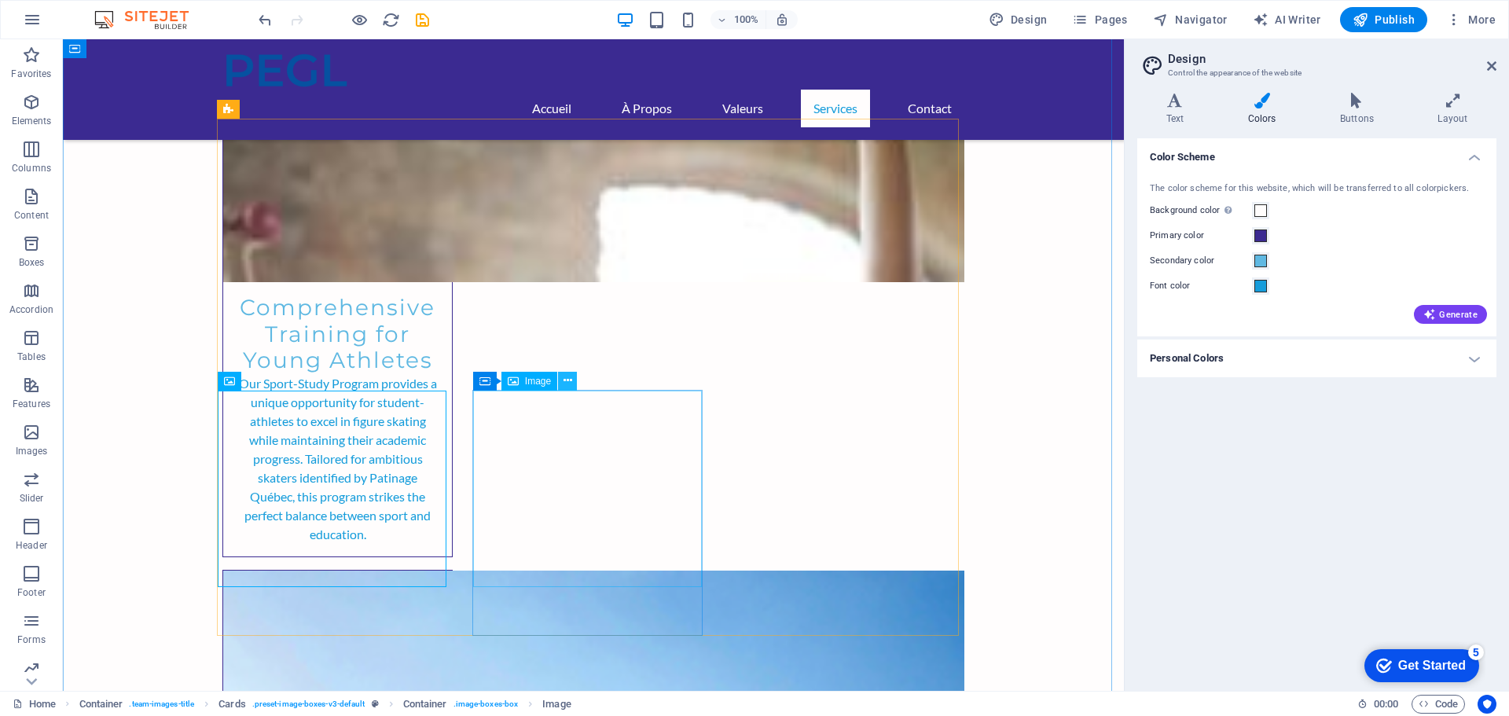
click at [569, 382] on icon at bounding box center [567, 380] width 9 height 17
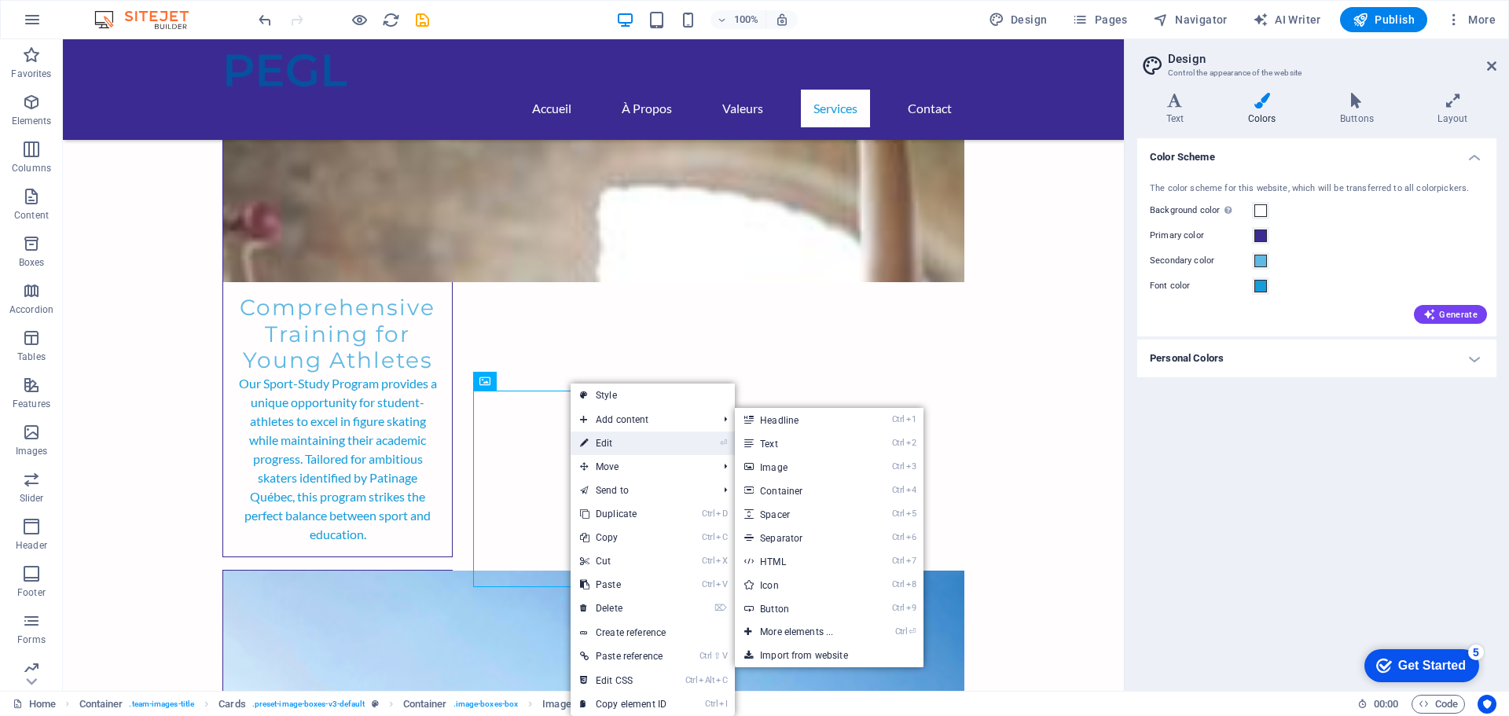
click at [602, 438] on link "⏎ Edit" at bounding box center [622, 443] width 105 height 24
select select "vw"
select select "px"
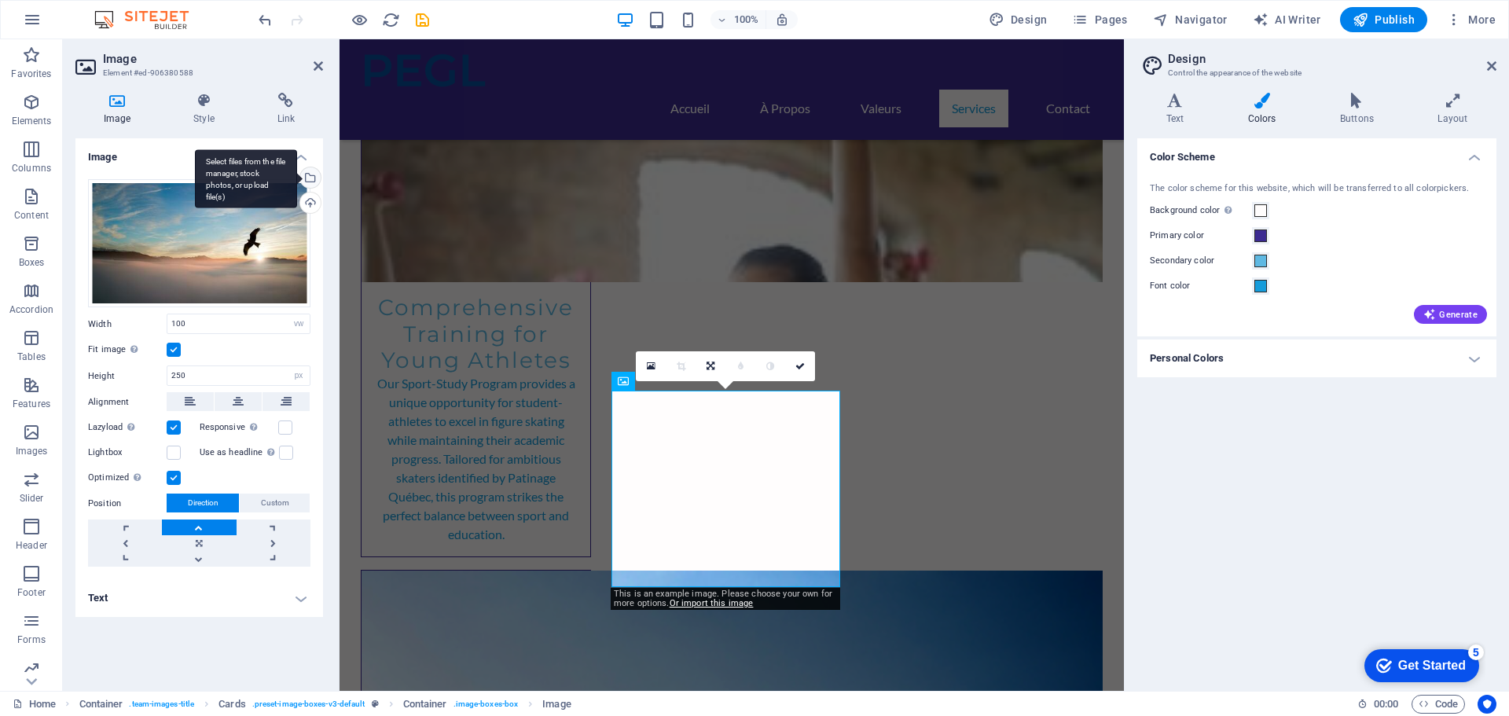
click at [297, 177] on div "Select files from the file manager, stock photos, or upload file(s)" at bounding box center [246, 178] width 102 height 59
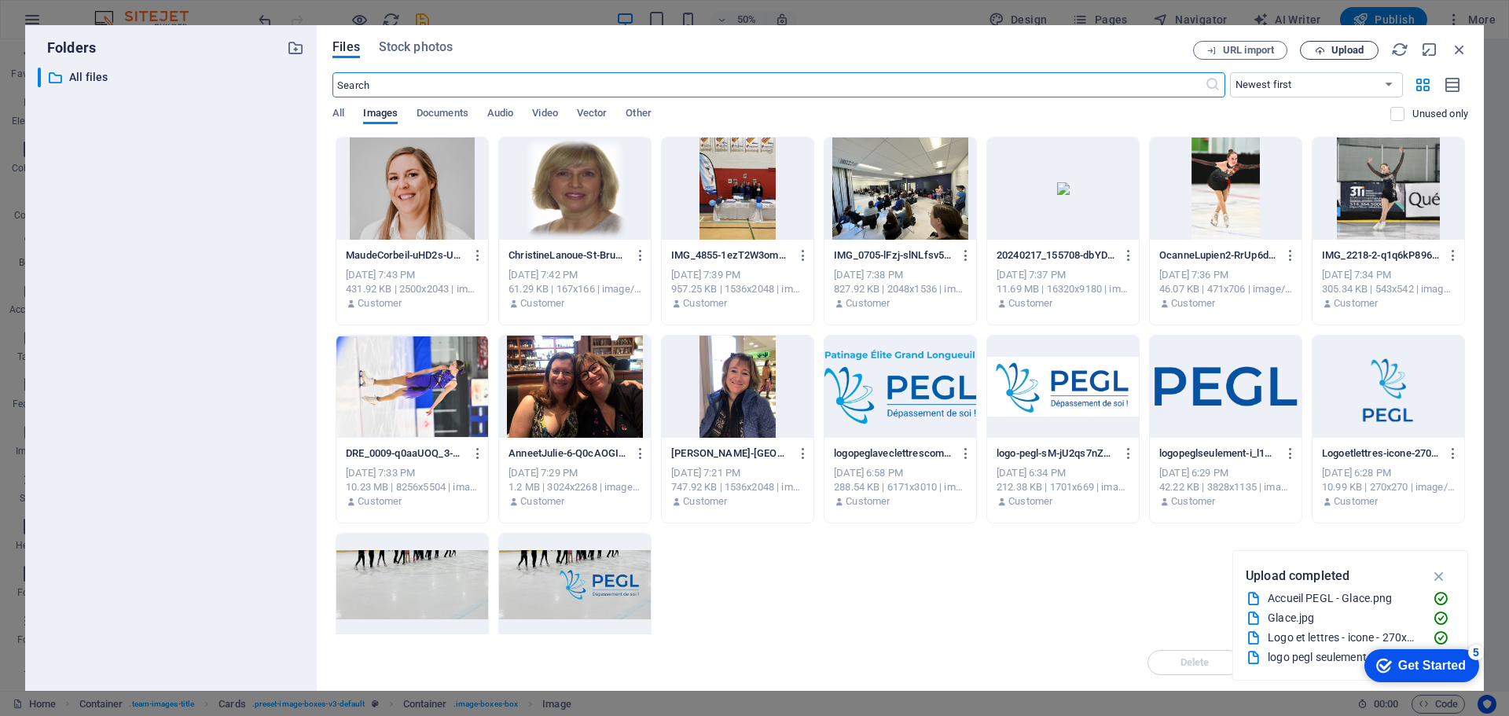
click at [1336, 47] on span "Upload" at bounding box center [1347, 50] width 32 height 9
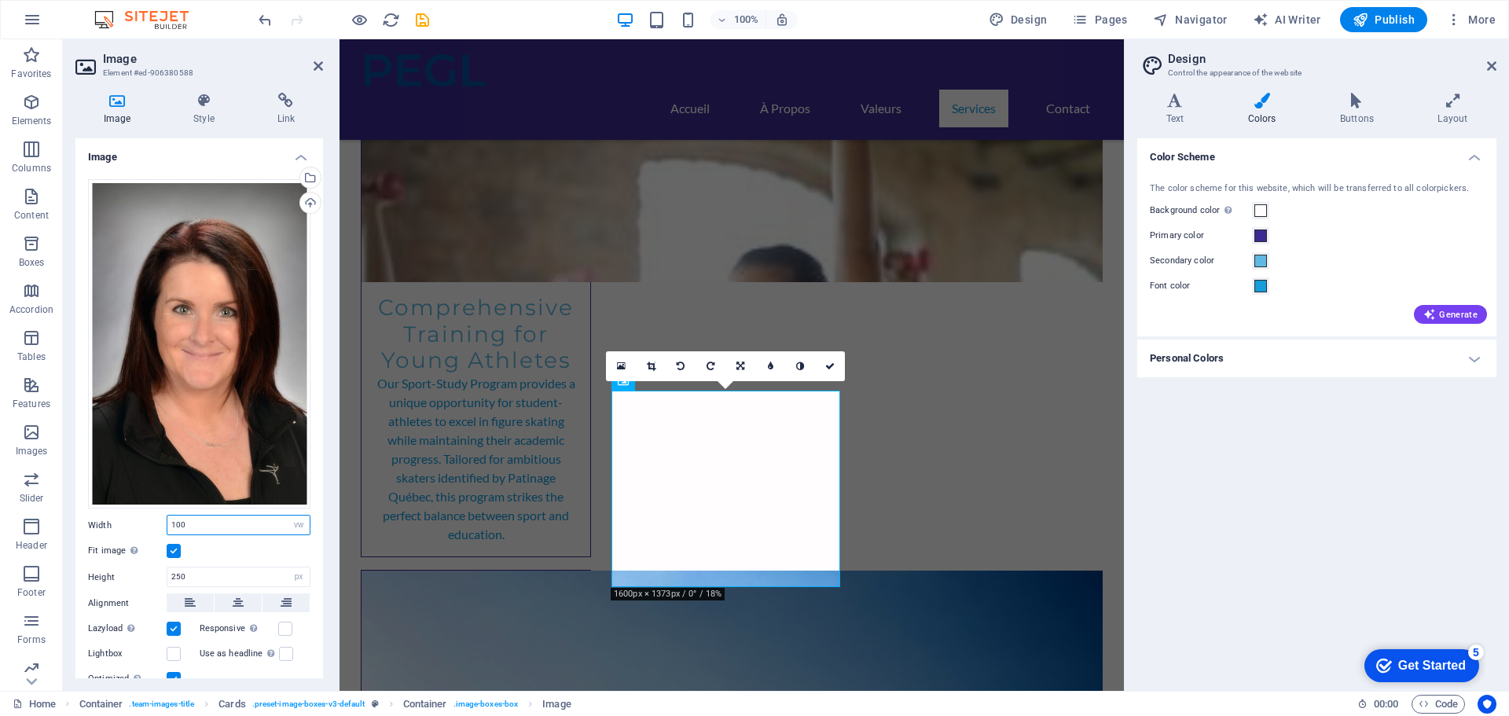
drag, startPoint x: 216, startPoint y: 516, endPoint x: 157, endPoint y: 517, distance: 58.9
click at [158, 518] on div "Width 100 Default auto px rem % em vh vw" at bounding box center [199, 525] width 222 height 20
click at [199, 568] on input "250" at bounding box center [238, 576] width 142 height 19
drag, startPoint x: 199, startPoint y: 568, endPoint x: 169, endPoint y: 571, distance: 30.0
click at [169, 571] on input "250" at bounding box center [238, 576] width 142 height 19
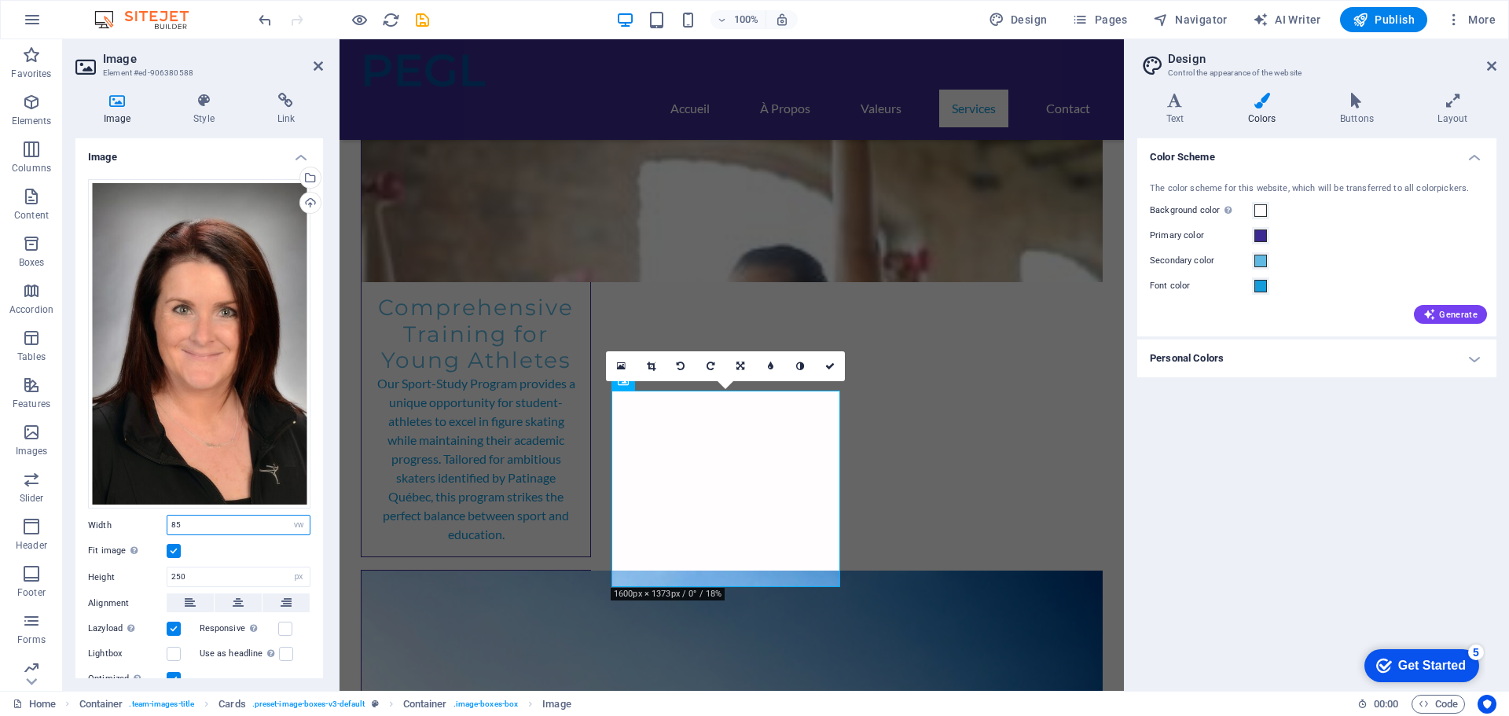
click at [202, 524] on input "85" at bounding box center [238, 524] width 142 height 19
drag, startPoint x: 204, startPoint y: 523, endPoint x: 167, endPoint y: 523, distance: 36.9
click at [167, 523] on div "85 Default auto px rem % em vh vw" at bounding box center [239, 525] width 144 height 20
type input "100"
click at [218, 570] on input "250" at bounding box center [238, 576] width 142 height 19
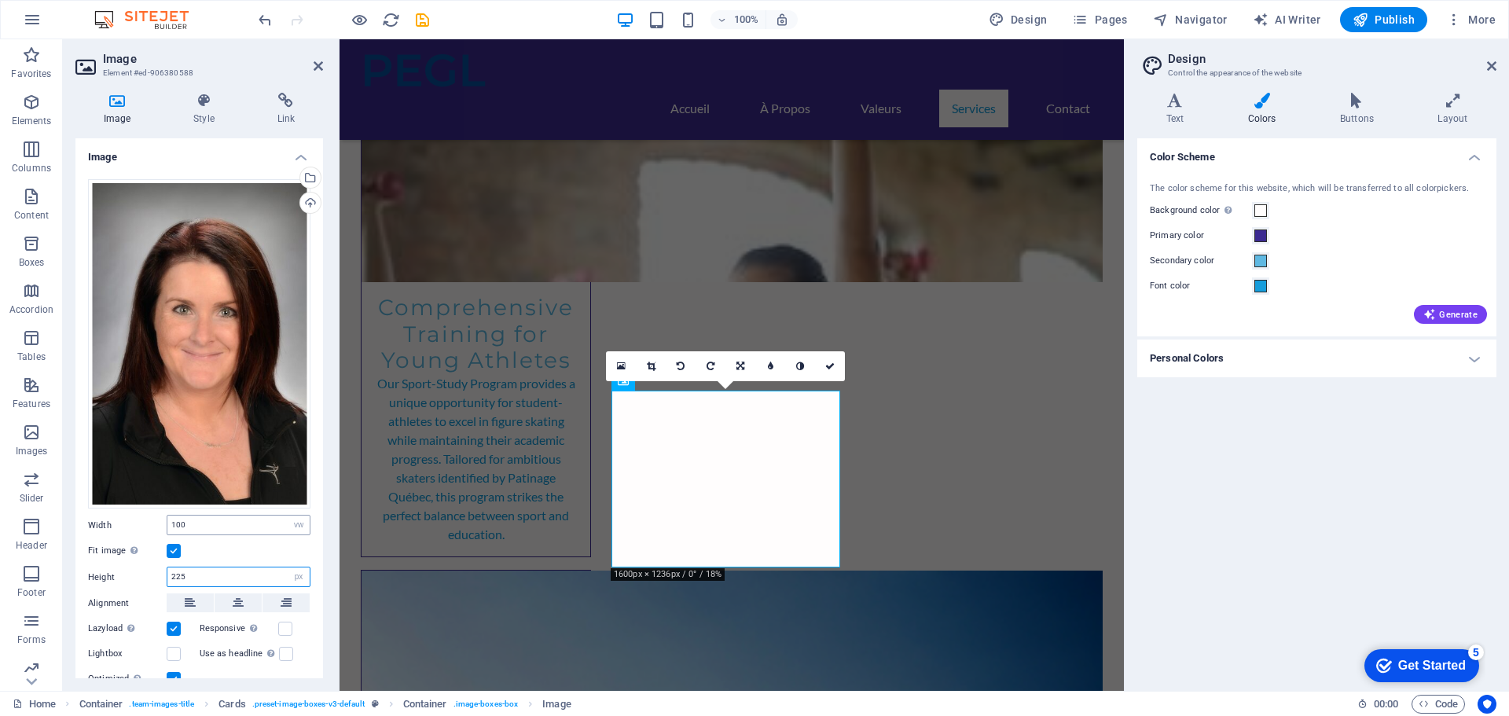
type input "225"
click at [224, 524] on input "100" at bounding box center [238, 524] width 142 height 19
click at [648, 365] on icon at bounding box center [651, 365] width 9 height 9
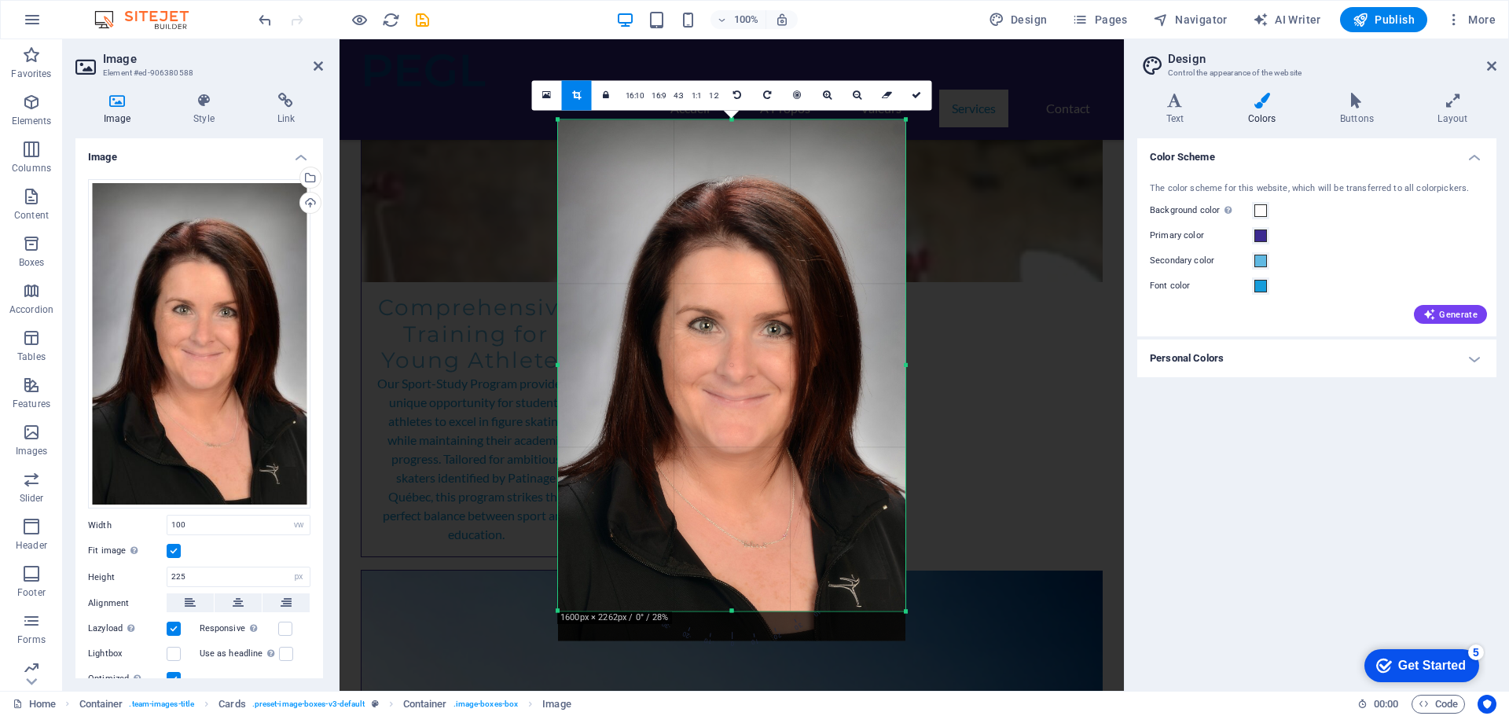
drag, startPoint x: 732, startPoint y: 627, endPoint x: 729, endPoint y: 597, distance: 30.0
click at [729, 597] on div "180 170 160 150 140 130 120 110 100 90 80 70 60 50 40 30 20 10 0 -10 -20 -30 -4…" at bounding box center [731, 364] width 347 height 491
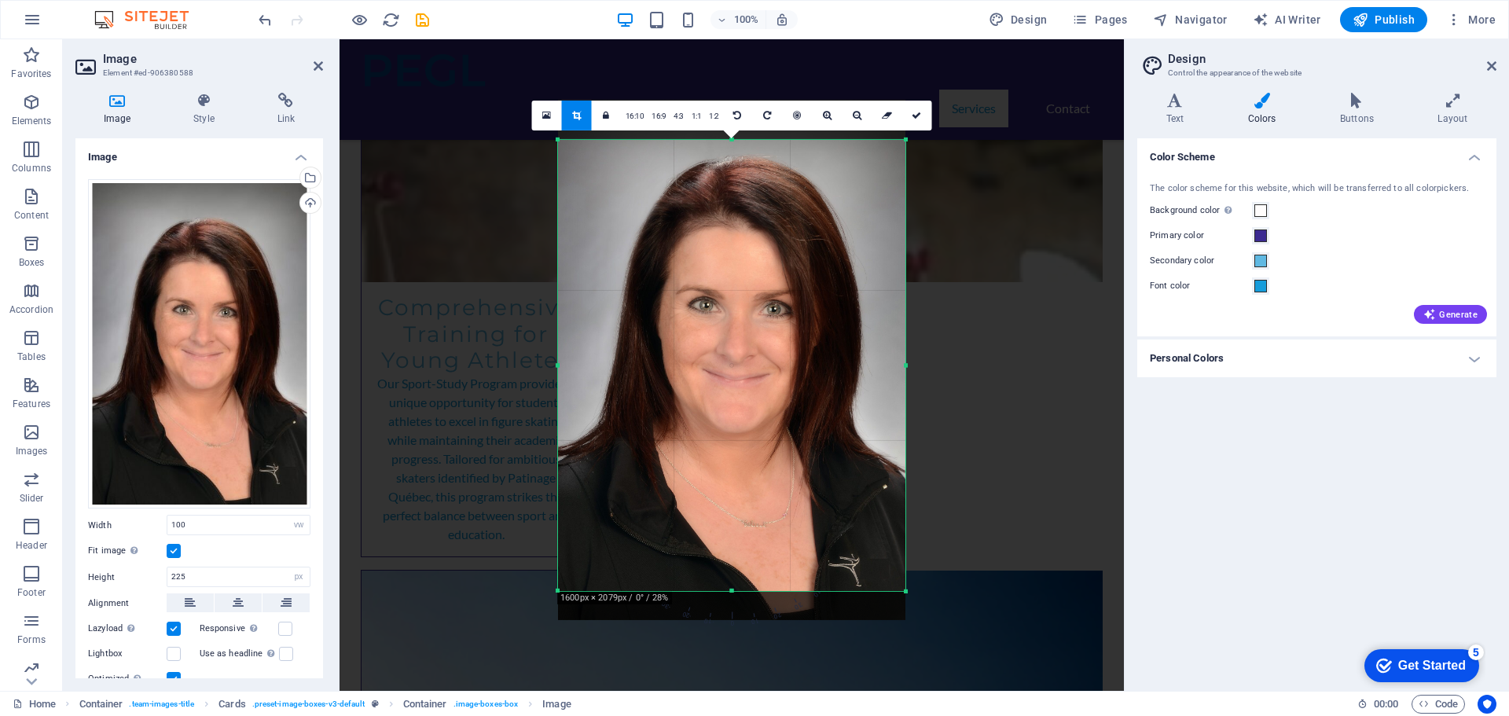
drag, startPoint x: 731, startPoint y: 119, endPoint x: 722, endPoint y: 159, distance: 41.0
click at [722, 159] on div "180 170 160 150 140 130 120 110 100 90 80 70 60 50 40 30 20 10 0 -10 -20 -30 -4…" at bounding box center [731, 364] width 347 height 451
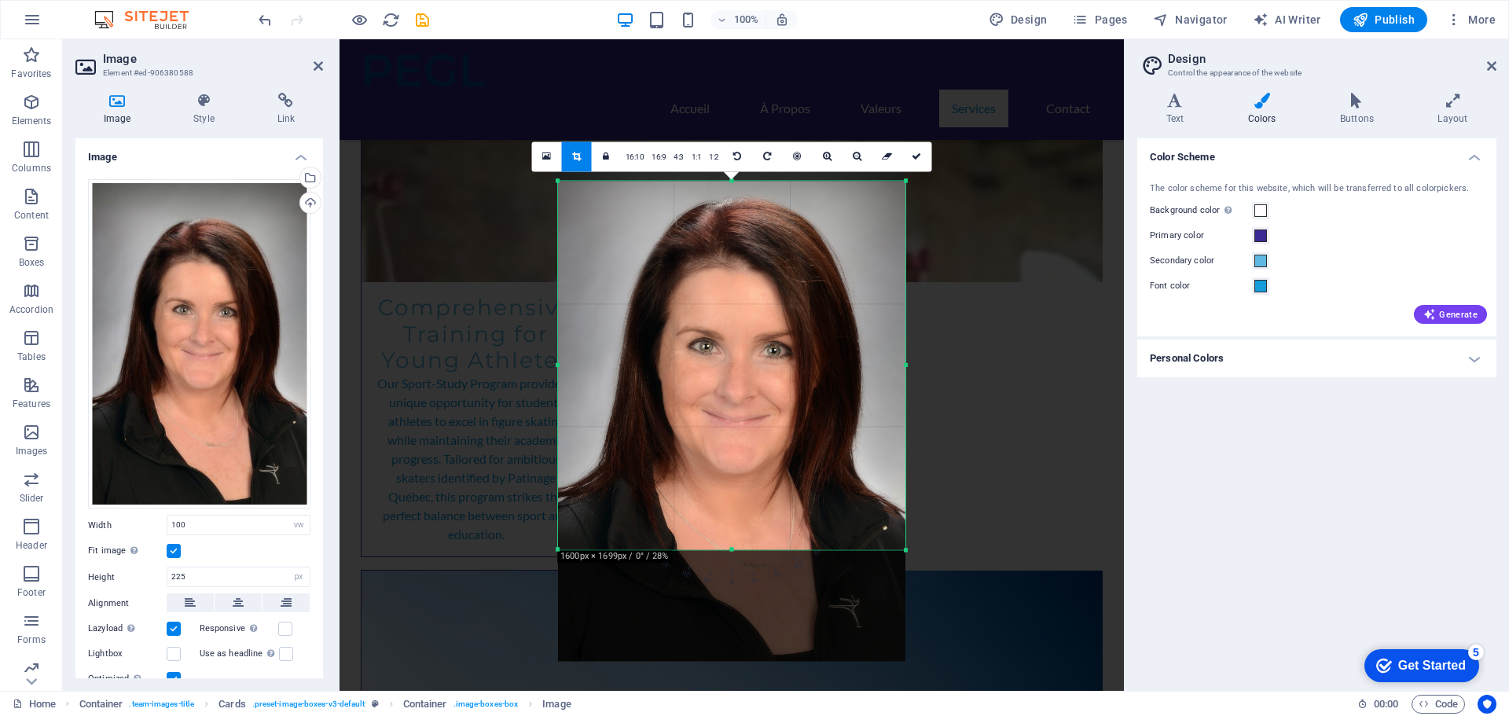
drag, startPoint x: 739, startPoint y: 550, endPoint x: 740, endPoint y: 508, distance: 41.7
click at [740, 508] on div "180 170 160 150 140 130 120 110 100 90 80 70 60 50 40 30 20 10 0 -10 -20 -30 -4…" at bounding box center [731, 365] width 347 height 369
drag, startPoint x: 913, startPoint y: 156, endPoint x: 569, endPoint y: 127, distance: 345.4
click at [913, 156] on icon at bounding box center [915, 156] width 9 height 9
type input "441"
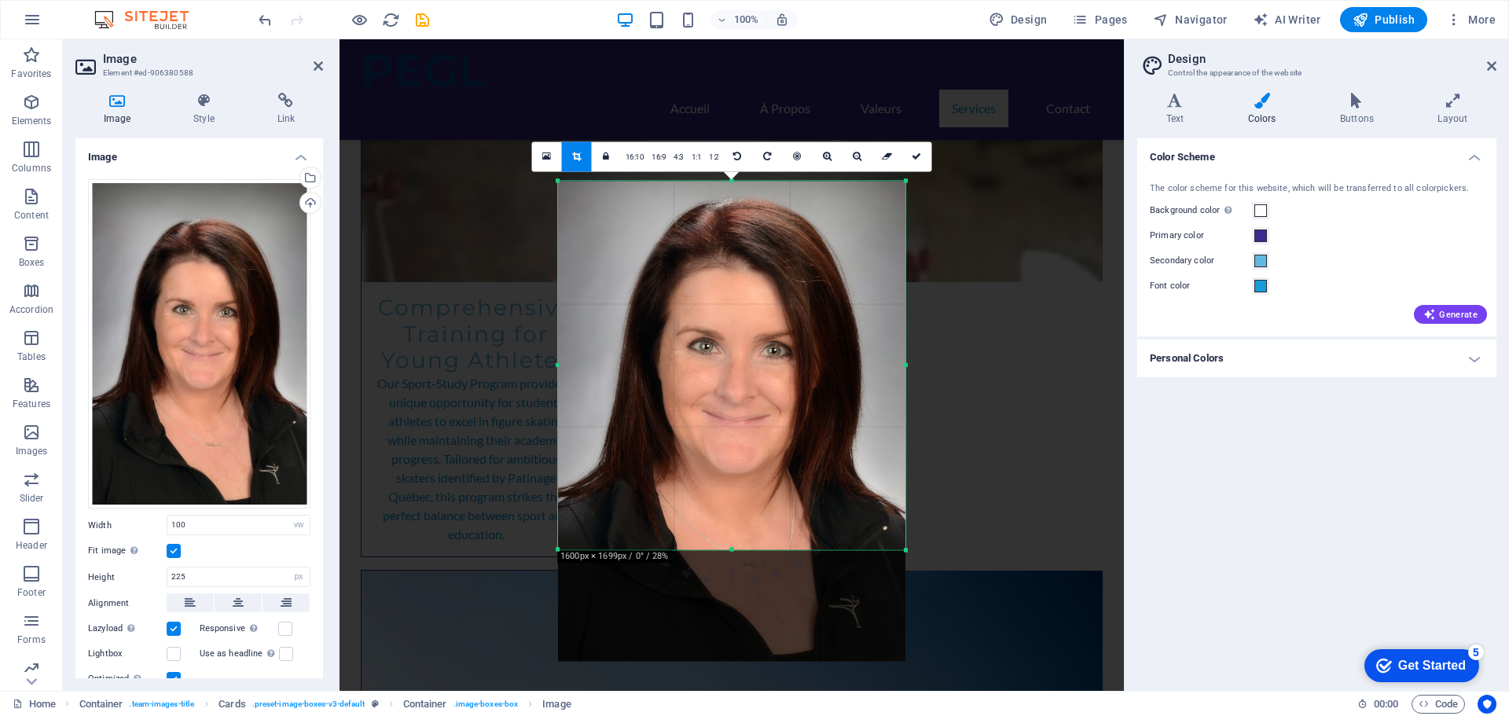
select select "px"
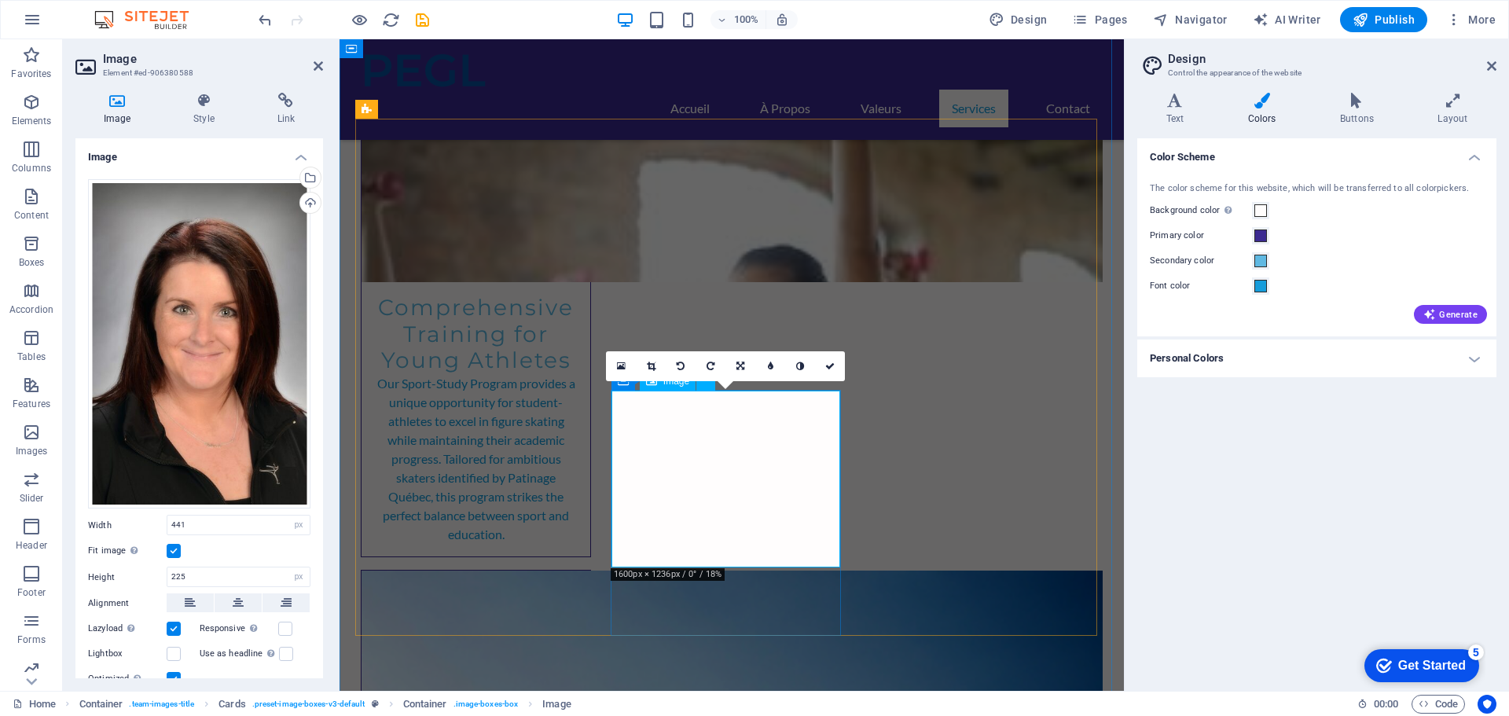
type input "100"
select select "vw"
click at [206, 576] on input "225" at bounding box center [238, 576] width 142 height 19
click at [206, 575] on input "225" at bounding box center [238, 576] width 142 height 19
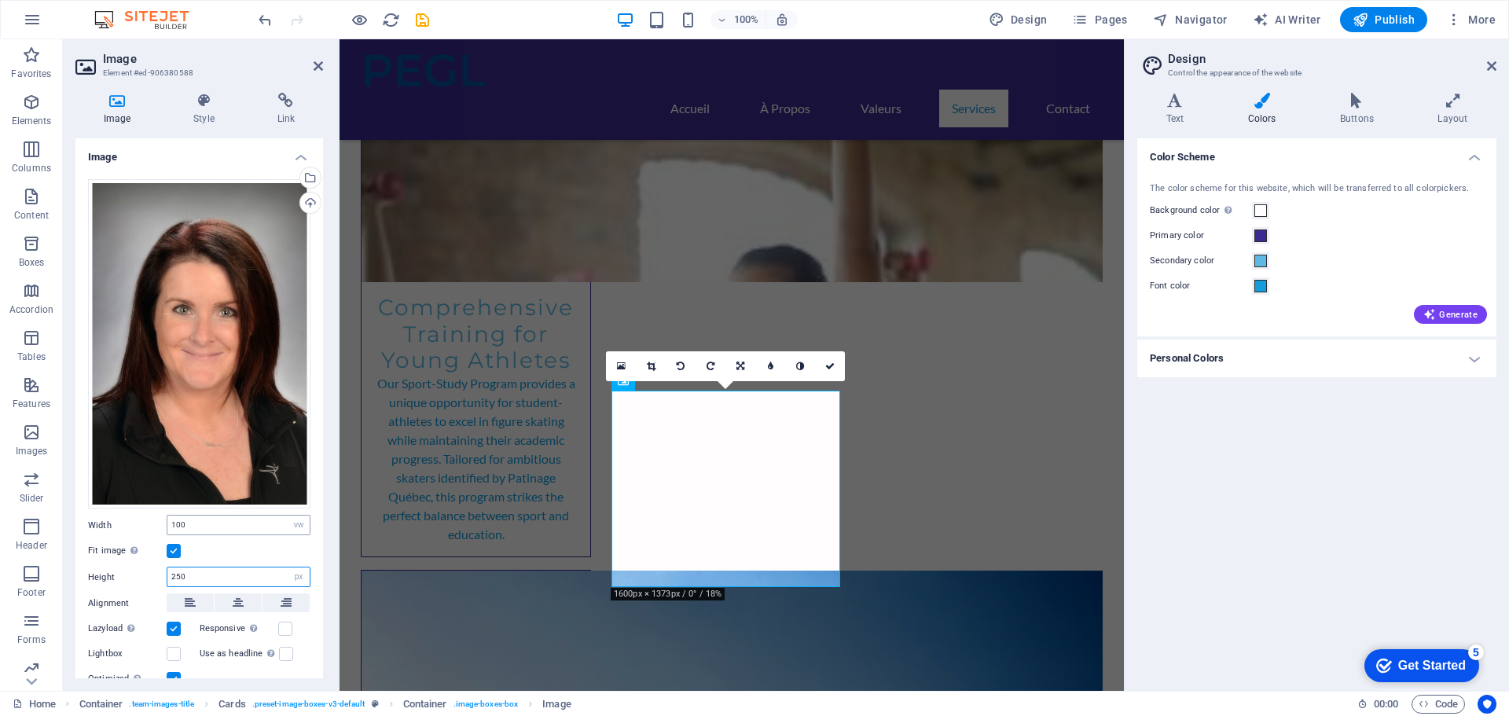
type input "250"
click at [251, 523] on input "100" at bounding box center [238, 524] width 142 height 19
click at [834, 366] on icon at bounding box center [829, 365] width 9 height 9
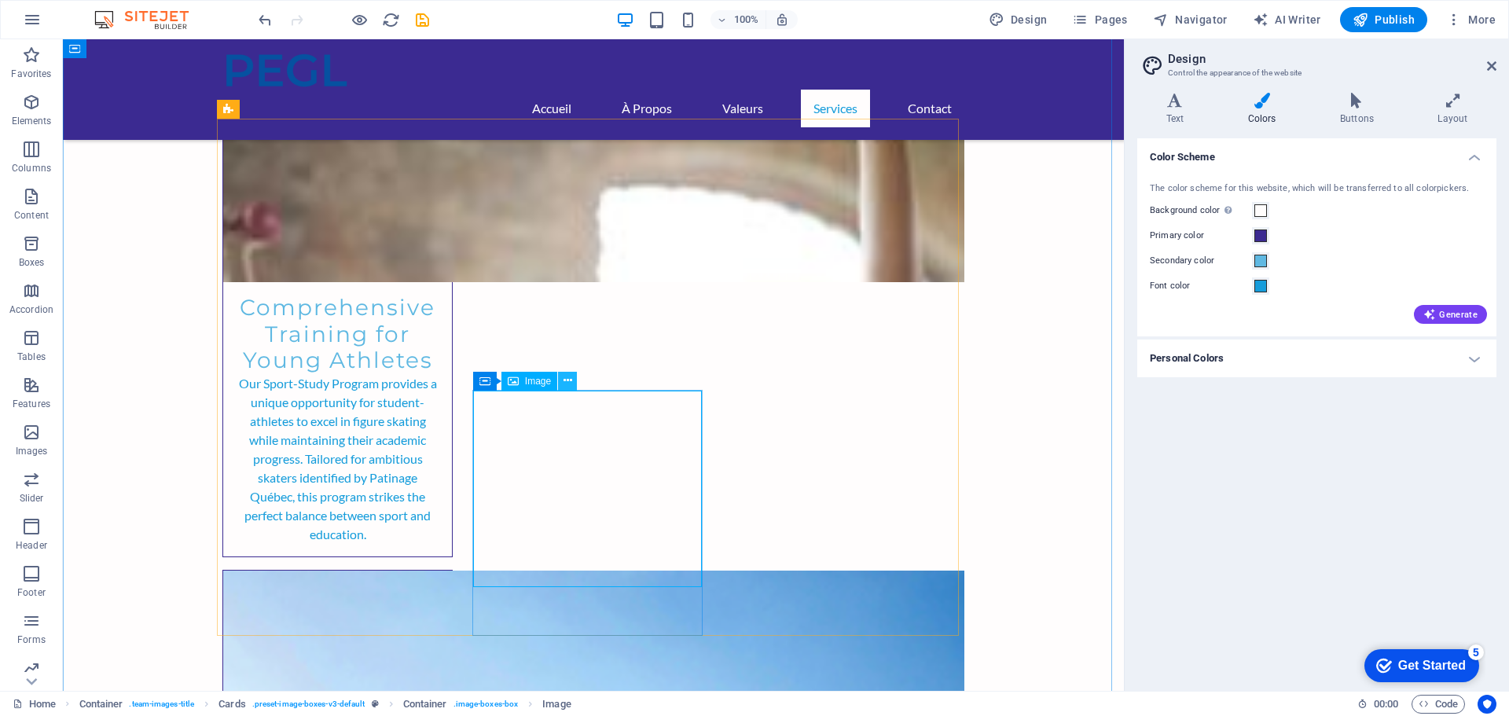
click at [567, 379] on icon at bounding box center [567, 380] width 9 height 17
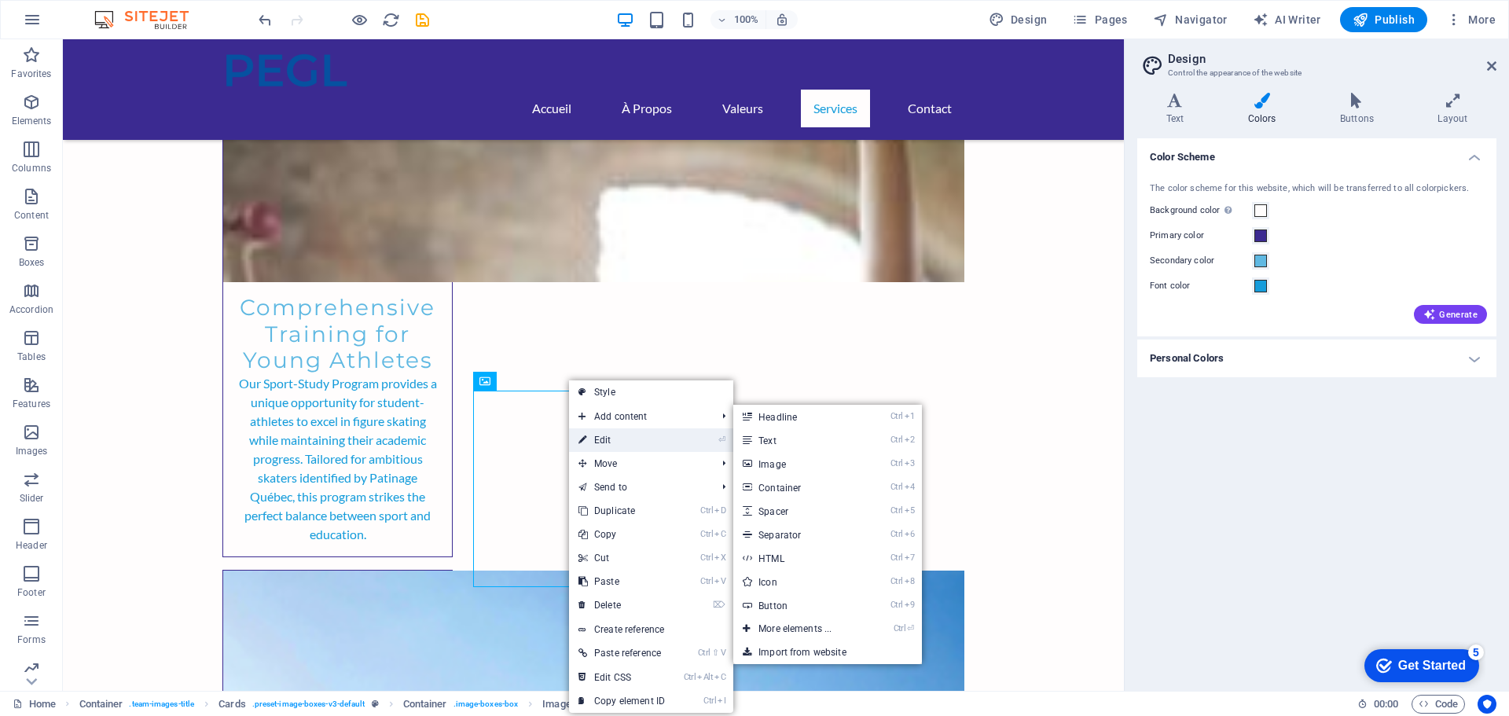
click at [605, 438] on link "⏎ Edit" at bounding box center [621, 440] width 105 height 24
select select "vw"
select select "px"
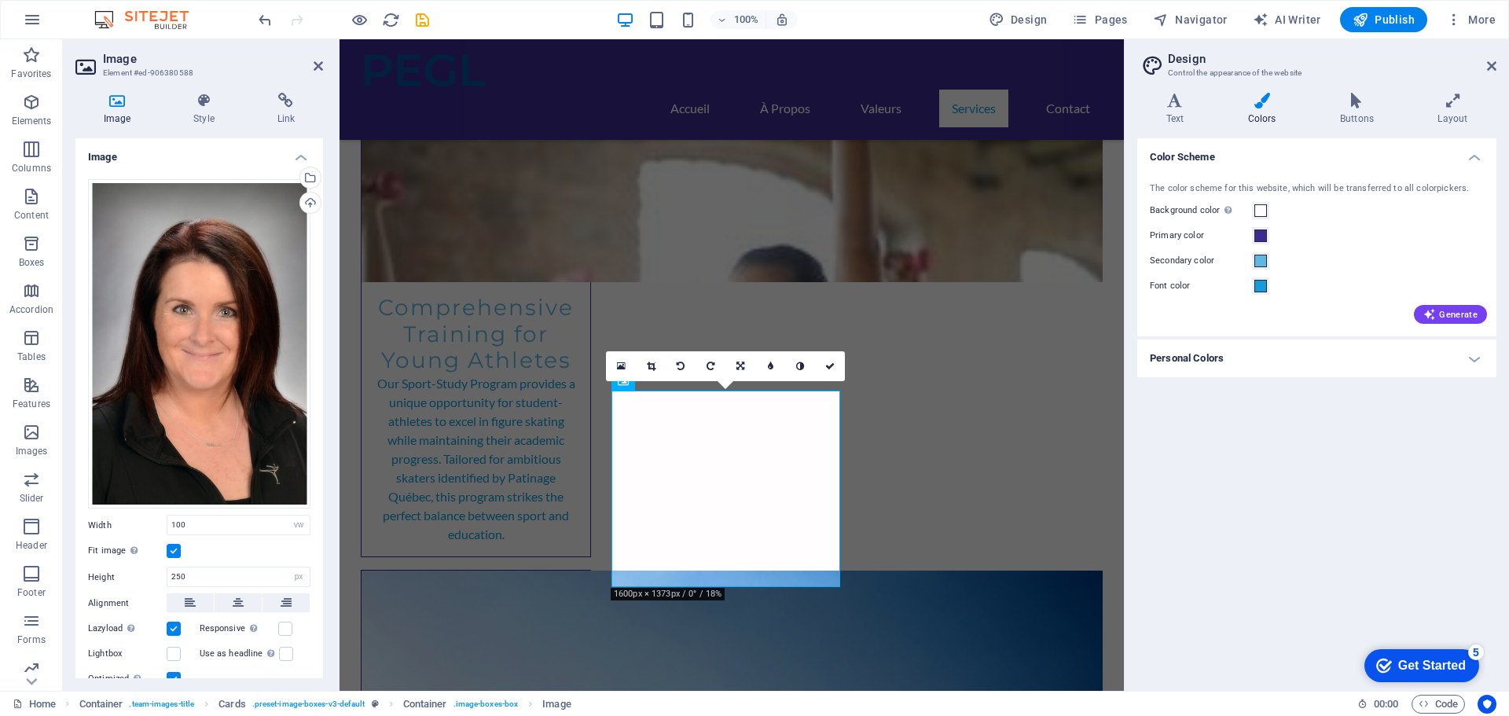
click at [655, 364] on icon at bounding box center [651, 365] width 9 height 9
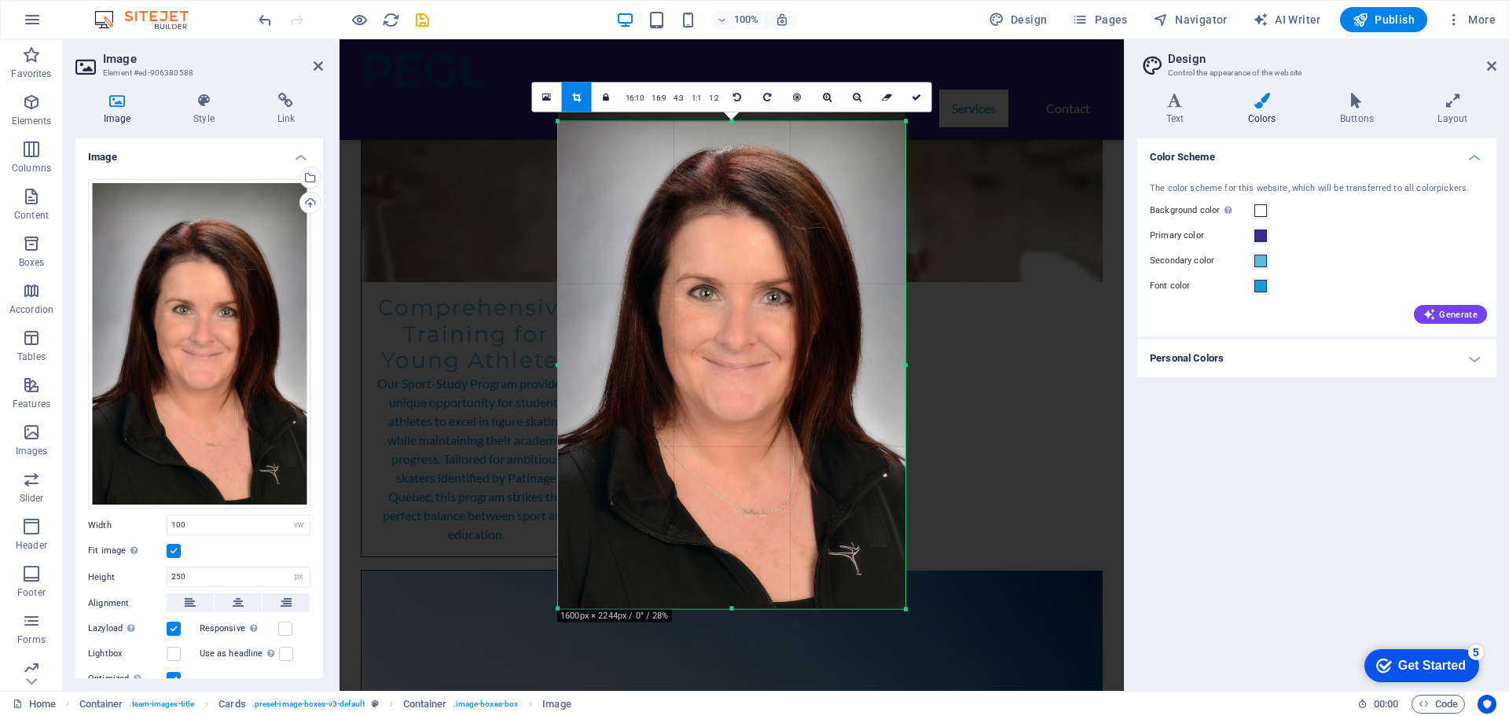
drag, startPoint x: 732, startPoint y: 106, endPoint x: 728, endPoint y: 140, distance: 34.0
click at [728, 140] on div "180 170 160 150 140 130 120 110 100 90 80 70 60 50 40 30 20 10 0 -10 -20 -30 -4…" at bounding box center [731, 365] width 347 height 488
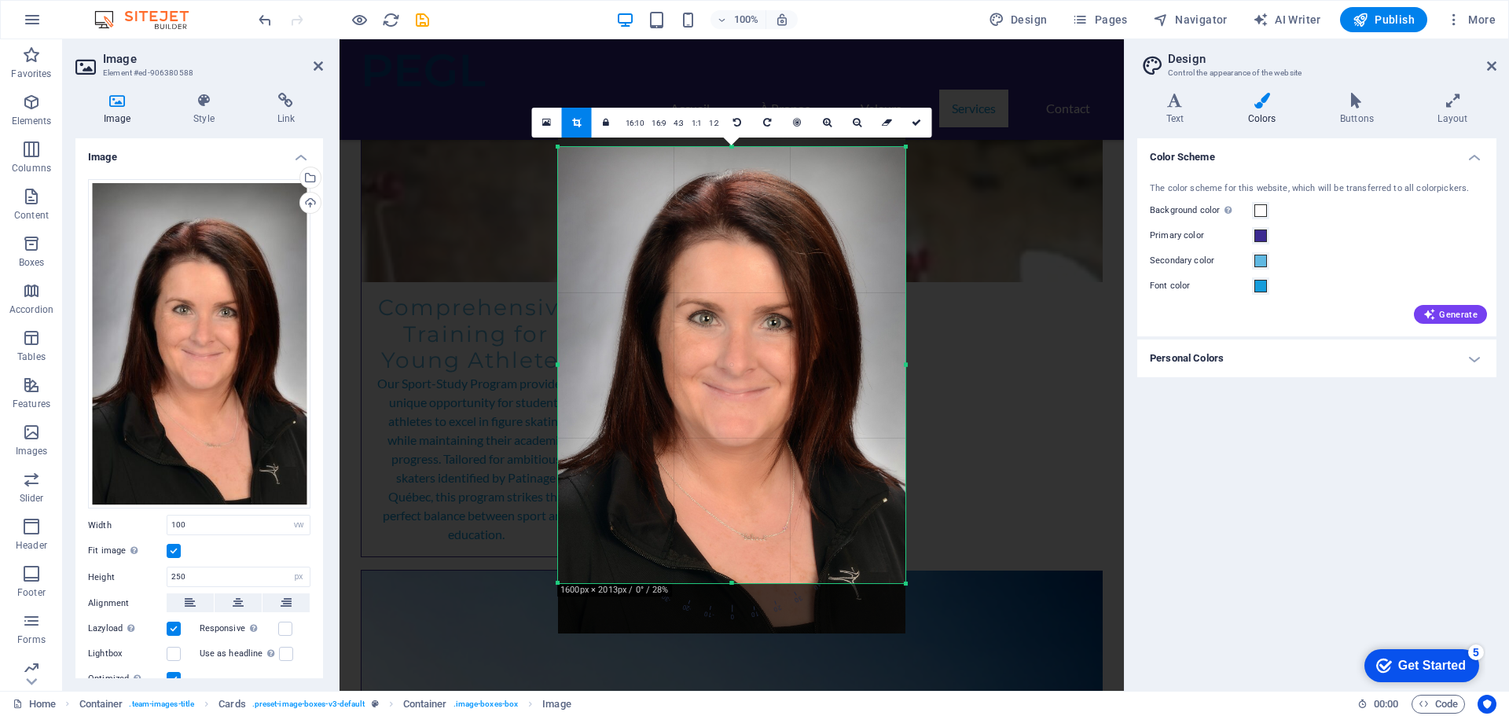
drag, startPoint x: 732, startPoint y: 607, endPoint x: 728, endPoint y: 557, distance: 50.5
click at [728, 557] on div "180 170 160 150 140 130 120 110 100 90 80 70 60 50 40 30 20 10 0 -10 -20 -30 -4…" at bounding box center [731, 365] width 347 height 437
click at [920, 120] on icon at bounding box center [915, 122] width 9 height 9
type input "441"
select select "px"
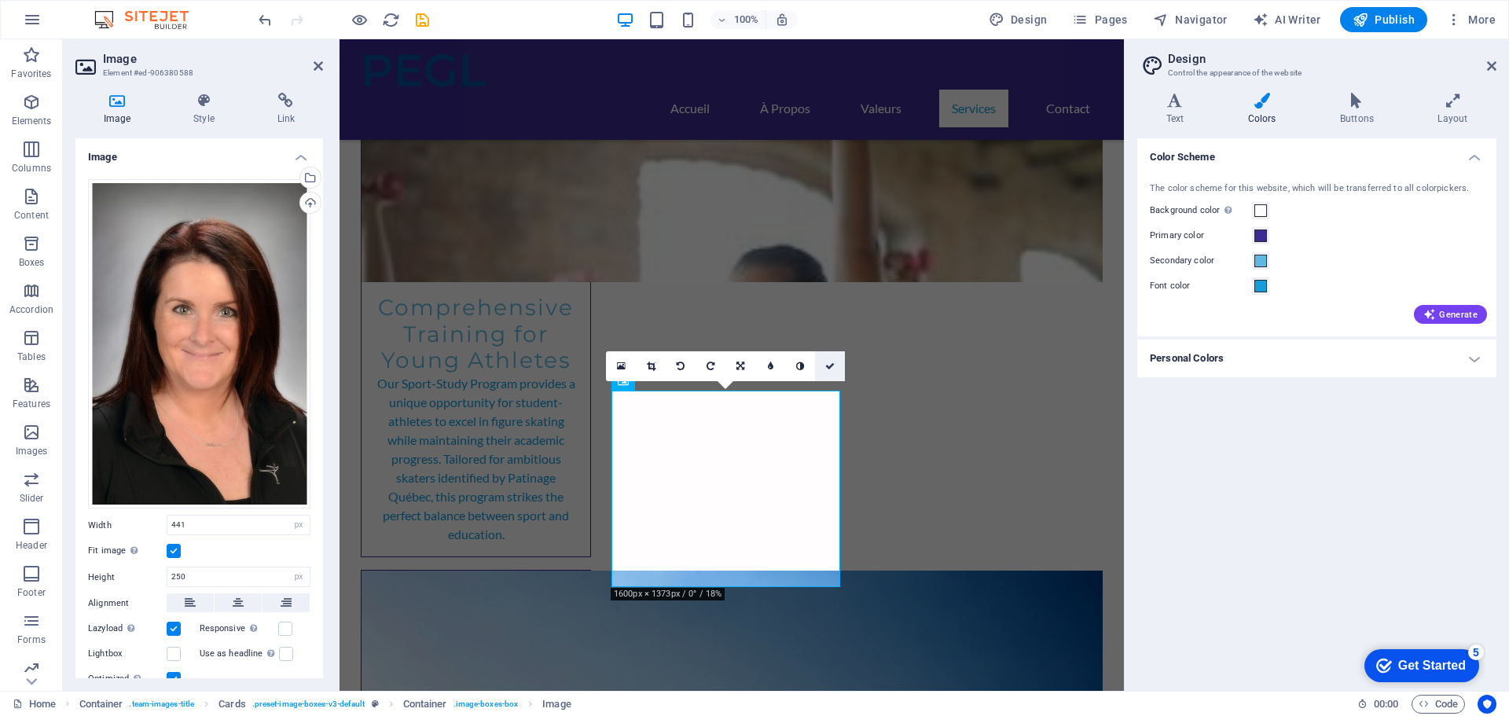
click at [827, 362] on icon at bounding box center [829, 365] width 9 height 9
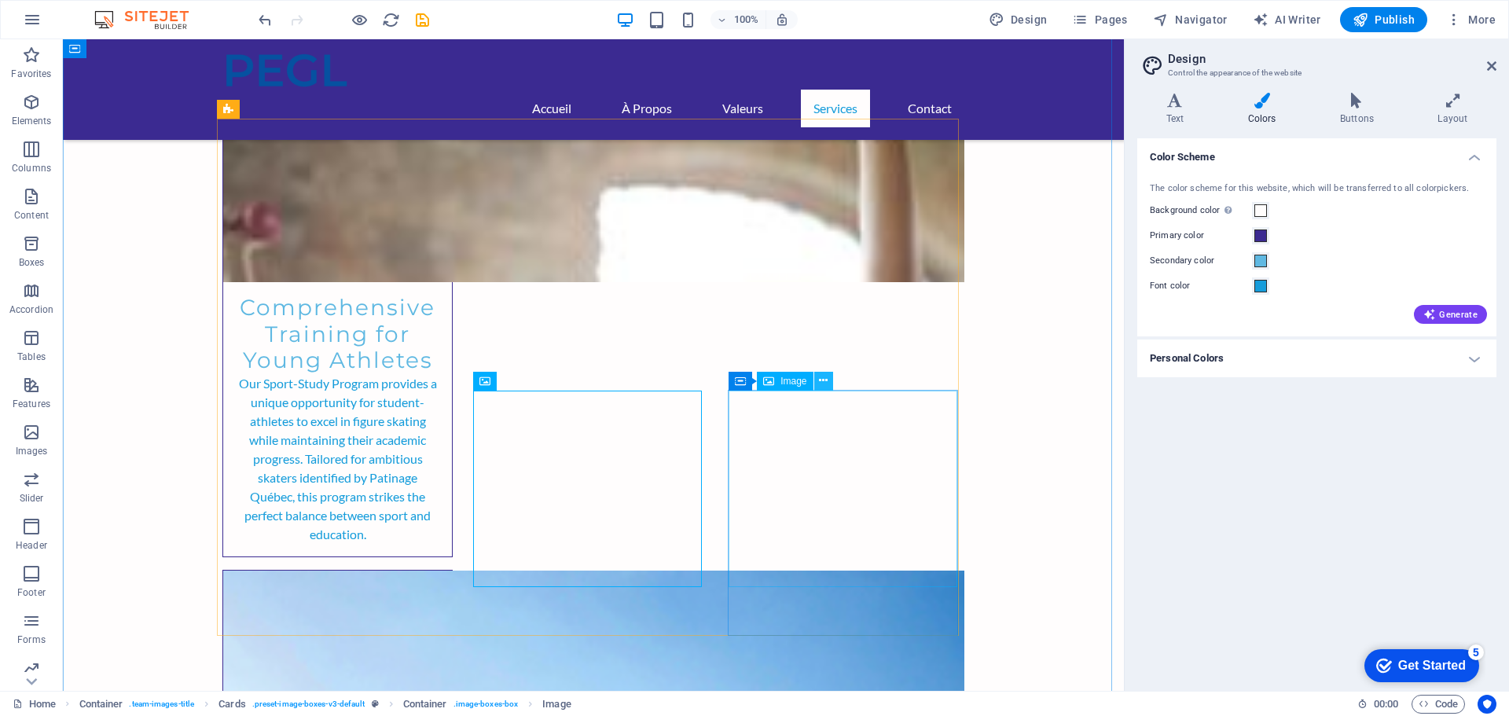
click at [820, 380] on icon at bounding box center [823, 380] width 9 height 17
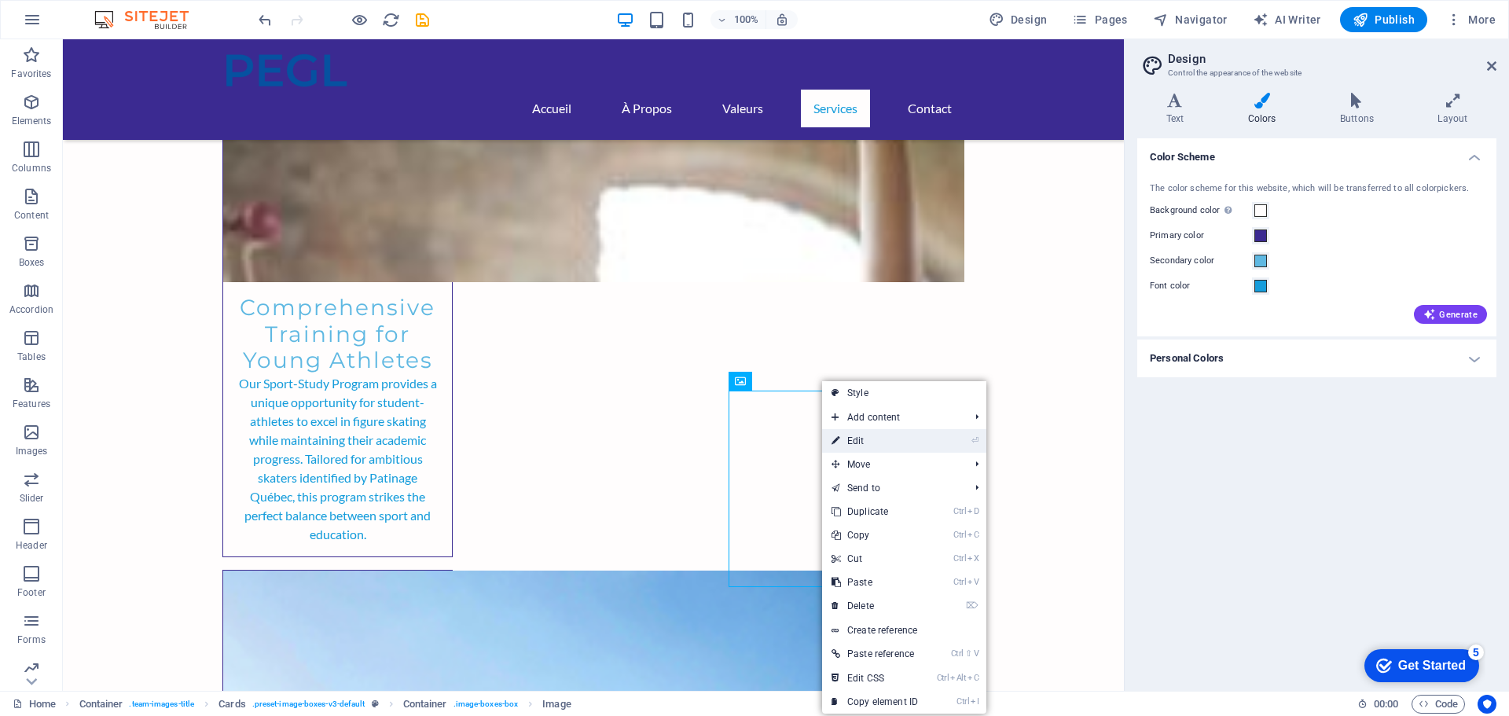
click at [882, 441] on link "⏎ Edit" at bounding box center [874, 441] width 105 height 24
select select "vw"
select select "px"
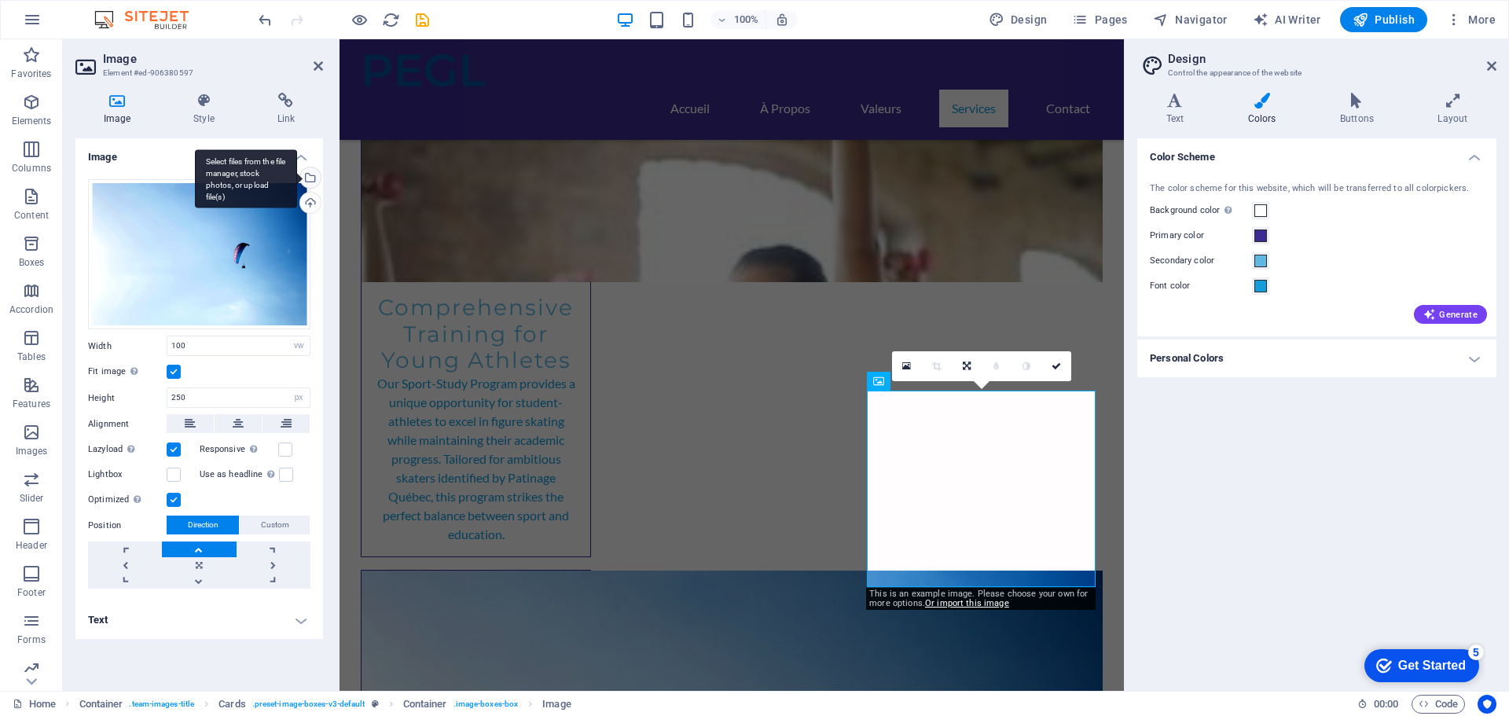
click at [310, 175] on div "Select files from the file manager, stock photos, or upload file(s)" at bounding box center [309, 179] width 24 height 24
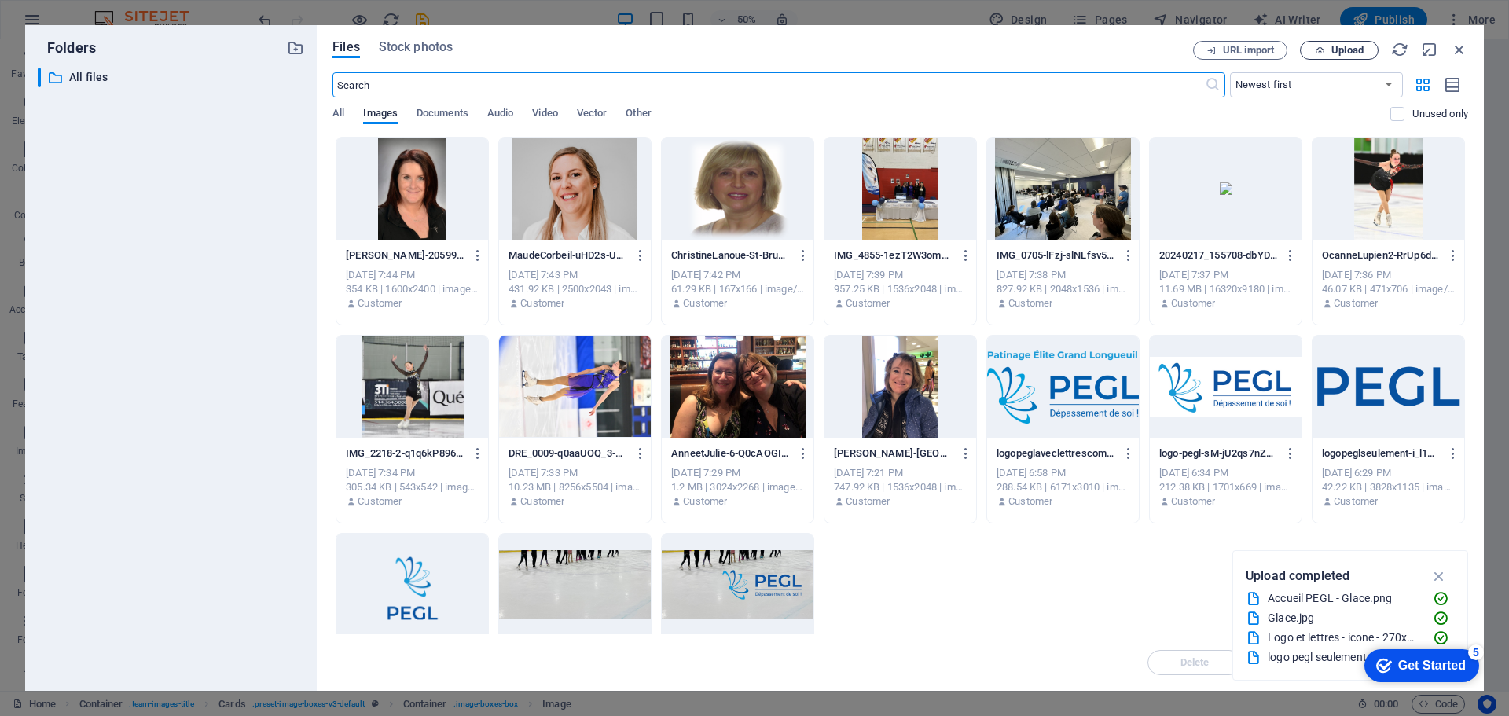
click at [1331, 50] on span "Upload" at bounding box center [1347, 50] width 32 height 9
select select "vw"
select select "px"
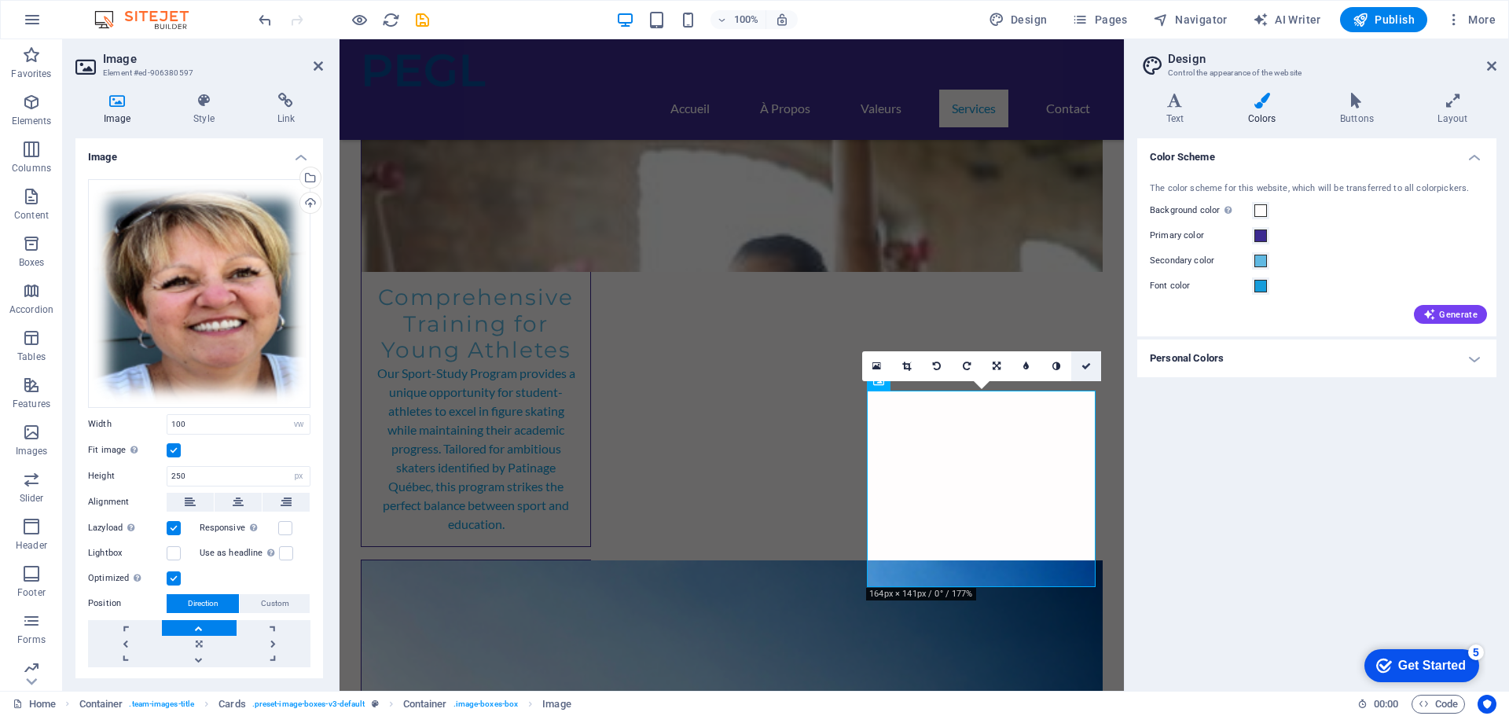
click at [1091, 360] on link at bounding box center [1086, 366] width 30 height 30
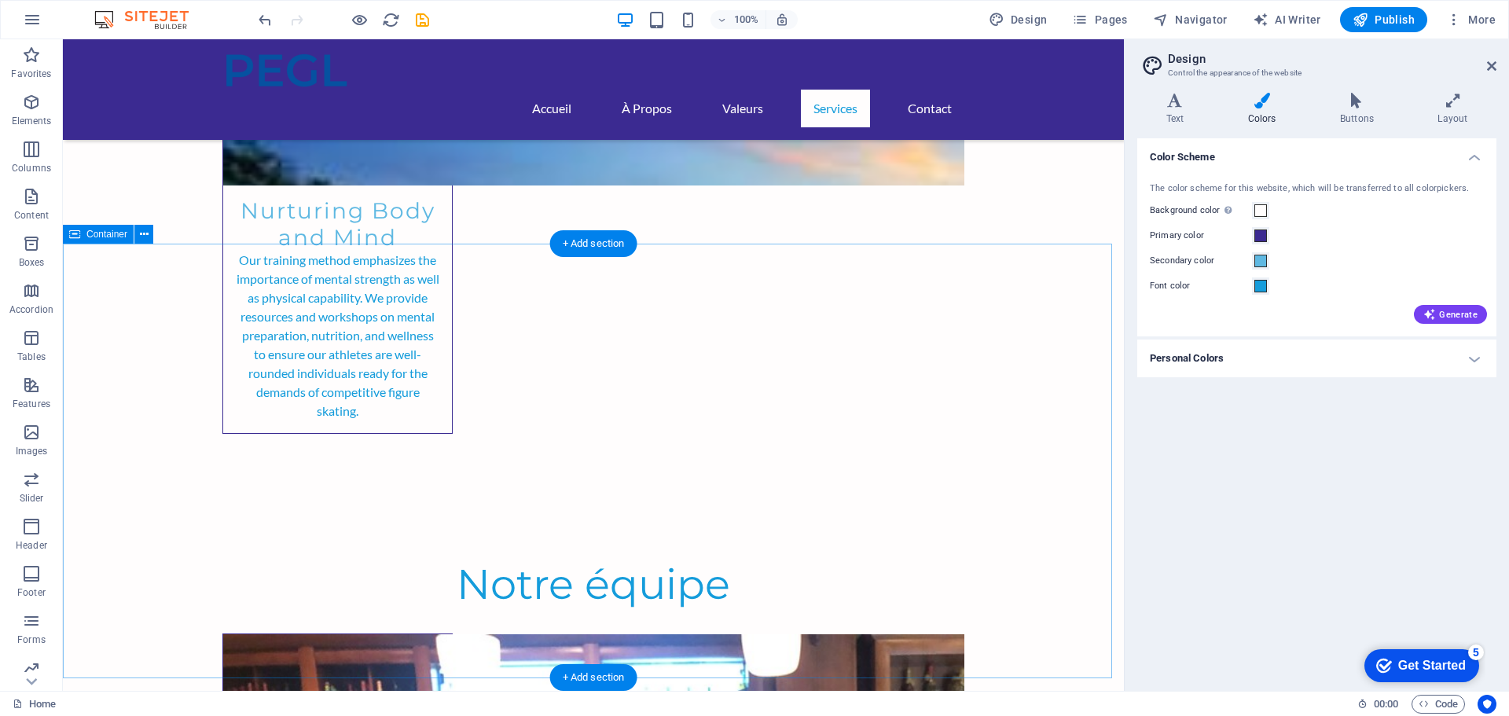
scroll to position [4763, 0]
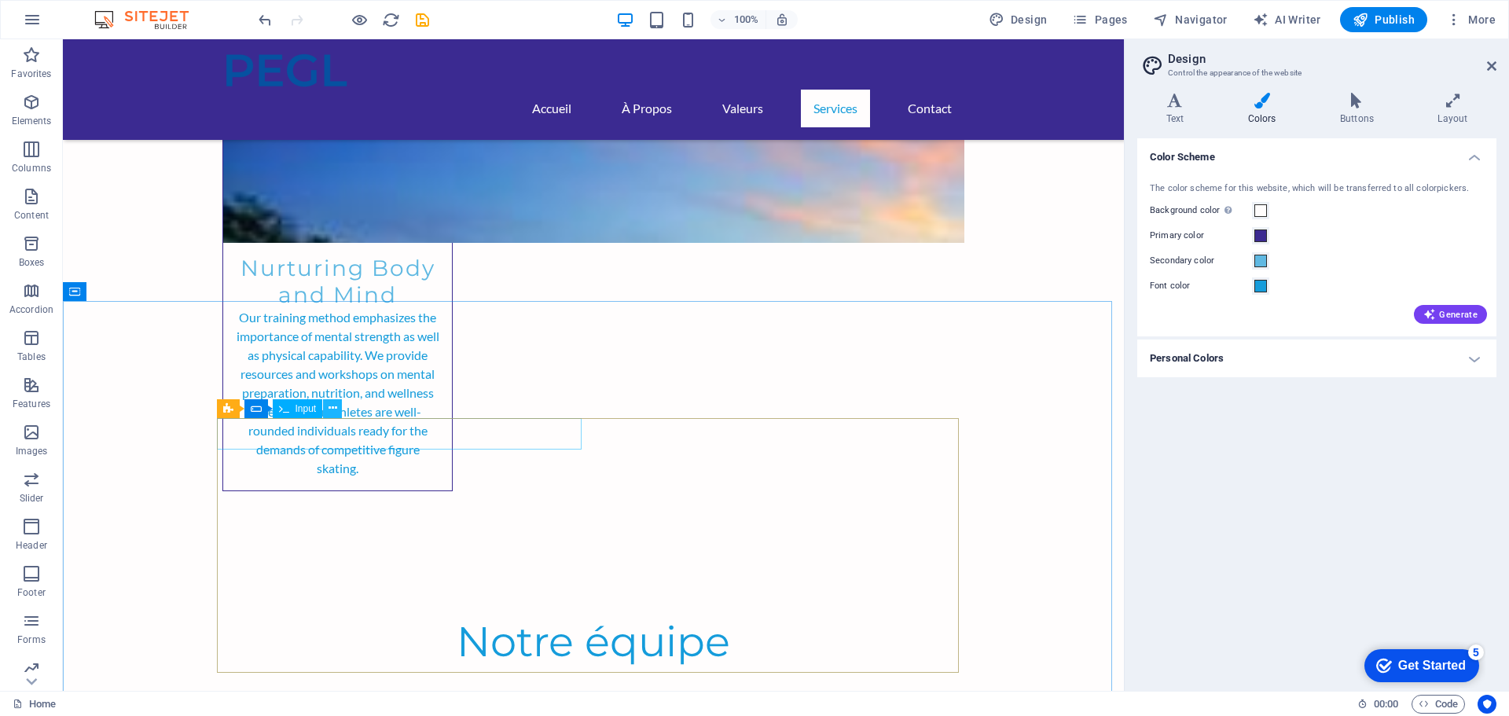
click at [328, 405] on icon at bounding box center [332, 408] width 9 height 17
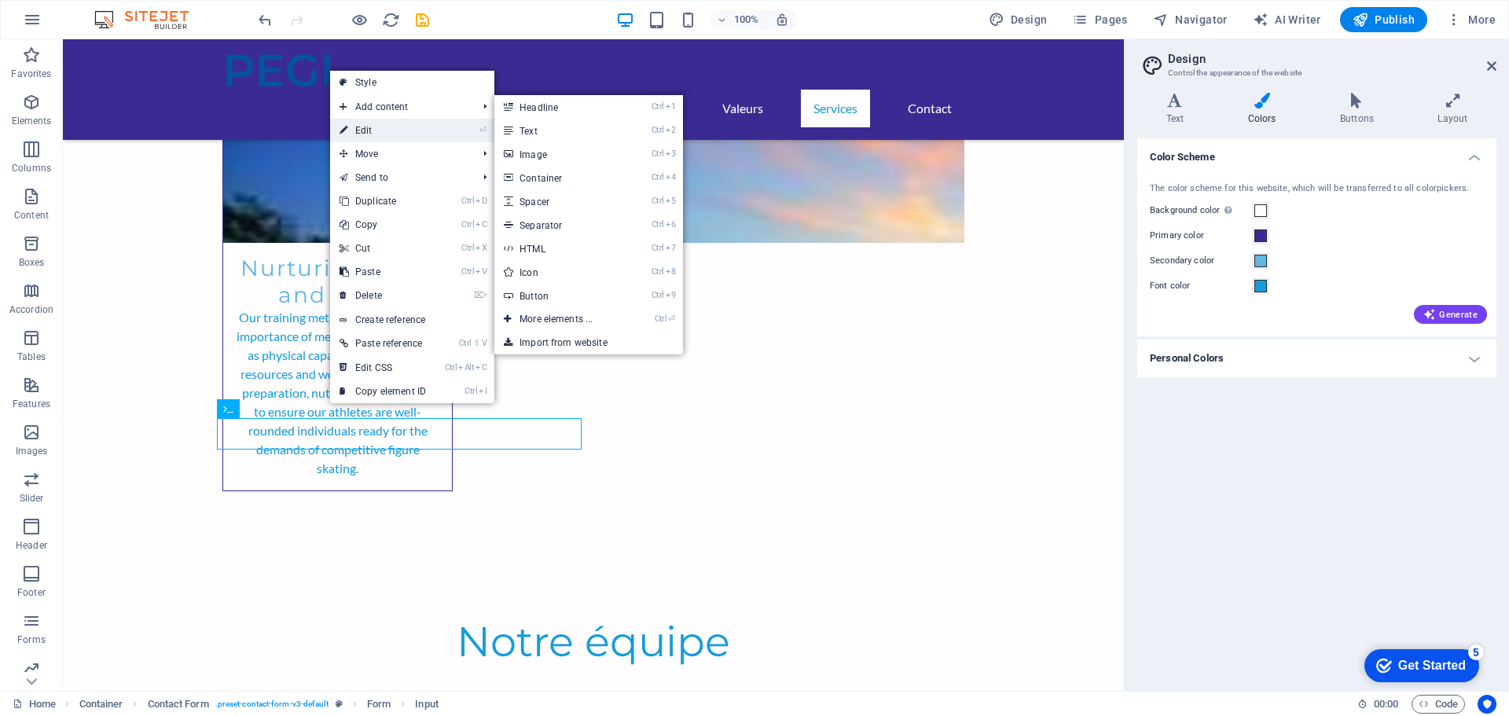
click at [364, 128] on link "⏎ Edit" at bounding box center [382, 131] width 105 height 24
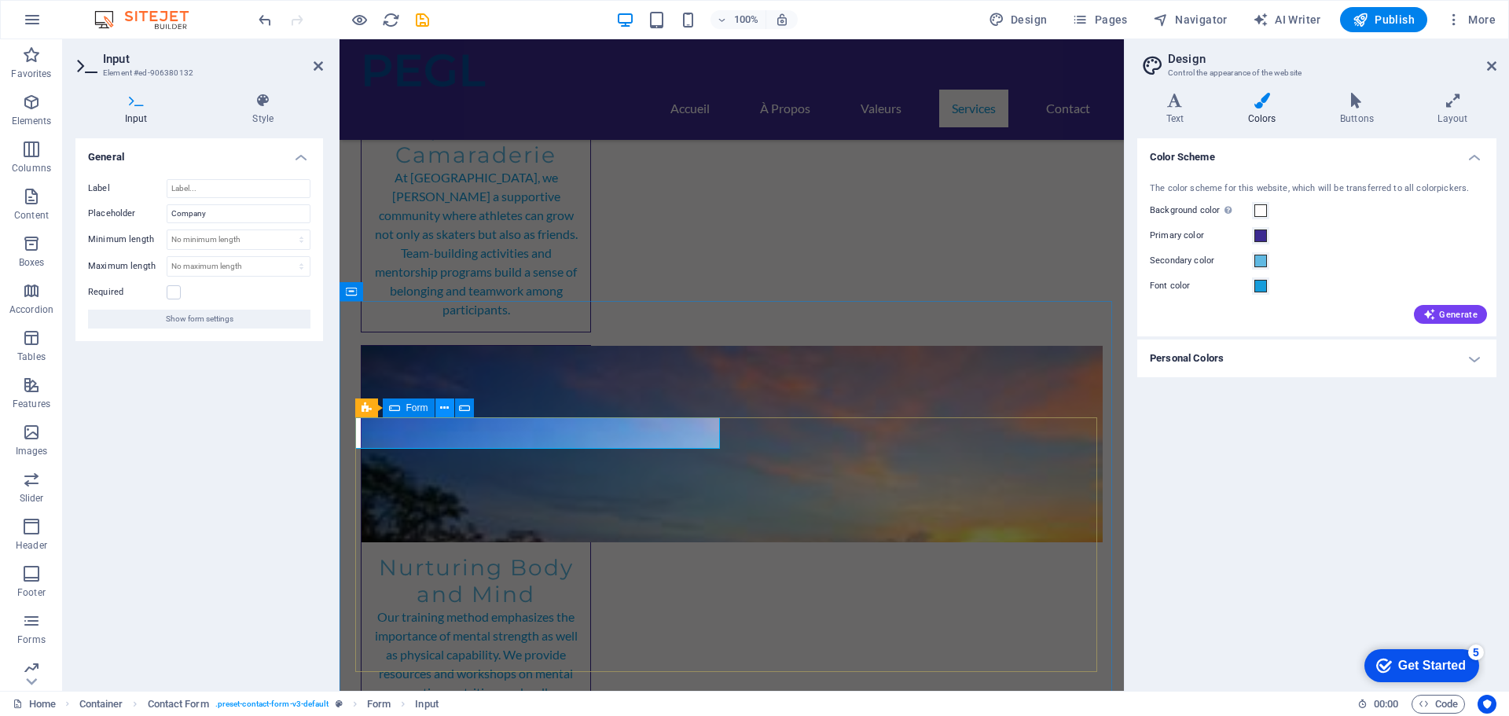
click at [445, 405] on icon at bounding box center [444, 408] width 9 height 17
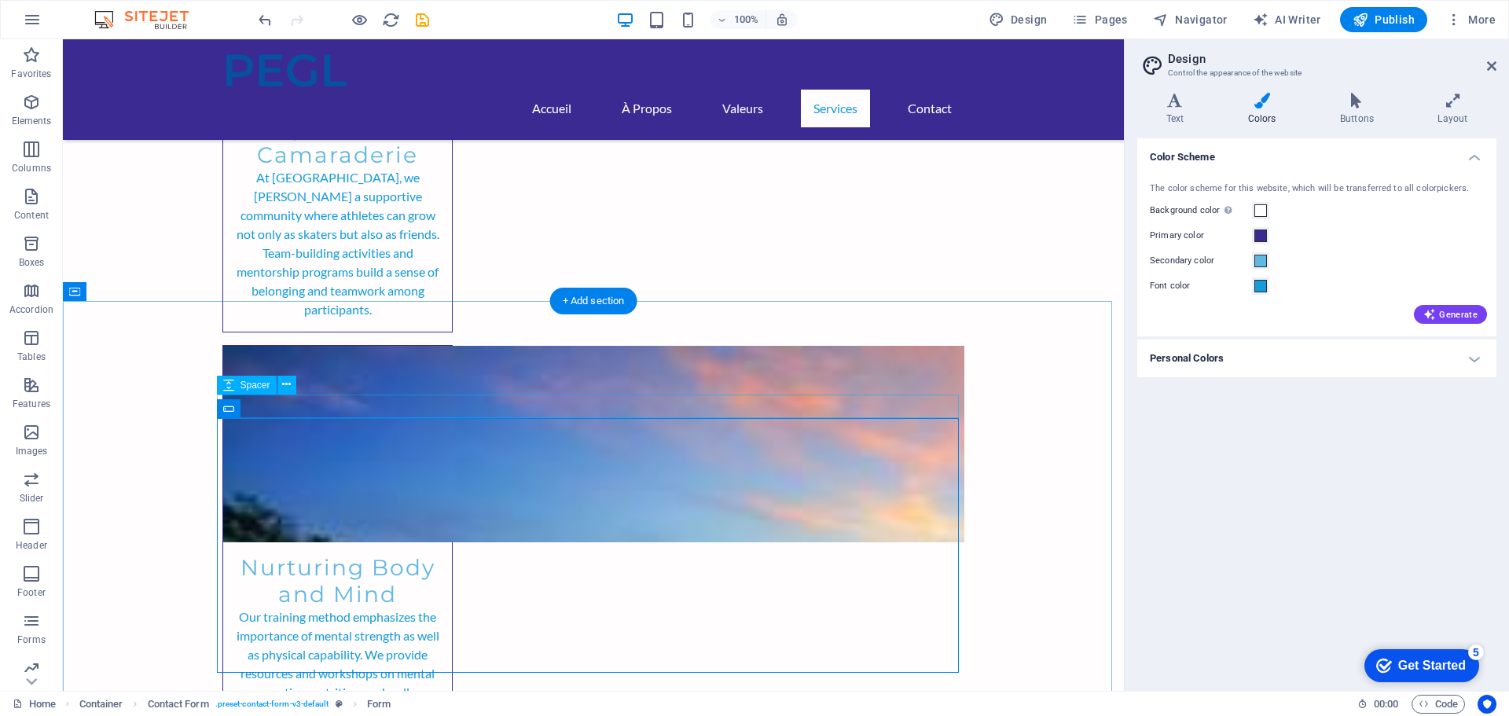
scroll to position [4763, 0]
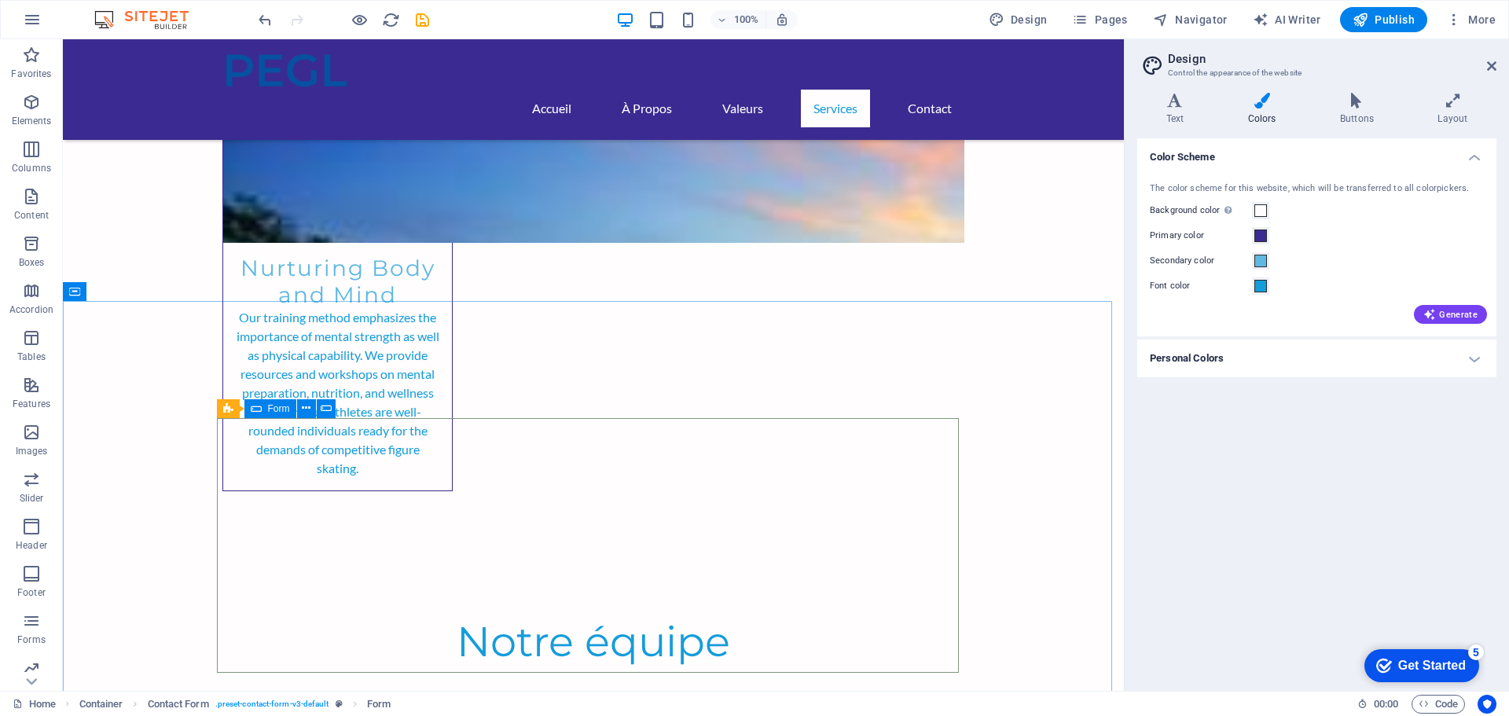
click at [277, 409] on span "Form" at bounding box center [279, 408] width 22 height 9
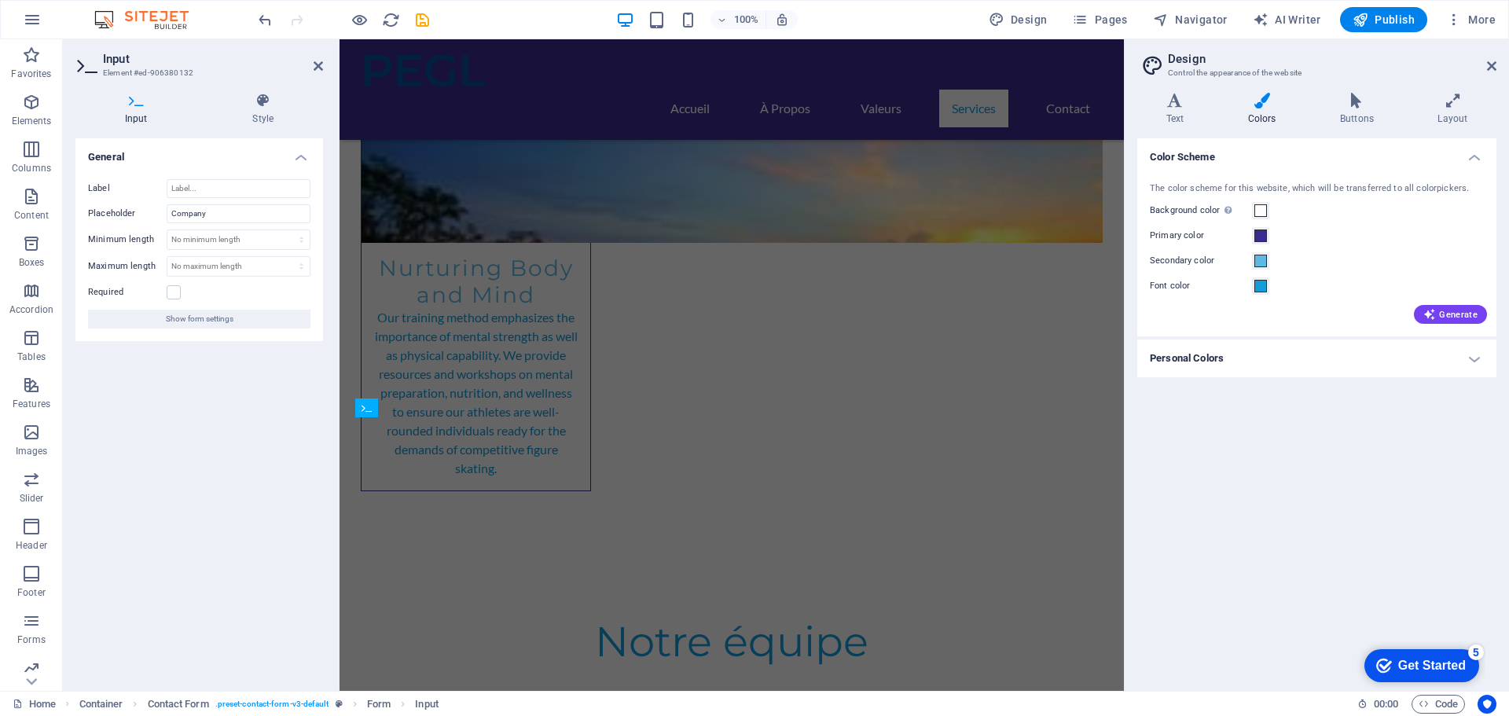
scroll to position [4464, 0]
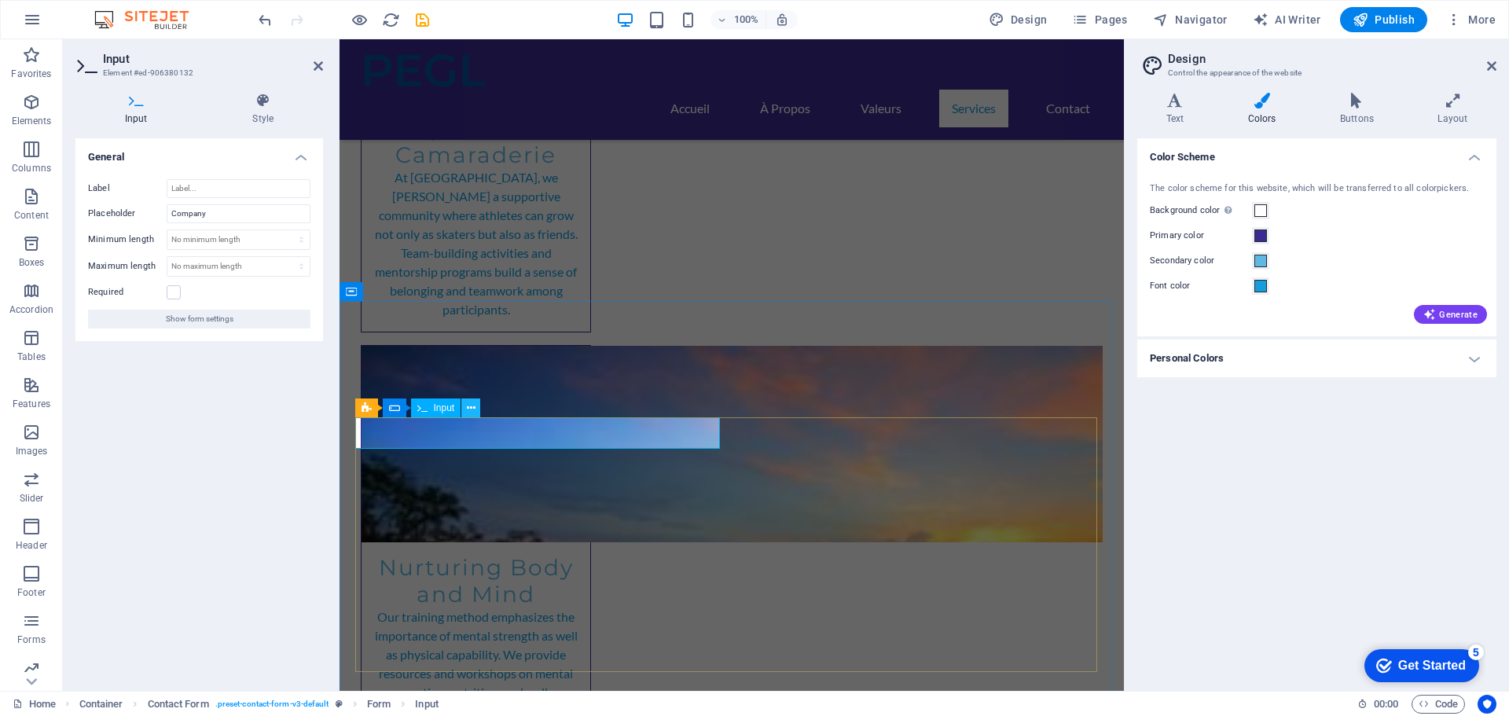
click at [474, 410] on icon at bounding box center [471, 408] width 9 height 17
click at [472, 409] on icon at bounding box center [471, 408] width 9 height 17
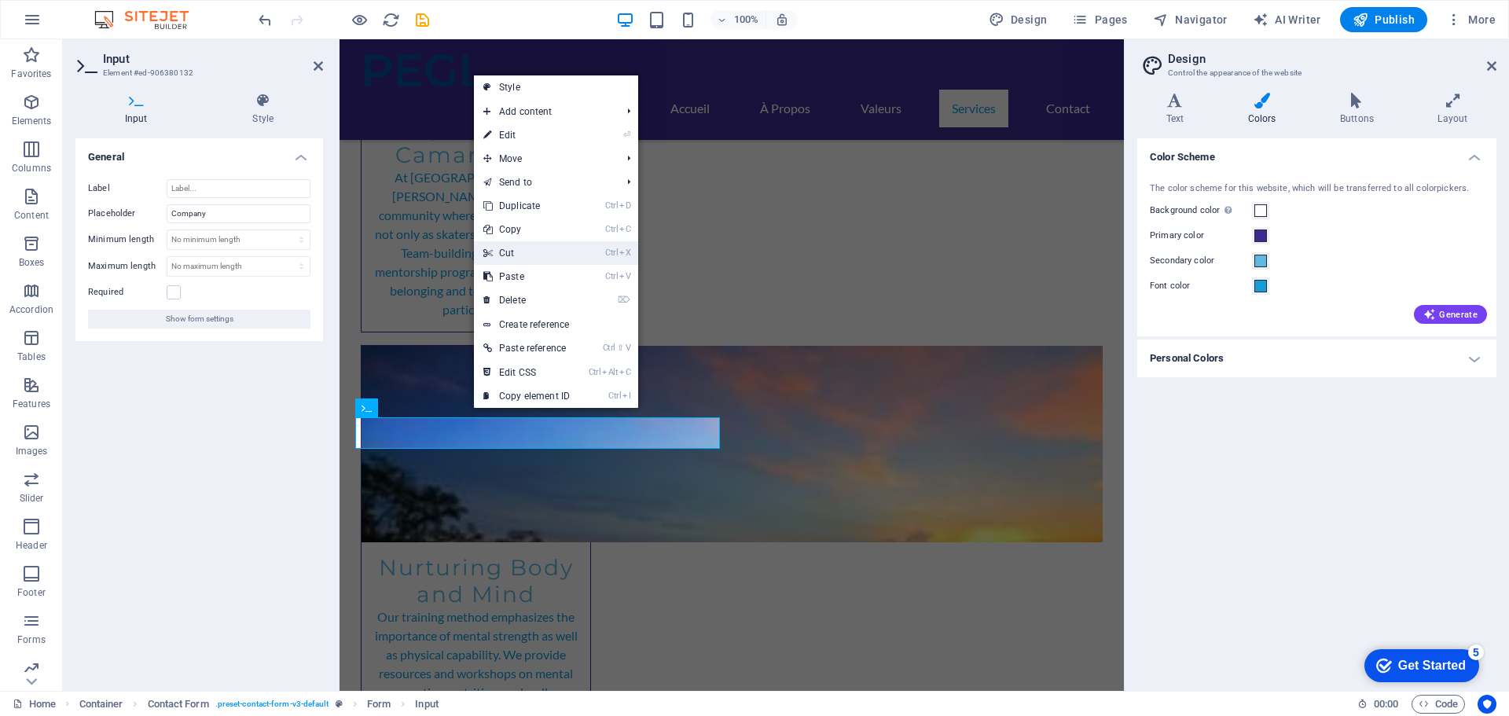
click at [511, 254] on link "Ctrl X Cut" at bounding box center [526, 253] width 105 height 24
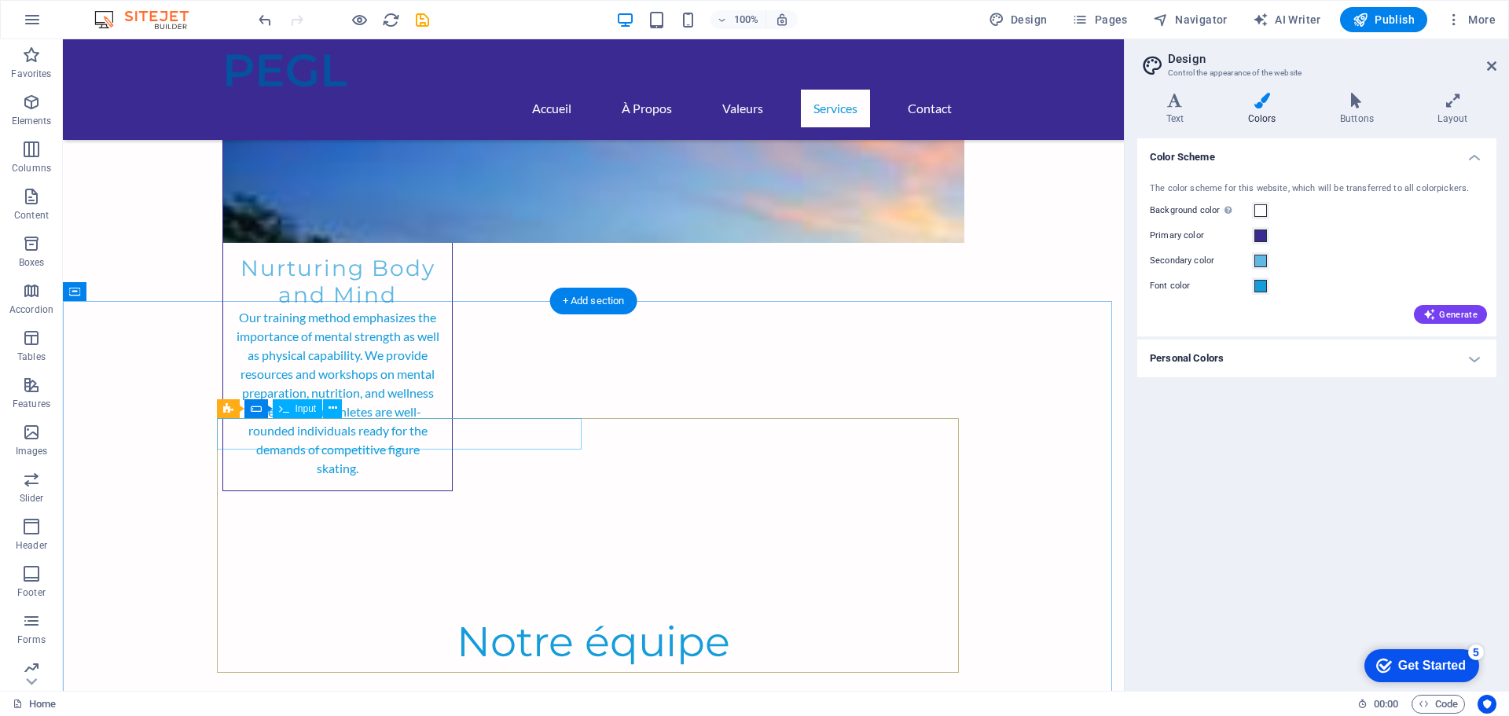
click at [332, 410] on icon at bounding box center [332, 408] width 9 height 17
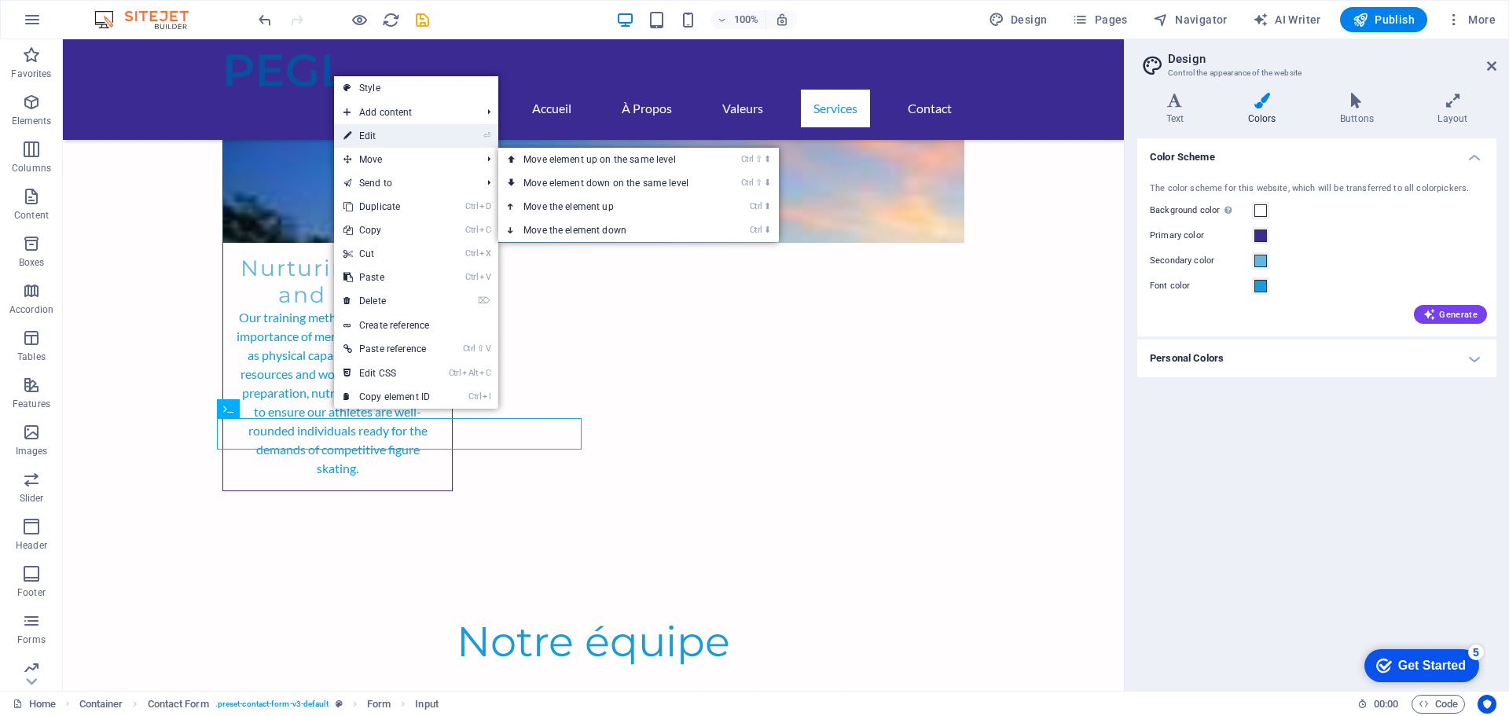
click at [367, 135] on link "⏎ Edit" at bounding box center [386, 136] width 105 height 24
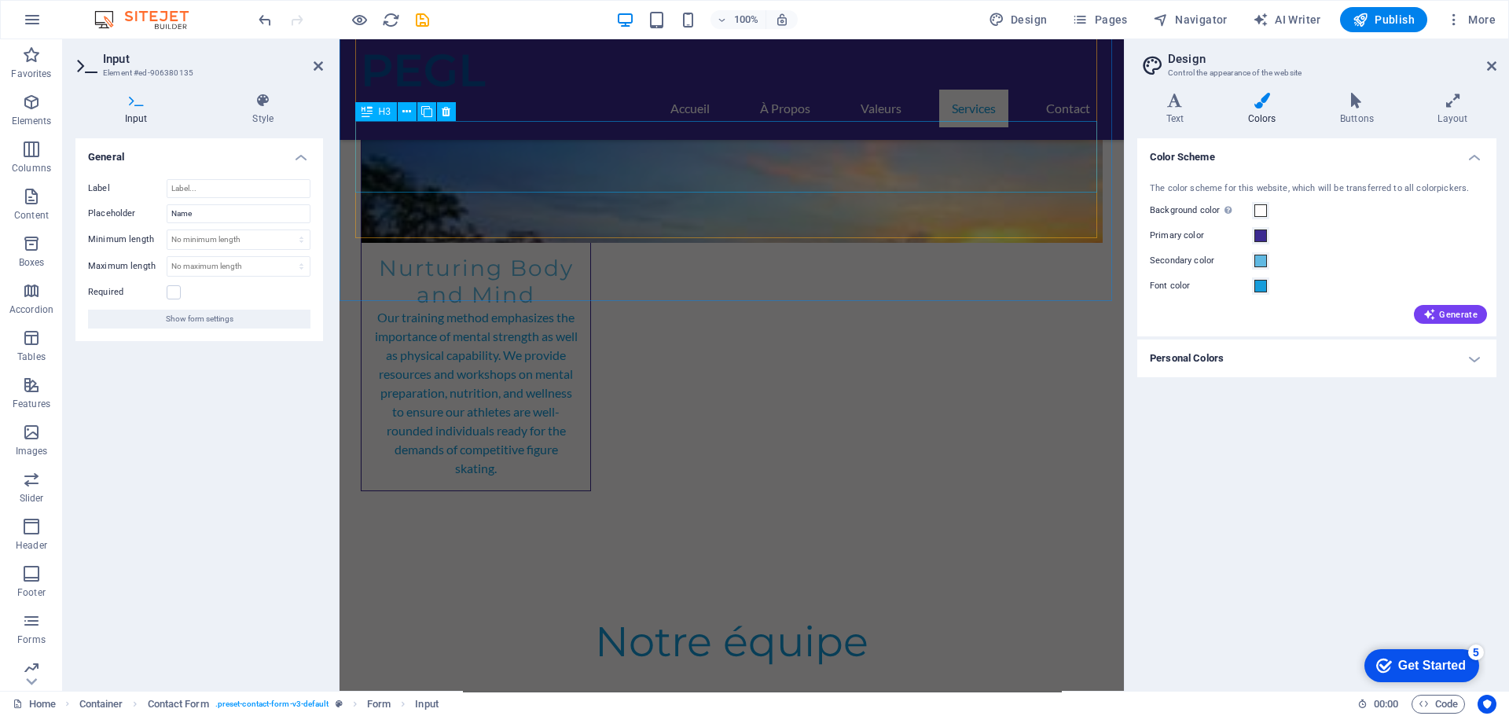
scroll to position [4464, 0]
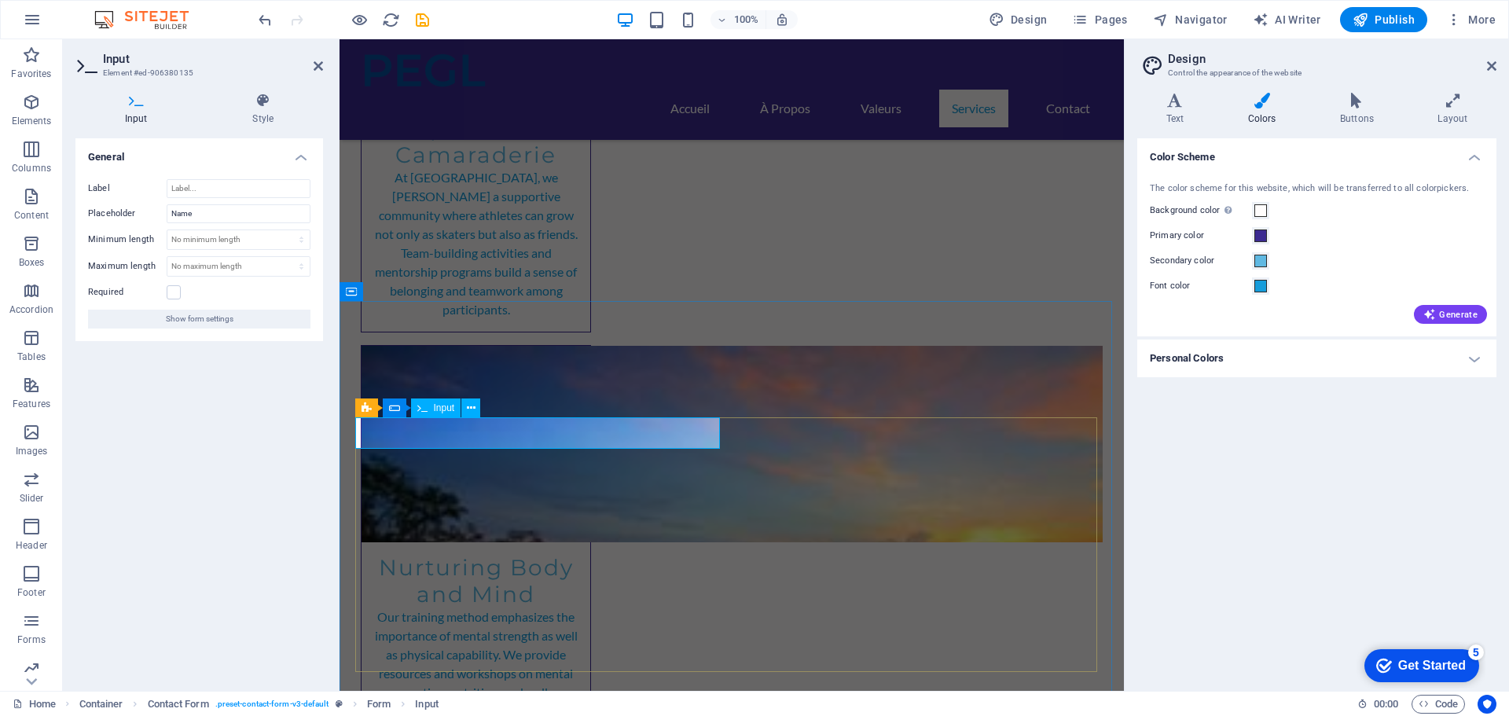
type input "Nom complet"
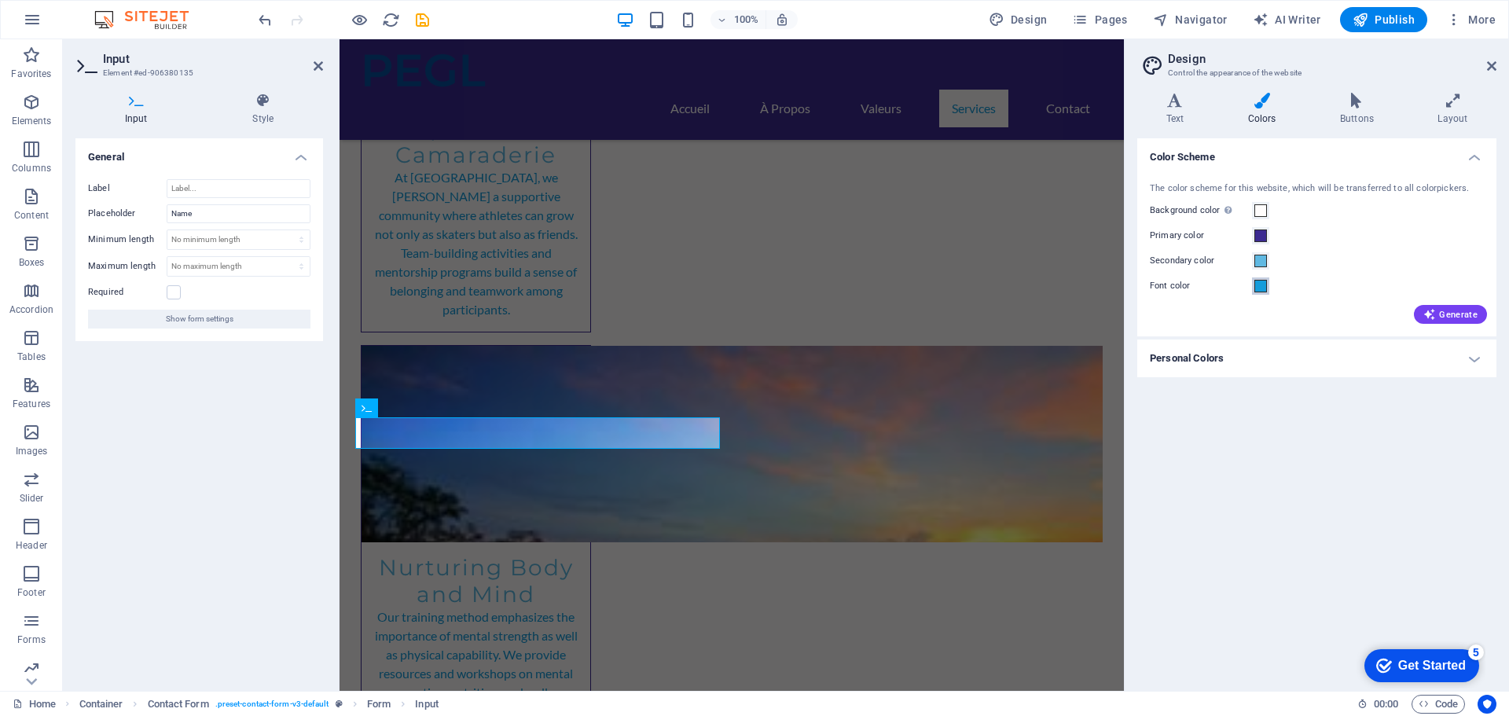
click at [1256, 288] on span at bounding box center [1260, 286] width 13 height 13
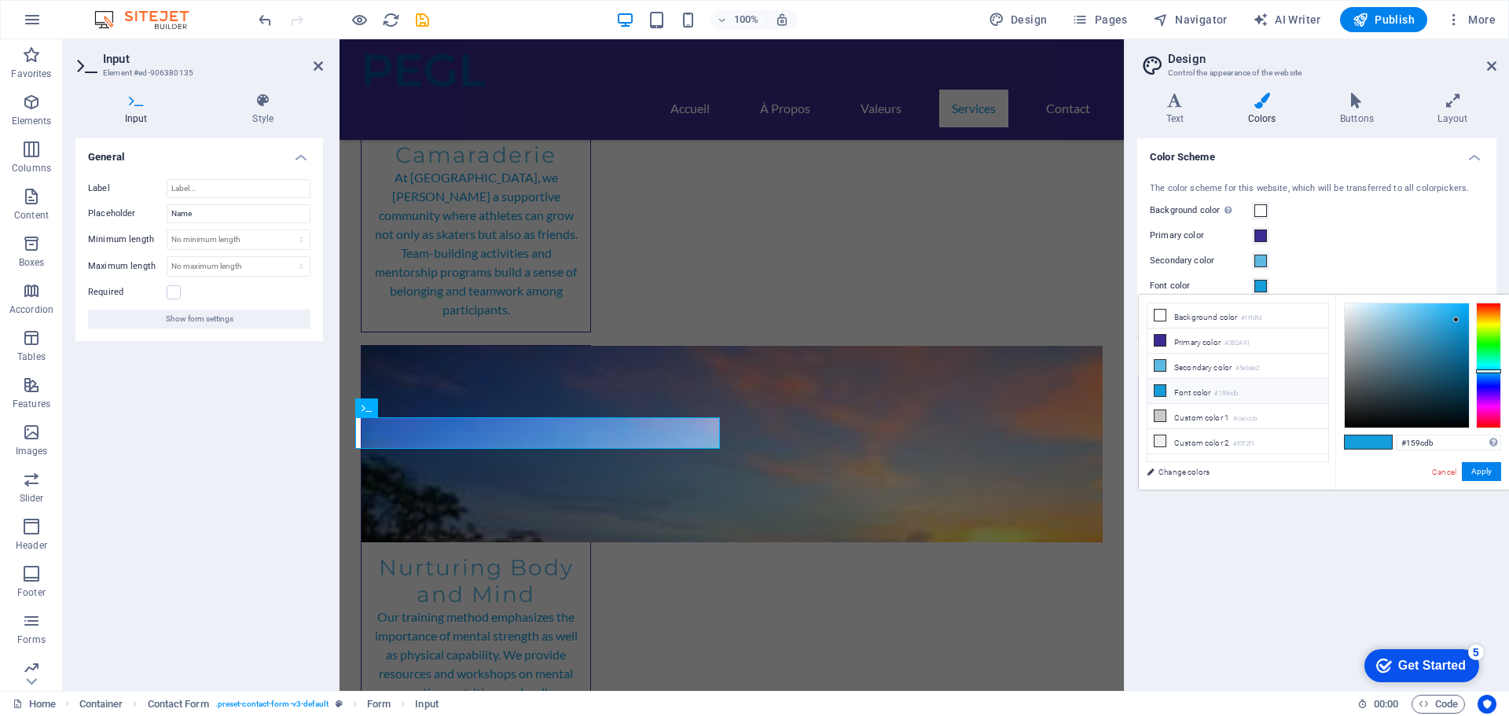
click at [1229, 388] on small "#159cdb" at bounding box center [1226, 393] width 24 height 11
click at [1483, 472] on button "Apply" at bounding box center [1480, 471] width 39 height 19
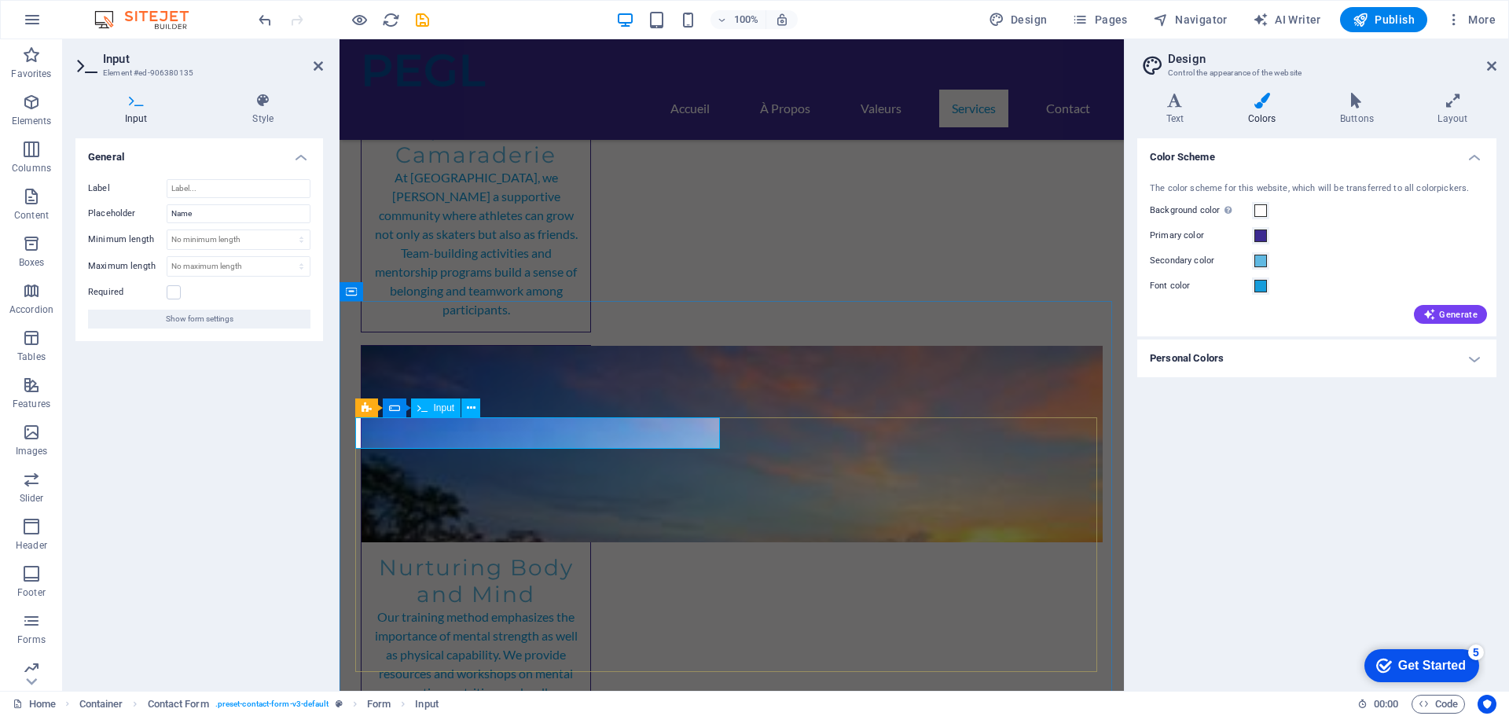
click at [1259, 286] on span at bounding box center [1260, 286] width 13 height 13
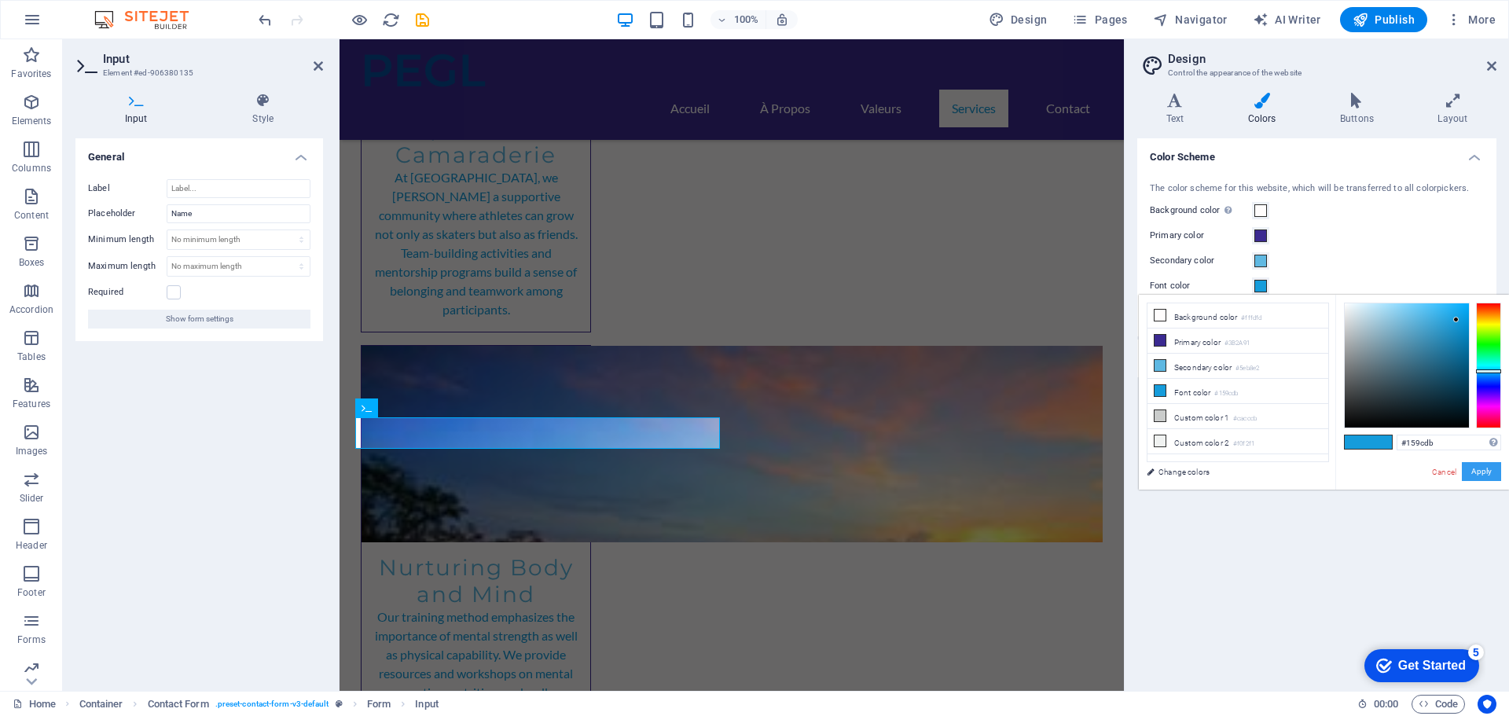
drag, startPoint x: 1478, startPoint y: 474, endPoint x: 1461, endPoint y: 470, distance: 17.0
click at [1477, 474] on button "Apply" at bounding box center [1480, 471] width 39 height 19
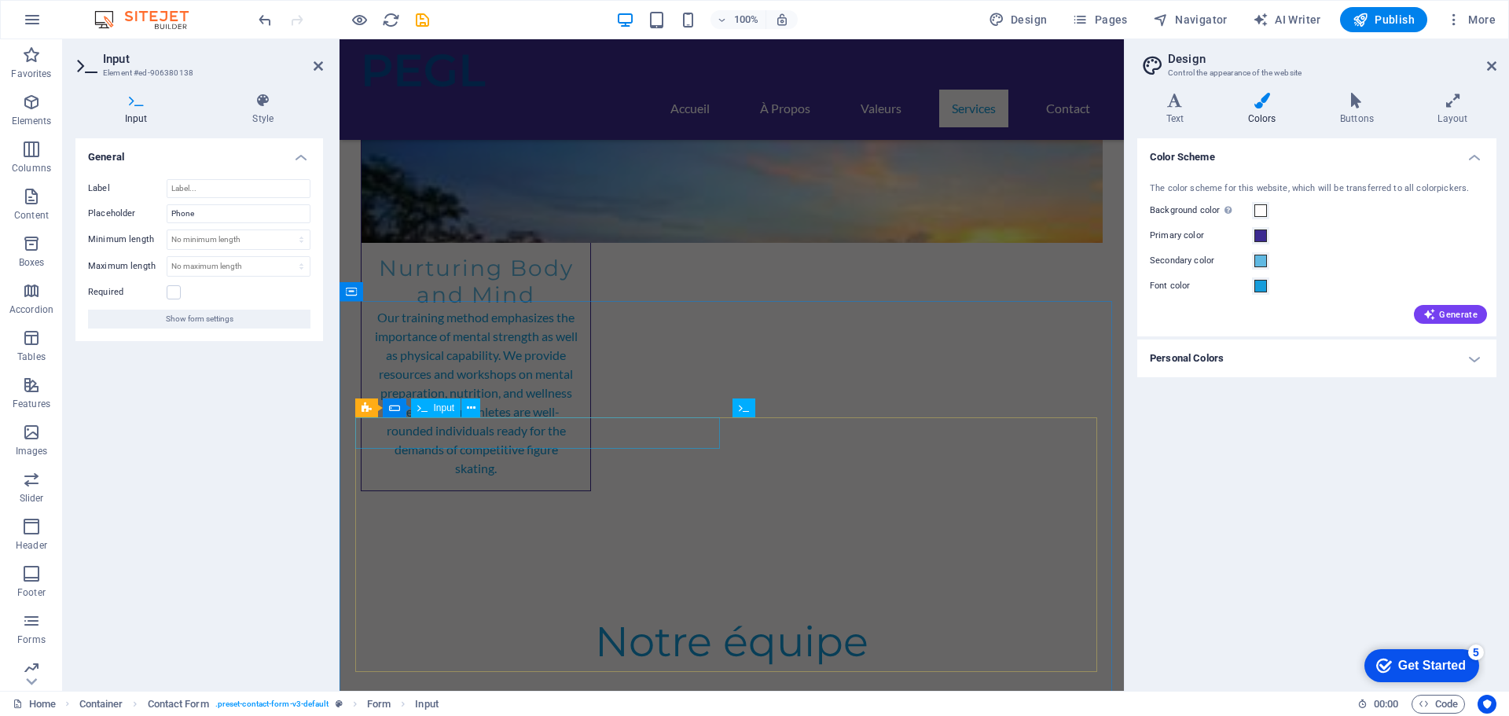
scroll to position [4464, 0]
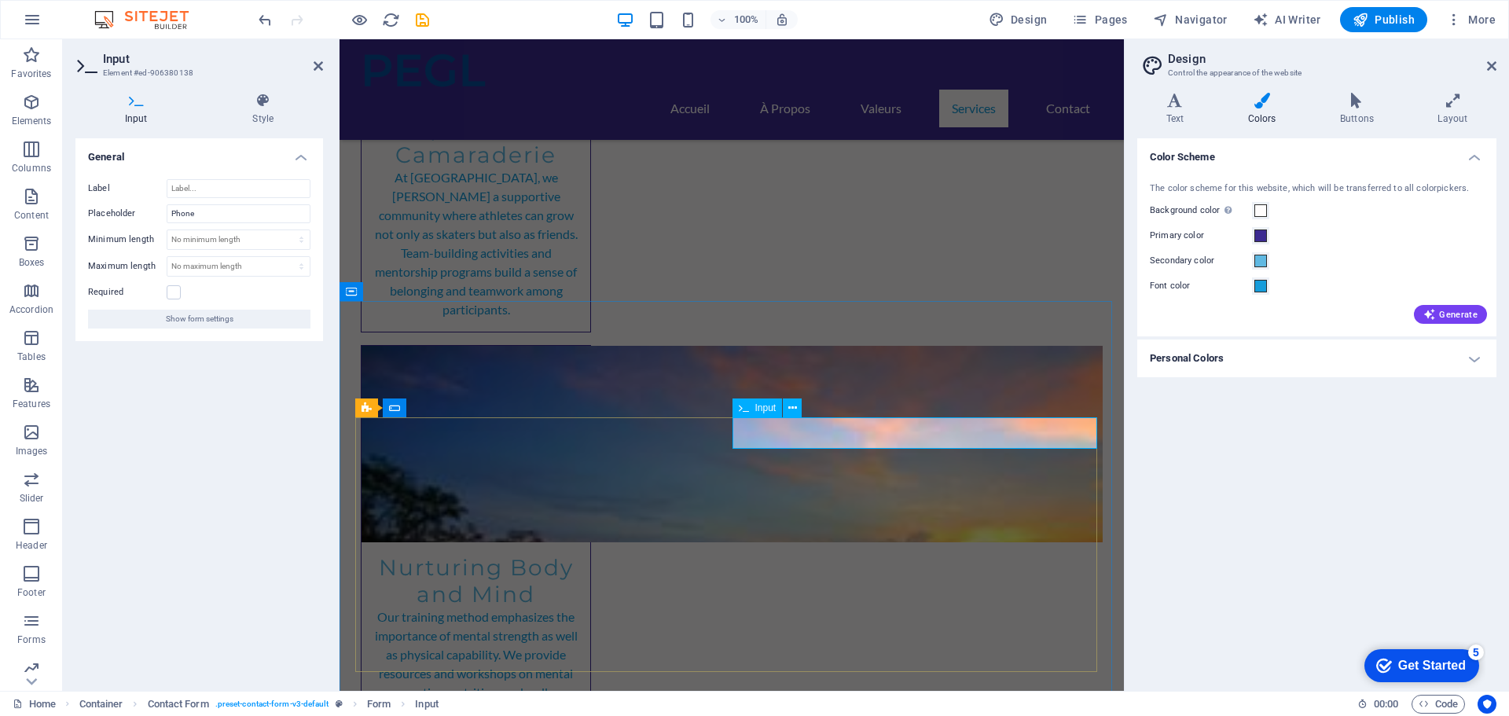
drag, startPoint x: 787, startPoint y: 435, endPoint x: 743, endPoint y: 433, distance: 44.8
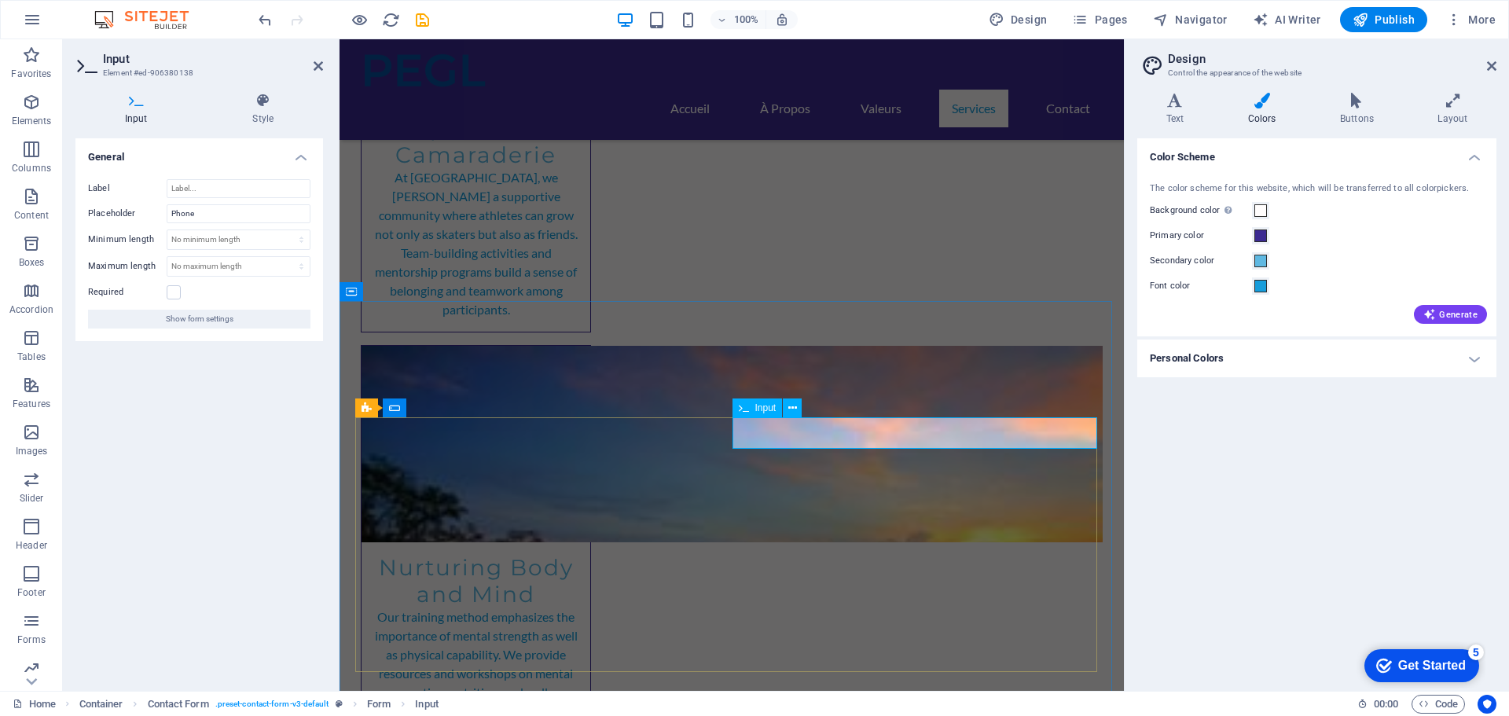
type input "Téléphone"
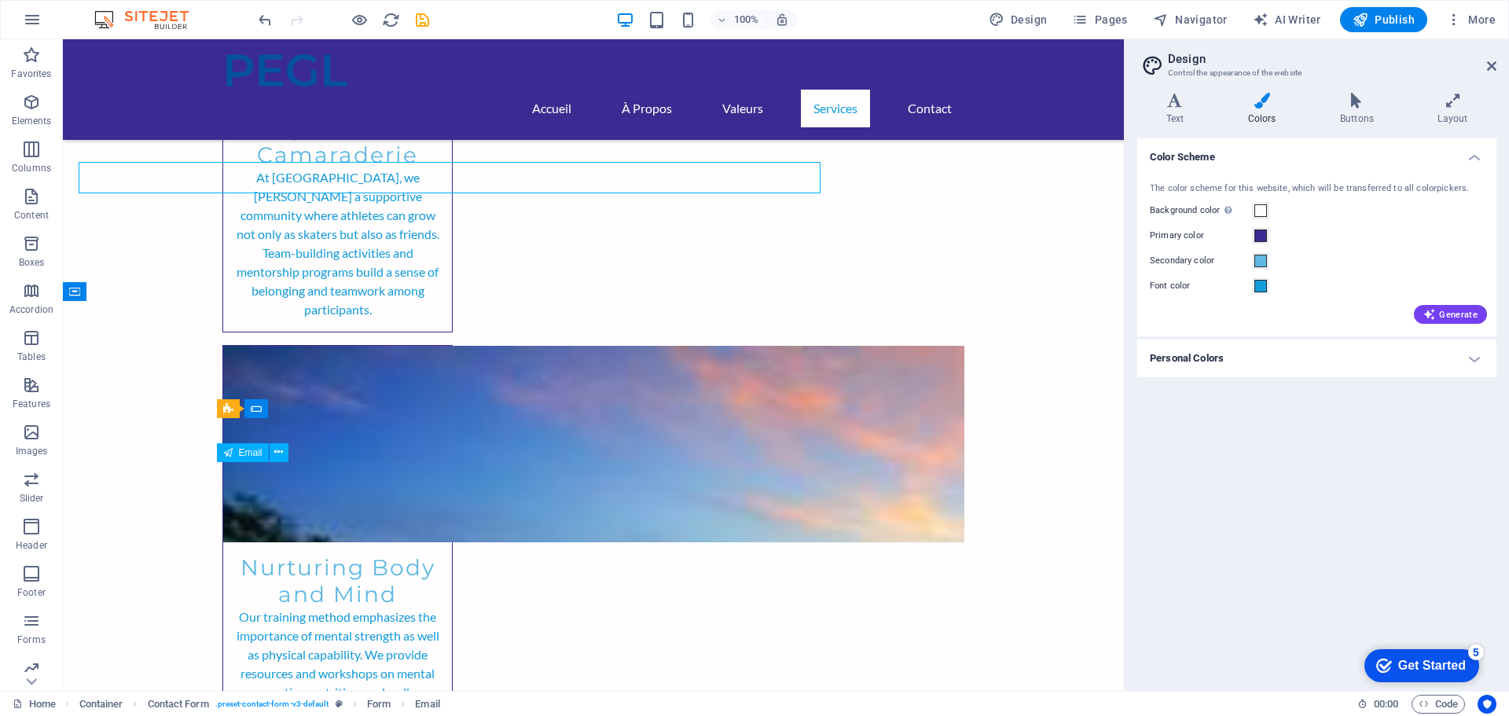
scroll to position [4763, 0]
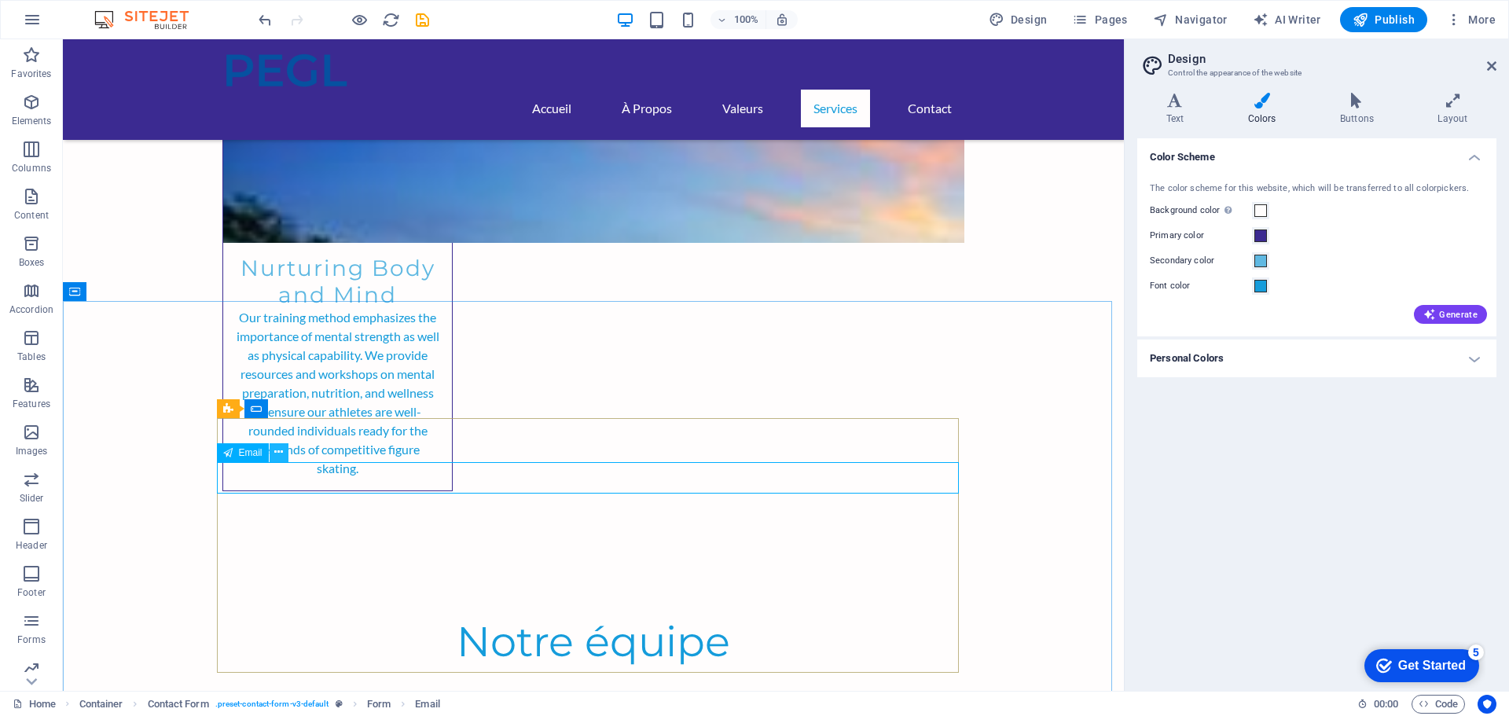
click at [281, 454] on icon at bounding box center [278, 452] width 9 height 17
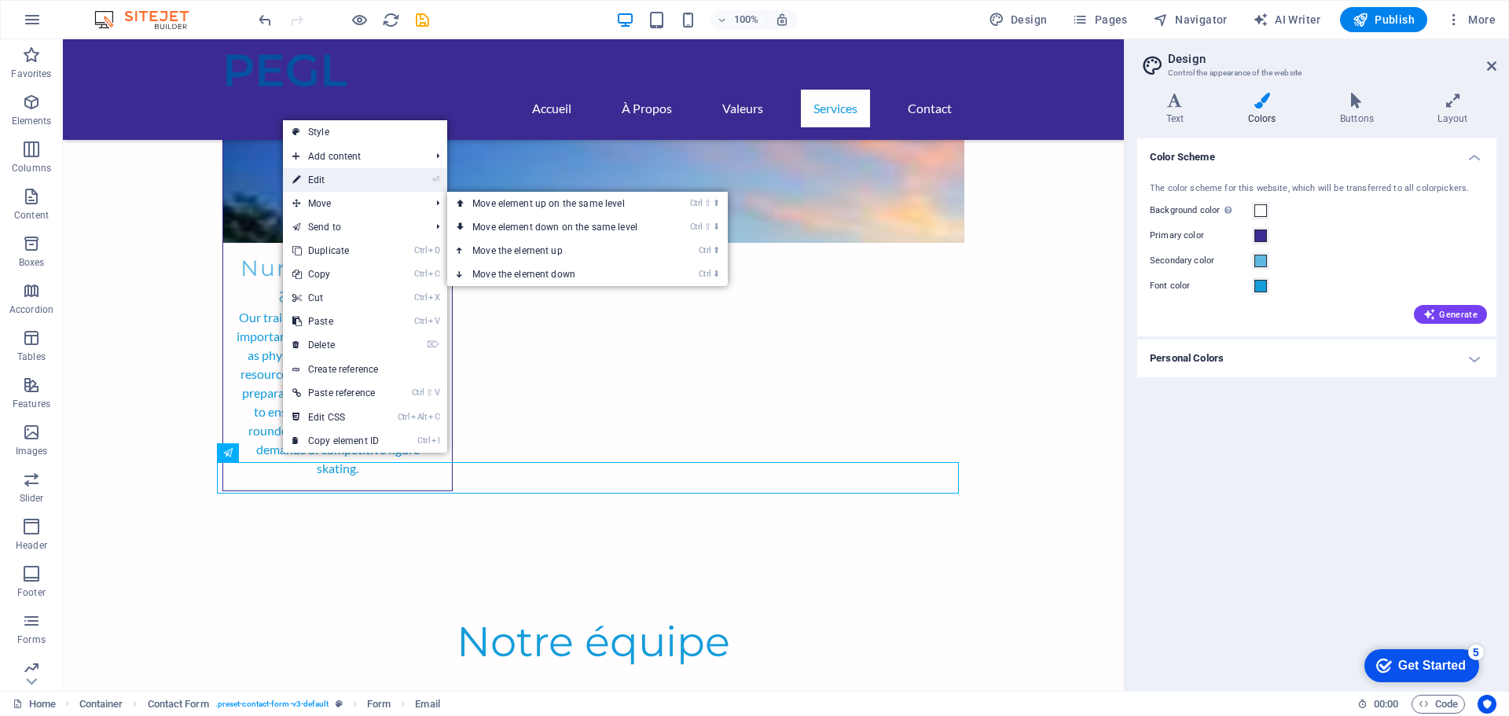
click at [325, 180] on link "⏎ Edit" at bounding box center [335, 180] width 105 height 24
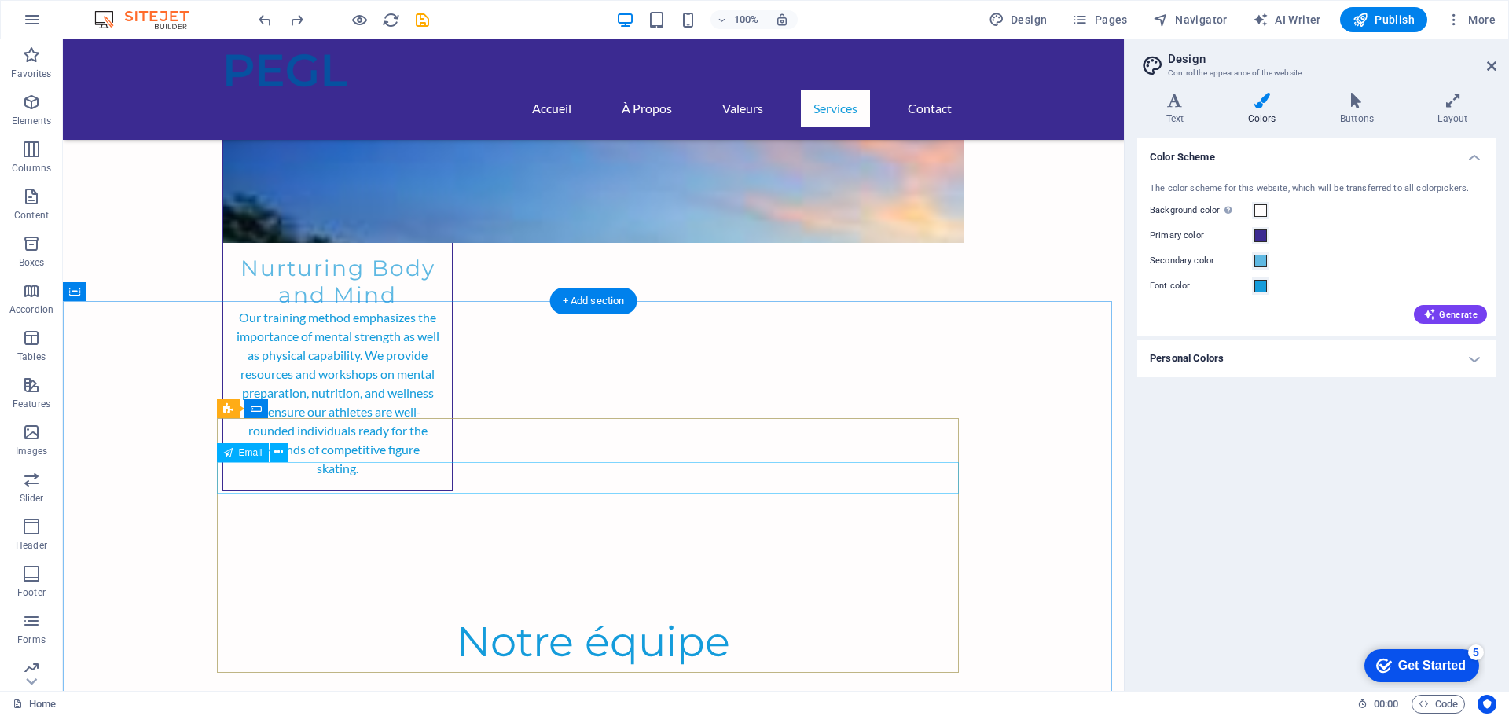
click at [276, 455] on icon at bounding box center [278, 452] width 9 height 17
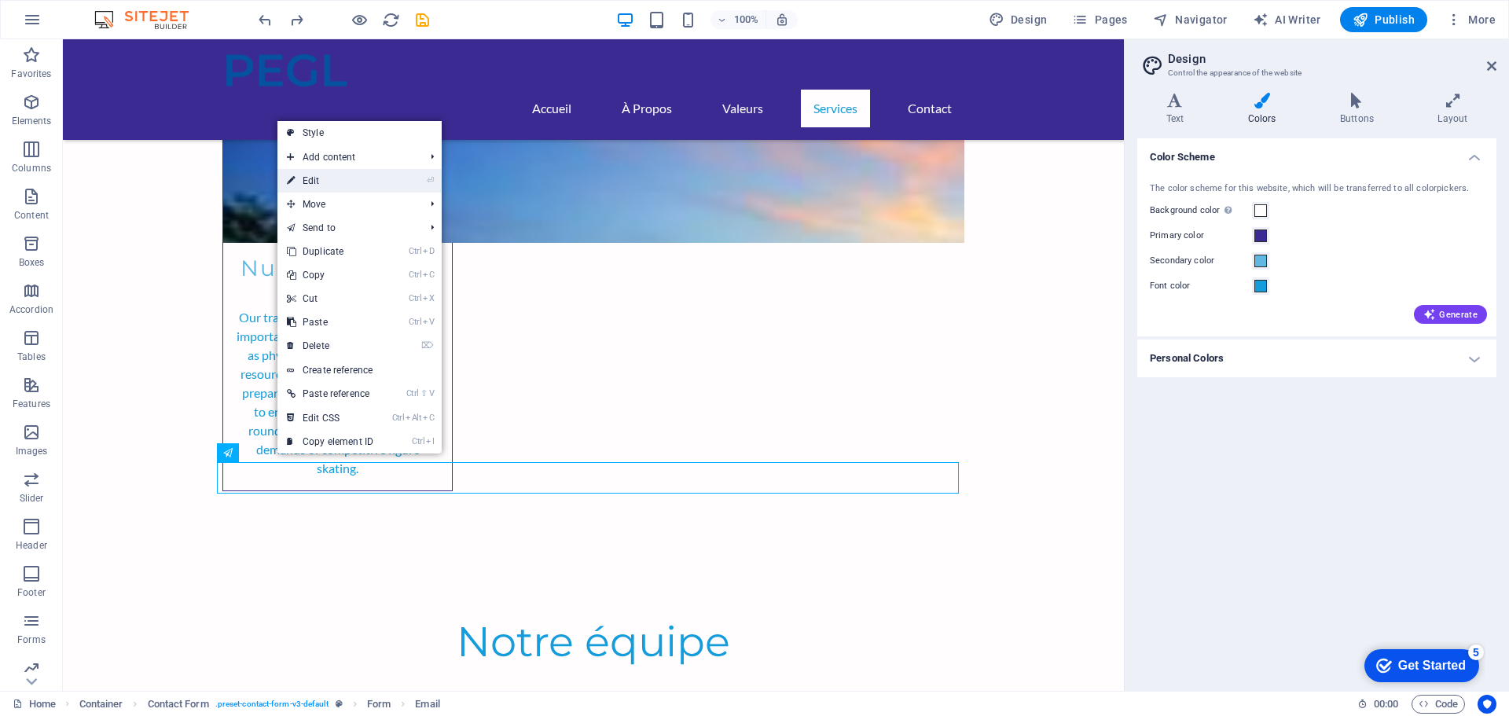
click at [336, 182] on link "⏎ Edit" at bounding box center [329, 181] width 105 height 24
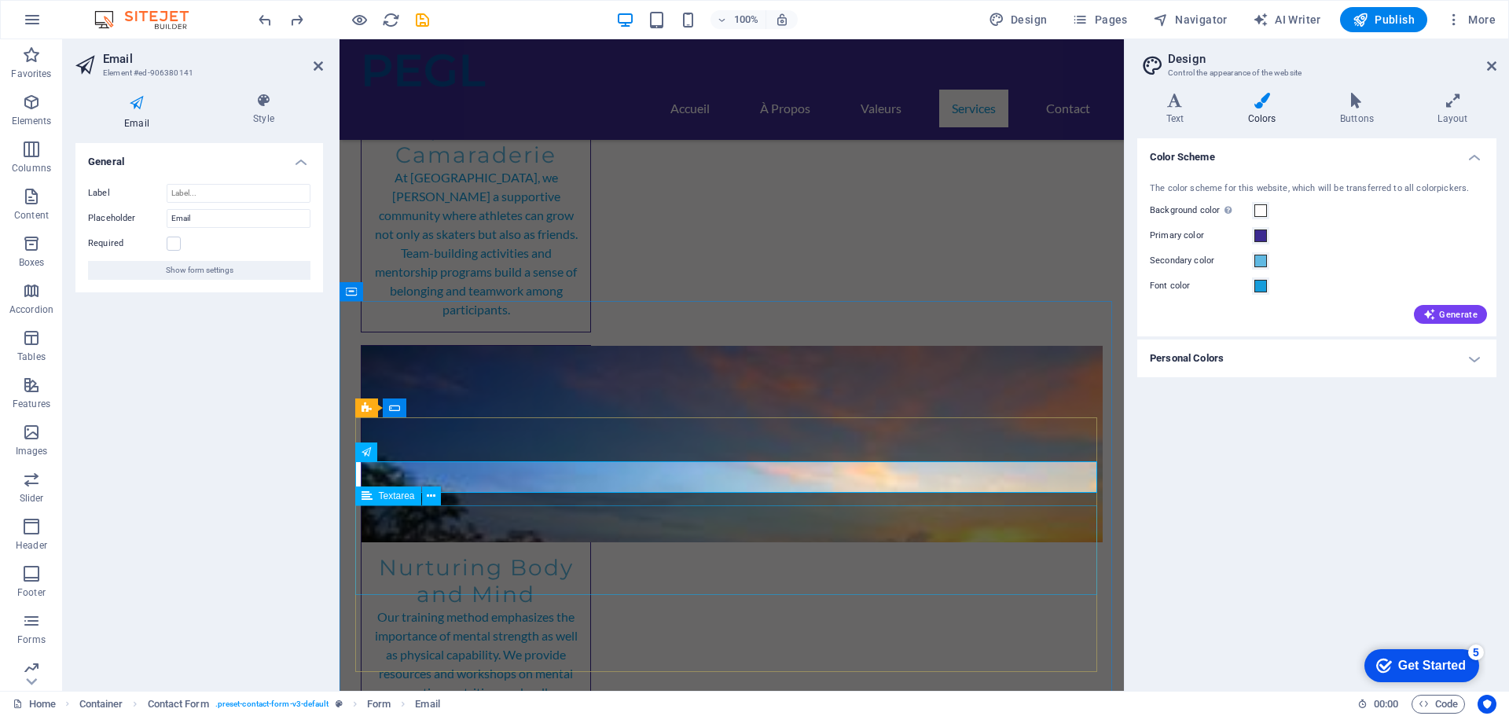
type input "Courriel"
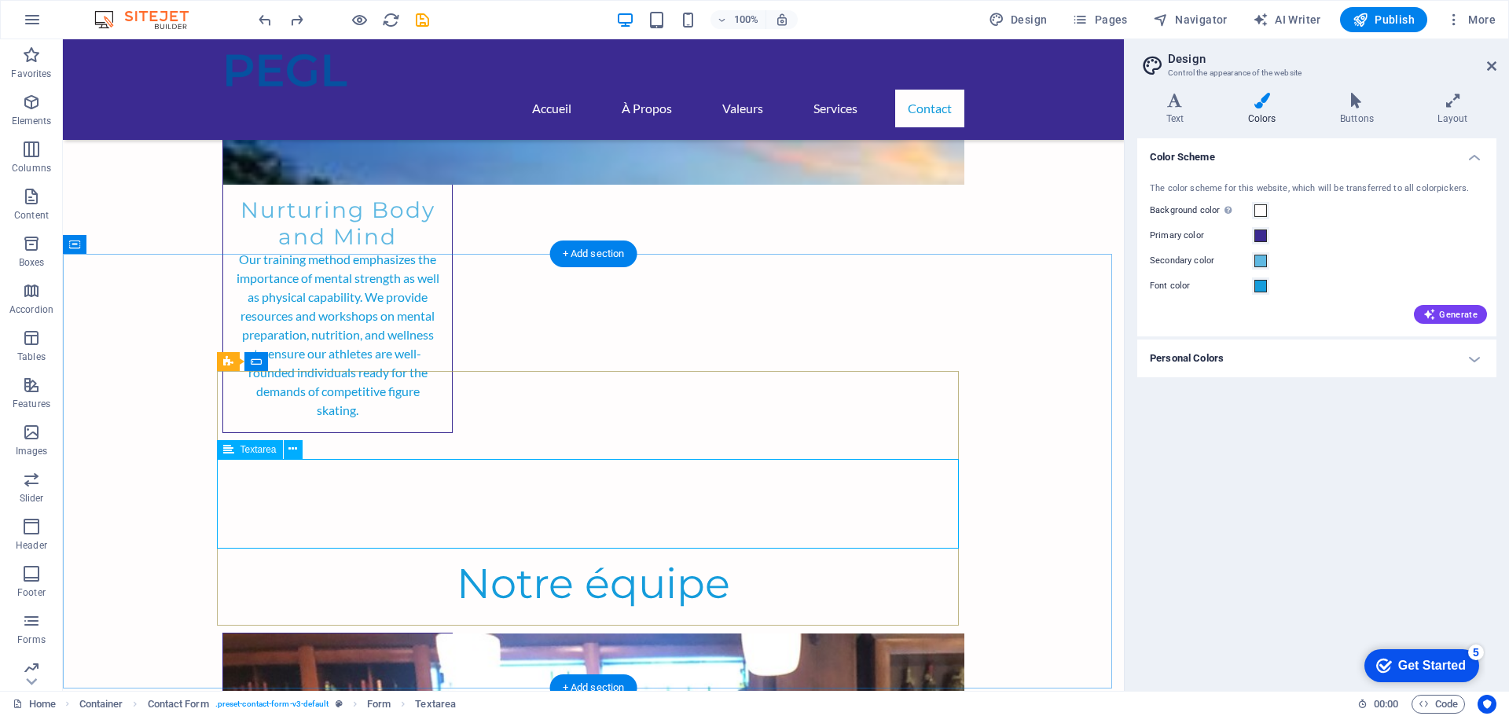
scroll to position [4842, 0]
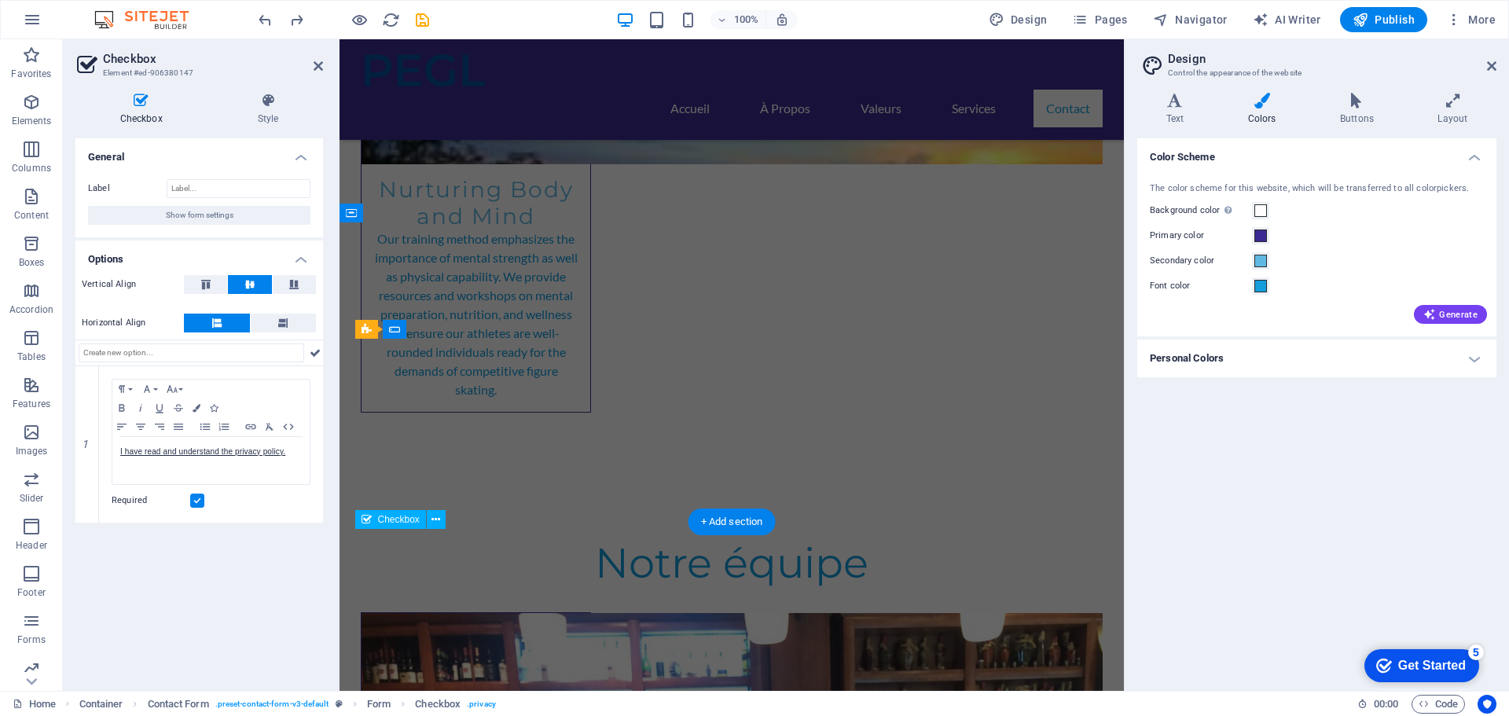
scroll to position [4542, 0]
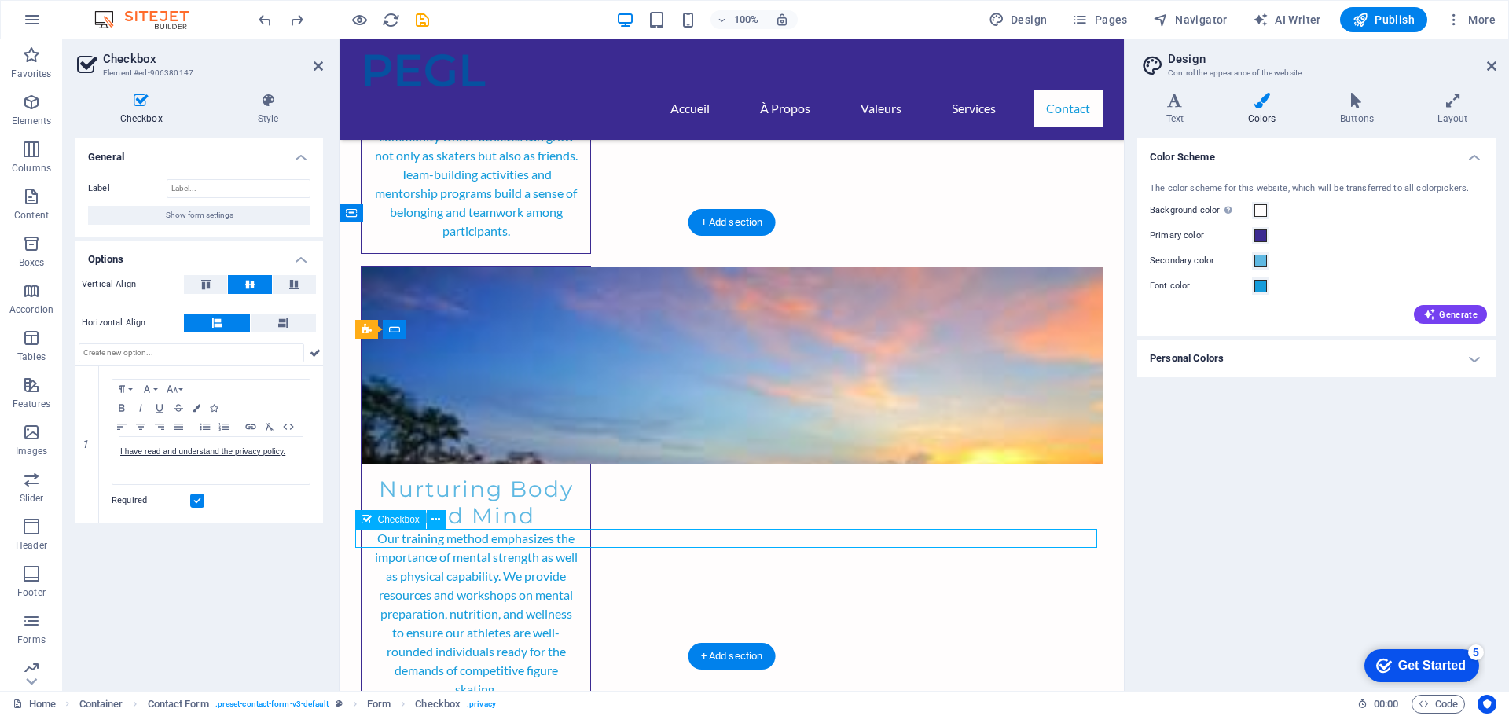
drag, startPoint x: 568, startPoint y: 537, endPoint x: 557, endPoint y: 538, distance: 11.0
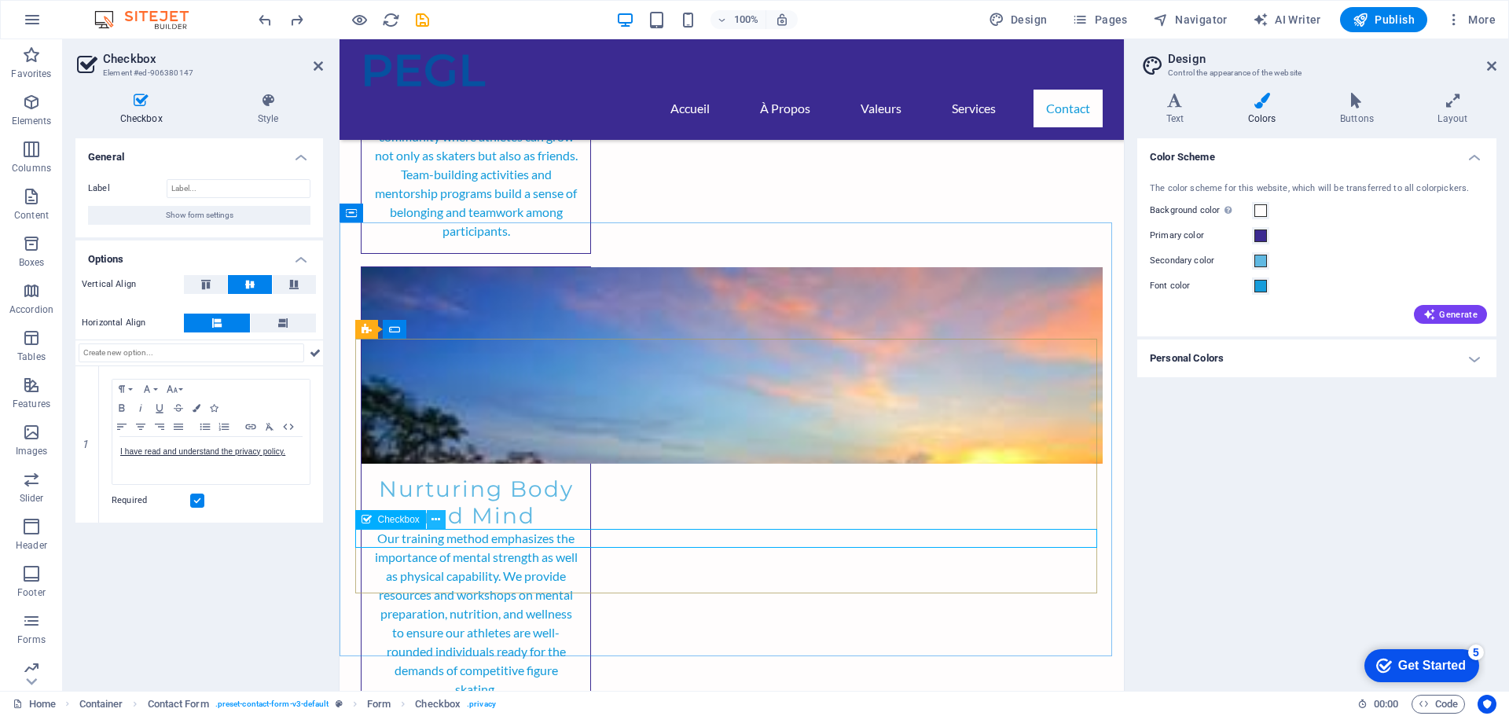
click at [435, 515] on icon at bounding box center [435, 520] width 9 height 17
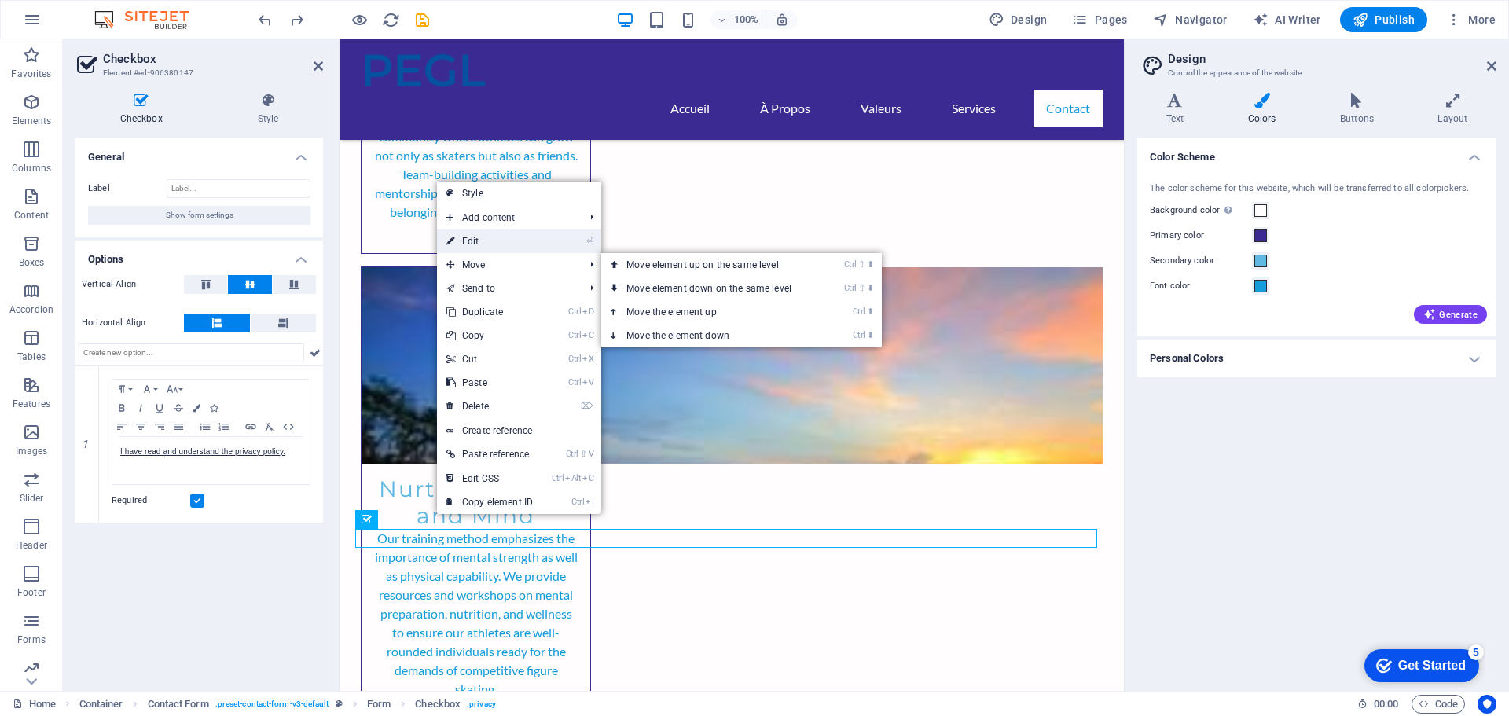
drag, startPoint x: 475, startPoint y: 243, endPoint x: 136, endPoint y: 204, distance: 340.9
click at [475, 243] on link "⏎ Edit" at bounding box center [489, 241] width 105 height 24
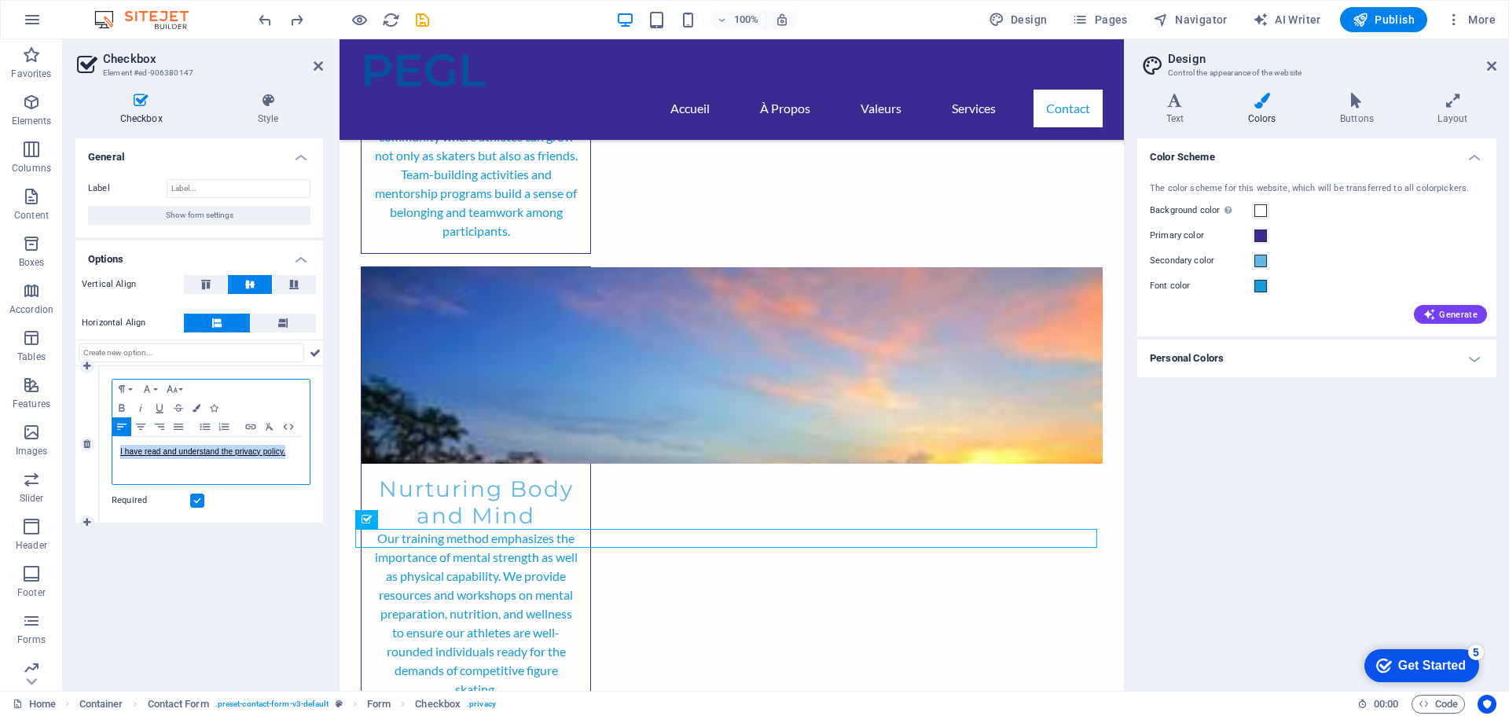
drag, startPoint x: 296, startPoint y: 458, endPoint x: 120, endPoint y: 456, distance: 176.0
click at [120, 456] on p "I have read and understand the privacy policy." at bounding box center [211, 452] width 182 height 14
copy link "I have read and understand the privacy policy."
drag, startPoint x: 205, startPoint y: 447, endPoint x: 159, endPoint y: 463, distance: 48.9
click at [159, 463] on div "I have read and understand the privacy policy." at bounding box center [210, 460] width 197 height 47
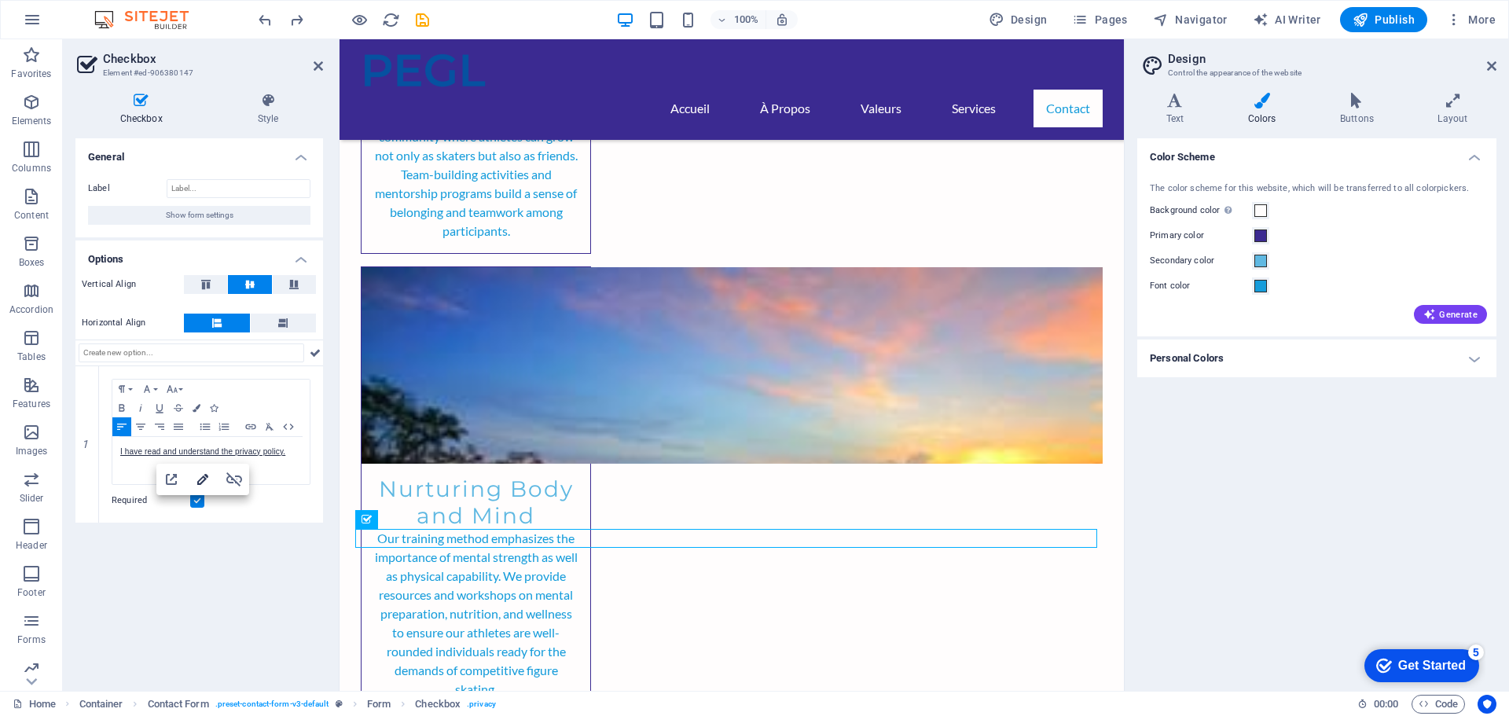
click at [200, 479] on icon "button" at bounding box center [202, 479] width 11 height 11
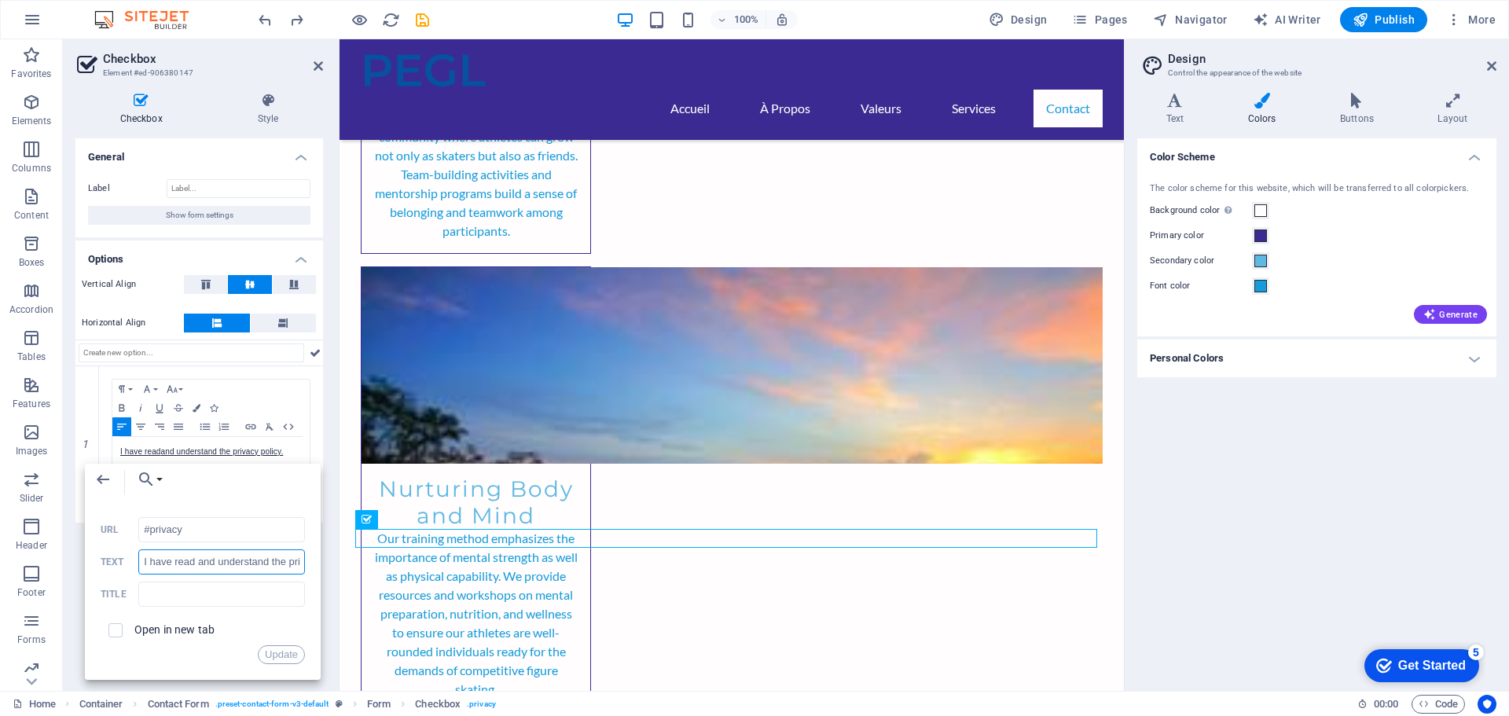
click at [204, 556] on input "I have read and understand the privacy policy." at bounding box center [221, 561] width 167 height 25
click at [203, 555] on input "I have read and understand the privacy policy." at bounding box center [221, 561] width 167 height 25
click at [204, 556] on input "I have read and understand the privacy policy." at bounding box center [221, 561] width 167 height 25
paste input "J'ai lu et compris la politique de confidentialité"
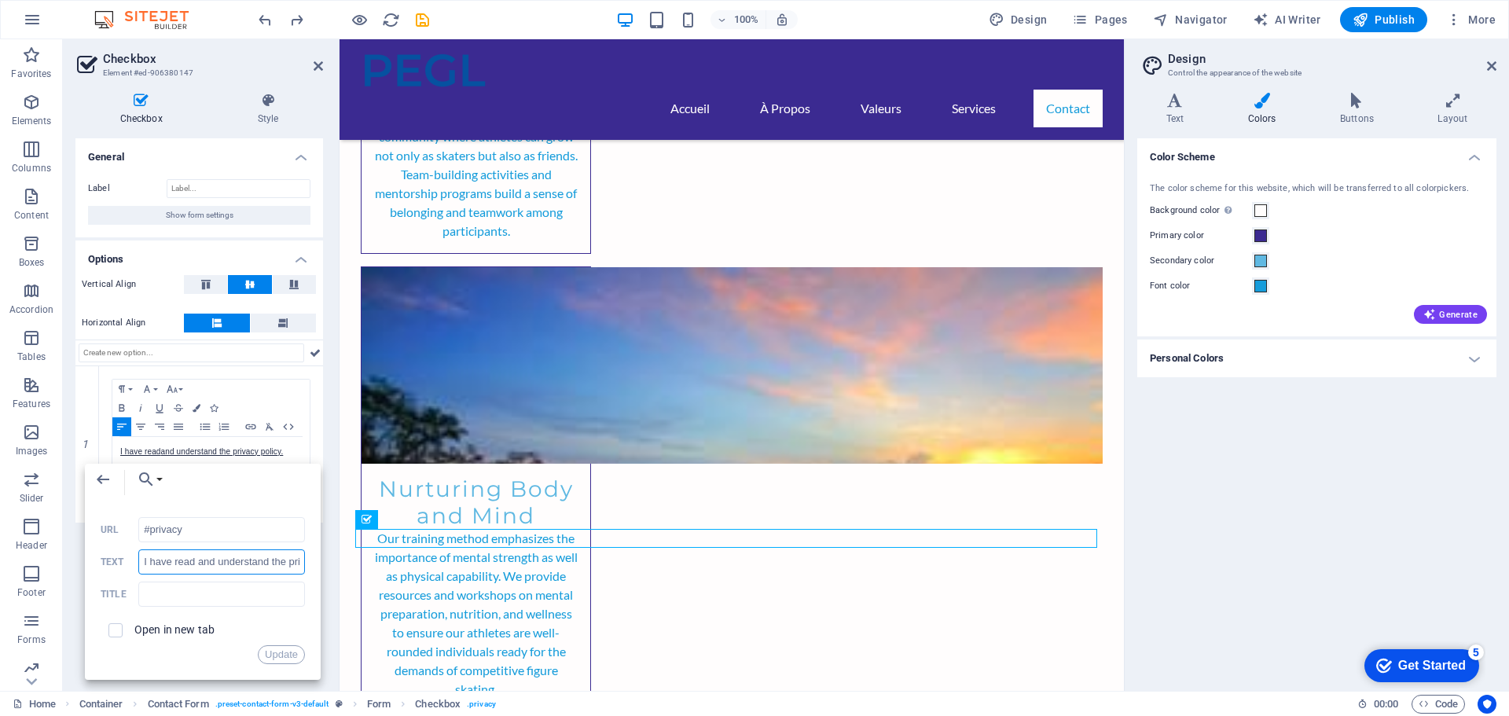
type input "J'ai lu et compris la politique de confidentialité."
click at [283, 653] on button "Update" at bounding box center [281, 654] width 47 height 19
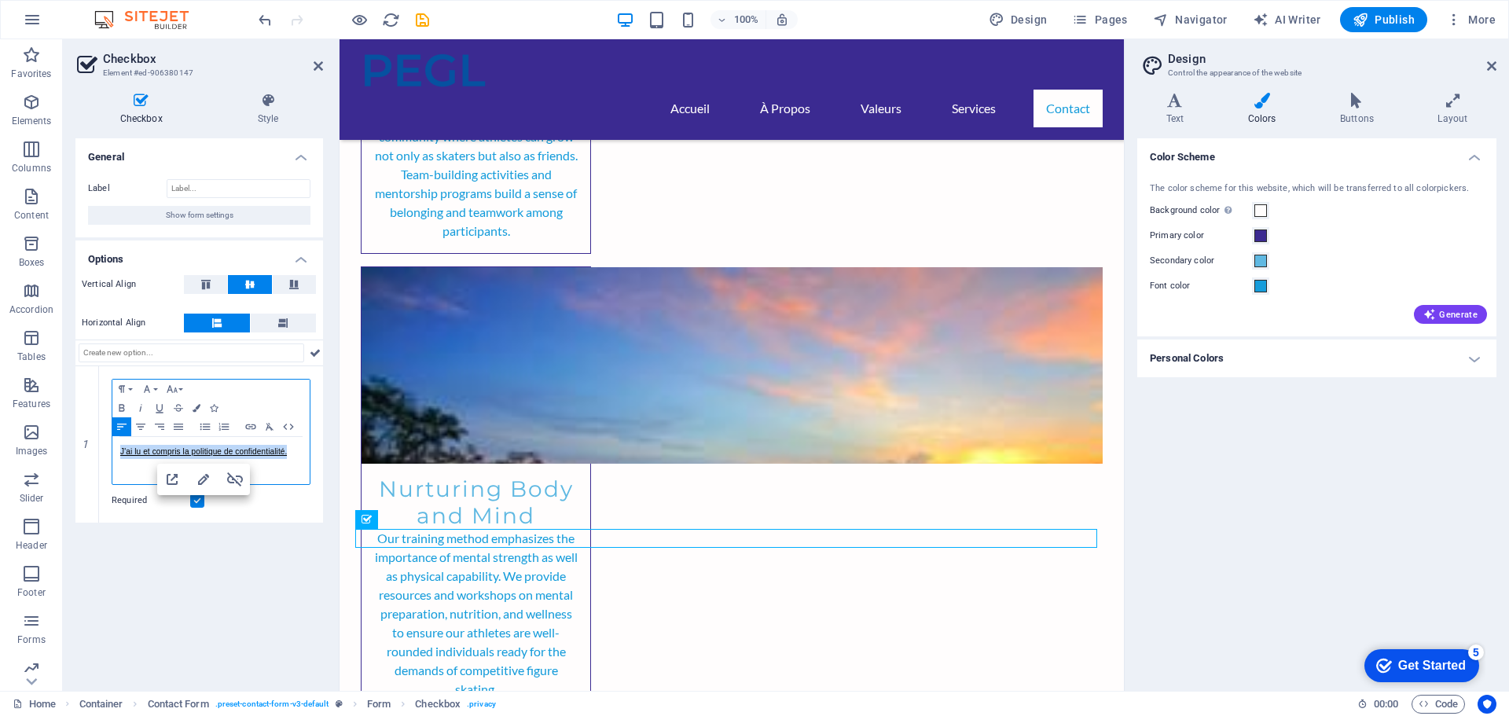
scroll to position [0, 0]
click at [816, 548] on button at bounding box center [822, 550] width 19 height 19
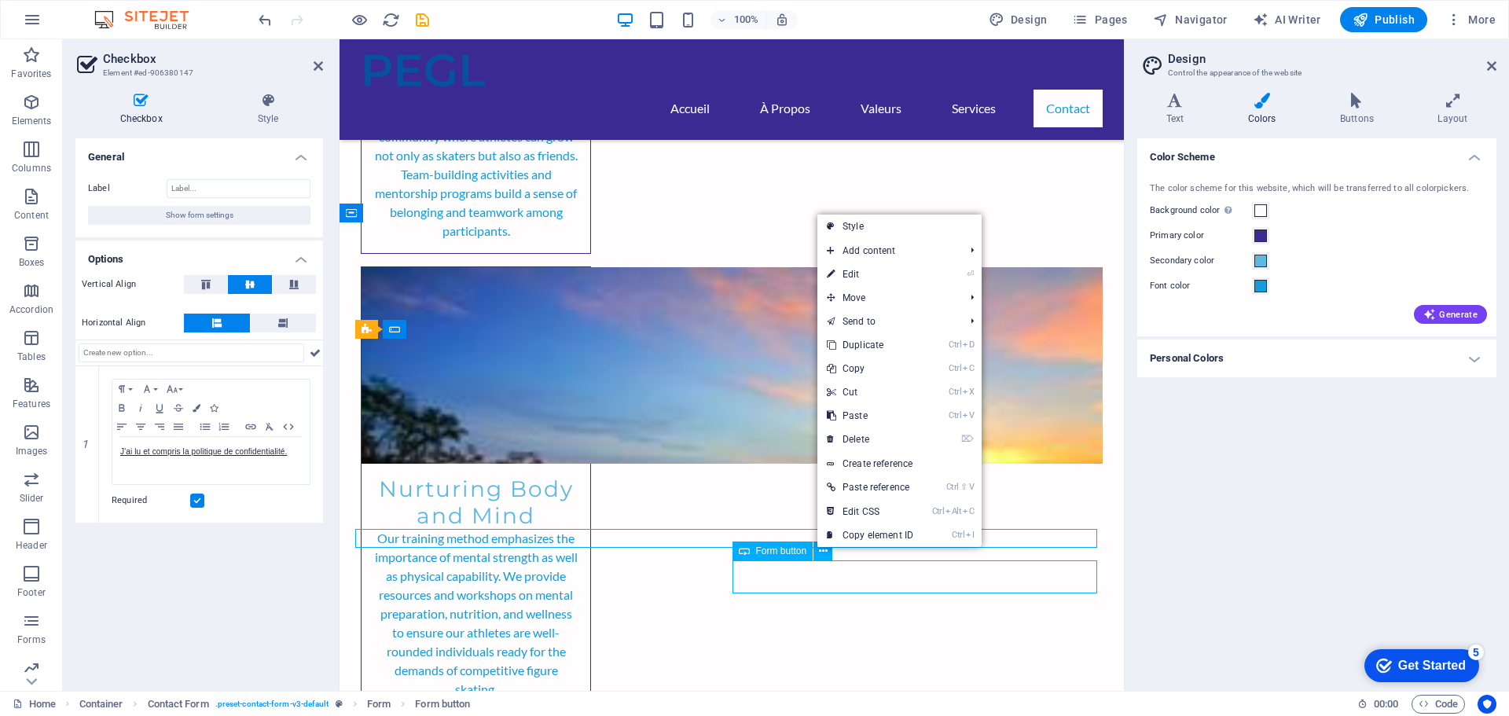
scroll to position [4842, 0]
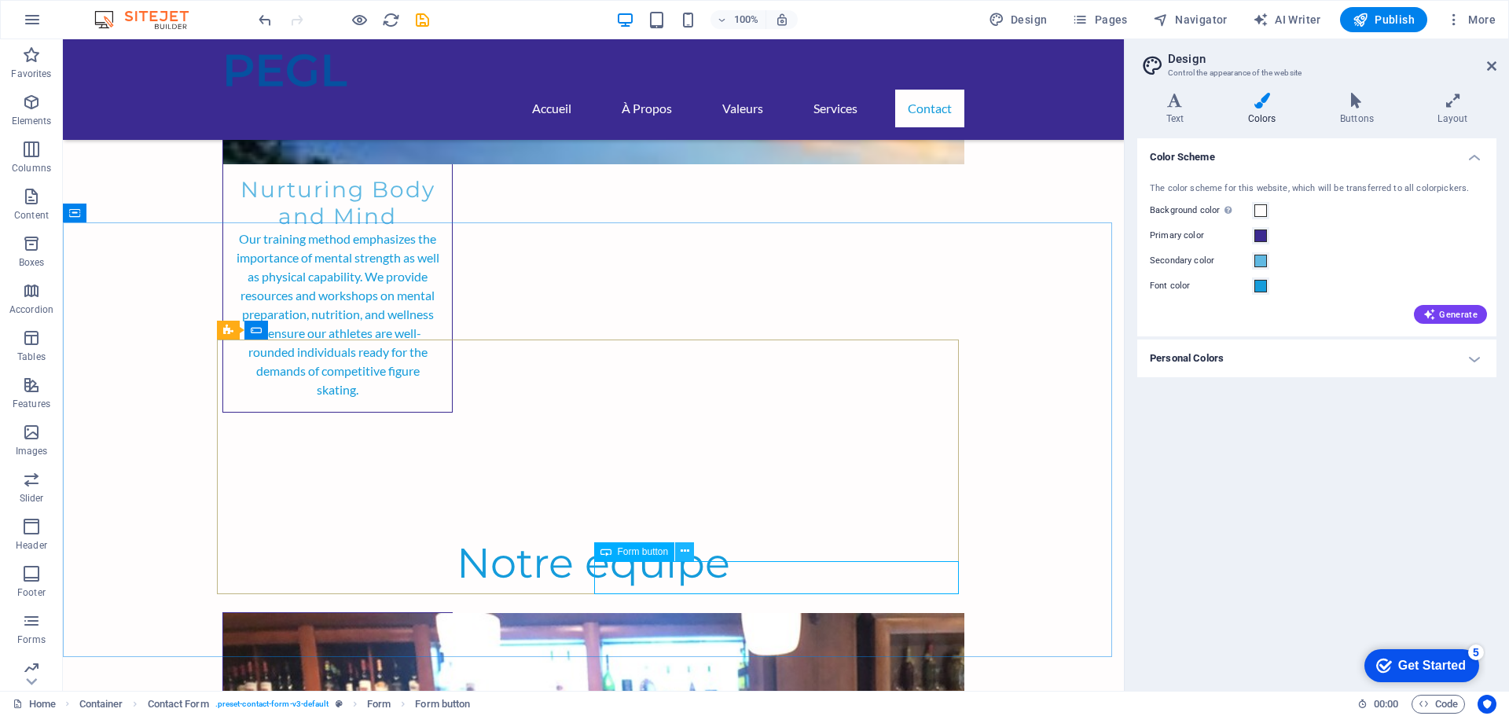
click at [684, 553] on icon at bounding box center [684, 551] width 9 height 17
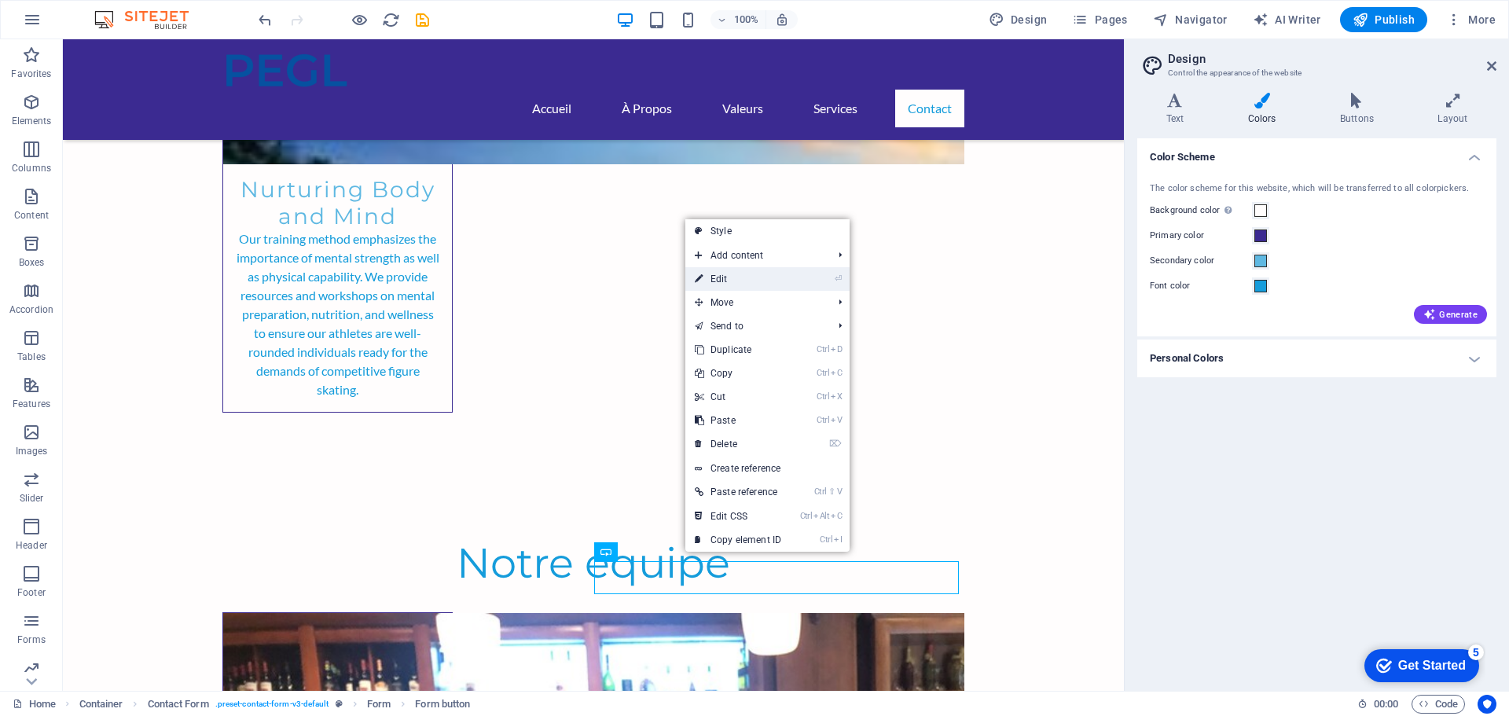
click at [736, 281] on link "⏎ Edit" at bounding box center [737, 279] width 105 height 24
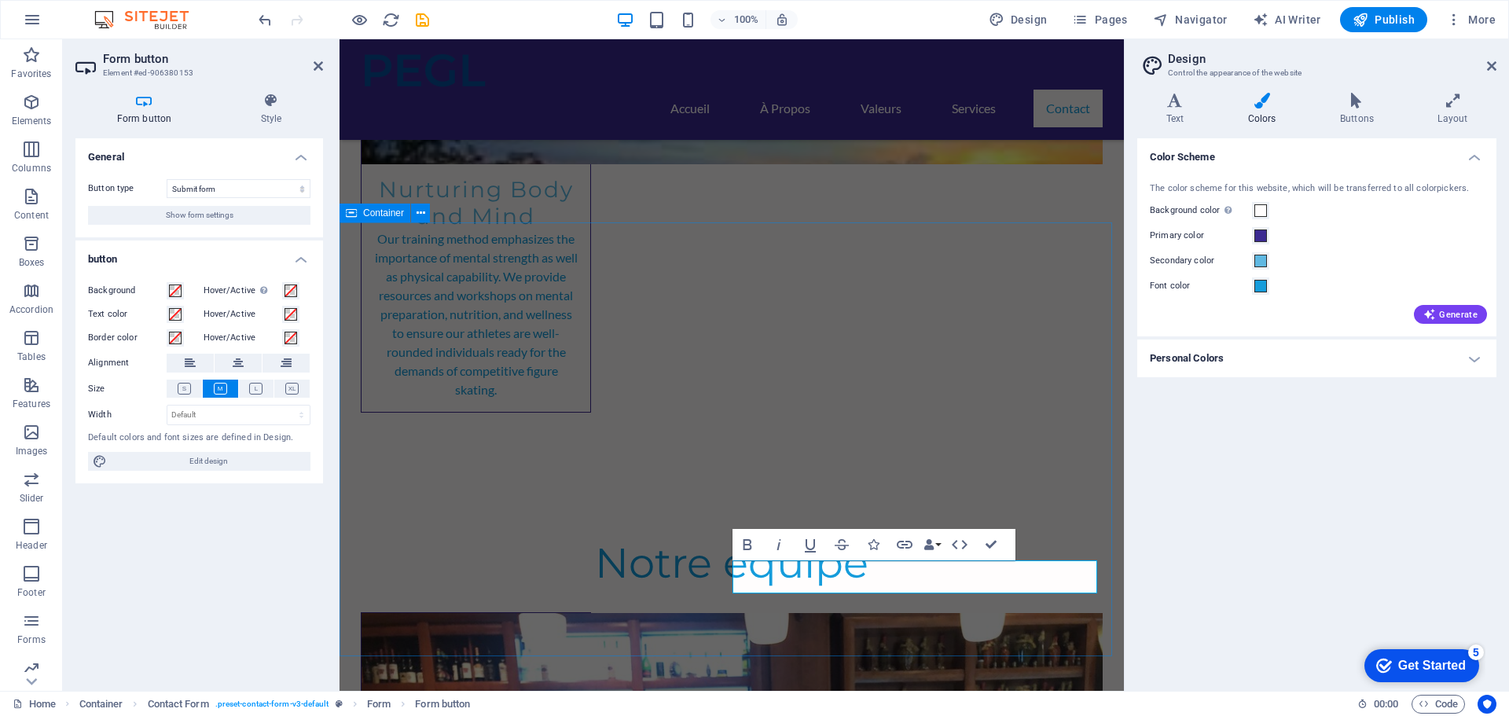
scroll to position [4542, 0]
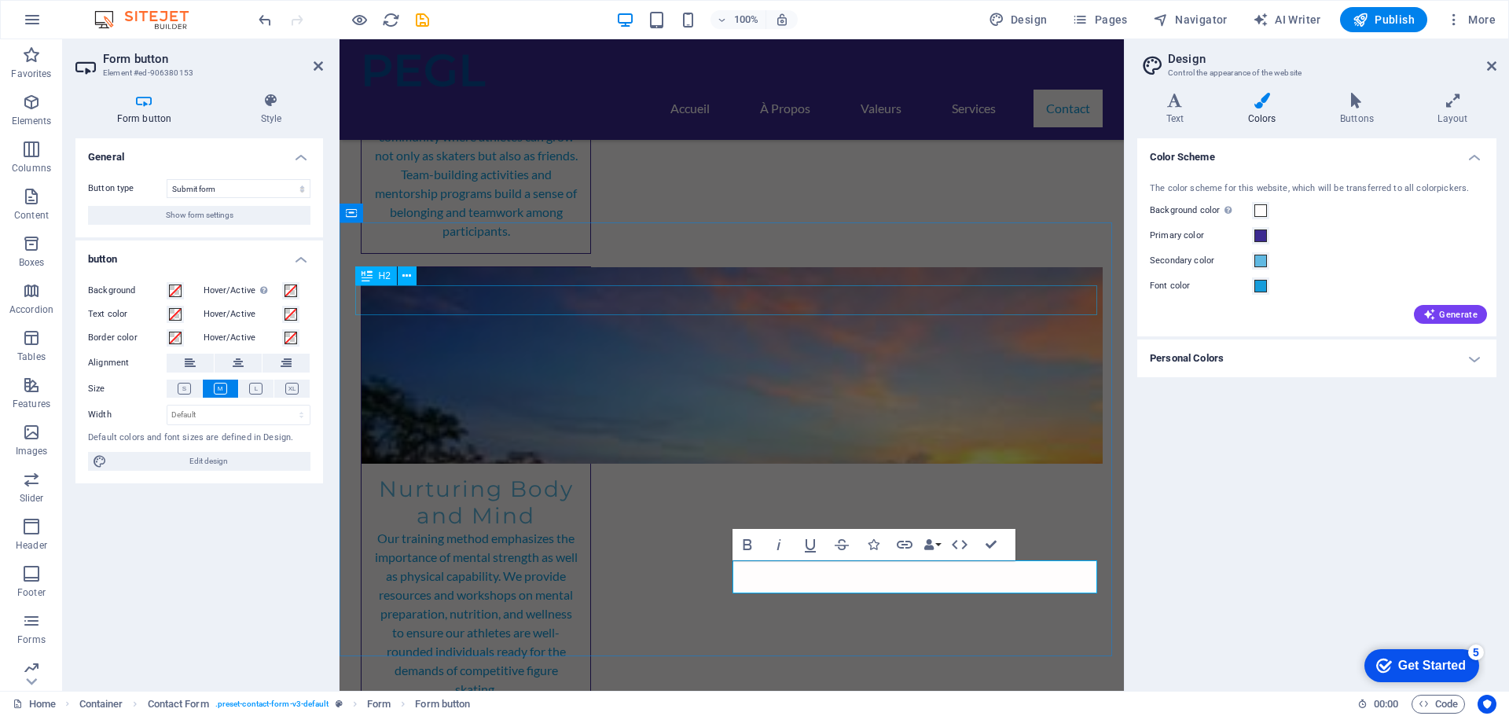
type button "Submit"
drag, startPoint x: 926, startPoint y: 503, endPoint x: 989, endPoint y: 542, distance: 74.1
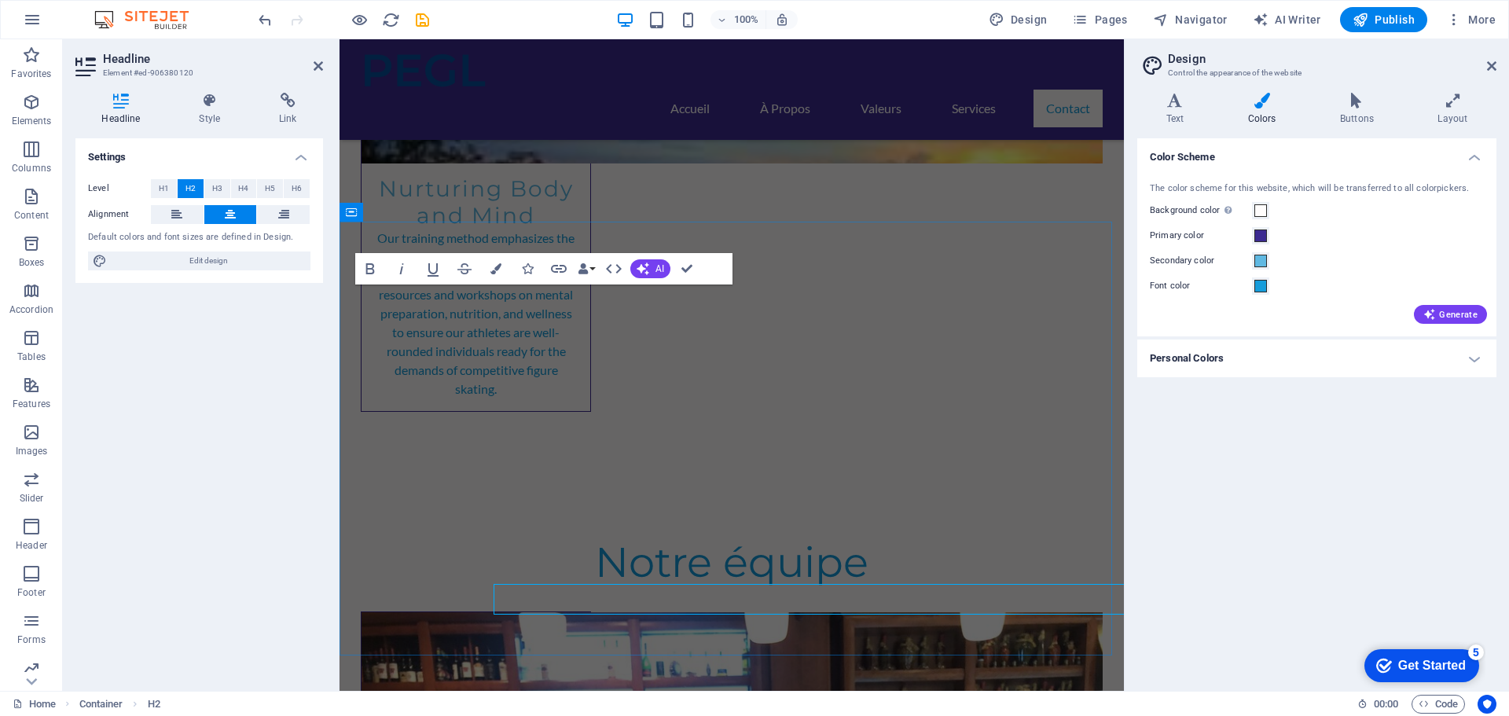
scroll to position [4543, 0]
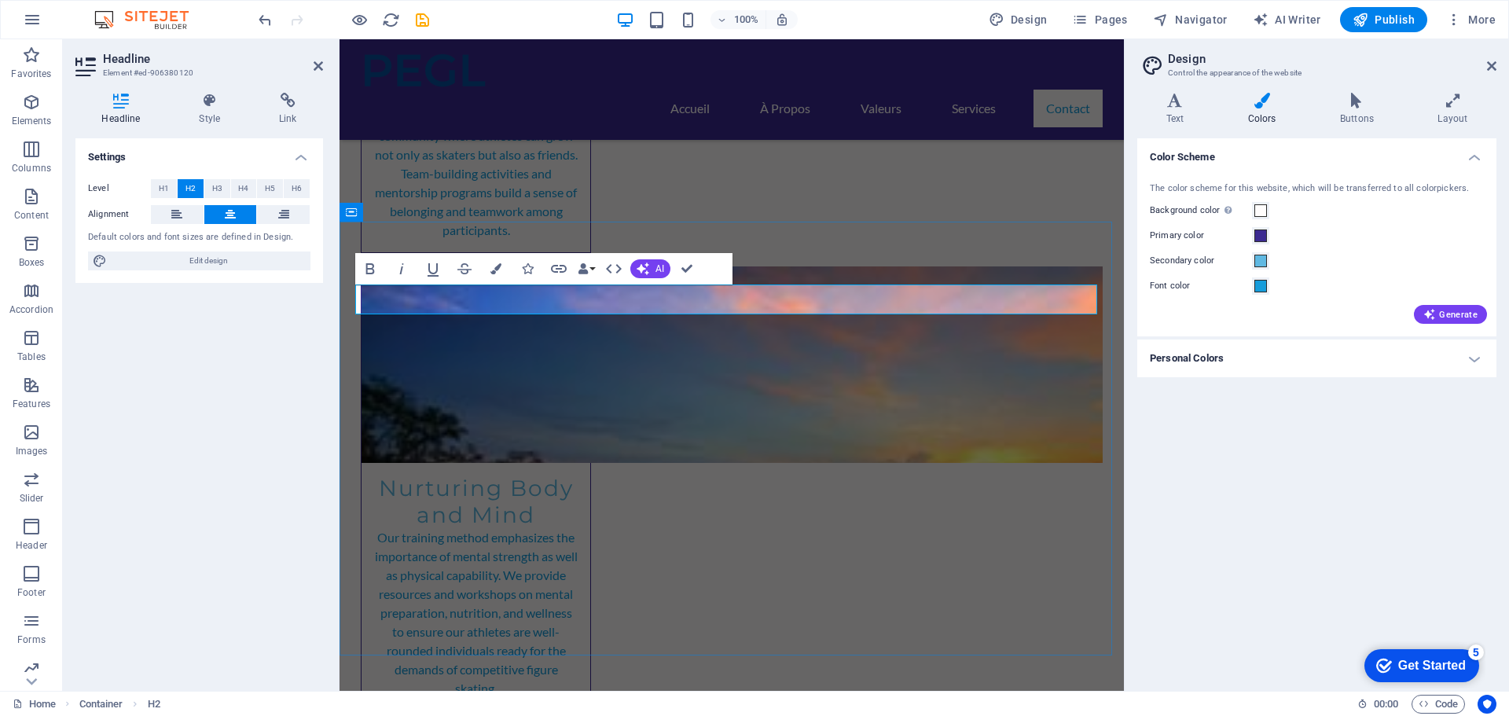
click at [371, 268] on icon "button" at bounding box center [369, 268] width 9 height 11
click at [494, 267] on icon "button" at bounding box center [495, 268] width 11 height 11
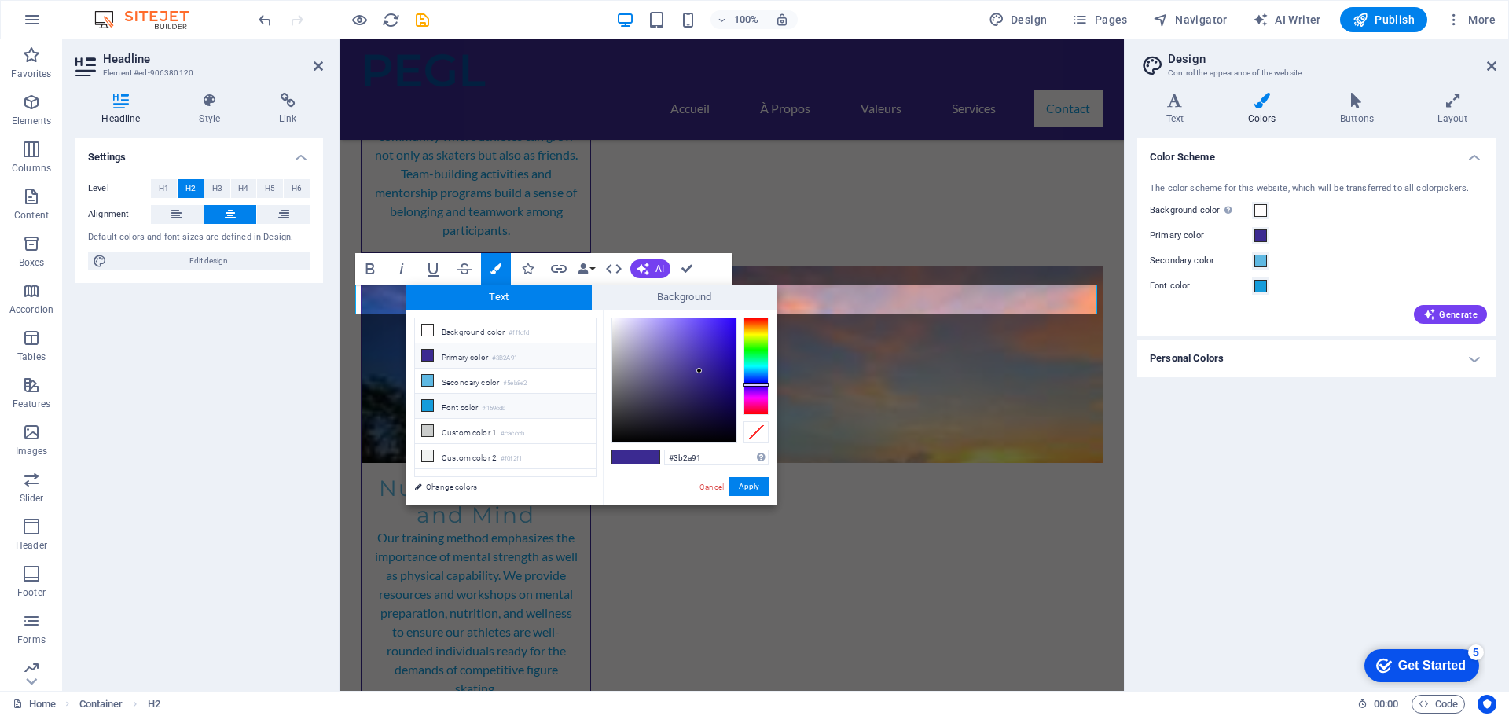
click at [479, 402] on li "Font color #159cdb" at bounding box center [505, 406] width 181 height 25
type input "#159cdb"
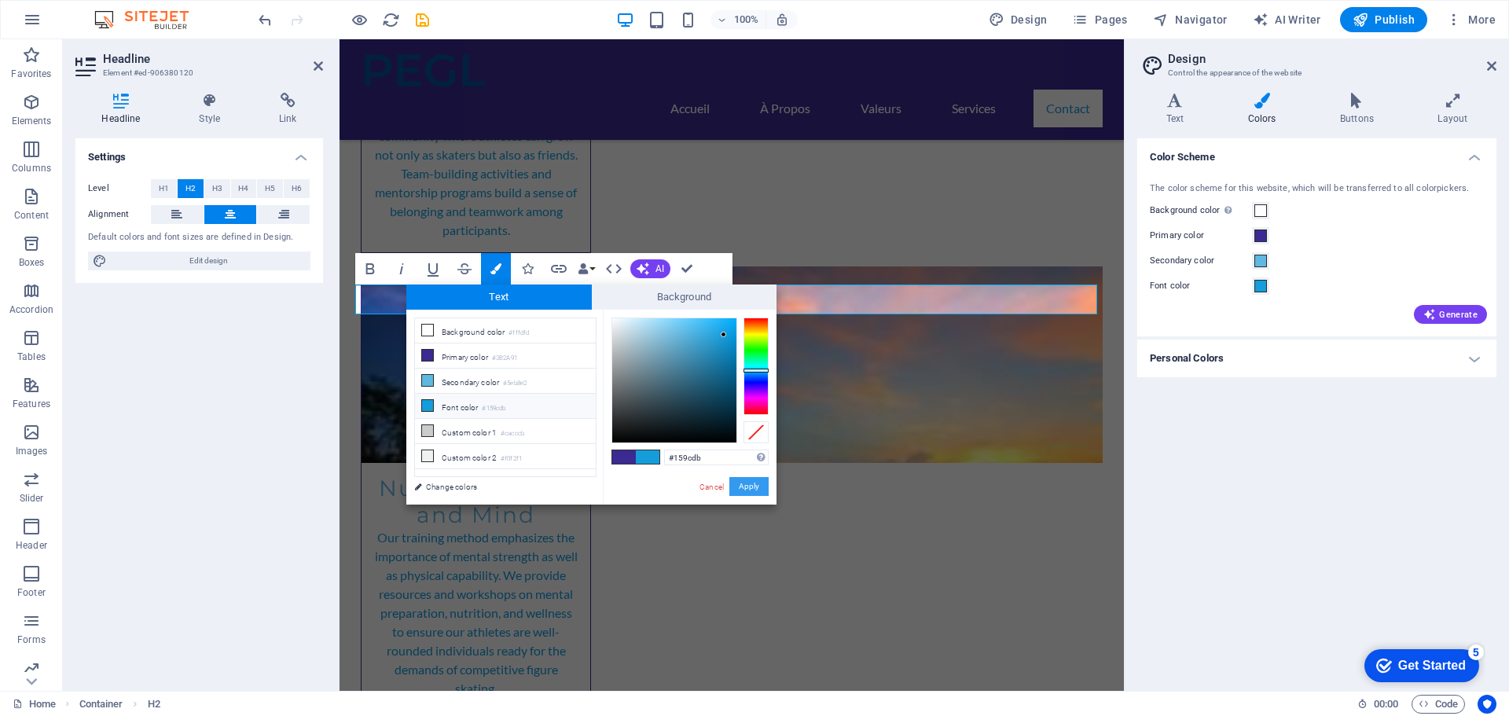
click at [742, 481] on button "Apply" at bounding box center [748, 486] width 39 height 19
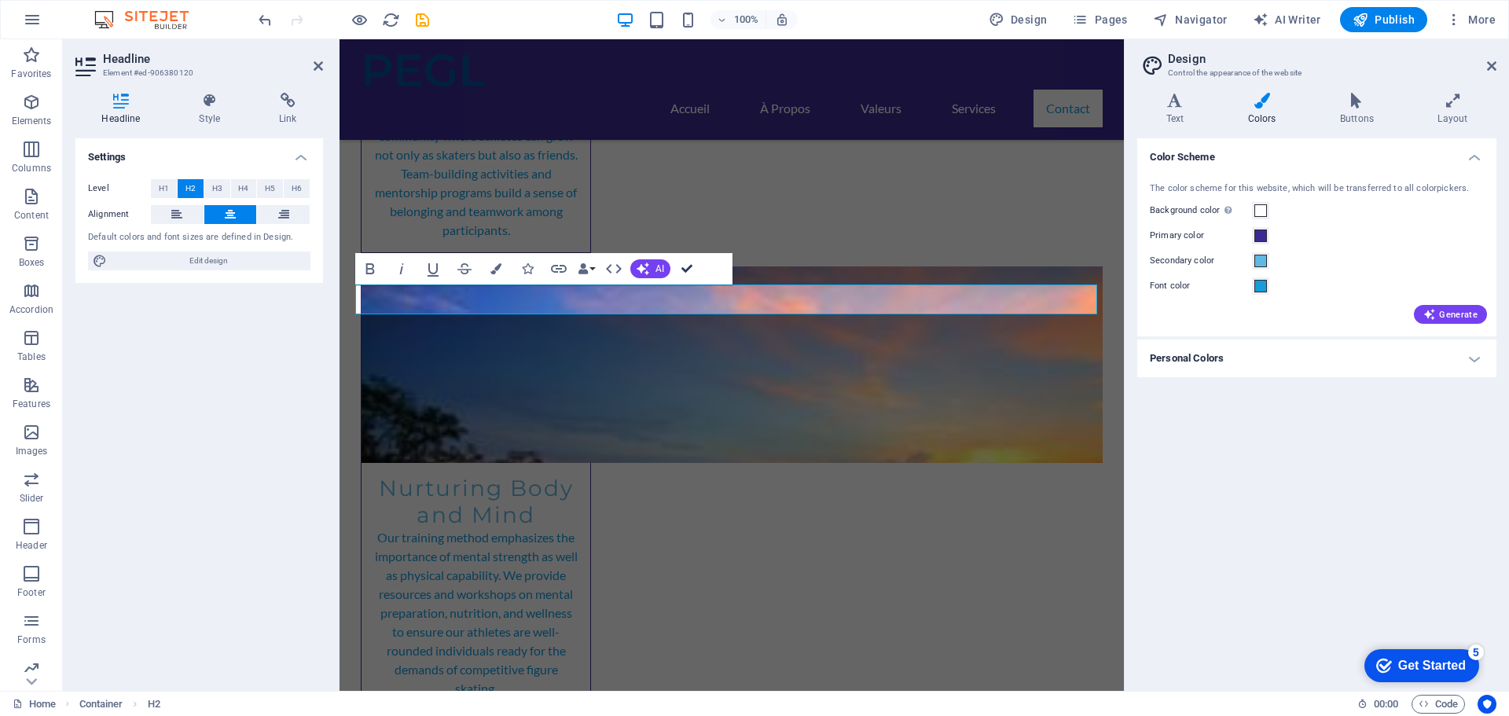
drag, startPoint x: 685, startPoint y: 270, endPoint x: 623, endPoint y: 232, distance: 73.0
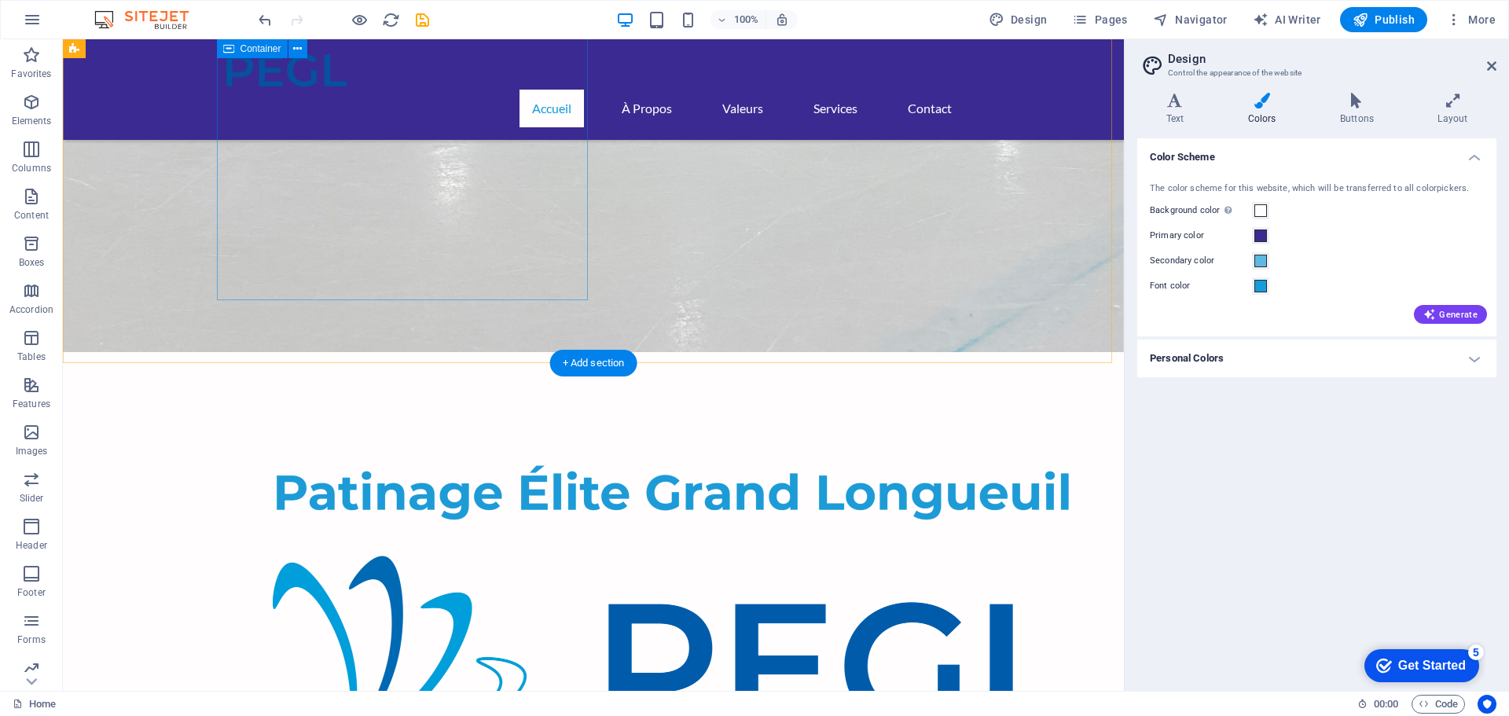
scroll to position [0, 0]
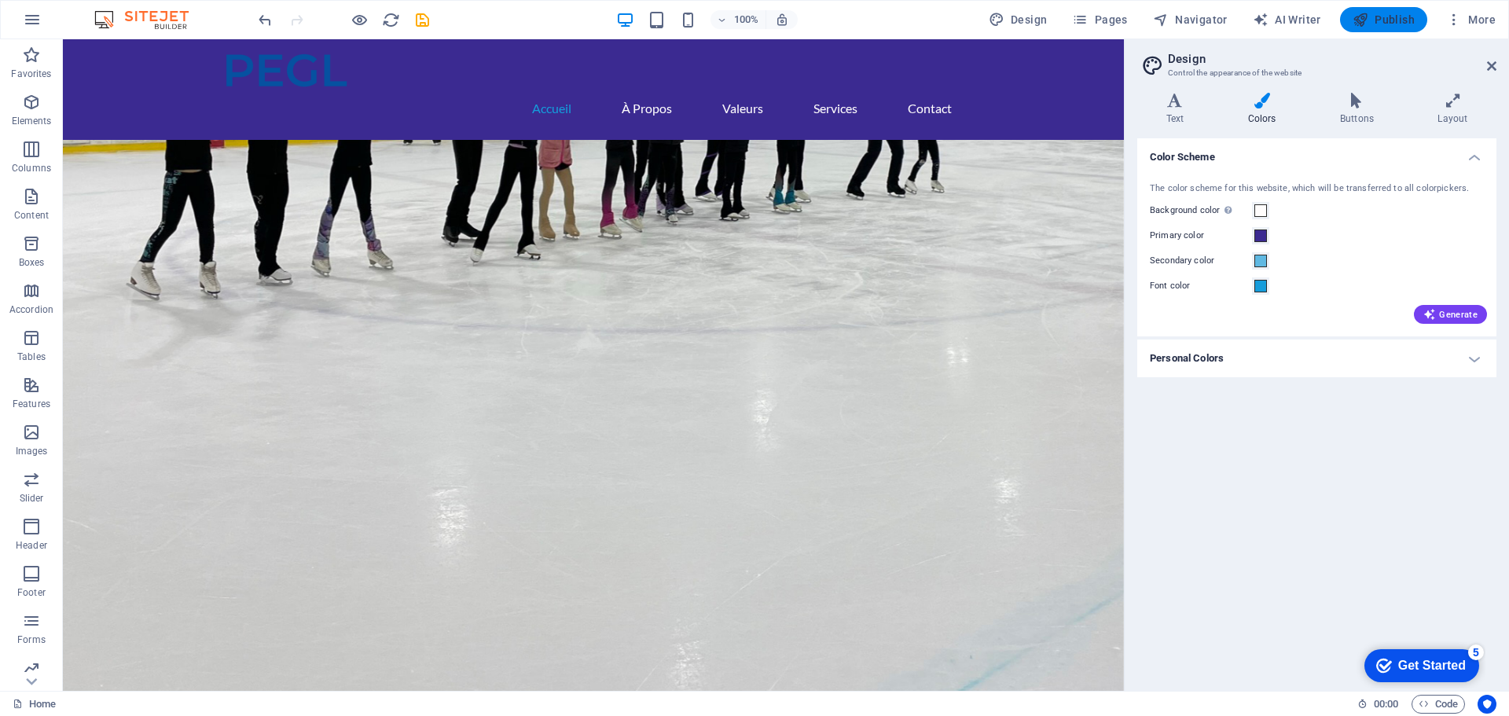
click at [1378, 17] on span "Publish" at bounding box center [1383, 20] width 62 height 16
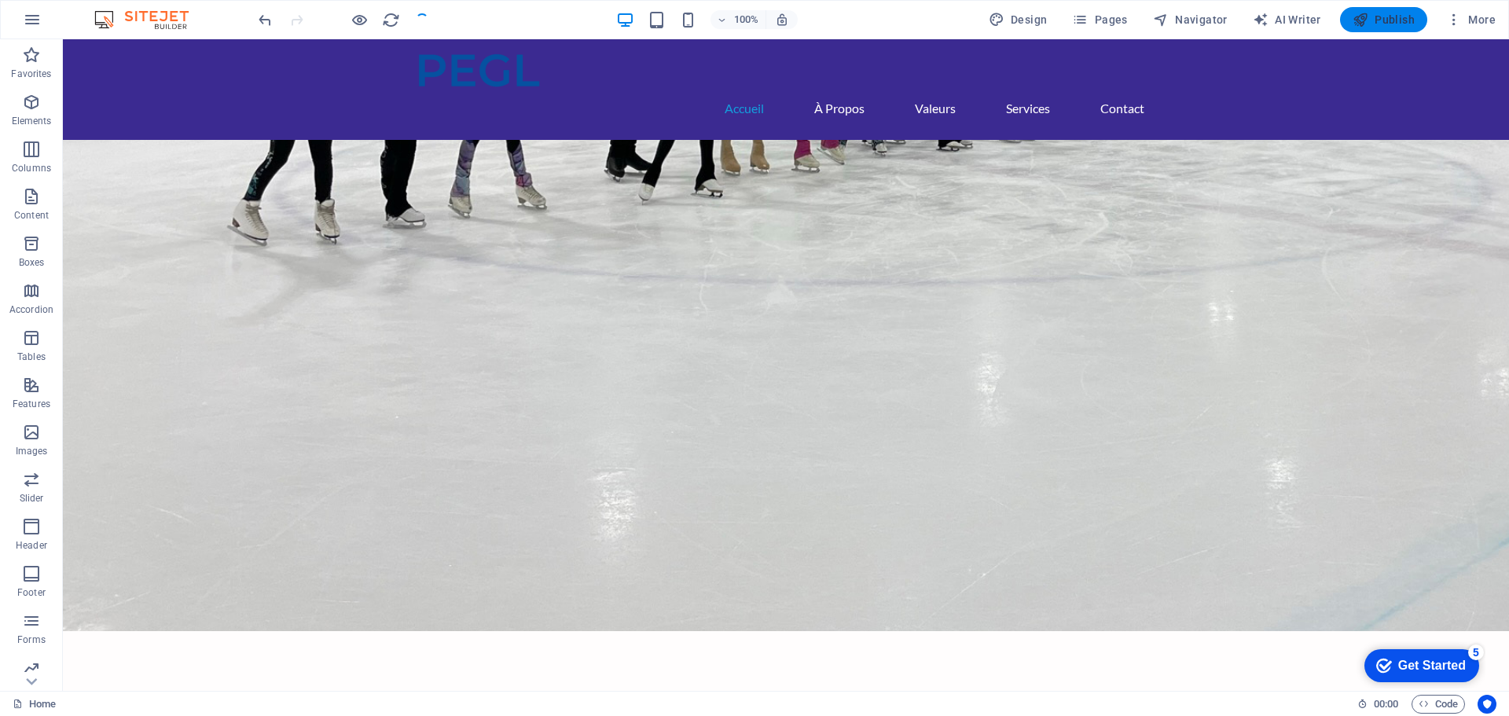
click at [1378, 17] on span "Publish" at bounding box center [1383, 20] width 62 height 16
